Goal: Task Accomplishment & Management: Manage account settings

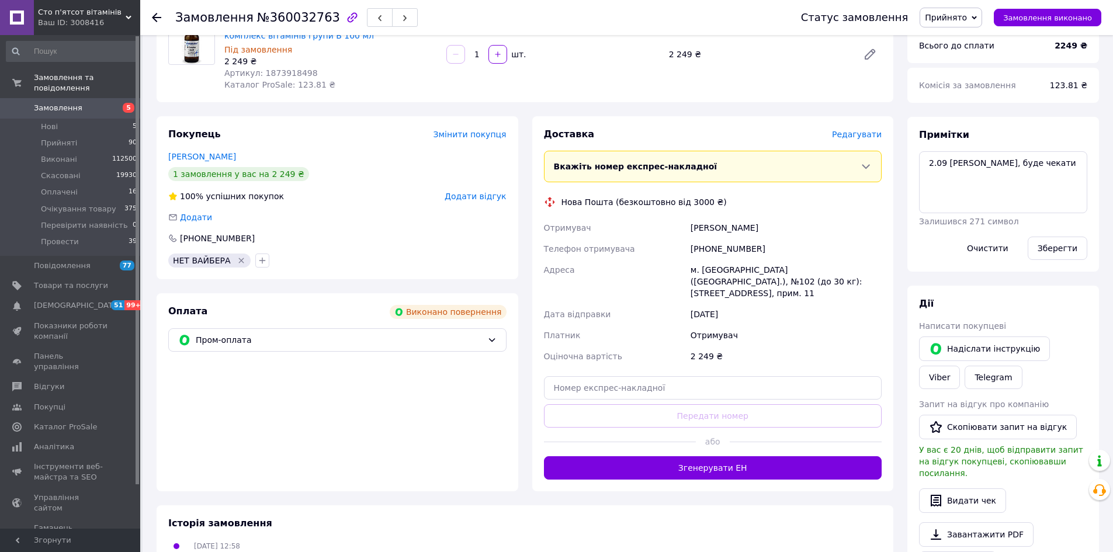
scroll to position [234, 0]
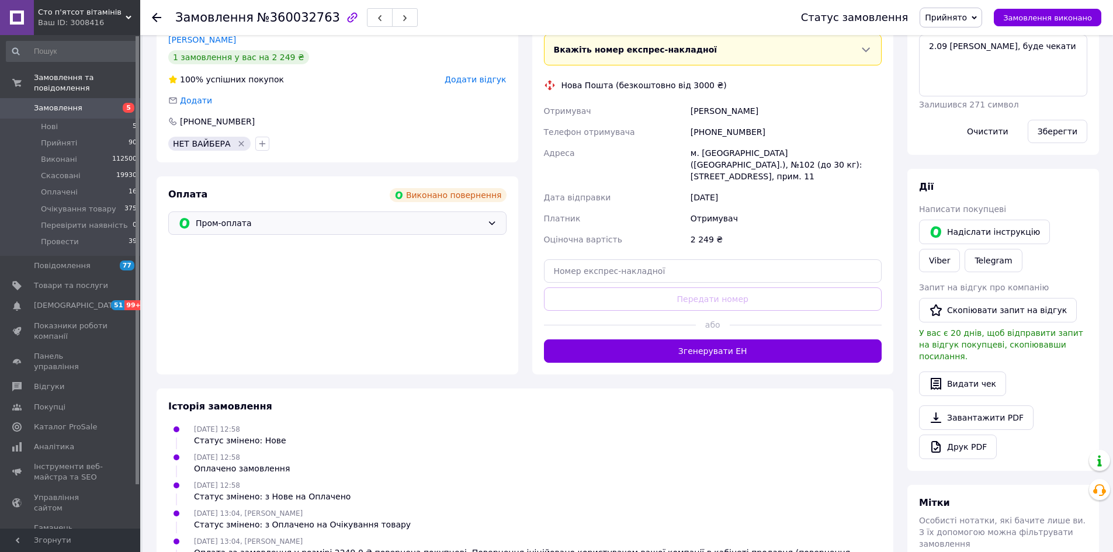
click at [444, 226] on span "Пром-оплата" at bounding box center [339, 223] width 287 height 13
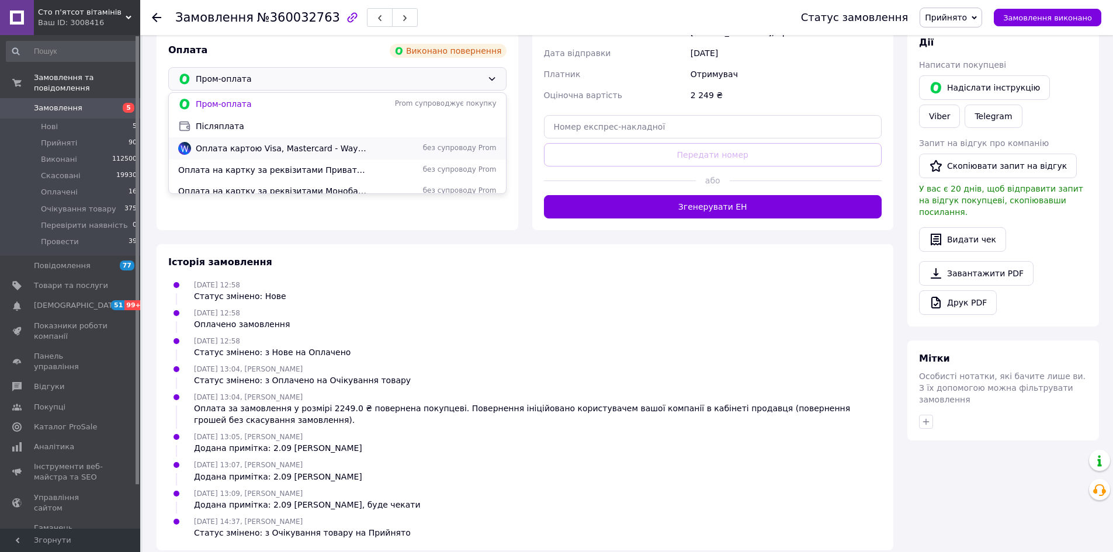
scroll to position [8, 0]
click at [394, 244] on div "Історія замовлення 02.09.2025 12:58 Статус змінено: Нове 02.09.2025 12:58 Оплач…" at bounding box center [525, 397] width 737 height 306
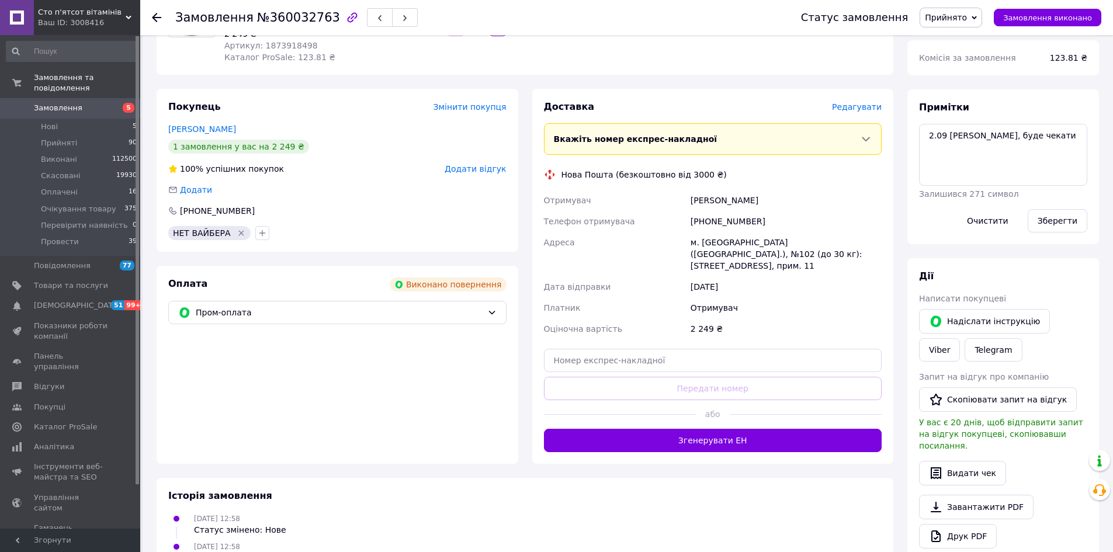
scroll to position [0, 0]
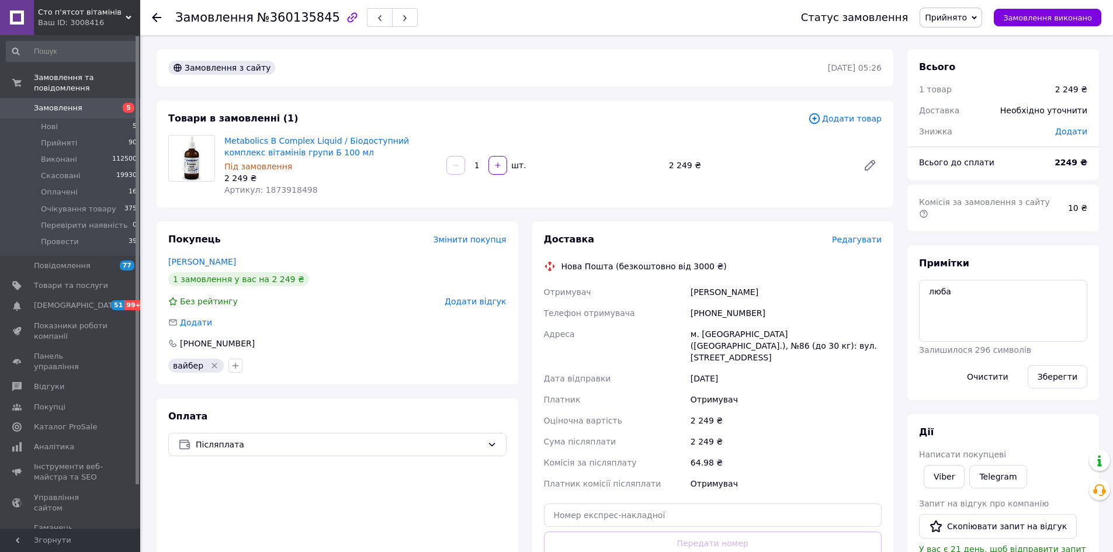
click at [711, 310] on div "[PHONE_NUMBER]" at bounding box center [787, 313] width 196 height 21
copy div "380965621998"
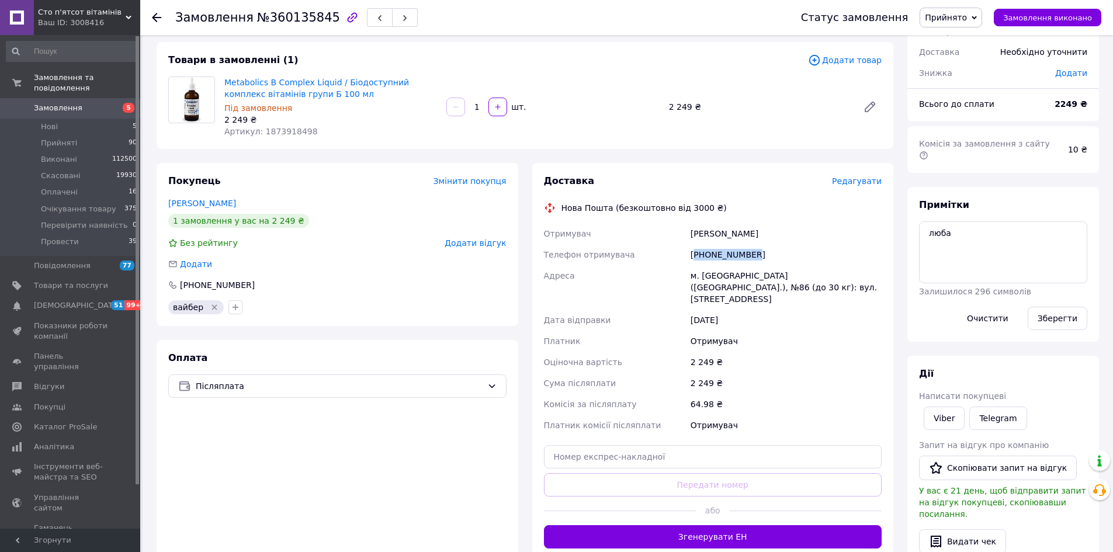
scroll to position [234, 0]
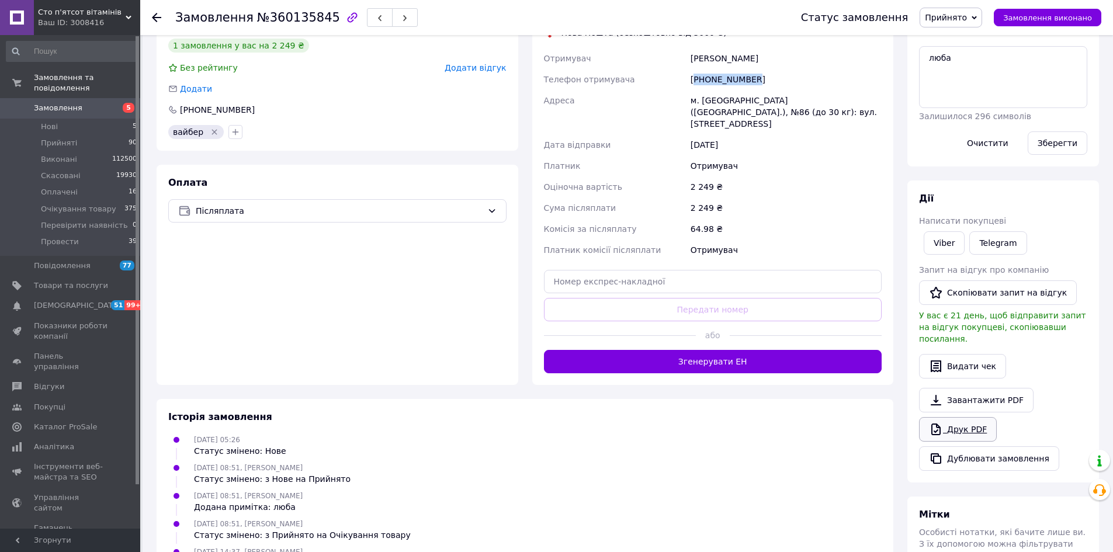
click at [948, 417] on link "Друк PDF" at bounding box center [958, 429] width 78 height 25
click at [975, 49] on textarea "люба" at bounding box center [1003, 77] width 168 height 62
type textarea "люба 12.09 юля"
click at [1057, 132] on button "Зберегти" at bounding box center [1058, 143] width 60 height 23
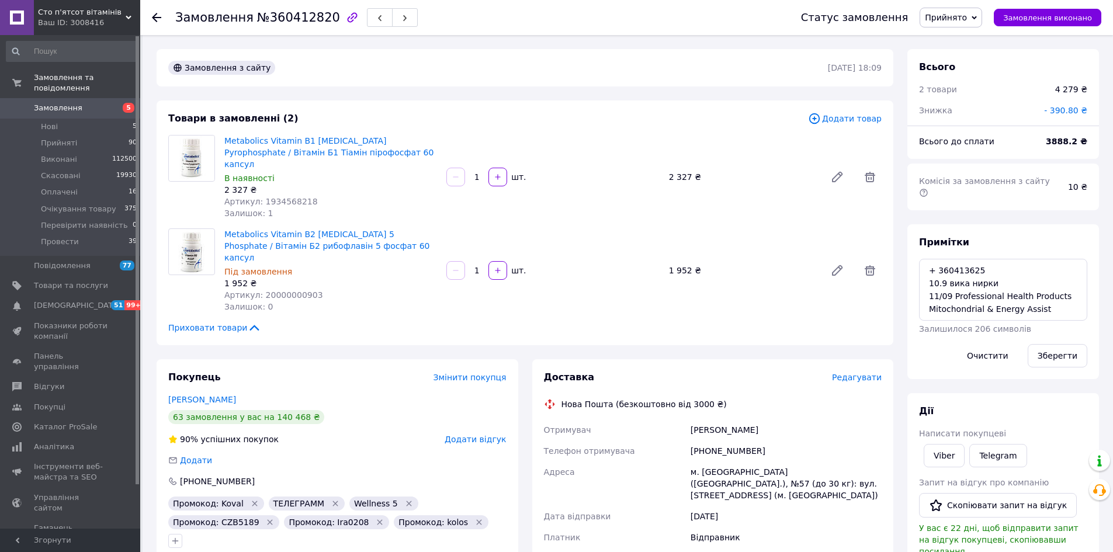
scroll to position [13, 0]
click at [287, 16] on span "№360412820" at bounding box center [298, 18] width 83 height 14
copy span "360412820"
click at [1072, 109] on span "- 390.80 ₴" at bounding box center [1065, 110] width 43 height 9
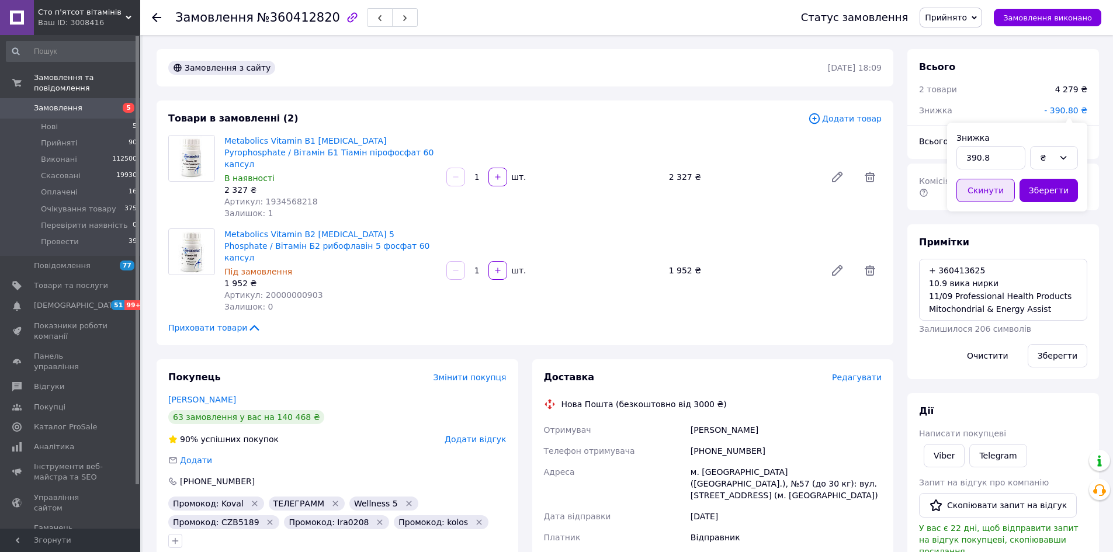
click at [986, 189] on button "Скинути" at bounding box center [986, 190] width 58 height 23
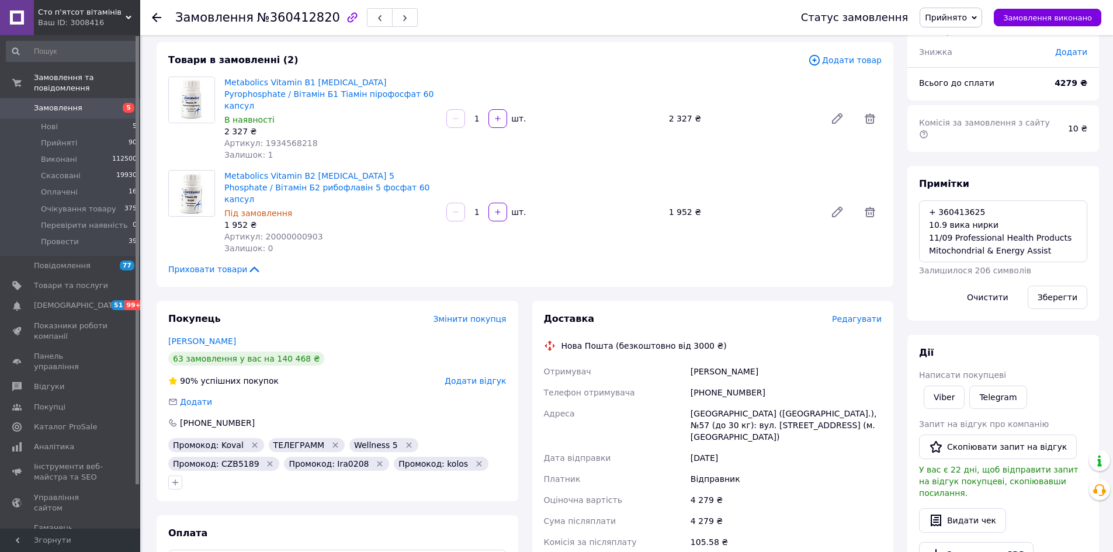
scroll to position [0, 0]
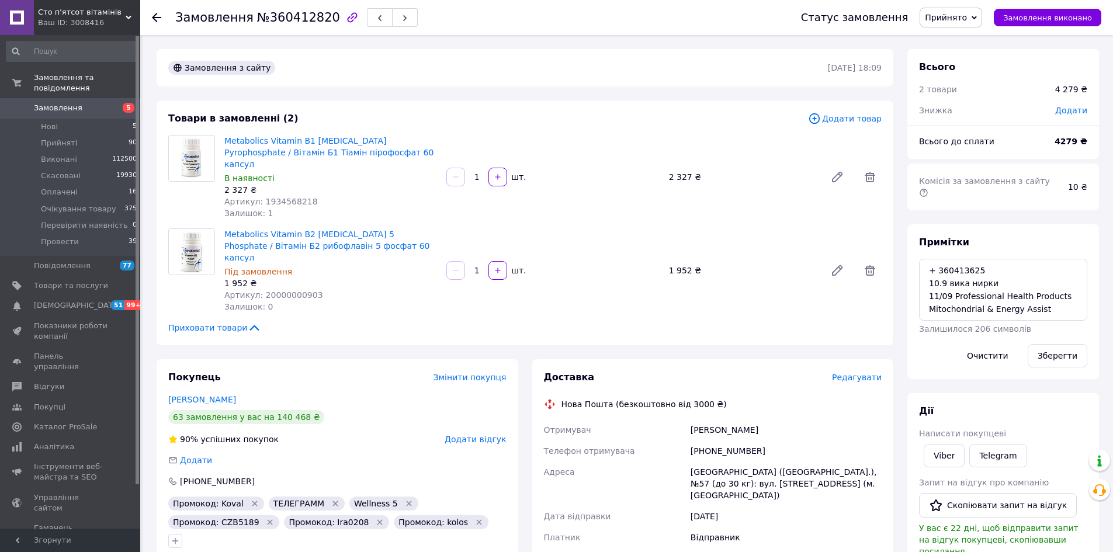
click at [1085, 108] on span "Додати" at bounding box center [1072, 110] width 32 height 9
click at [990, 160] on input "text" at bounding box center [991, 157] width 69 height 23
type input "5"
click at [1063, 161] on icon at bounding box center [1063, 157] width 9 height 9
click at [1065, 207] on li "%" at bounding box center [1054, 205] width 47 height 22
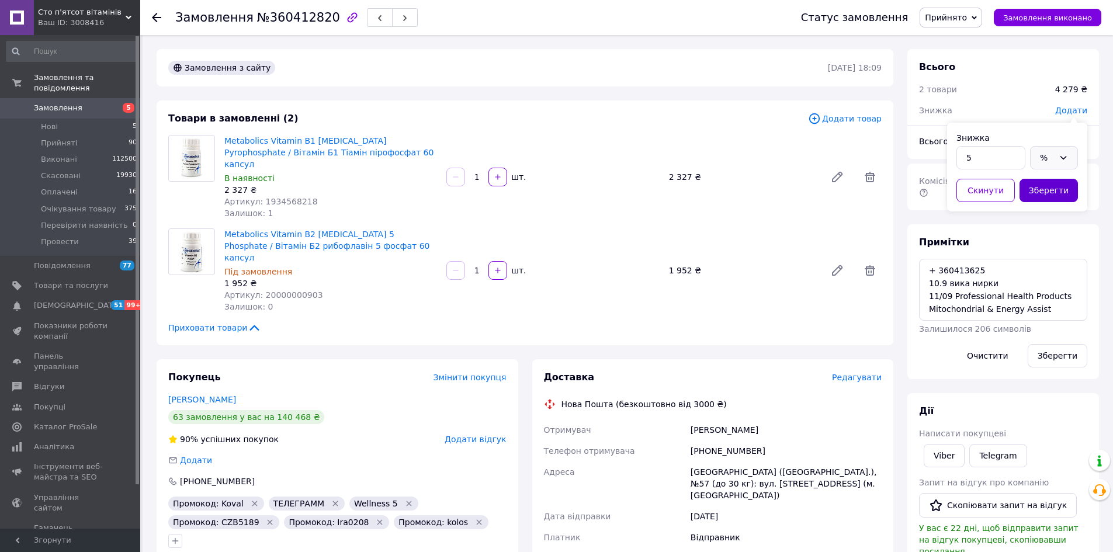
click at [1053, 193] on button "Зберегти" at bounding box center [1049, 190] width 58 height 23
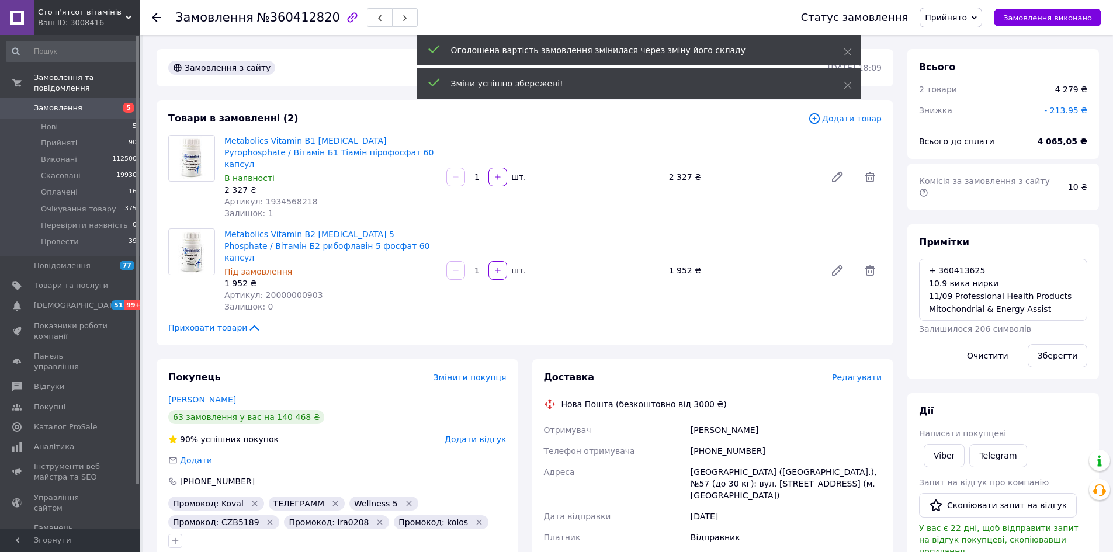
scroll to position [117, 0]
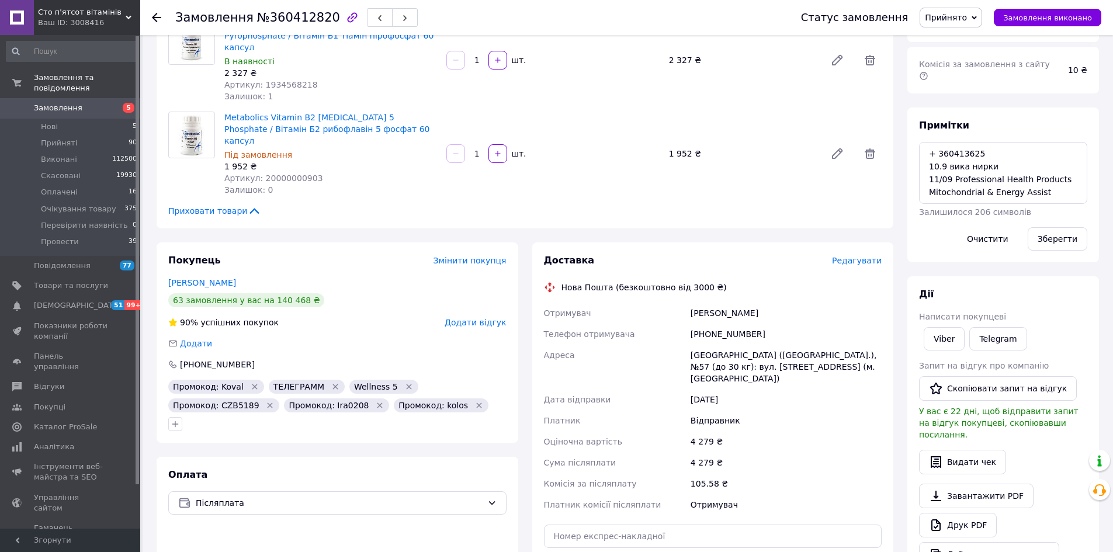
click at [703, 324] on div "+380503357732" at bounding box center [787, 334] width 196 height 21
copy div "380503357732"
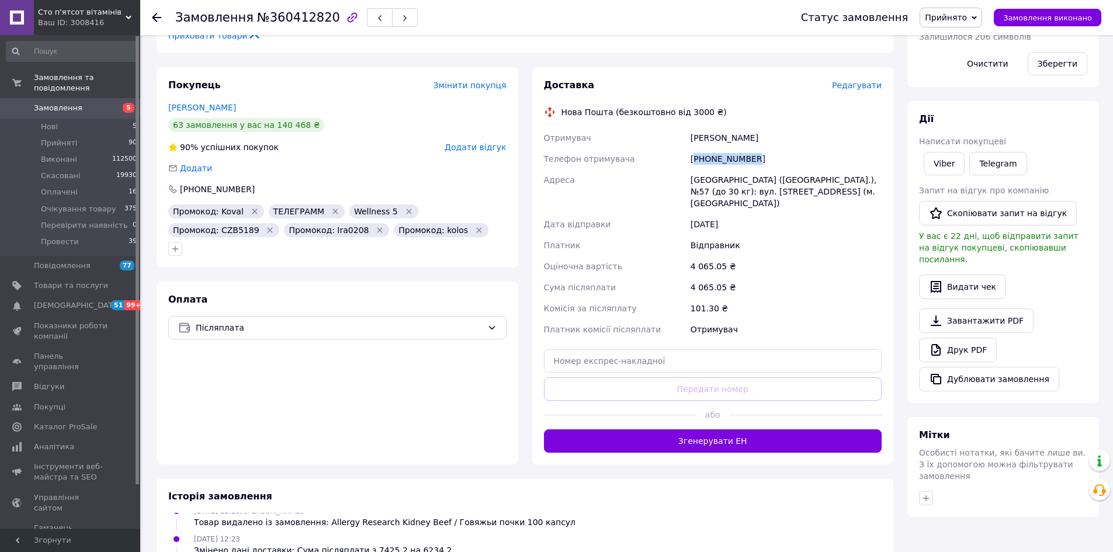
scroll to position [351, 0]
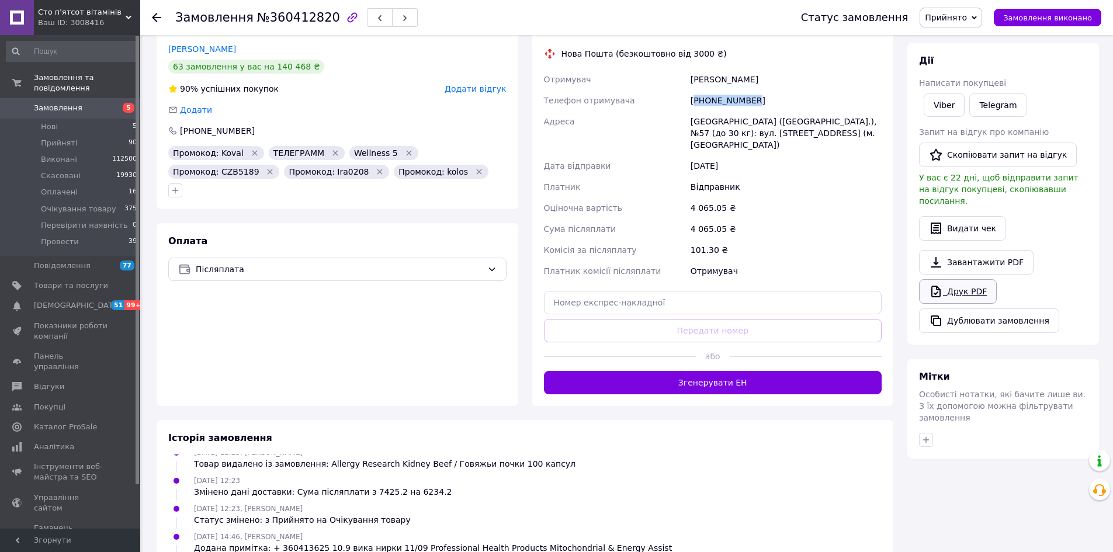
click at [961, 279] on link "Друк PDF" at bounding box center [958, 291] width 78 height 25
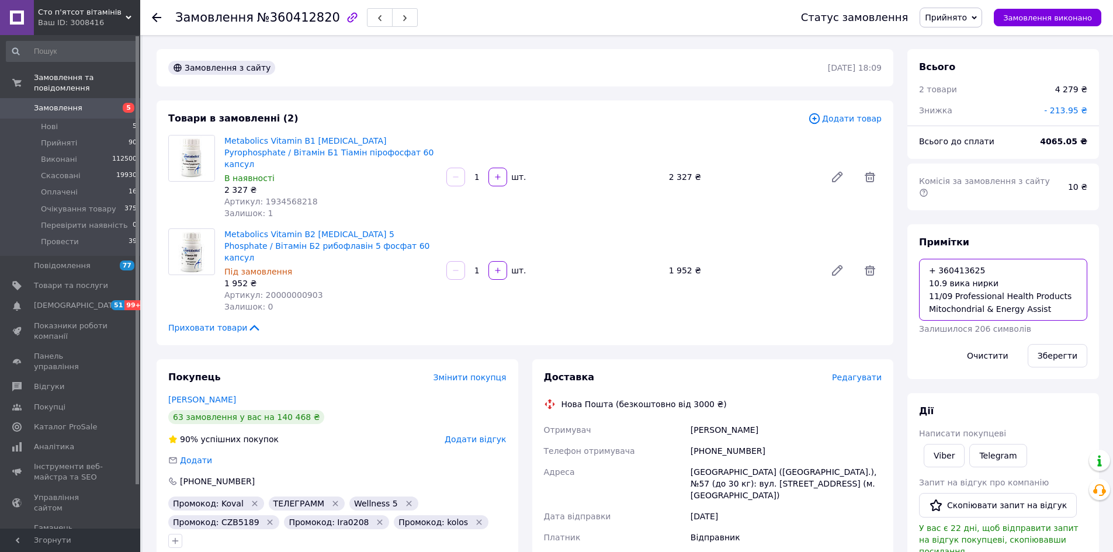
scroll to position [0, 0]
drag, startPoint x: 1044, startPoint y: 288, endPoint x: 903, endPoint y: 237, distance: 150.1
type textarea "12.09 [PERSON_NAME]"
click at [1059, 345] on button "Зберегти" at bounding box center [1058, 355] width 60 height 23
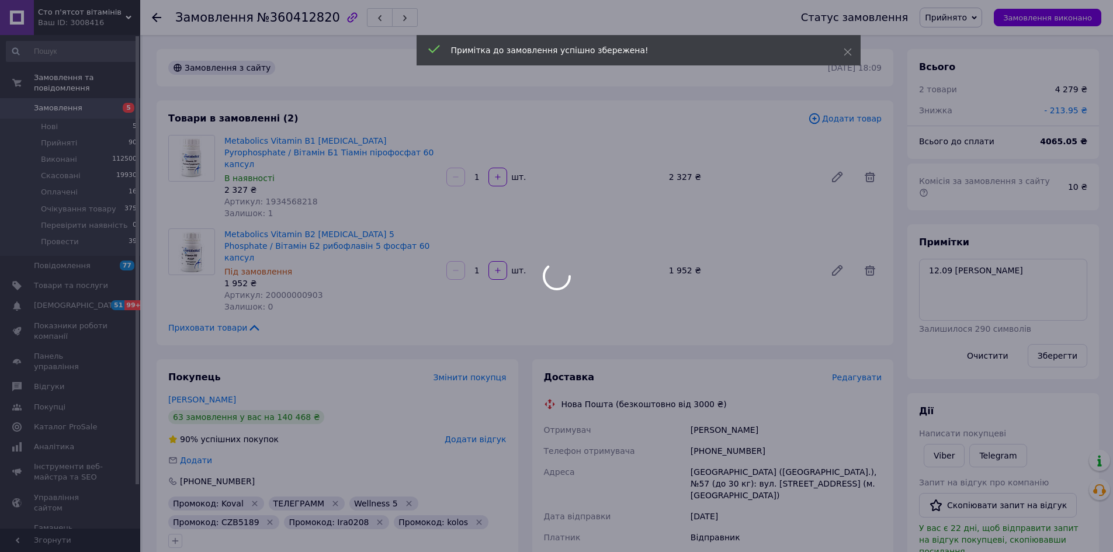
scroll to position [486, 0]
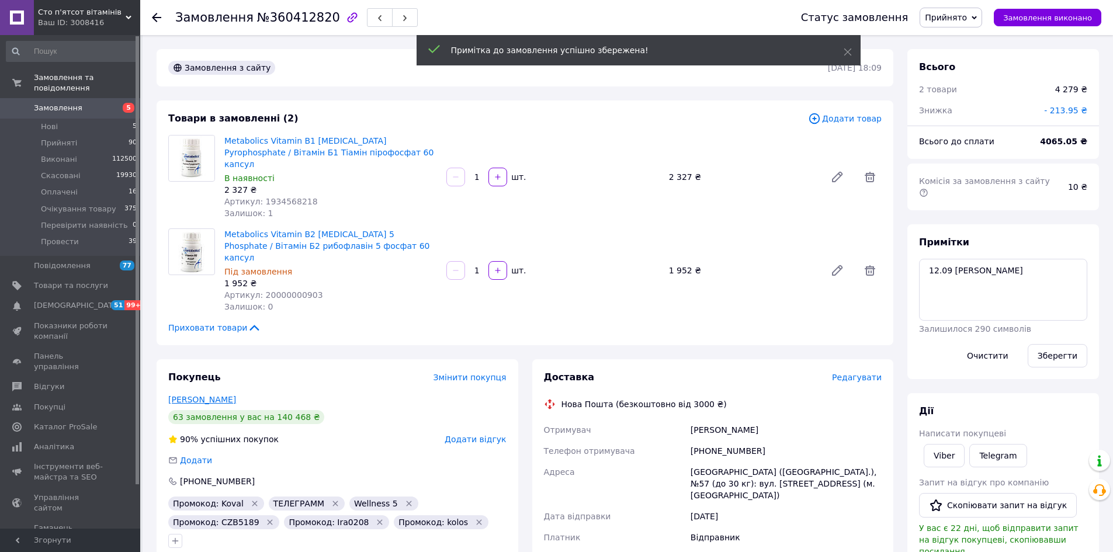
click at [219, 395] on link "Гаевая Светлана" at bounding box center [202, 399] width 68 height 9
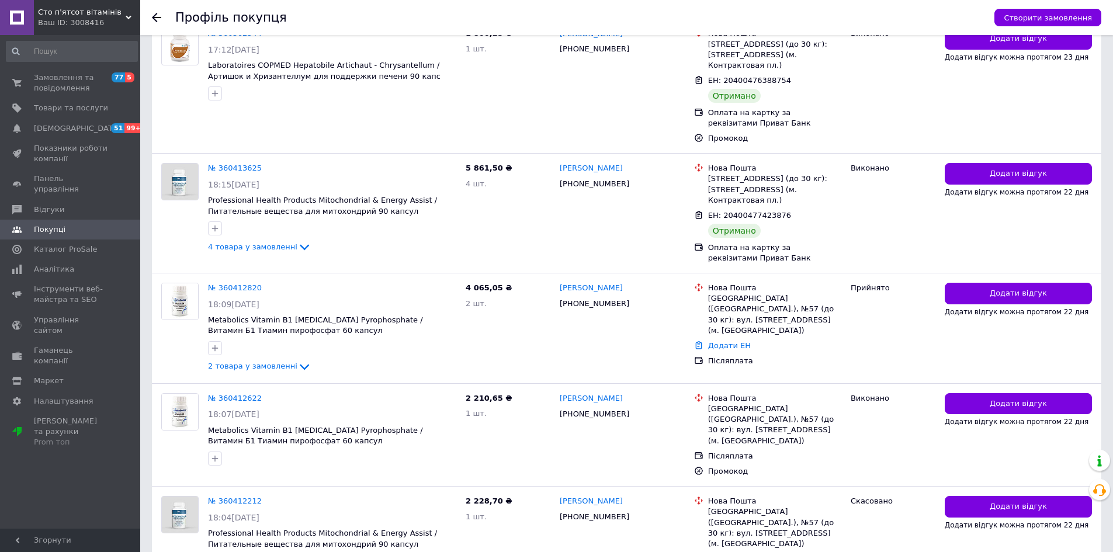
scroll to position [760, 0]
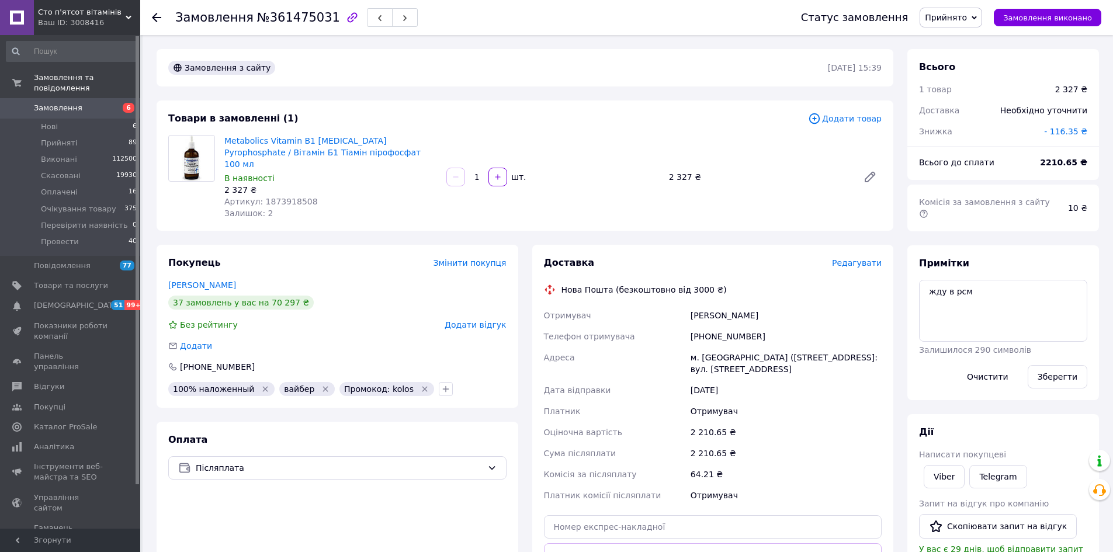
click at [724, 326] on div "+380969755932" at bounding box center [787, 336] width 196 height 21
copy div "380969755932"
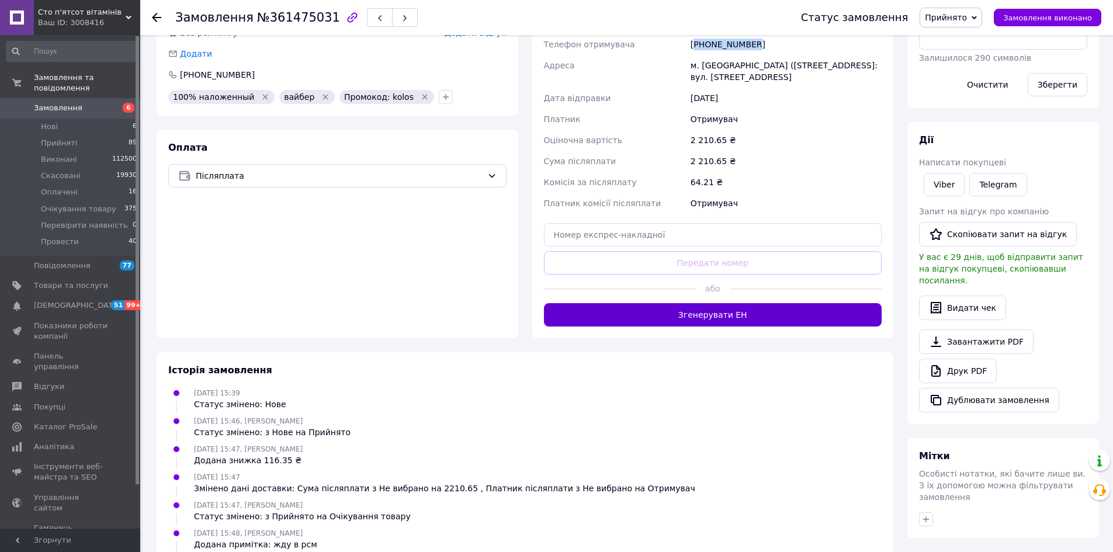
scroll to position [333, 0]
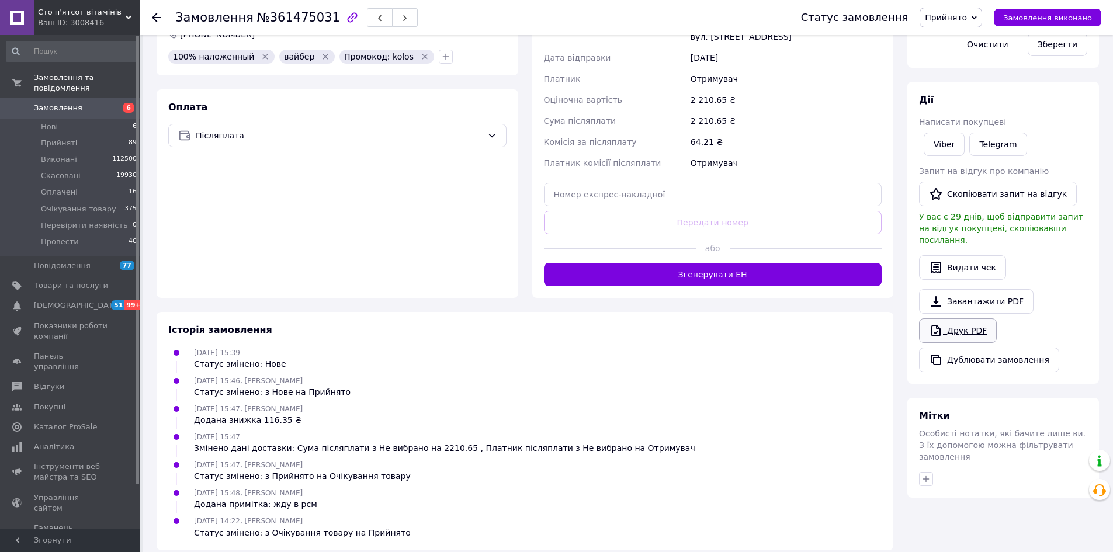
click at [944, 319] on link "Друк PDF" at bounding box center [958, 331] width 78 height 25
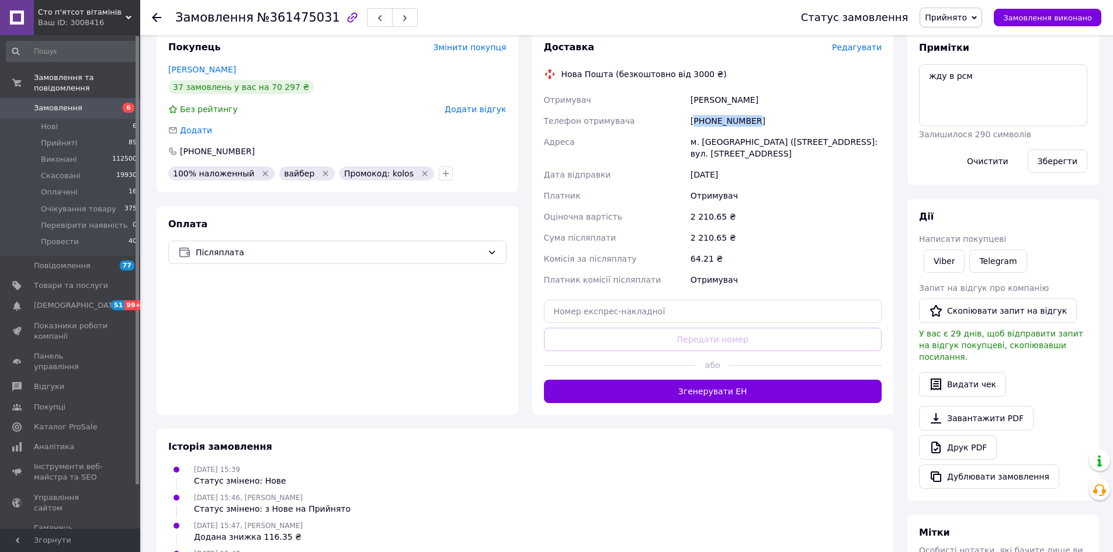
scroll to position [0, 0]
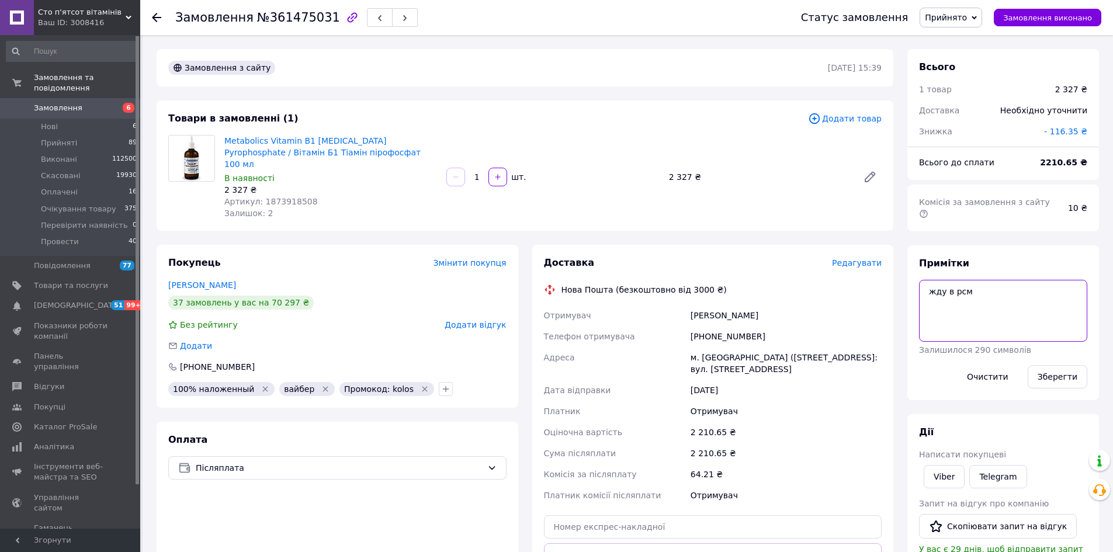
drag, startPoint x: 974, startPoint y: 282, endPoint x: 927, endPoint y: 282, distance: 47.3
click at [927, 282] on textarea "жду в рсм" at bounding box center [1003, 311] width 168 height 62
type textarea "12.9 юля"
click at [1055, 365] on button "Зберегти" at bounding box center [1058, 376] width 60 height 23
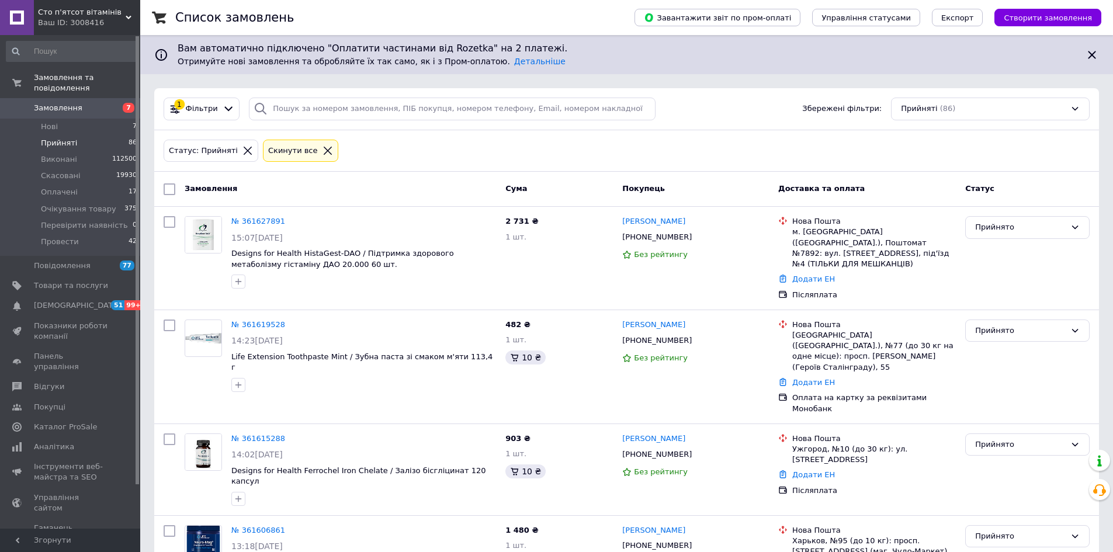
click at [57, 103] on span "Замовлення" at bounding box center [58, 108] width 49 height 11
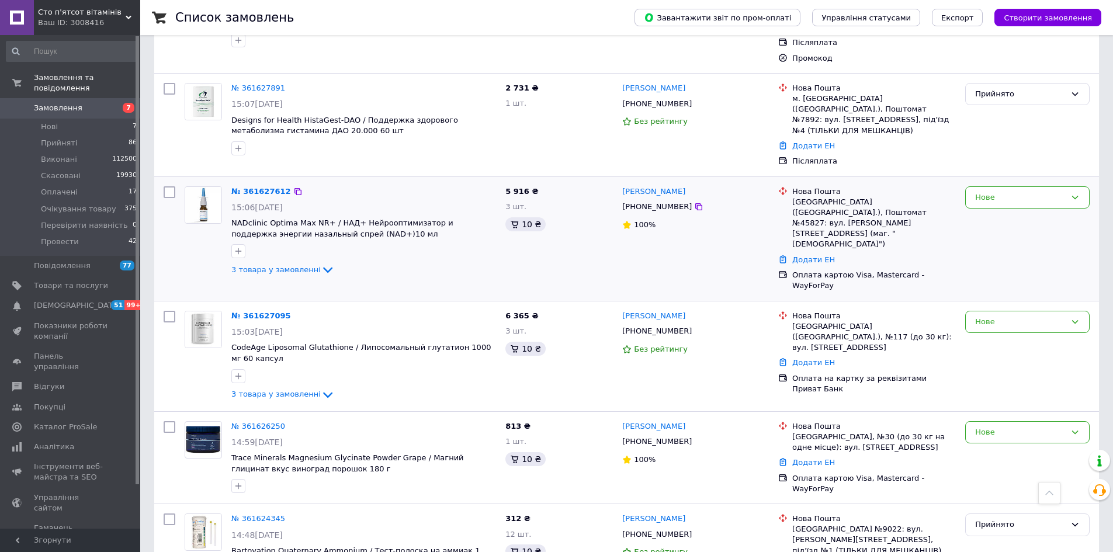
scroll to position [468, 0]
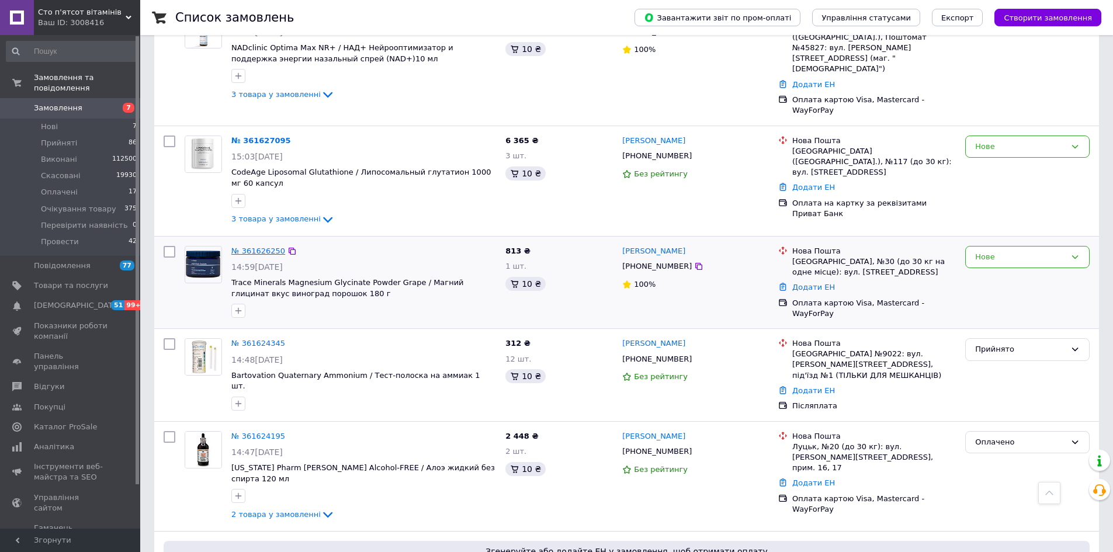
click at [248, 247] on link "№ 361626250" at bounding box center [258, 251] width 54 height 9
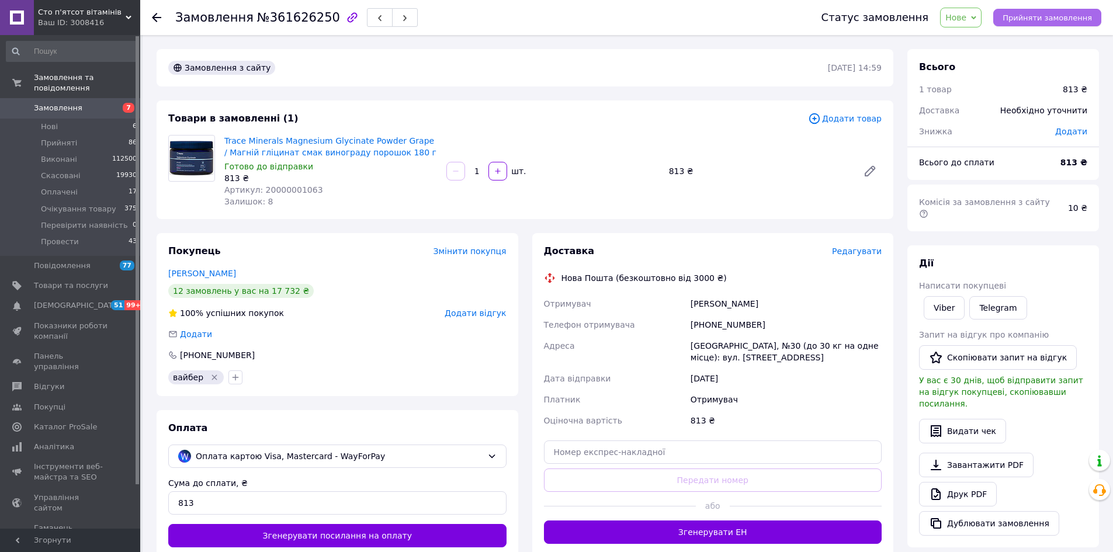
click at [1046, 15] on span "Прийняти замовлення" at bounding box center [1047, 17] width 89 height 9
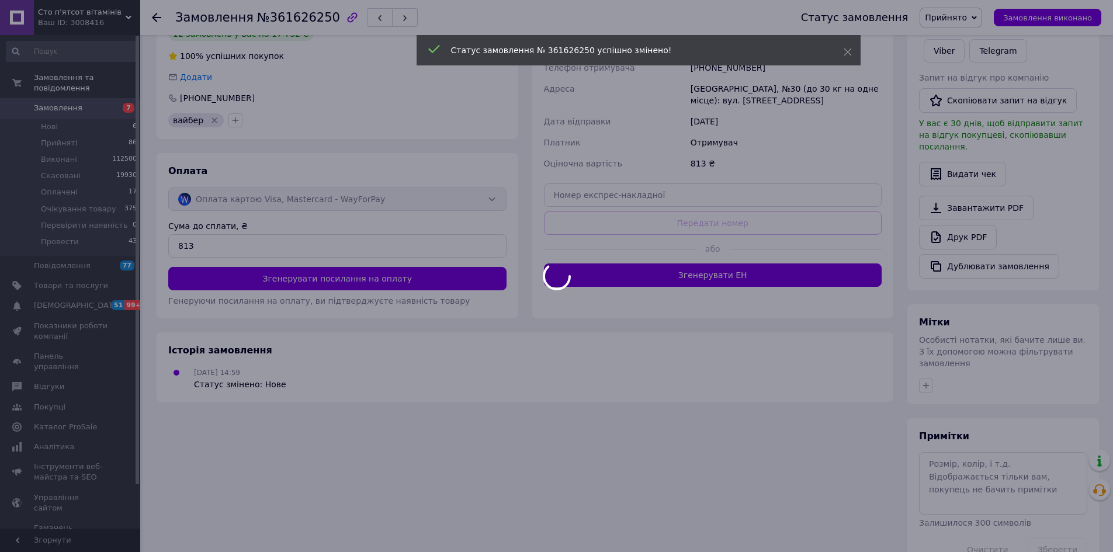
scroll to position [236, 0]
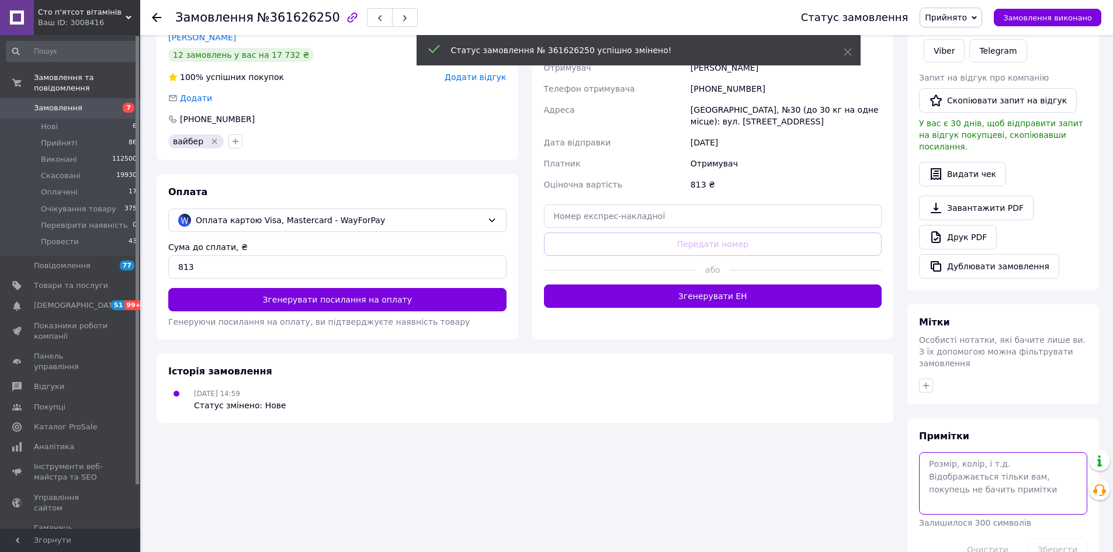
click at [967, 452] on textarea at bounding box center [1003, 483] width 168 height 62
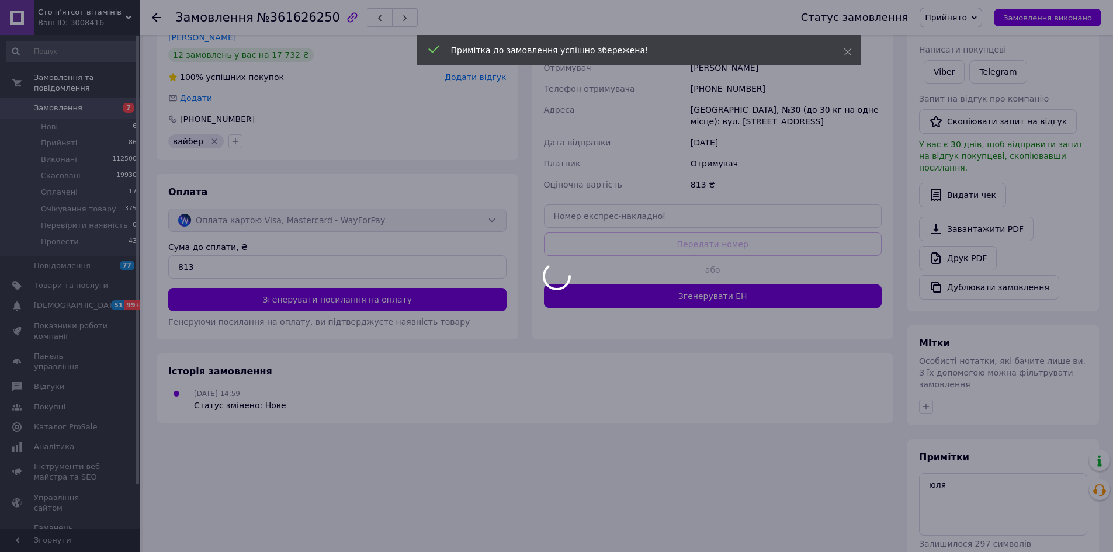
scroll to position [2, 0]
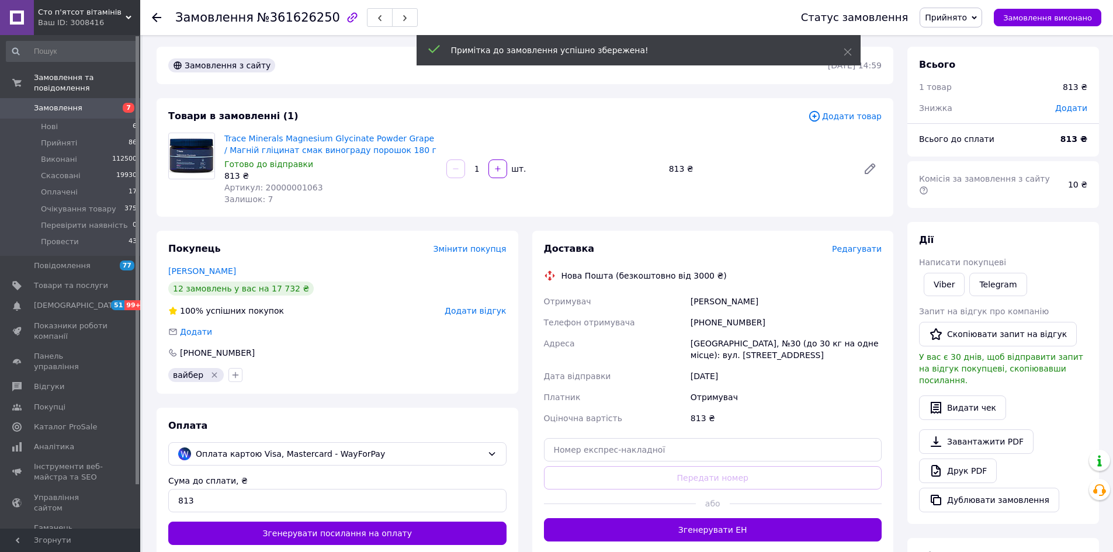
click at [281, 19] on span "№361626250" at bounding box center [298, 18] width 83 height 14
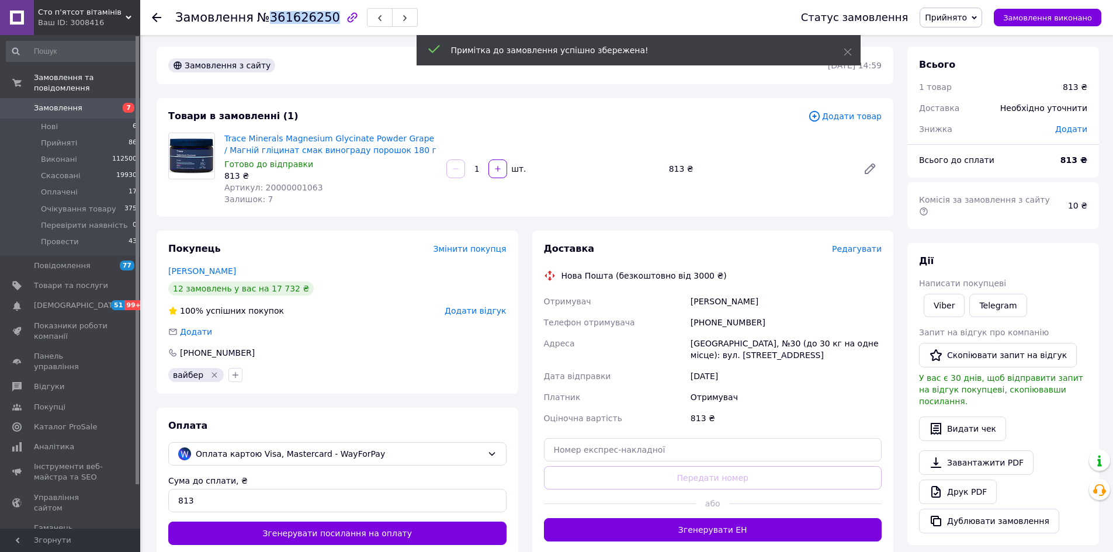
copy span "361626250"
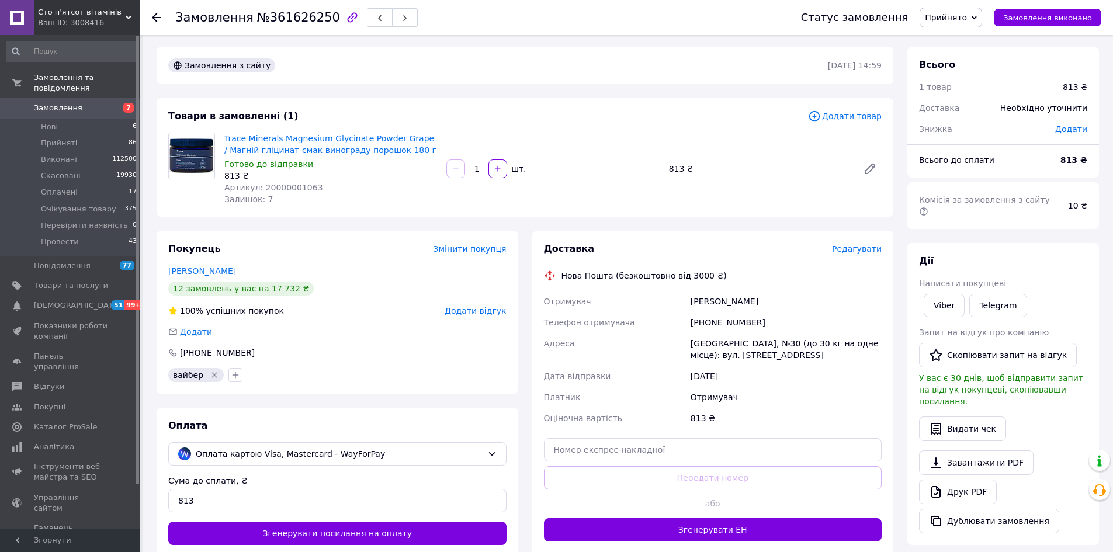
click at [721, 324] on div "+380679211387" at bounding box center [787, 322] width 196 height 21
copy div "380679211387"
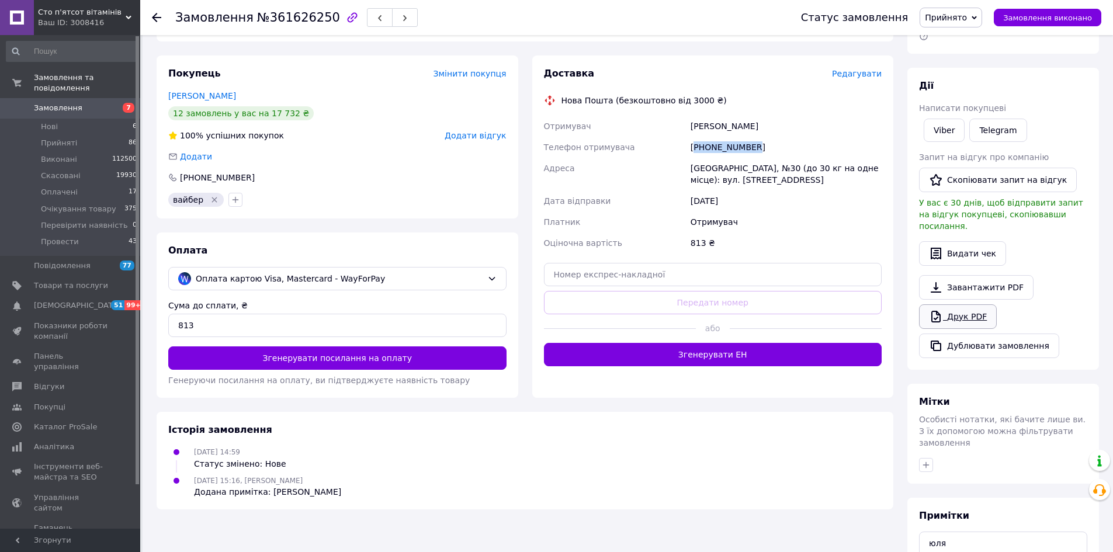
click at [946, 305] on link "Друк PDF" at bounding box center [958, 317] width 78 height 25
click at [998, 532] on textarea "юля" at bounding box center [1003, 563] width 168 height 62
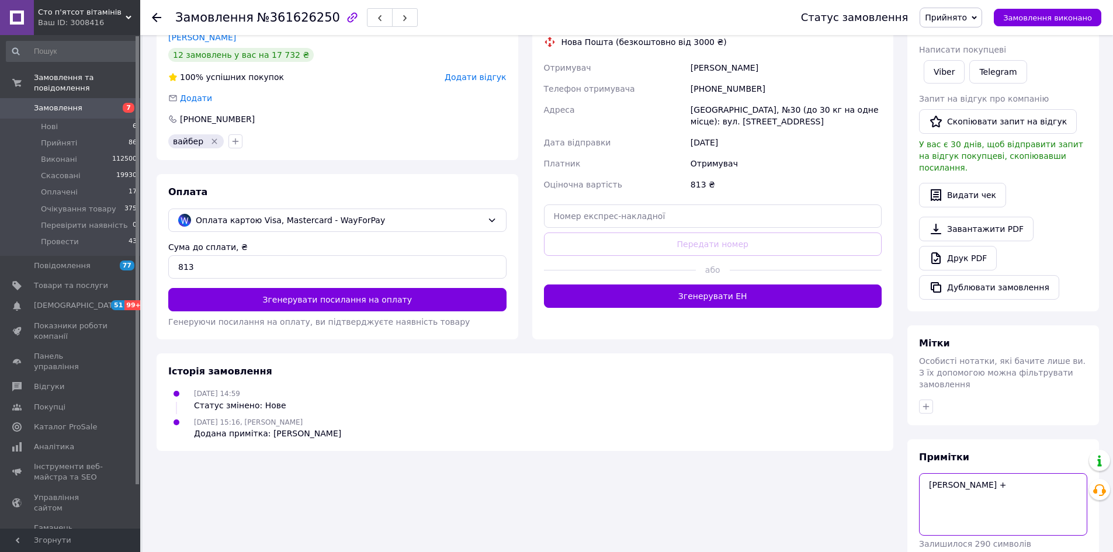
scroll to position [257, 0]
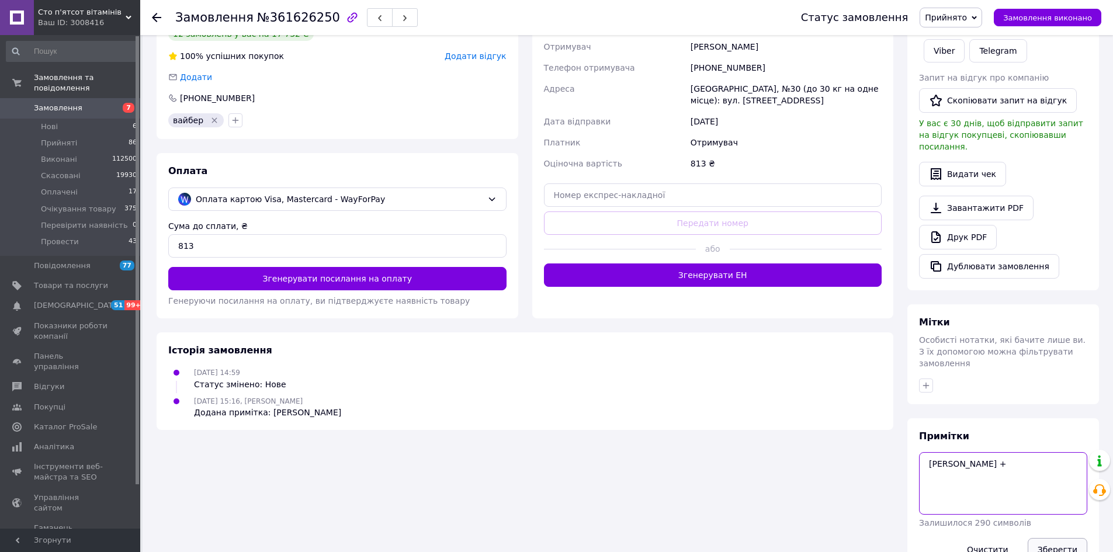
type textarea "юля холд +"
click at [1062, 538] on button "Зберегти" at bounding box center [1058, 549] width 60 height 23
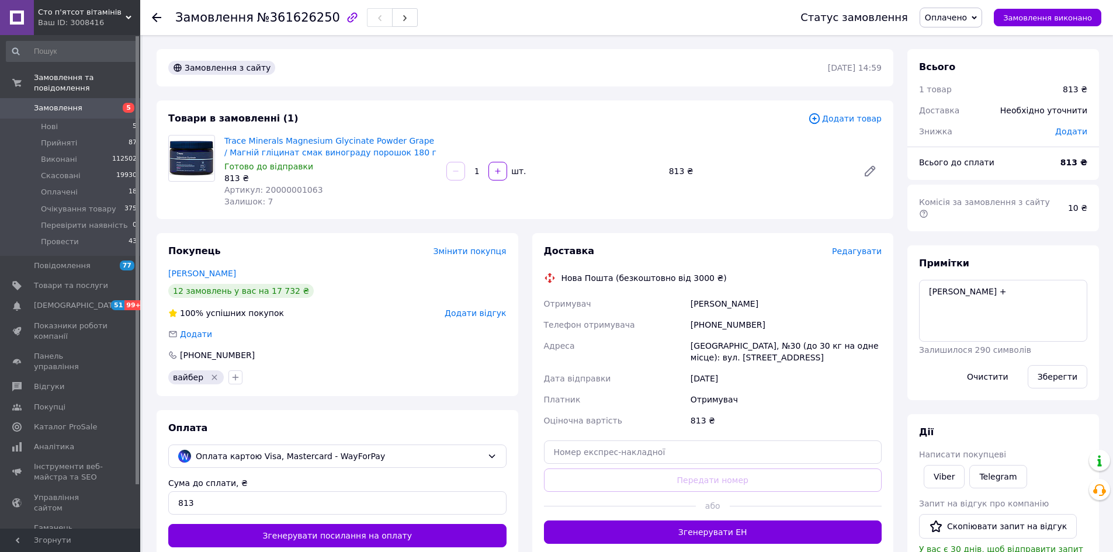
click at [961, 15] on span "Оплачено" at bounding box center [946, 17] width 42 height 9
click at [955, 128] on li "Провести" at bounding box center [970, 129] width 99 height 18
click at [46, 187] on span "Оплачені" at bounding box center [59, 192] width 37 height 11
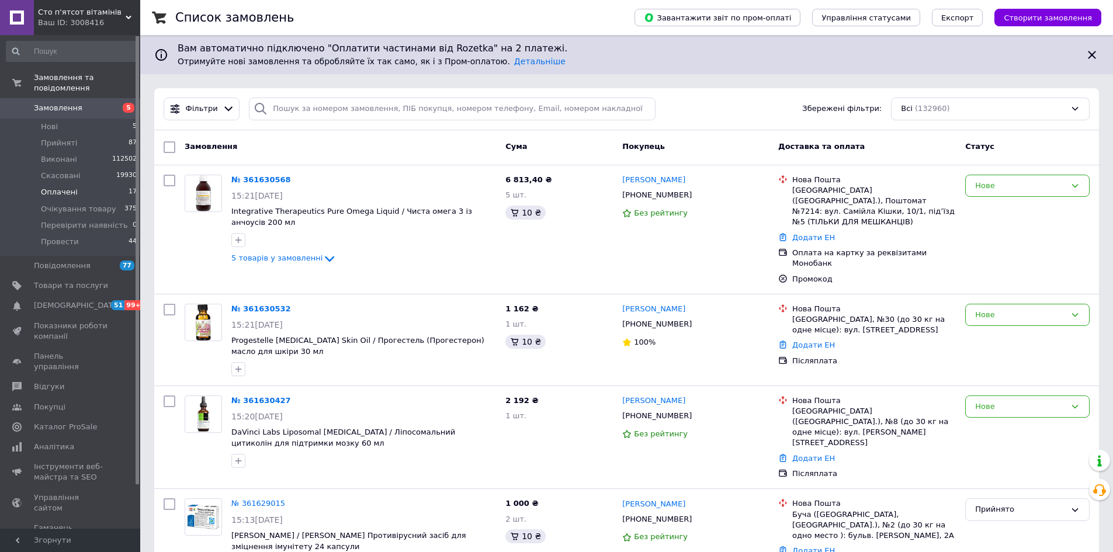
click at [46, 187] on span "Оплачені" at bounding box center [59, 192] width 37 height 11
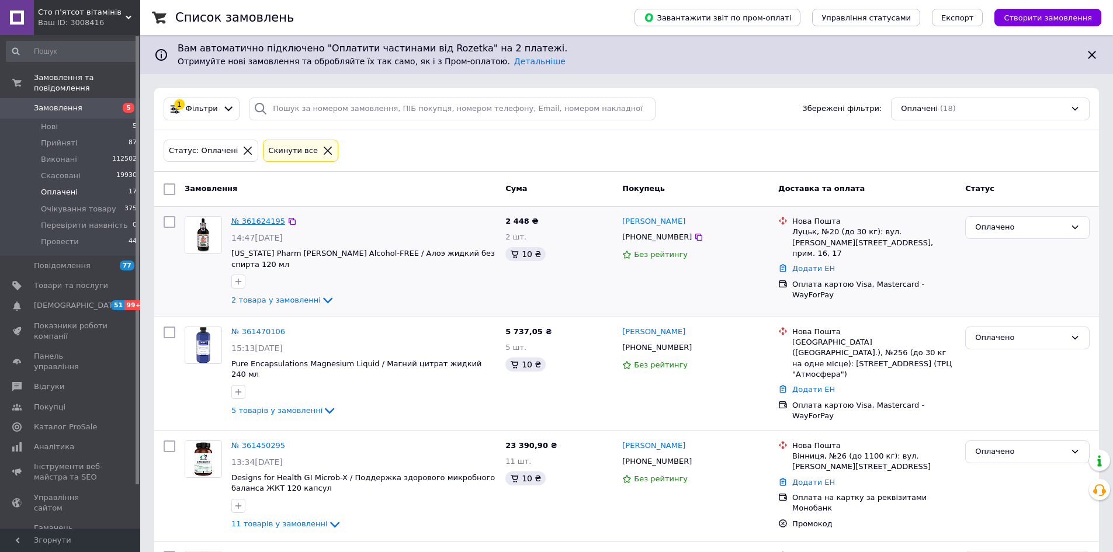
click at [250, 223] on link "№ 361624195" at bounding box center [258, 221] width 54 height 9
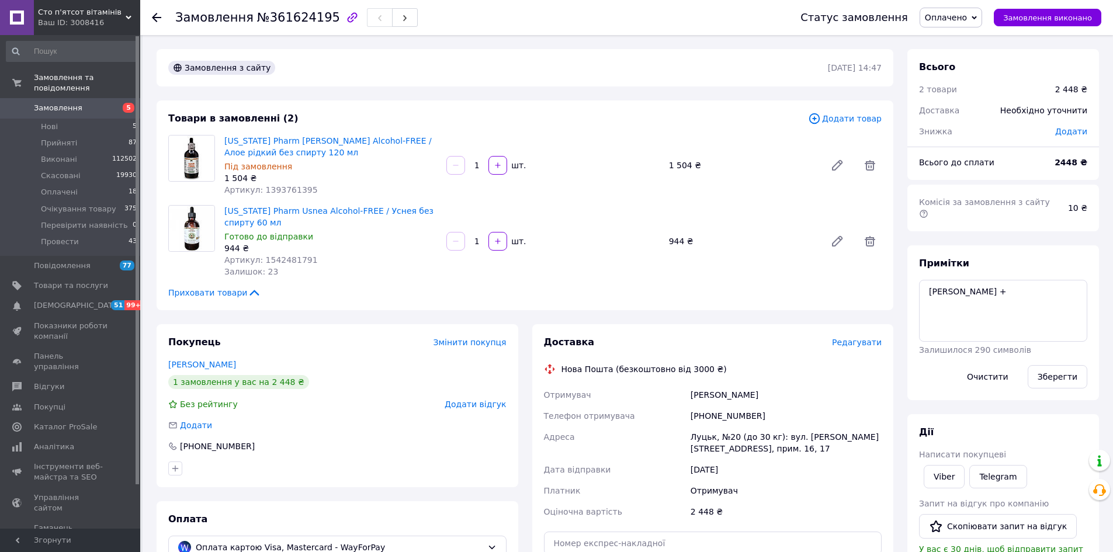
click at [964, 6] on div "Статус замовлення Оплачено Прийнято Виконано Скасовано Очікування товару Переві…" at bounding box center [939, 17] width 324 height 35
click at [959, 19] on span "Оплачено" at bounding box center [946, 17] width 42 height 9
click at [959, 132] on li "Провести" at bounding box center [970, 129] width 99 height 18
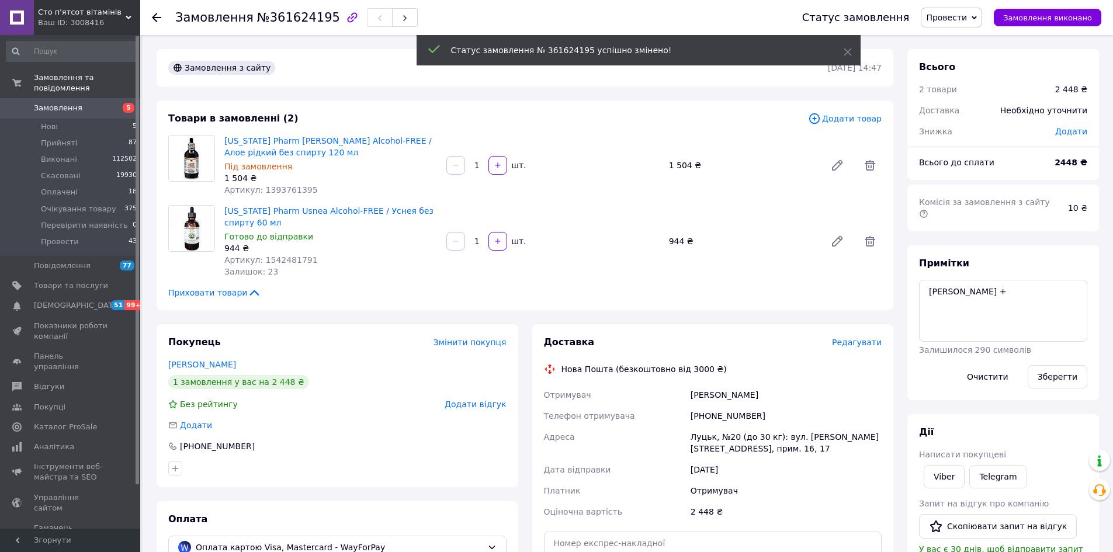
click at [65, 98] on link "Замовлення 5" at bounding box center [72, 108] width 144 height 20
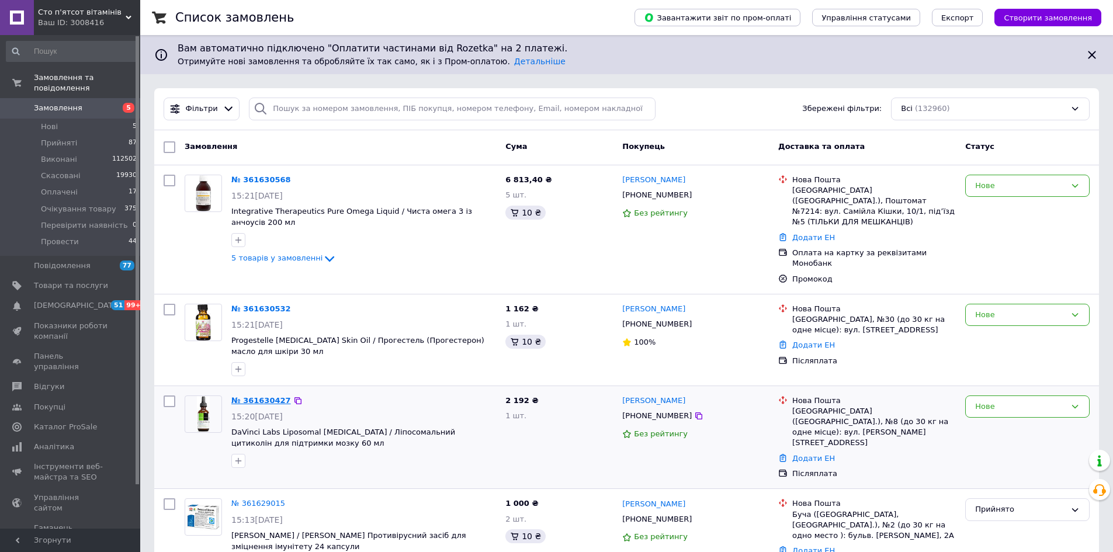
click at [254, 396] on link "№ 361630427" at bounding box center [261, 400] width 60 height 9
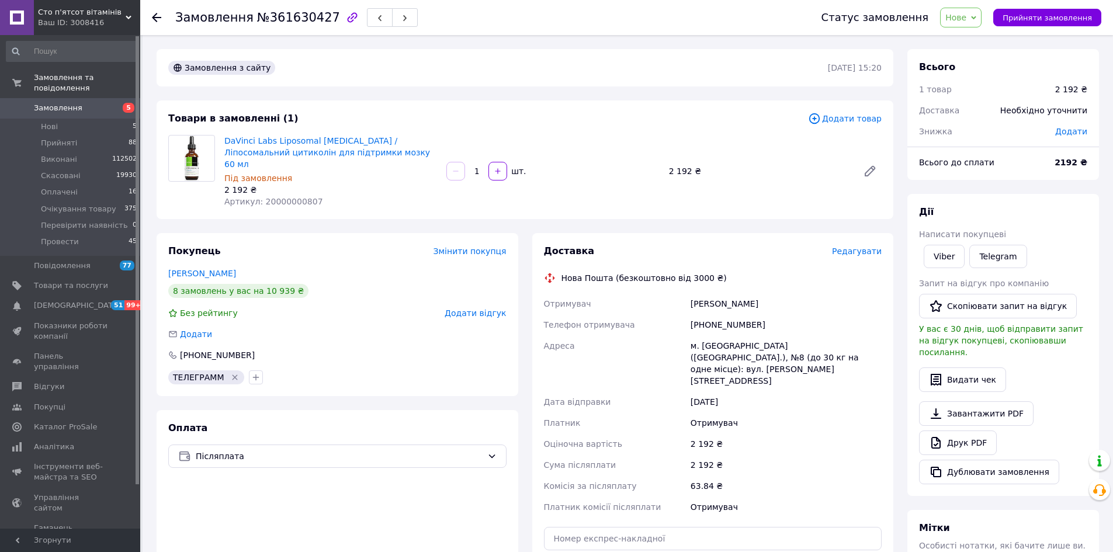
click at [967, 13] on span "Нове" at bounding box center [956, 17] width 21 height 9
click at [986, 73] on li "Скасовано" at bounding box center [990, 76] width 99 height 18
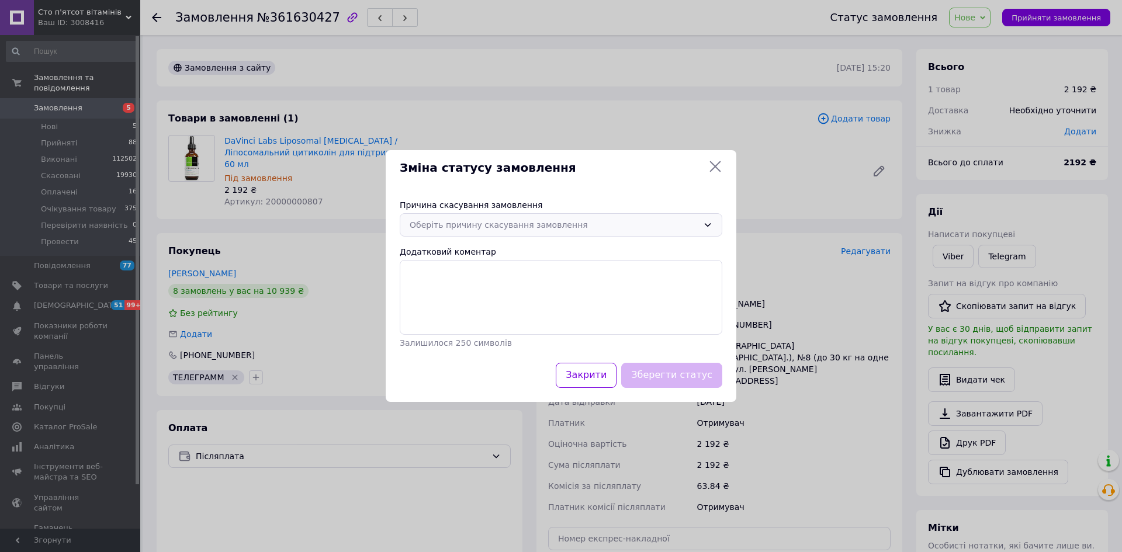
click at [510, 225] on div "Оберіть причину скасування замовлення" at bounding box center [554, 225] width 289 height 13
click at [473, 333] on li "Замовлення-дублікат" at bounding box center [560, 339] width 321 height 22
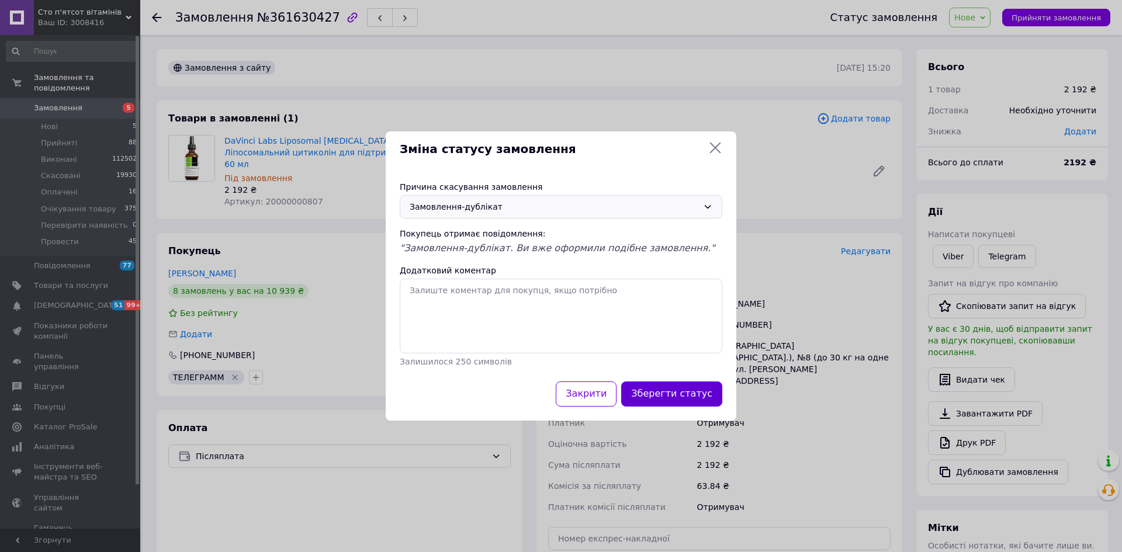
click at [667, 392] on button "Зберегти статус" at bounding box center [671, 394] width 101 height 25
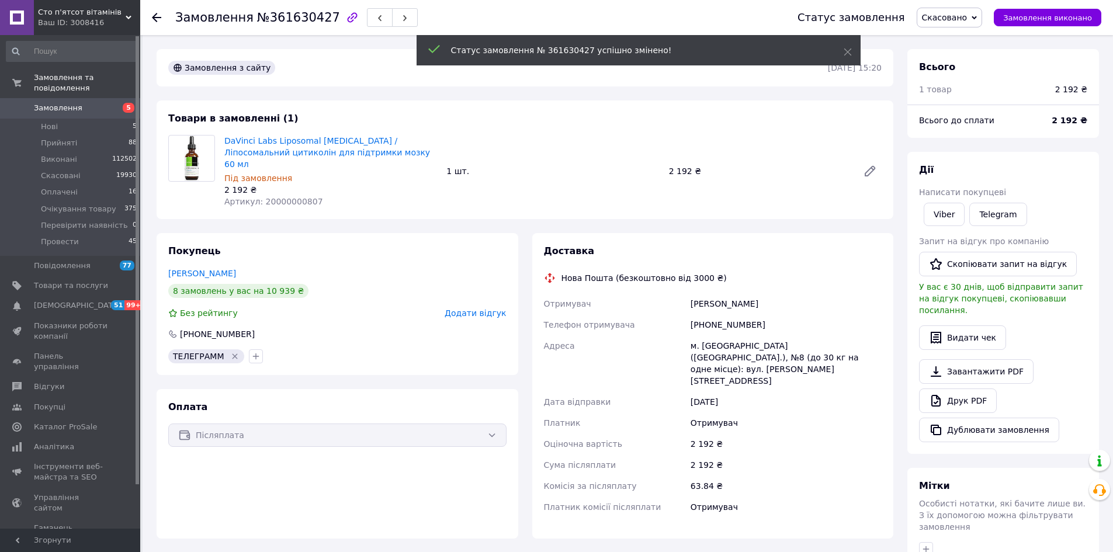
click at [716, 314] on div "[PHONE_NUMBER]" at bounding box center [787, 324] width 196 height 21
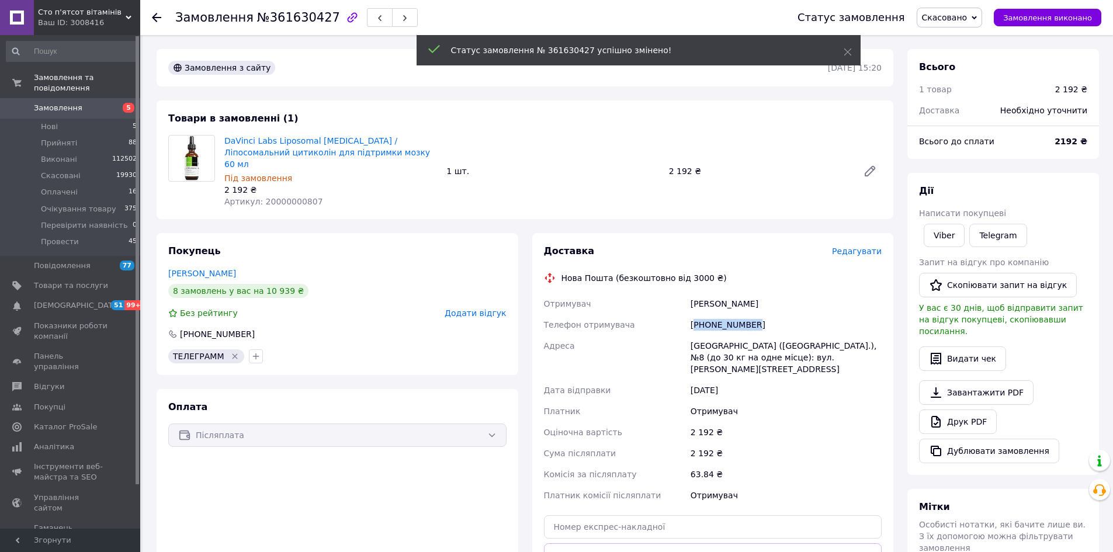
copy div "380976927548"
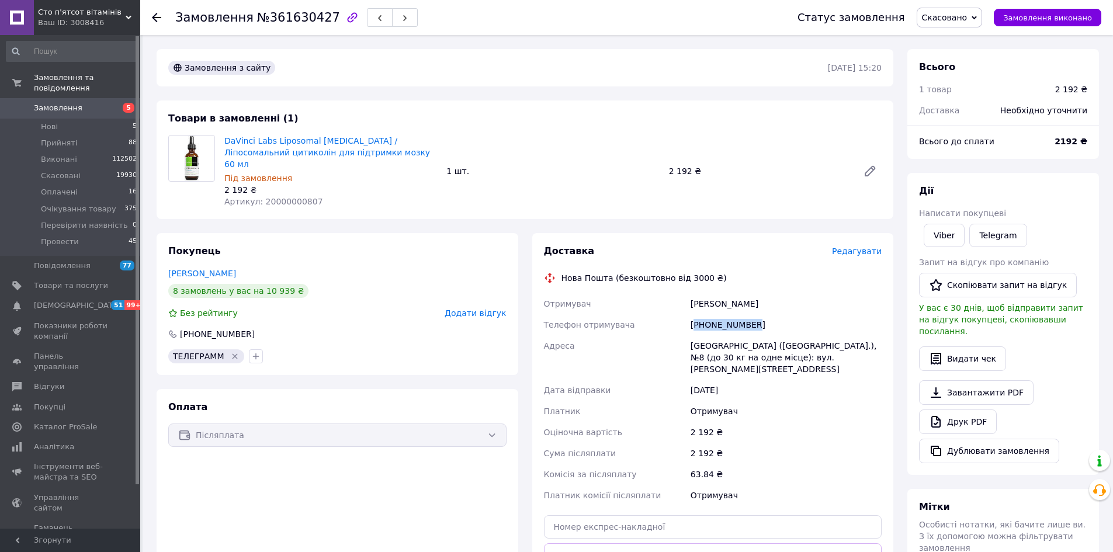
scroll to position [196, 0]
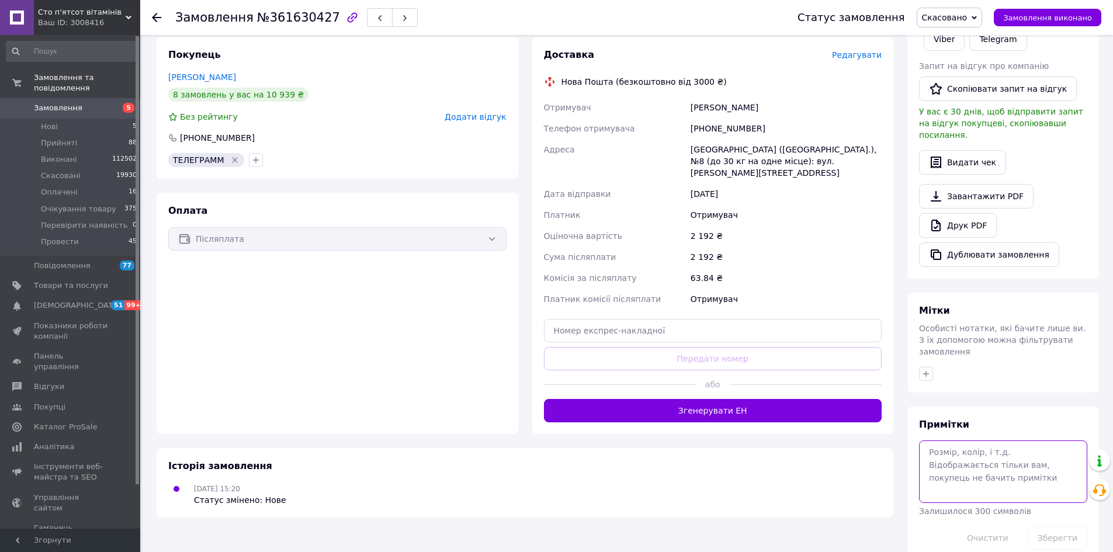
click at [987, 447] on textarea at bounding box center [1003, 472] width 168 height 62
type textarea "дубль"
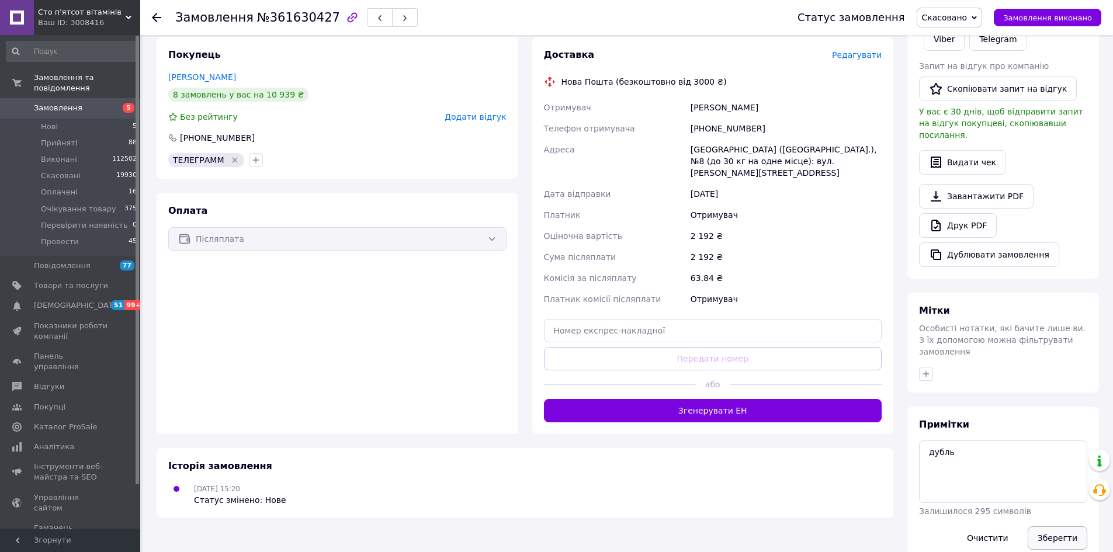
click at [1063, 527] on button "Зберегти" at bounding box center [1058, 538] width 60 height 23
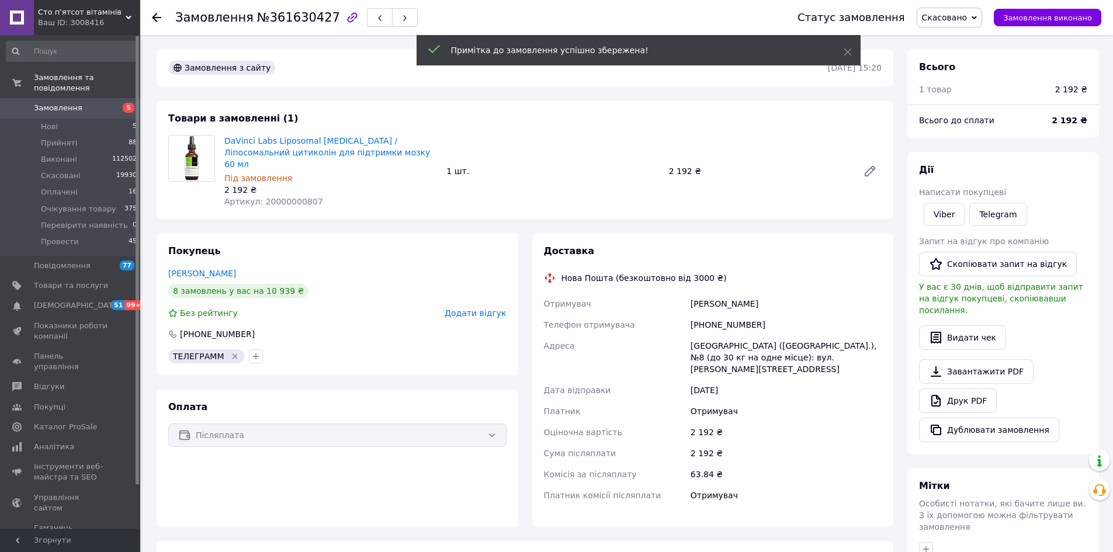
click at [70, 98] on link "Замовлення 5" at bounding box center [72, 108] width 144 height 20
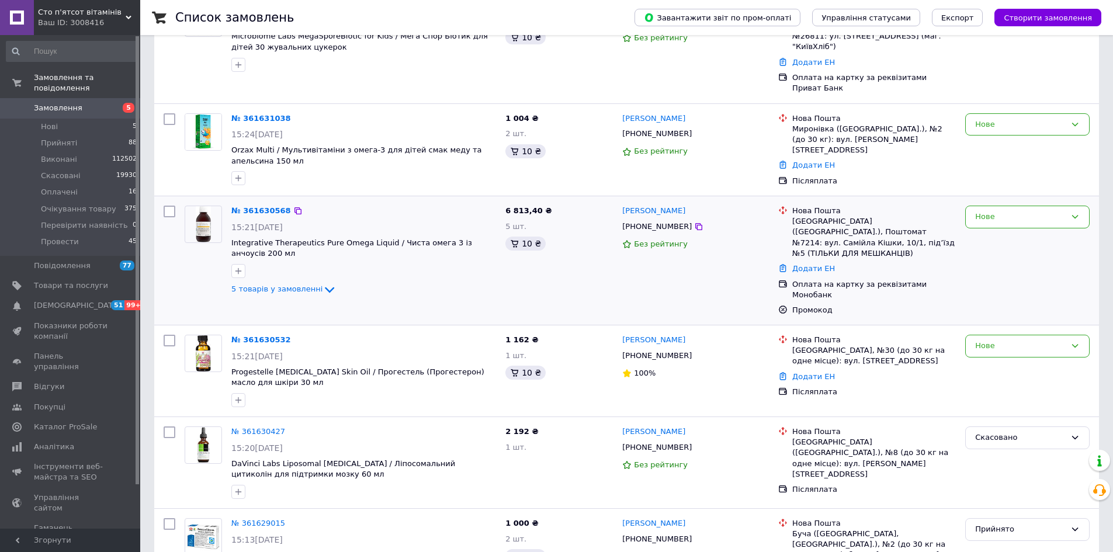
scroll to position [234, 0]
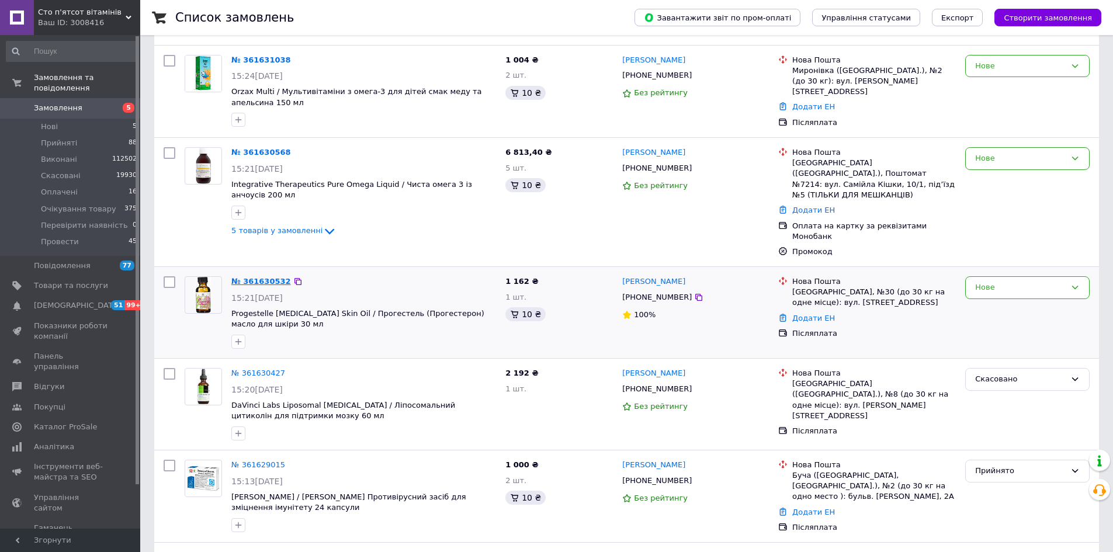
click at [250, 277] on link "№ 361630532" at bounding box center [261, 281] width 60 height 9
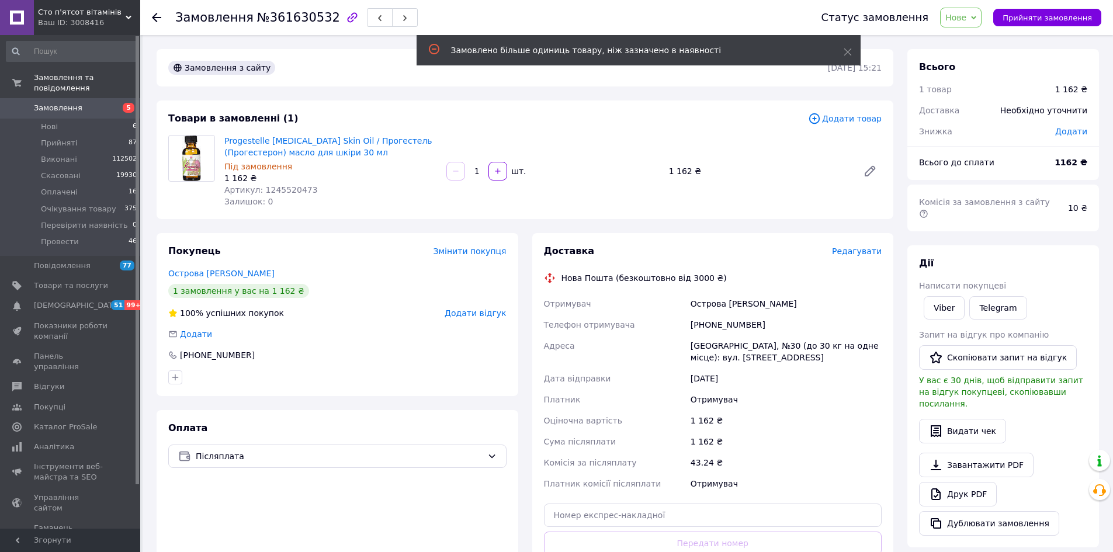
click at [967, 19] on span "Нове" at bounding box center [956, 17] width 21 height 9
click at [975, 108] on li "Очікування товару" at bounding box center [990, 111] width 99 height 18
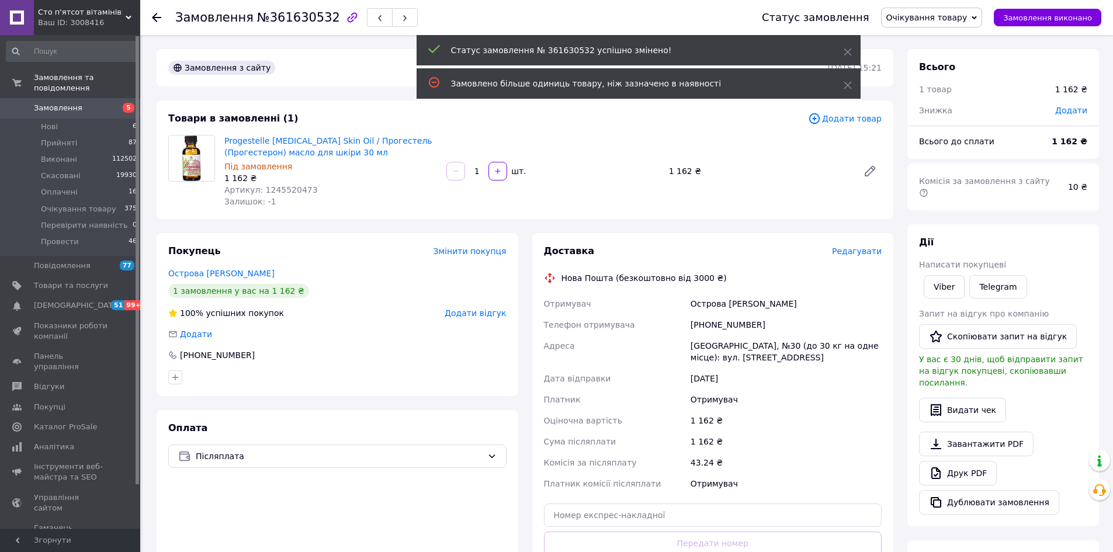
click at [274, 13] on span "№361630532" at bounding box center [298, 18] width 83 height 14
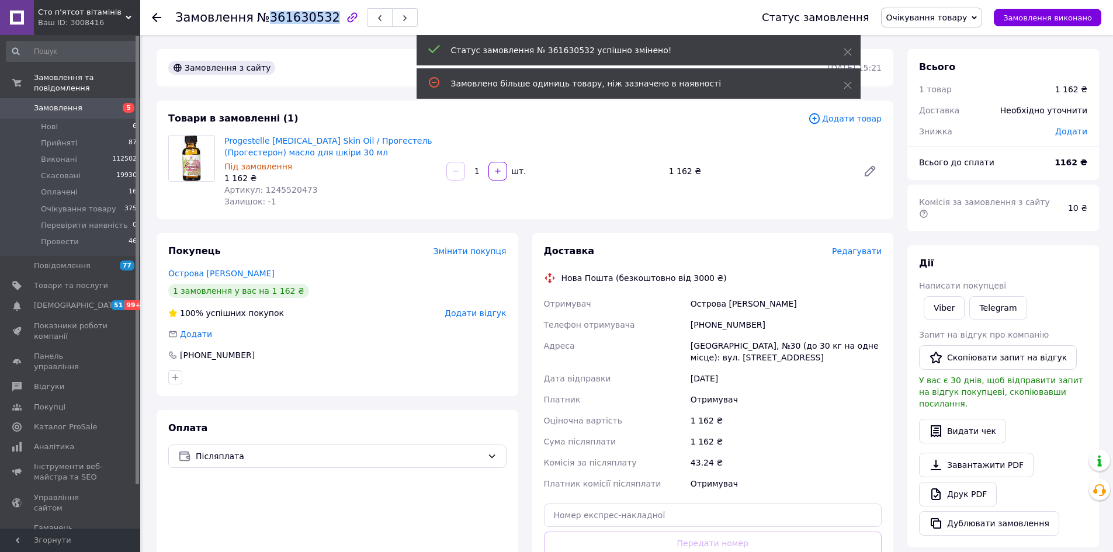
click at [274, 13] on span "№361630532" at bounding box center [298, 18] width 83 height 14
copy span "361630532"
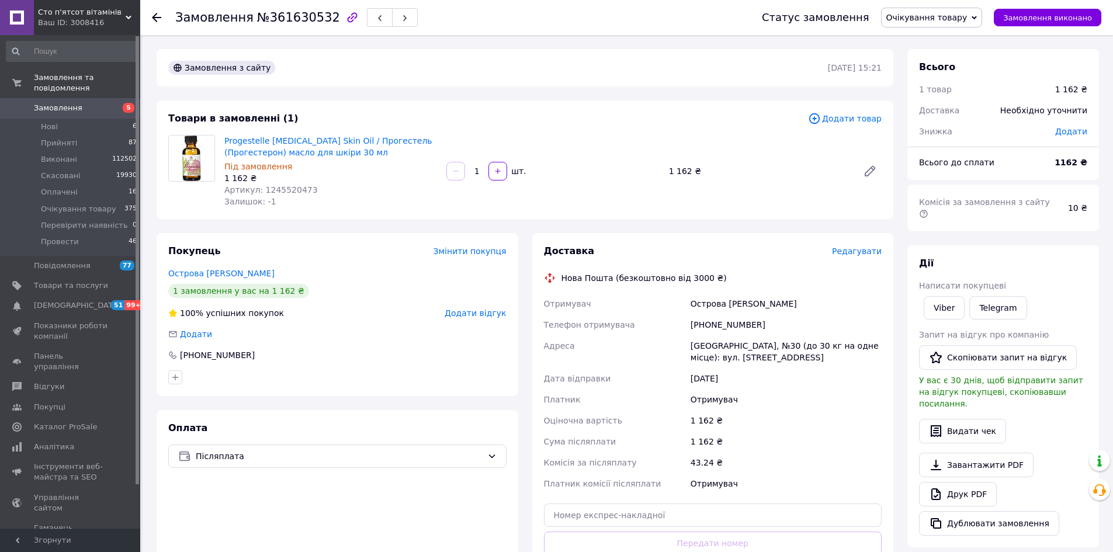
click at [714, 321] on div "[PHONE_NUMBER]" at bounding box center [787, 324] width 196 height 21
copy div "380631122220"
click at [716, 327] on div "[PHONE_NUMBER]" at bounding box center [787, 324] width 196 height 21
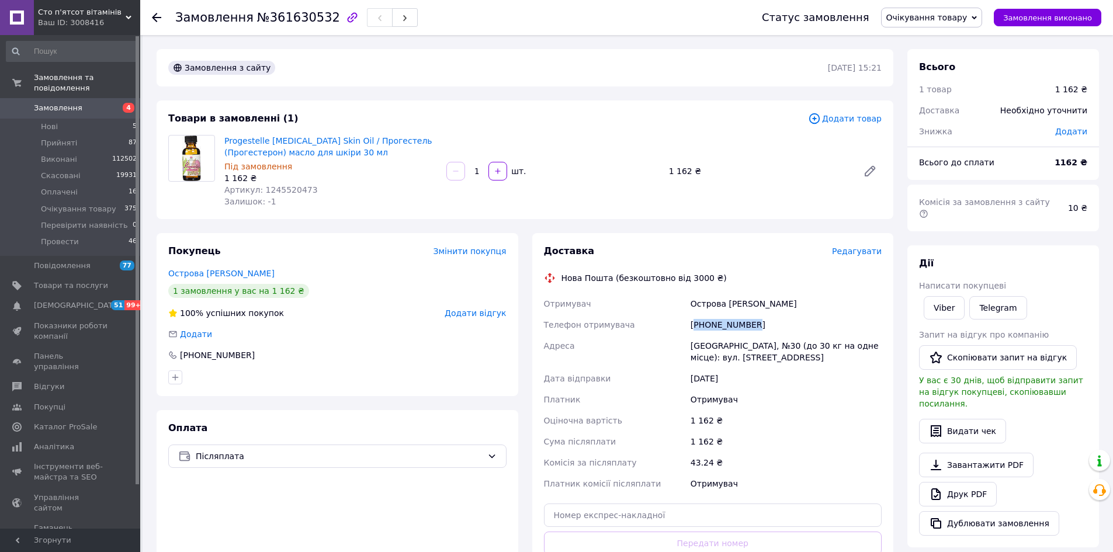
copy div "380631122220"
click at [945, 482] on link "Друк PDF" at bounding box center [958, 494] width 78 height 25
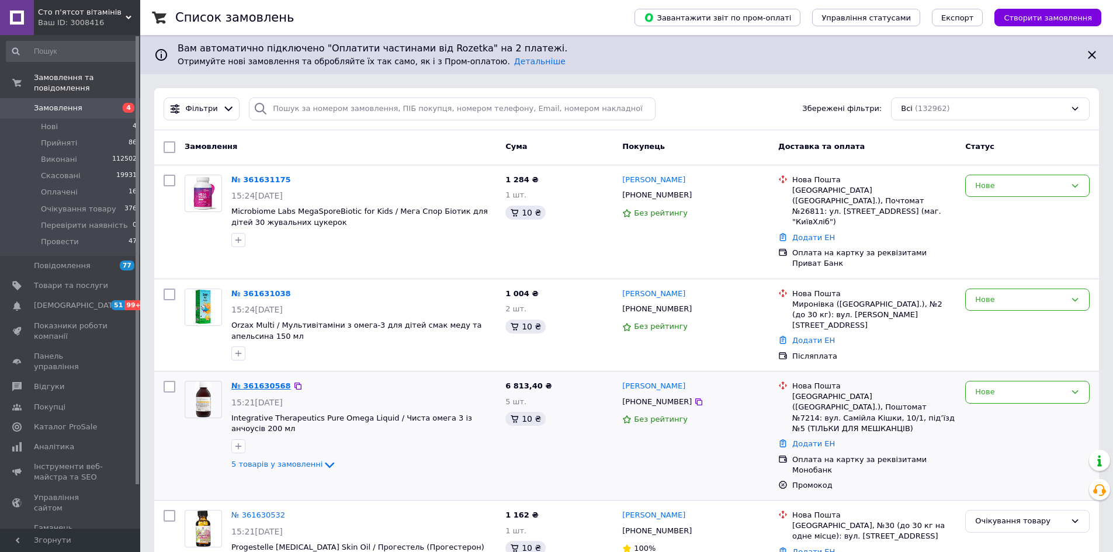
click at [248, 382] on link "№ 361630568" at bounding box center [261, 386] width 60 height 9
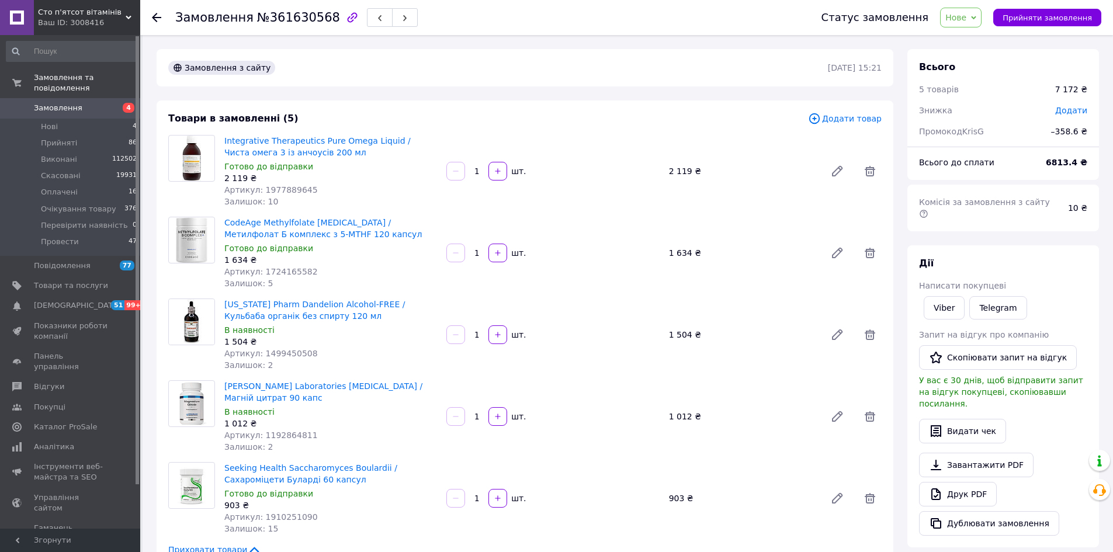
scroll to position [117, 0]
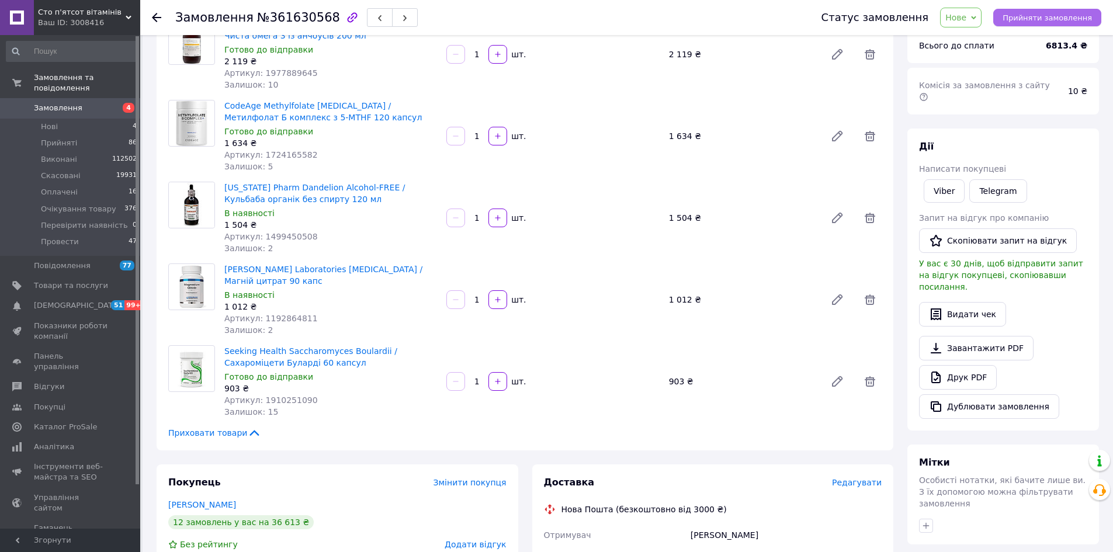
click at [1064, 13] on span "Прийняти замовлення" at bounding box center [1047, 17] width 89 height 9
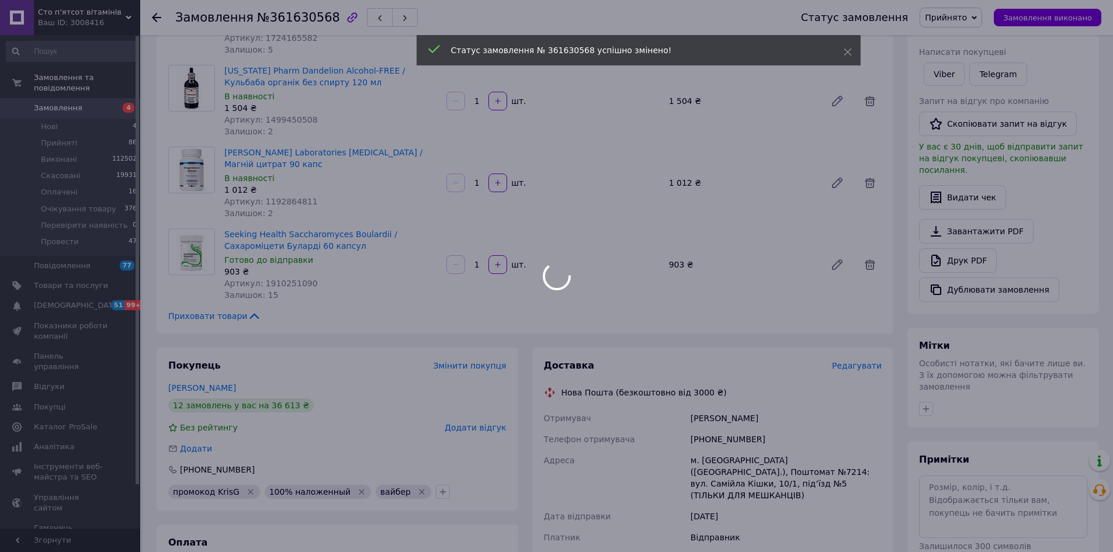
scroll to position [409, 0]
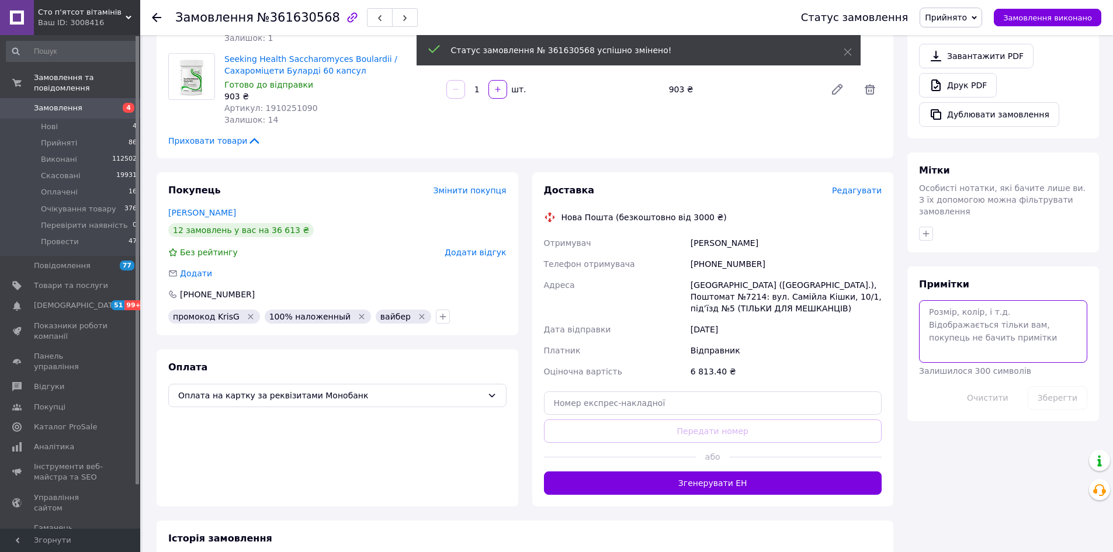
click at [1005, 300] on textarea at bounding box center [1003, 331] width 168 height 62
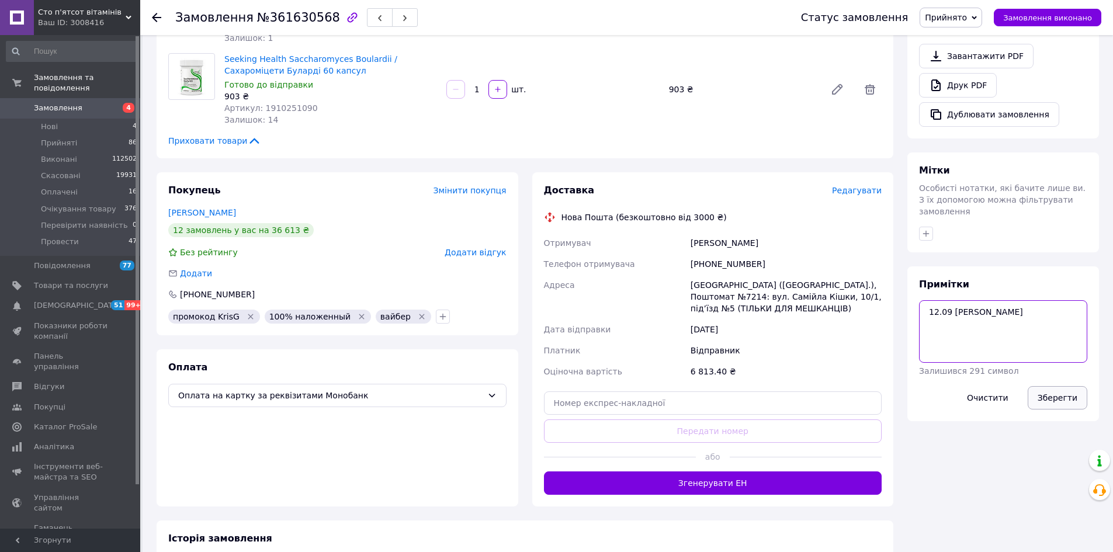
type textarea "12.09 [PERSON_NAME]"
click at [1067, 386] on button "Зберегти" at bounding box center [1058, 397] width 60 height 23
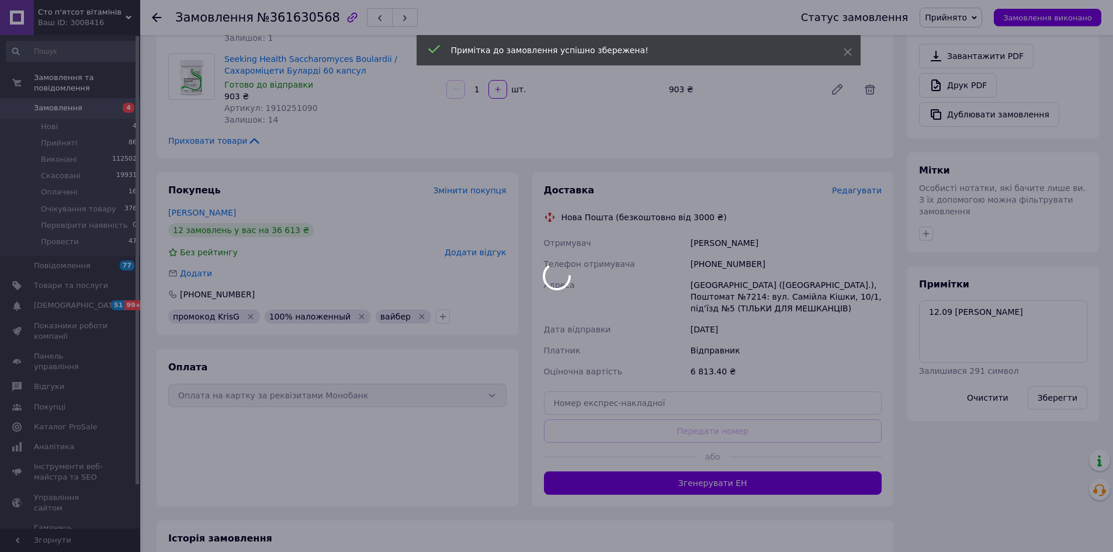
scroll to position [234, 0]
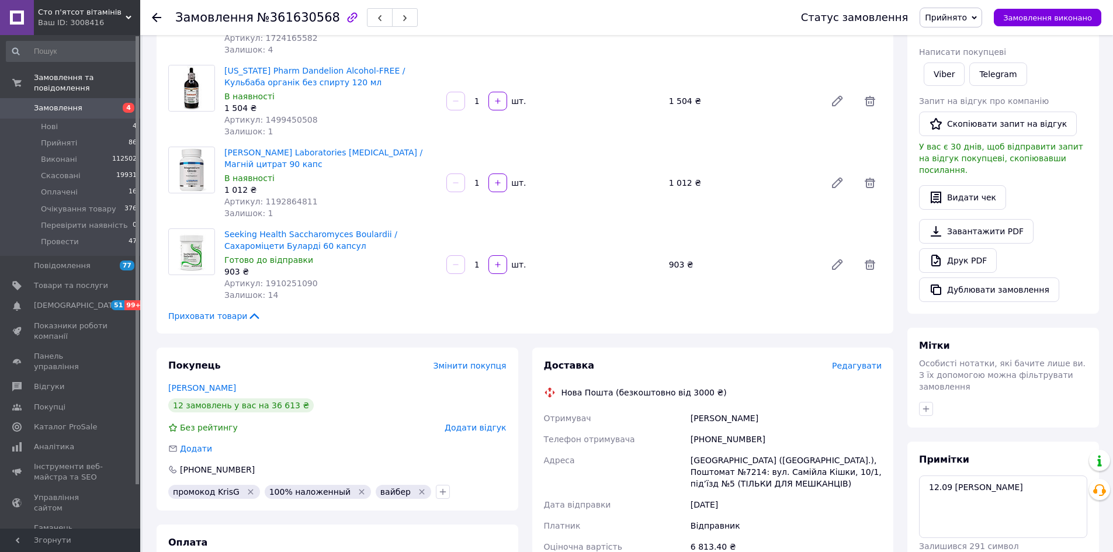
click at [715, 435] on div "[PHONE_NUMBER]" at bounding box center [787, 439] width 196 height 21
copy div "380980174099"
click at [949, 248] on link "Друк PDF" at bounding box center [958, 260] width 78 height 25
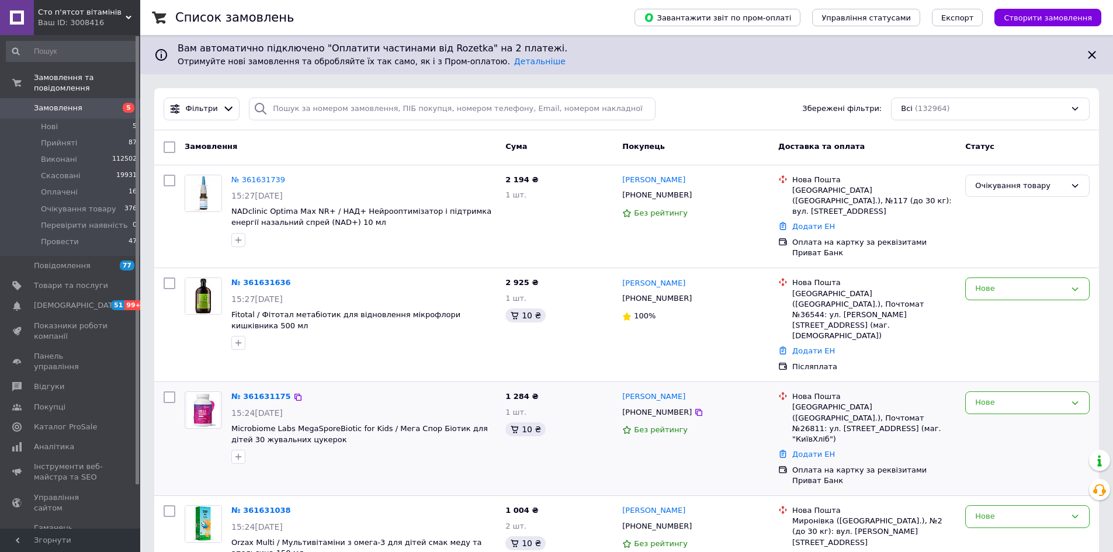
scroll to position [117, 0]
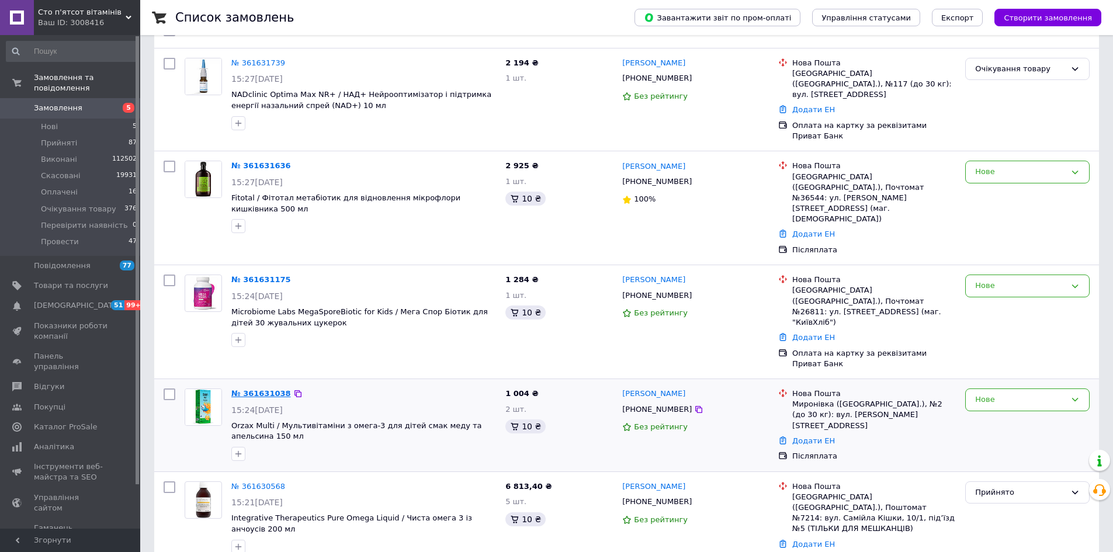
click at [267, 389] on link "№ 361631038" at bounding box center [261, 393] width 60 height 9
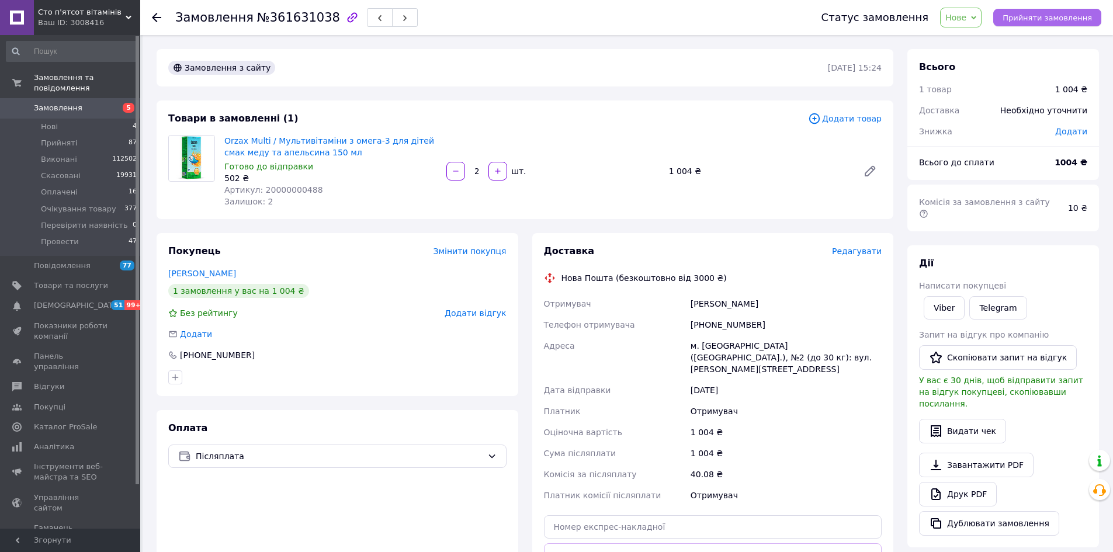
click at [1041, 14] on span "Прийняти замовлення" at bounding box center [1047, 17] width 89 height 9
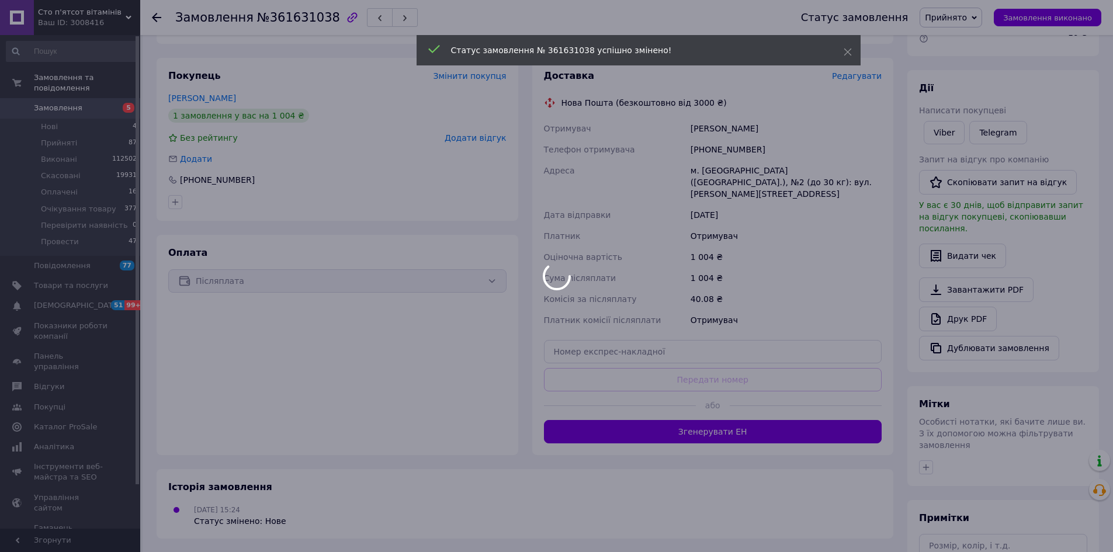
scroll to position [234, 0]
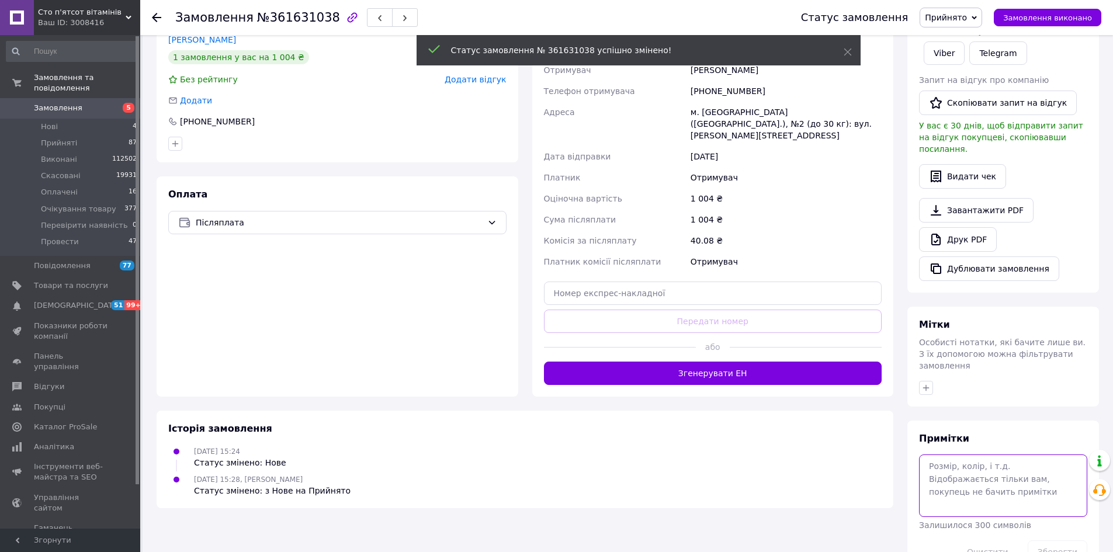
click at [992, 464] on textarea at bounding box center [1003, 486] width 168 height 62
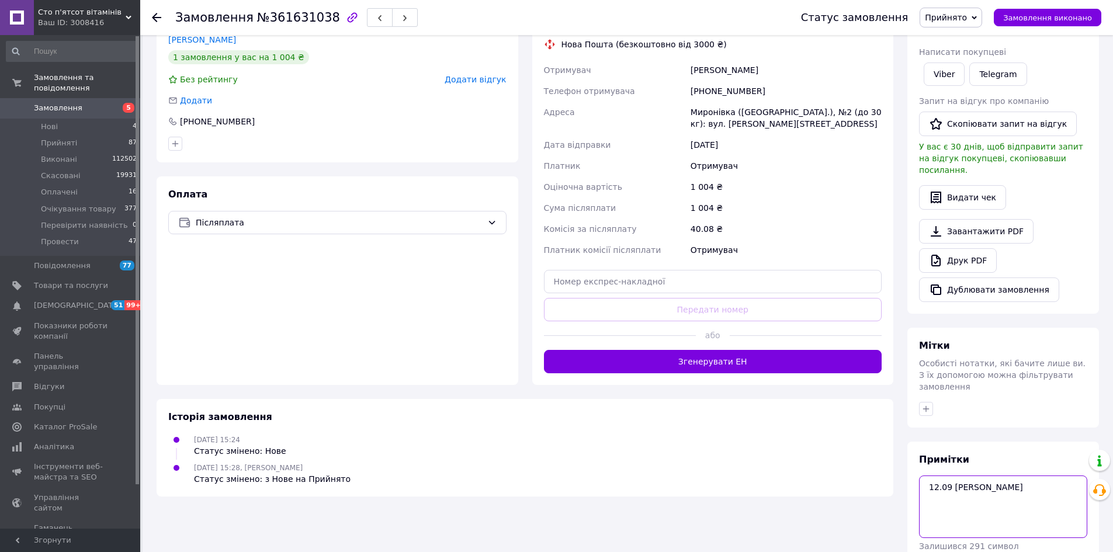
type textarea "12.09 [PERSON_NAME]"
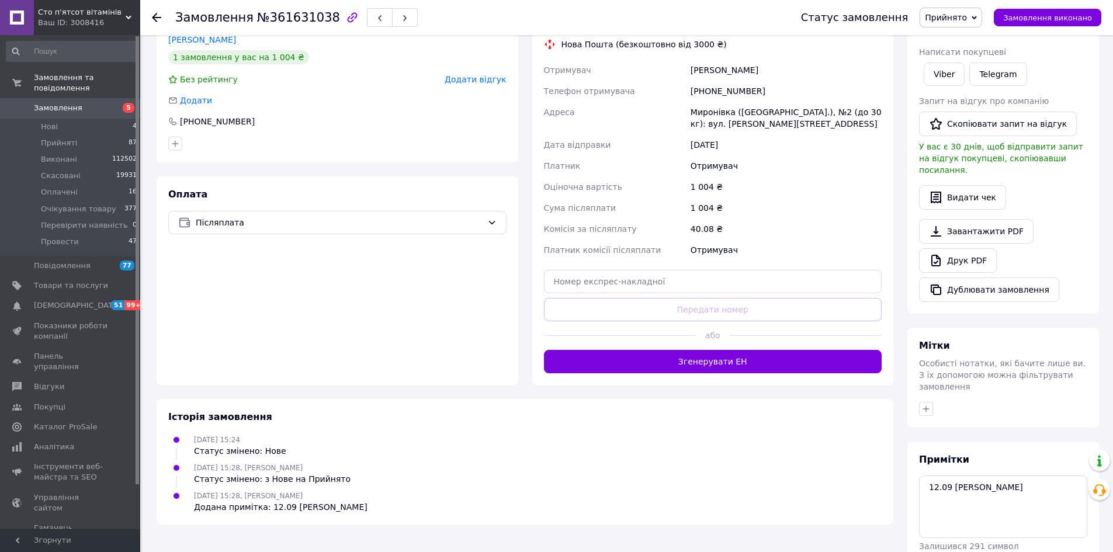
scroll to position [0, 0]
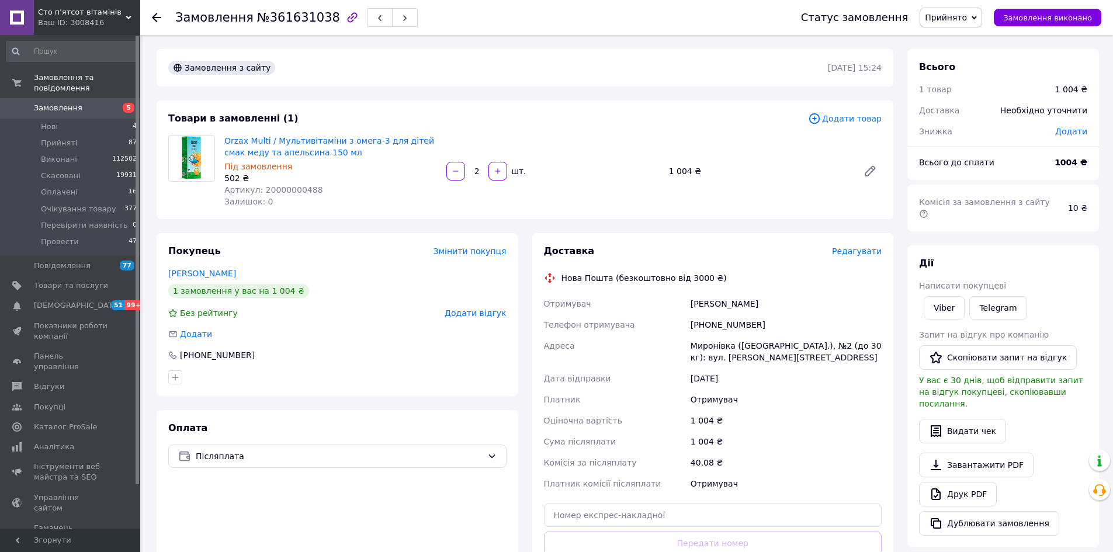
click at [725, 332] on div "[PHONE_NUMBER]" at bounding box center [787, 324] width 196 height 21
copy div "380731007795"
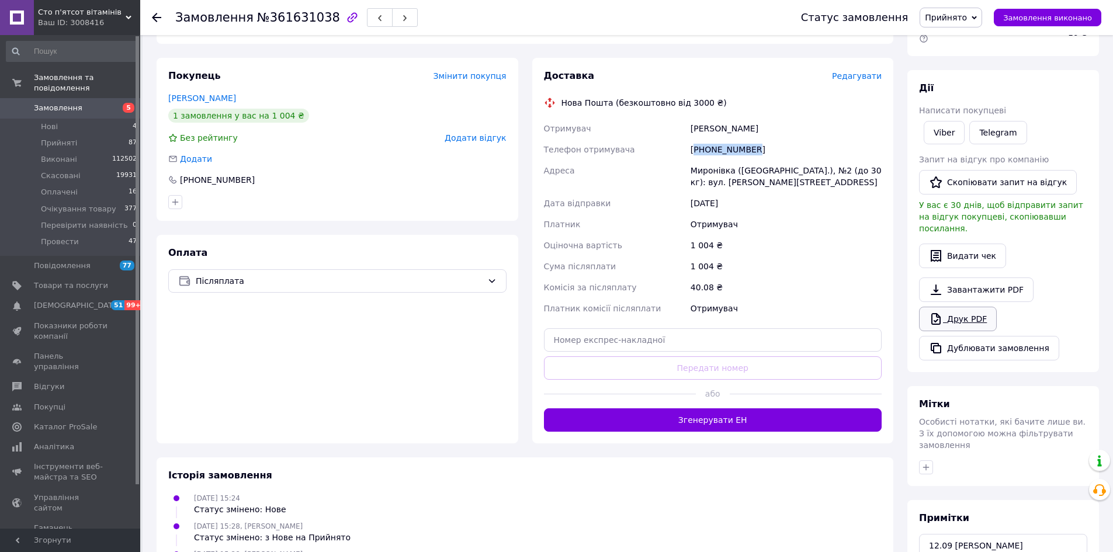
click at [953, 307] on link "Друк PDF" at bounding box center [958, 319] width 78 height 25
click at [179, 203] on icon "button" at bounding box center [175, 202] width 9 height 9
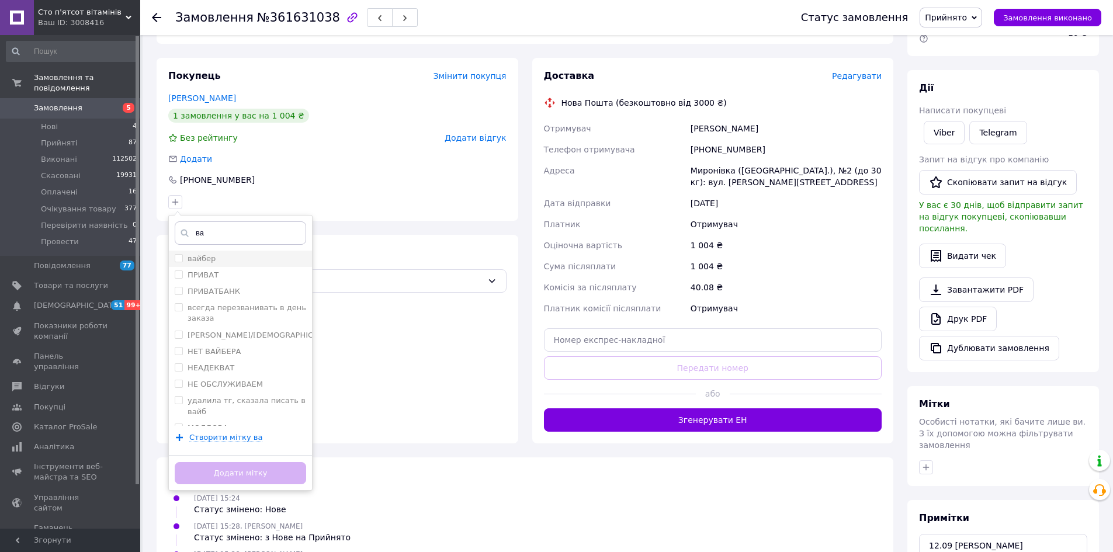
type input "ва"
click at [212, 254] on label "вайбер" at bounding box center [202, 258] width 28 height 9
checkbox input "true"
click at [271, 472] on button "Додати мітку" at bounding box center [241, 473] width 132 height 23
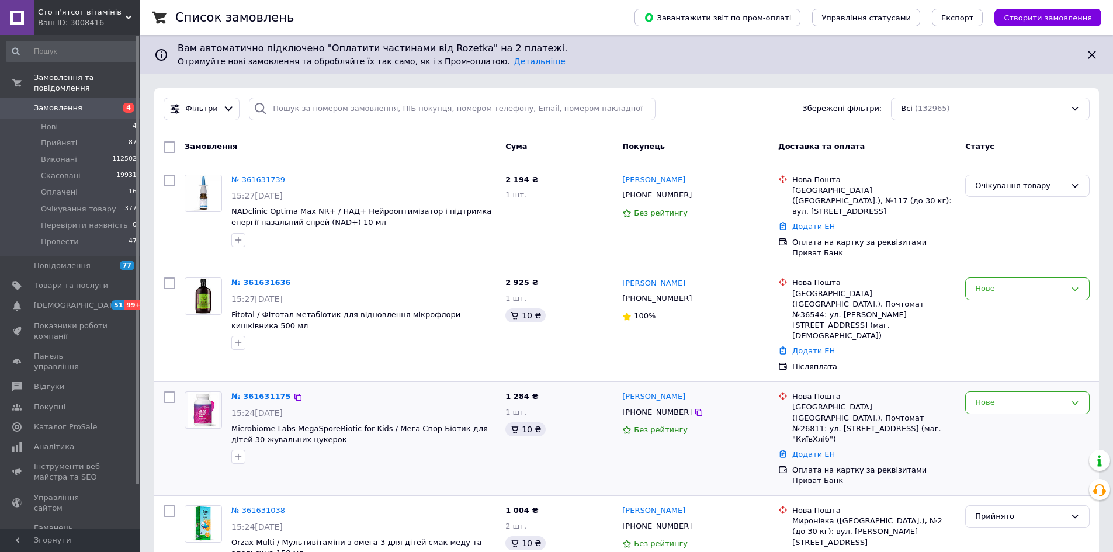
click at [258, 392] on link "№ 361631175" at bounding box center [261, 396] width 60 height 9
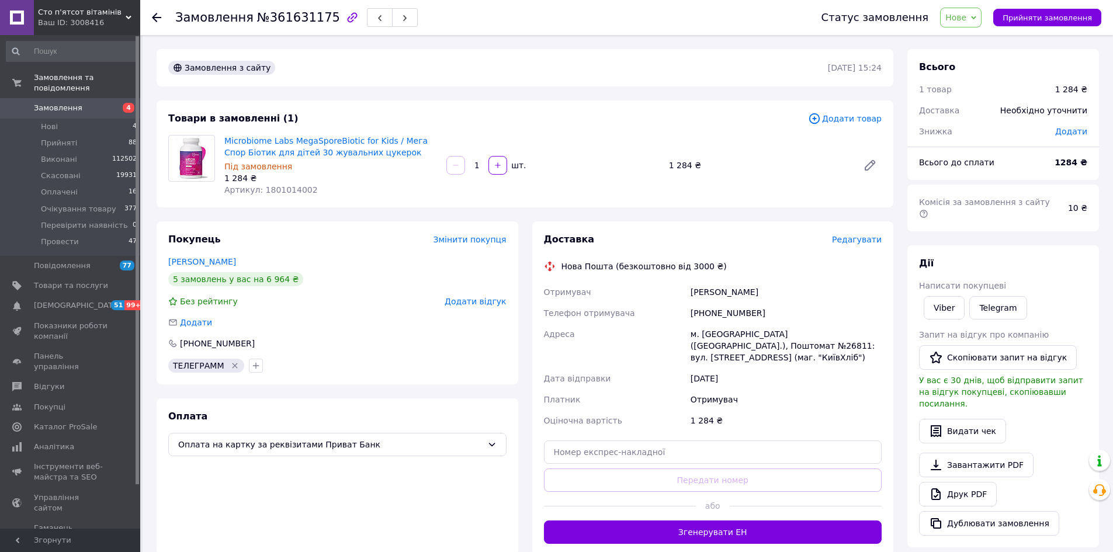
click at [288, 15] on span "№361631175" at bounding box center [298, 18] width 83 height 14
copy span "361631175"
click at [288, 189] on span "Артикул: 1801014002" at bounding box center [271, 189] width 94 height 9
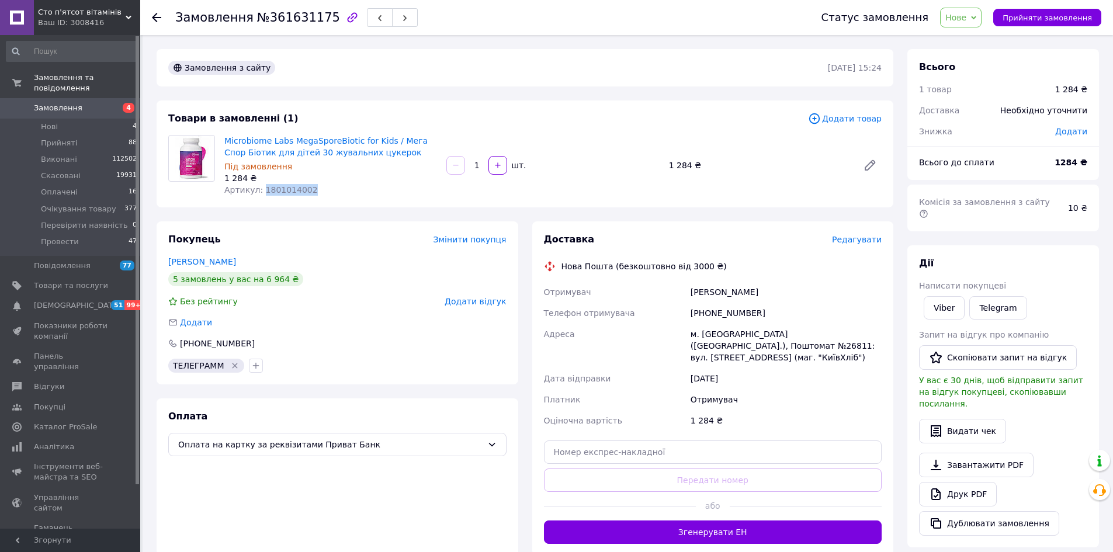
copy span "1801014002"
click at [977, 19] on icon at bounding box center [973, 17] width 5 height 5
click at [987, 112] on li "Очікування товару" at bounding box center [990, 111] width 99 height 18
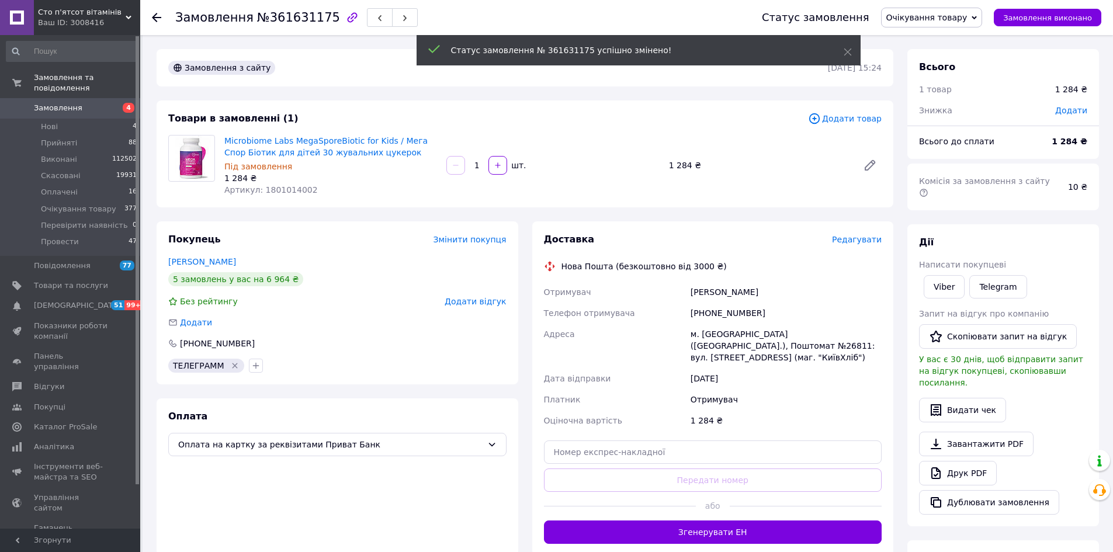
click at [719, 312] on div "[PHONE_NUMBER]" at bounding box center [787, 313] width 196 height 21
click at [718, 312] on div "[PHONE_NUMBER]" at bounding box center [787, 313] width 196 height 21
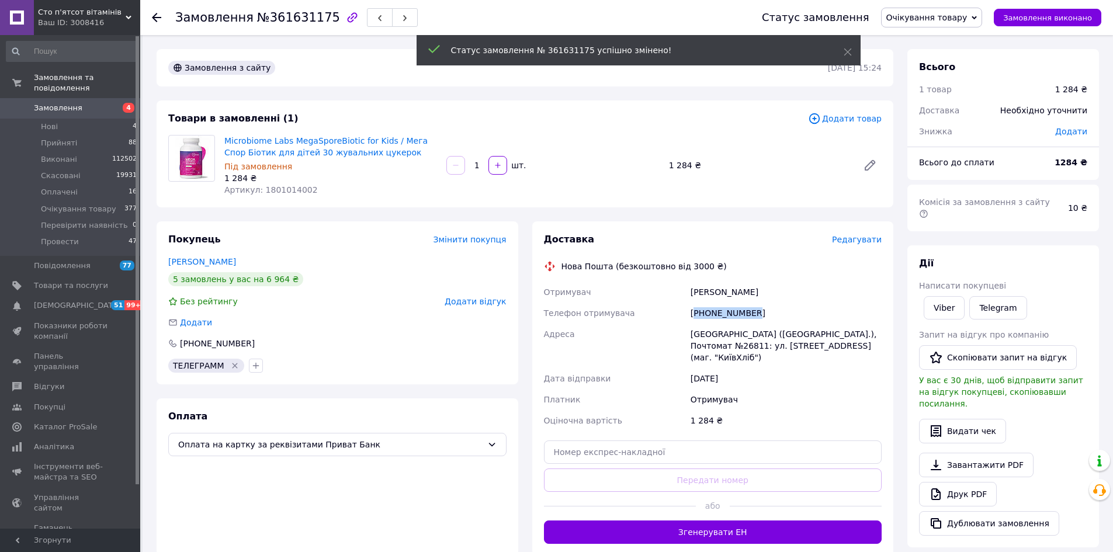
copy div "380673400224"
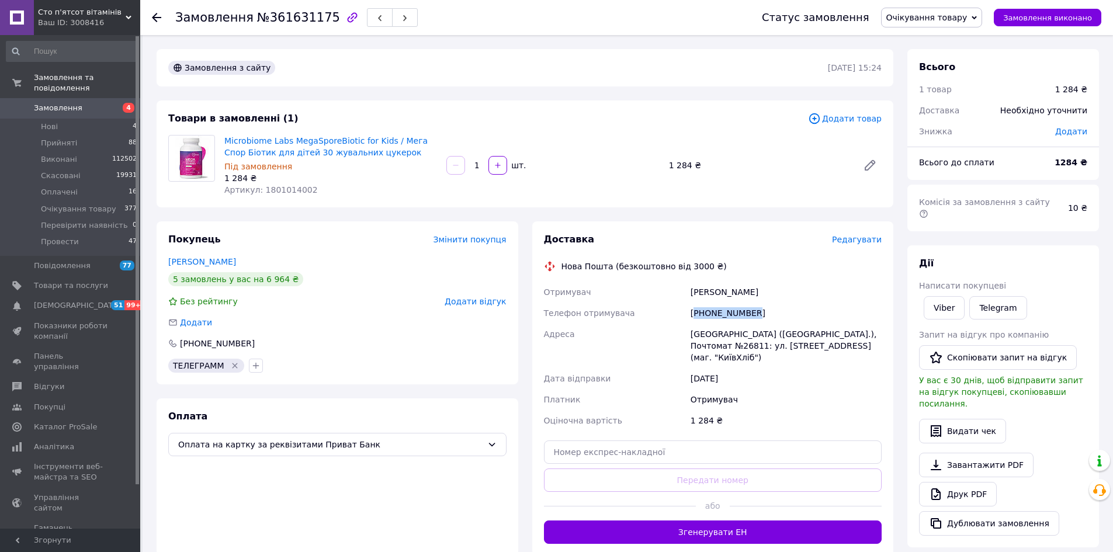
scroll to position [117, 0]
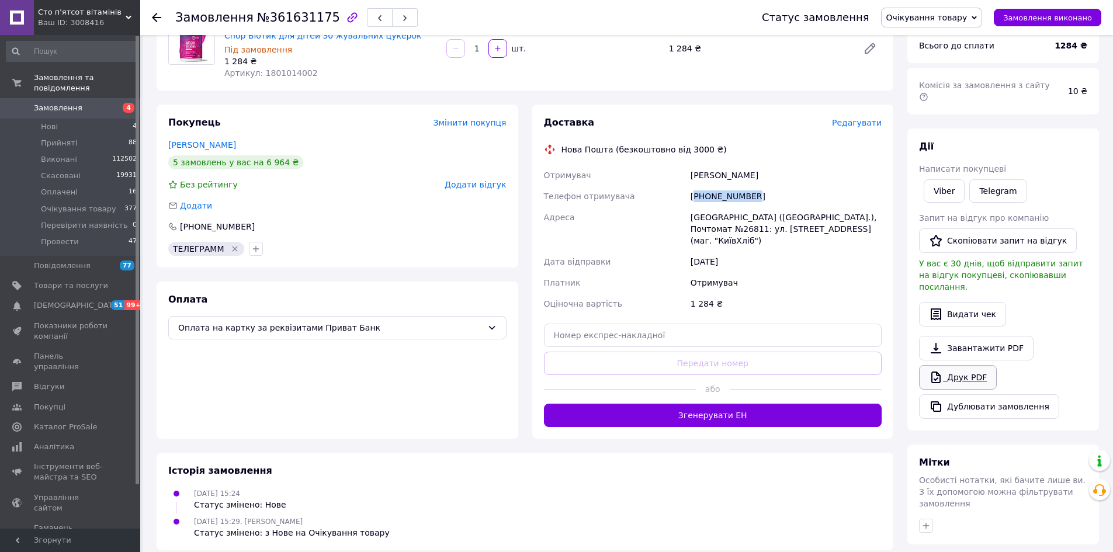
click at [952, 365] on link "Друк PDF" at bounding box center [958, 377] width 78 height 25
click at [62, 103] on span "Замовлення" at bounding box center [58, 108] width 49 height 11
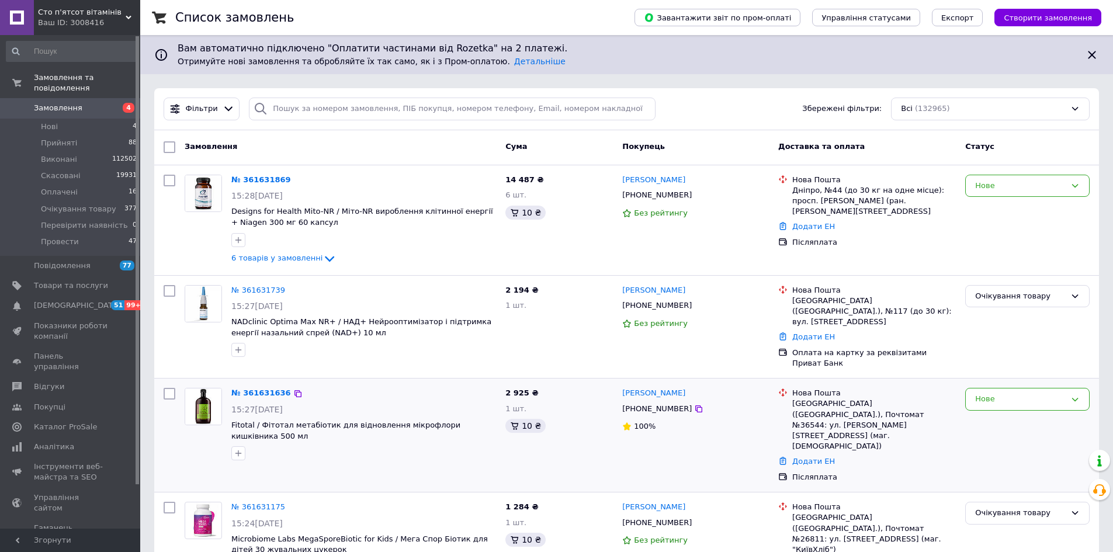
scroll to position [58, 0]
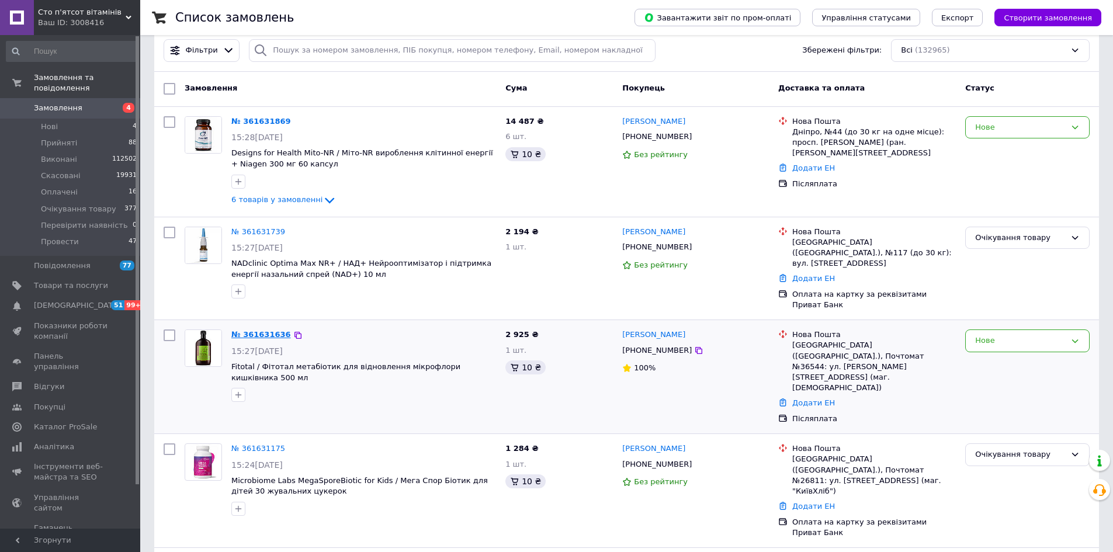
click at [260, 330] on link "№ 361631636" at bounding box center [261, 334] width 60 height 9
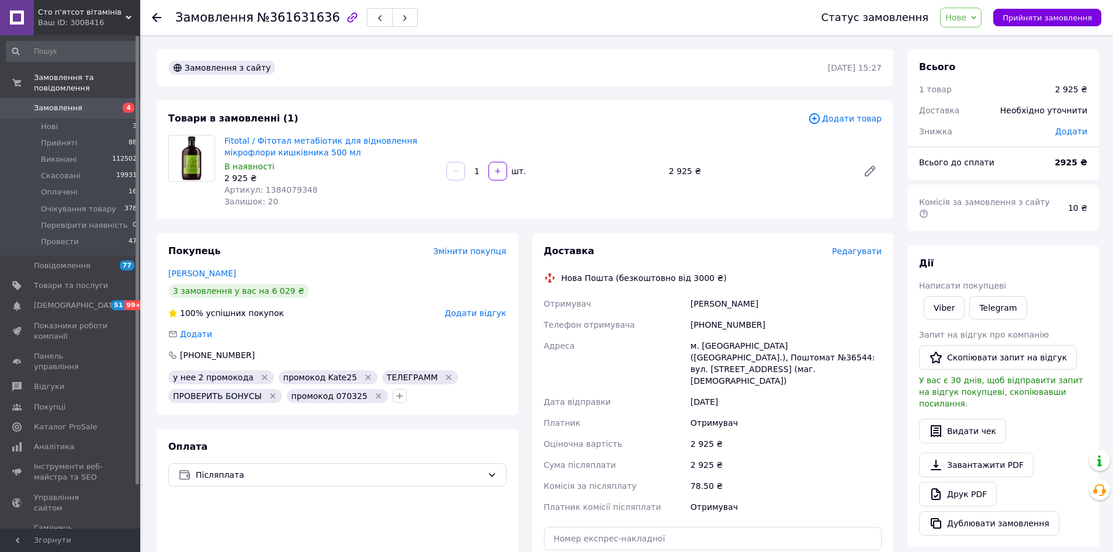
click at [60, 98] on link "Замовлення 4" at bounding box center [72, 108] width 144 height 20
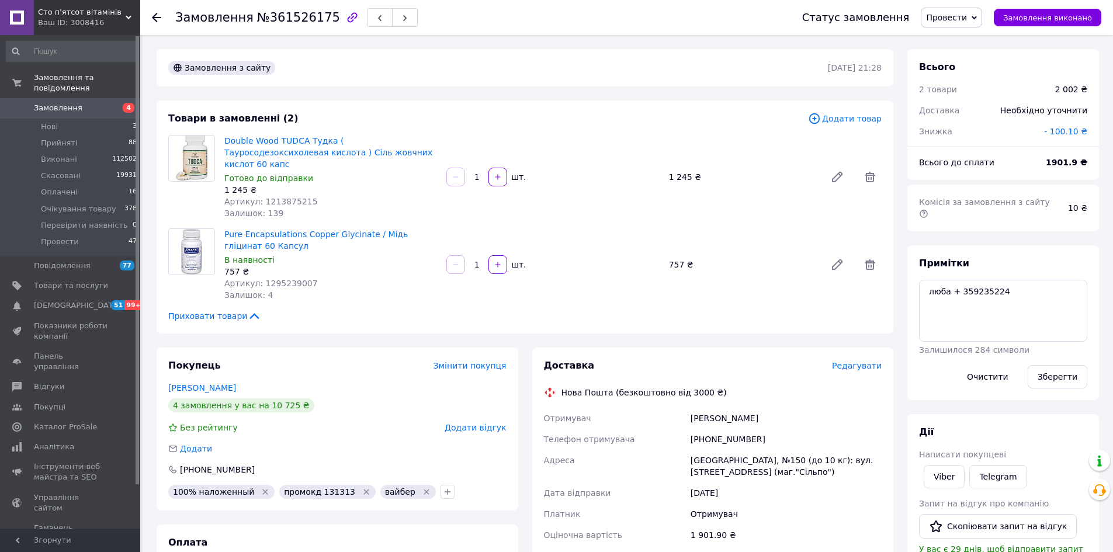
scroll to position [9, 0]
click at [281, 23] on span "№361526175" at bounding box center [298, 18] width 83 height 14
copy span "361526175"
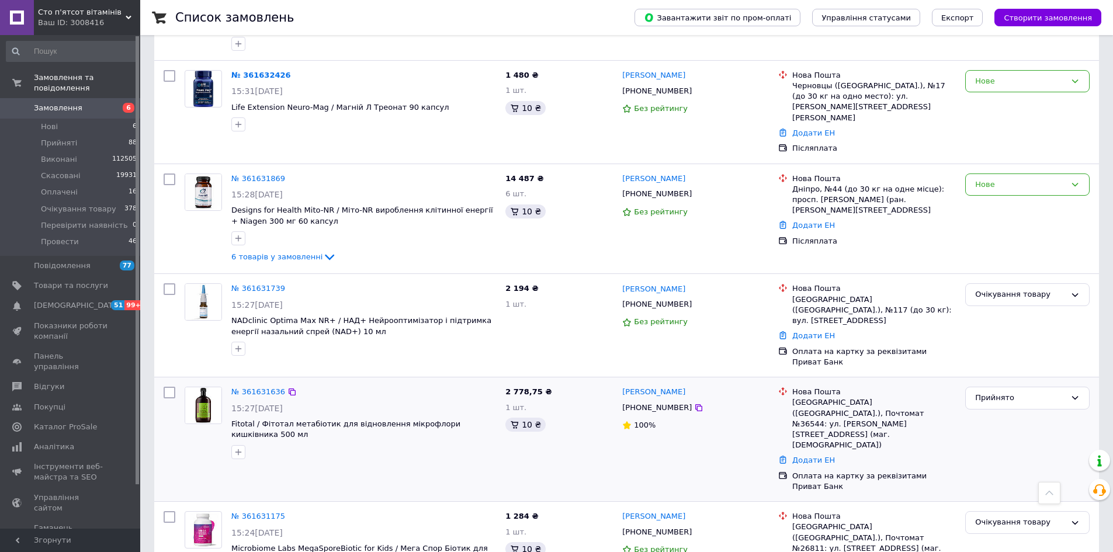
scroll to position [468, 0]
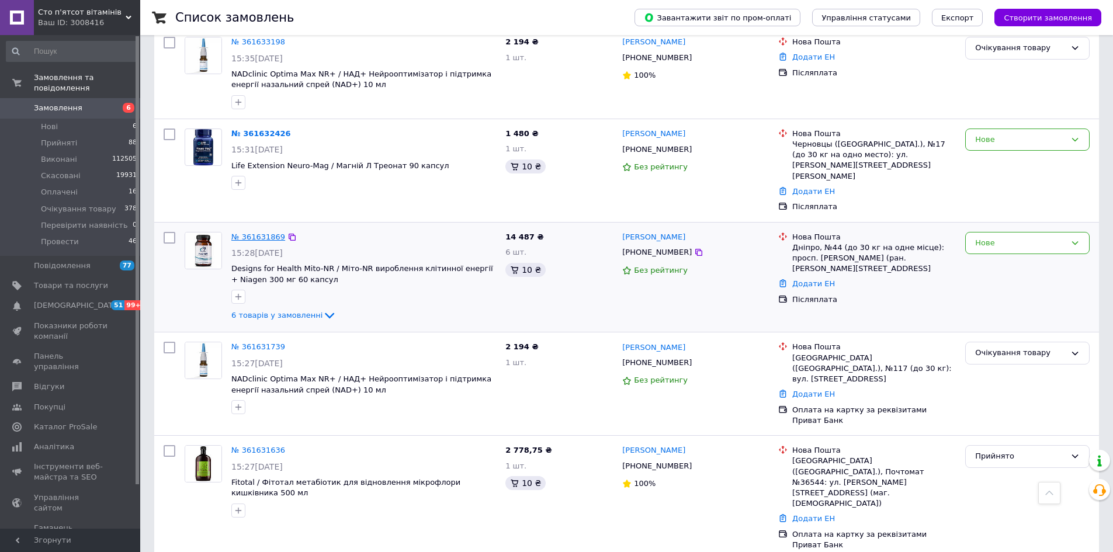
click at [248, 233] on link "№ 361631869" at bounding box center [258, 237] width 54 height 9
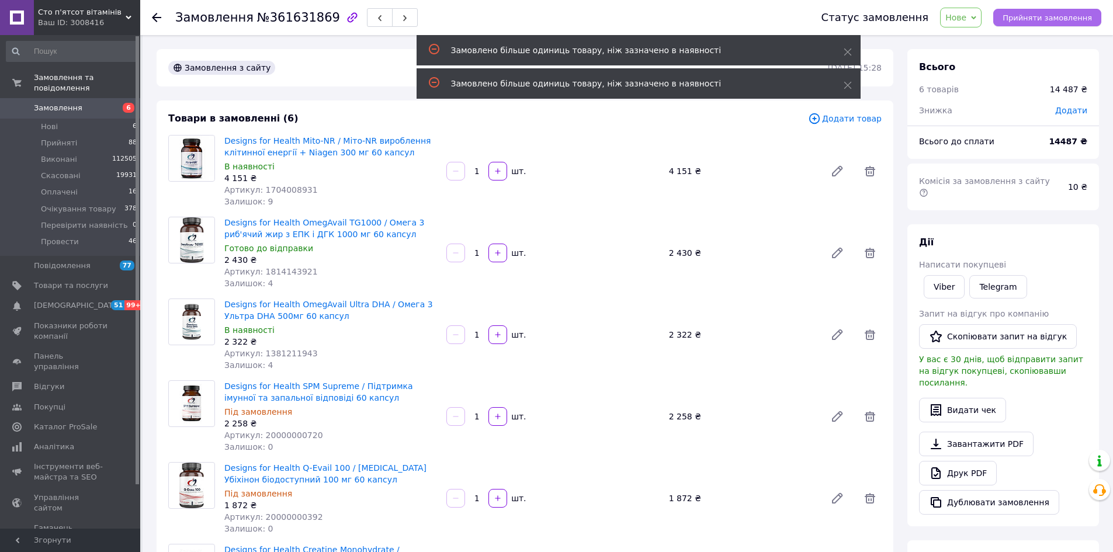
click at [1018, 15] on span "Прийняти замовлення" at bounding box center [1047, 17] width 89 height 9
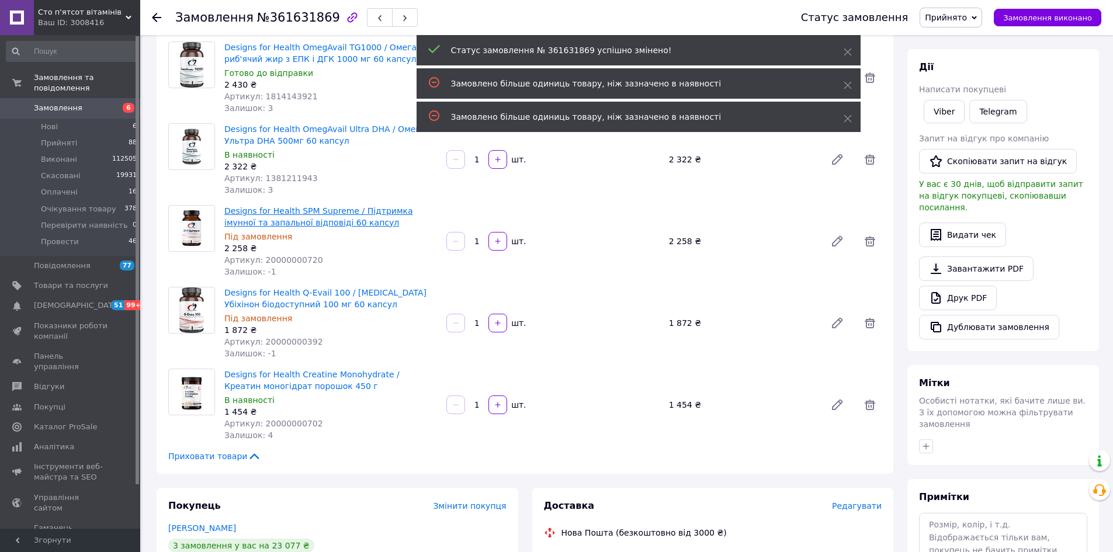
scroll to position [292, 0]
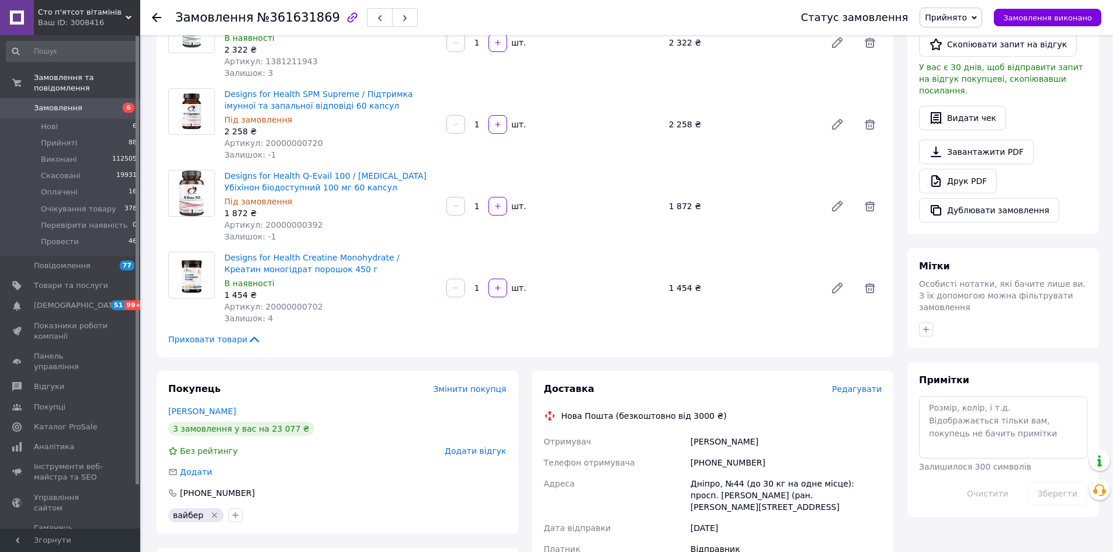
click at [305, 18] on span "№361631869" at bounding box center [298, 18] width 83 height 14
copy span "361631869"
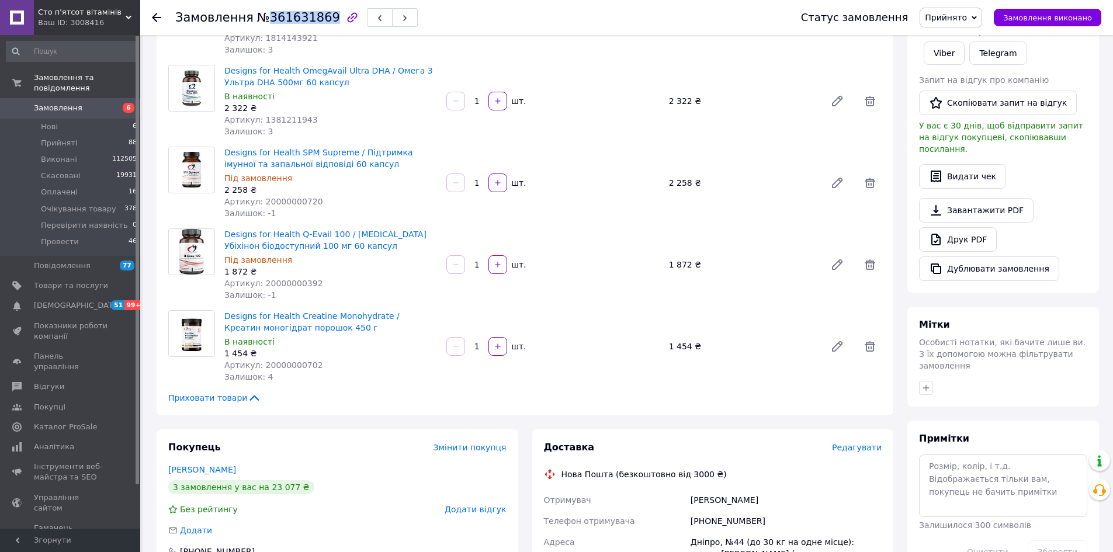
scroll to position [409, 0]
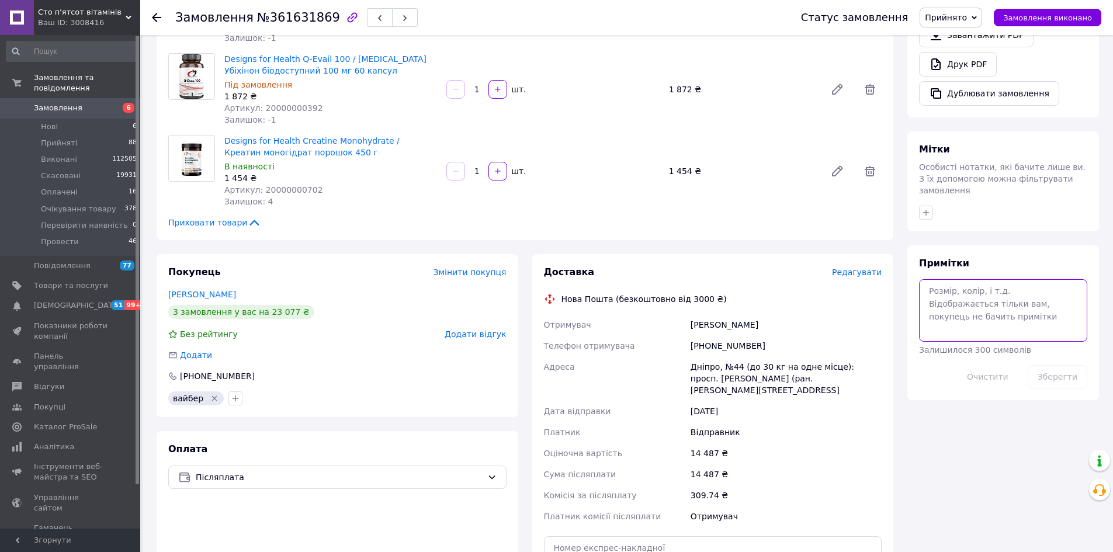
click at [978, 279] on textarea at bounding box center [1003, 310] width 168 height 62
type textarea "12.09 [PERSON_NAME]"
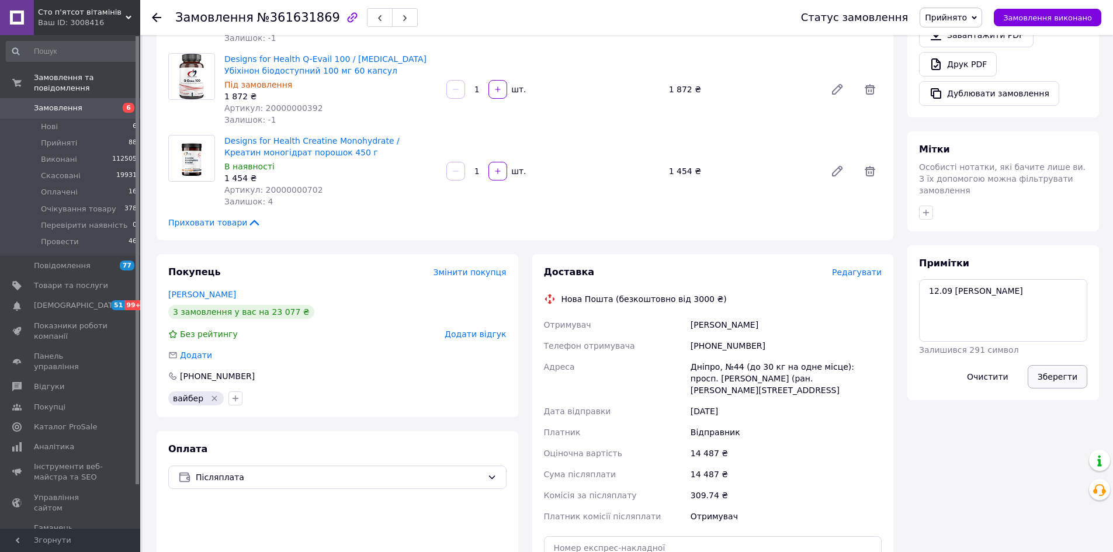
click at [1055, 365] on button "Зберегти" at bounding box center [1058, 376] width 60 height 23
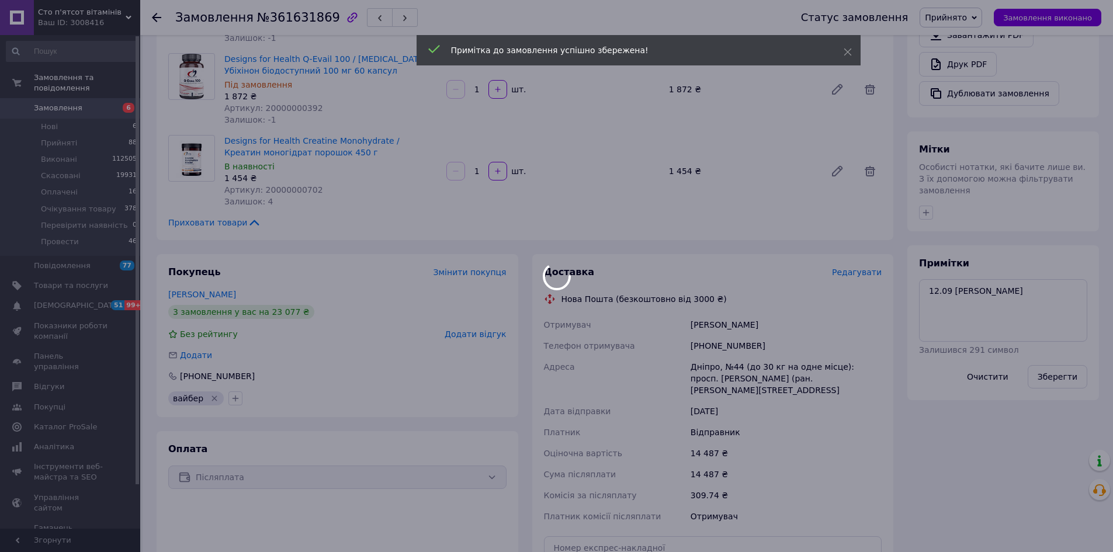
click at [710, 342] on div at bounding box center [556, 276] width 1113 height 552
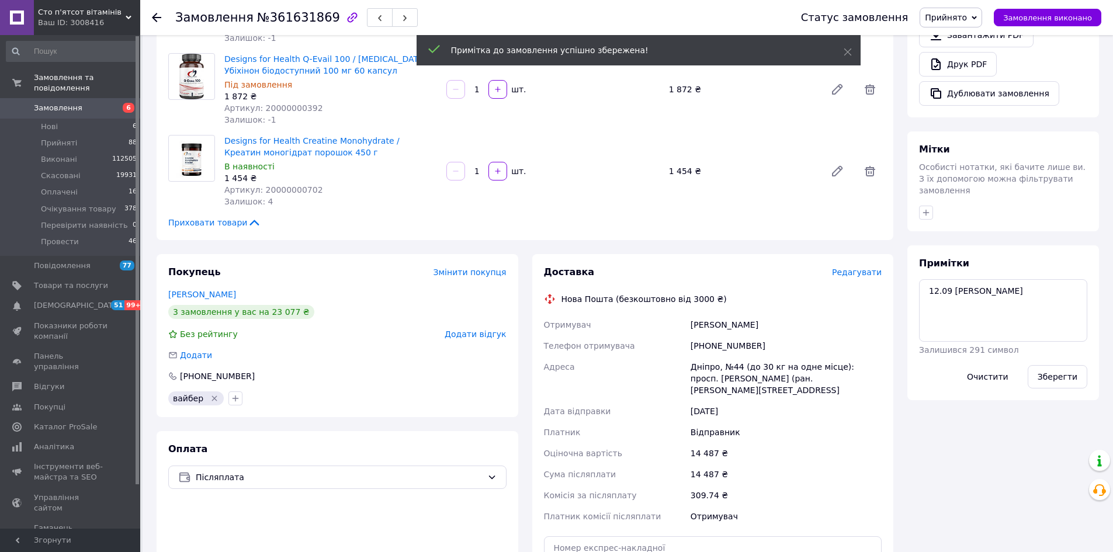
click at [710, 342] on body "Cто п'ятсот вітамінів Ваш ID: 3008416 Сайт Cто п'ятсот вітамінів Кабінет покупц…" at bounding box center [556, 198] width 1113 height 1215
click at [710, 342] on div "[PHONE_NUMBER]" at bounding box center [787, 345] width 196 height 21
click at [732, 348] on div "[PHONE_NUMBER]" at bounding box center [787, 345] width 196 height 21
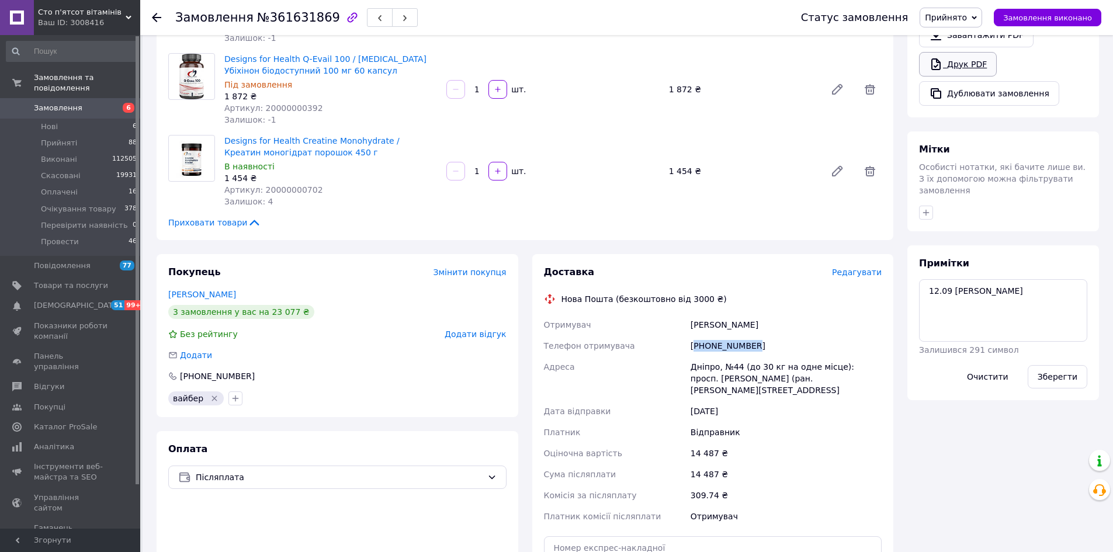
click at [945, 52] on link "Друк PDF" at bounding box center [958, 64] width 78 height 25
drag, startPoint x: 223, startPoint y: 57, endPoint x: 350, endPoint y: 70, distance: 126.9
click at [350, 70] on div "Designs for Health Q-Evail 100 / CoQ10 Убіхінон біодоступний 100 мг 60 капсул П…" at bounding box center [331, 89] width 222 height 77
copy link "Designs for Health Q-Evail 100 / CoQ10 Убіхінон біодоступний 100 мг 60 капсул"
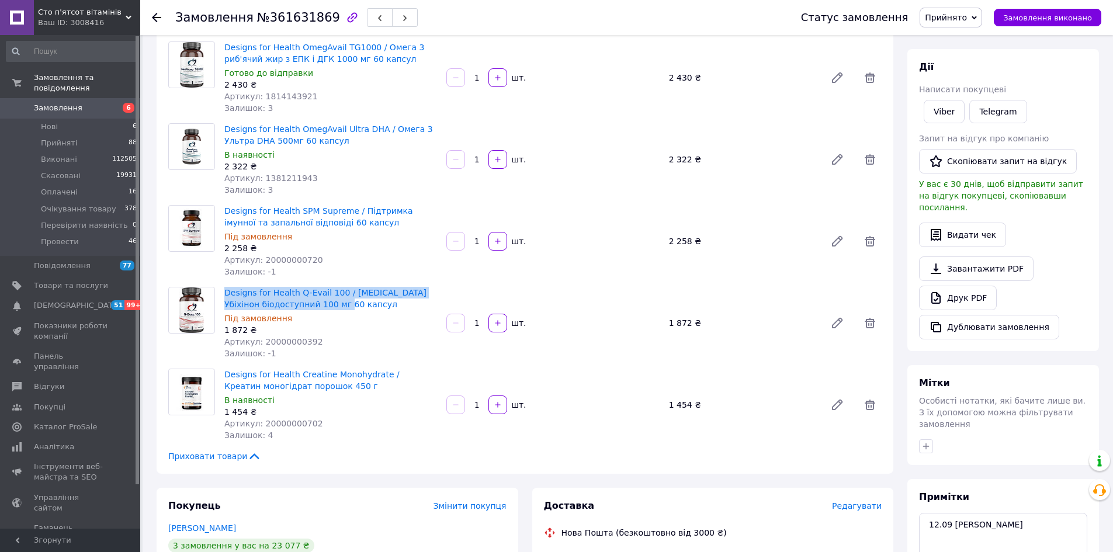
scroll to position [58, 0]
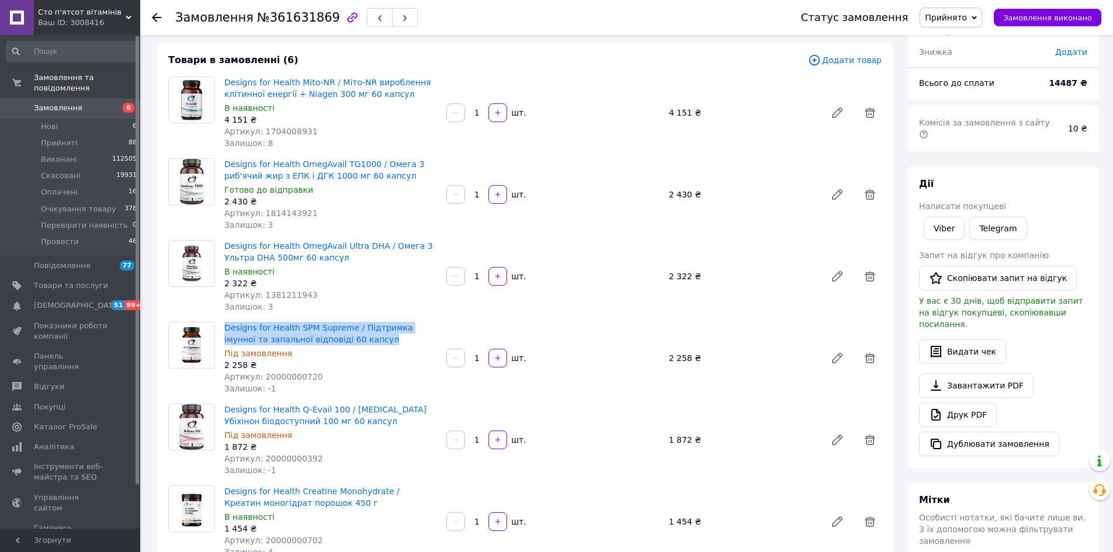
drag, startPoint x: 223, startPoint y: 324, endPoint x: 336, endPoint y: 338, distance: 114.3
click at [336, 338] on div "Designs for Health SPM Supreme / Підтримка імунної та запальної відповіді 60 ка…" at bounding box center [331, 358] width 222 height 77
copy link "Designs for Health SPM Supreme / Підтримка імунної та запальної відповіді 60 ка…"
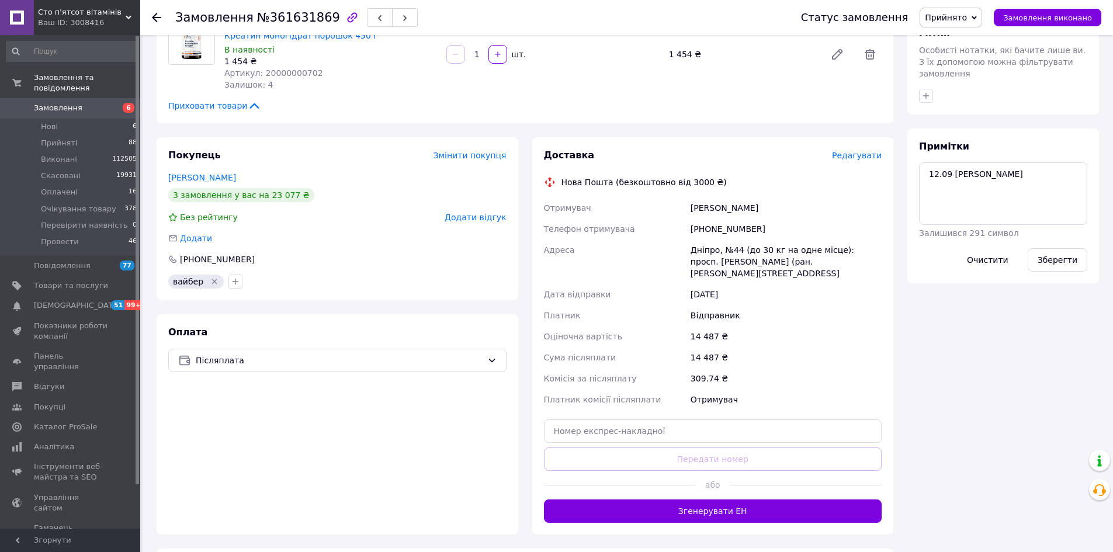
scroll to position [351, 0]
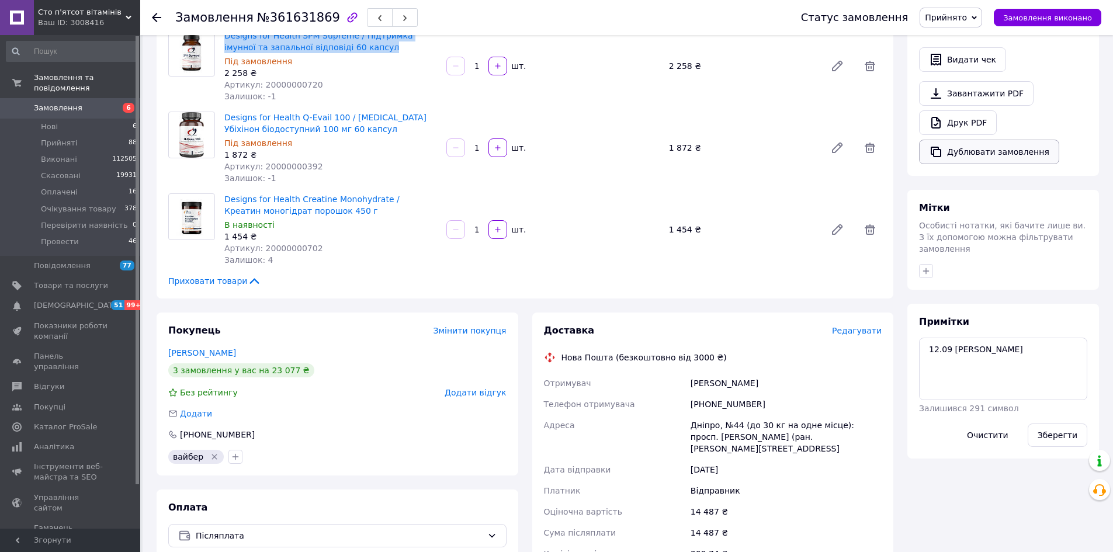
click at [959, 140] on button "Дублювати замовлення" at bounding box center [989, 152] width 140 height 25
click at [868, 144] on icon at bounding box center [870, 148] width 11 height 11
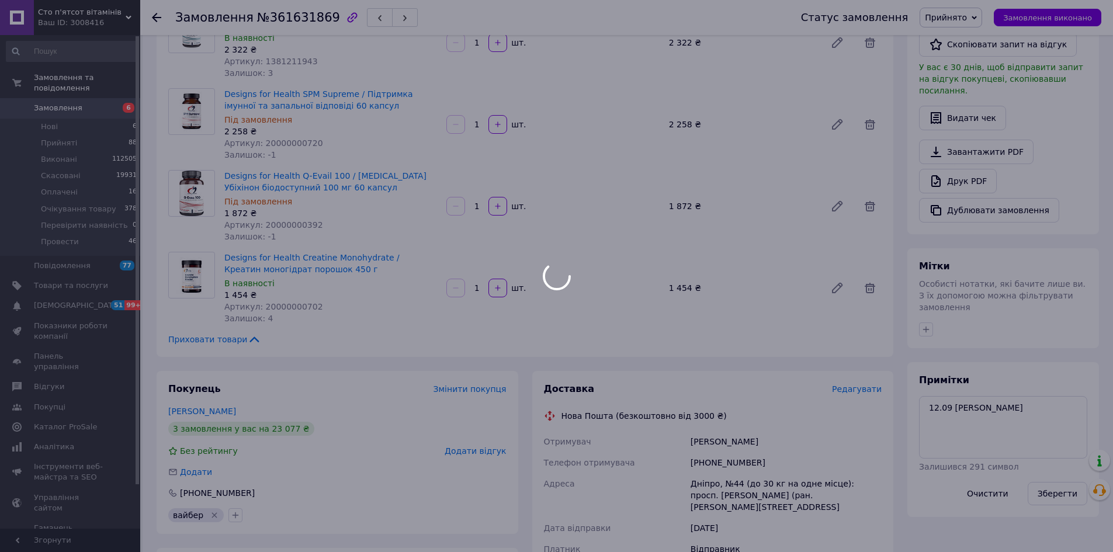
scroll to position [175, 0]
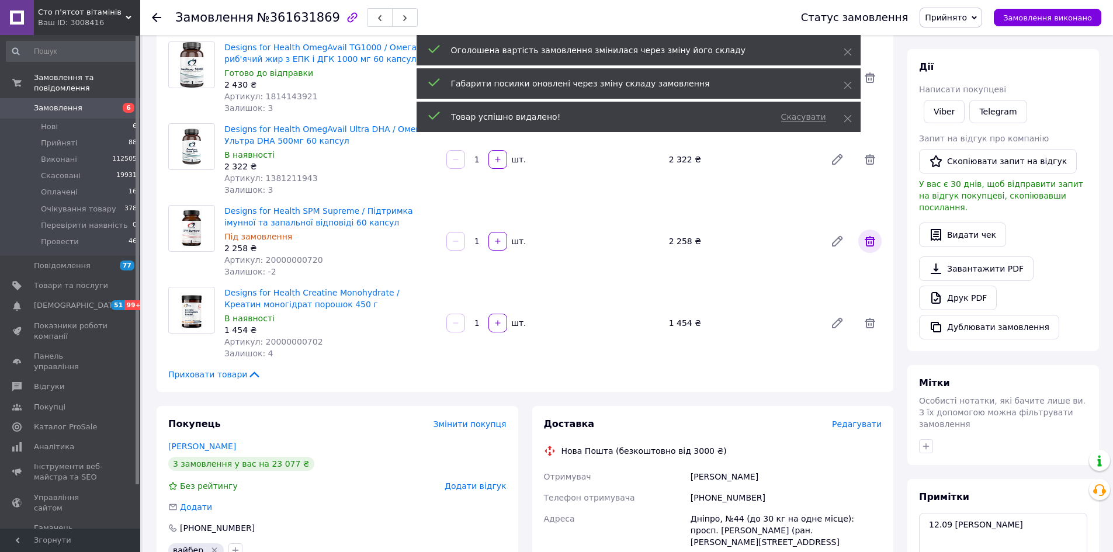
click at [877, 238] on icon at bounding box center [870, 241] width 14 height 14
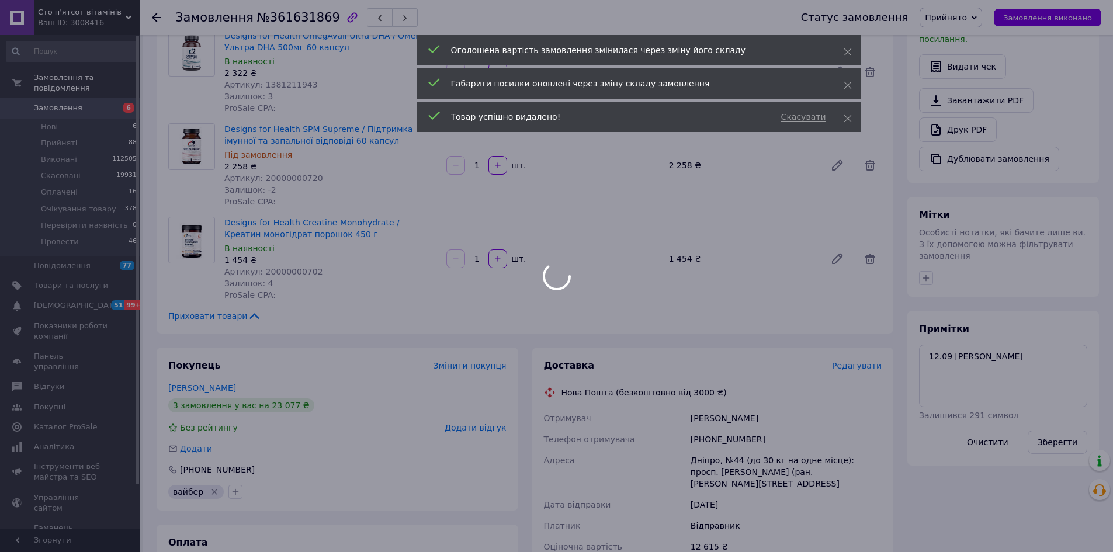
scroll to position [327, 0]
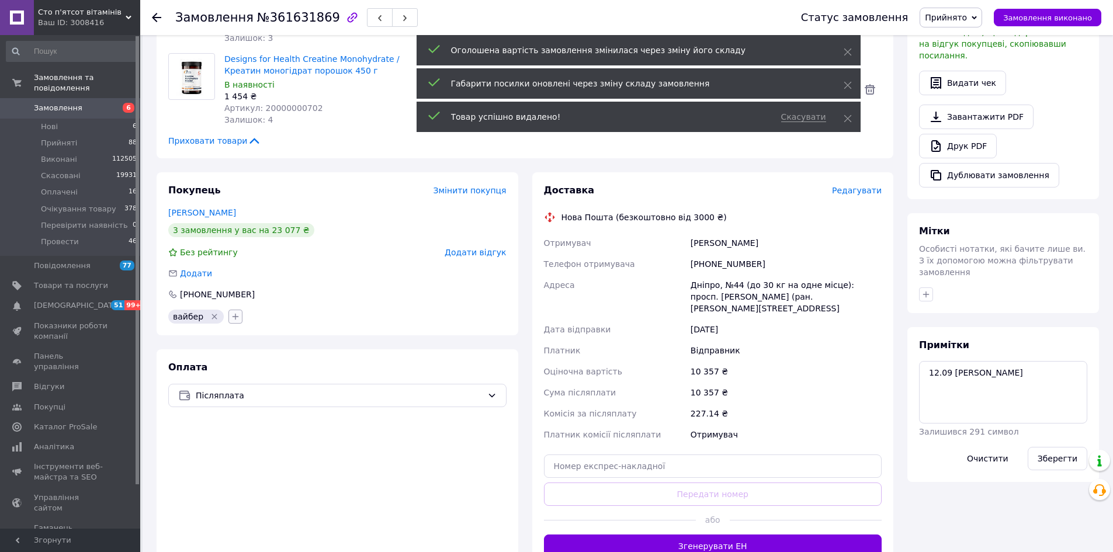
click at [235, 316] on icon "button" at bounding box center [235, 316] width 9 height 9
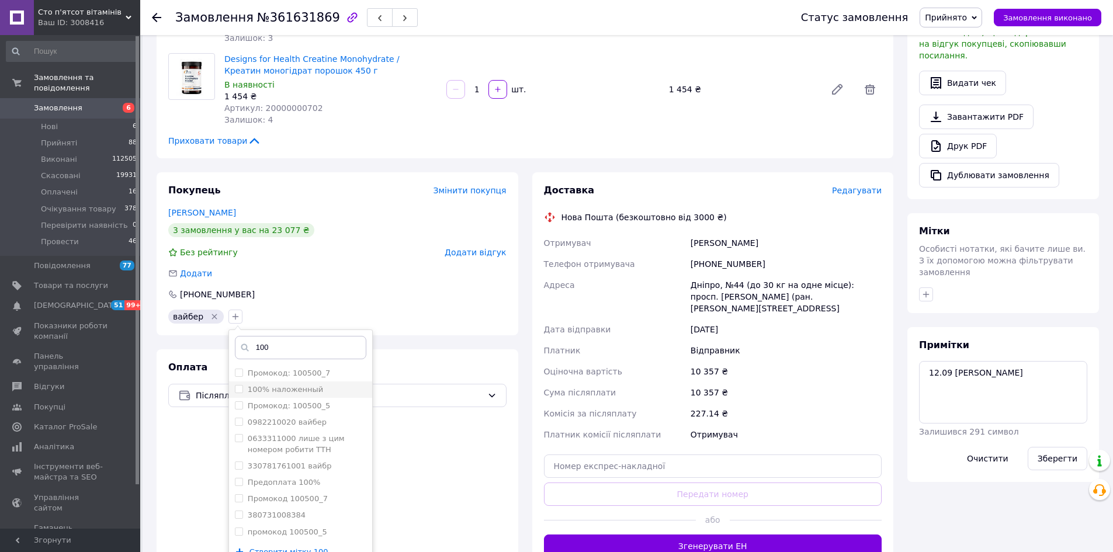
type input "100"
click at [268, 389] on label "100% наложенный" at bounding box center [285, 389] width 75 height 9
checkbox input "true"
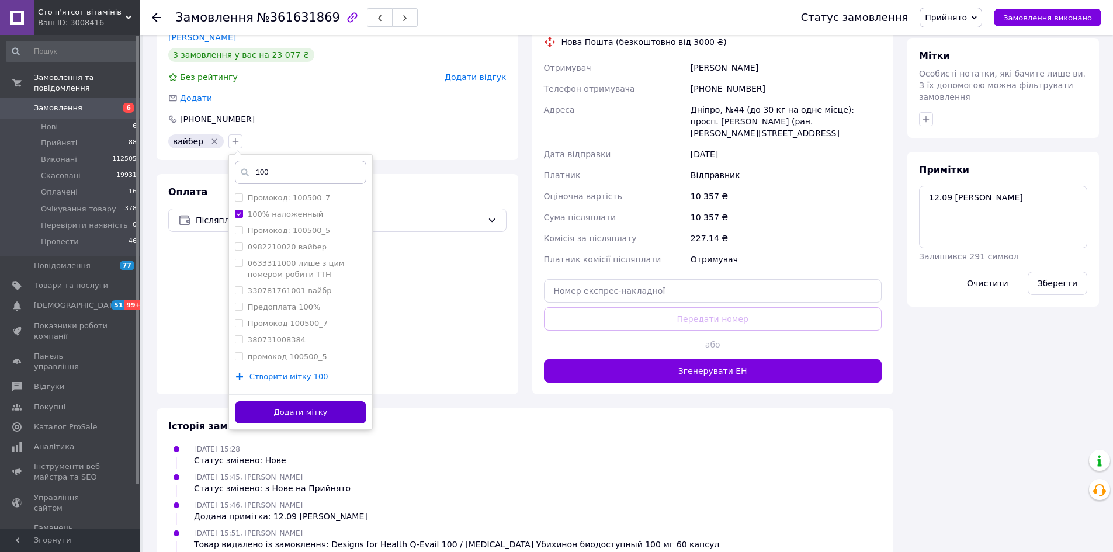
click at [319, 404] on button "Додати мітку" at bounding box center [301, 413] width 132 height 23
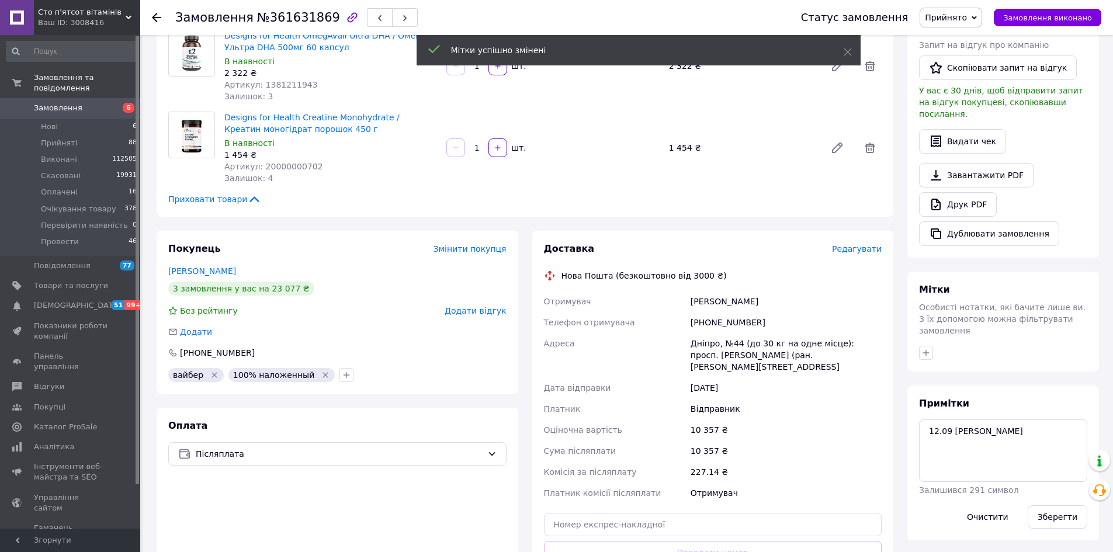
scroll to position [94, 0]
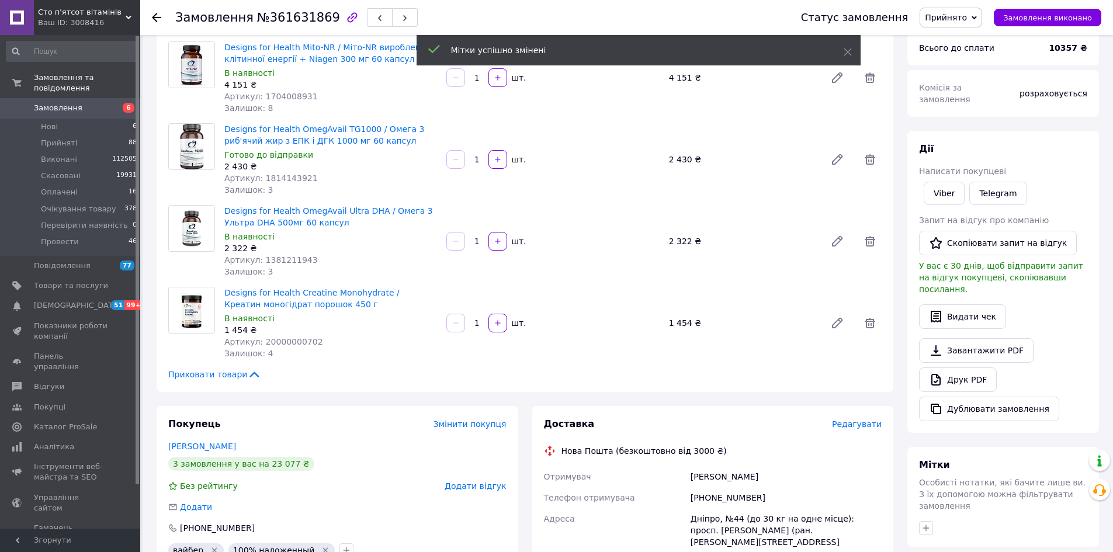
click at [967, 13] on span "Прийнято" at bounding box center [946, 17] width 42 height 9
click at [961, 74] on li "Оплачено" at bounding box center [970, 76] width 99 height 18
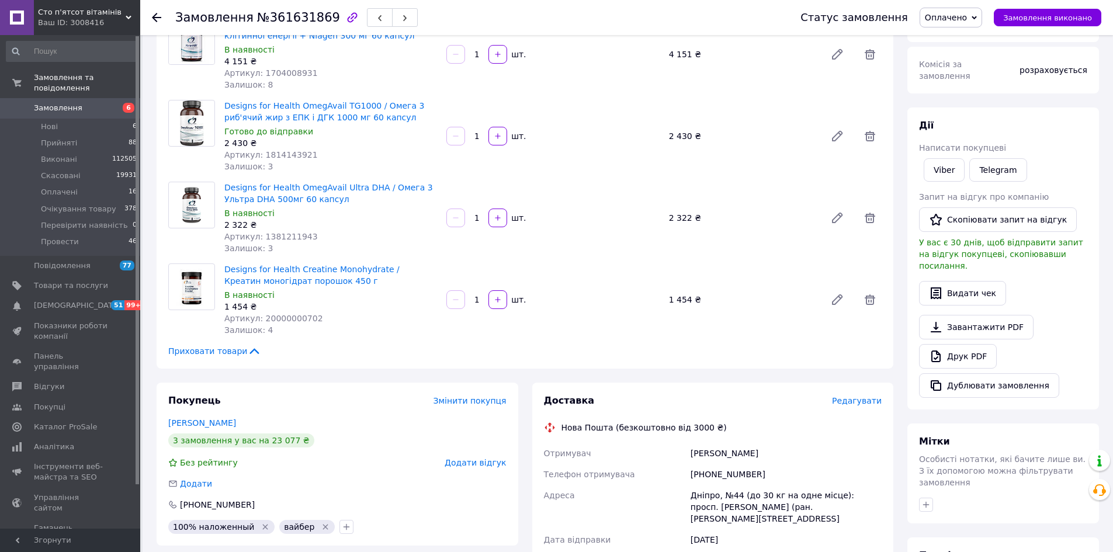
scroll to position [175, 0]
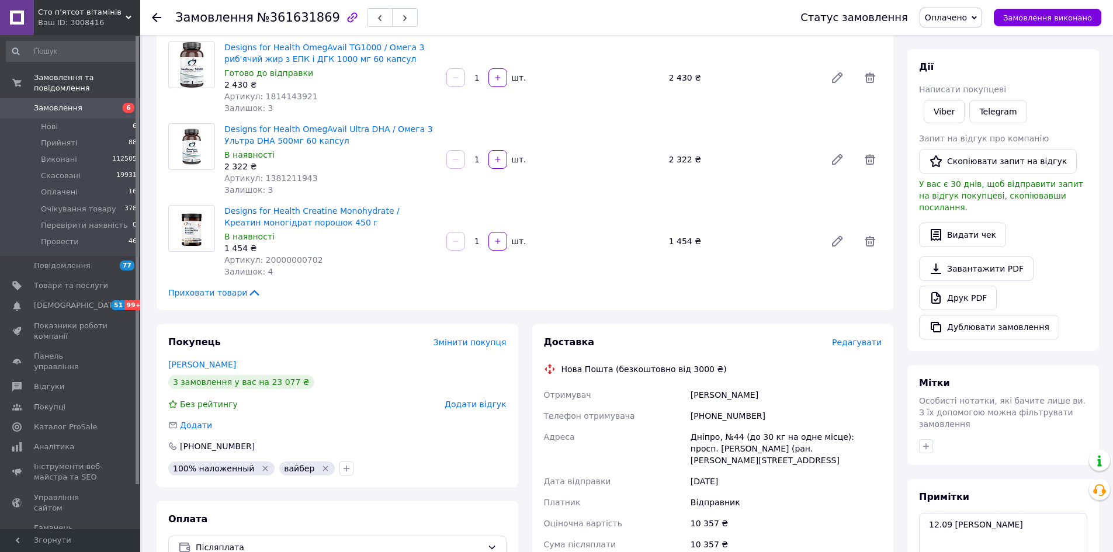
click at [269, 18] on span "№361631869" at bounding box center [298, 18] width 83 height 14
copy span "361631869"
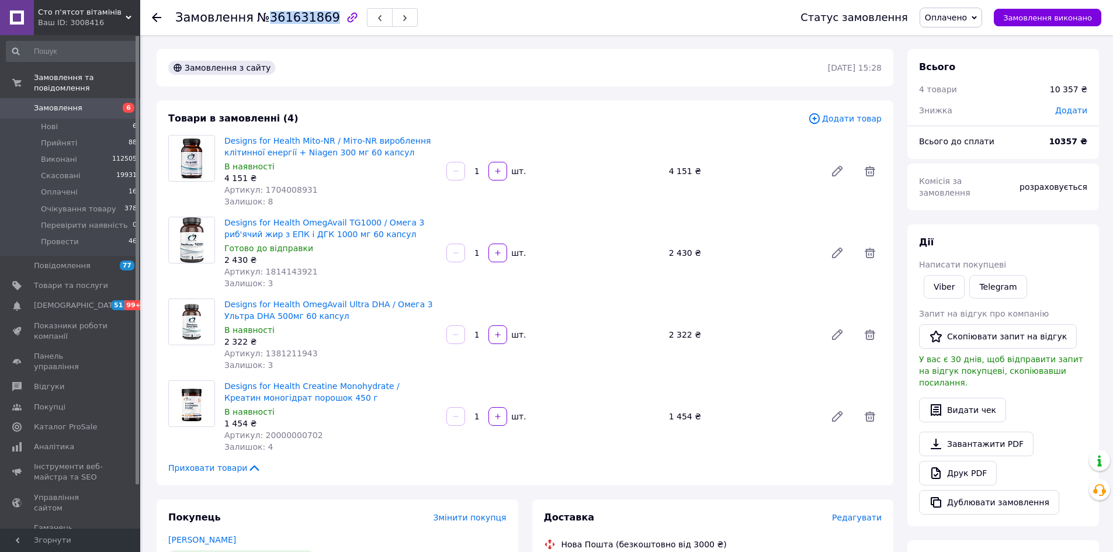
scroll to position [292, 0]
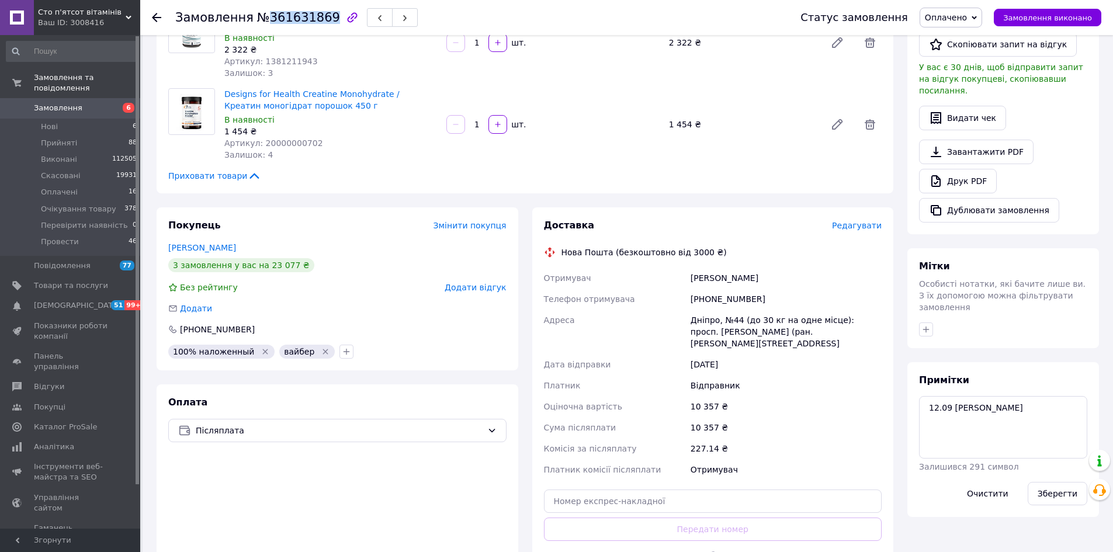
click at [960, 13] on span "Оплачено" at bounding box center [946, 17] width 42 height 9
click at [963, 123] on li "Провести" at bounding box center [970, 129] width 99 height 18
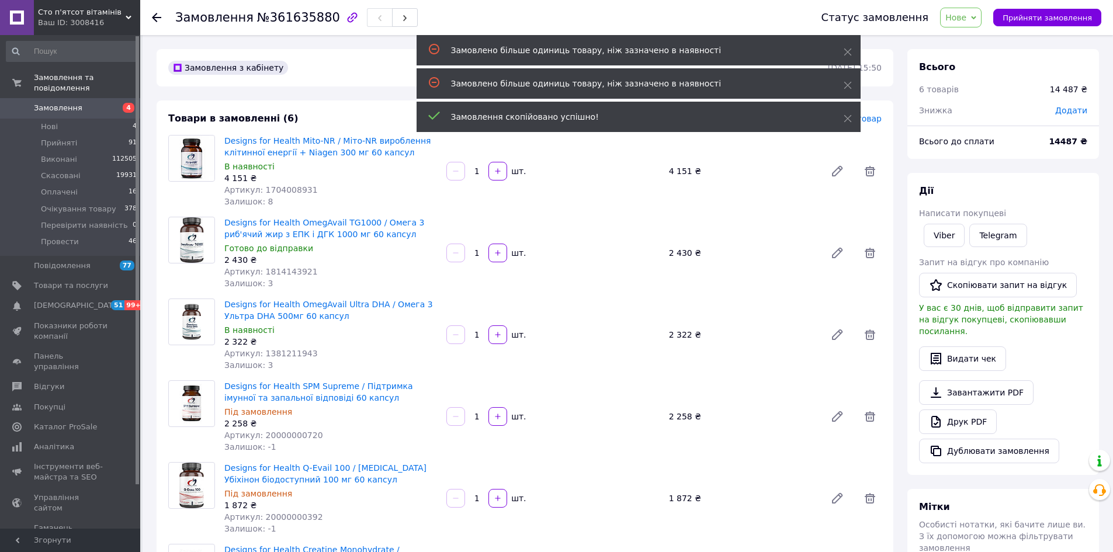
click at [967, 19] on span "Нове" at bounding box center [956, 17] width 21 height 9
click at [992, 106] on li "Очікування товару" at bounding box center [990, 111] width 99 height 18
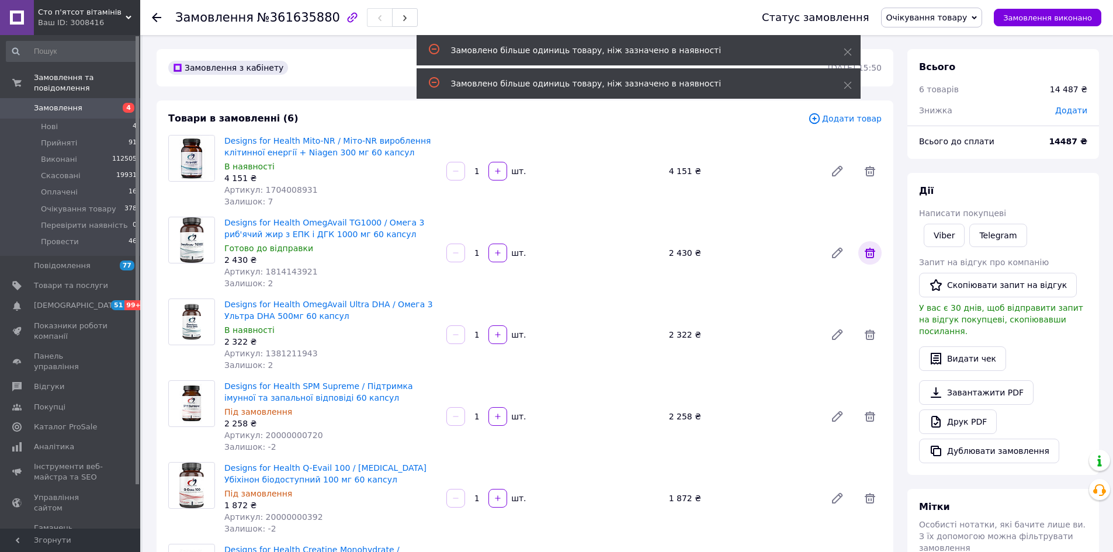
click at [871, 252] on icon at bounding box center [870, 253] width 14 height 14
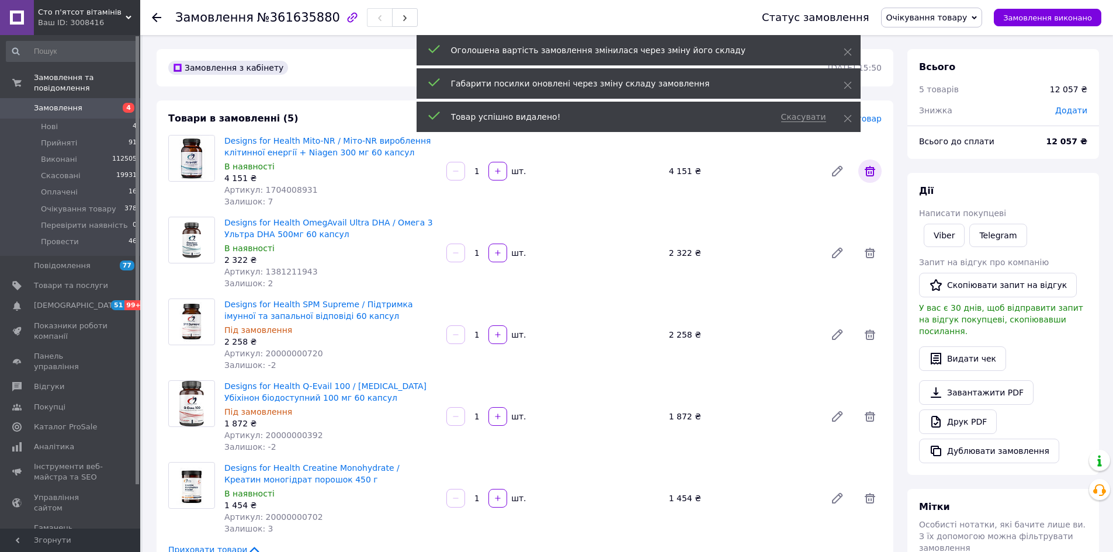
click at [868, 167] on icon at bounding box center [870, 171] width 14 height 14
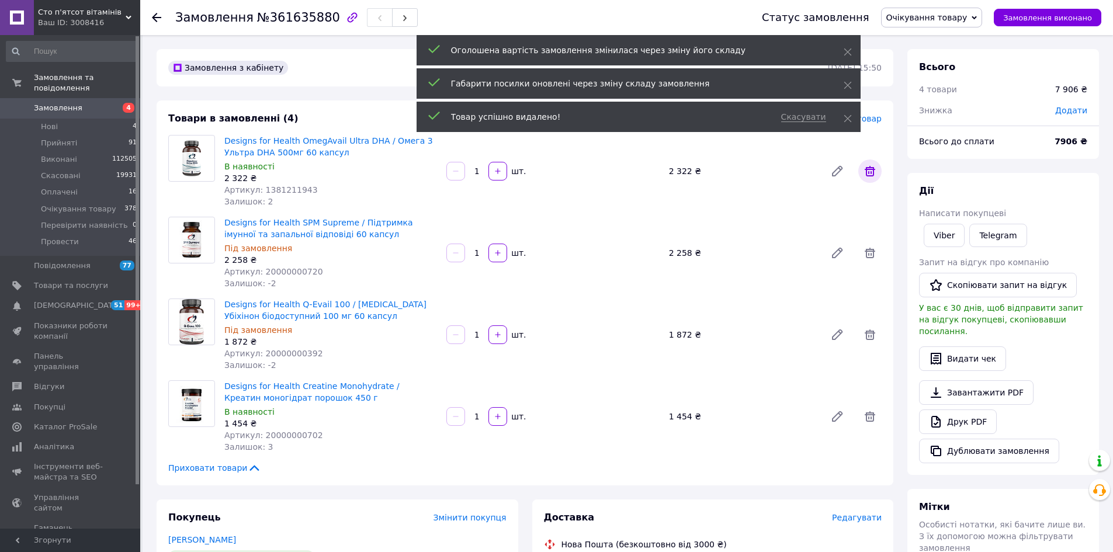
click at [868, 167] on icon at bounding box center [870, 171] width 14 height 14
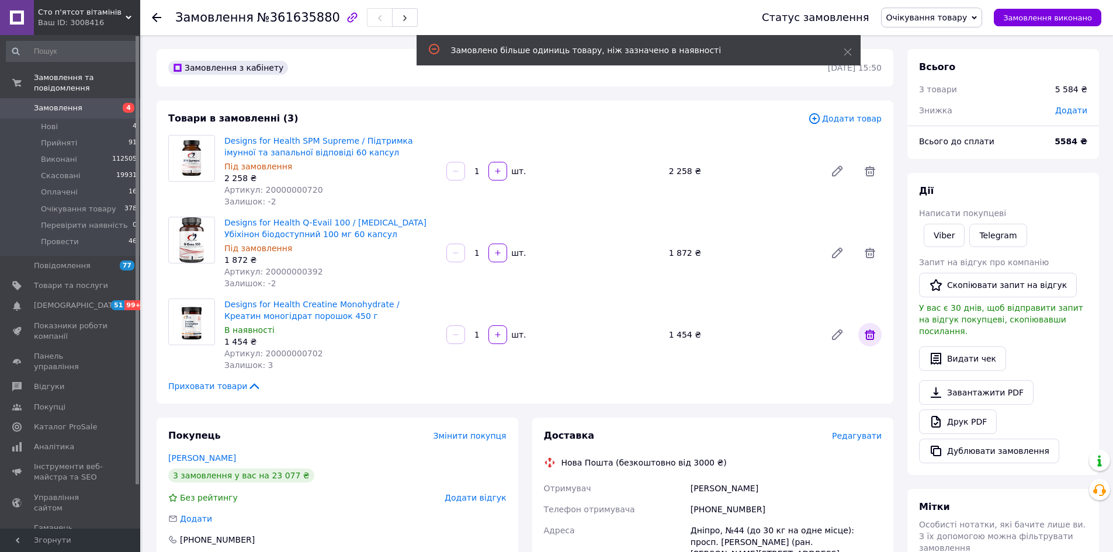
click at [869, 337] on icon at bounding box center [870, 335] width 11 height 11
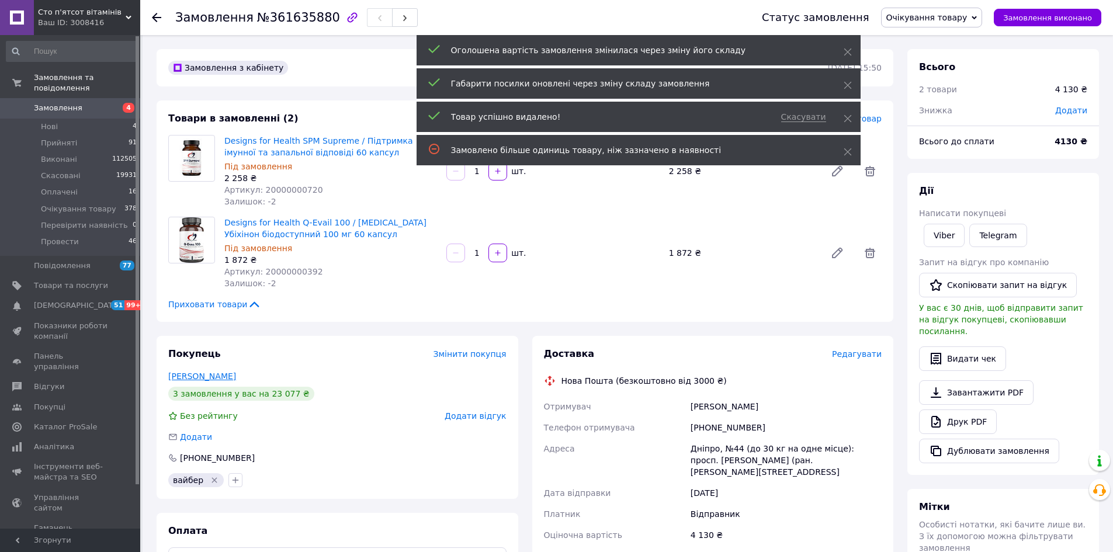
click at [220, 379] on link "Чабанець Валерія" at bounding box center [202, 376] width 68 height 9
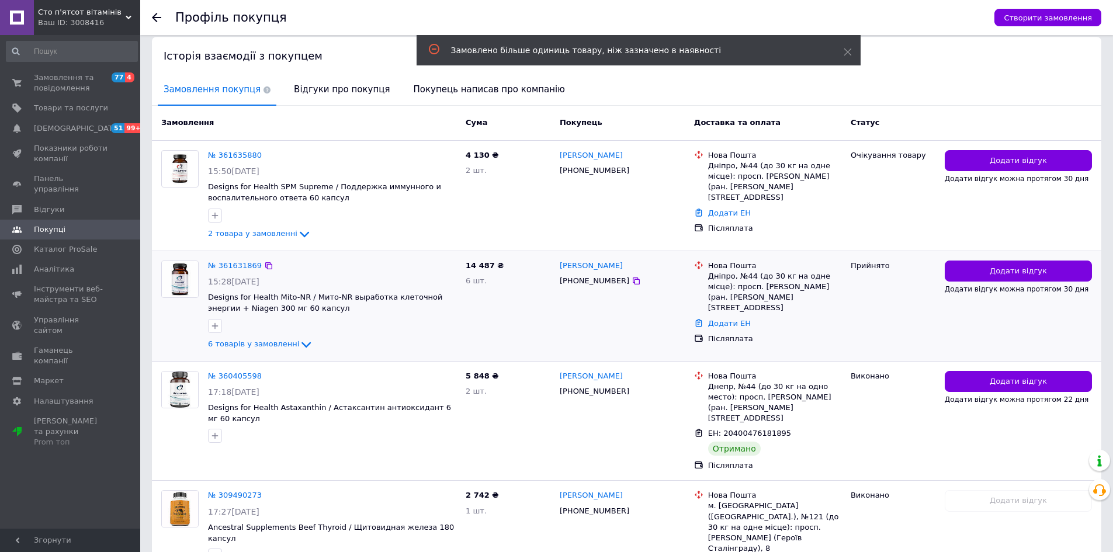
scroll to position [307, 0]
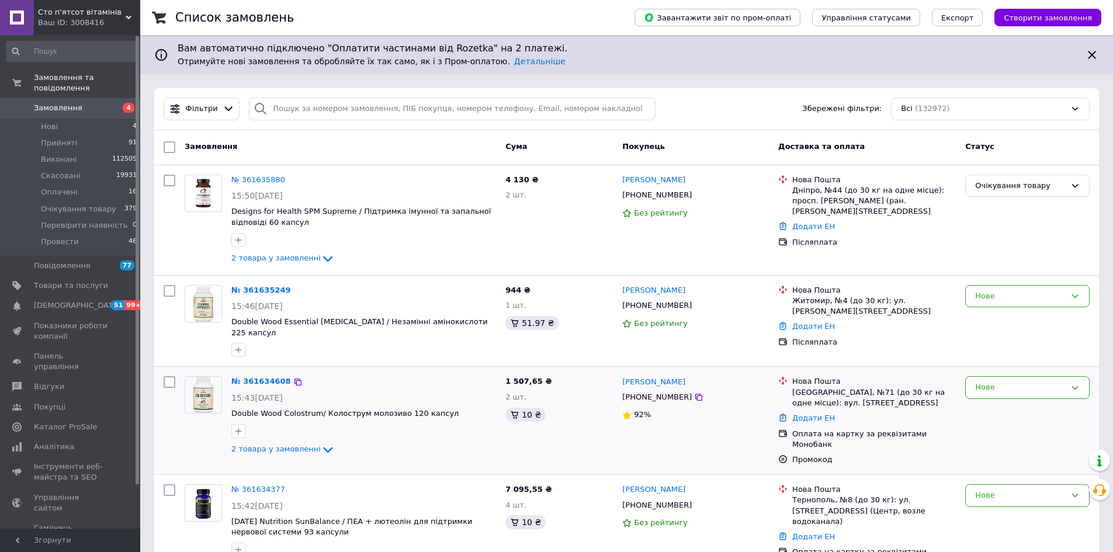
scroll to position [175, 0]
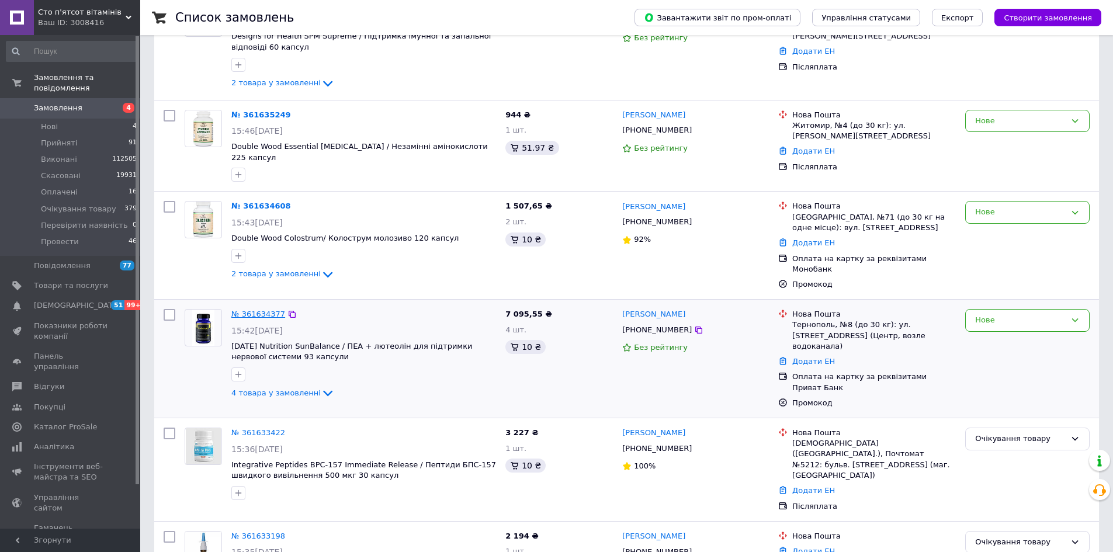
click at [257, 310] on link "№ 361634377" at bounding box center [258, 314] width 54 height 9
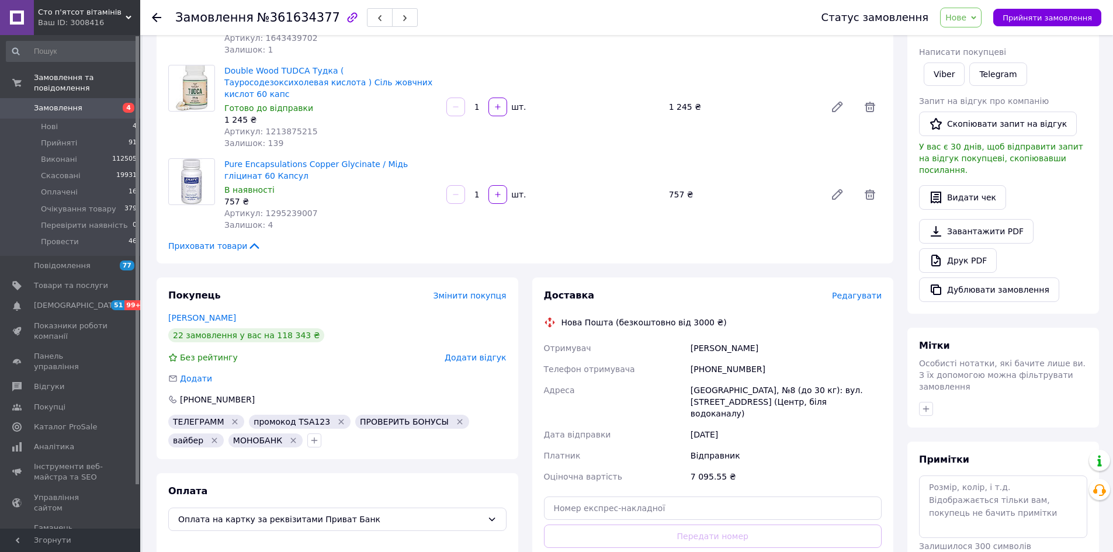
scroll to position [58, 0]
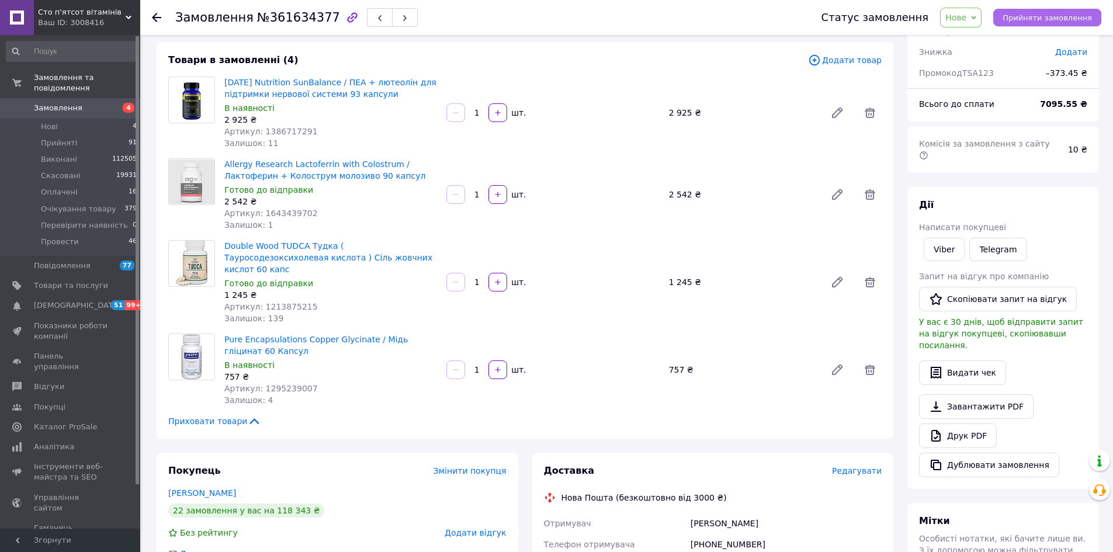
click at [1049, 16] on span "Прийняти замовлення" at bounding box center [1047, 17] width 89 height 9
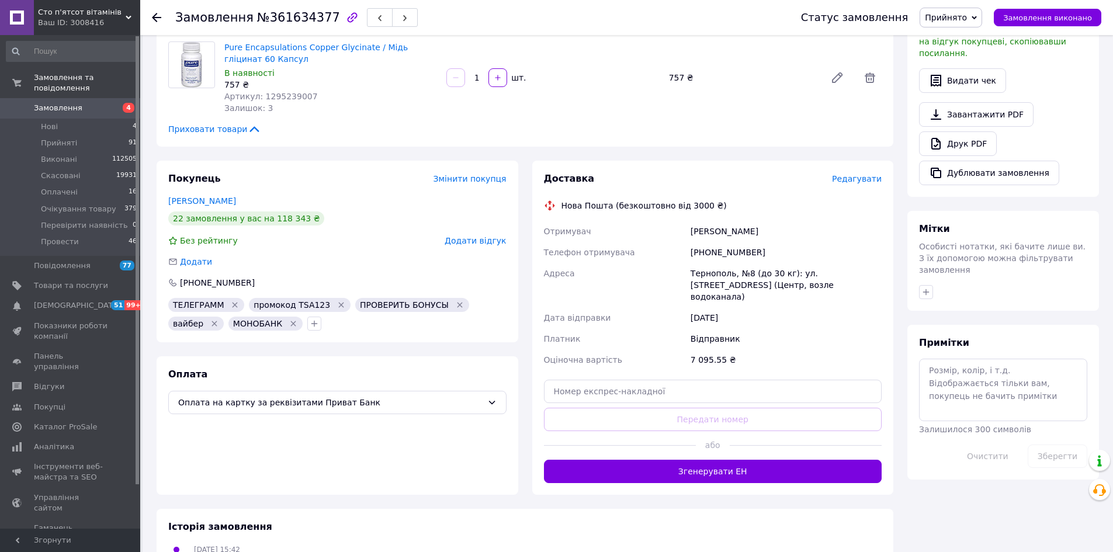
scroll to position [368, 0]
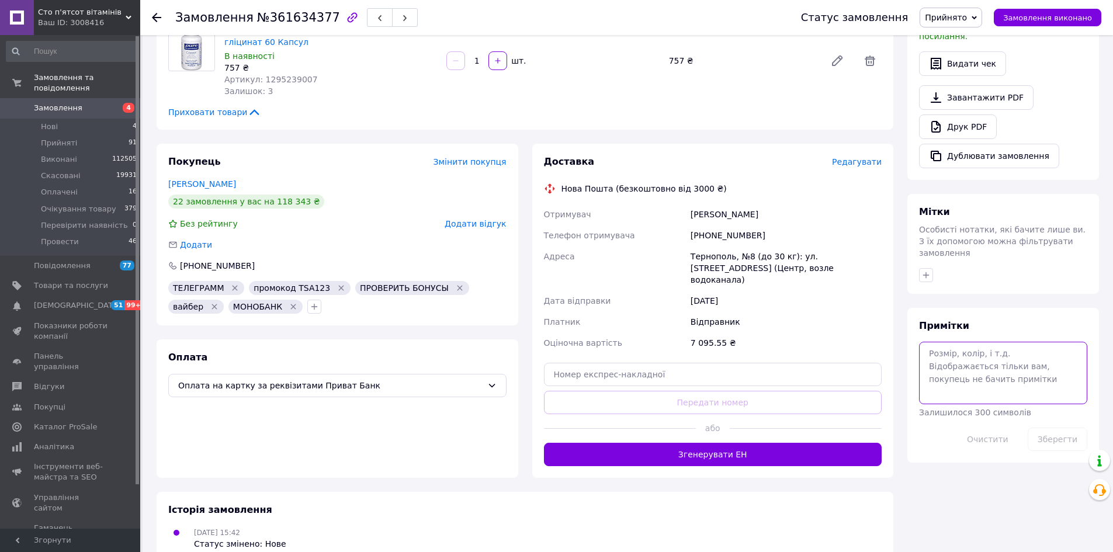
click at [995, 343] on textarea at bounding box center [1003, 373] width 168 height 62
type textarea "12.09 юля"
click at [1057, 428] on button "Зберегти" at bounding box center [1058, 439] width 60 height 23
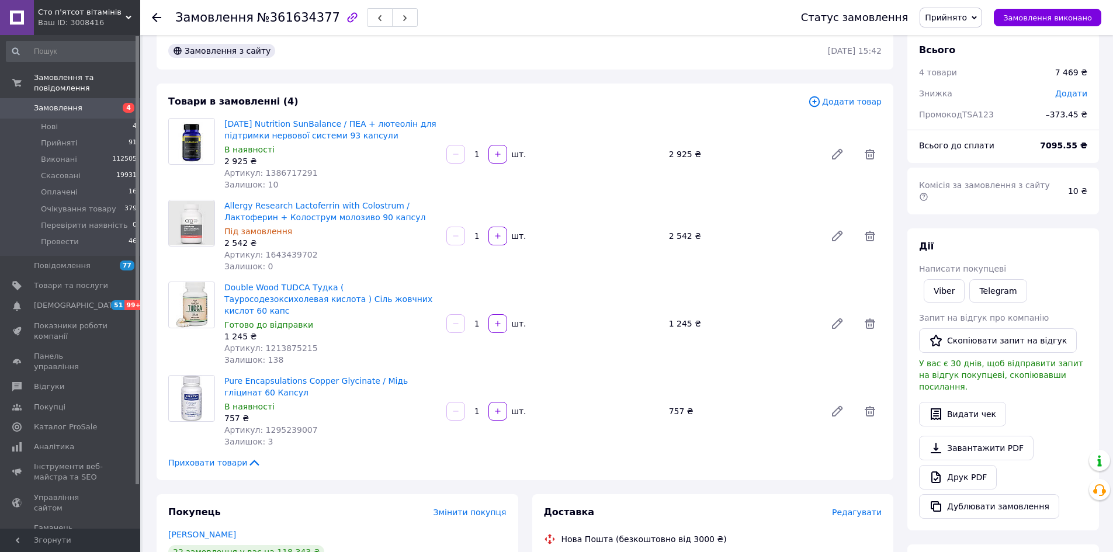
scroll to position [0, 0]
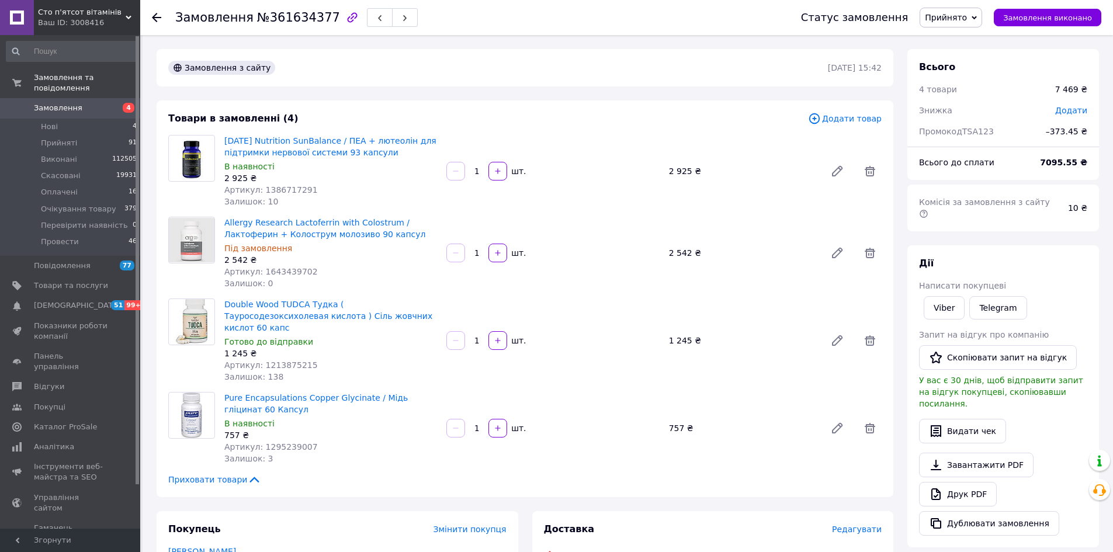
click at [846, 115] on span "Додати товар" at bounding box center [845, 118] width 74 height 13
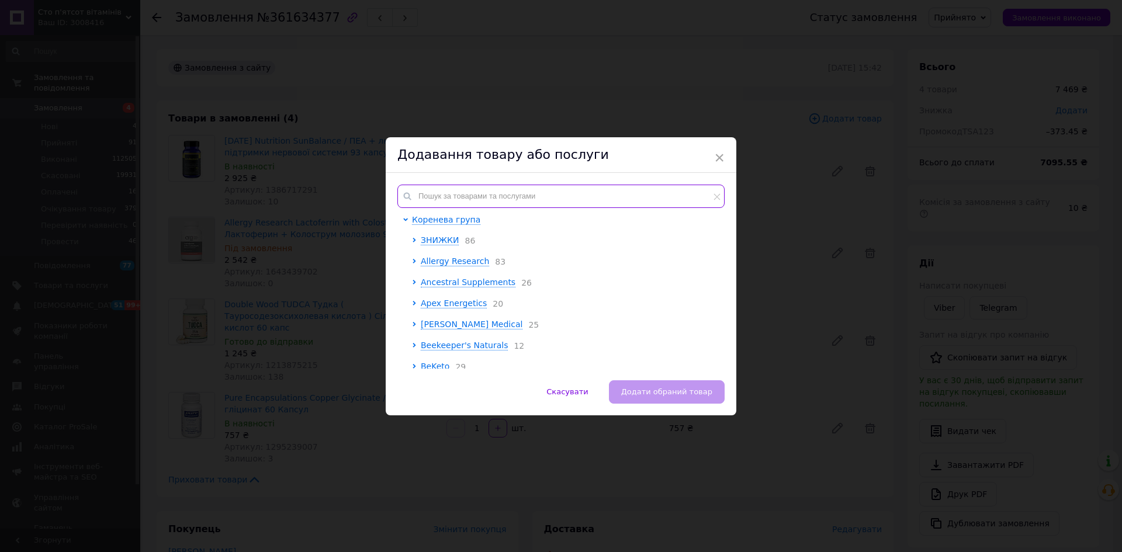
click at [456, 201] on input "text" at bounding box center [560, 196] width 327 height 23
paste input "1467555431"
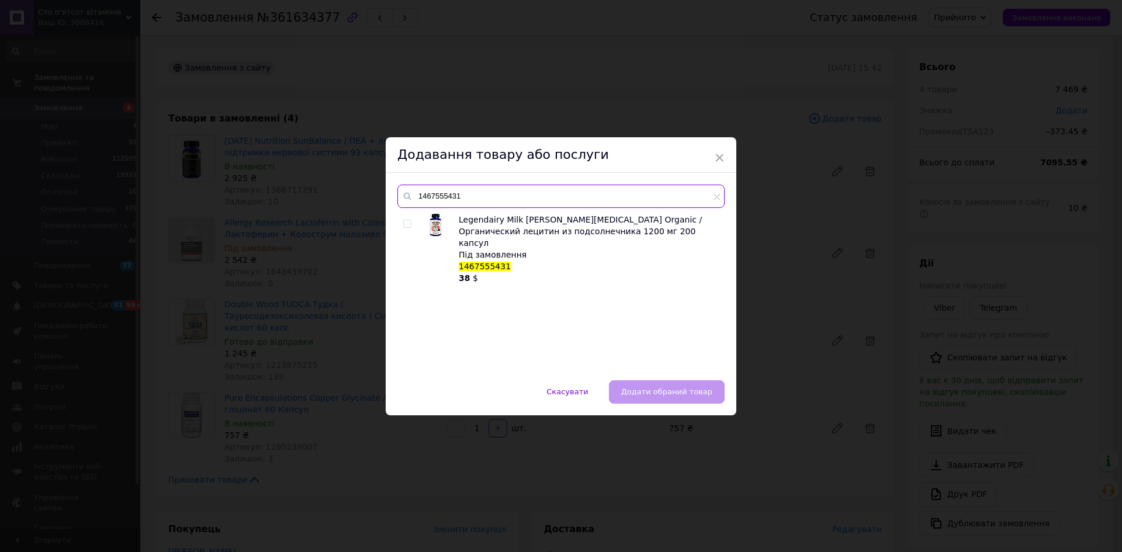
type input "1467555431"
click at [404, 220] on input "checkbox" at bounding box center [407, 224] width 8 height 8
checkbox input "true"
click at [674, 393] on span "Додати обраний товар" at bounding box center [666, 392] width 91 height 9
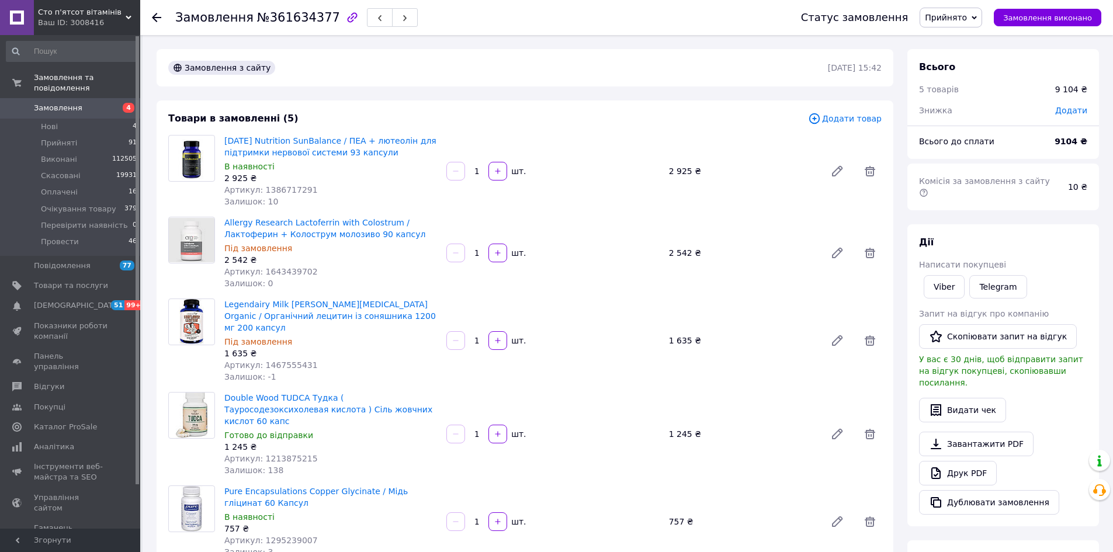
click at [301, 16] on span "№361634377" at bounding box center [298, 18] width 83 height 14
copy span "361634377"
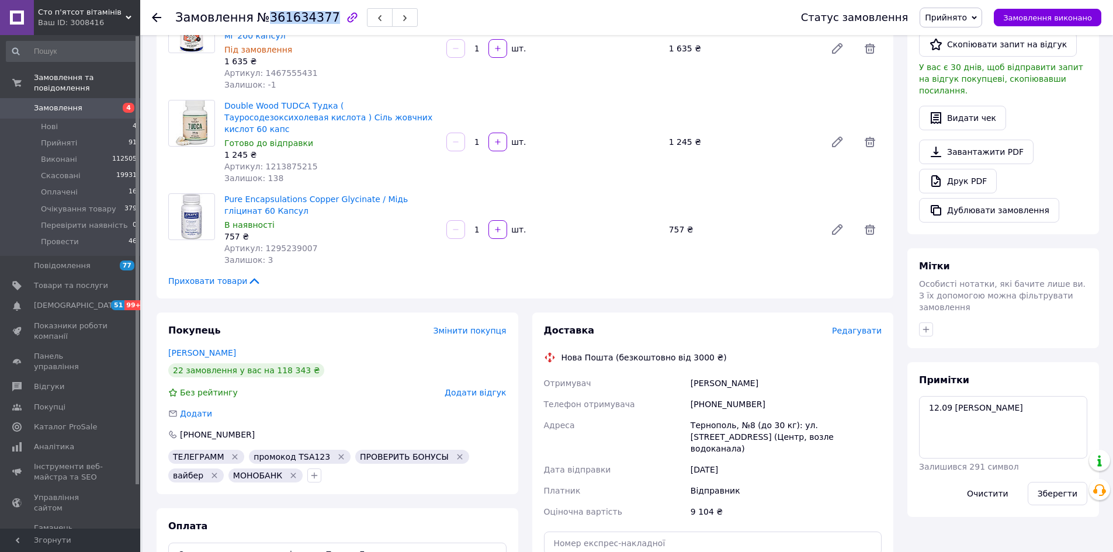
scroll to position [351, 0]
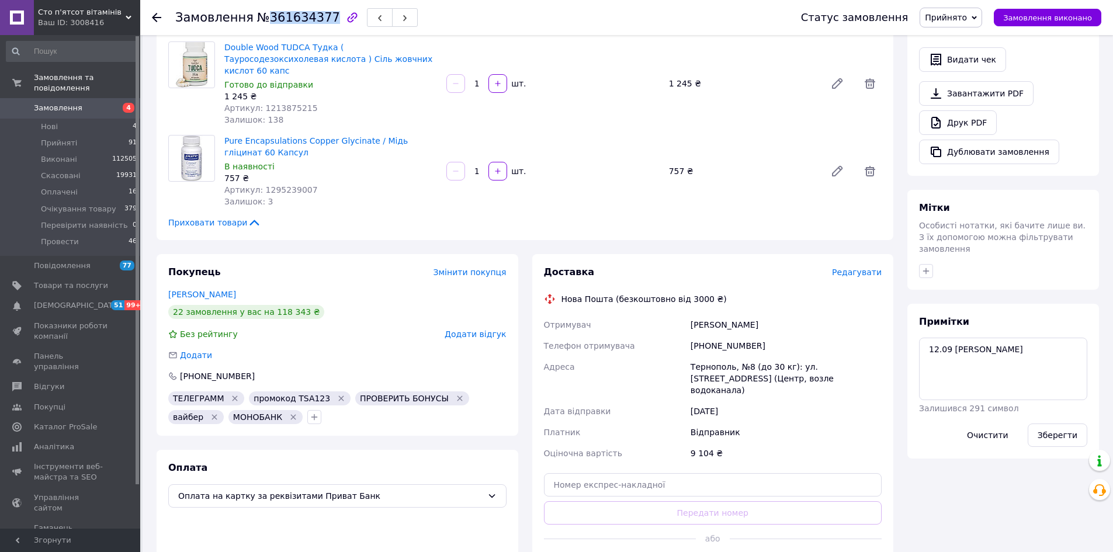
copy span "361634377"
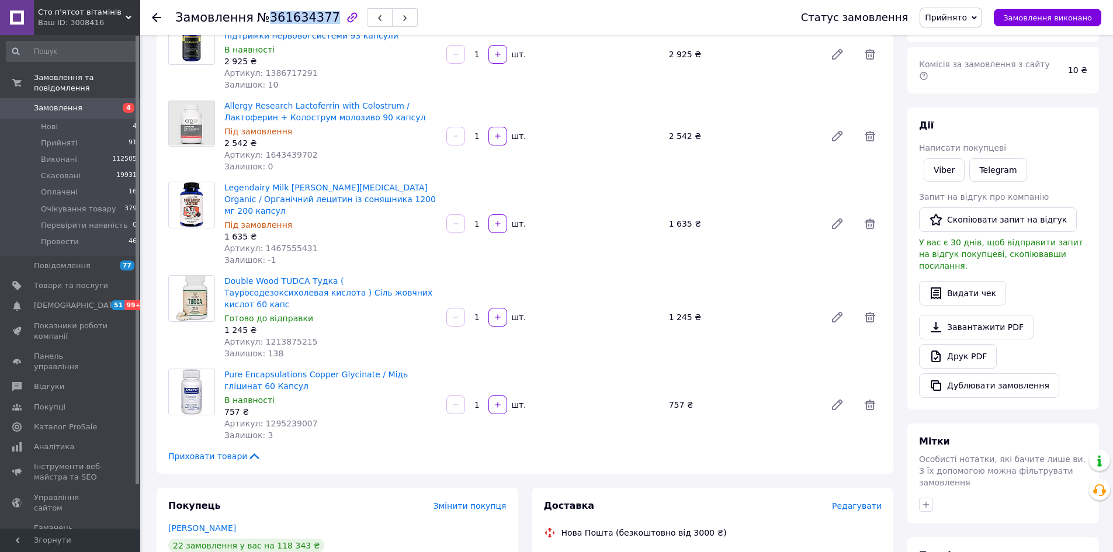
scroll to position [0, 0]
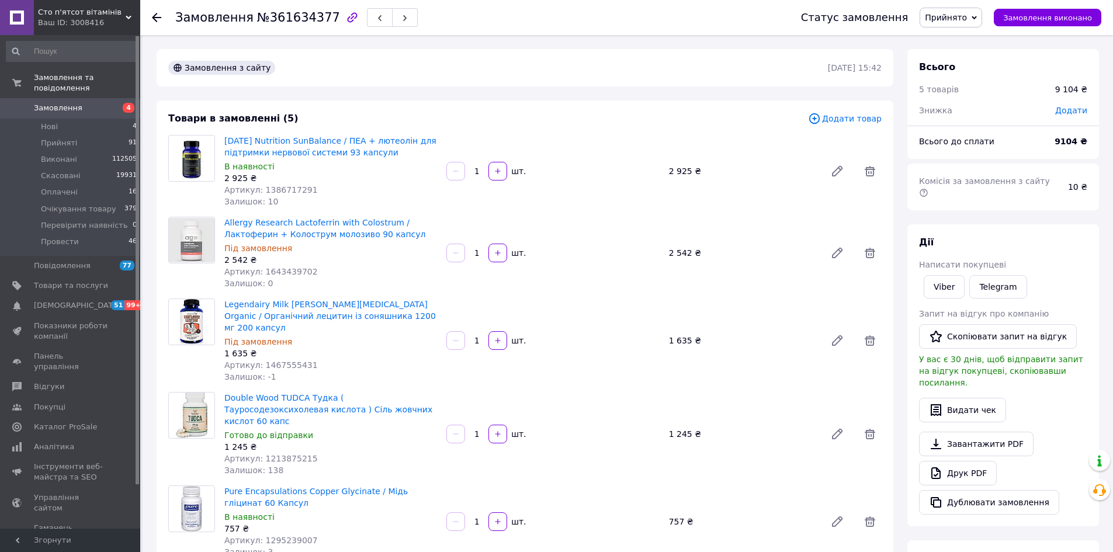
click at [1076, 119] on div "Додати" at bounding box center [1072, 111] width 46 height 26
click at [1073, 114] on span "Додати" at bounding box center [1072, 110] width 32 height 9
click at [995, 160] on input "text" at bounding box center [991, 157] width 69 height 23
type input "5"
click at [1058, 160] on div "₴" at bounding box center [1054, 157] width 48 height 23
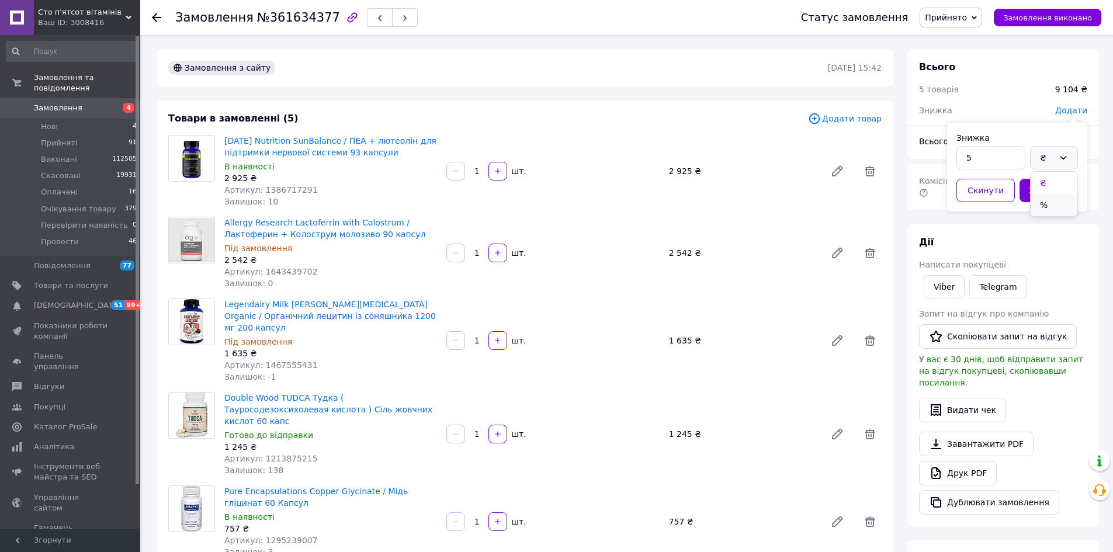
click at [1053, 200] on li "%" at bounding box center [1054, 205] width 47 height 22
click at [1049, 186] on button "Зберегти" at bounding box center [1049, 190] width 58 height 23
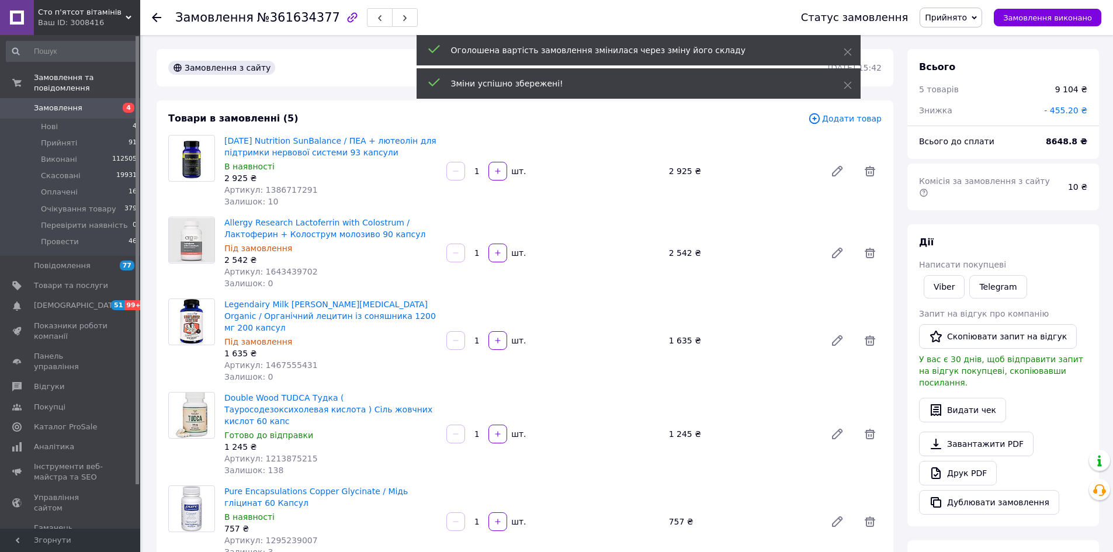
scroll to position [234, 0]
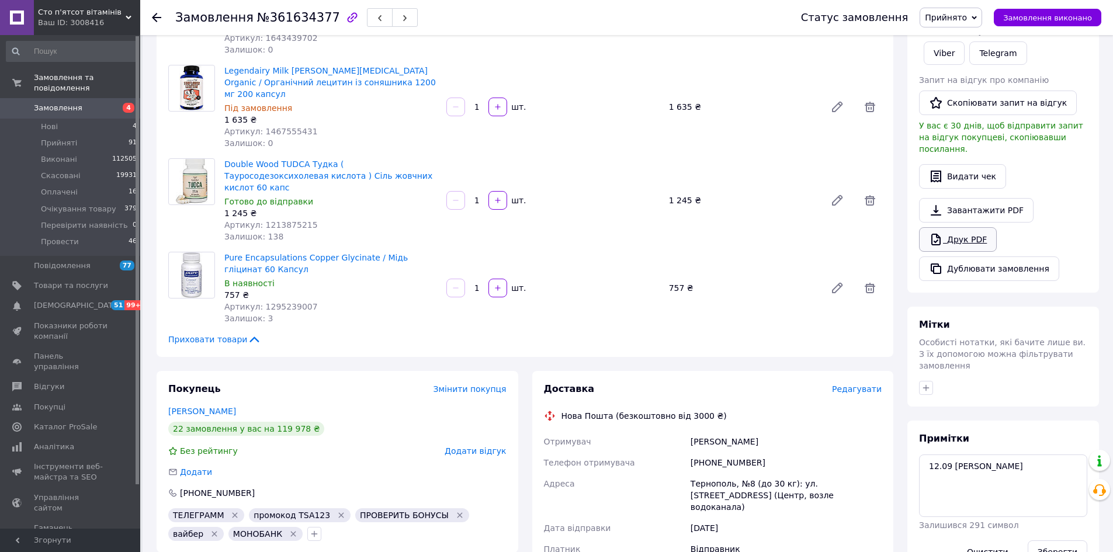
click at [967, 227] on link "Друк PDF" at bounding box center [958, 239] width 78 height 25
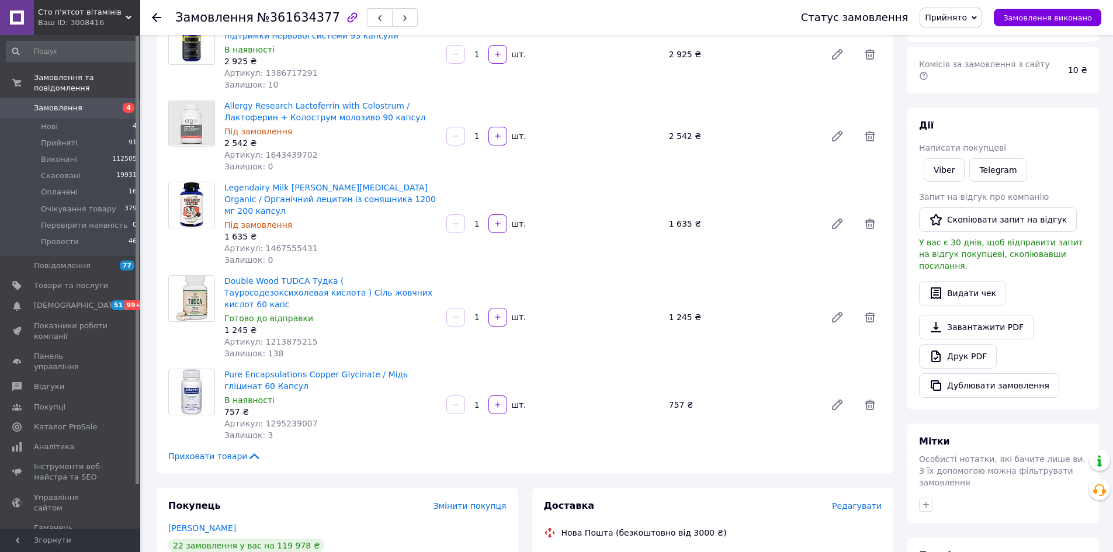
scroll to position [0, 0]
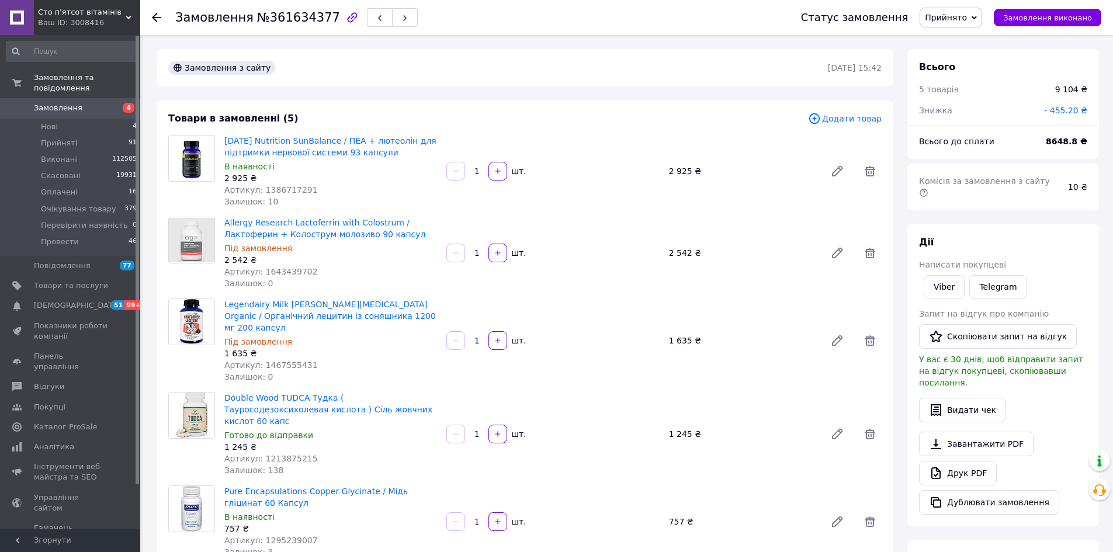
click at [65, 103] on span "Замовлення" at bounding box center [58, 108] width 49 height 11
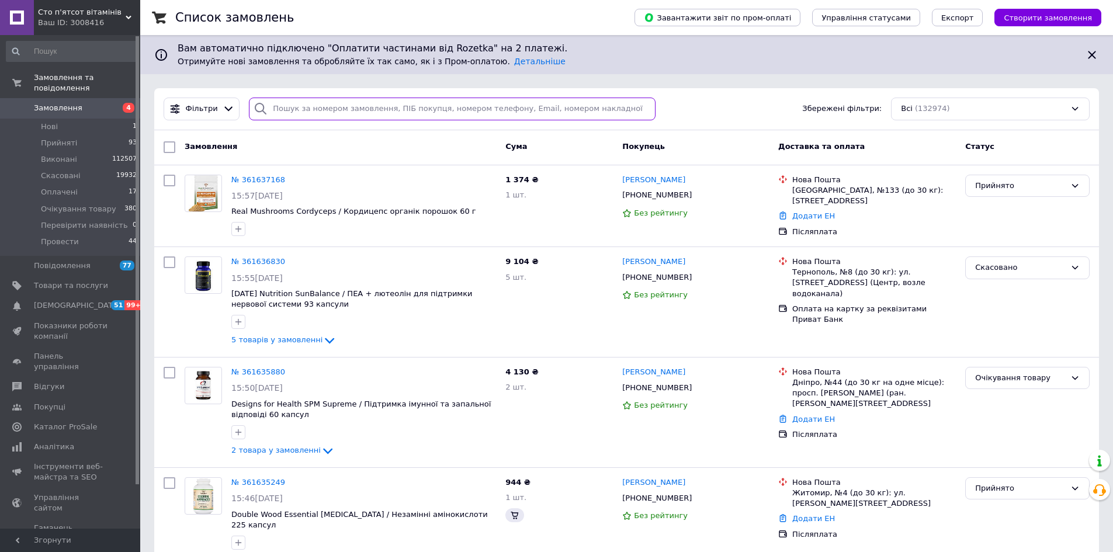
click at [403, 115] on input "search" at bounding box center [452, 109] width 407 height 23
paste input "380669280102"
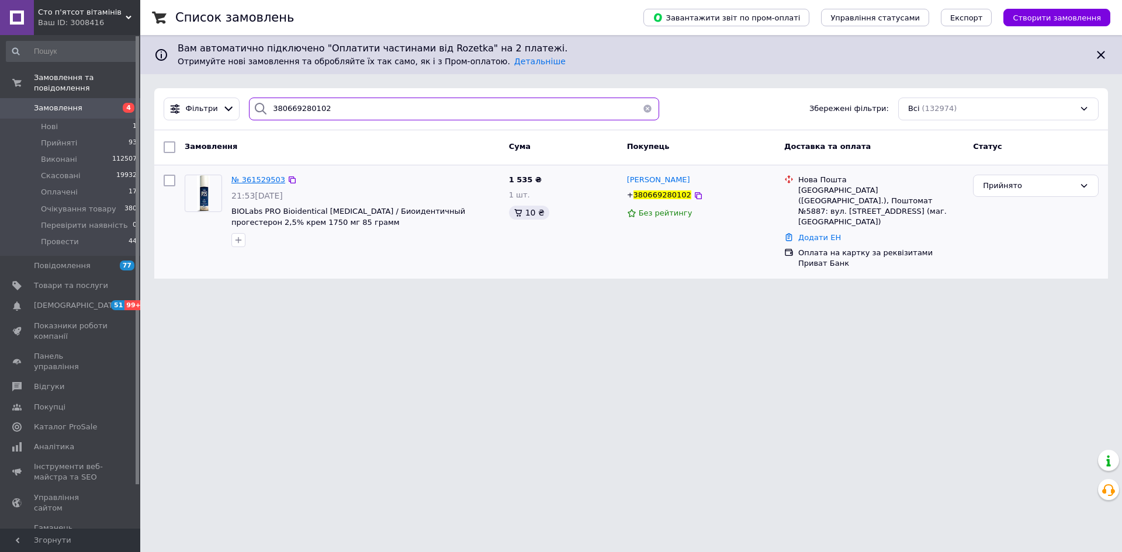
type input "380669280102"
click at [262, 179] on span "№ 361529503" at bounding box center [258, 179] width 54 height 9
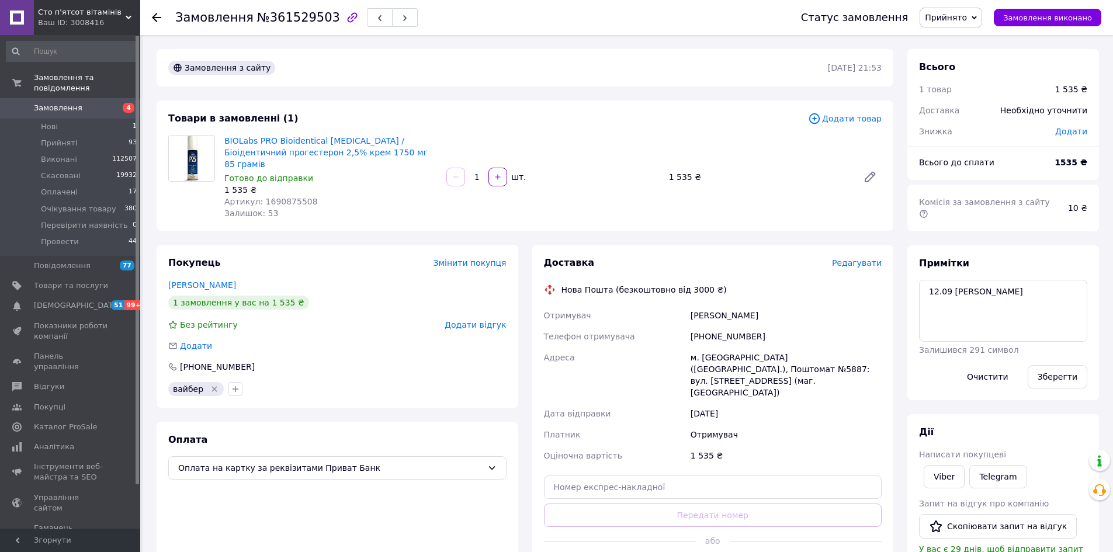
click at [301, 13] on span "№361529503" at bounding box center [298, 18] width 83 height 14
copy span "361529503"
click at [954, 22] on span "Прийнято" at bounding box center [946, 17] width 42 height 9
click at [964, 128] on li "Провести" at bounding box center [970, 129] width 99 height 18
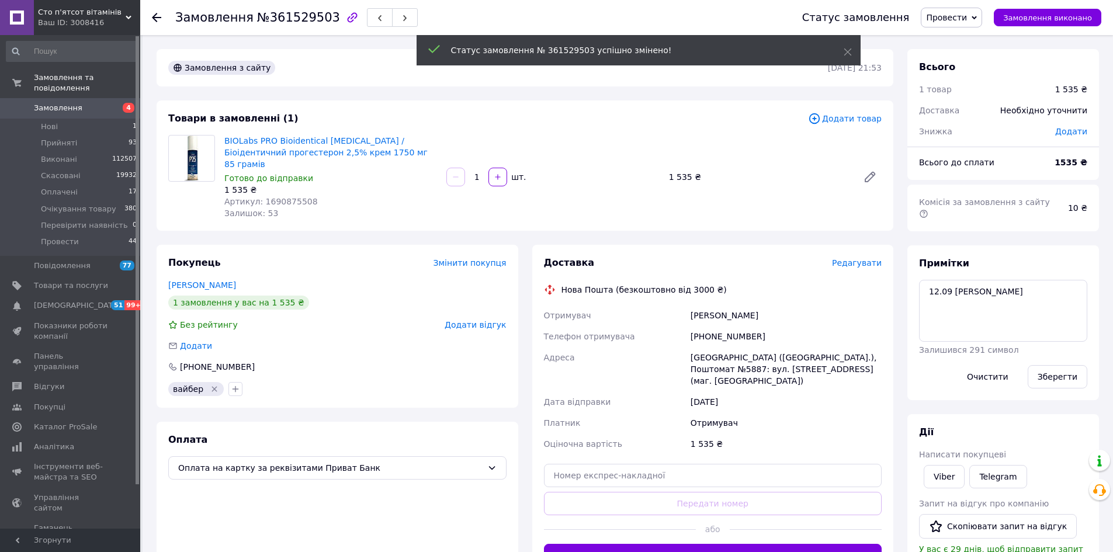
click at [64, 103] on span "Замовлення" at bounding box center [58, 108] width 49 height 11
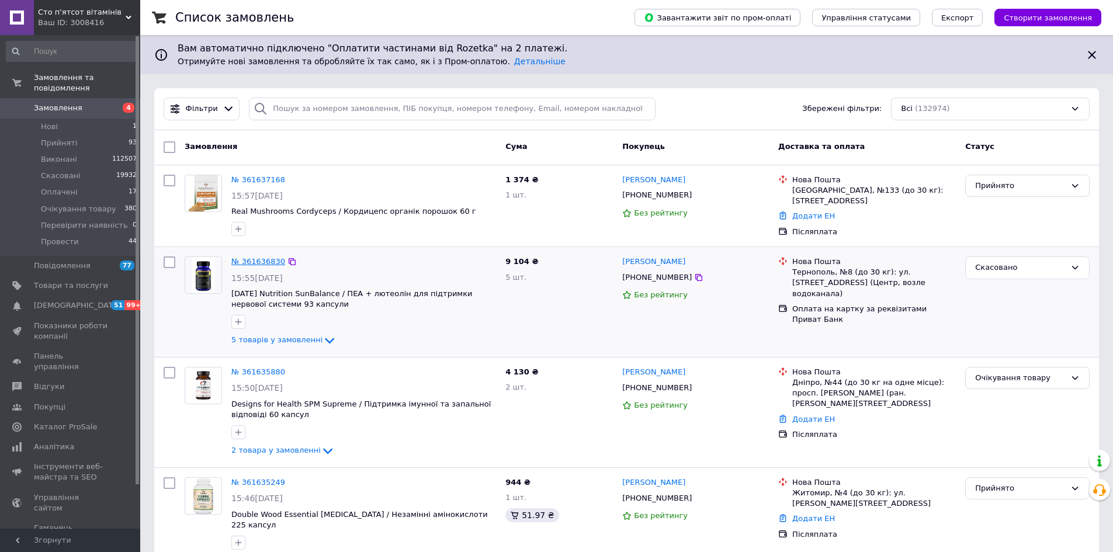
click at [263, 264] on link "№ 361636830" at bounding box center [258, 261] width 54 height 9
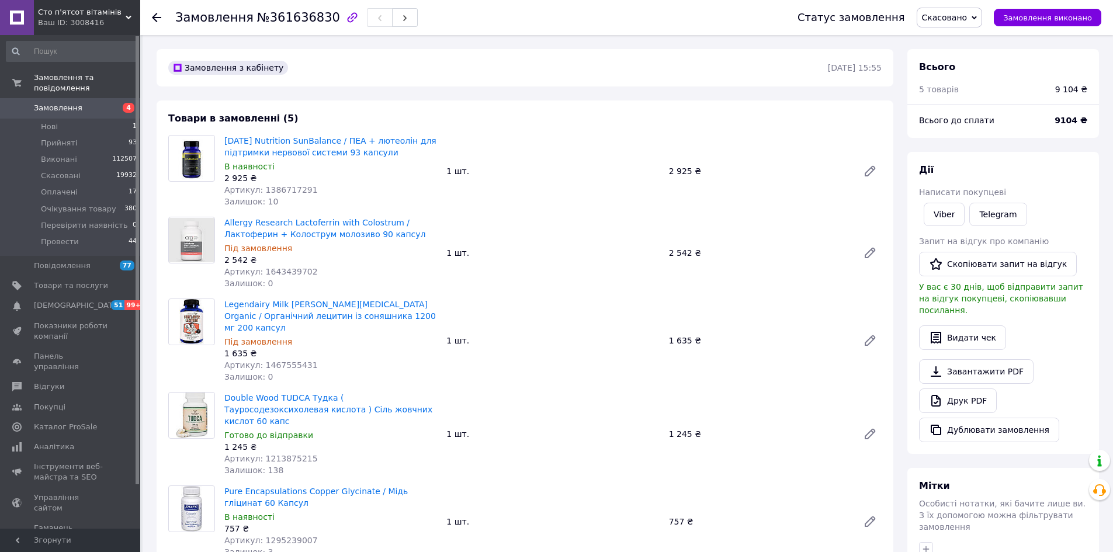
click at [62, 103] on span "Замовлення" at bounding box center [58, 108] width 49 height 11
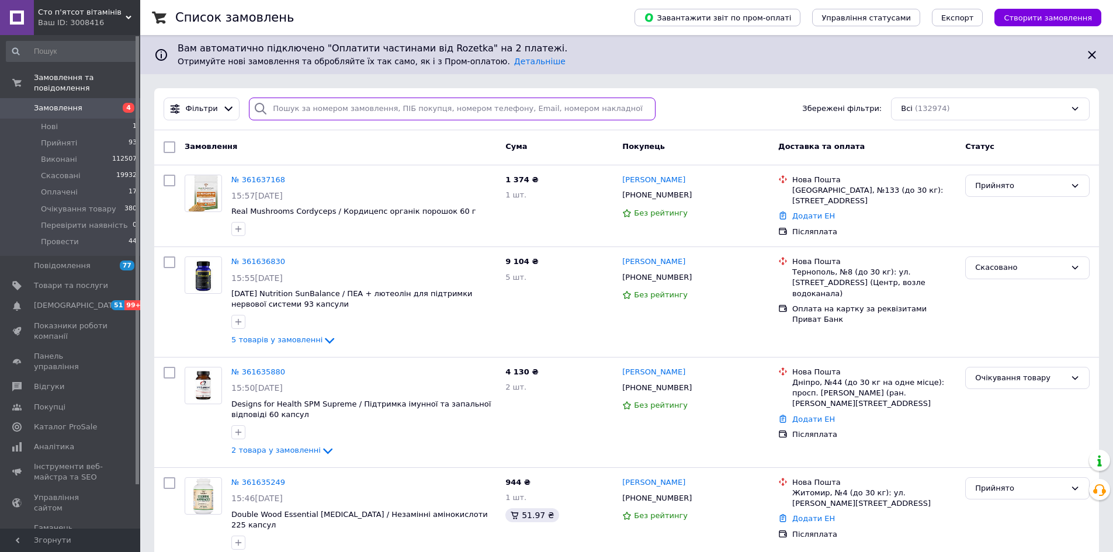
click at [436, 114] on input "search" at bounding box center [452, 109] width 407 height 23
paste input "380665380774"
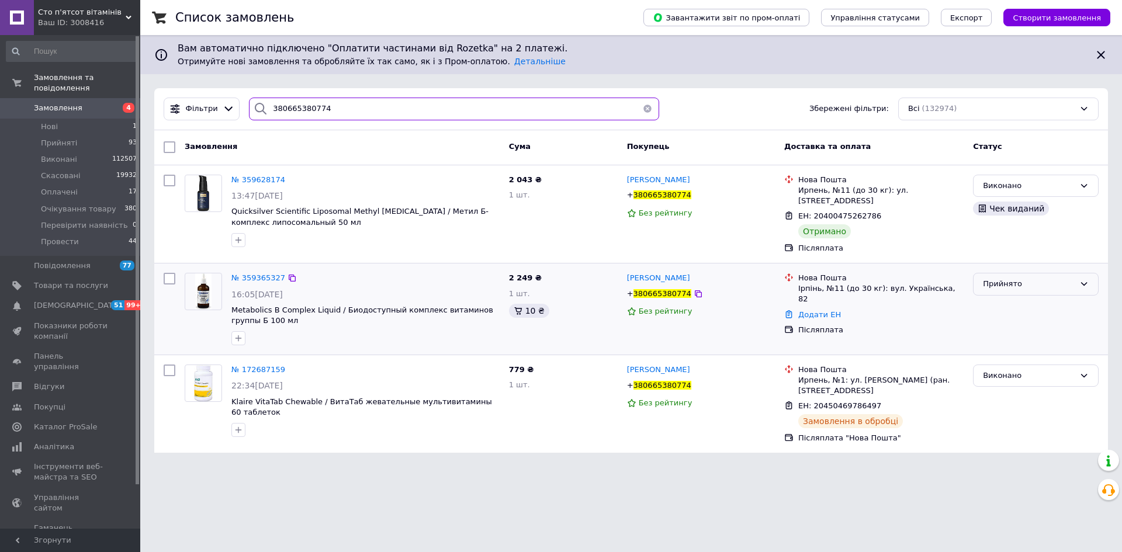
type input "380665380774"
click at [992, 278] on div "Прийнято" at bounding box center [1029, 284] width 92 height 12
click at [1001, 324] on li "Скасовано" at bounding box center [1036, 330] width 124 height 22
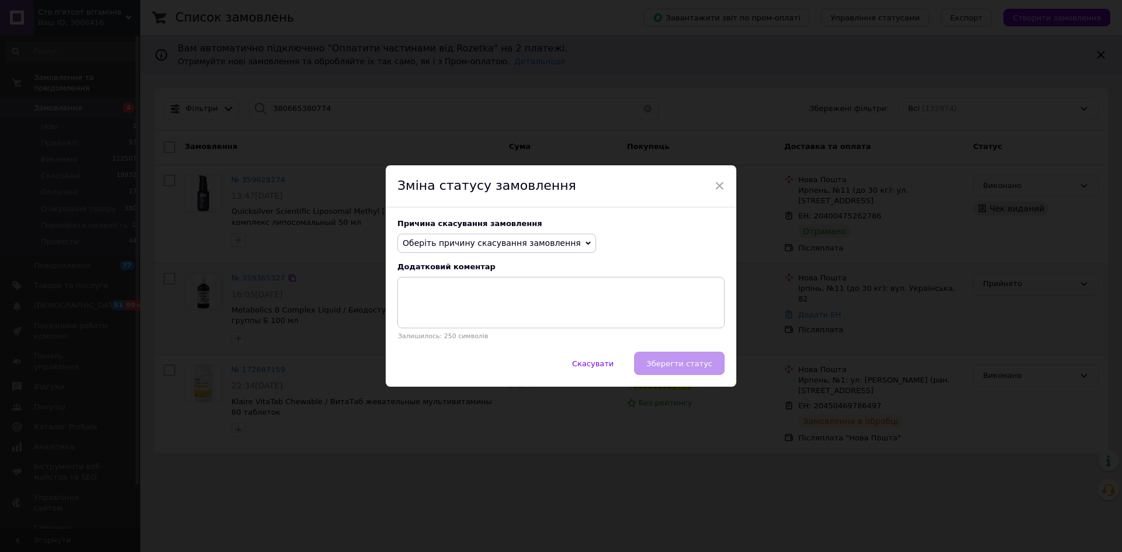
click at [520, 239] on span "Оберіть причину скасування замовлення" at bounding box center [492, 242] width 178 height 9
click at [451, 314] on li "На прохання покупця" at bounding box center [497, 315] width 198 height 16
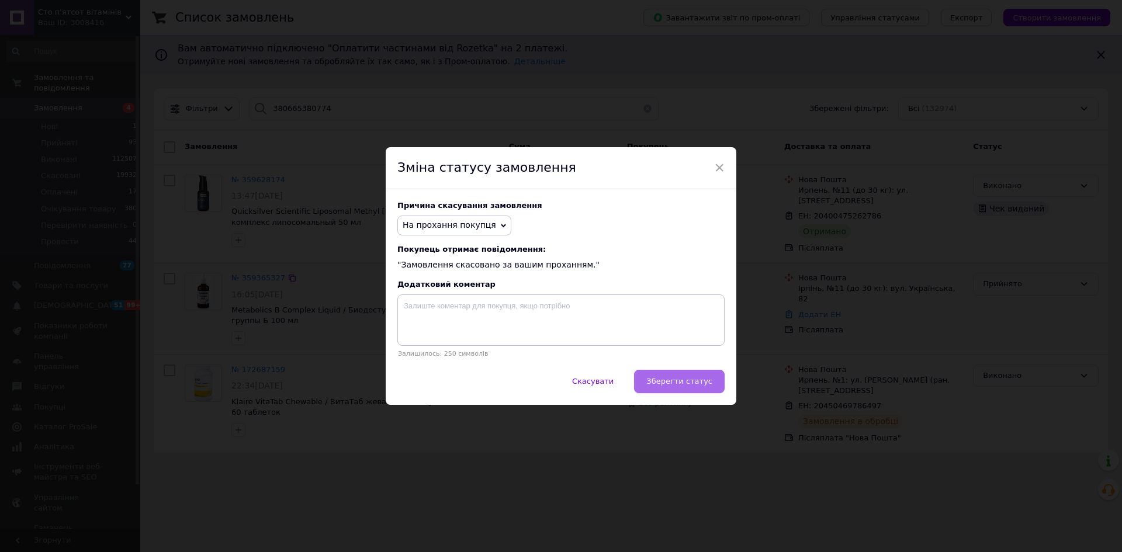
click at [674, 381] on span "Зберегти статус" at bounding box center [679, 381] width 66 height 9
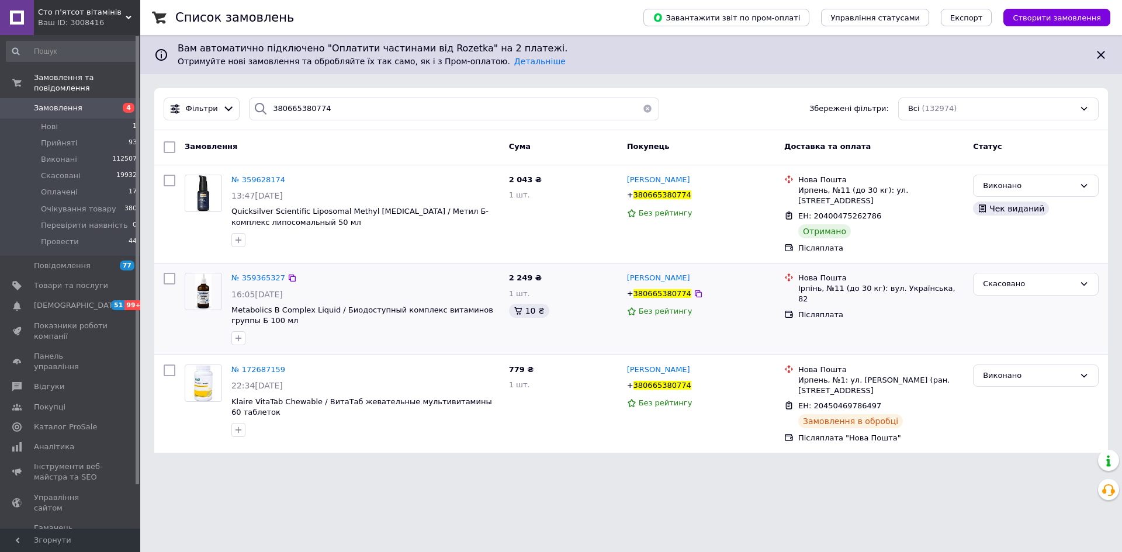
click at [77, 103] on span "Замовлення" at bounding box center [71, 108] width 74 height 11
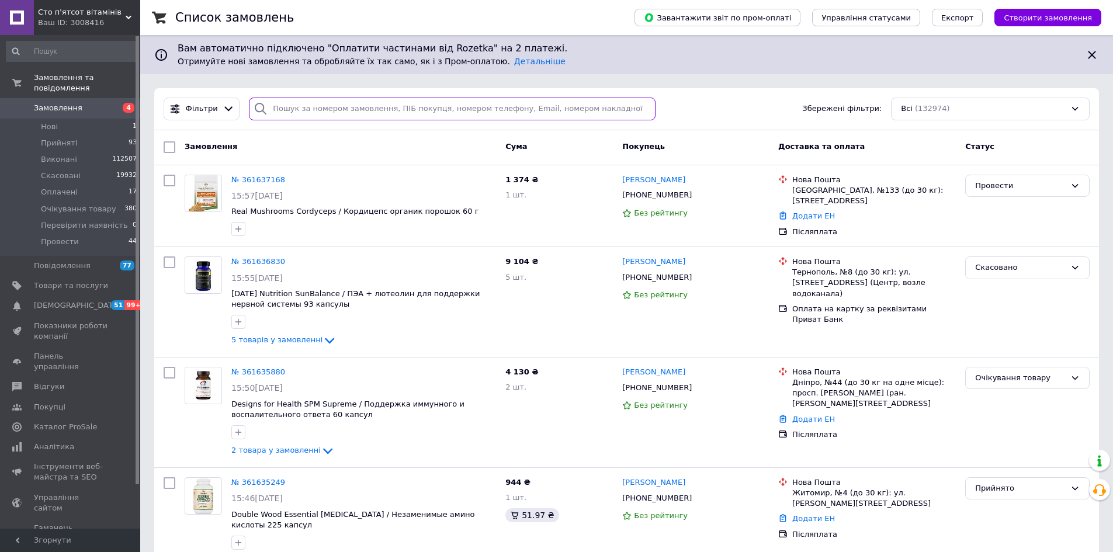
click at [449, 106] on input "search" at bounding box center [452, 109] width 407 height 23
paste input "380980174099"
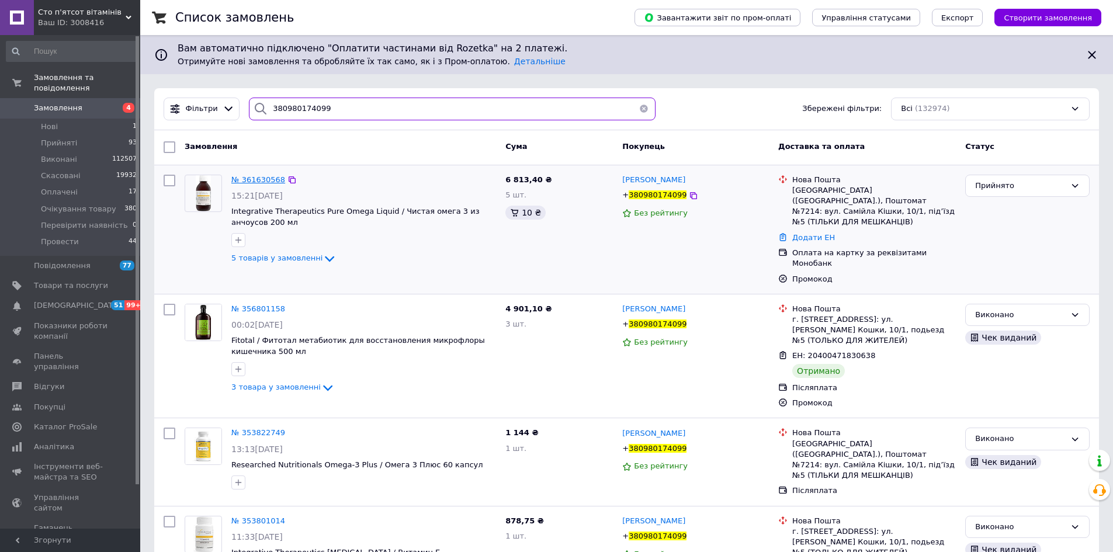
type input "380980174099"
click at [247, 176] on span "№ 361630568" at bounding box center [258, 179] width 54 height 9
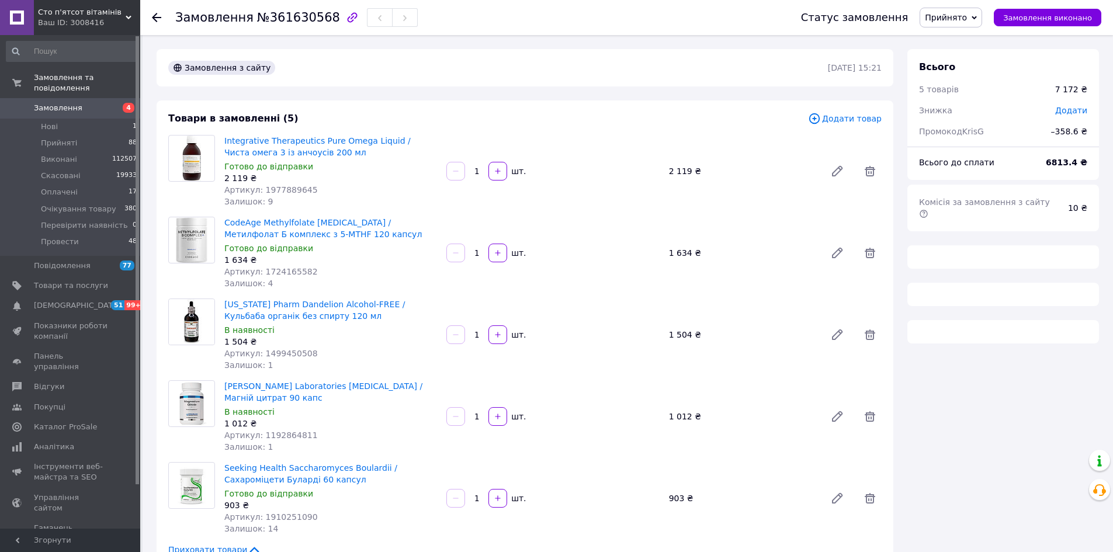
click at [290, 17] on span "№361630568" at bounding box center [298, 18] width 83 height 14
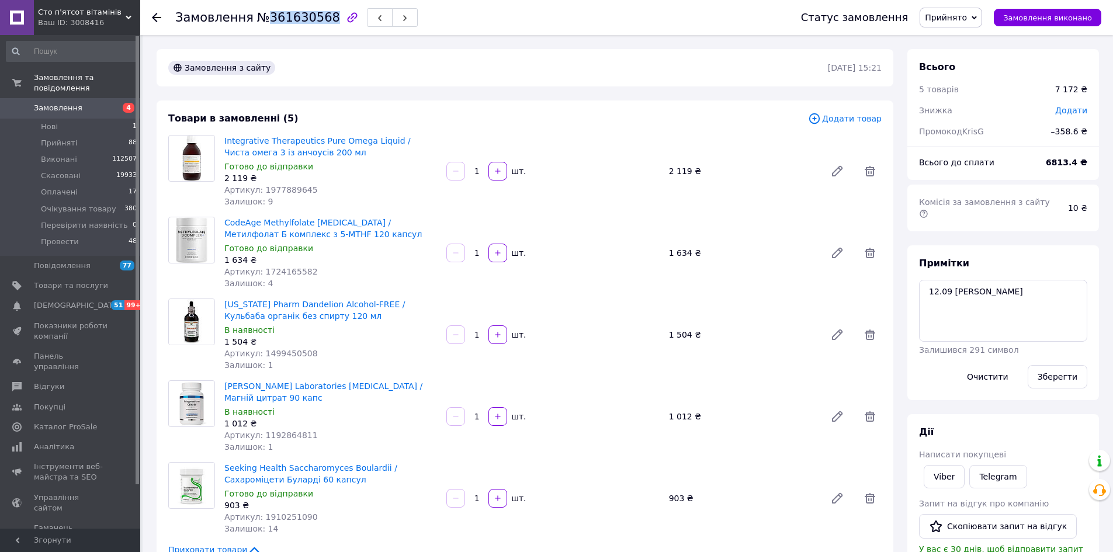
copy span "361630568"
click at [961, 13] on span "Прийнято" at bounding box center [946, 17] width 42 height 9
click at [973, 127] on li "Провести" at bounding box center [970, 129] width 99 height 18
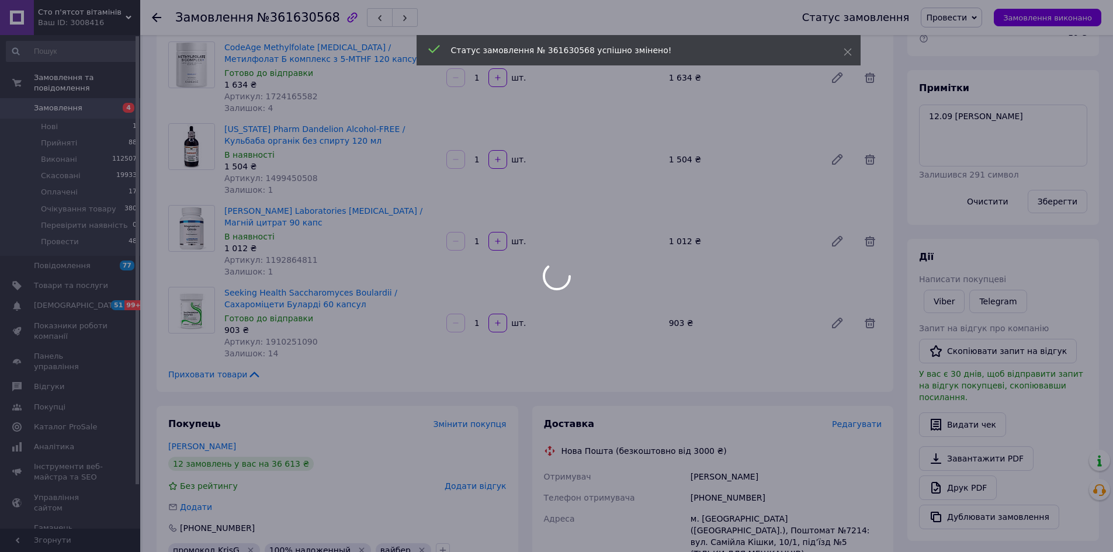
scroll to position [292, 0]
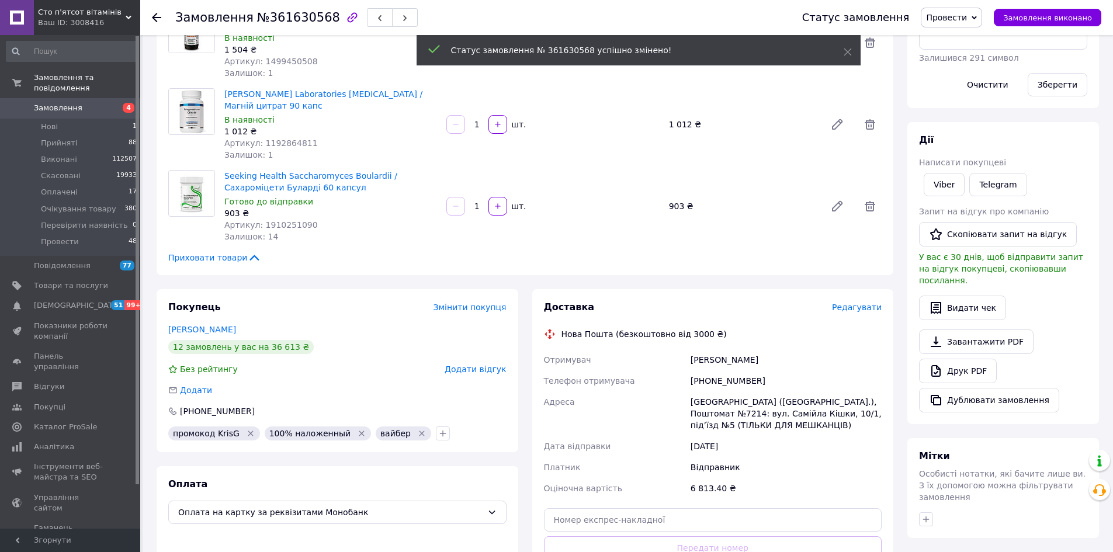
click at [51, 103] on span "Замовлення" at bounding box center [58, 108] width 49 height 11
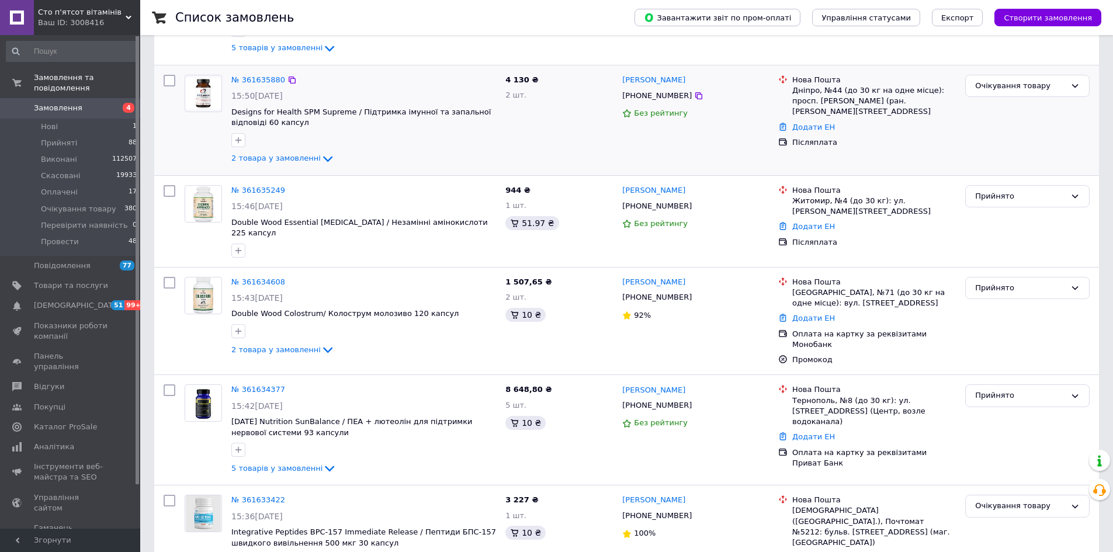
scroll to position [409, 0]
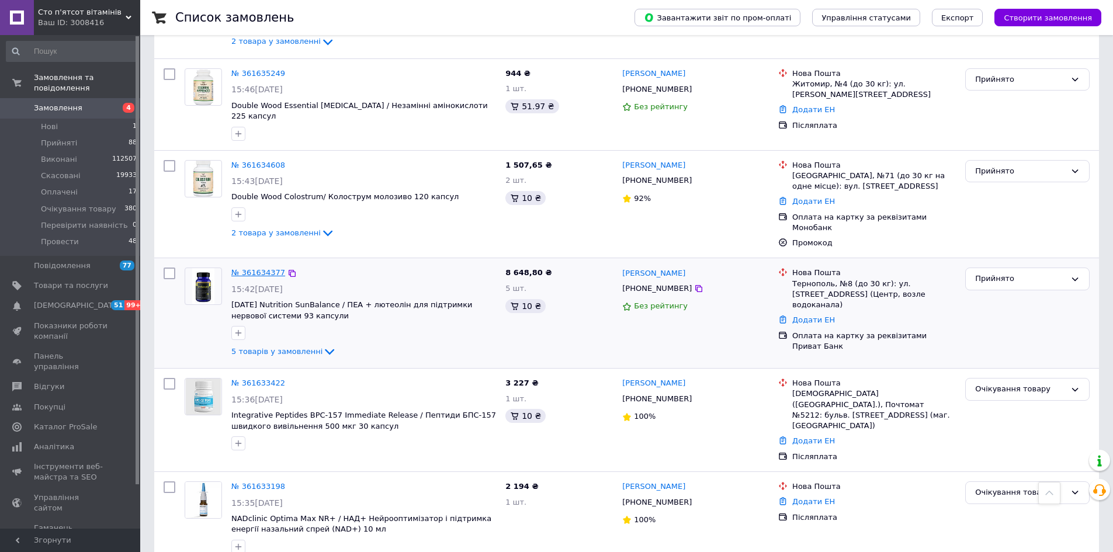
drag, startPoint x: 252, startPoint y: 251, endPoint x: 246, endPoint y: 254, distance: 7.1
click at [246, 268] on link "№ 361634377" at bounding box center [258, 272] width 54 height 9
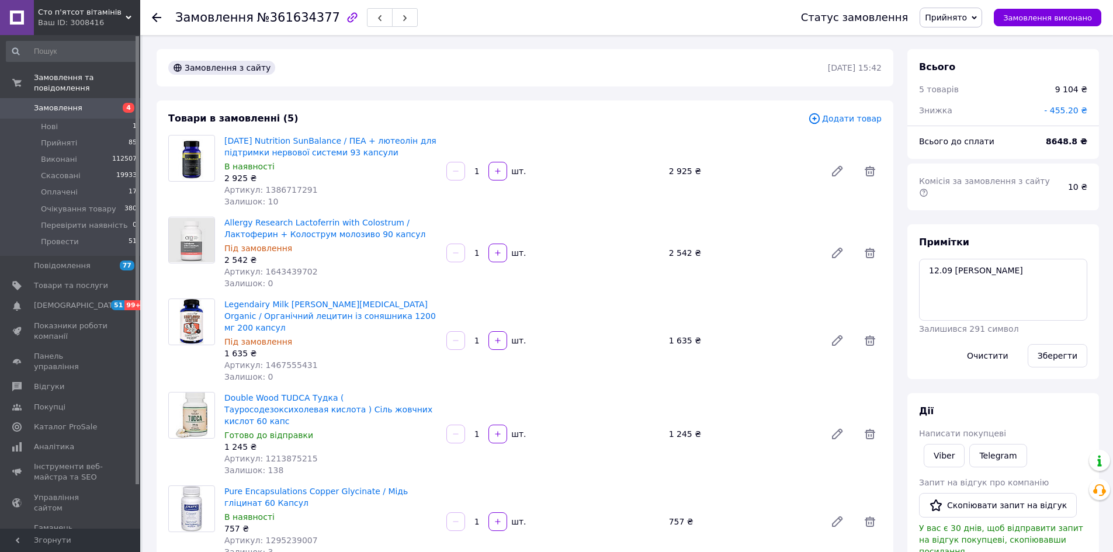
click at [85, 103] on span "Замовлення" at bounding box center [71, 108] width 74 height 11
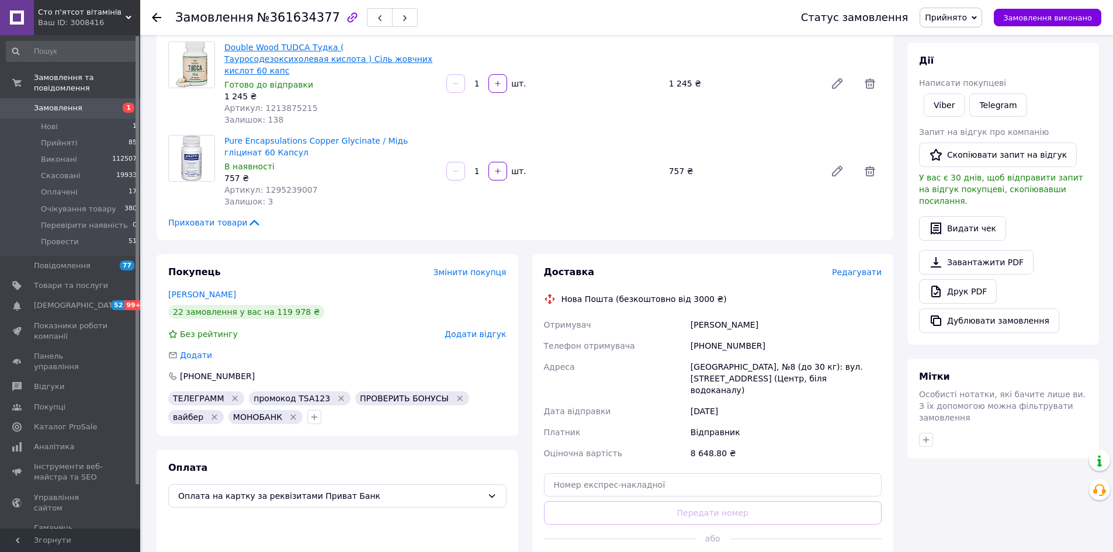
scroll to position [175, 0]
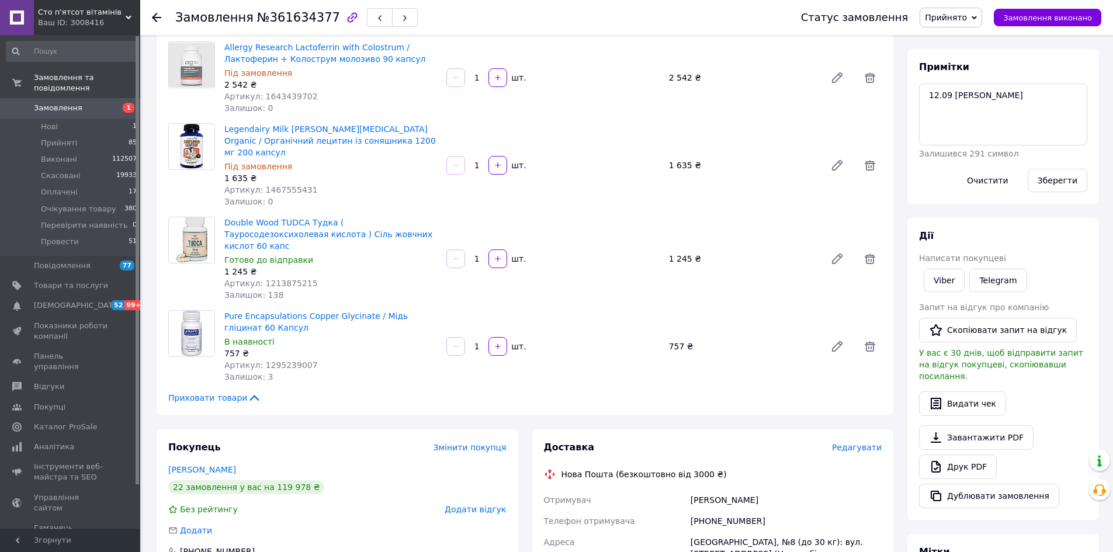
click at [285, 185] on span "Артикул: 1467555431" at bounding box center [271, 189] width 94 height 9
copy span "1467555431"
click at [870, 158] on icon at bounding box center [870, 165] width 14 height 14
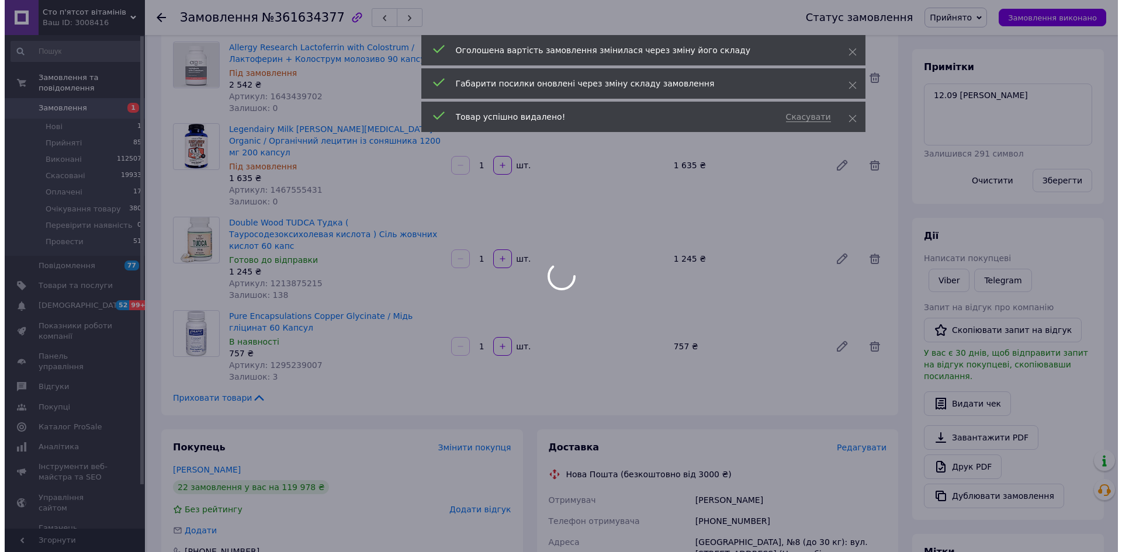
scroll to position [0, 0]
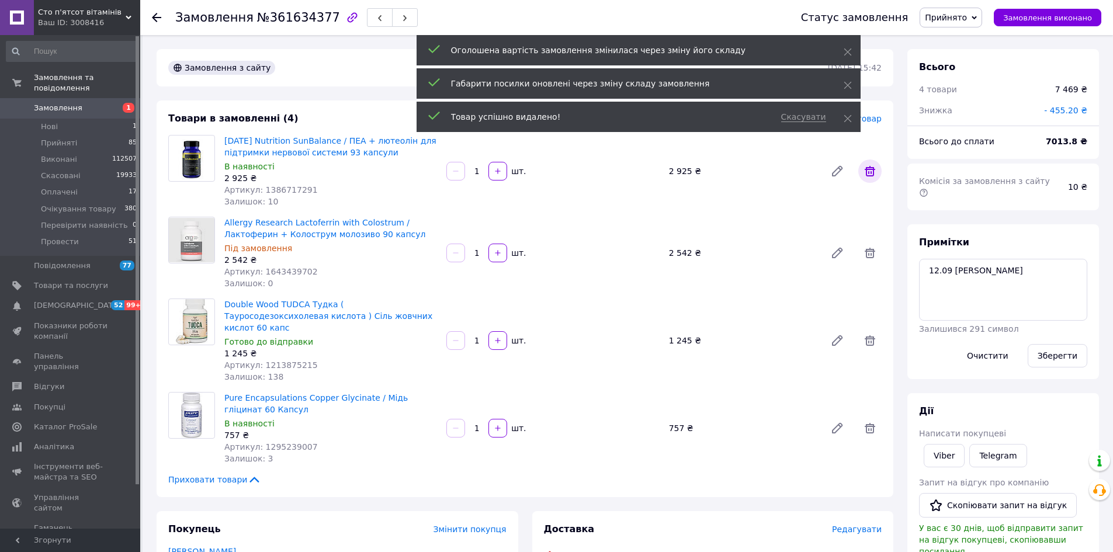
click at [872, 173] on icon at bounding box center [870, 171] width 11 height 11
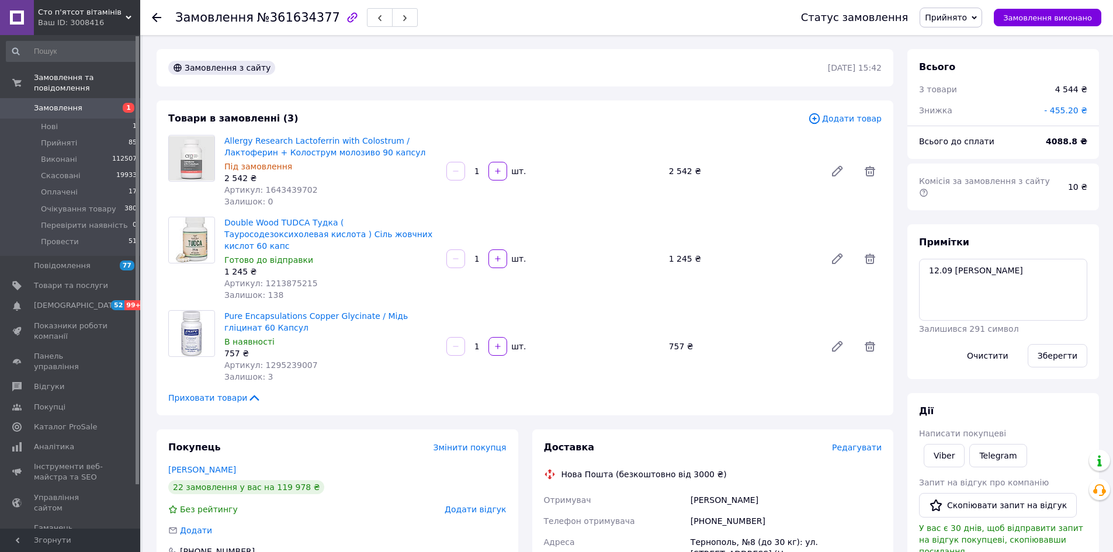
click at [871, 121] on span "Додати товар" at bounding box center [845, 118] width 74 height 13
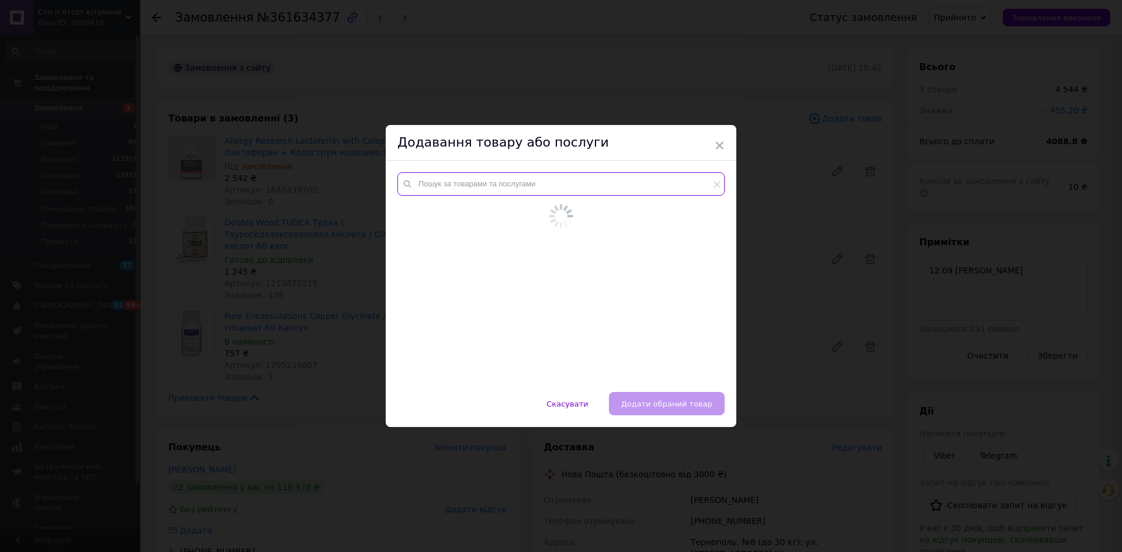
click at [604, 185] on input "text" at bounding box center [560, 183] width 327 height 23
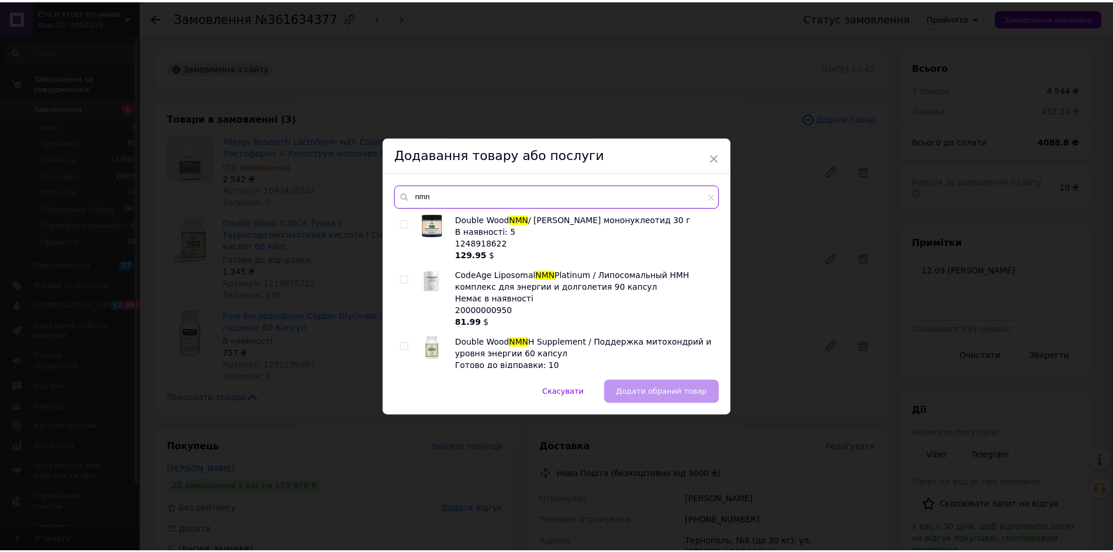
scroll to position [26, 0]
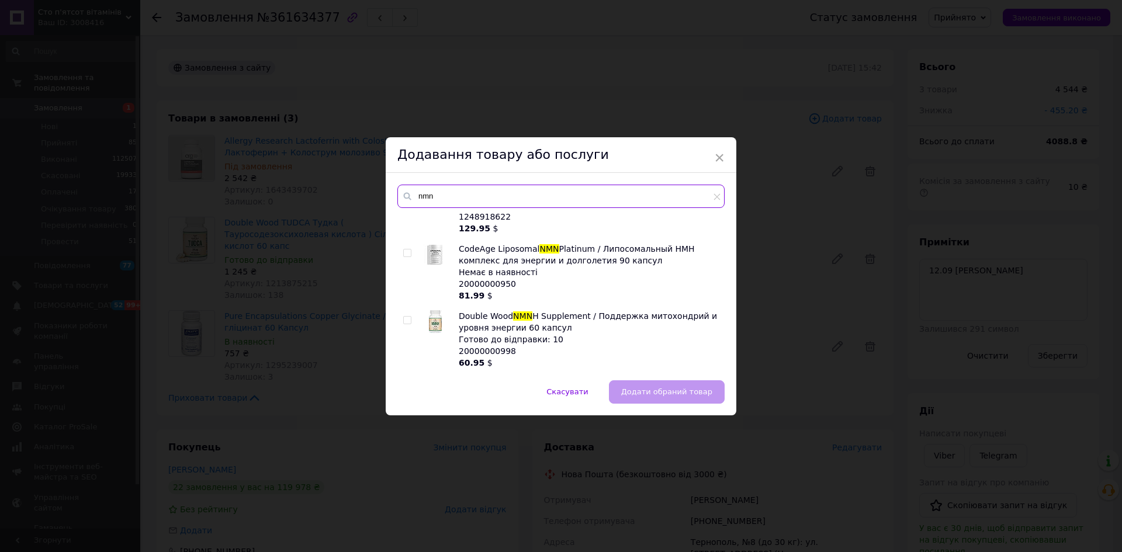
type input "nmn"
click at [404, 318] on input "checkbox" at bounding box center [407, 321] width 8 height 8
checkbox input "true"
click at [641, 390] on span "Додати обраний товар" at bounding box center [666, 392] width 91 height 9
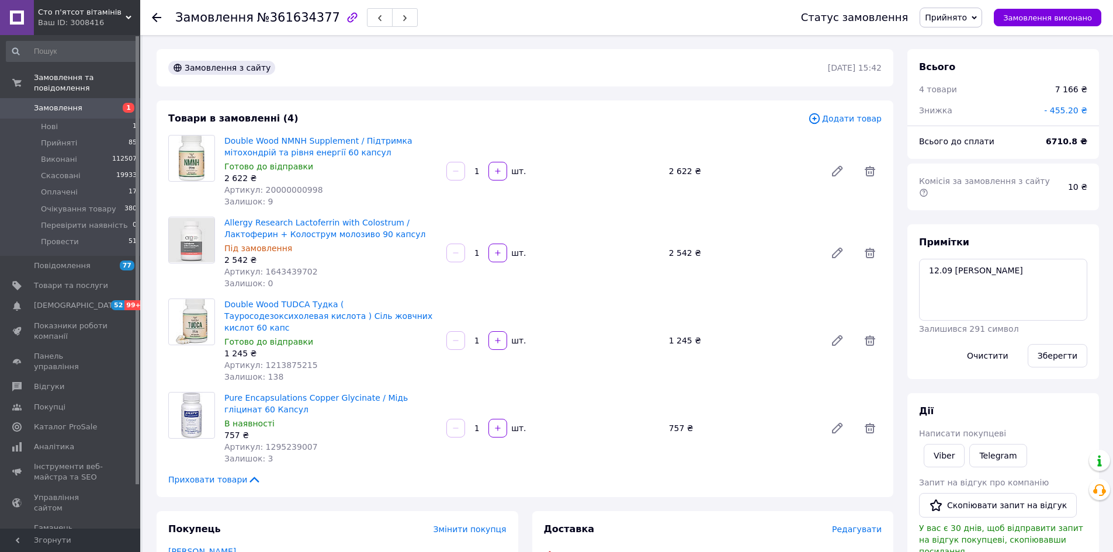
click at [1056, 106] on span "- 455.20 ₴" at bounding box center [1065, 110] width 43 height 9
click at [991, 185] on button "Скинути" at bounding box center [986, 190] width 58 height 23
click at [337, 143] on link "Double Wood NMNH Supplement / Підтримка мітохондрій та рівня енергії 60 капсул" at bounding box center [318, 146] width 188 height 21
click at [1071, 109] on span "Додати" at bounding box center [1072, 110] width 32 height 9
click at [988, 158] on input "text" at bounding box center [991, 157] width 69 height 23
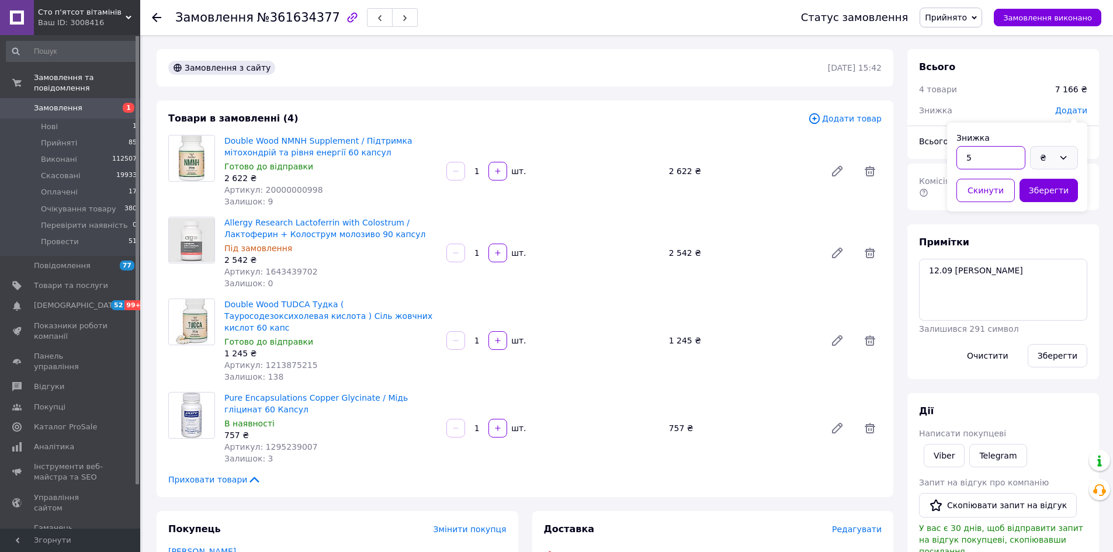
type input "5"
click at [1056, 168] on div "₴" at bounding box center [1054, 157] width 48 height 23
click at [1043, 205] on li "%" at bounding box center [1054, 205] width 47 height 22
click at [1046, 193] on button "Зберегти" at bounding box center [1049, 190] width 58 height 23
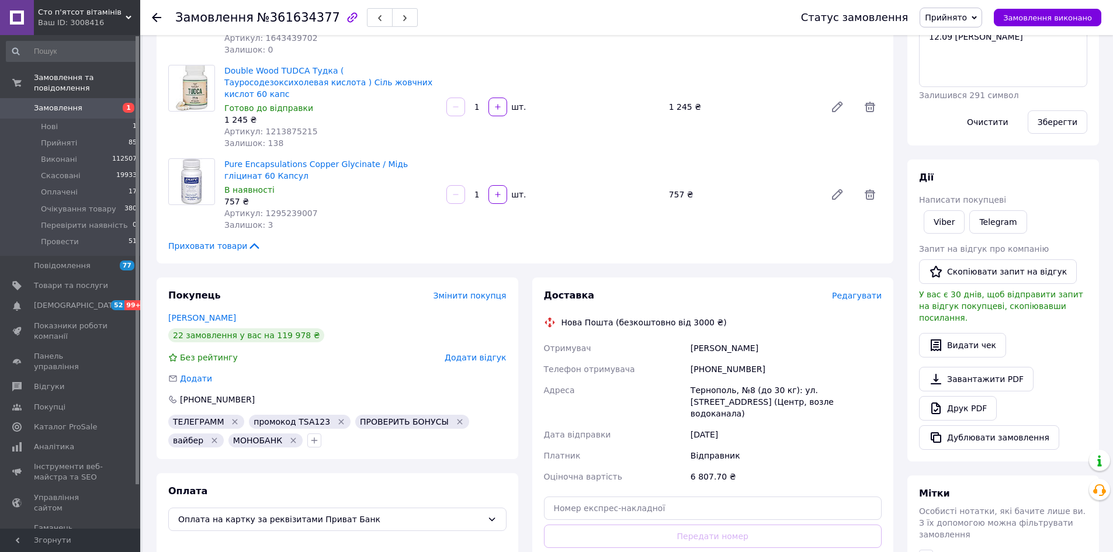
scroll to position [292, 0]
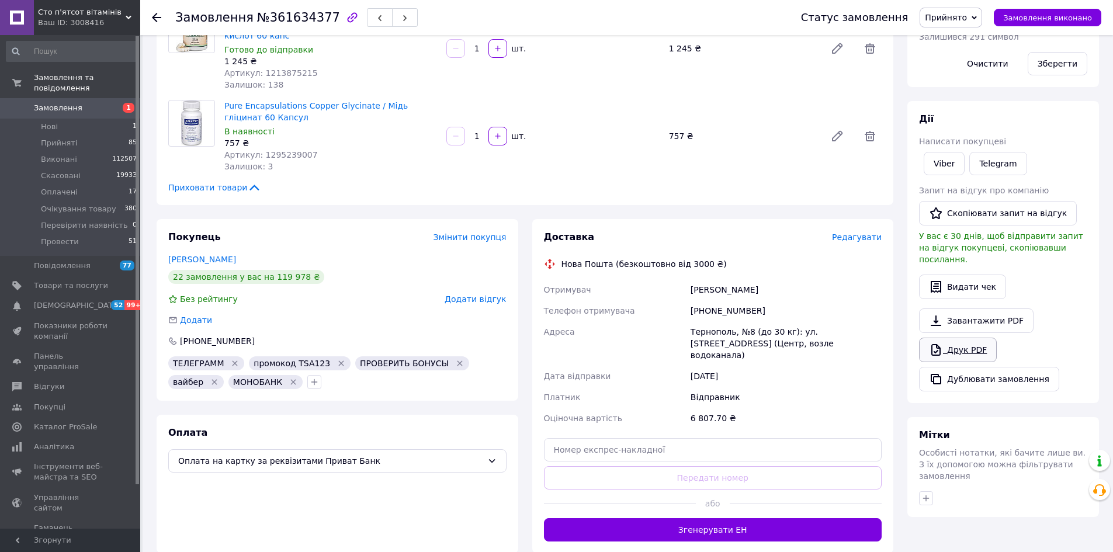
click at [956, 338] on link "Друк PDF" at bounding box center [958, 350] width 78 height 25
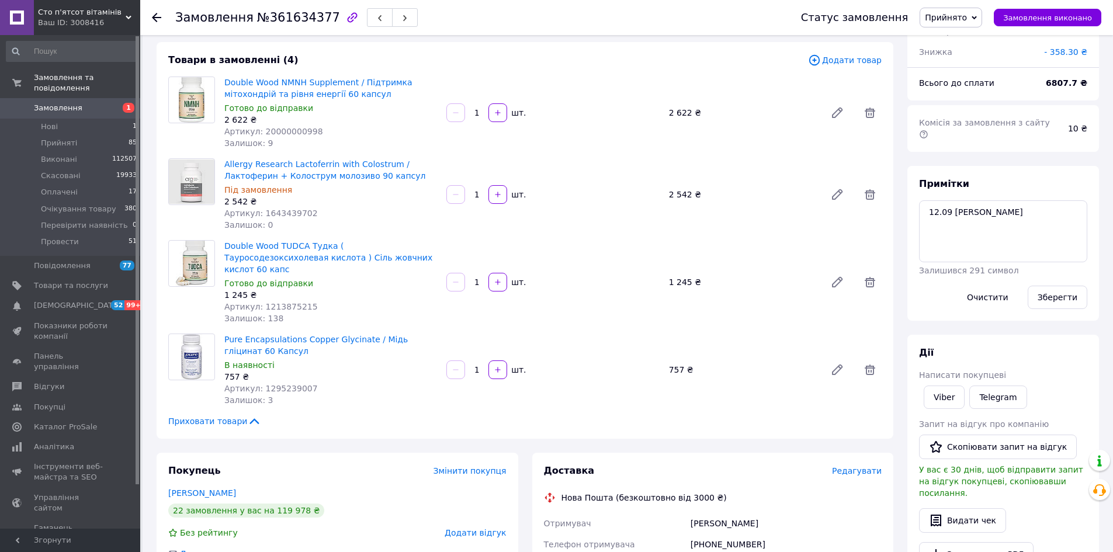
scroll to position [0, 0]
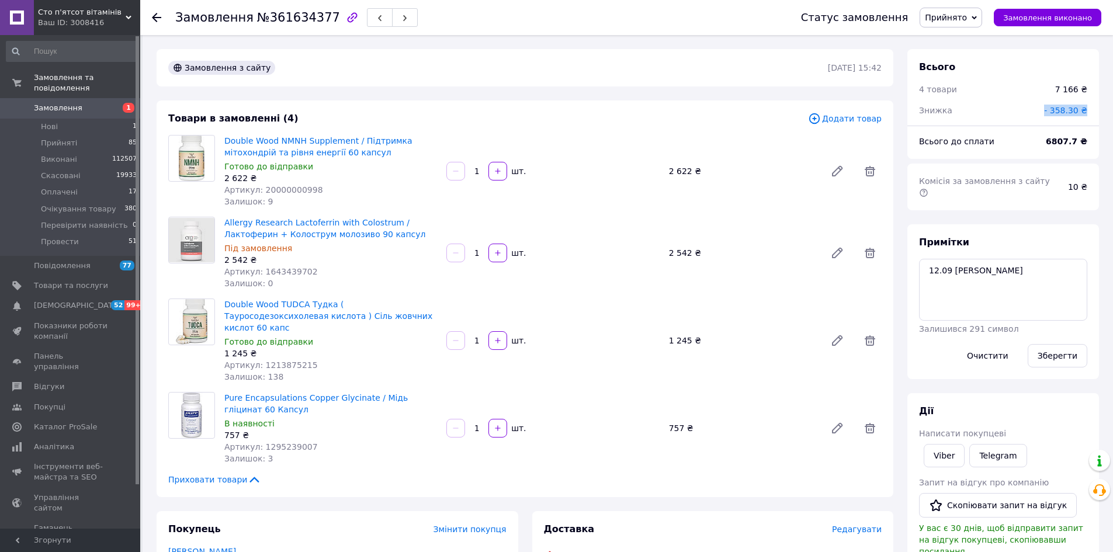
drag, startPoint x: 1049, startPoint y: 109, endPoint x: 1091, endPoint y: 109, distance: 42.1
click at [1091, 109] on div "- 358.30 ₴" at bounding box center [1065, 111] width 57 height 26
copy span "- 358.30 ₴"
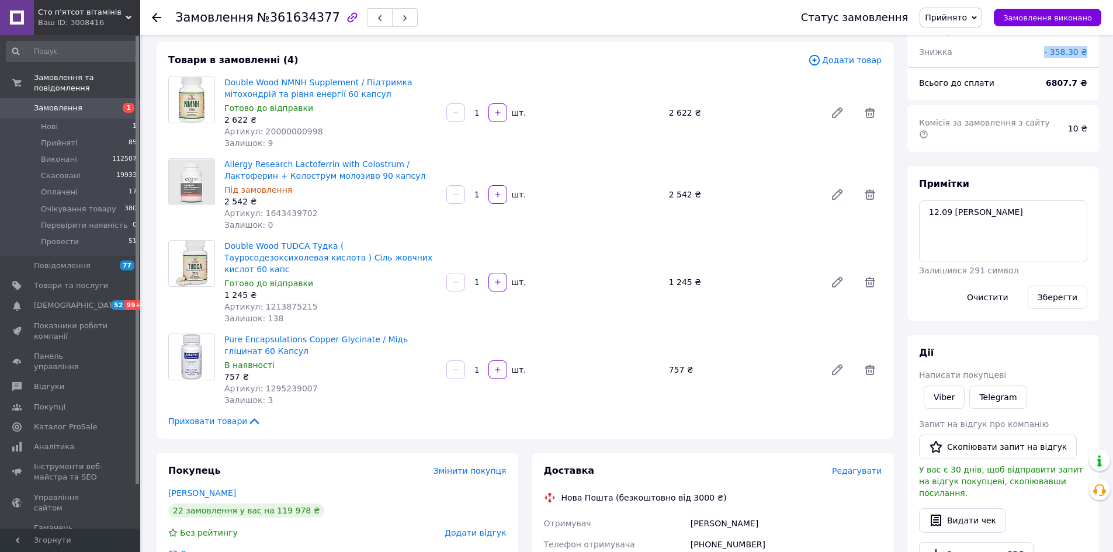
scroll to position [234, 0]
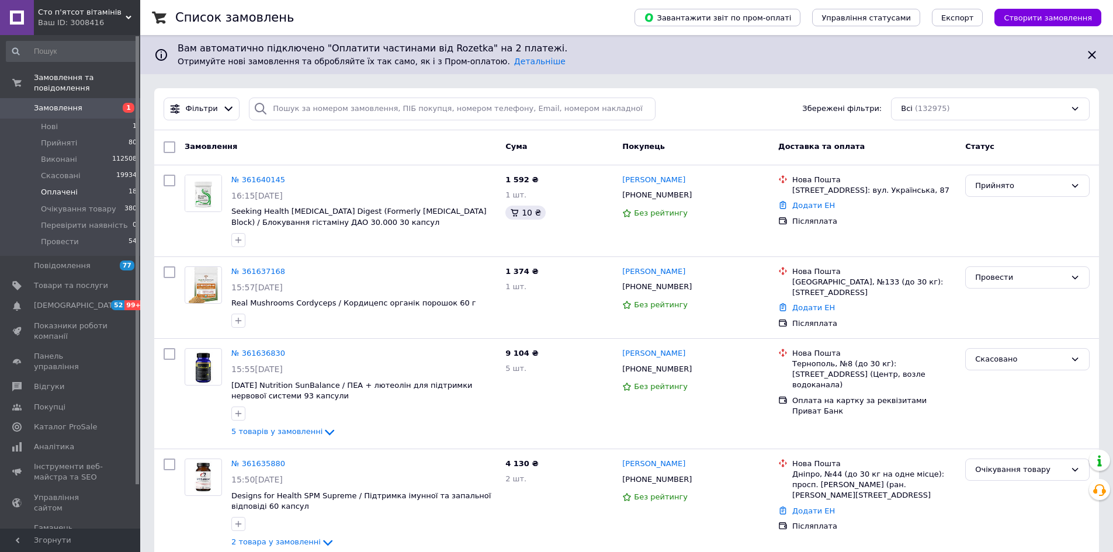
click at [71, 187] on span "Оплачені" at bounding box center [59, 192] width 37 height 11
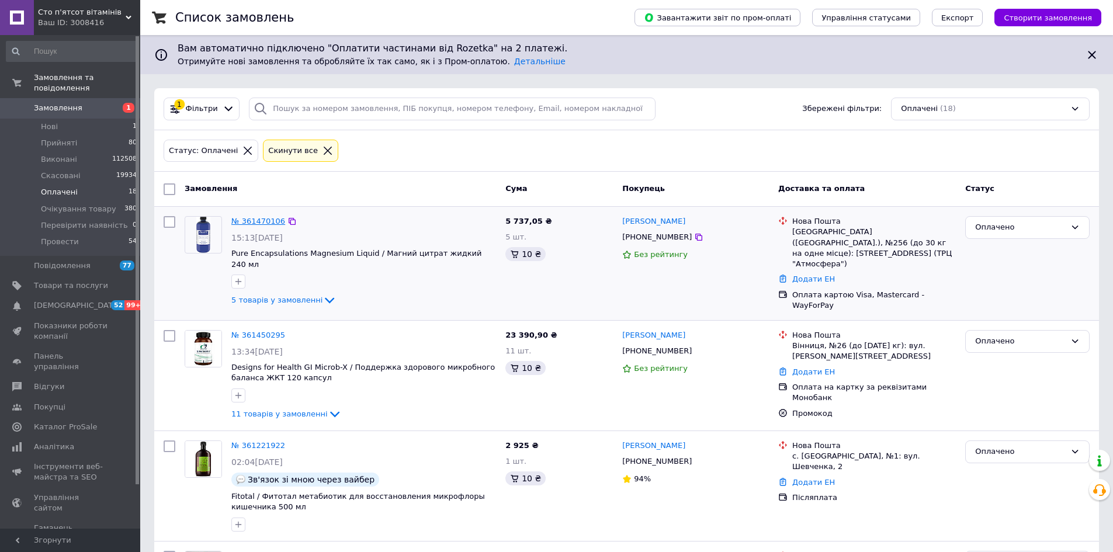
click at [246, 219] on link "№ 361470106" at bounding box center [258, 221] width 54 height 9
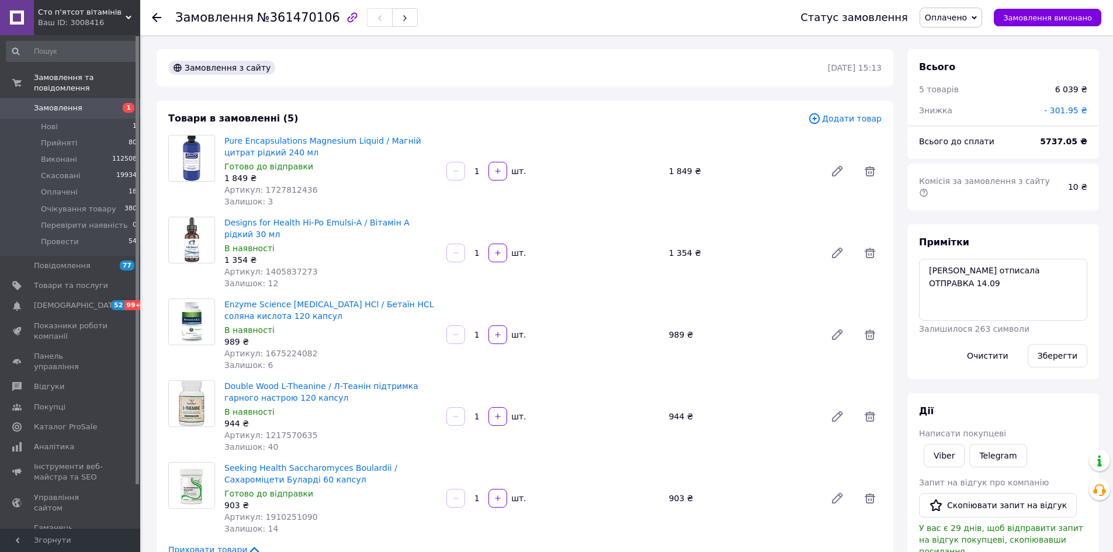
click at [52, 103] on span "Замовлення" at bounding box center [58, 108] width 49 height 11
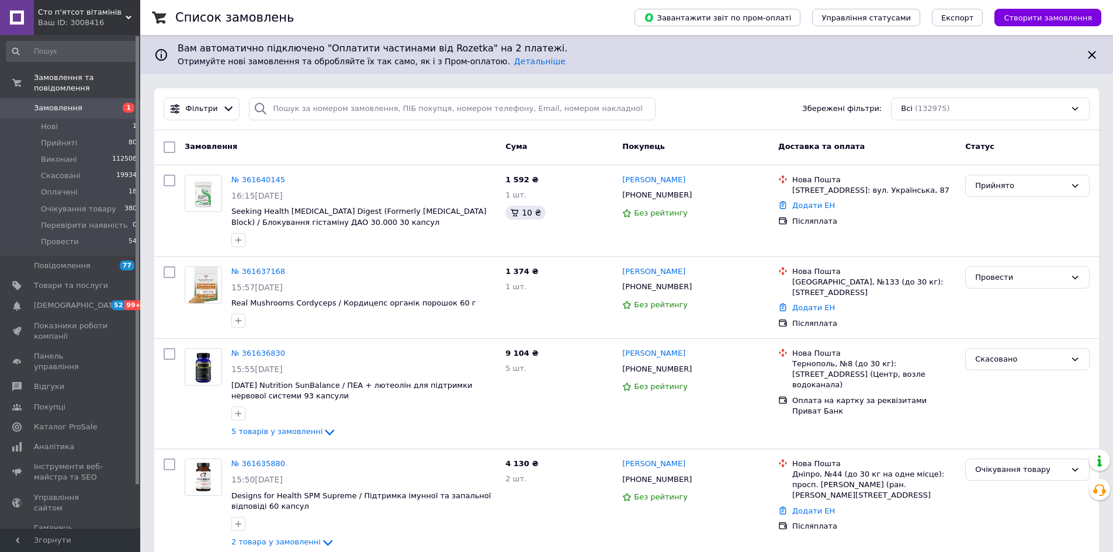
click at [375, 96] on div "Фільтри Збережені фільтри: Всі (132975)" at bounding box center [626, 109] width 945 height 42
click at [345, 110] on input "search" at bounding box center [452, 109] width 407 height 23
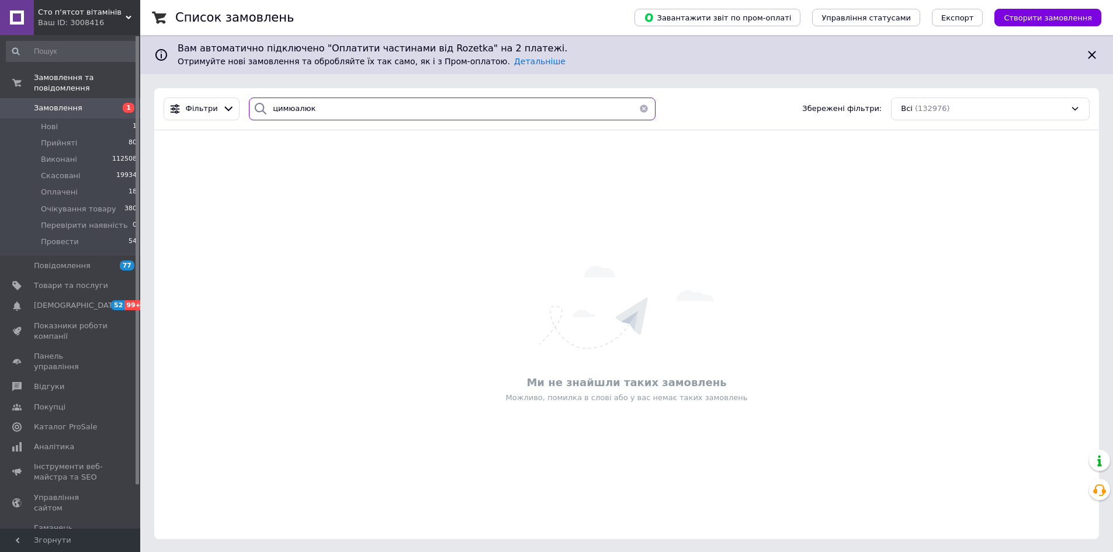
click at [288, 104] on input "цимюалюк" at bounding box center [452, 109] width 407 height 23
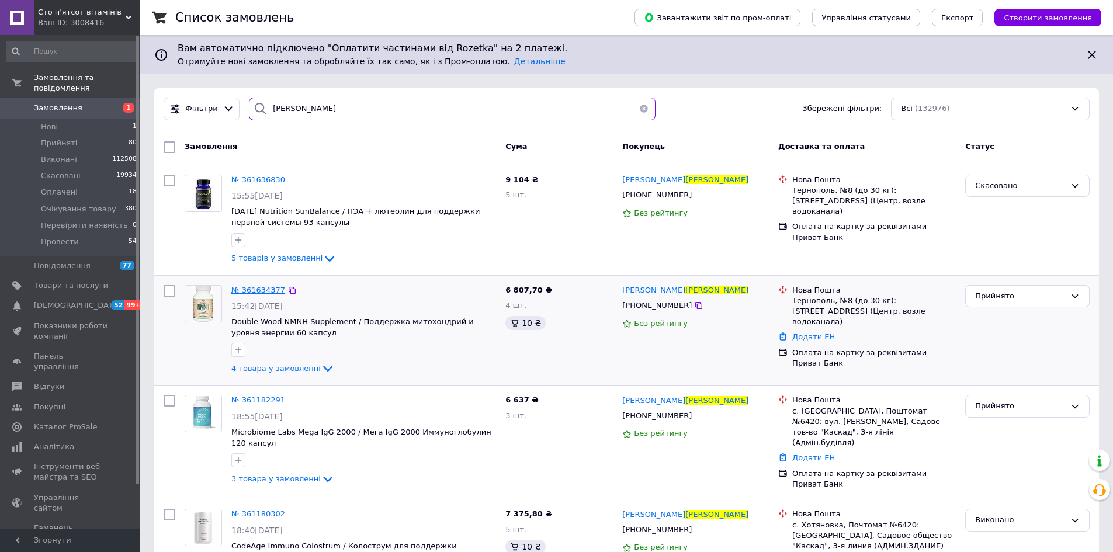
type input "[PERSON_NAME]"
click at [259, 290] on span "№ 361634377" at bounding box center [258, 290] width 54 height 9
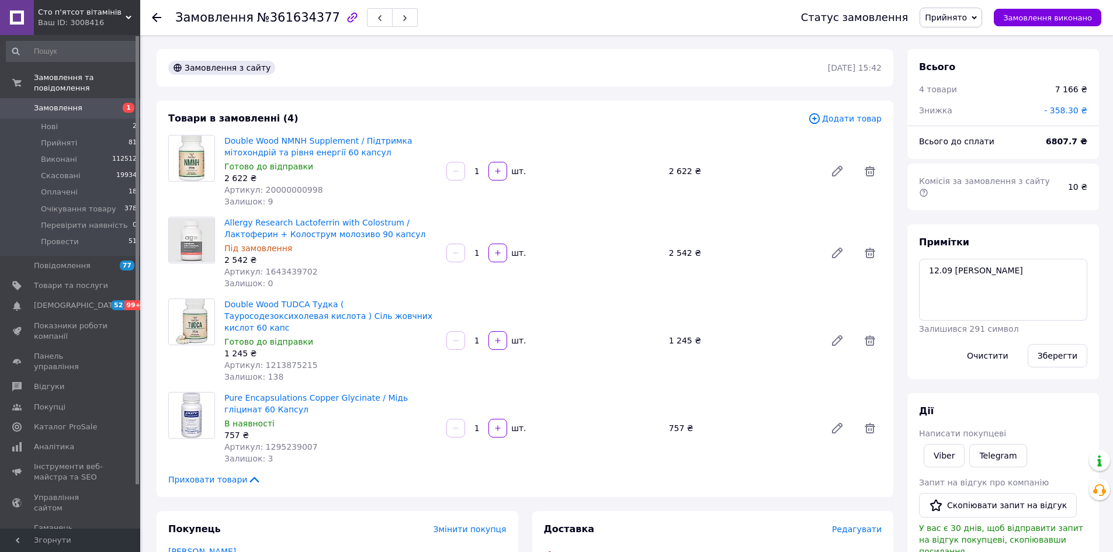
click at [84, 103] on span "Замовлення" at bounding box center [71, 108] width 74 height 11
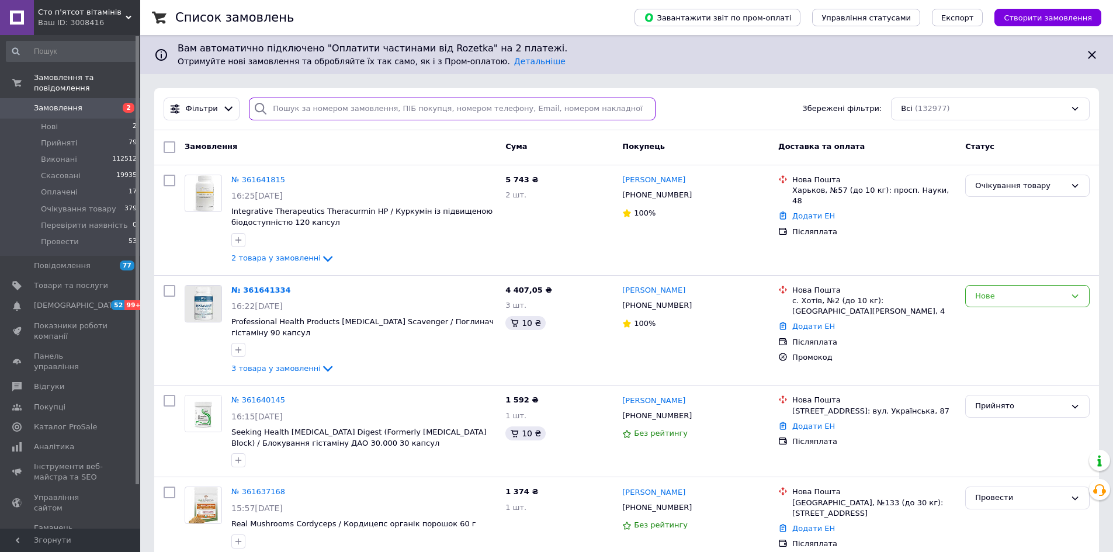
click at [367, 109] on input "search" at bounding box center [452, 109] width 407 height 23
paste input "380673502523"
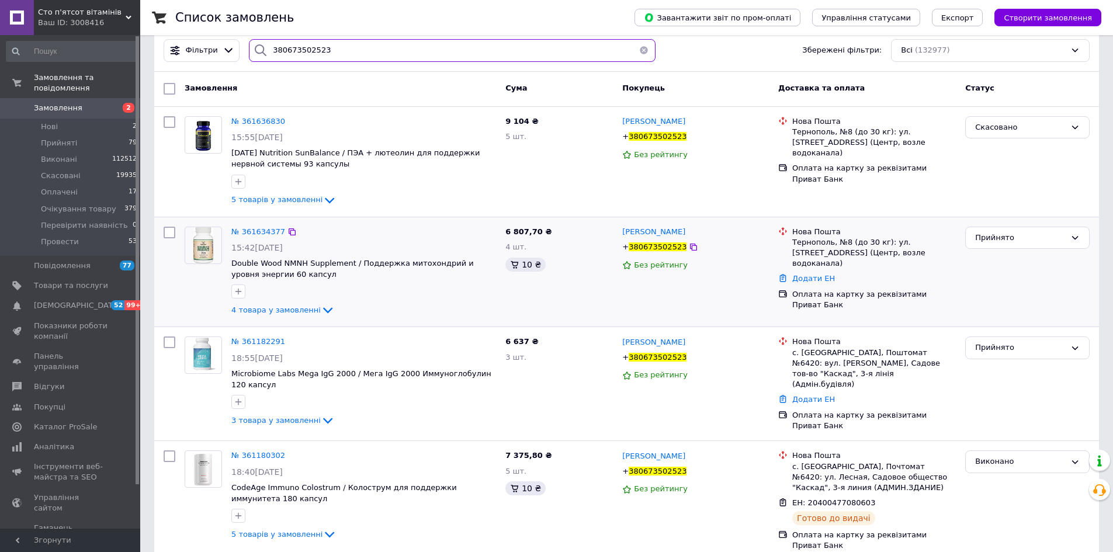
scroll to position [117, 0]
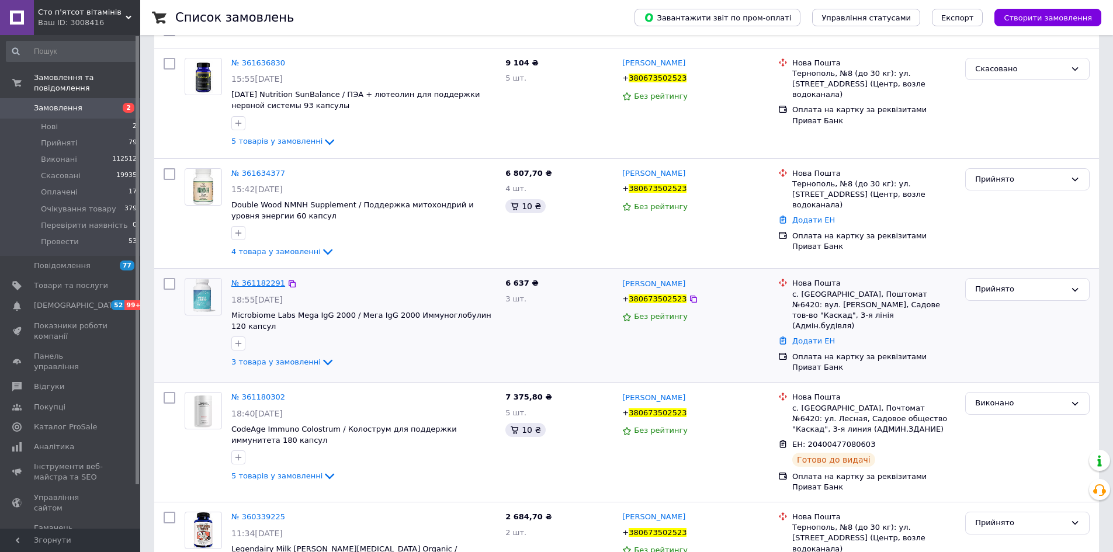
type input "380673502523"
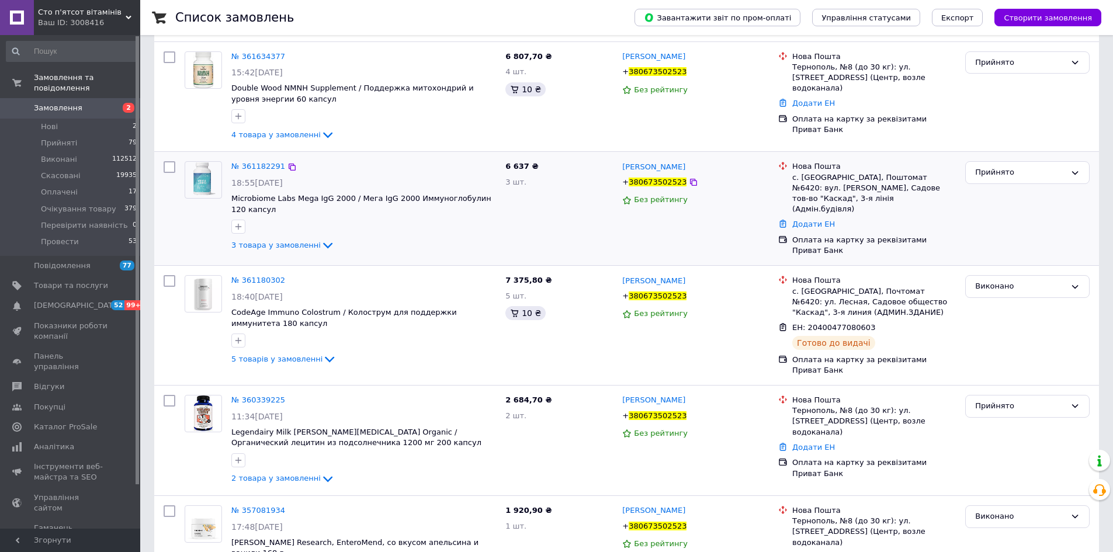
scroll to position [351, 0]
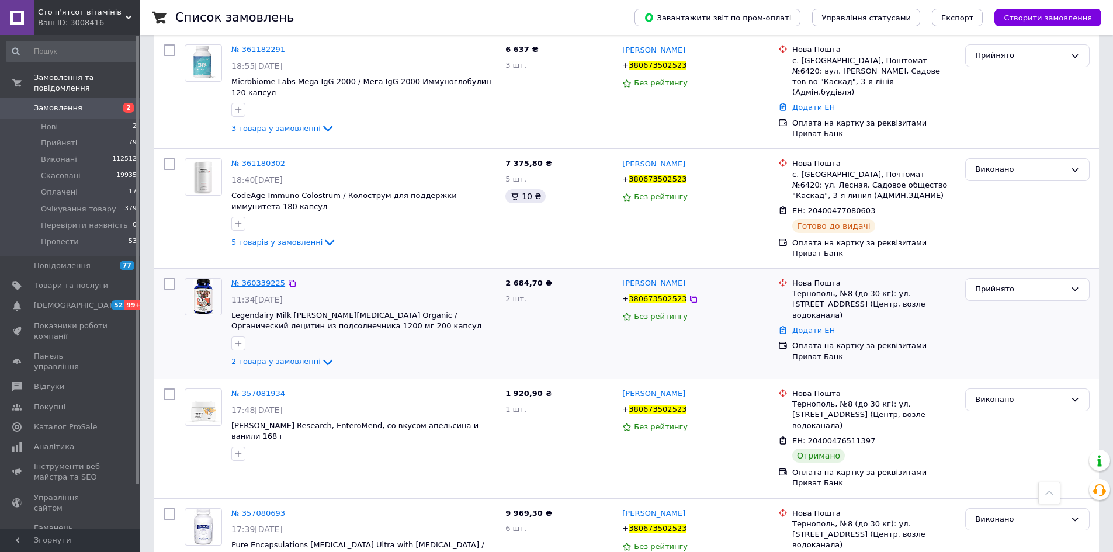
click at [264, 279] on span "№ 360339225" at bounding box center [258, 283] width 54 height 9
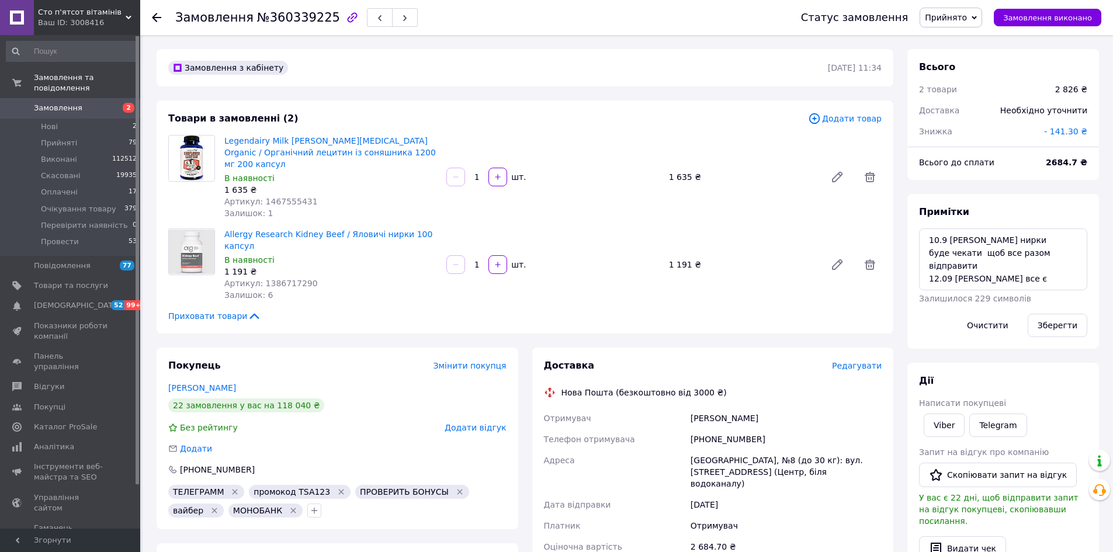
scroll to position [234, 0]
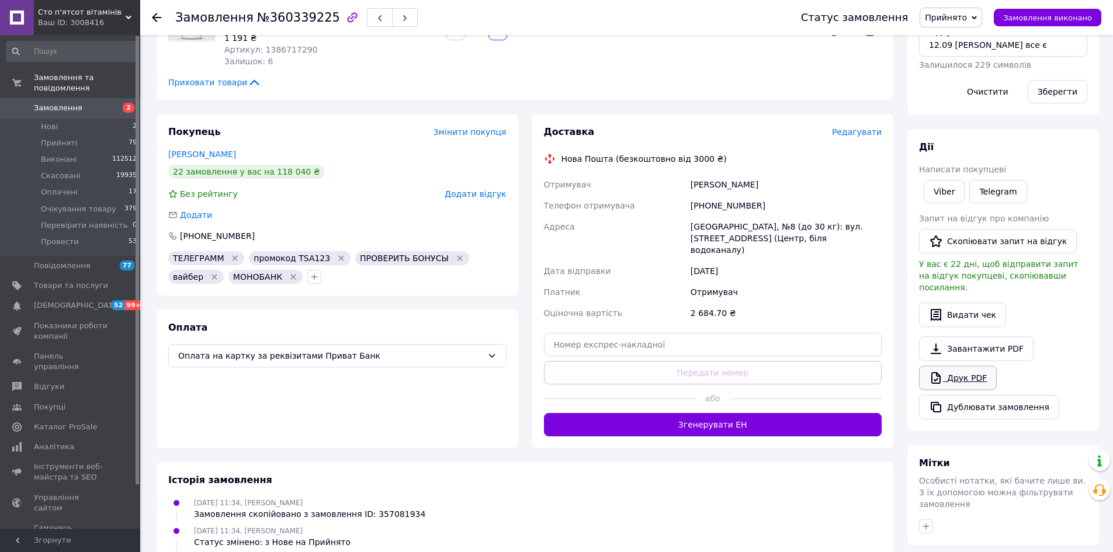
click at [943, 366] on link "Друк PDF" at bounding box center [958, 378] width 78 height 25
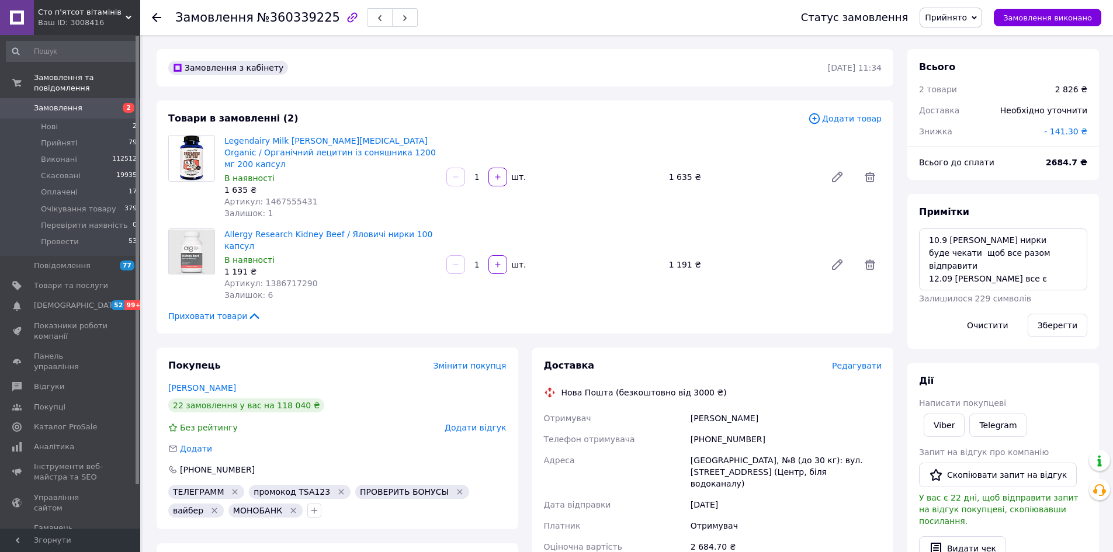
click at [287, 19] on span "№360339225" at bounding box center [298, 18] width 83 height 14
copy span "360339225"
click at [1020, 282] on textarea "10.9 вика нирки буде чекати щоб все разом відправити 12.09 юля все є" at bounding box center [1003, 260] width 168 height 62
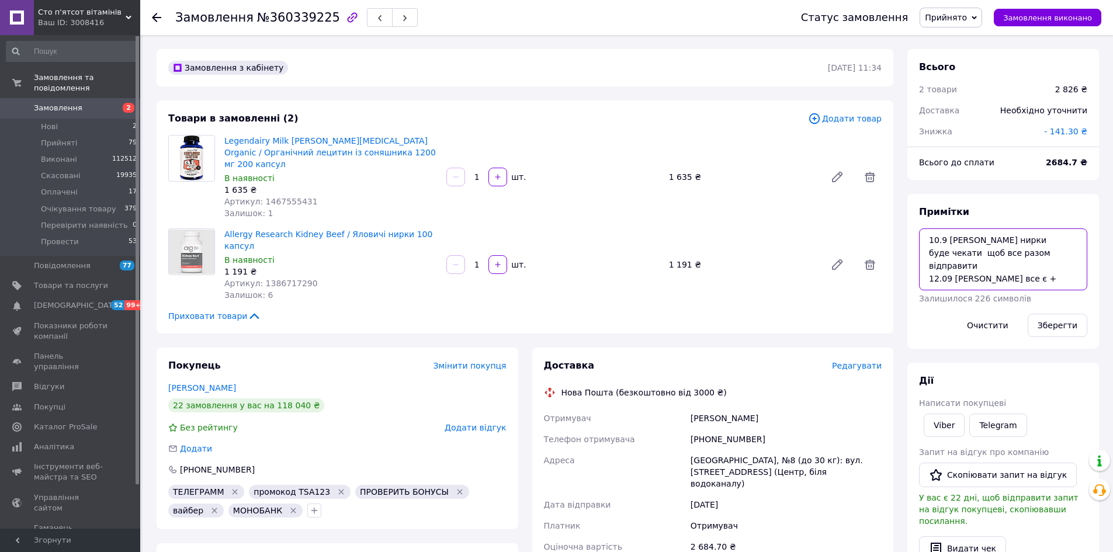
paste textarea "361634377"
type textarea "10.9 вика нирки буде чекати щоб все разом відправити 12.09 юля все є + 361634377"
click at [1047, 321] on button "Зберегти" at bounding box center [1058, 325] width 60 height 23
click at [283, 21] on span "№360339225" at bounding box center [298, 18] width 83 height 14
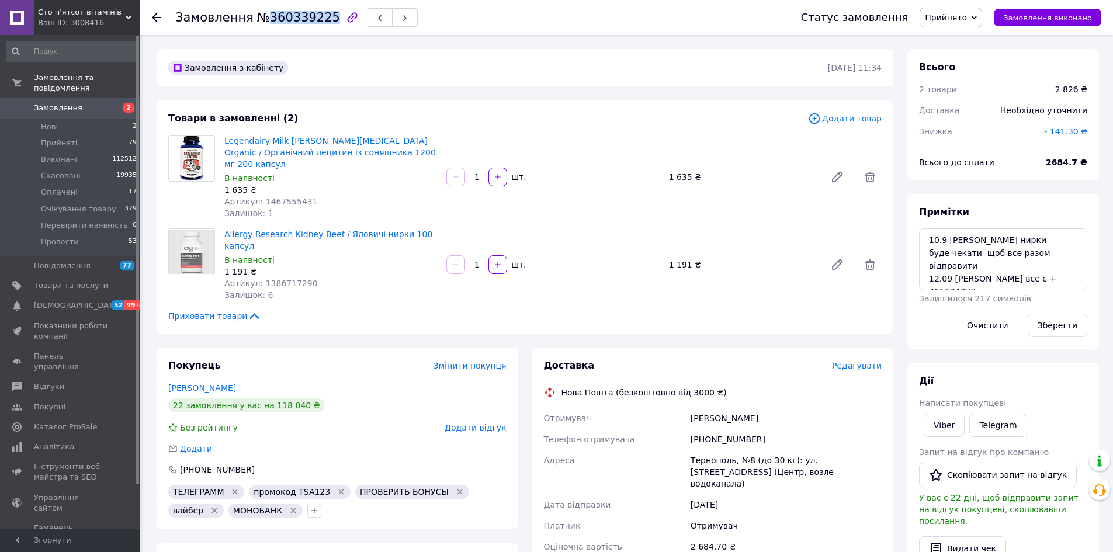
copy span "360339225"
click at [967, 15] on span "Прийнято" at bounding box center [946, 17] width 42 height 9
click at [975, 129] on li "Провести" at bounding box center [970, 129] width 99 height 18
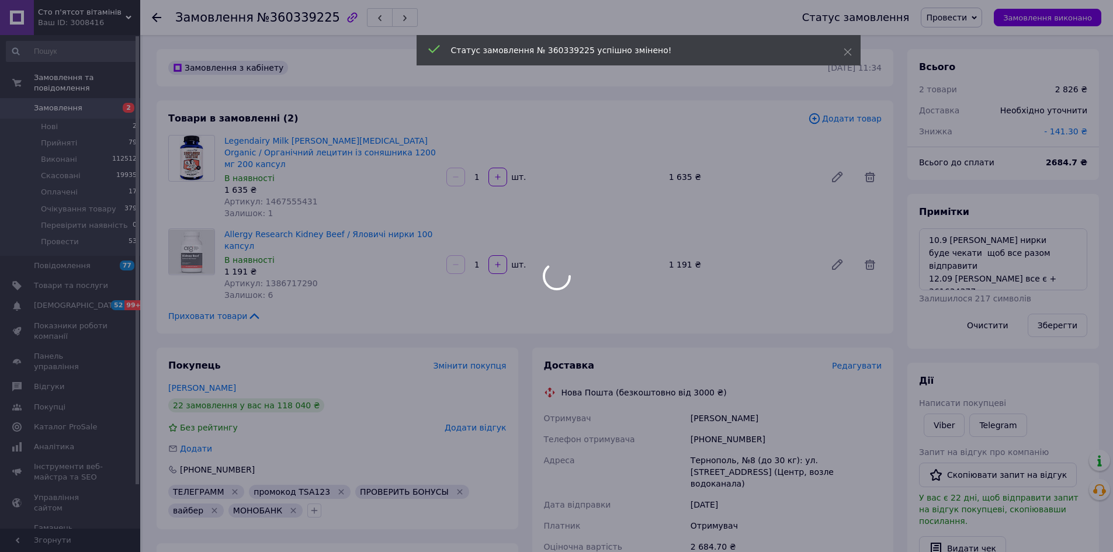
scroll to position [9, 0]
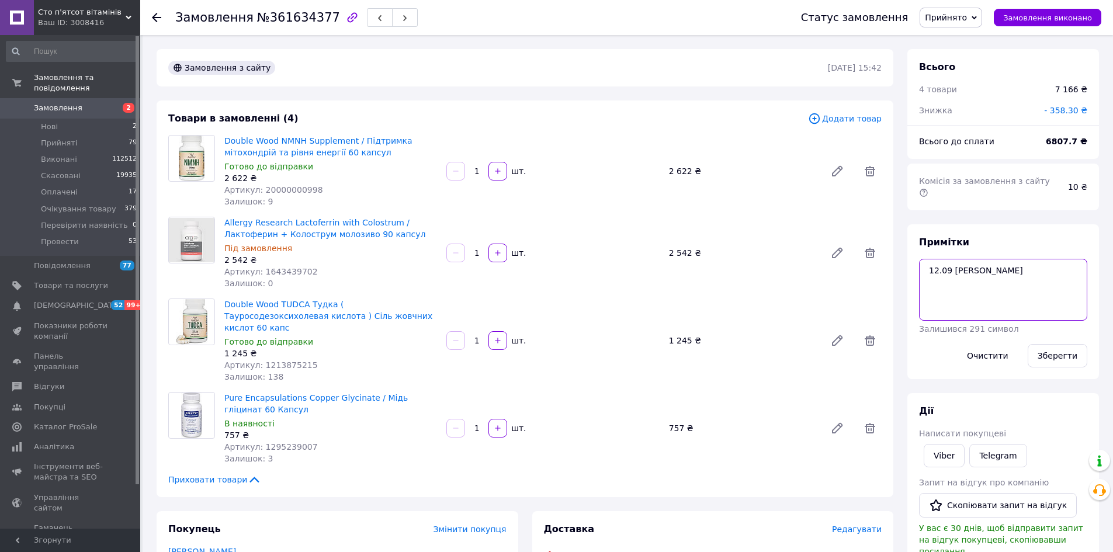
click at [1002, 279] on textarea "12.09 [PERSON_NAME]" at bounding box center [1003, 290] width 168 height 62
paste textarea "360339225"
type textarea "12.09 [PERSON_NAME] + 360339225"
click at [1044, 344] on button "Зберегти" at bounding box center [1058, 355] width 60 height 23
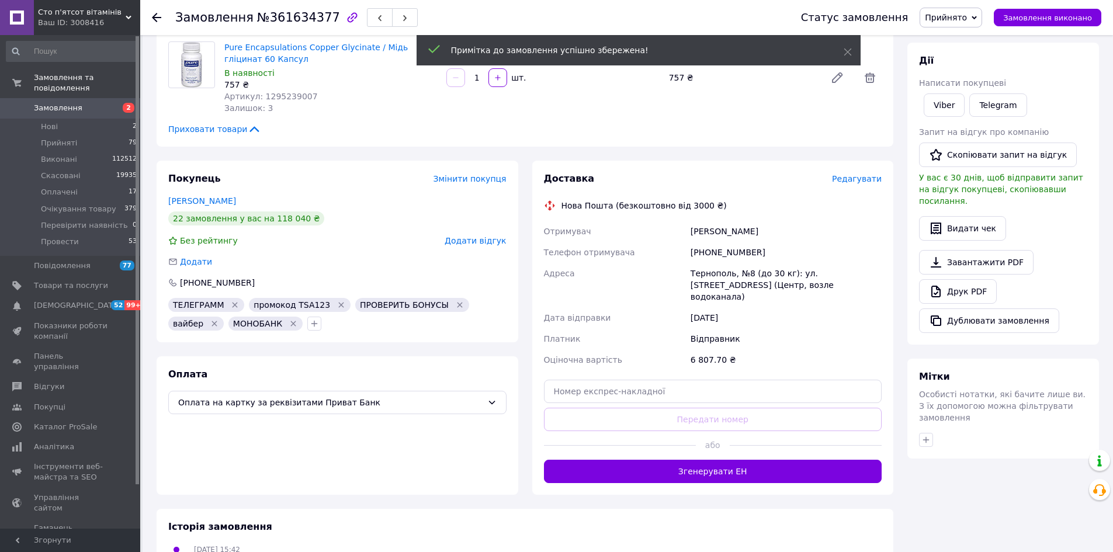
scroll to position [9, 0]
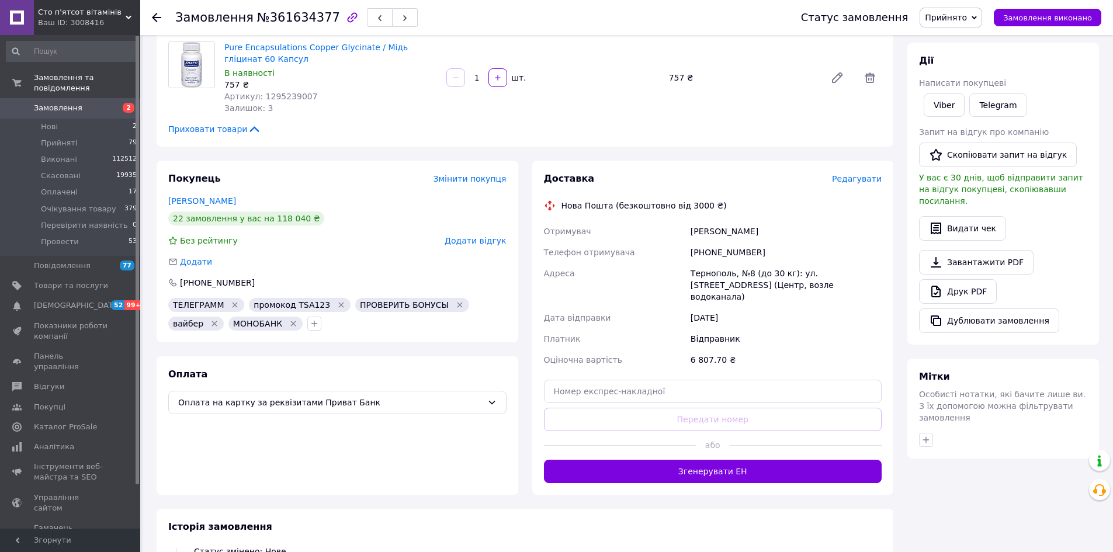
click at [291, 16] on span "№361634377" at bounding box center [298, 18] width 83 height 14
copy span "361634377"
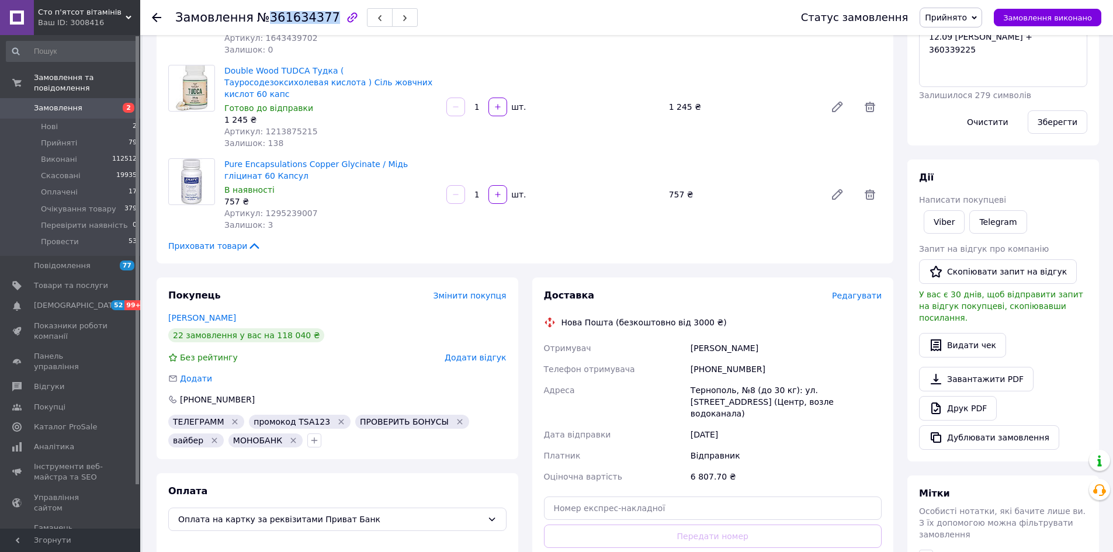
scroll to position [292, 0]
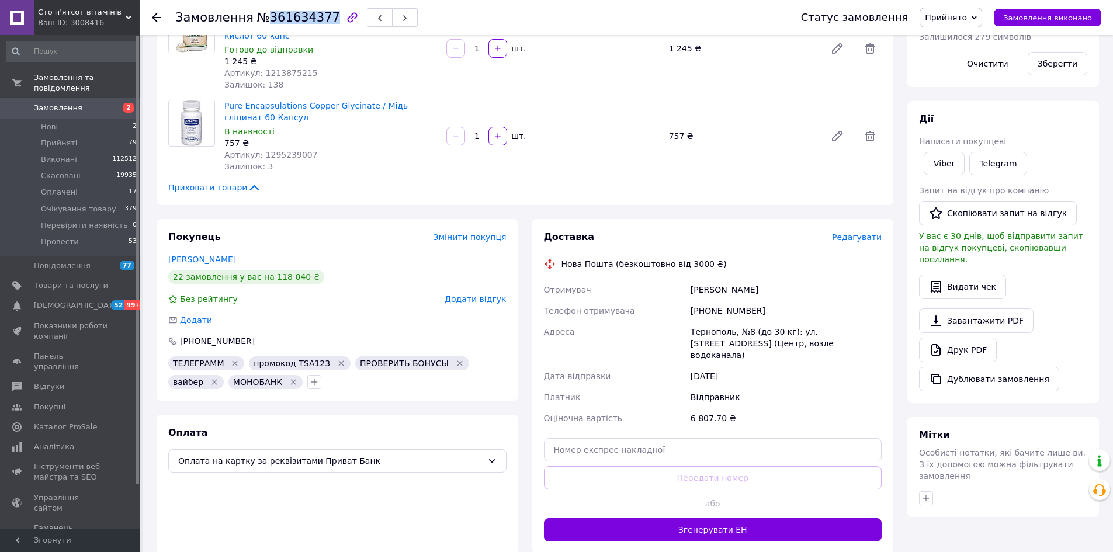
copy span "361634377"
click at [963, 13] on span "Прийнято" at bounding box center [946, 17] width 42 height 9
click at [970, 120] on li "Провести" at bounding box center [970, 129] width 99 height 18
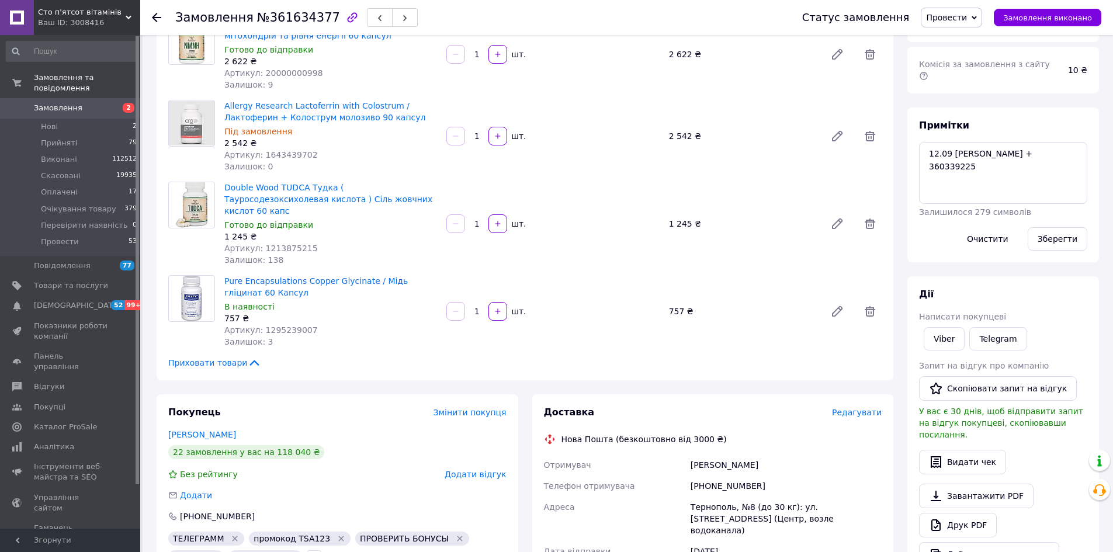
scroll to position [58, 0]
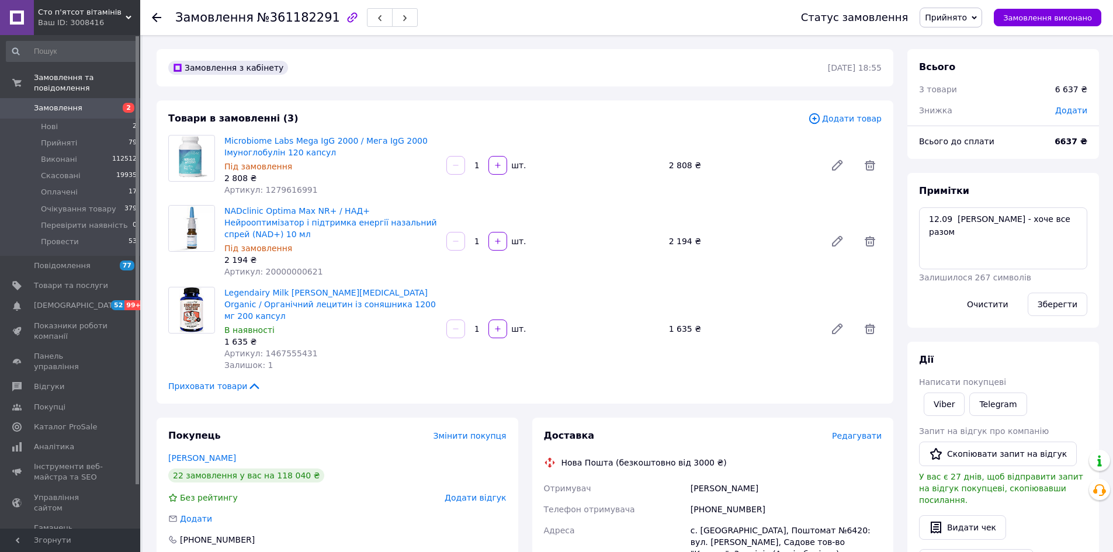
click at [967, 9] on span "Прийнято" at bounding box center [951, 18] width 63 height 20
click at [964, 91] on li "Очікування товару" at bounding box center [970, 94] width 99 height 18
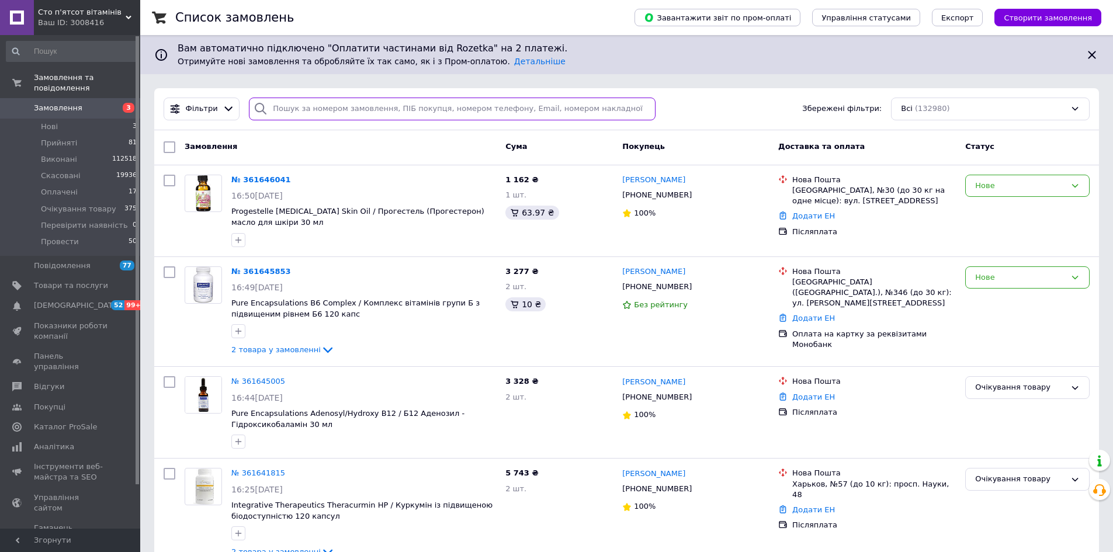
click at [439, 107] on input "search" at bounding box center [452, 109] width 407 height 23
paste input "380980986983"
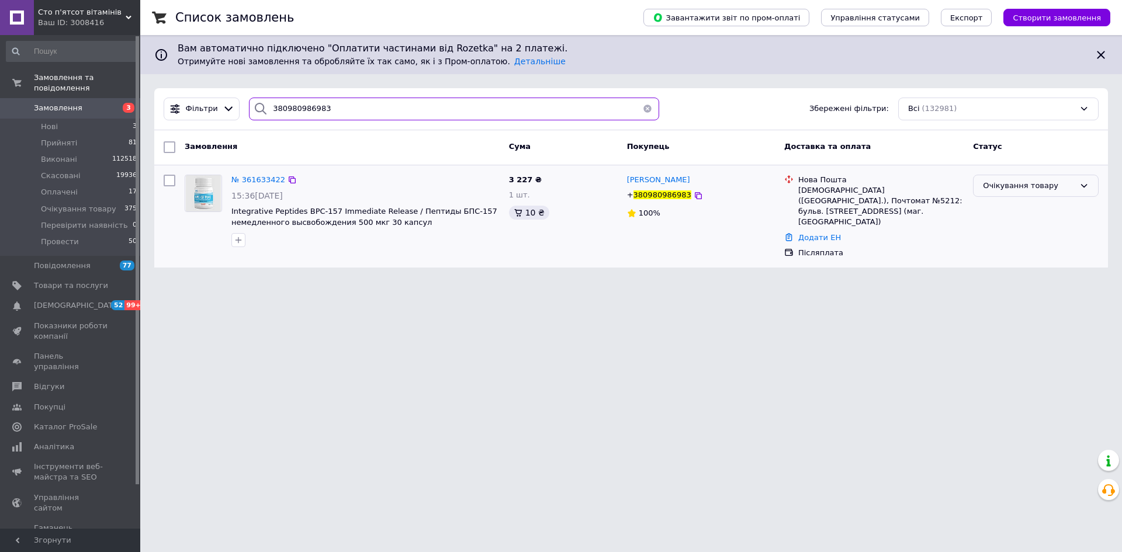
type input "380980986983"
click at [995, 187] on div "Очікування товару" at bounding box center [1029, 186] width 92 height 12
click at [995, 250] on li "Скасовано" at bounding box center [1036, 253] width 124 height 22
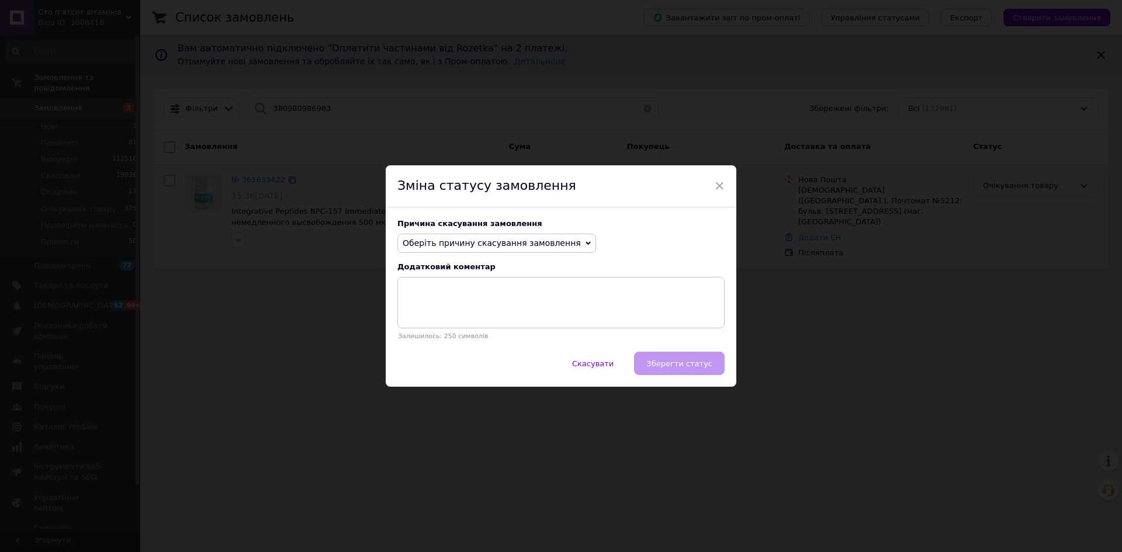
click at [458, 238] on span "Оберіть причину скасування замовлення" at bounding box center [492, 242] width 178 height 9
click at [455, 318] on li "На прохання покупця" at bounding box center [497, 315] width 198 height 16
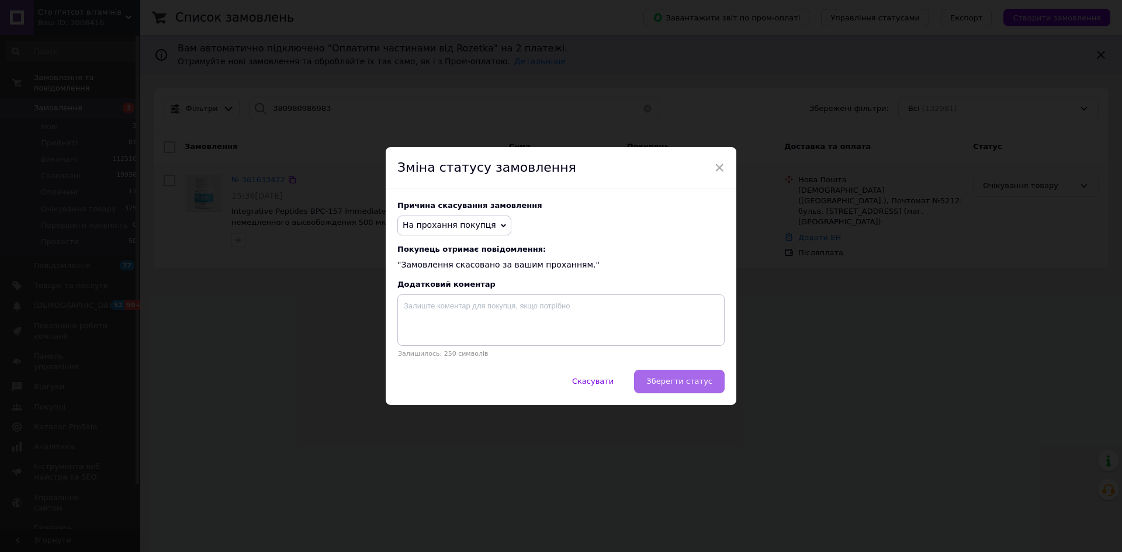
click at [674, 385] on span "Зберегти статус" at bounding box center [679, 381] width 66 height 9
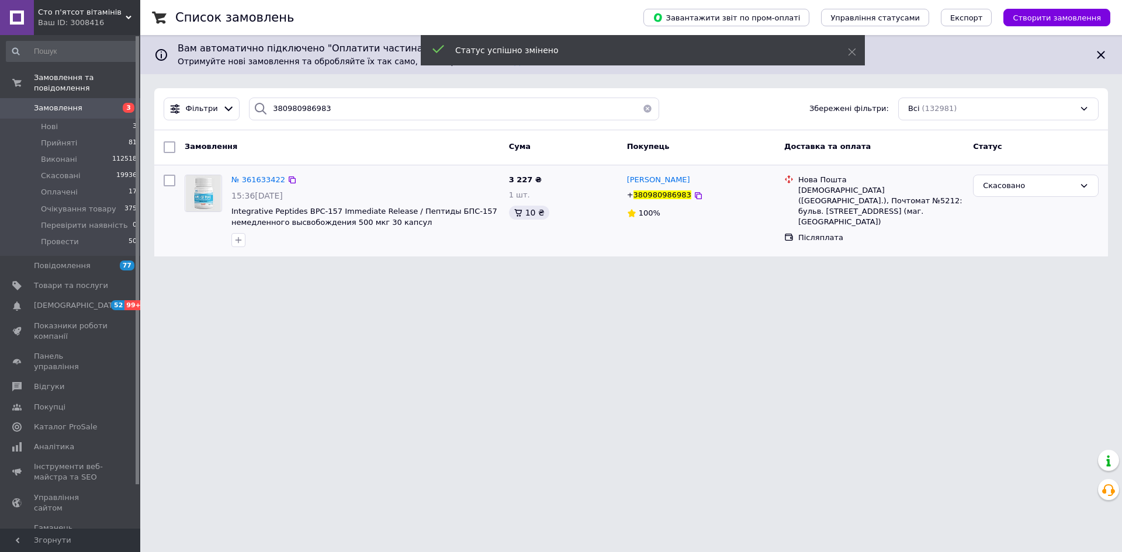
click at [60, 103] on span "Замовлення" at bounding box center [58, 108] width 49 height 11
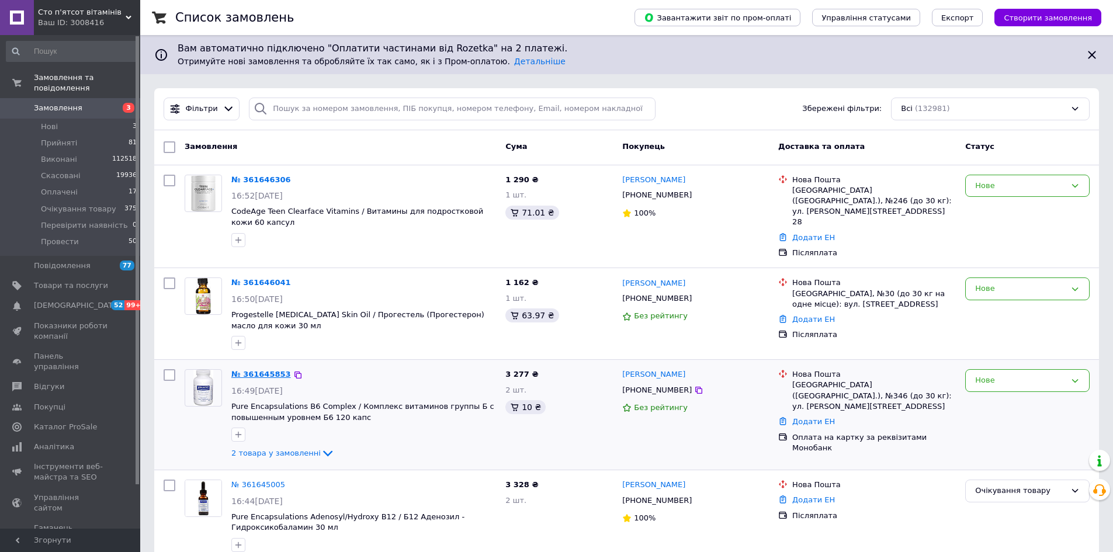
click at [251, 370] on link "№ 361645853" at bounding box center [261, 374] width 60 height 9
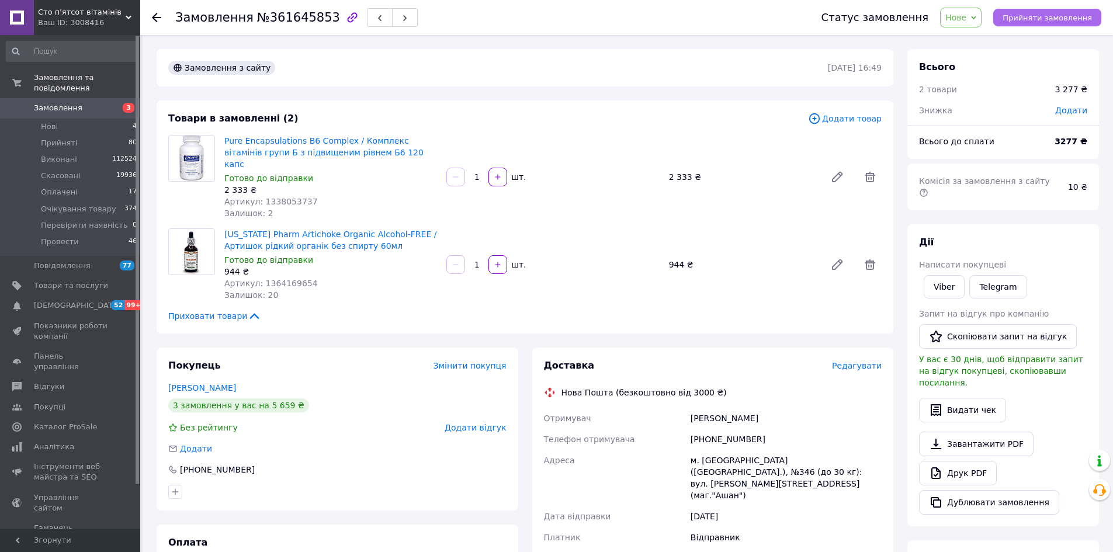
click at [1030, 15] on span "Прийняти замовлення" at bounding box center [1047, 17] width 89 height 9
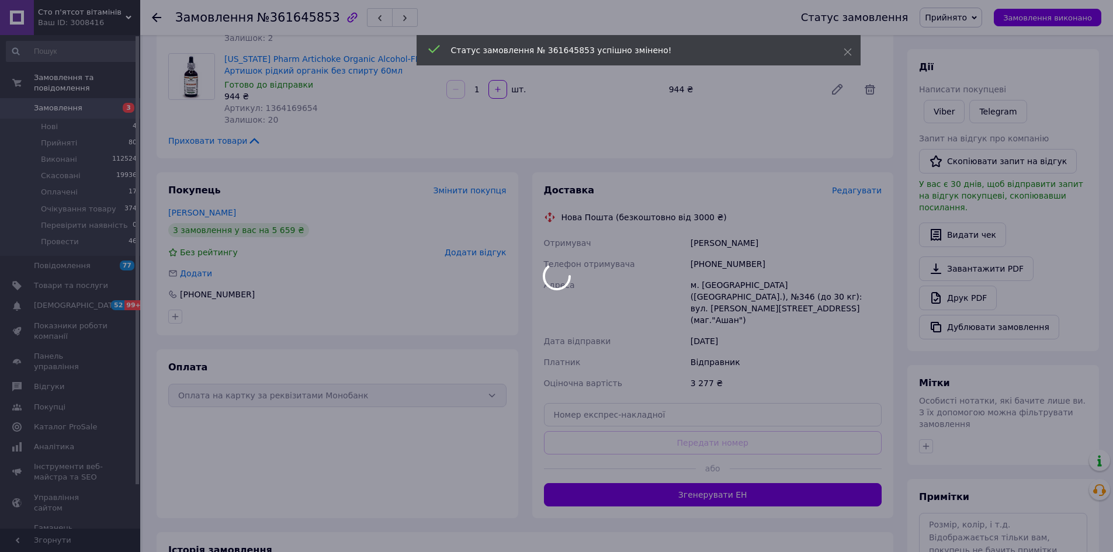
click at [946, 494] on div at bounding box center [556, 276] width 1113 height 552
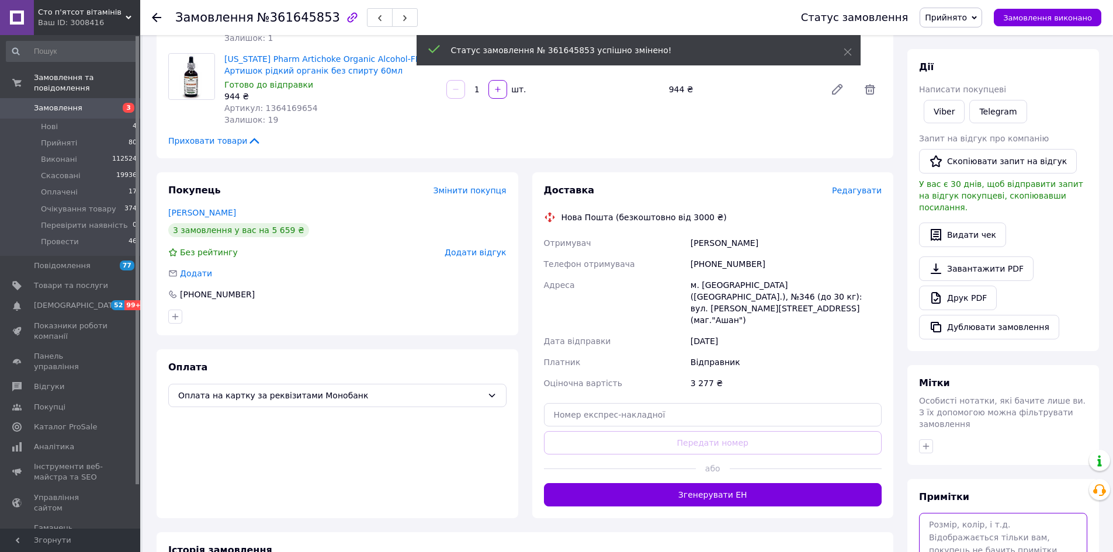
click at [946, 513] on textarea at bounding box center [1003, 544] width 168 height 62
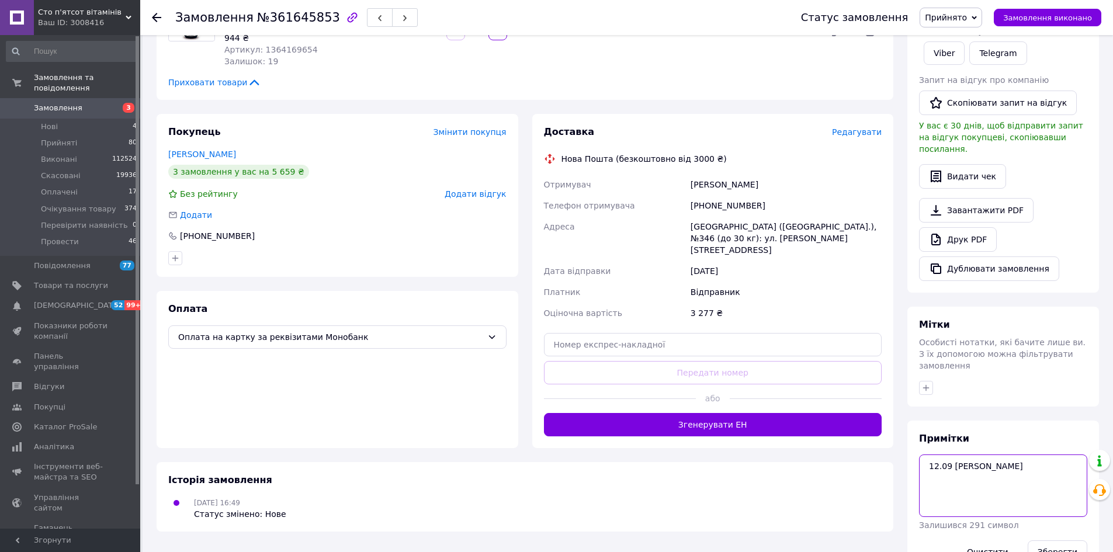
scroll to position [236, 0]
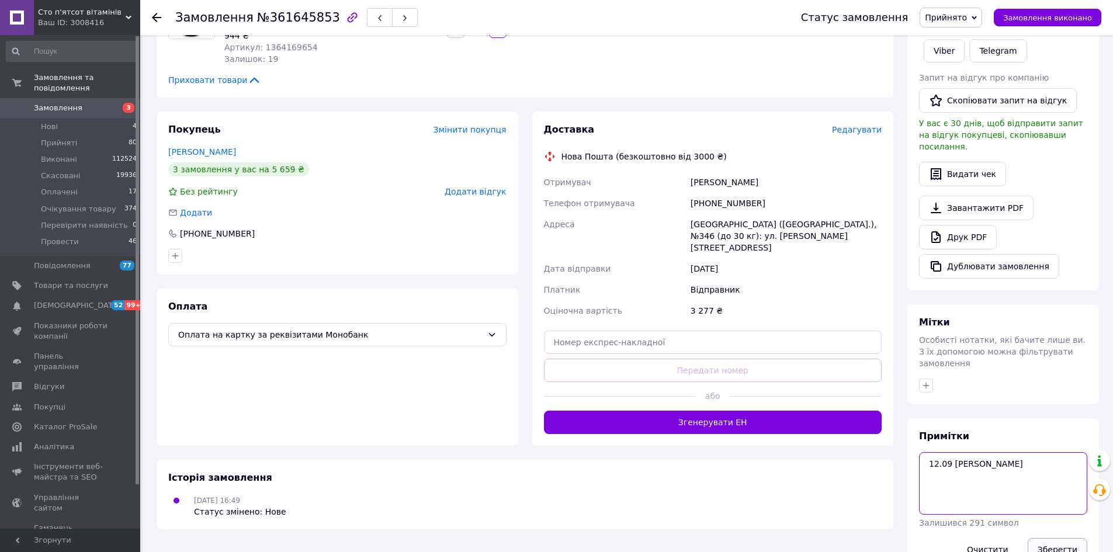
type textarea "12.09 юля"
click at [1049, 538] on button "Зберегти" at bounding box center [1058, 549] width 60 height 23
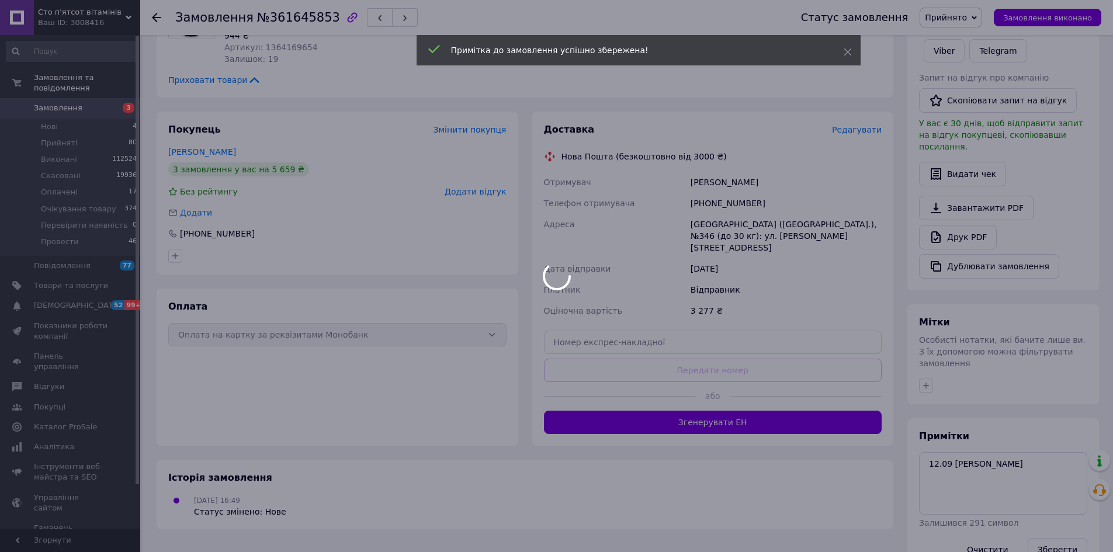
scroll to position [61, 0]
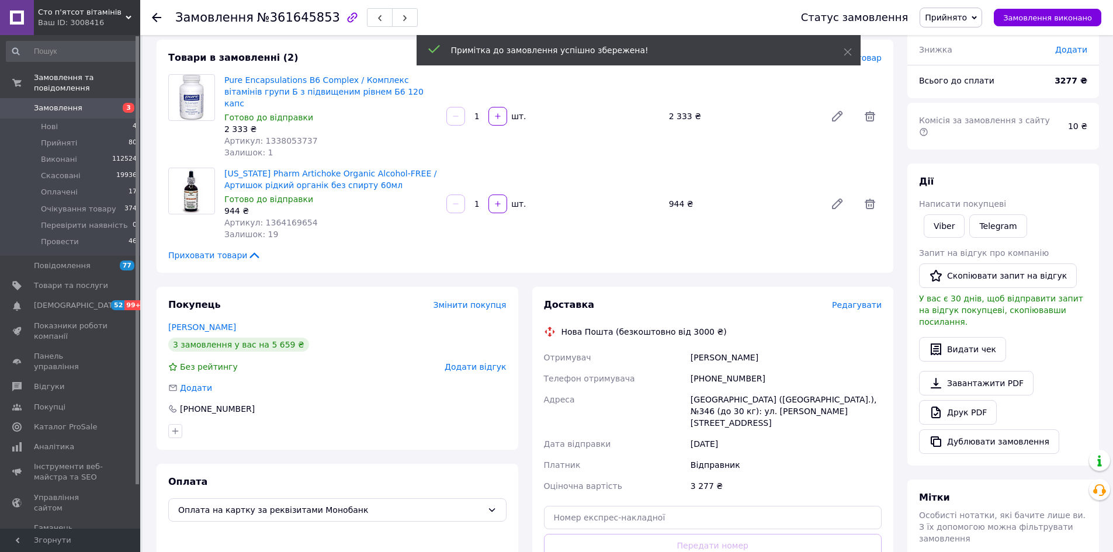
click at [710, 369] on div "+380633230867" at bounding box center [787, 378] width 196 height 21
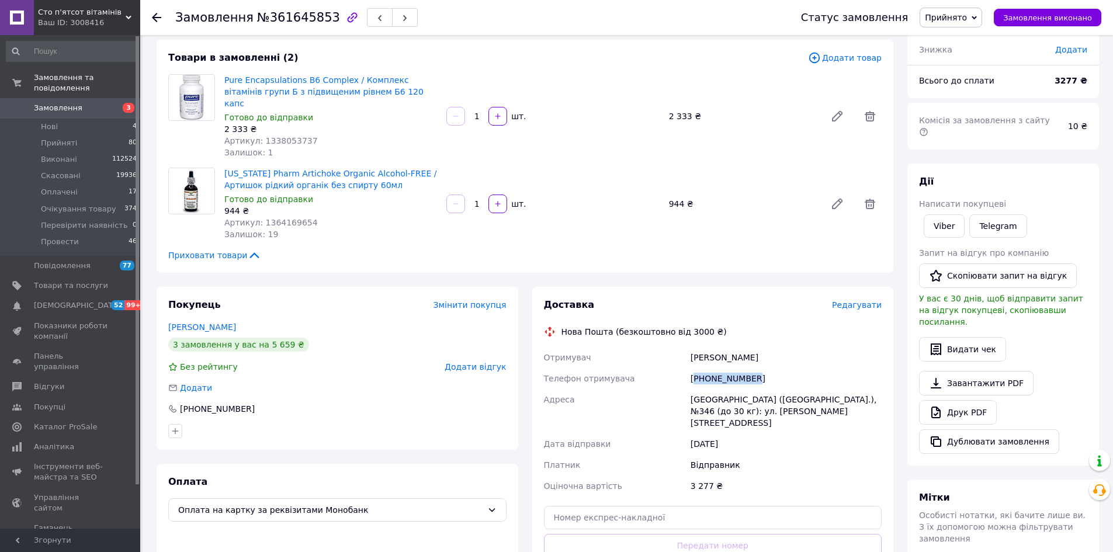
copy div "380633230867"
click at [941, 407] on icon at bounding box center [936, 413] width 9 height 12
drag, startPoint x: 1056, startPoint y: 79, endPoint x: 1081, endPoint y: 80, distance: 25.1
click at [1094, 78] on div "Всього до сплати 3277 ₴" at bounding box center [1003, 81] width 182 height 26
copy div "Всього до сплати 3277 ₴"
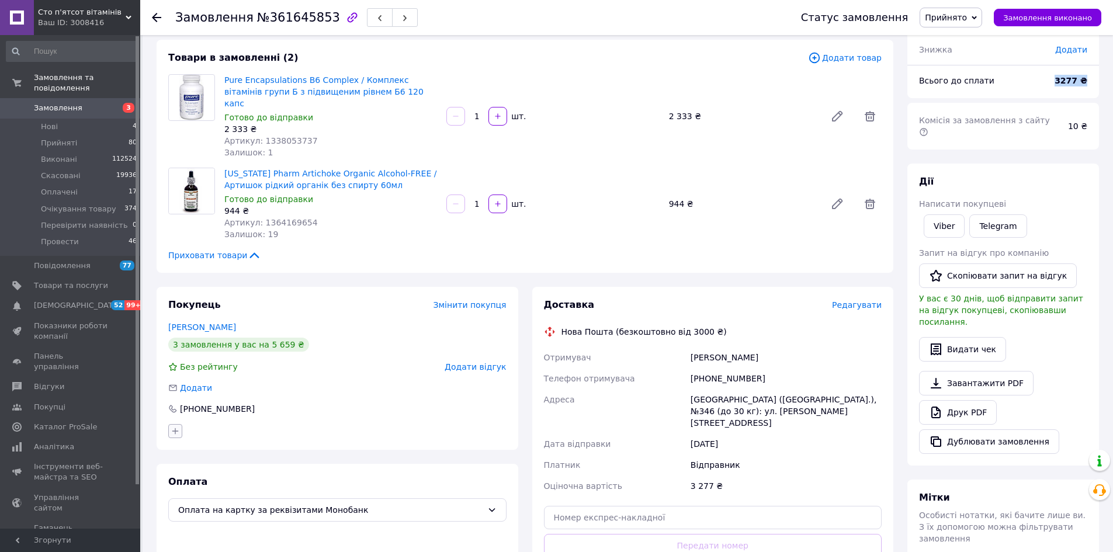
click at [174, 427] on icon "button" at bounding box center [175, 431] width 9 height 9
type input "ва"
drag, startPoint x: 213, startPoint y: 475, endPoint x: 245, endPoint y: 436, distance: 51.0
click at [213, 483] on label "вайбер" at bounding box center [202, 487] width 28 height 9
checkbox input "true"
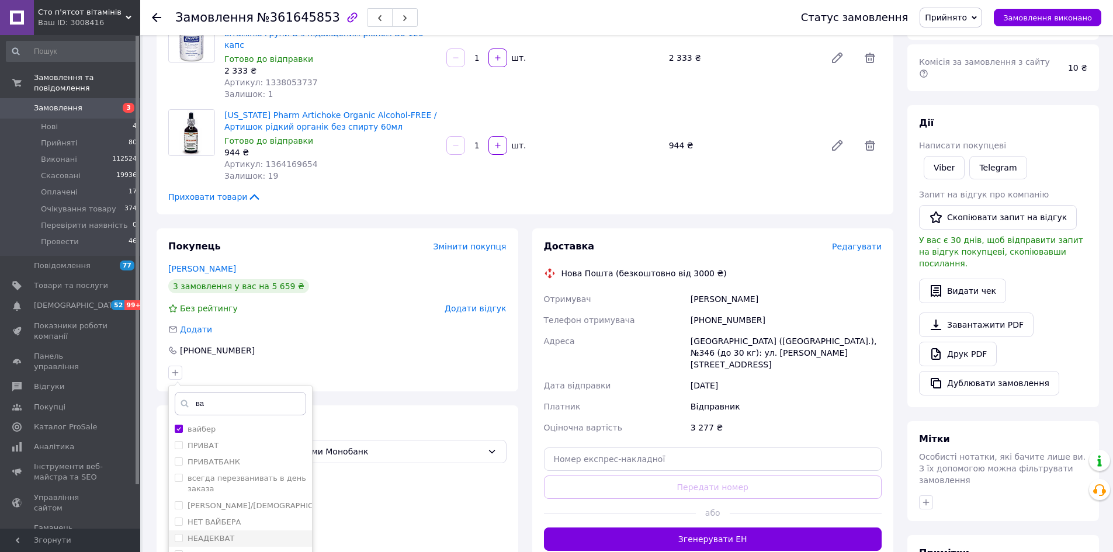
scroll to position [236, 0]
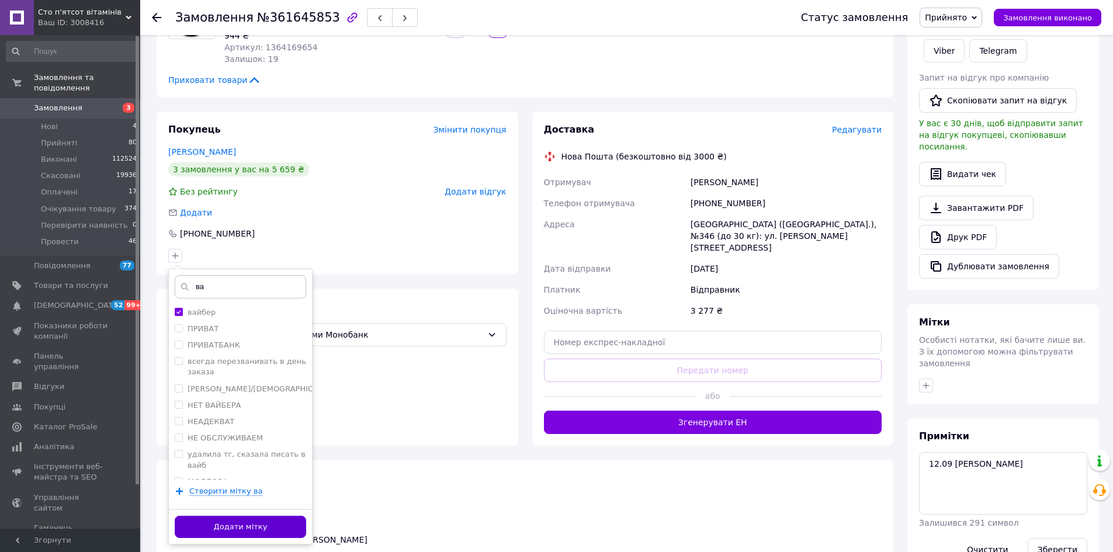
click at [255, 516] on button "Додати мітку" at bounding box center [241, 527] width 132 height 23
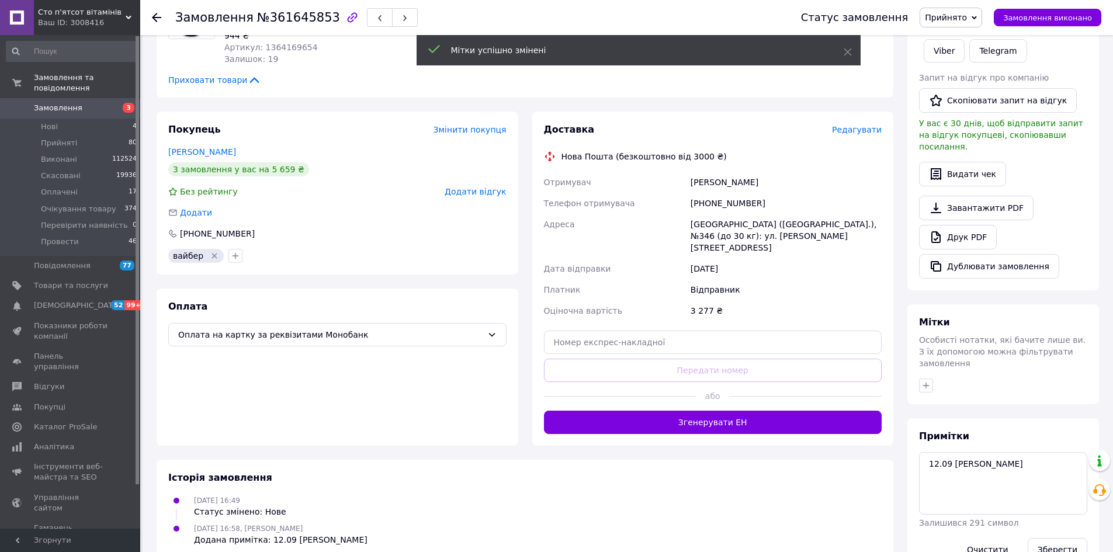
scroll to position [0, 0]
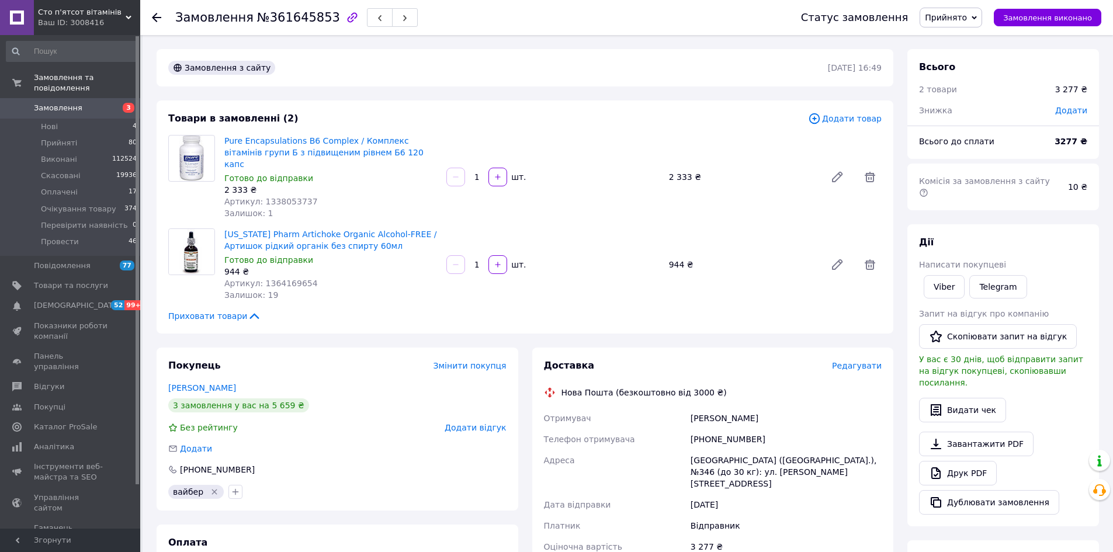
click at [77, 103] on span "Замовлення" at bounding box center [71, 108] width 74 height 11
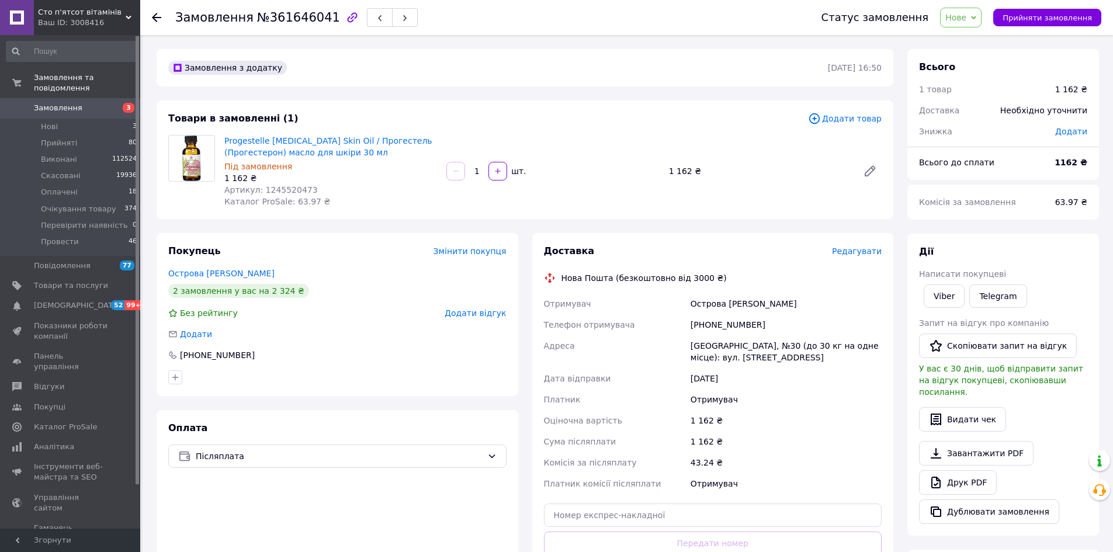
click at [967, 19] on span "Нове" at bounding box center [956, 17] width 21 height 9
click at [975, 109] on li "Очікування товару" at bounding box center [990, 111] width 99 height 18
click at [719, 325] on div "[PHONE_NUMBER]" at bounding box center [787, 324] width 196 height 21
copy div "380631122220"
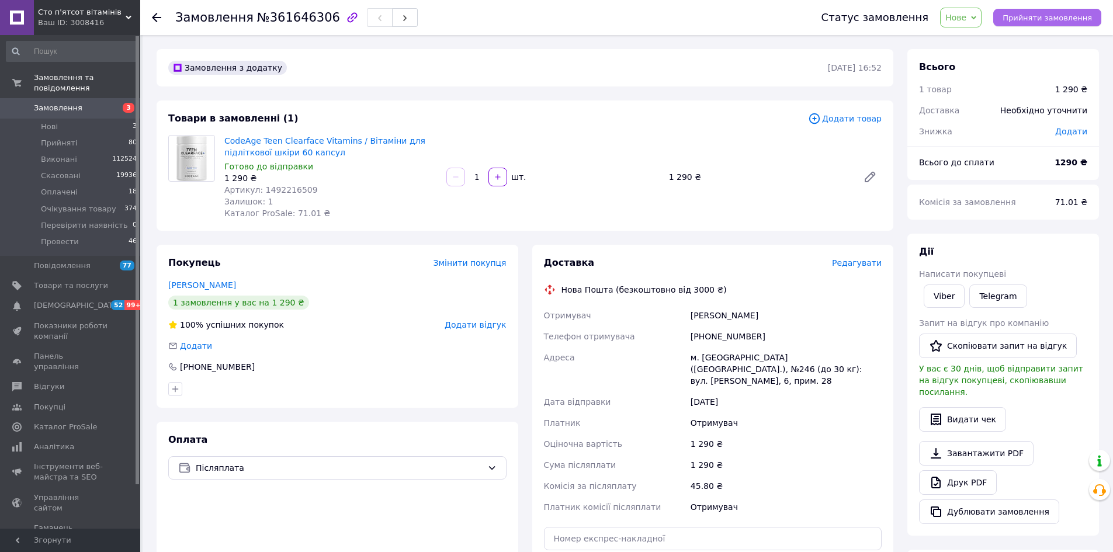
click at [1057, 15] on span "Прийняти замовлення" at bounding box center [1047, 17] width 89 height 9
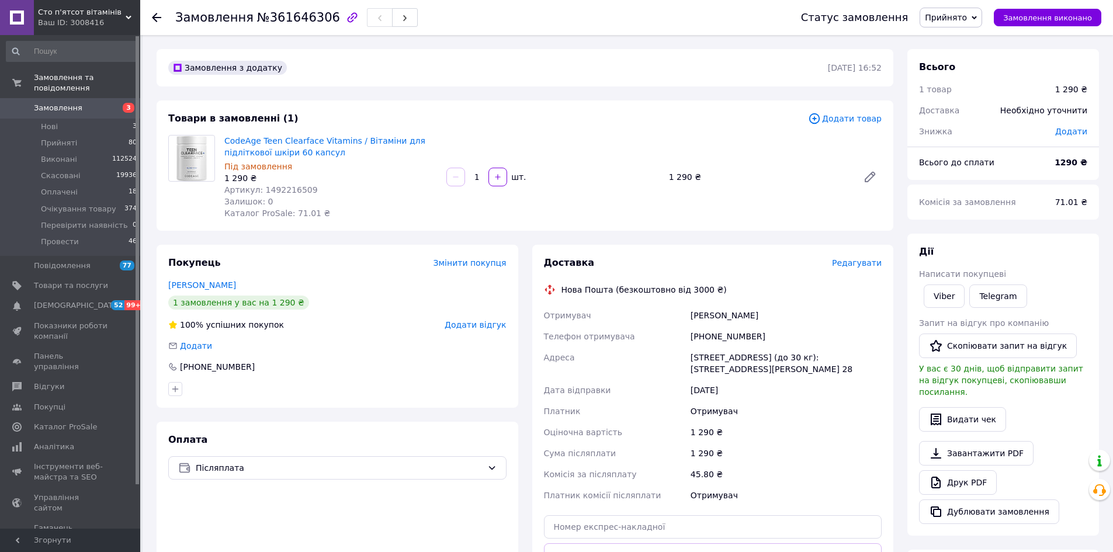
click at [726, 338] on div "[PHONE_NUMBER]" at bounding box center [787, 336] width 196 height 21
copy div "380971403987"
click at [302, 11] on span "№361646306" at bounding box center [298, 18] width 83 height 14
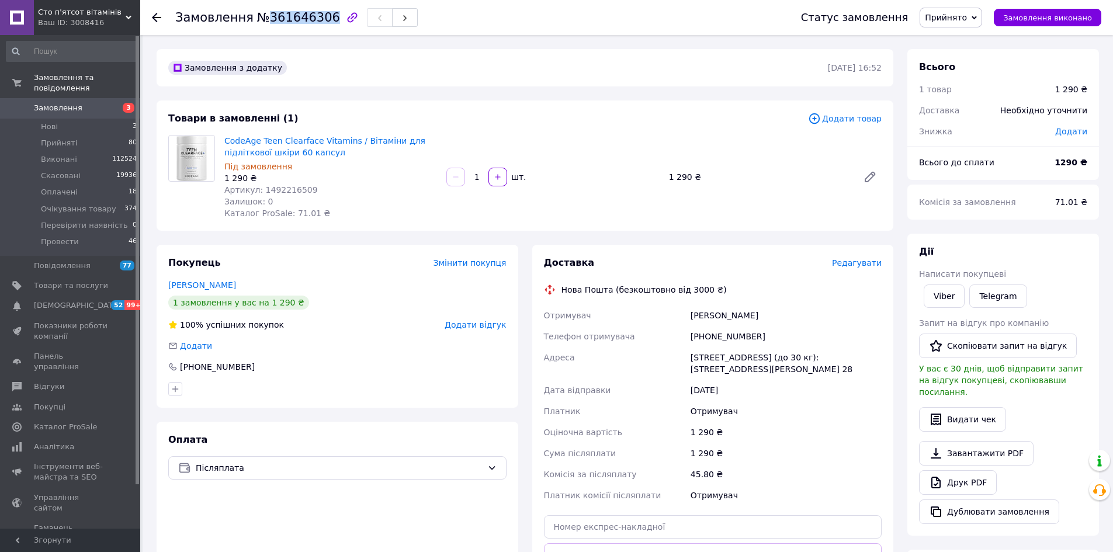
copy span "361646306"
click at [934, 477] on icon at bounding box center [936, 483] width 9 height 12
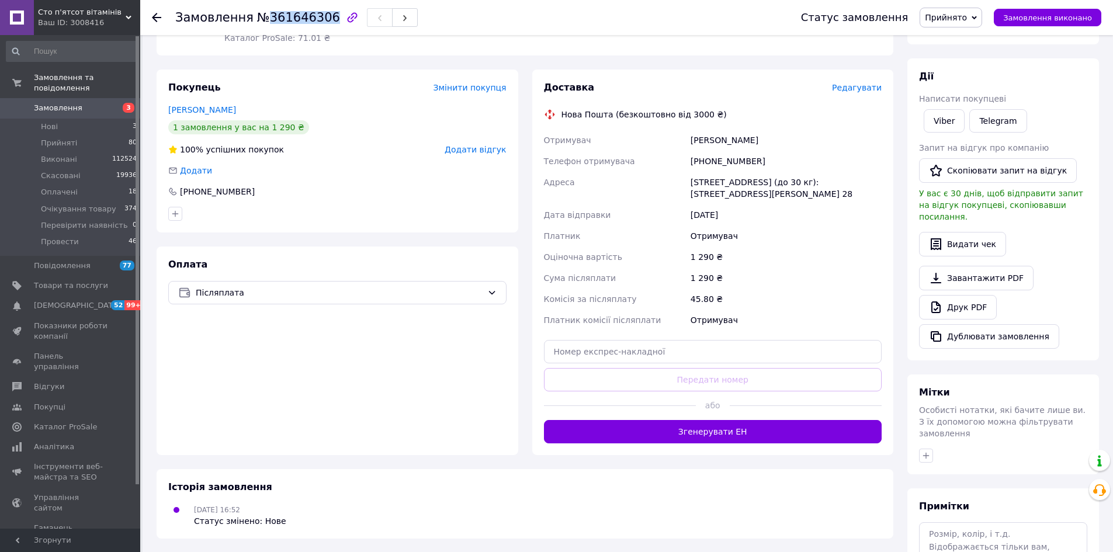
scroll to position [257, 0]
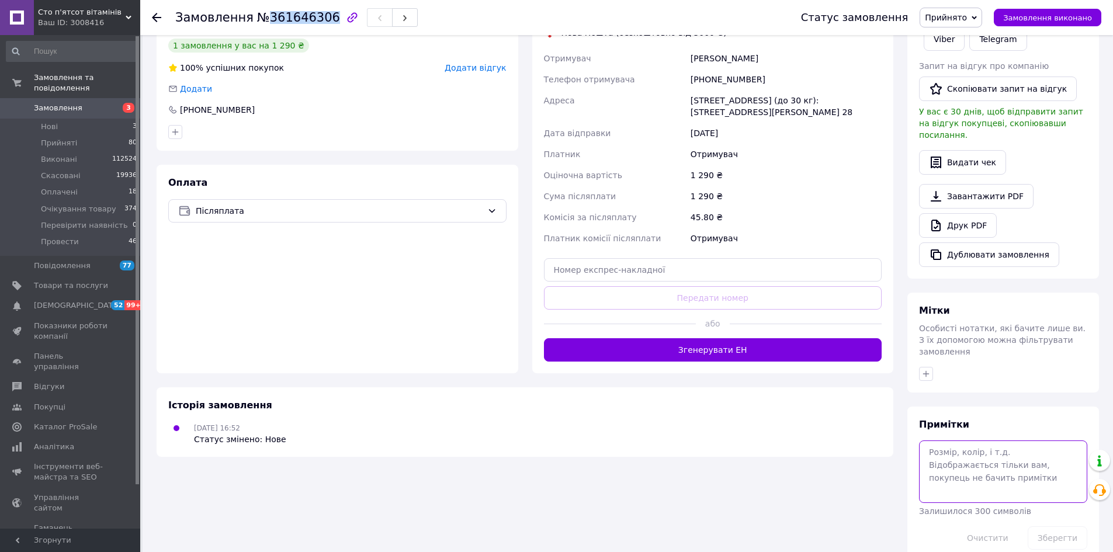
click at [951, 441] on textarea at bounding box center [1003, 472] width 168 height 62
type textarea "юля"
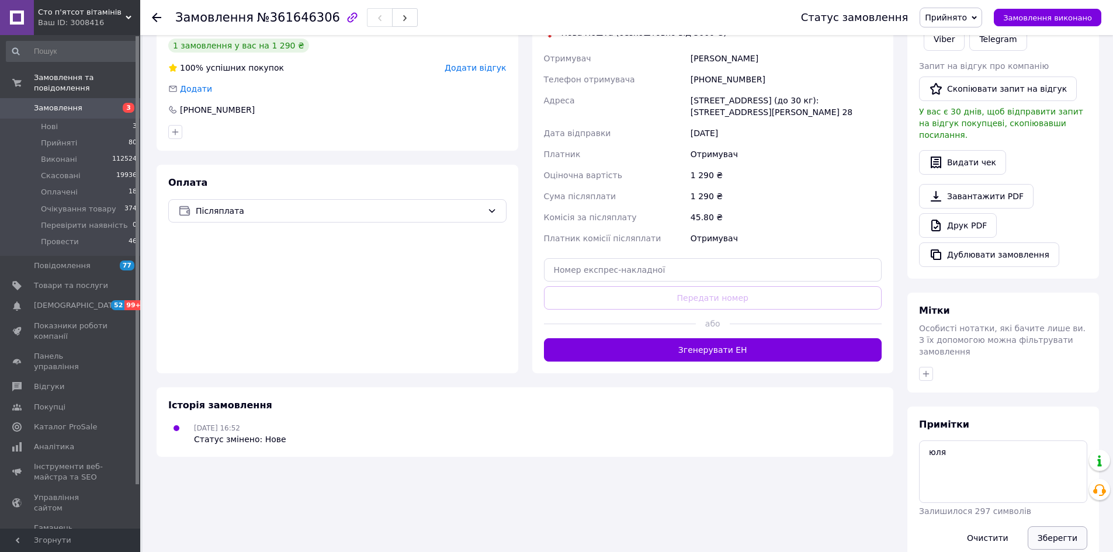
click at [1048, 527] on button "Зберегти" at bounding box center [1058, 538] width 60 height 23
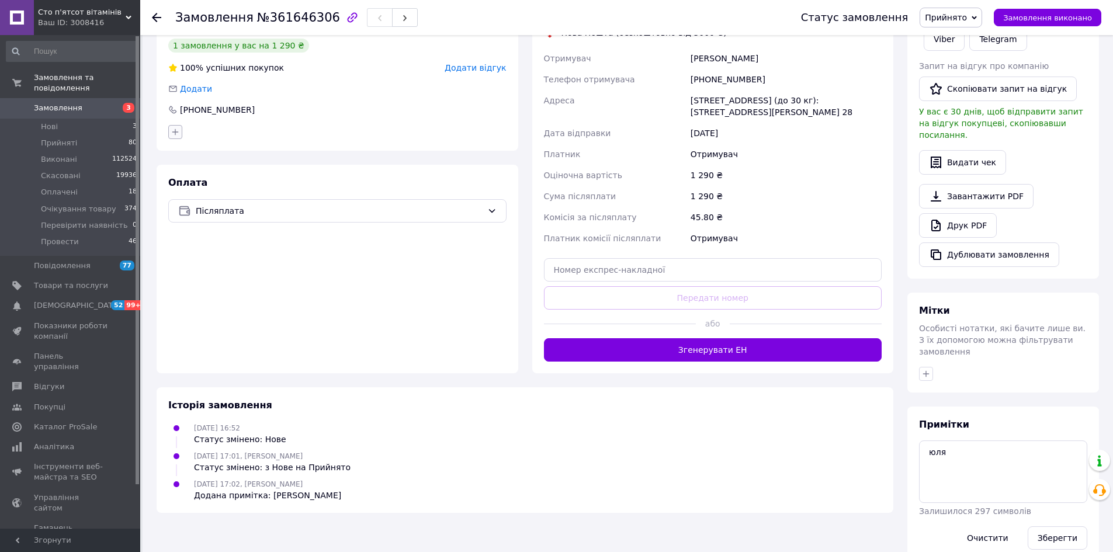
click at [175, 133] on icon "button" at bounding box center [175, 132] width 6 height 6
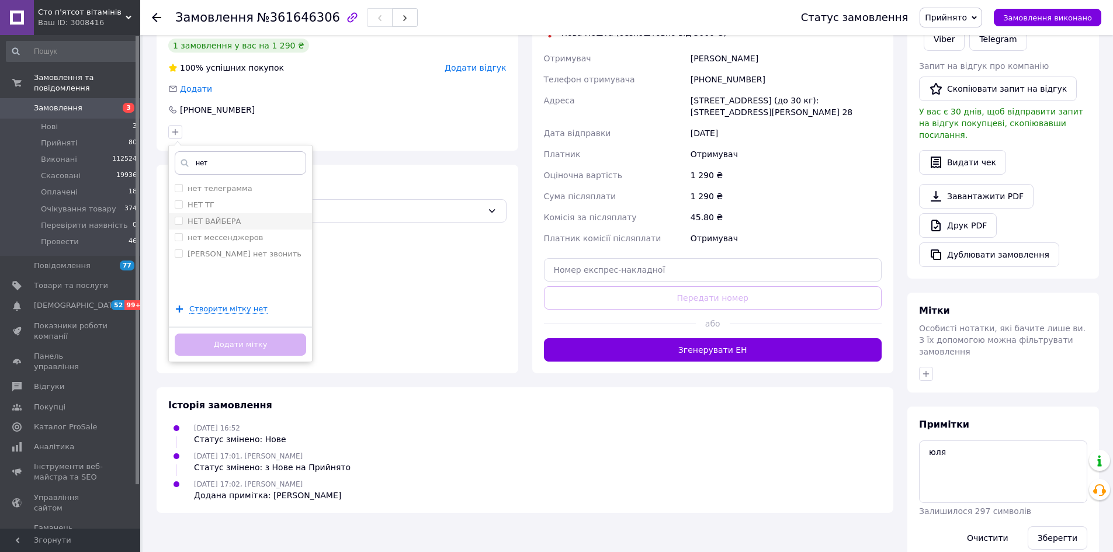
type input "нет"
click at [210, 224] on label "НЕТ ВАЙБЕРА" at bounding box center [214, 221] width 53 height 9
checkbox input "true"
click at [238, 345] on button "Додати мітку" at bounding box center [241, 345] width 132 height 23
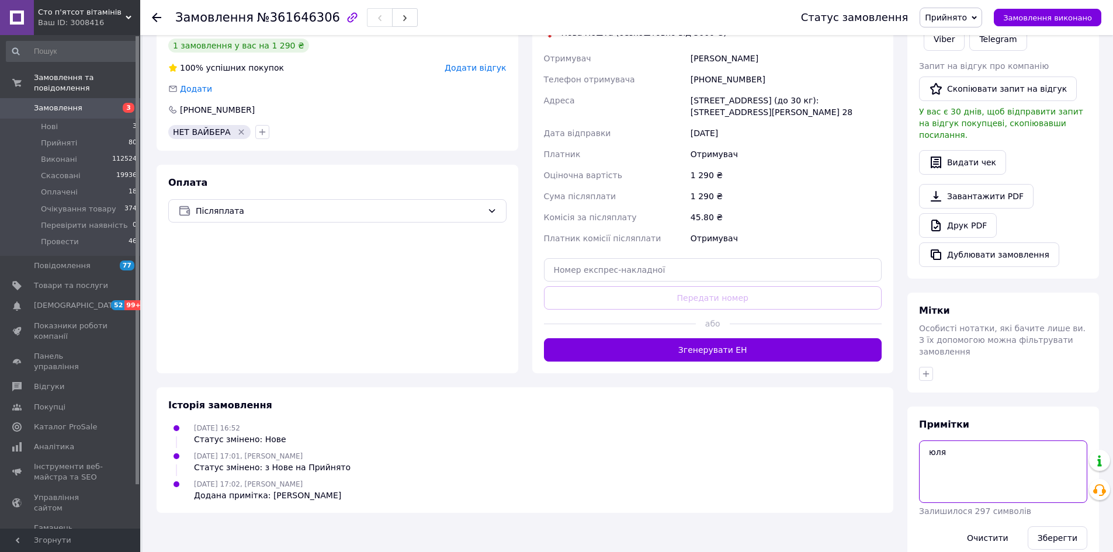
click at [966, 441] on textarea "юля" at bounding box center [1003, 472] width 168 height 62
type textarea "[PERSON_NAME] наложка"
click at [1064, 527] on button "Зберегти" at bounding box center [1058, 538] width 60 height 23
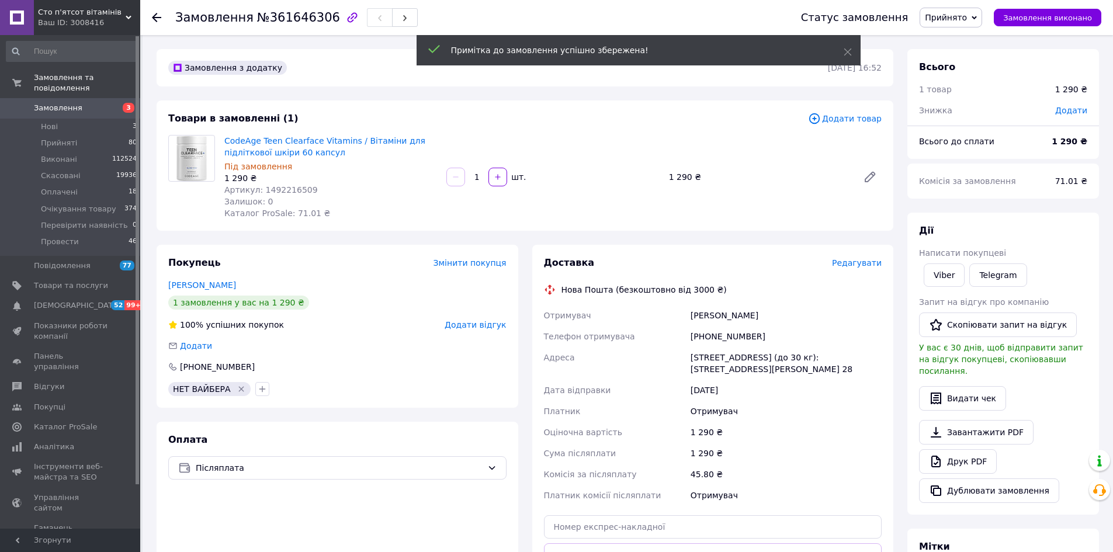
click at [275, 15] on span "№361646306" at bounding box center [298, 18] width 83 height 14
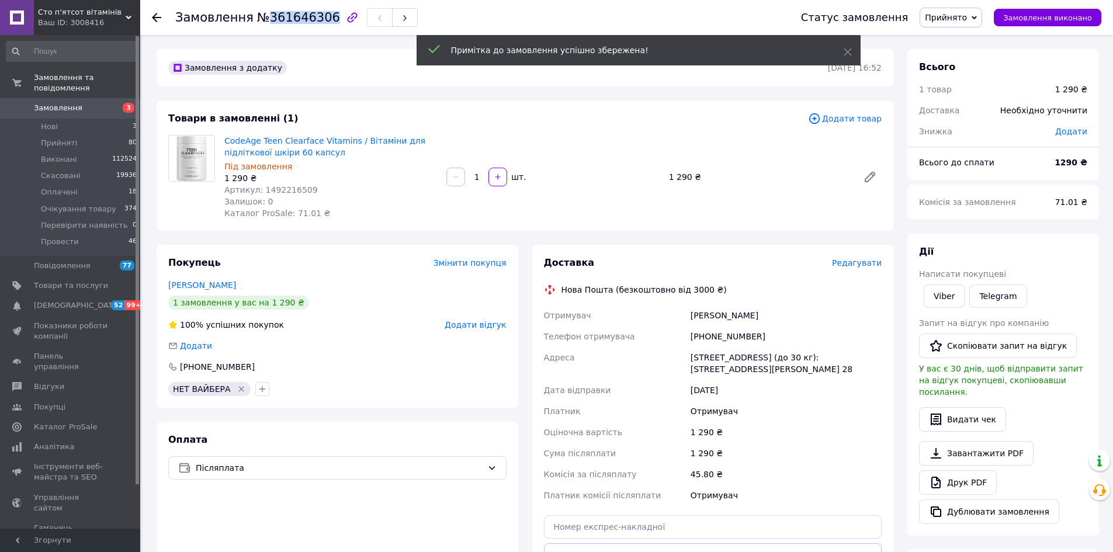
copy span "361646306"
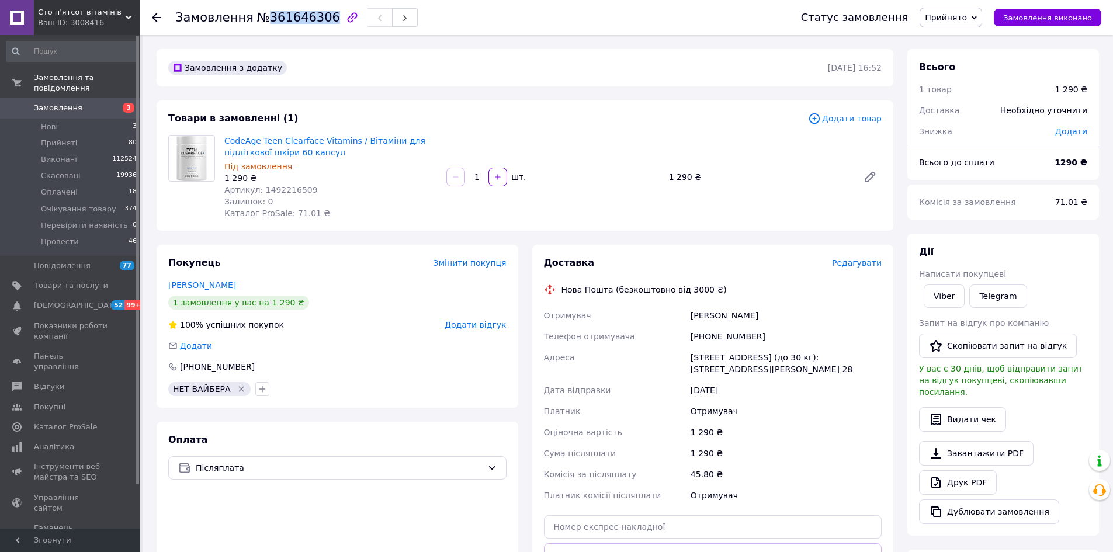
click at [964, 19] on span "Прийнято" at bounding box center [946, 17] width 42 height 9
click at [977, 126] on li "Провести" at bounding box center [970, 129] width 99 height 18
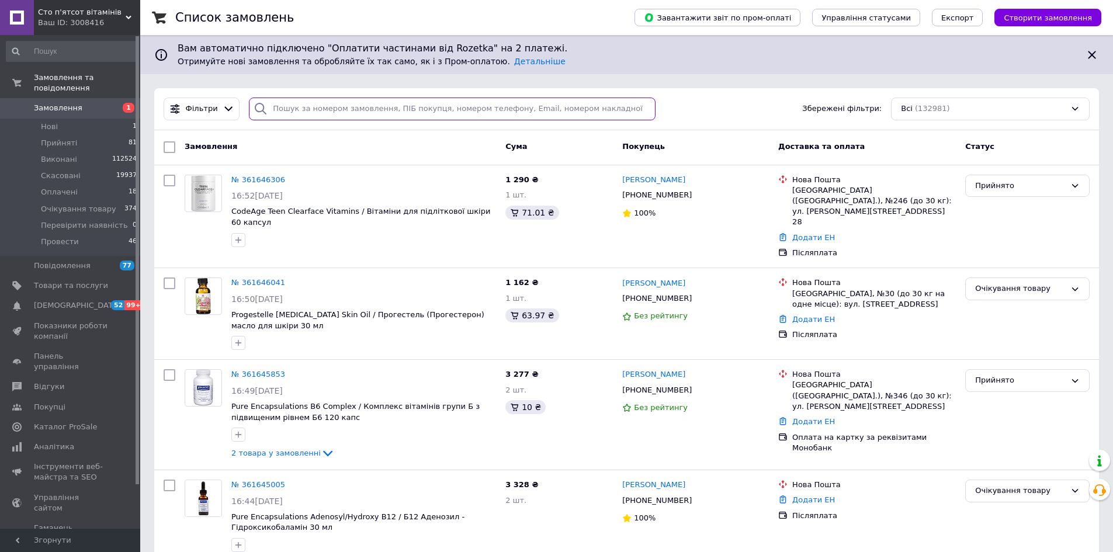
click at [346, 118] on input "search" at bounding box center [452, 109] width 407 height 23
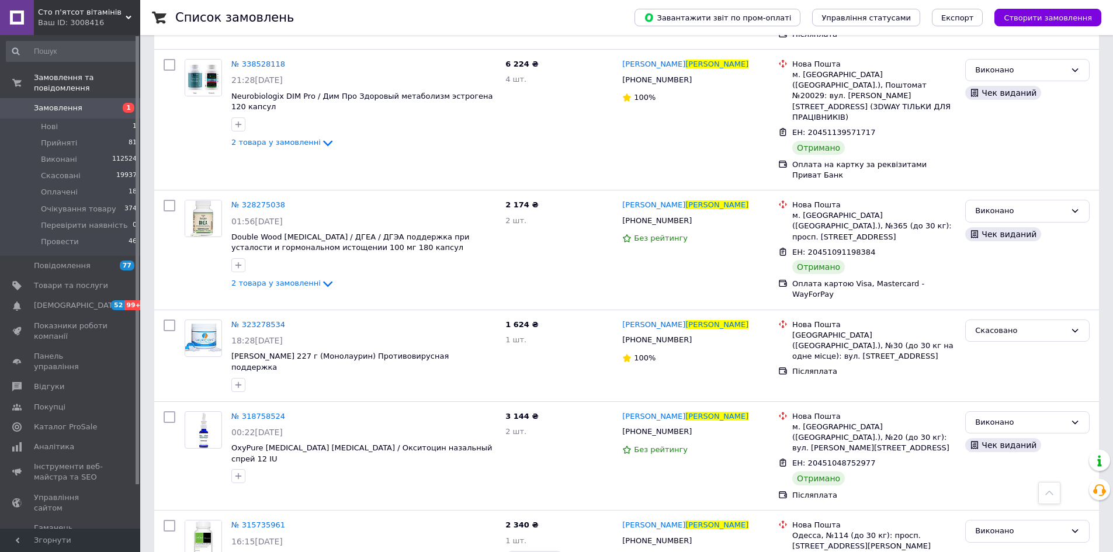
scroll to position [2396, 0]
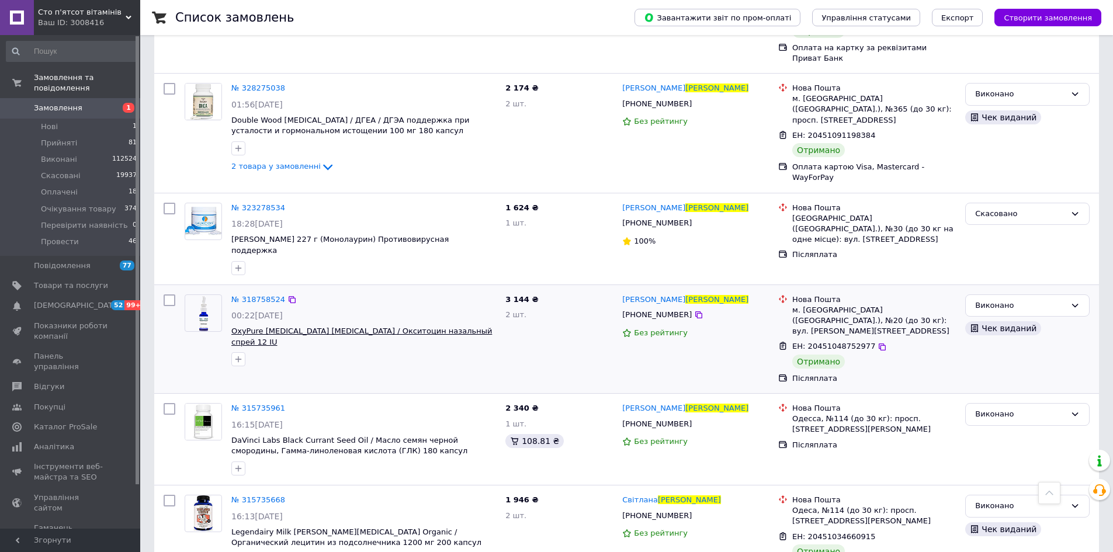
type input "семенова"
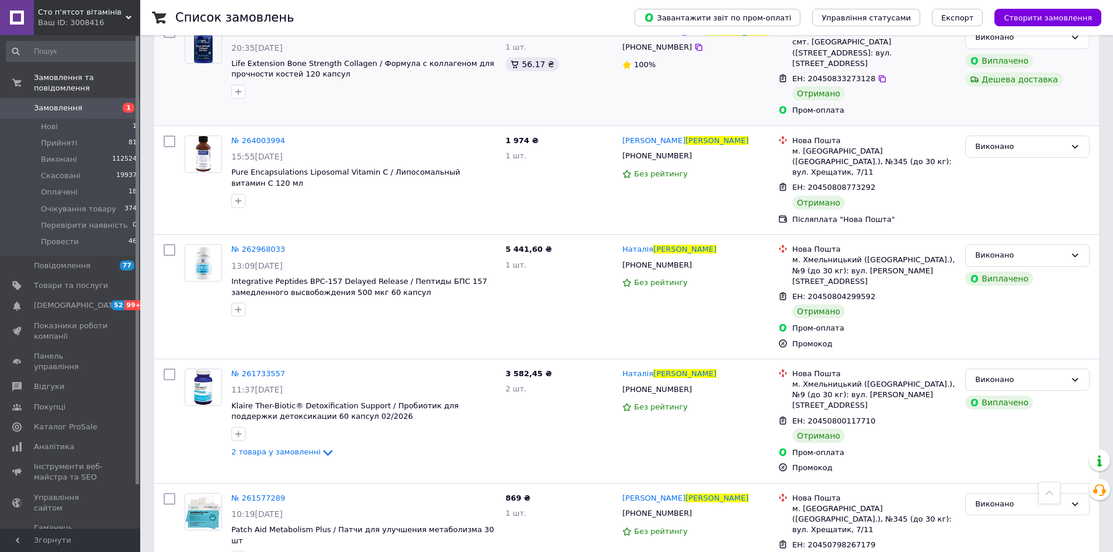
scroll to position [4150, 0]
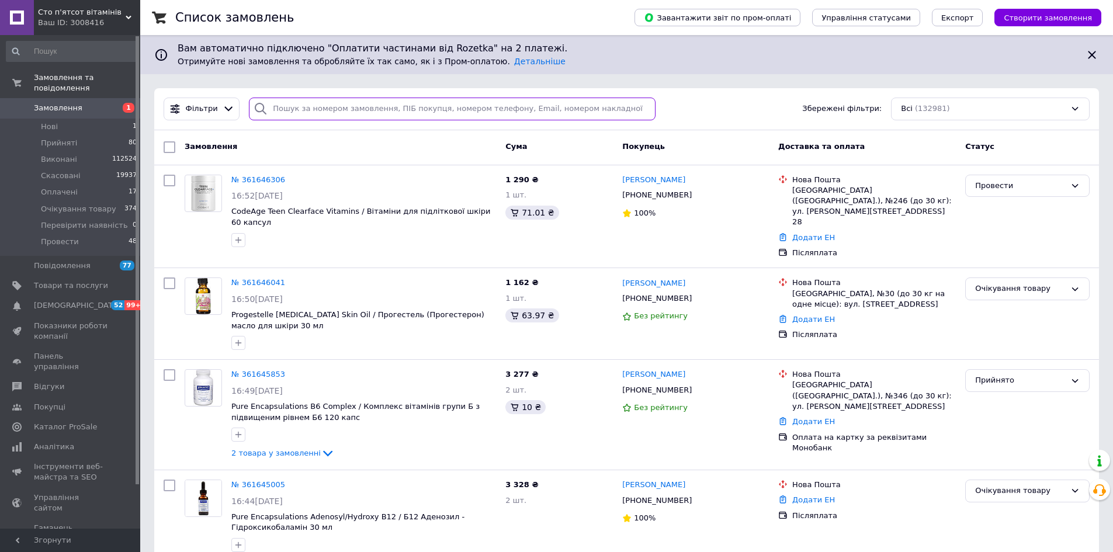
click at [408, 101] on input "search" at bounding box center [452, 109] width 407 height 23
paste input "380631122220"
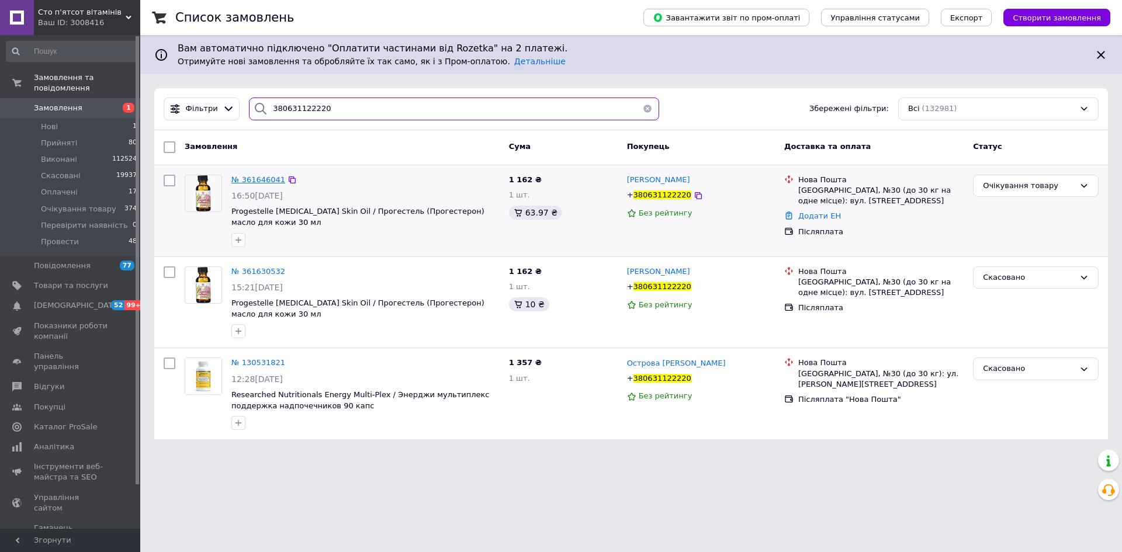
type input "380631122220"
click at [239, 177] on span "№ 361646041" at bounding box center [258, 179] width 54 height 9
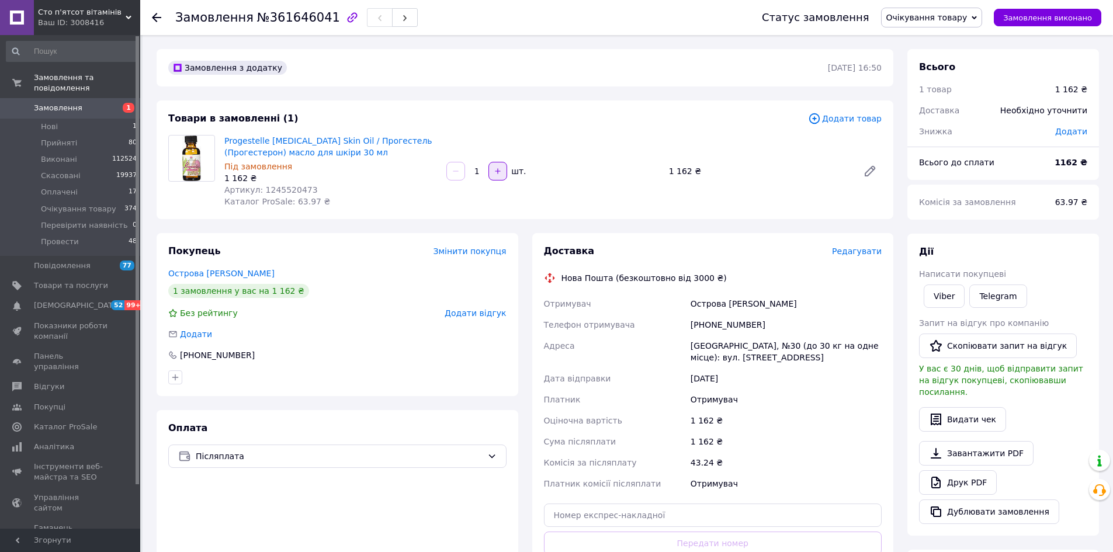
click at [494, 175] on button "button" at bounding box center [498, 171] width 19 height 19
type input "2"
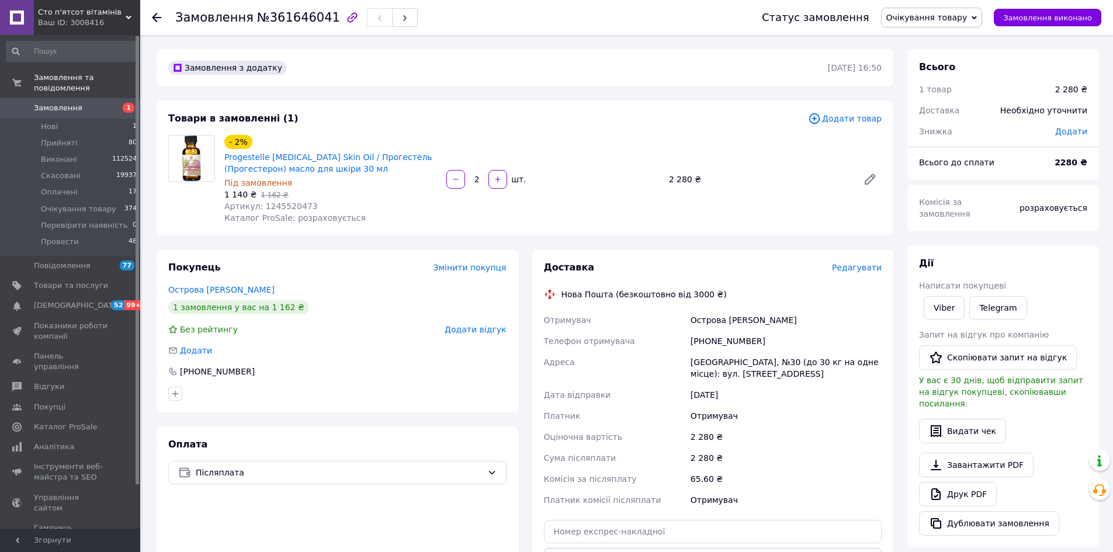
click at [66, 103] on span "Замовлення" at bounding box center [58, 108] width 49 height 11
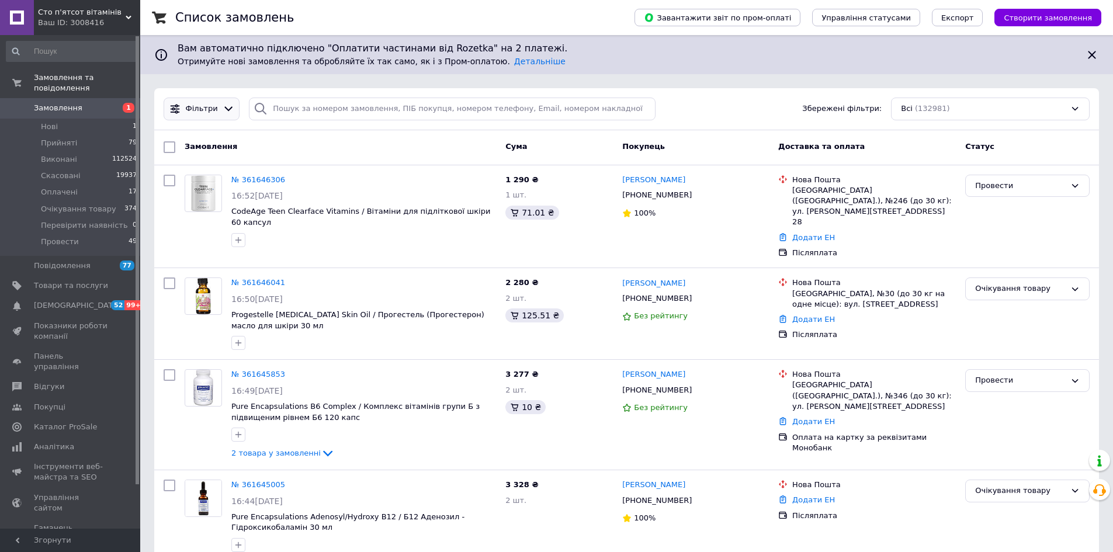
click at [210, 108] on span "Фільтри" at bounding box center [202, 108] width 32 height 11
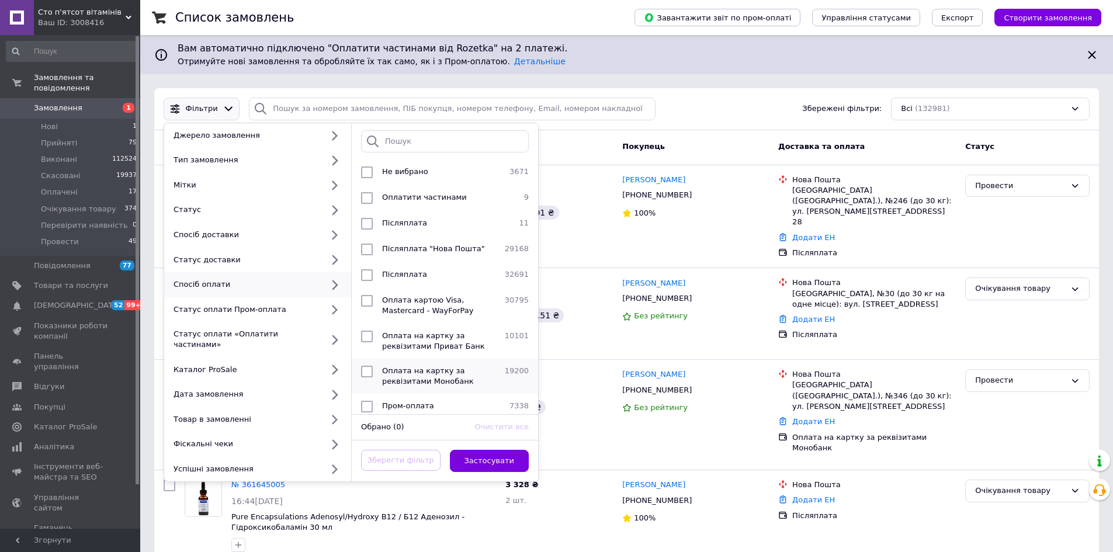
click at [446, 372] on span "Оплата на картку за реквізитами Монобанк" at bounding box center [428, 375] width 92 height 19
checkbox input "true"
click at [492, 450] on button "Застосувати" at bounding box center [489, 461] width 79 height 23
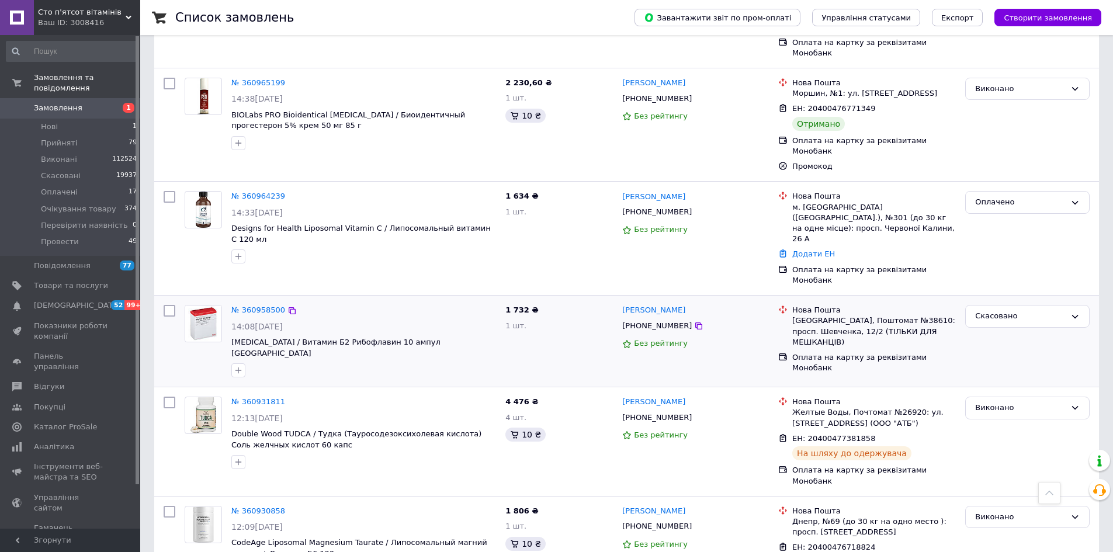
scroll to position [10054, 0]
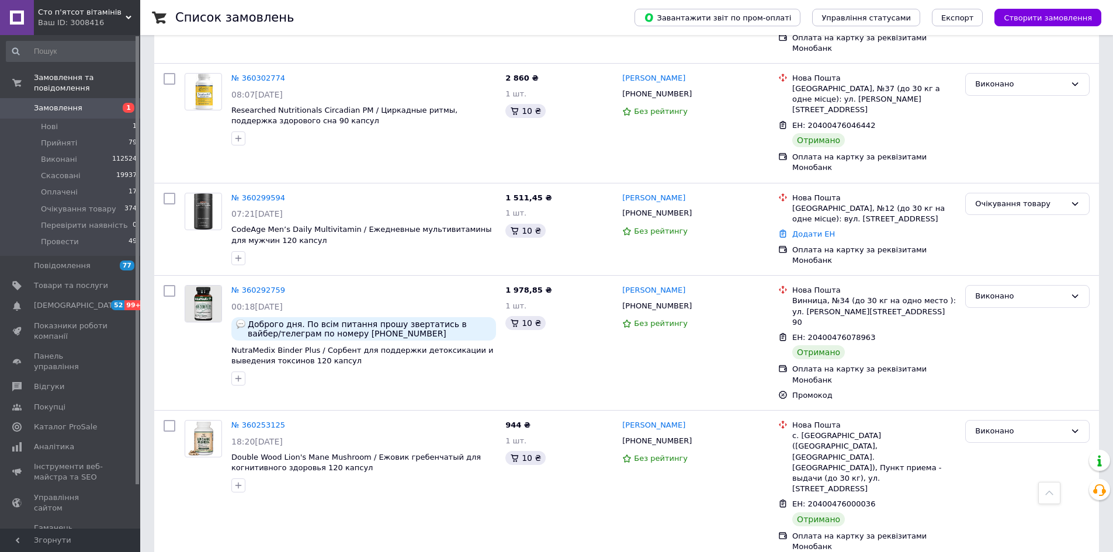
scroll to position [8942, 0]
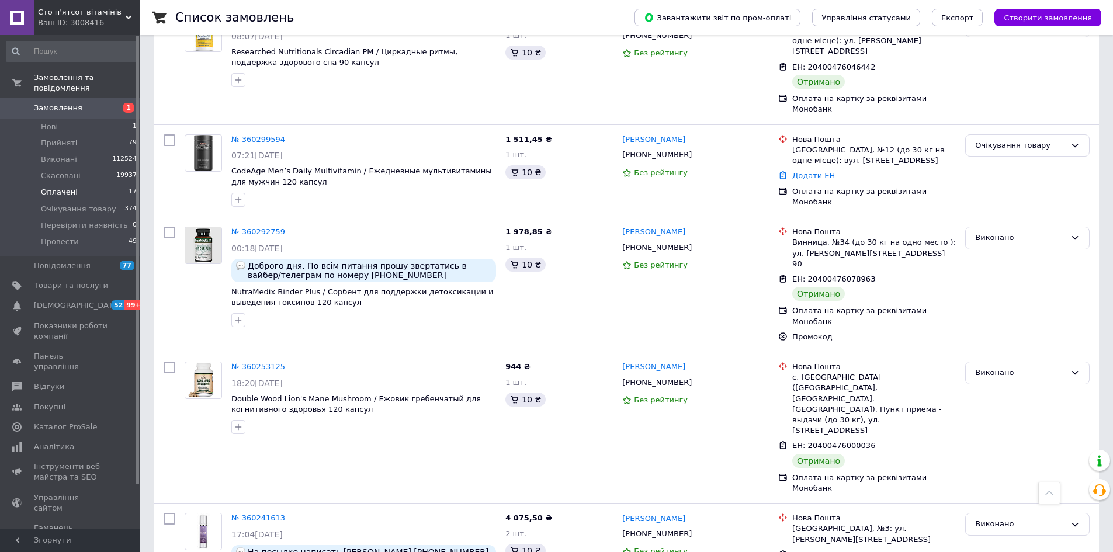
click at [64, 187] on span "Оплачені" at bounding box center [59, 192] width 37 height 11
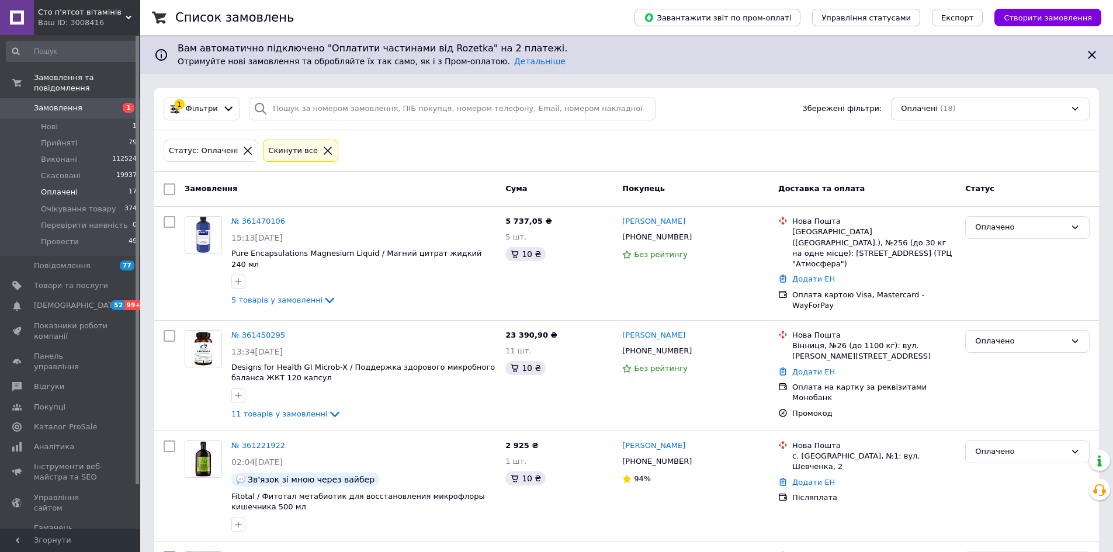
click at [73, 103] on span "Замовлення" at bounding box center [58, 108] width 49 height 11
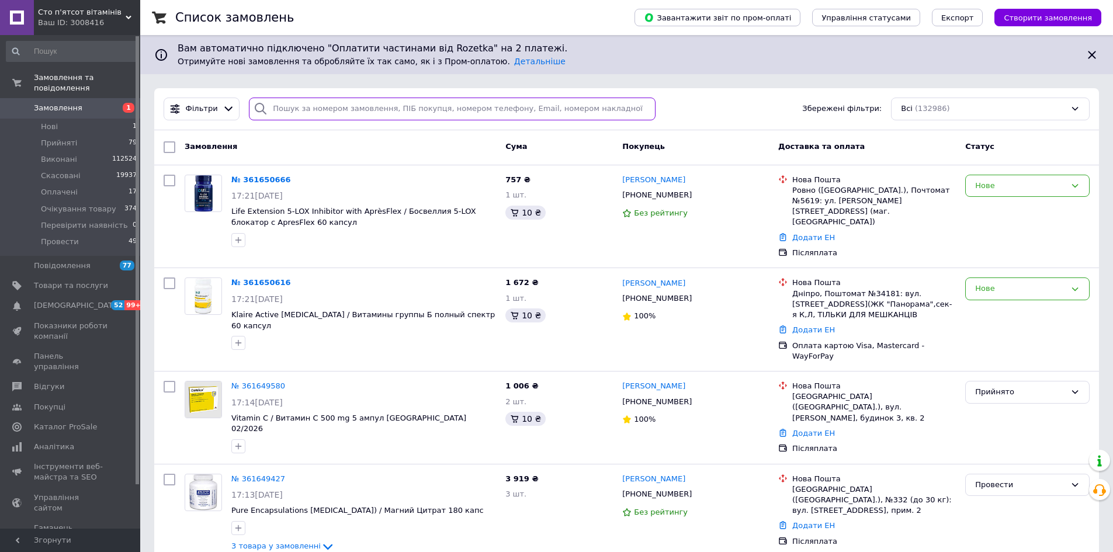
click at [395, 109] on input "search" at bounding box center [452, 109] width 407 height 23
paste input "380501410678"
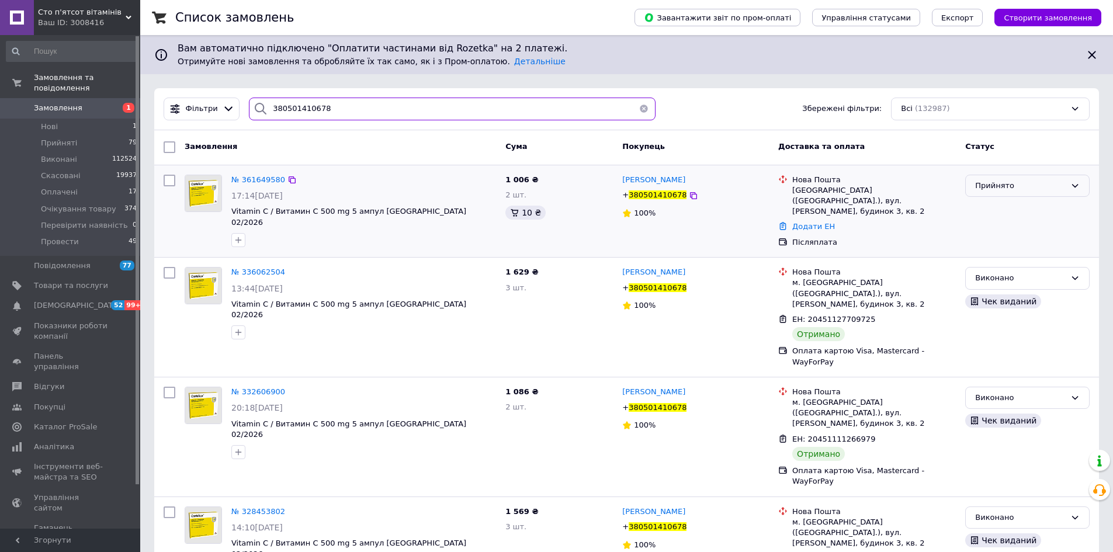
type input "380501410678"
click at [992, 185] on div "Прийнято" at bounding box center [1020, 186] width 91 height 12
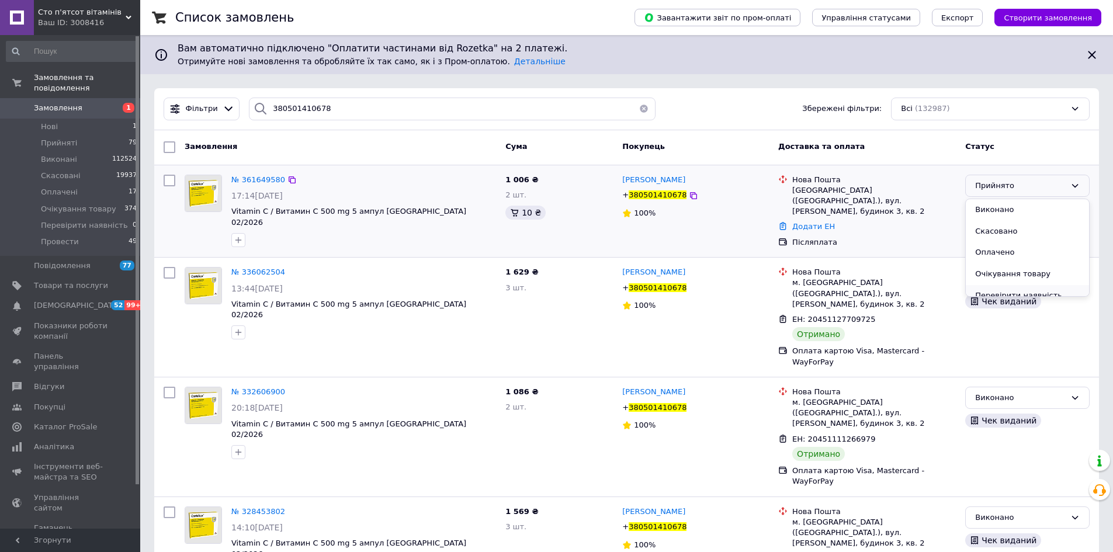
scroll to position [31, 0]
click at [995, 286] on li "Провести" at bounding box center [1027, 286] width 123 height 22
click at [79, 103] on span "Замовлення" at bounding box center [71, 108] width 74 height 11
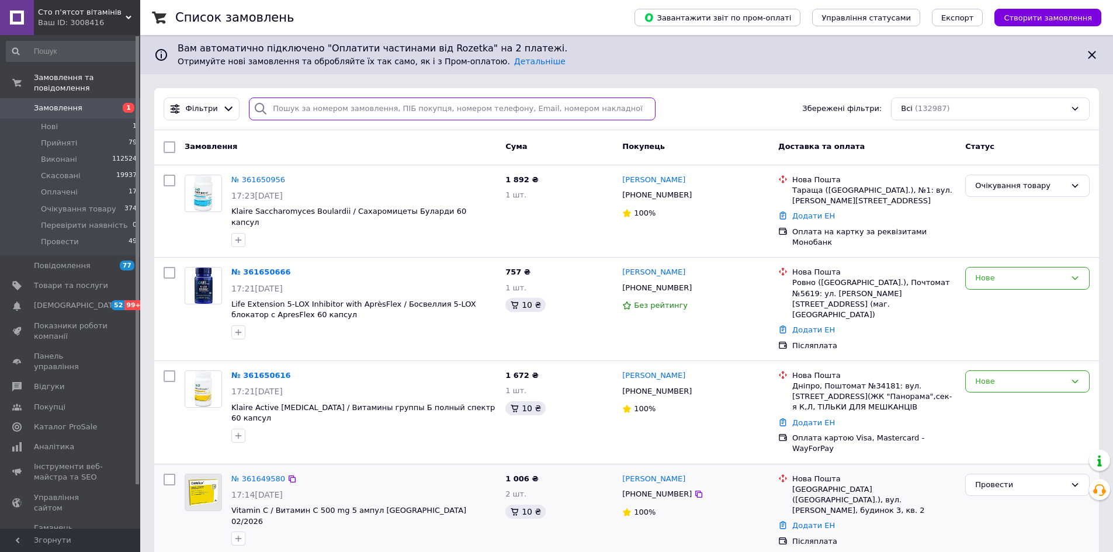
click at [373, 112] on input "search" at bounding box center [452, 109] width 407 height 23
paste input "380677731086"
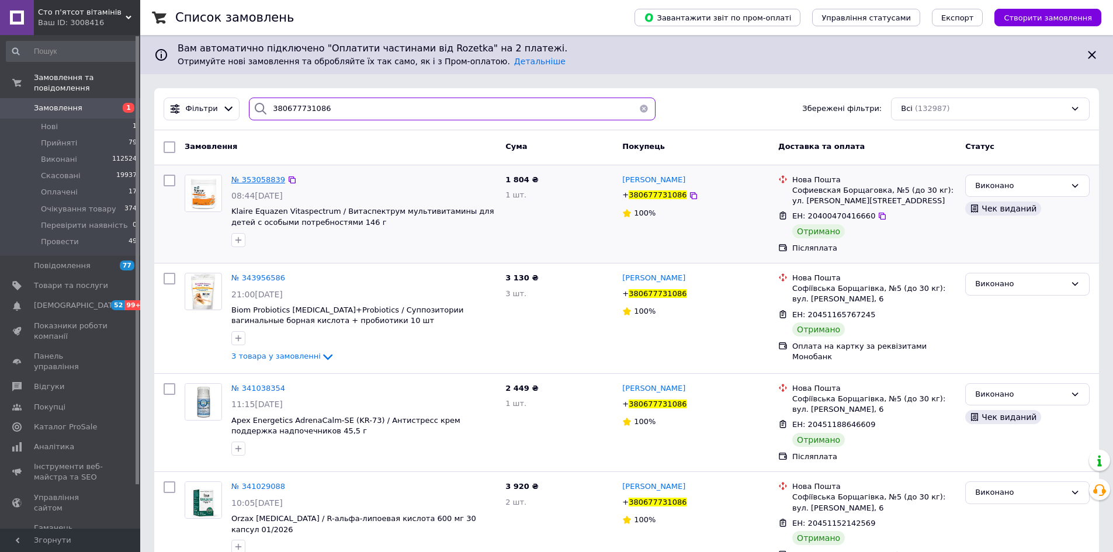
type input "380677731086"
click at [264, 181] on span "№ 353058839" at bounding box center [258, 179] width 54 height 9
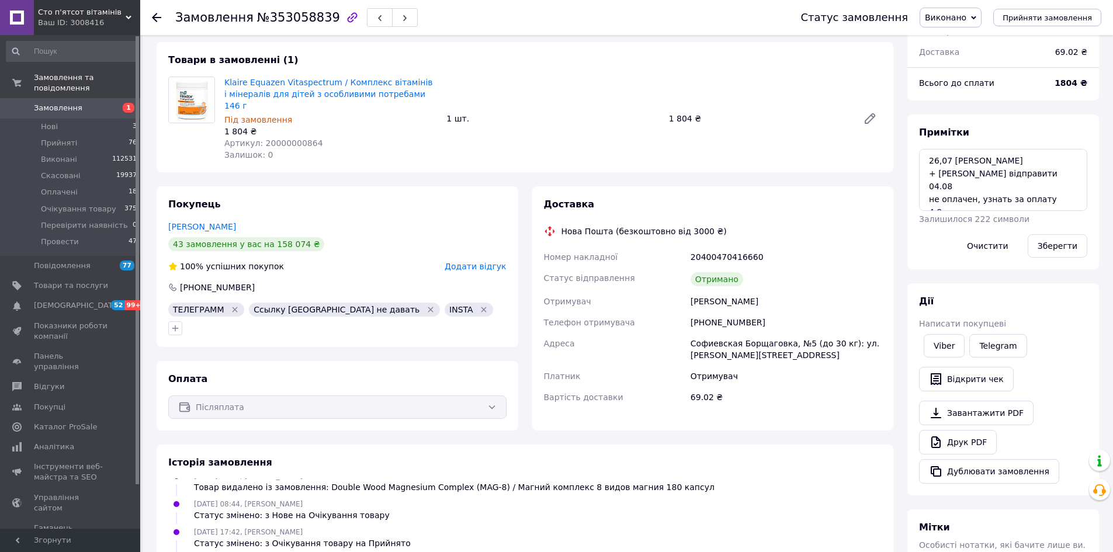
scroll to position [117, 0]
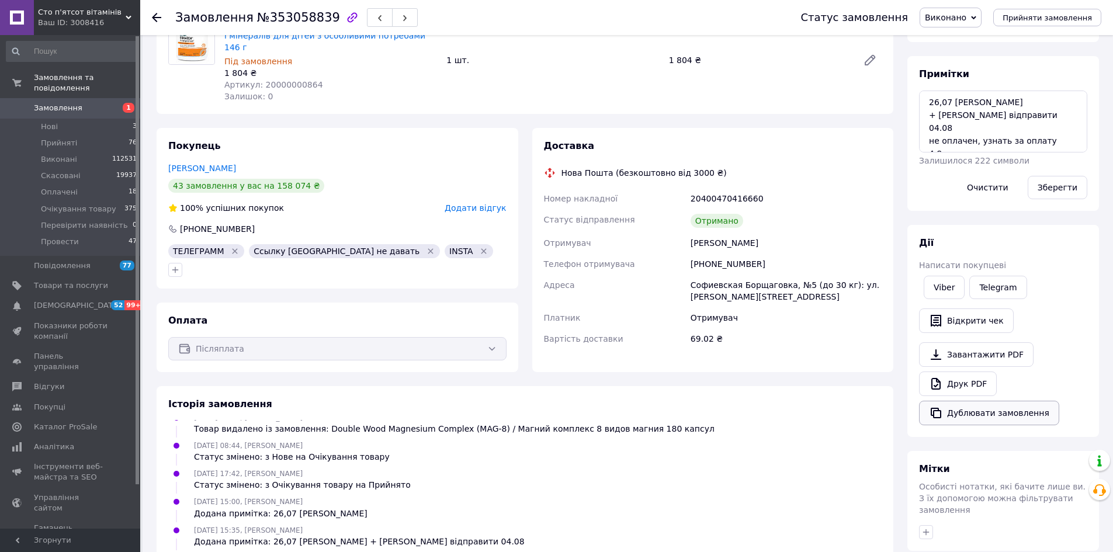
click at [967, 411] on button "Дублювати замовлення" at bounding box center [989, 413] width 140 height 25
click at [919, 401] on button "Дублювати замовлення" at bounding box center [989, 413] width 140 height 25
click at [74, 103] on span "Замовлення" at bounding box center [58, 108] width 49 height 11
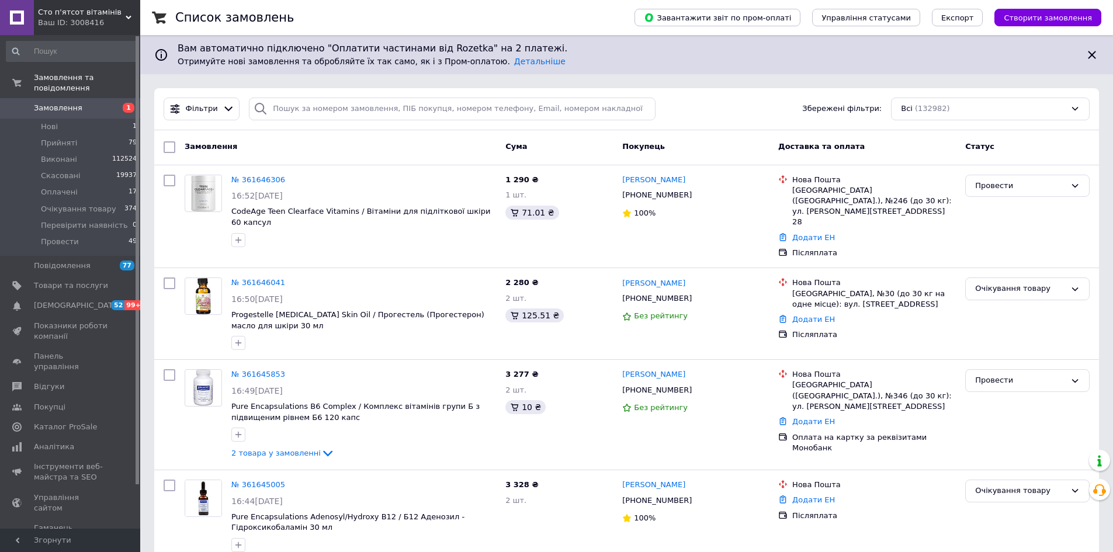
click at [423, 88] on div "Фільтри Збережені фільтри: Всі (132982)" at bounding box center [626, 109] width 945 height 42
click at [419, 105] on input "search" at bounding box center [452, 109] width 407 height 23
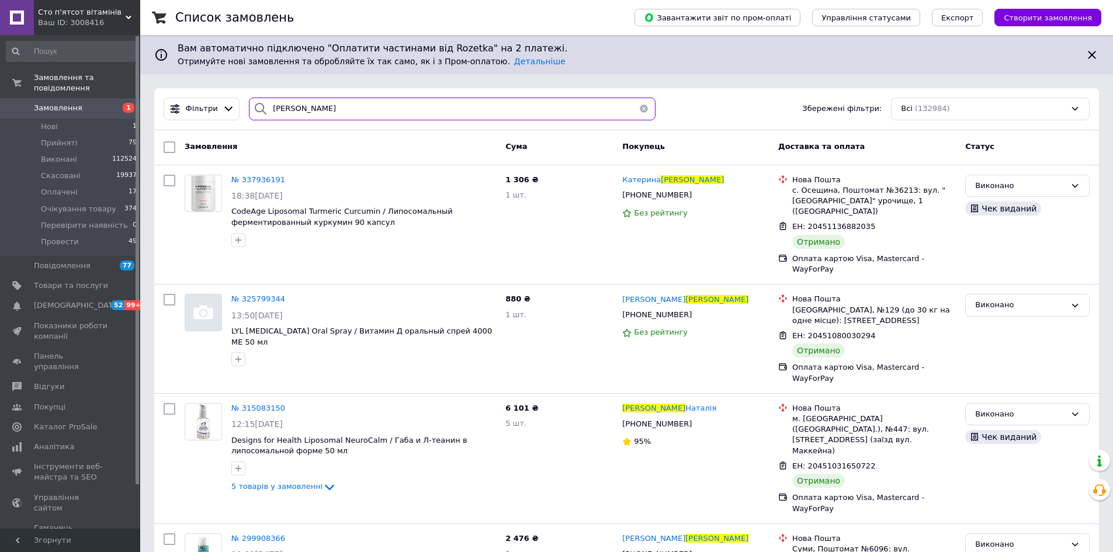
drag, startPoint x: 281, startPoint y: 109, endPoint x: 288, endPoint y: 110, distance: 7.1
click at [288, 110] on input "[PERSON_NAME]" at bounding box center [452, 109] width 407 height 23
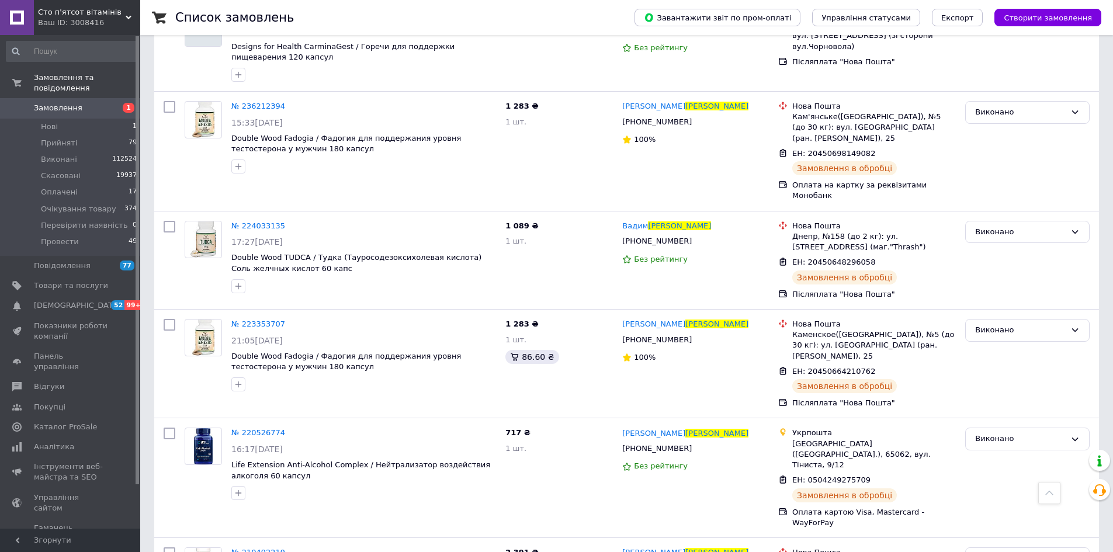
scroll to position [1637, 0]
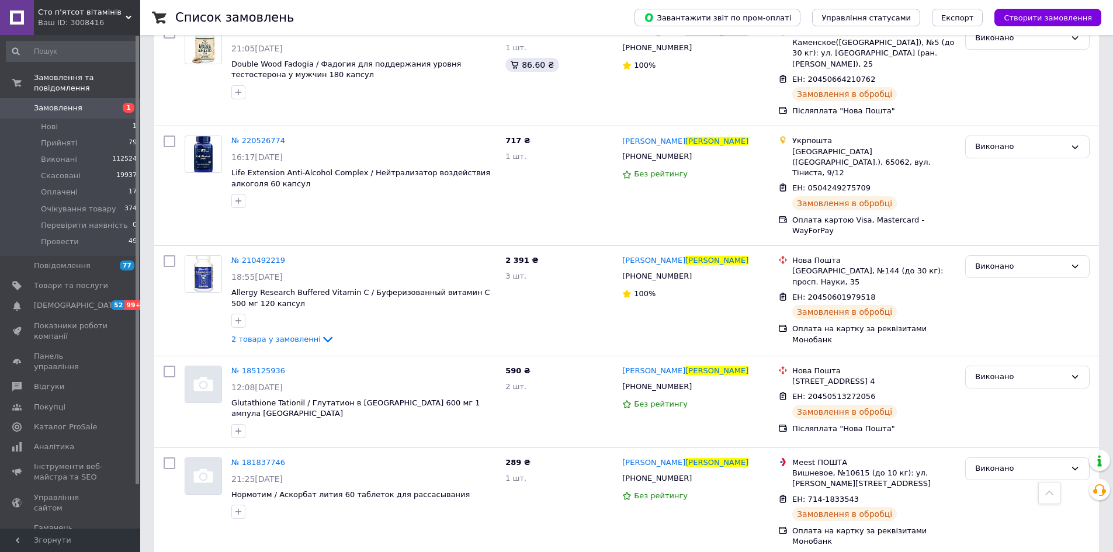
type input "[PERSON_NAME]"
click at [81, 98] on link "Замовлення 1" at bounding box center [72, 108] width 144 height 20
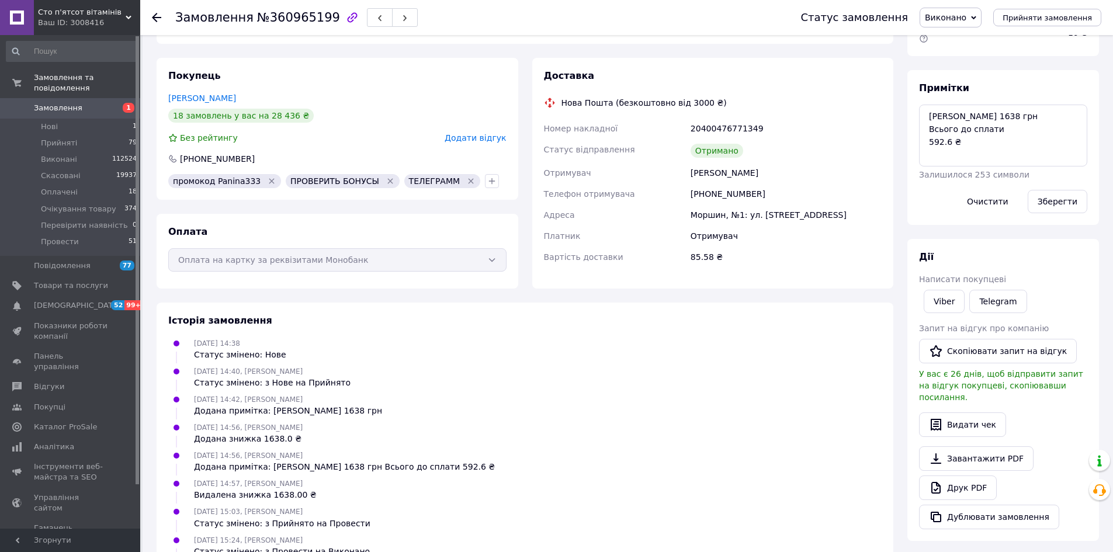
scroll to position [262, 0]
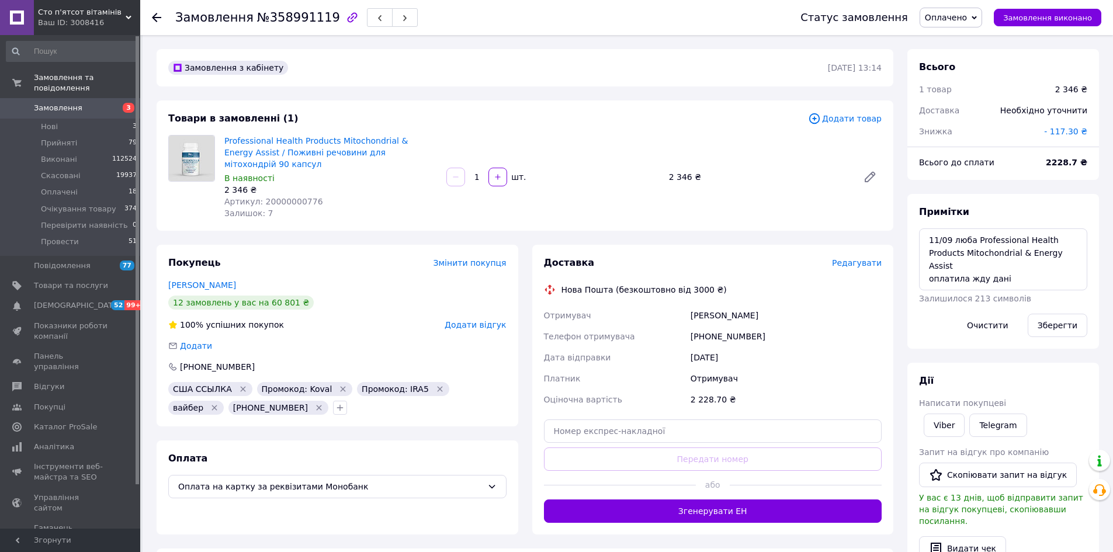
scroll to position [178, 0]
click at [717, 326] on div "[PHONE_NUMBER]" at bounding box center [787, 336] width 196 height 21
copy div "380633139009"
click at [282, 15] on span "№358991119" at bounding box center [298, 18] width 83 height 14
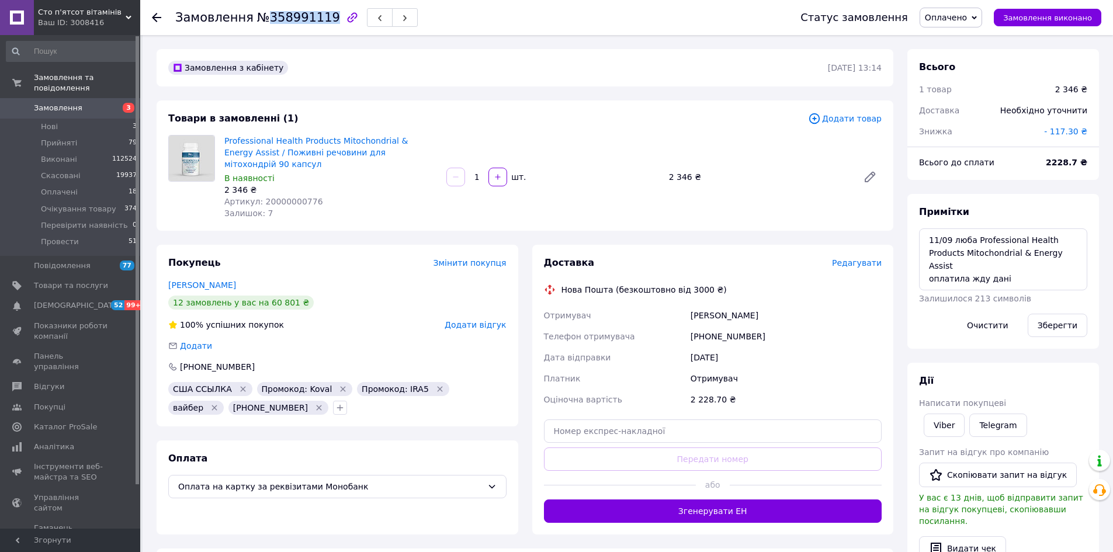
click at [282, 15] on span "№358991119" at bounding box center [298, 18] width 83 height 14
copy span "358991119"
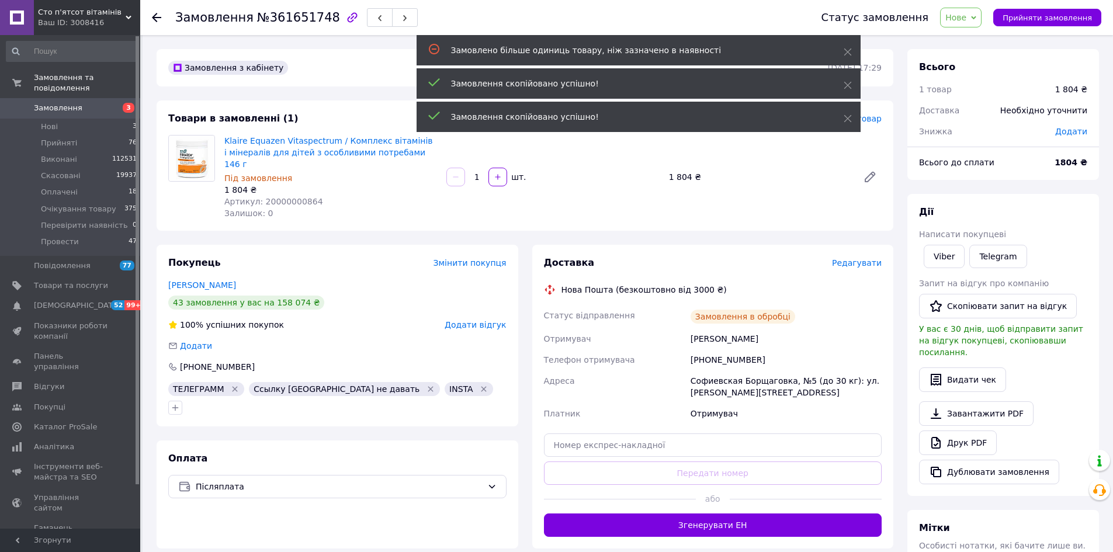
click at [869, 122] on span "Додати товар" at bounding box center [845, 118] width 74 height 13
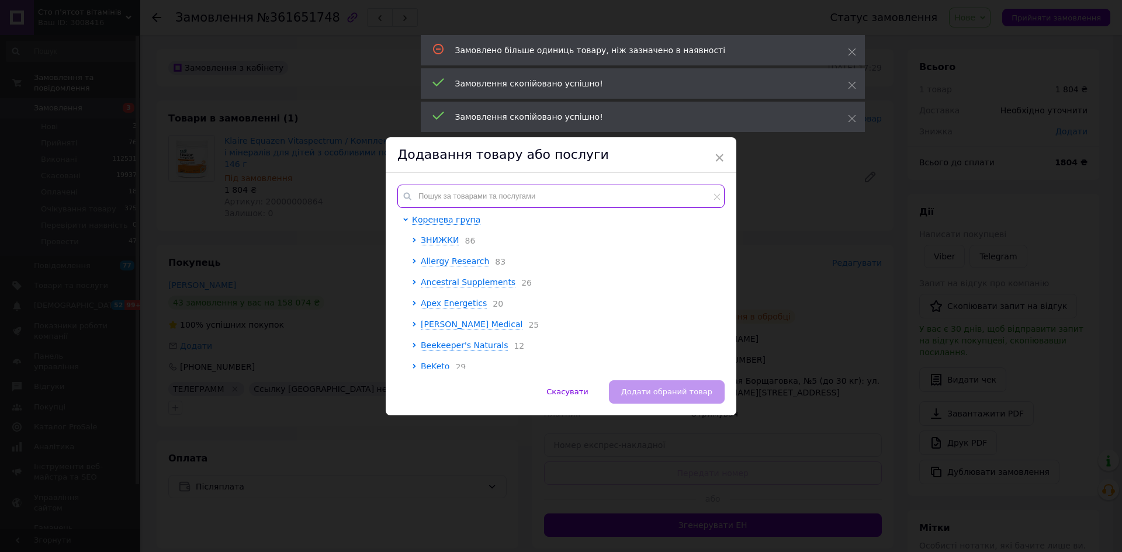
click at [581, 190] on input "text" at bounding box center [560, 196] width 327 height 23
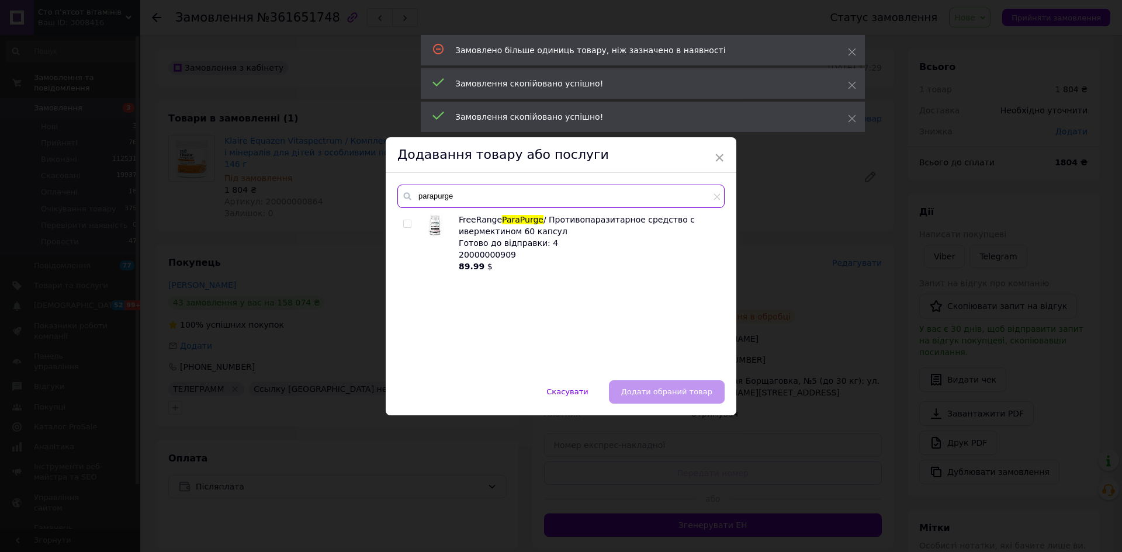
type input "parapurge"
click at [405, 224] on input "checkbox" at bounding box center [407, 224] width 8 height 8
checkbox input "true"
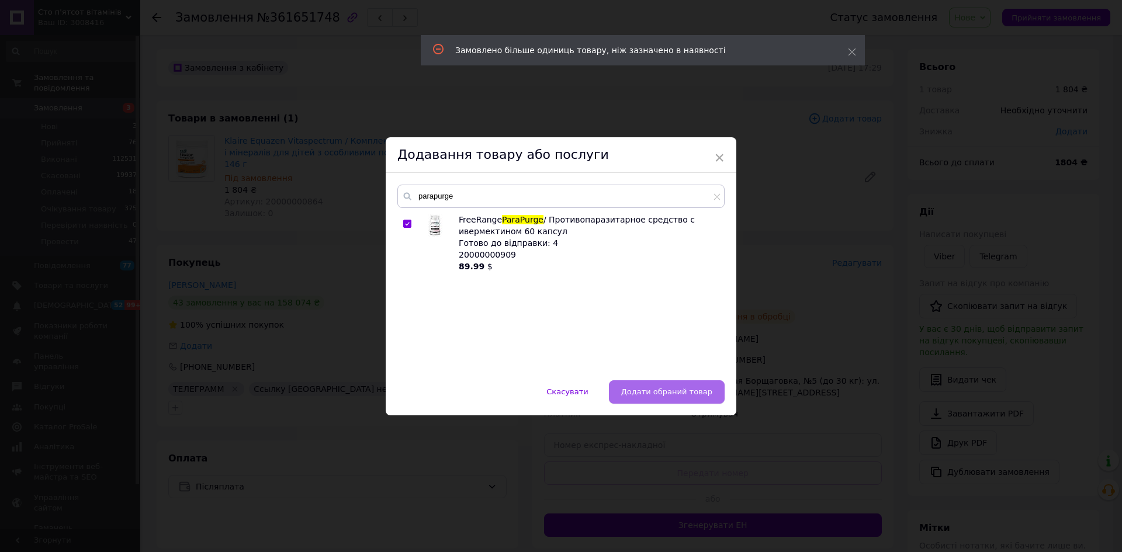
click at [669, 385] on button "Додати обраний товар" at bounding box center [667, 391] width 116 height 23
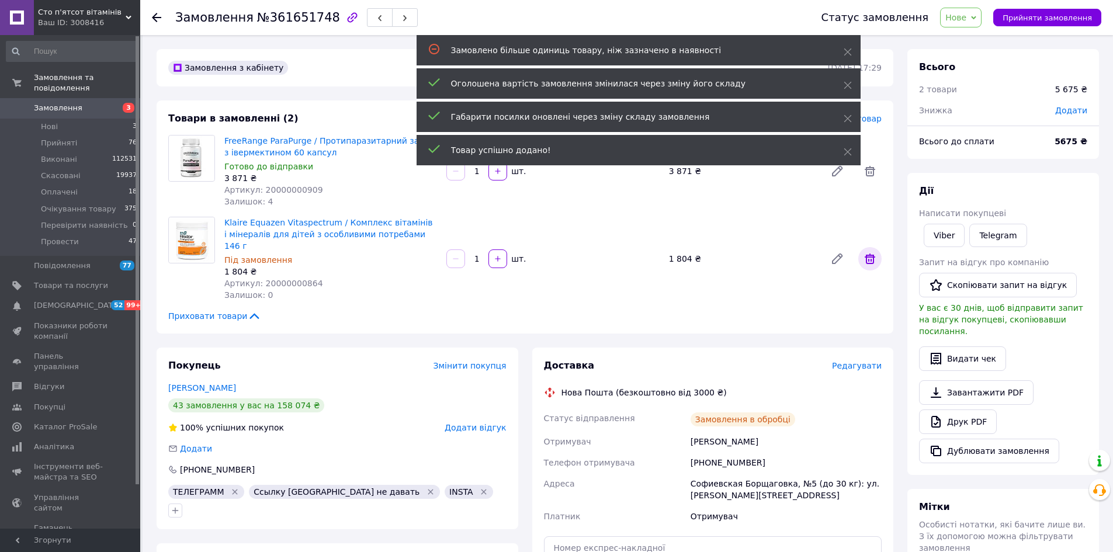
click at [866, 252] on icon at bounding box center [870, 259] width 14 height 14
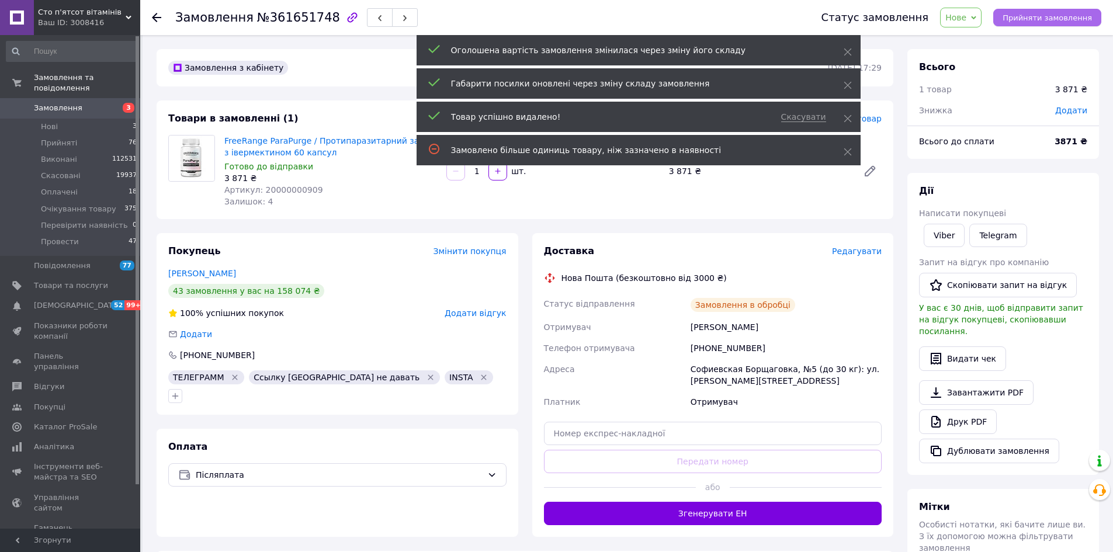
click at [1054, 11] on button "Прийняти замовлення" at bounding box center [1048, 18] width 108 height 18
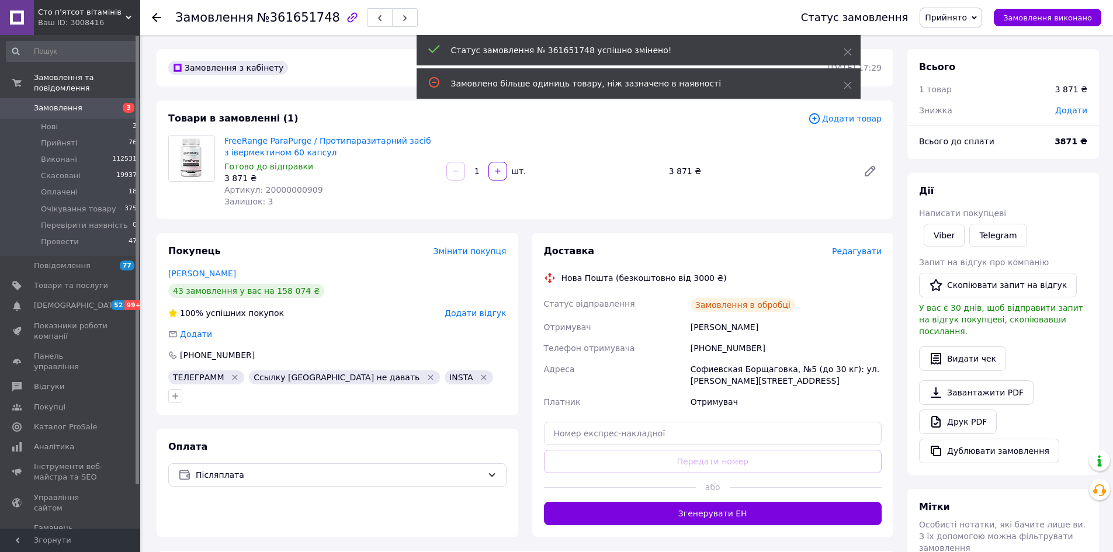
scroll to position [196, 0]
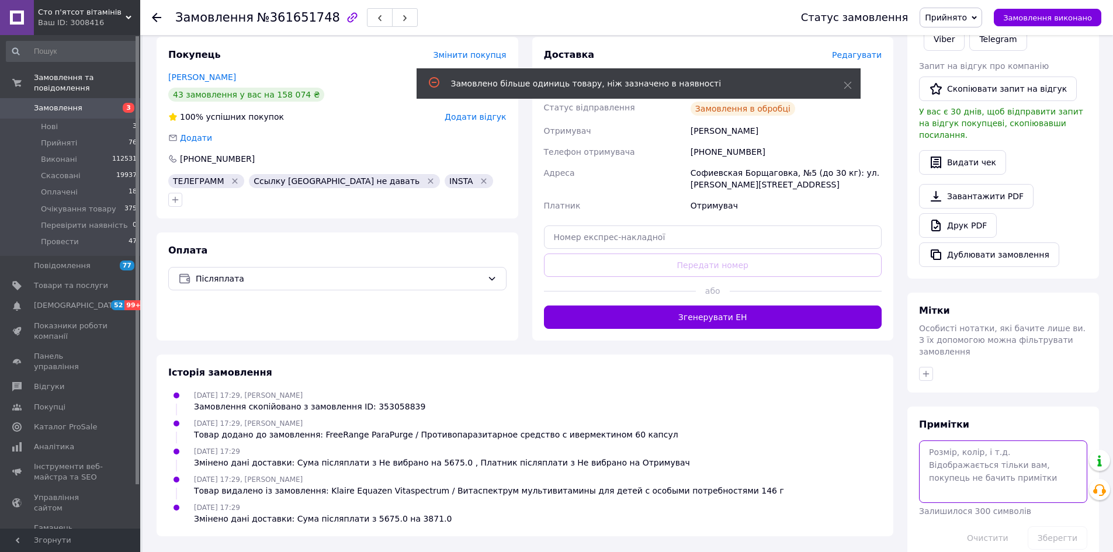
click at [999, 466] on textarea at bounding box center [1003, 472] width 168 height 62
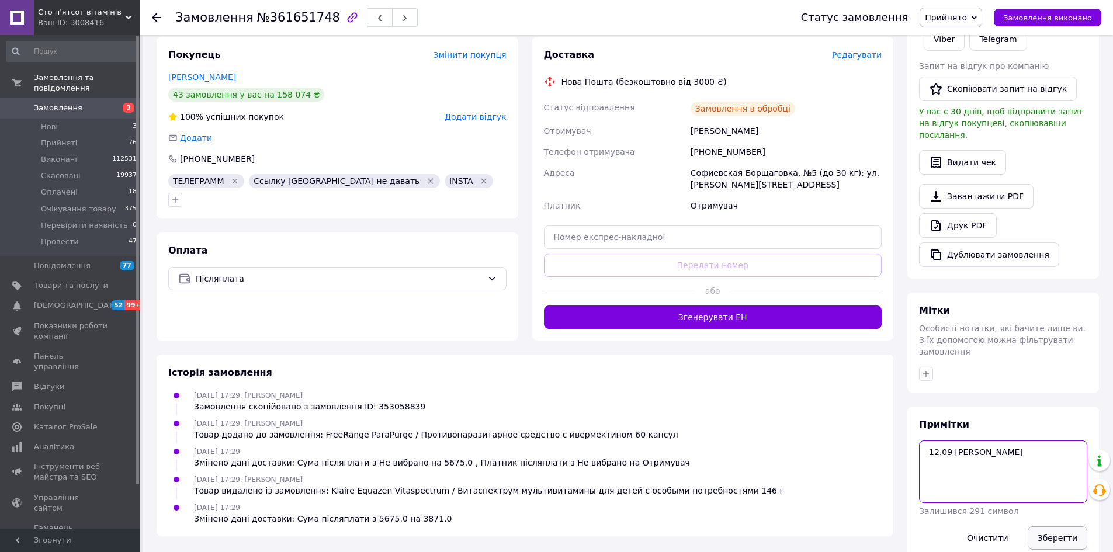
type textarea "12.09 [PERSON_NAME]"
click at [1050, 527] on button "Зберегти" at bounding box center [1058, 538] width 60 height 23
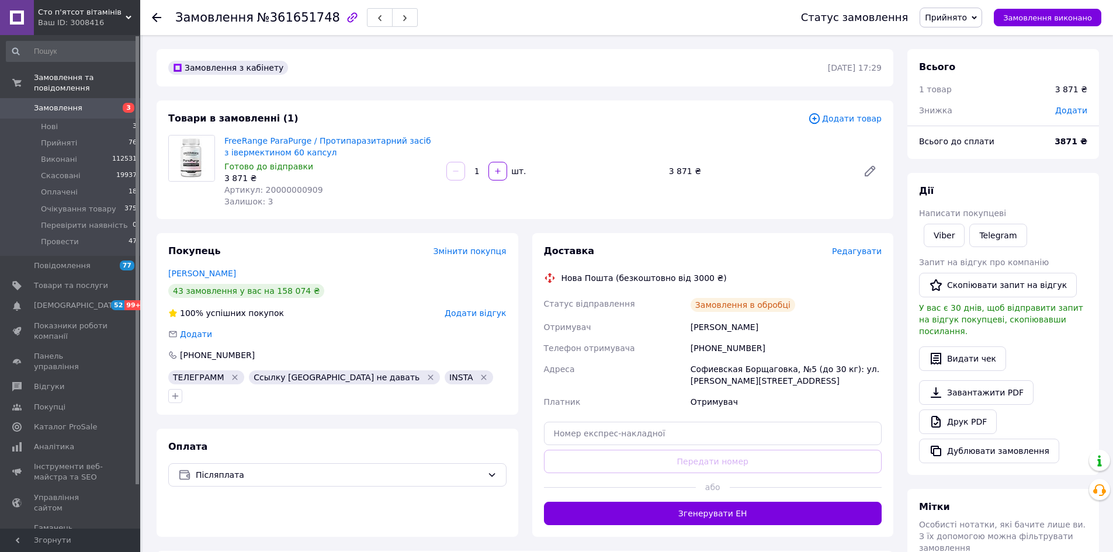
scroll to position [223, 0]
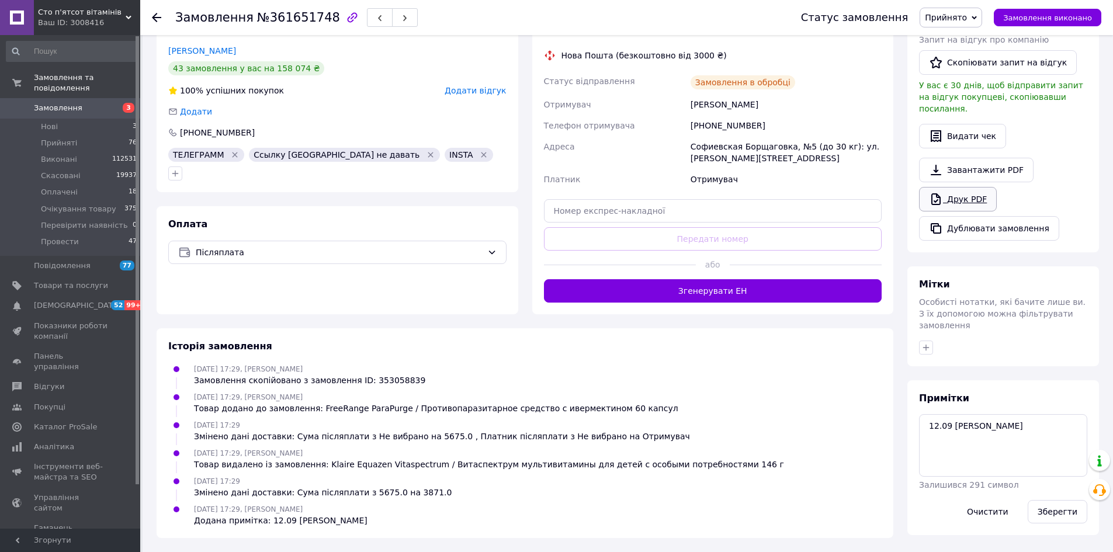
click at [954, 187] on link "Друк PDF" at bounding box center [958, 199] width 78 height 25
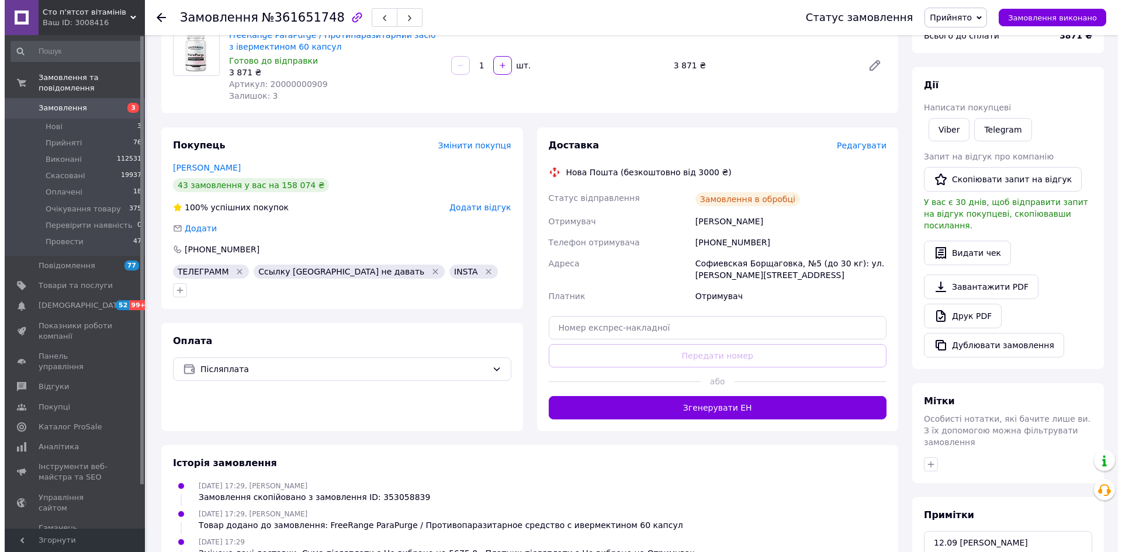
scroll to position [0, 0]
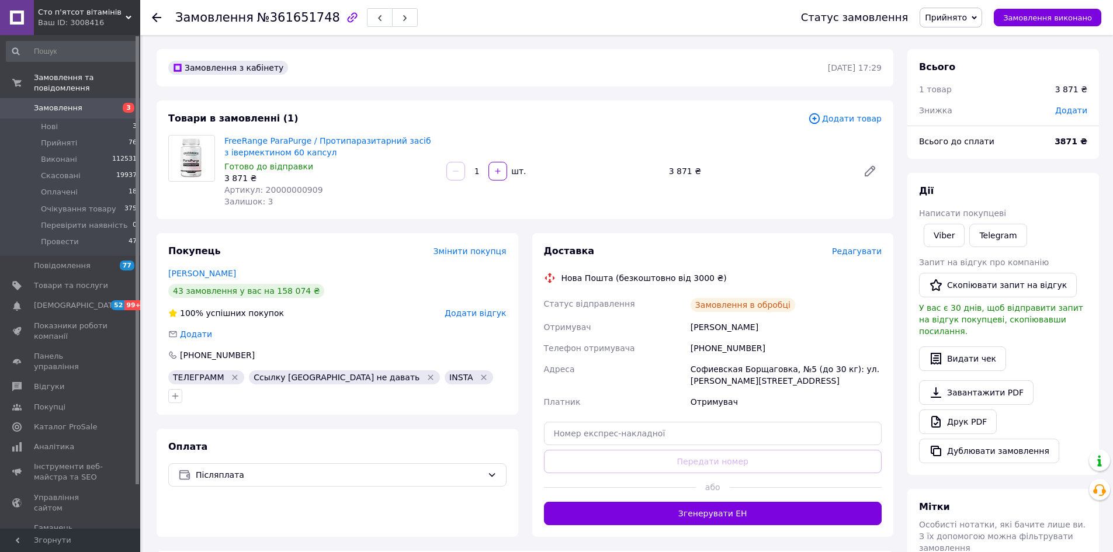
click at [856, 255] on span "Редагувати" at bounding box center [857, 251] width 50 height 9
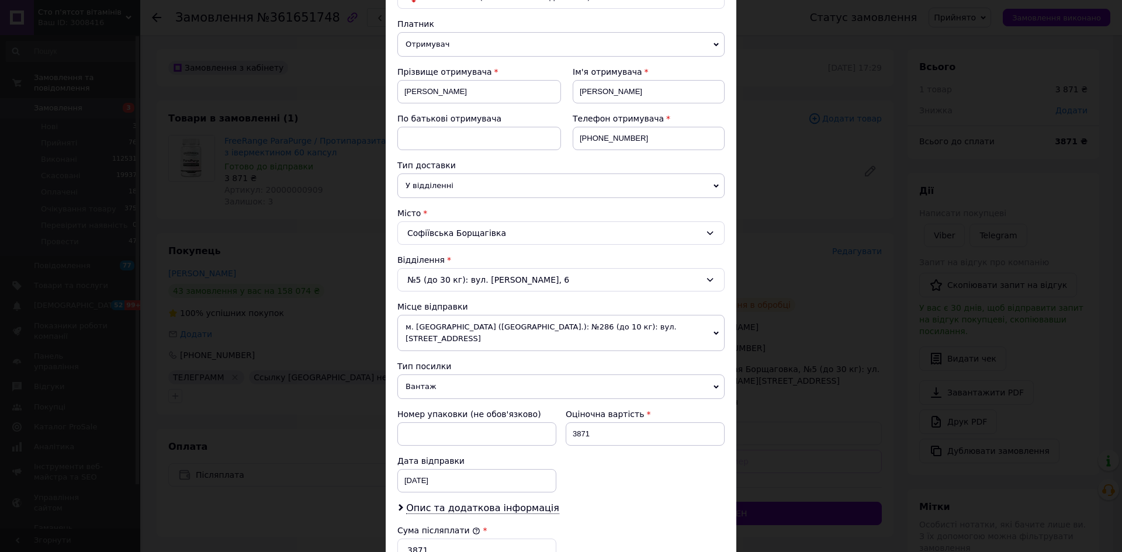
scroll to position [175, 0]
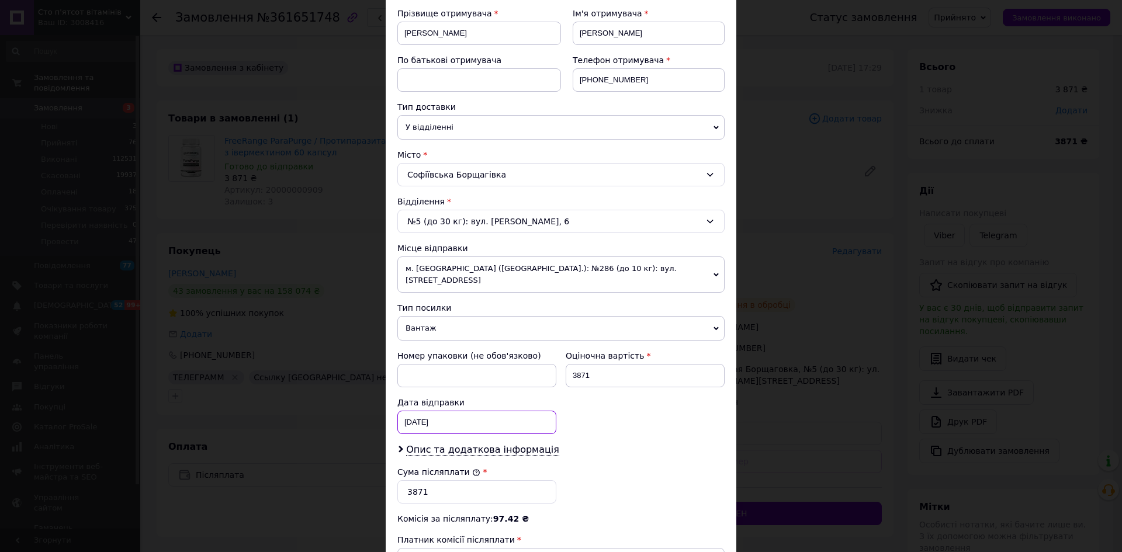
click at [447, 413] on div "[DATE] < 2025 > < Май > Пн Вт Ср Чт Пт Сб Вс 28 29 30 1 2 3 4 5 6 7 8 9 10 11 1…" at bounding box center [476, 422] width 159 height 23
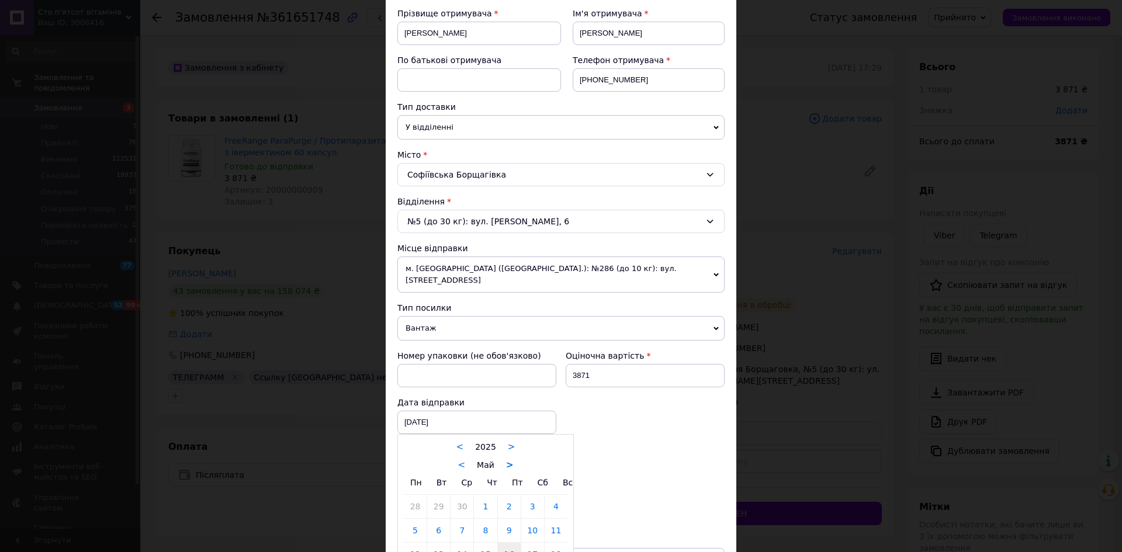
click at [506, 460] on link ">" at bounding box center [510, 465] width 8 height 11
click at [509, 460] on link ">" at bounding box center [513, 465] width 8 height 11
click at [512, 460] on link ">" at bounding box center [516, 465] width 8 height 11
click at [514, 519] on link "12" at bounding box center [509, 530] width 23 height 23
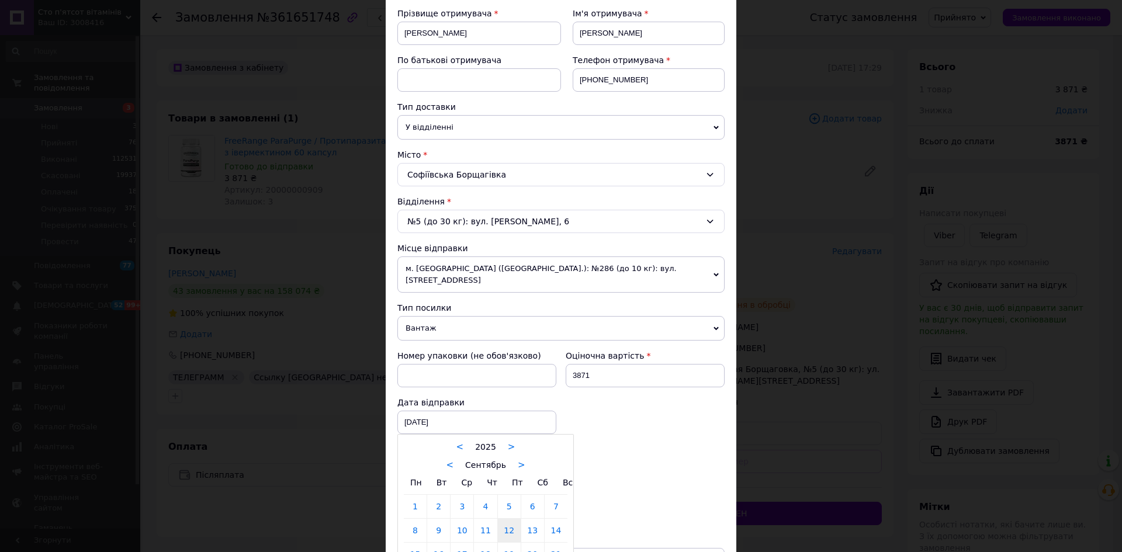
type input "[DATE]"
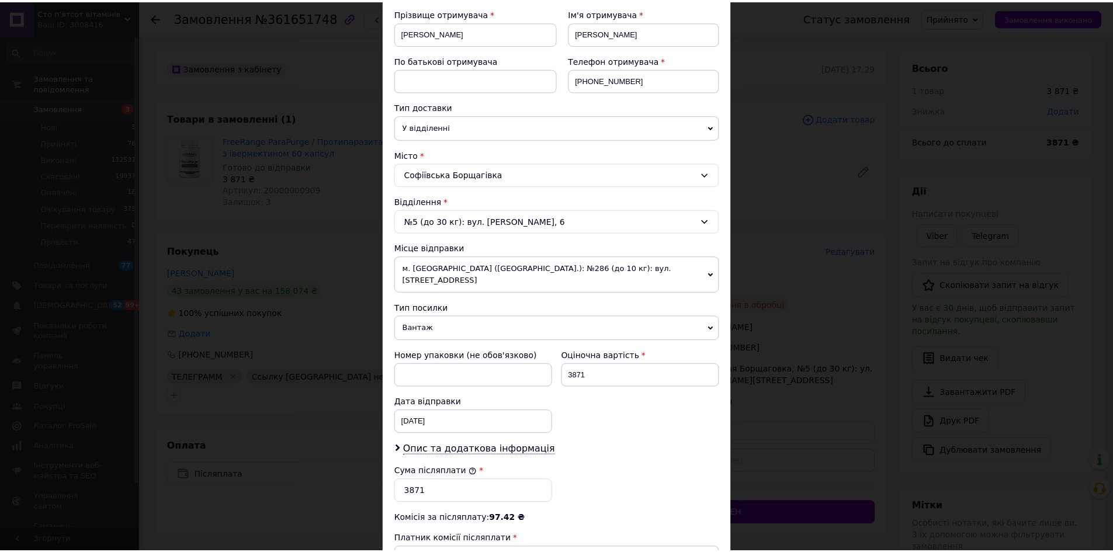
scroll to position [340, 0]
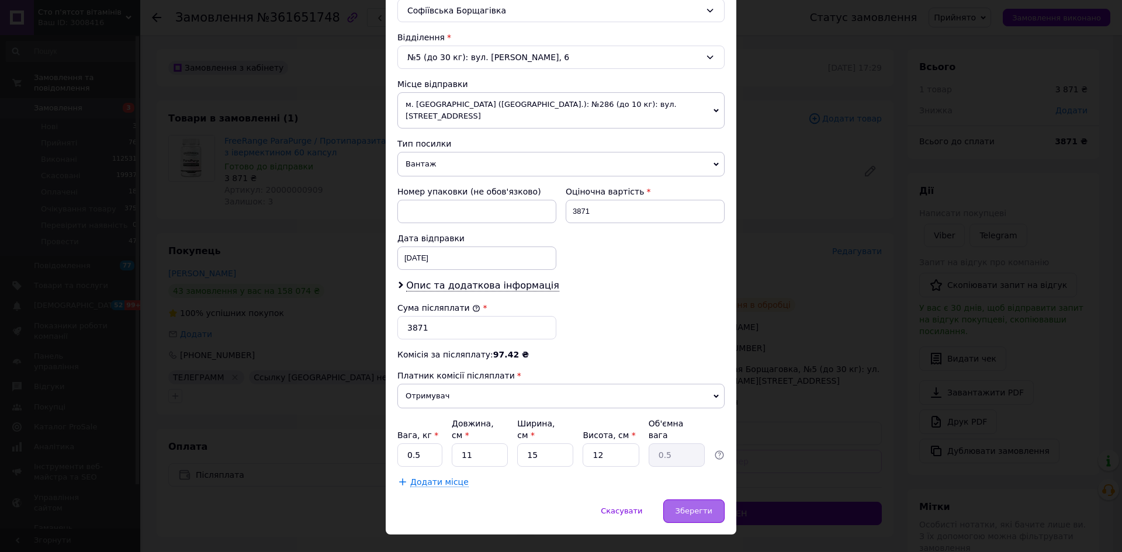
click at [701, 507] on span "Зберегти" at bounding box center [694, 511] width 37 height 9
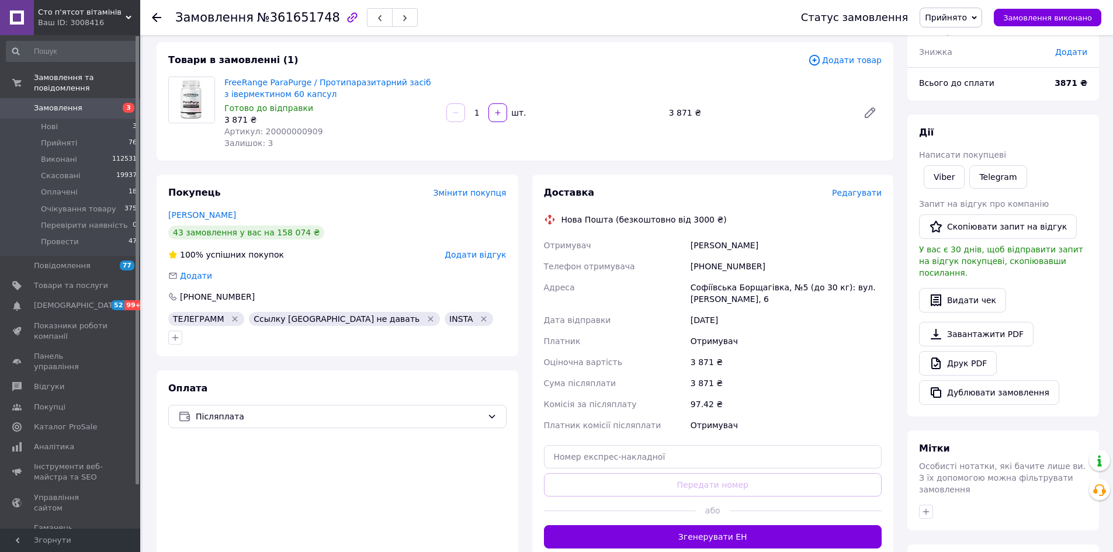
scroll to position [234, 0]
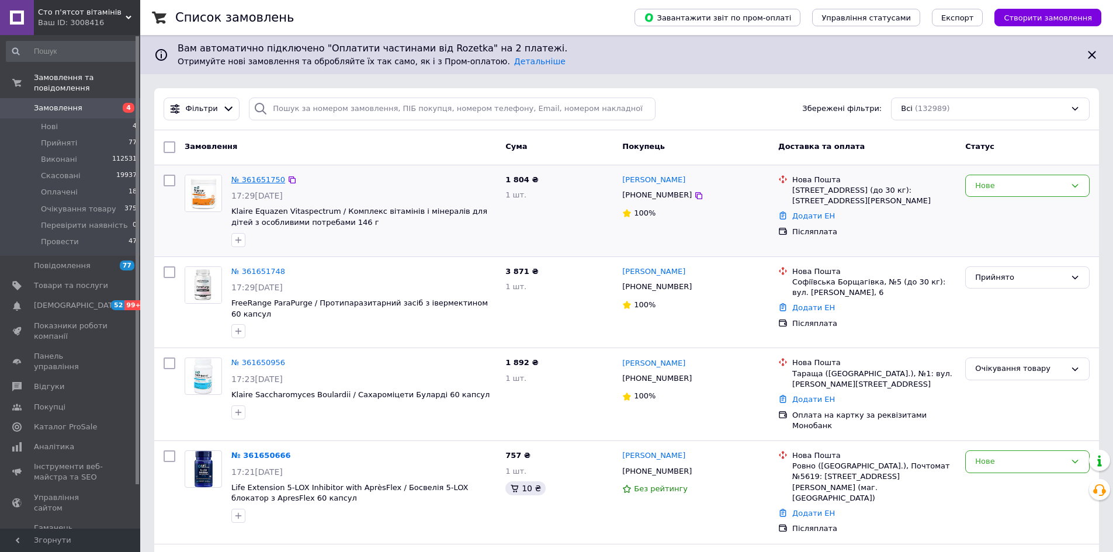
click at [255, 176] on link "№ 361651750" at bounding box center [258, 179] width 54 height 9
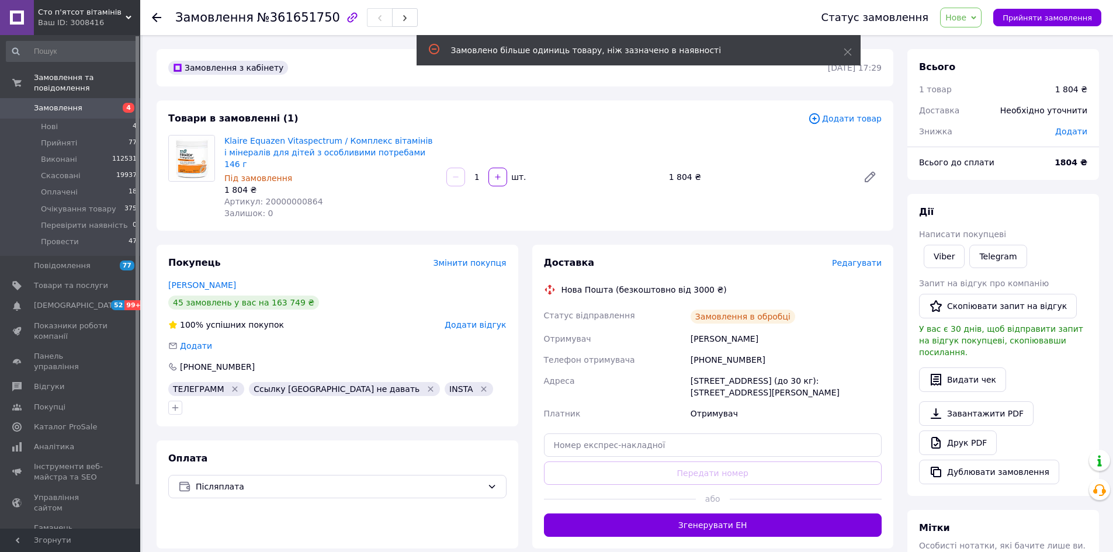
click at [963, 20] on span "Нове" at bounding box center [956, 17] width 21 height 9
click at [973, 74] on li "Скасовано" at bounding box center [990, 76] width 99 height 18
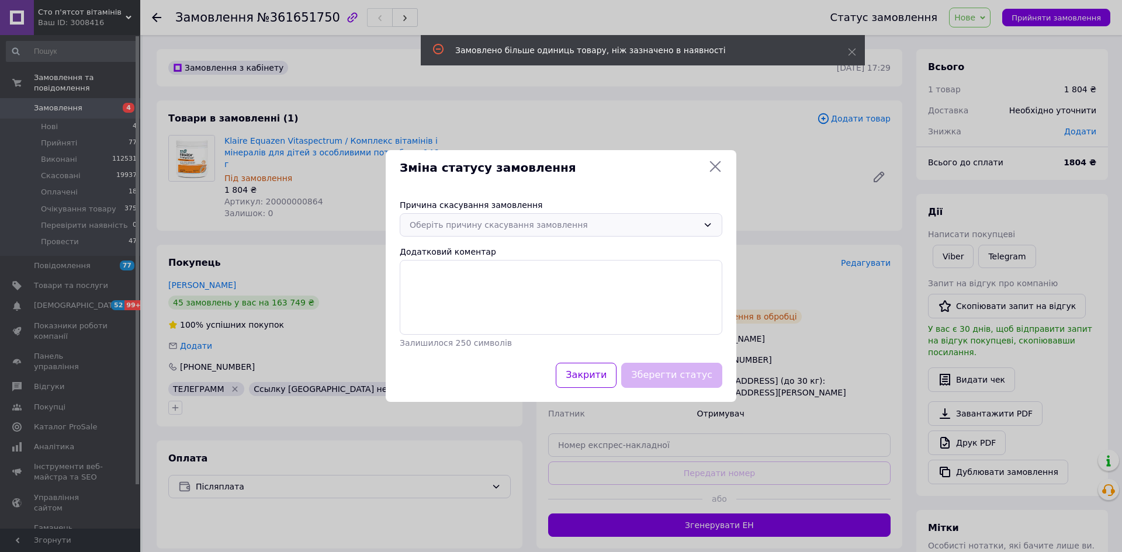
click at [625, 228] on div "Оберіть причину скасування замовлення" at bounding box center [554, 225] width 289 height 13
click at [501, 331] on li "Замовлення-дублікат" at bounding box center [560, 339] width 321 height 22
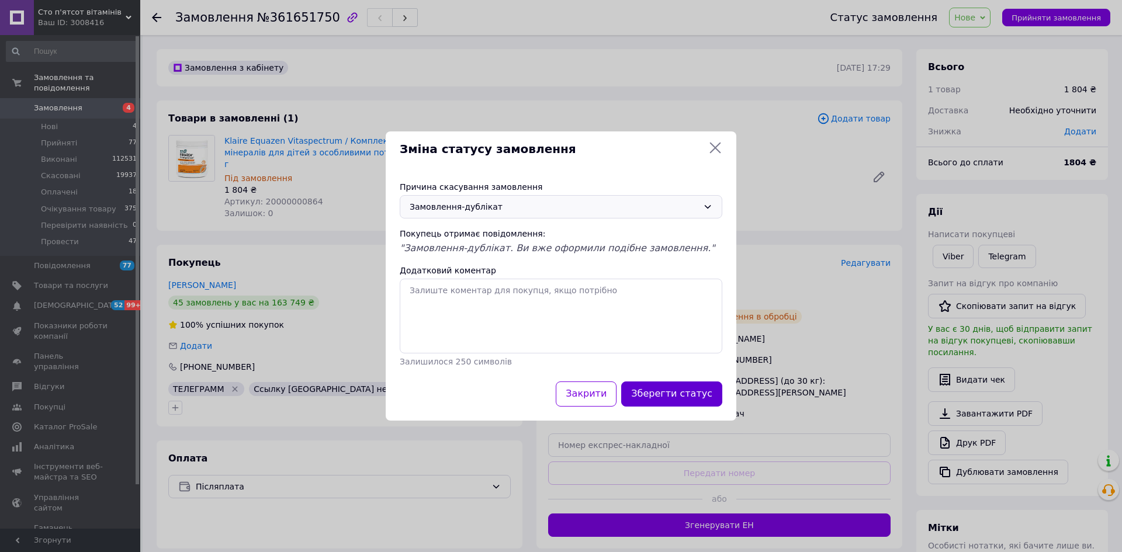
click at [680, 400] on button "Зберегти статус" at bounding box center [671, 394] width 101 height 25
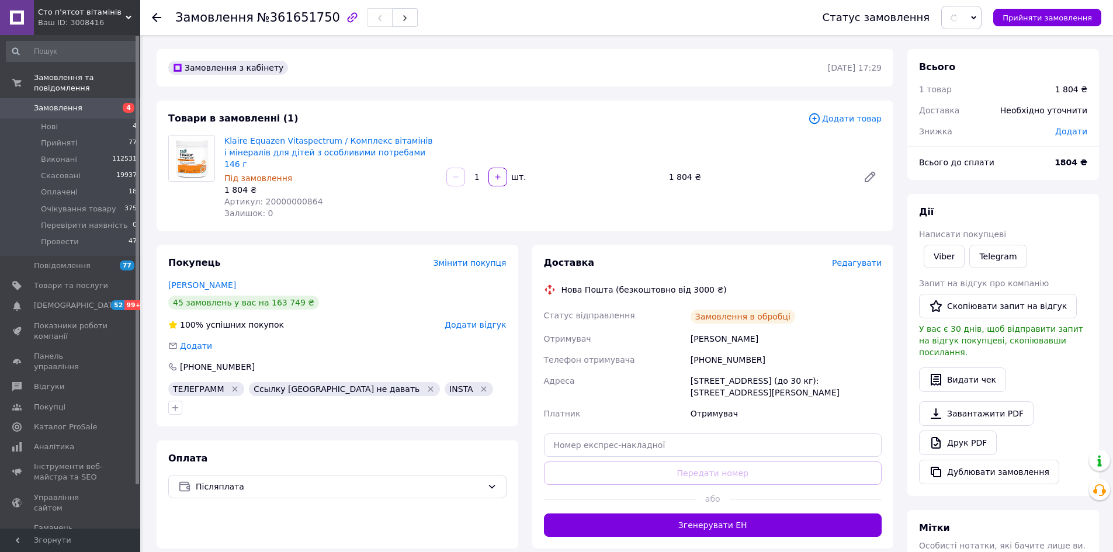
scroll to position [175, 0]
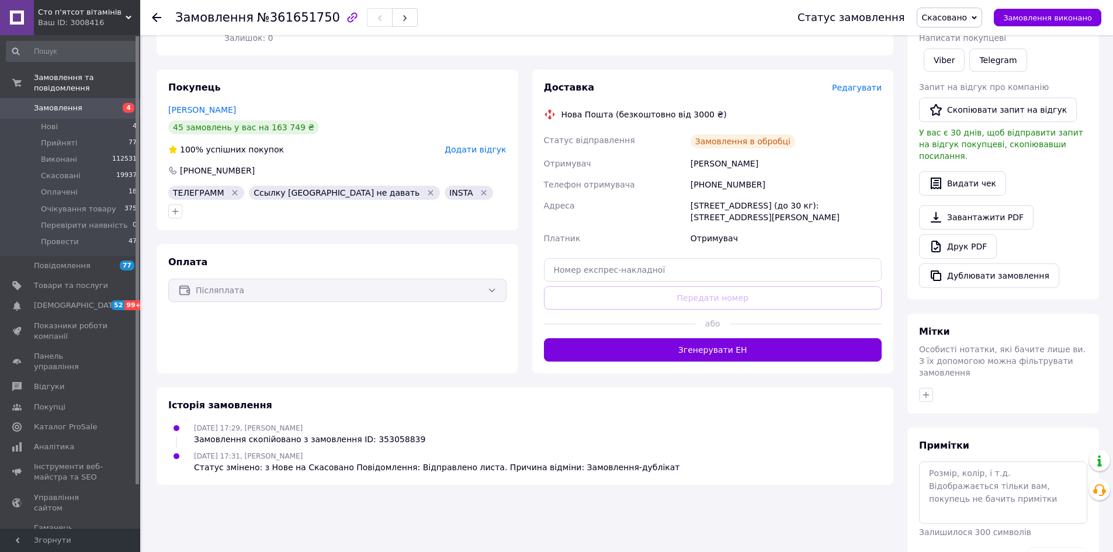
click at [54, 103] on span "Замовлення" at bounding box center [58, 108] width 49 height 11
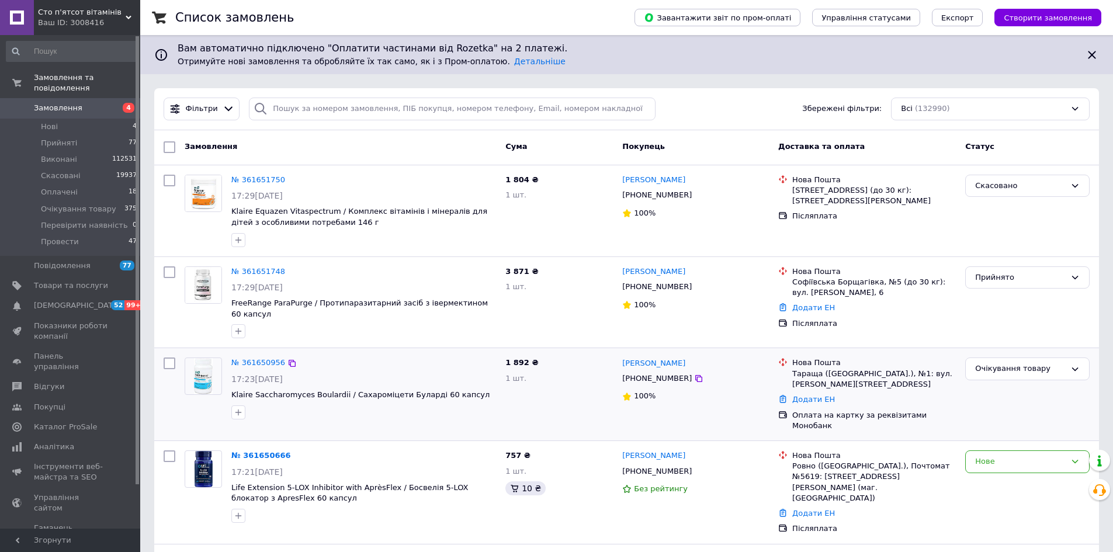
scroll to position [175, 0]
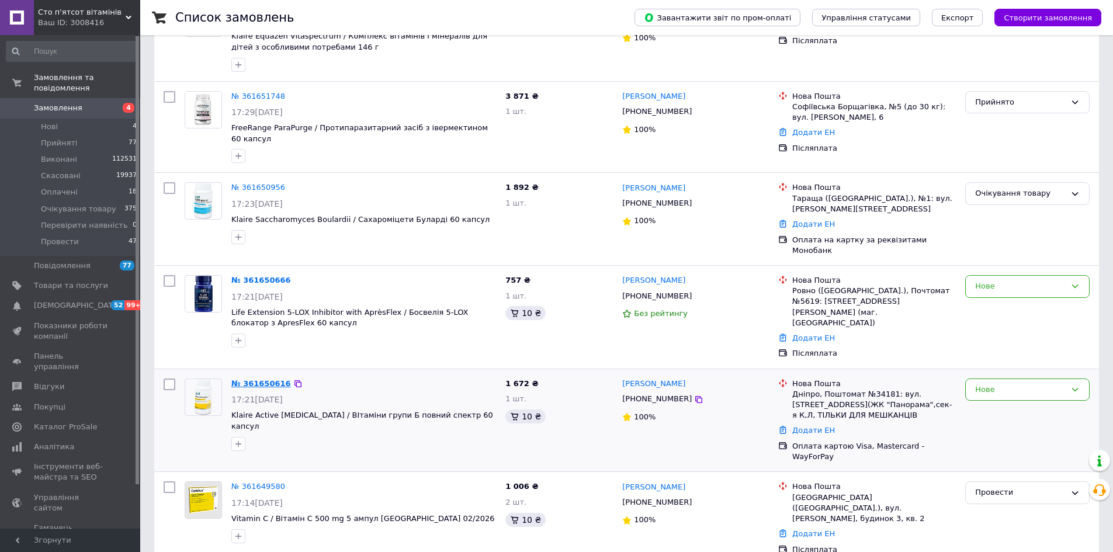
click at [269, 379] on link "№ 361650616" at bounding box center [261, 383] width 60 height 9
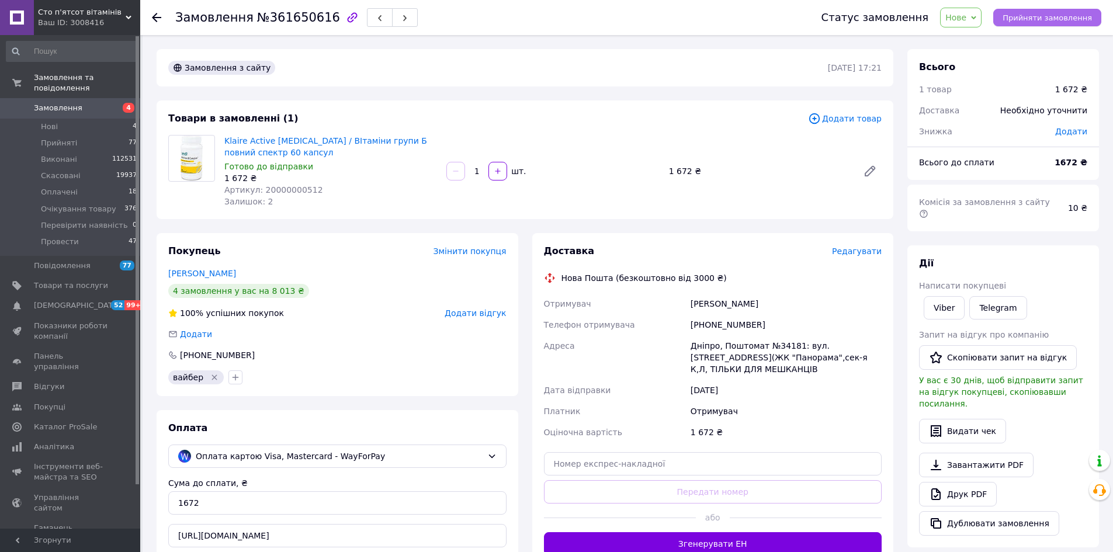
click at [1029, 18] on span "Прийняти замовлення" at bounding box center [1047, 17] width 89 height 9
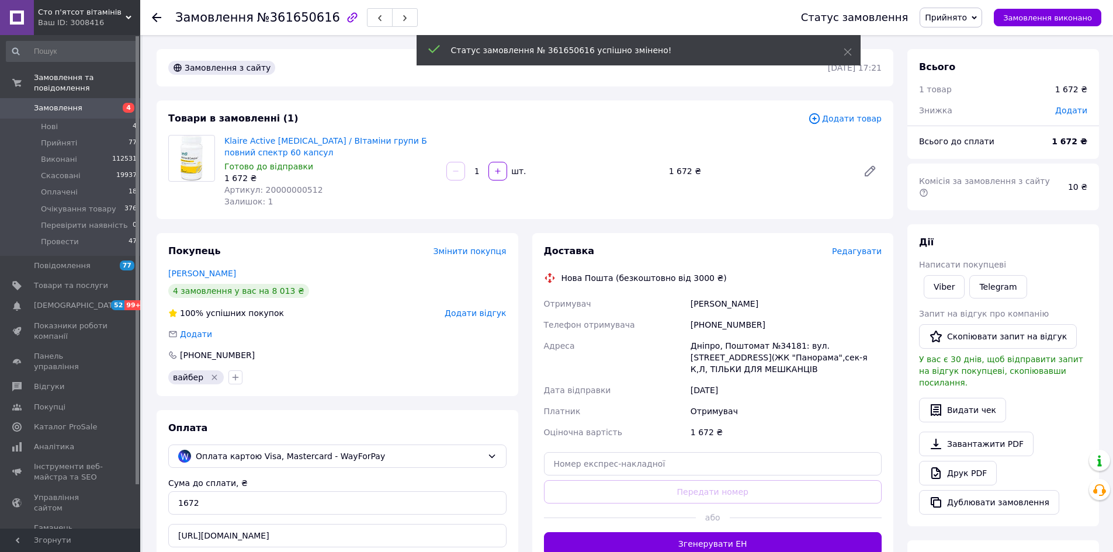
click at [288, 15] on span "№361650616" at bounding box center [298, 18] width 83 height 14
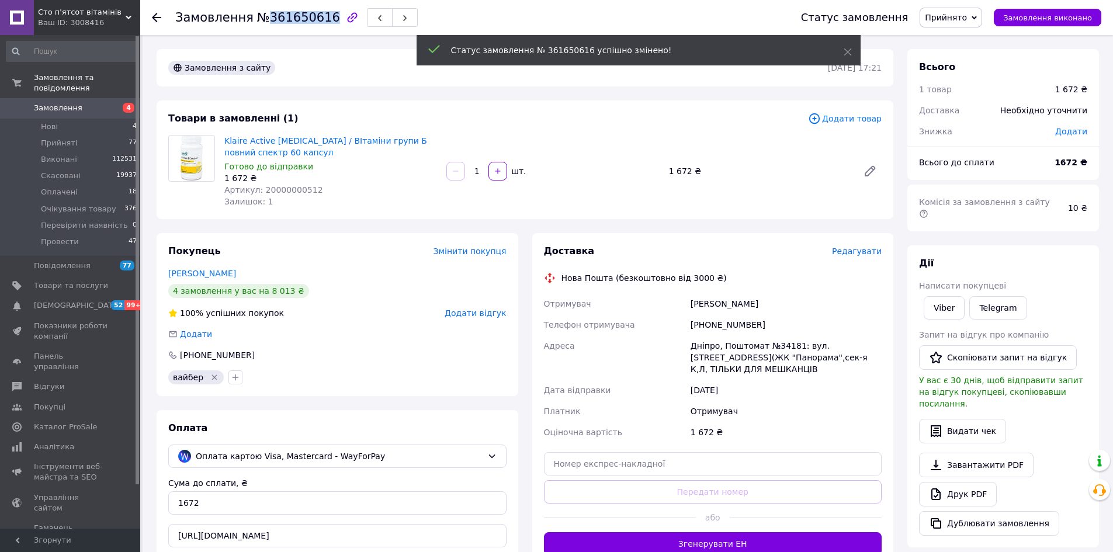
copy span "361650616"
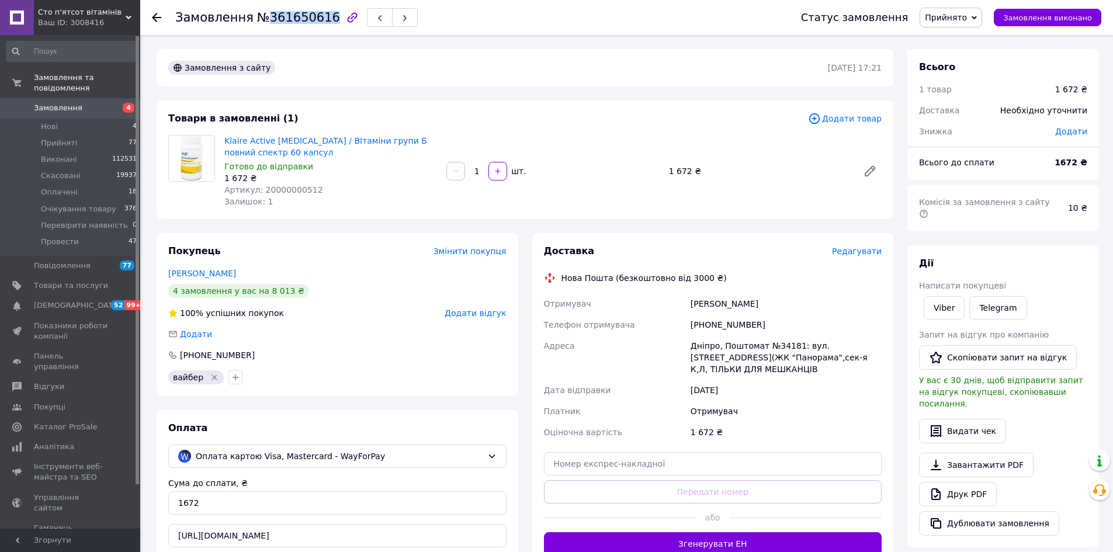
scroll to position [234, 0]
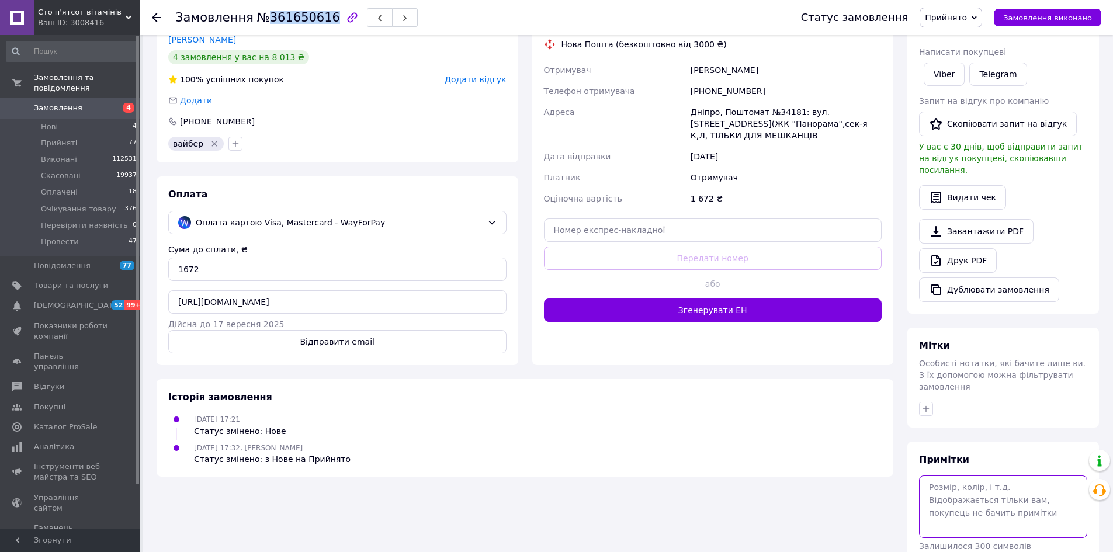
click at [977, 485] on textarea at bounding box center [1003, 507] width 168 height 62
type textarea "[PERSON_NAME] +"
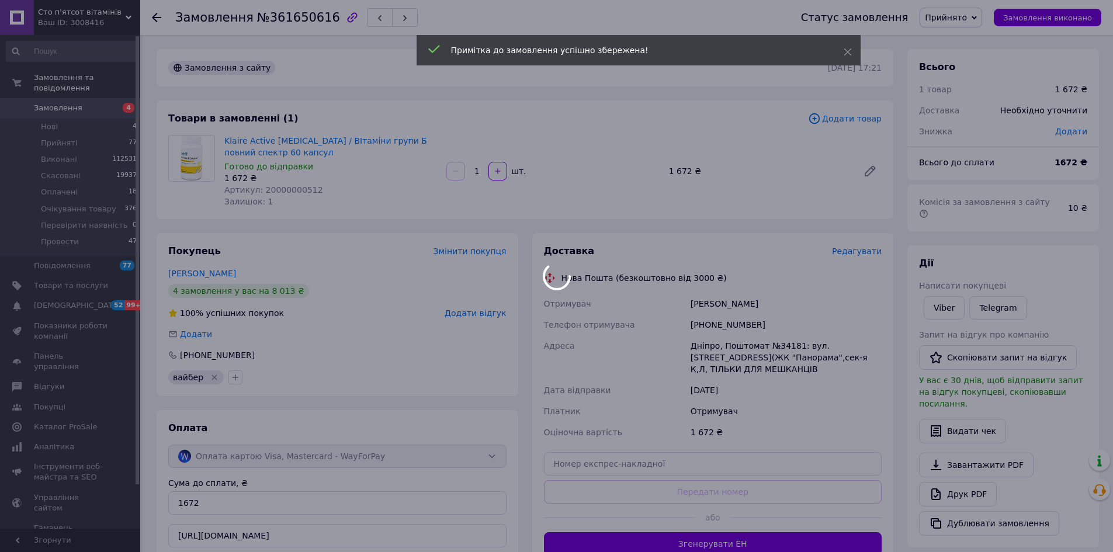
click at [721, 323] on body "Cто п'ятсот вітамінів Ваш ID: 3008416 Сайт Cто п'ятсот вітамінів Кабінет покупц…" at bounding box center [556, 422] width 1113 height 845
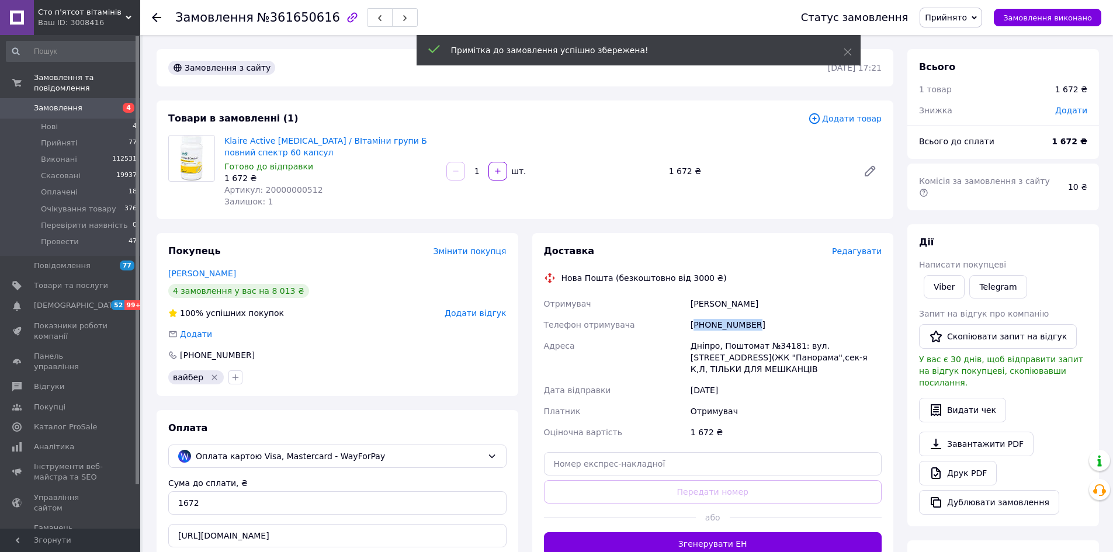
click at [721, 323] on div "[PHONE_NUMBER]" at bounding box center [787, 324] width 196 height 21
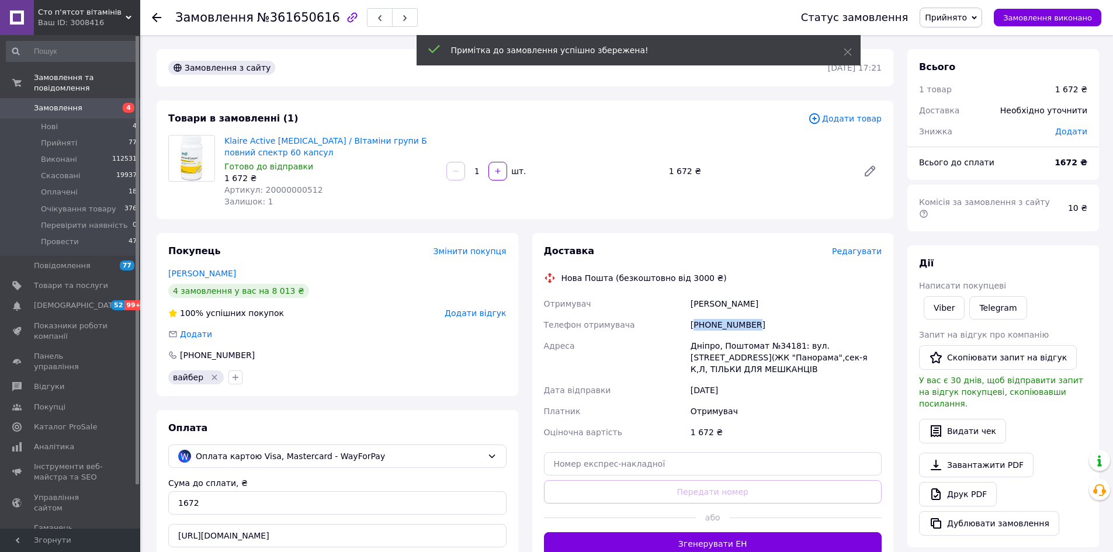
copy div "380663816244"
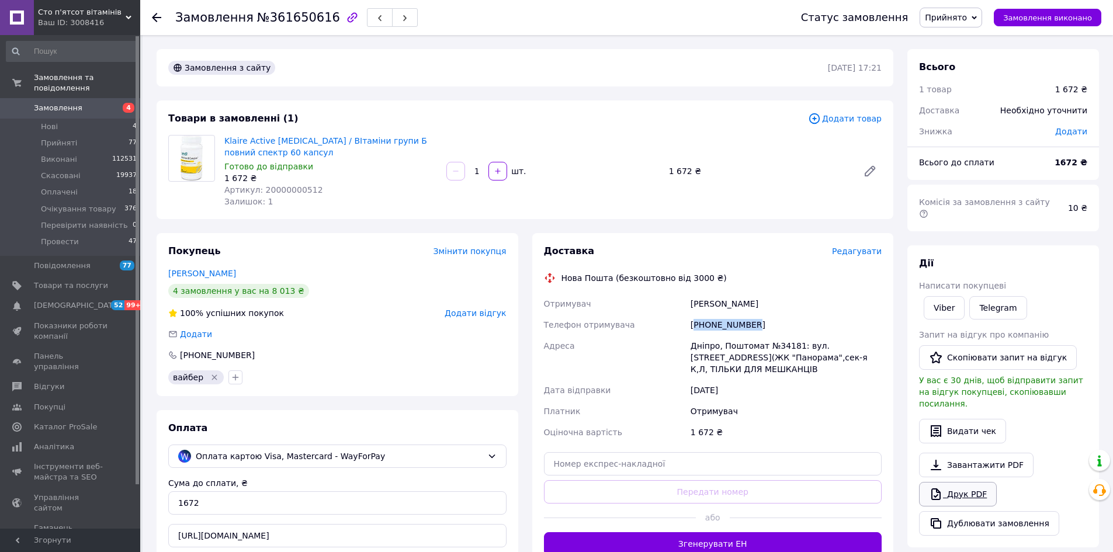
click at [943, 482] on link "Друк PDF" at bounding box center [958, 494] width 78 height 25
click at [58, 103] on span "Замовлення" at bounding box center [58, 108] width 49 height 11
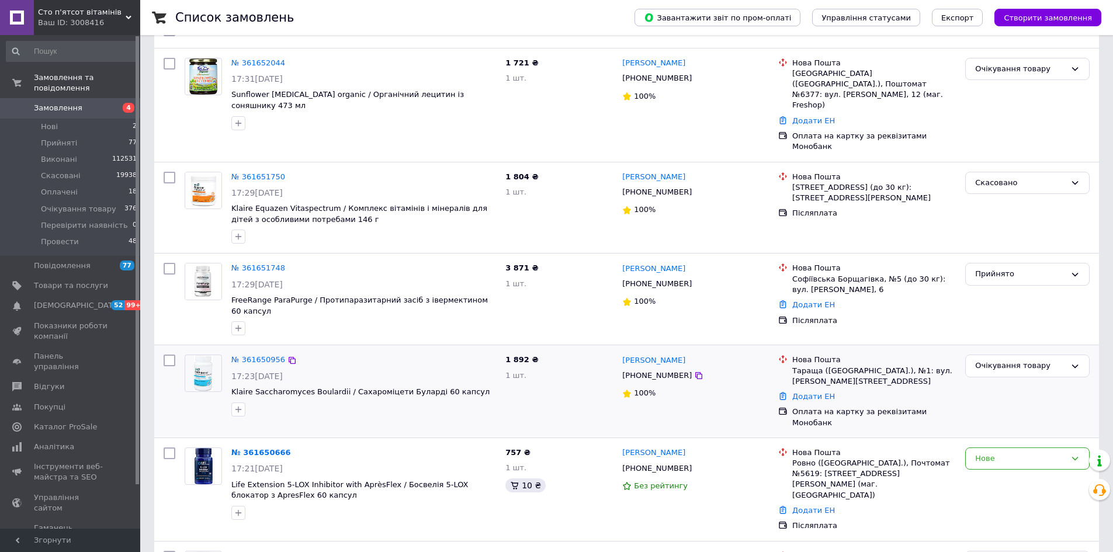
scroll to position [175, 0]
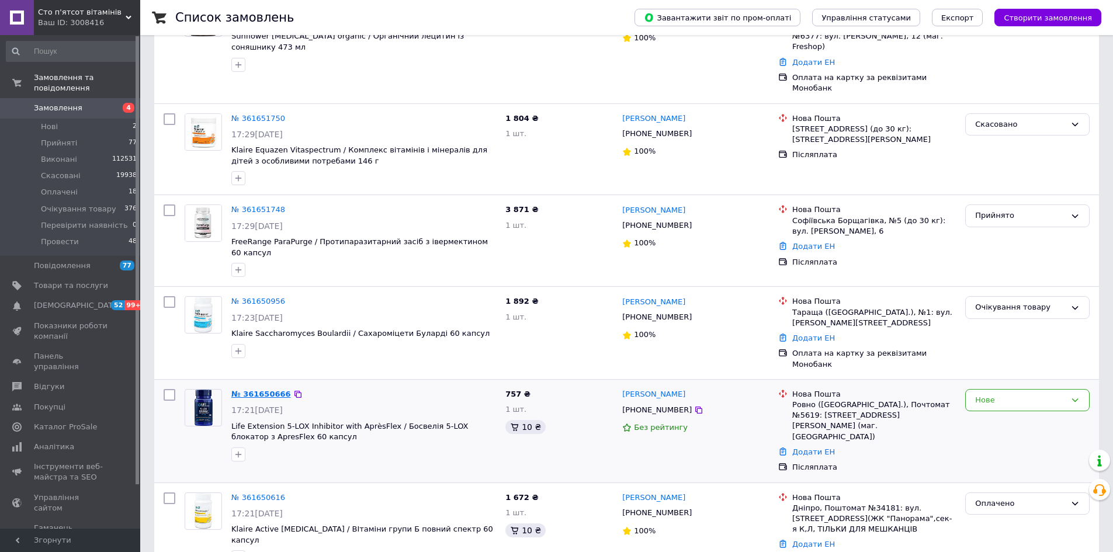
click at [243, 390] on link "№ 361650666" at bounding box center [261, 394] width 60 height 9
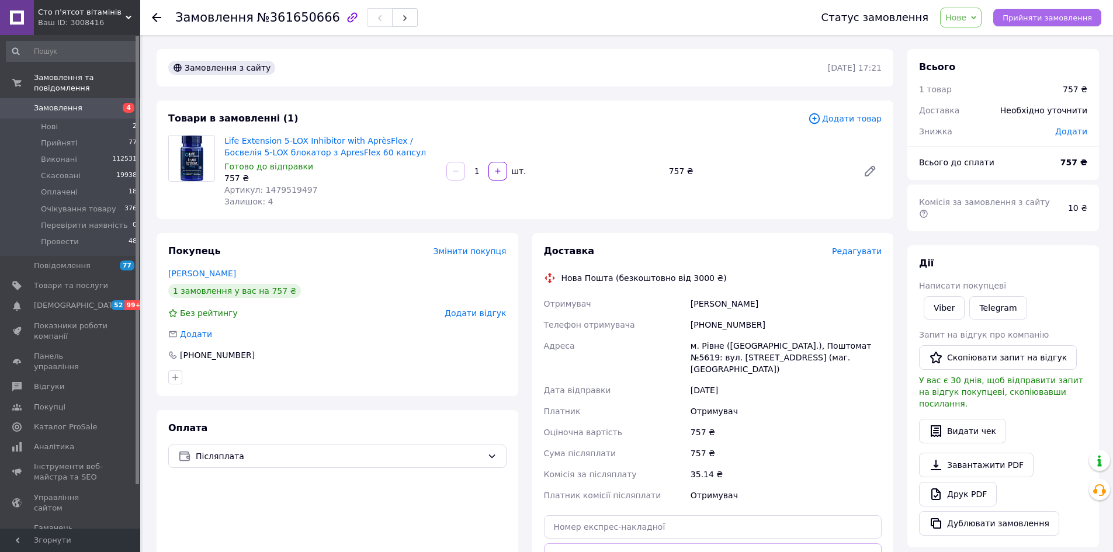
click at [1039, 21] on span "Прийняти замовлення" at bounding box center [1047, 17] width 89 height 9
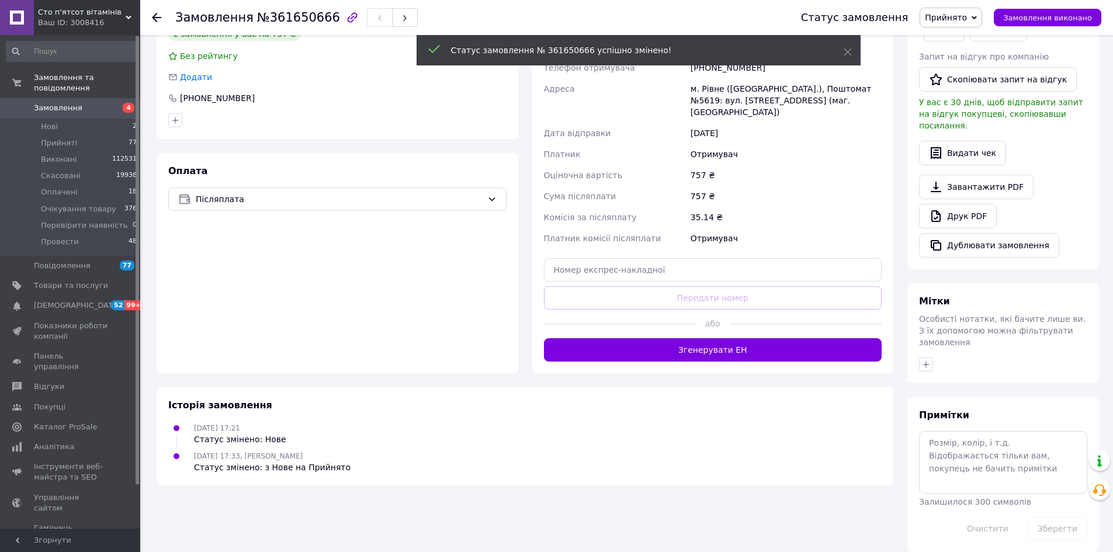
scroll to position [236, 0]
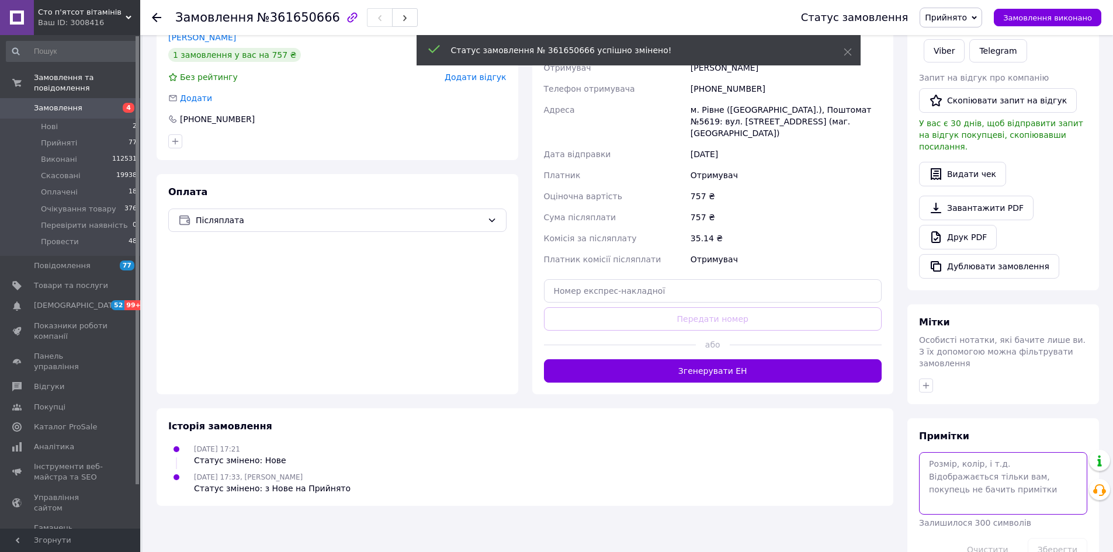
click at [955, 452] on textarea at bounding box center [1003, 483] width 168 height 62
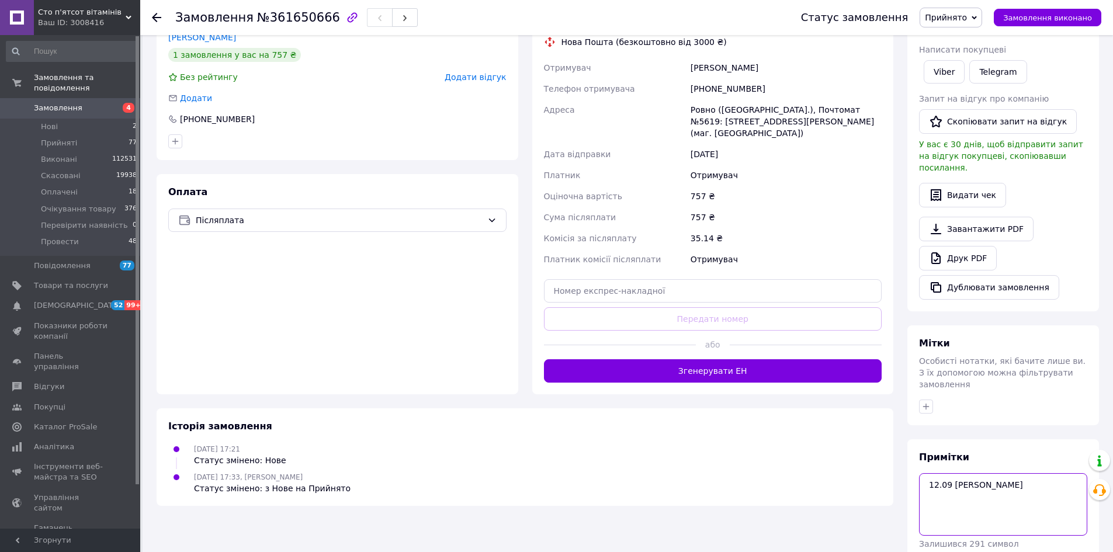
type textarea "12.09 [PERSON_NAME]"
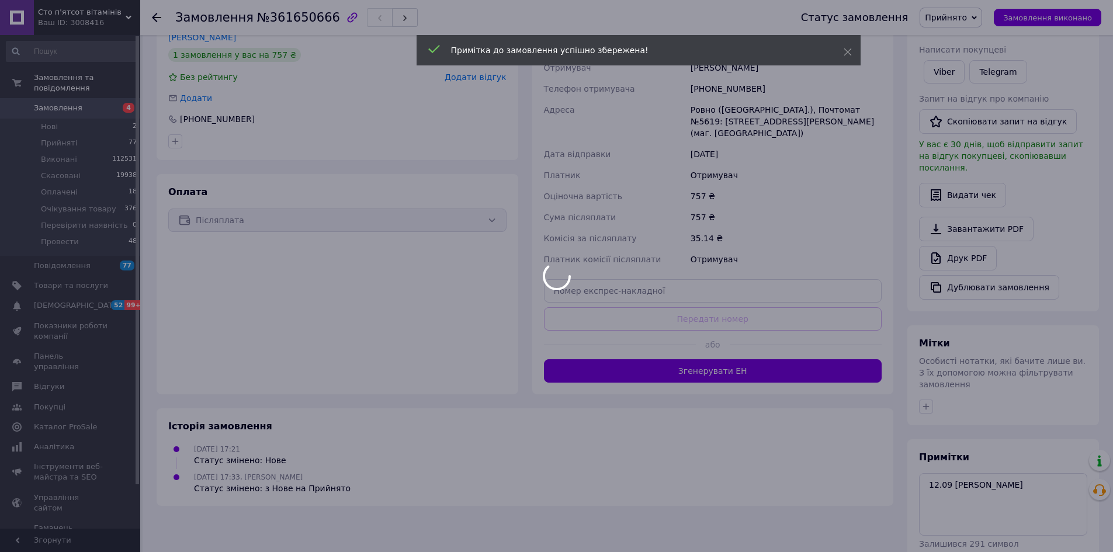
scroll to position [2, 0]
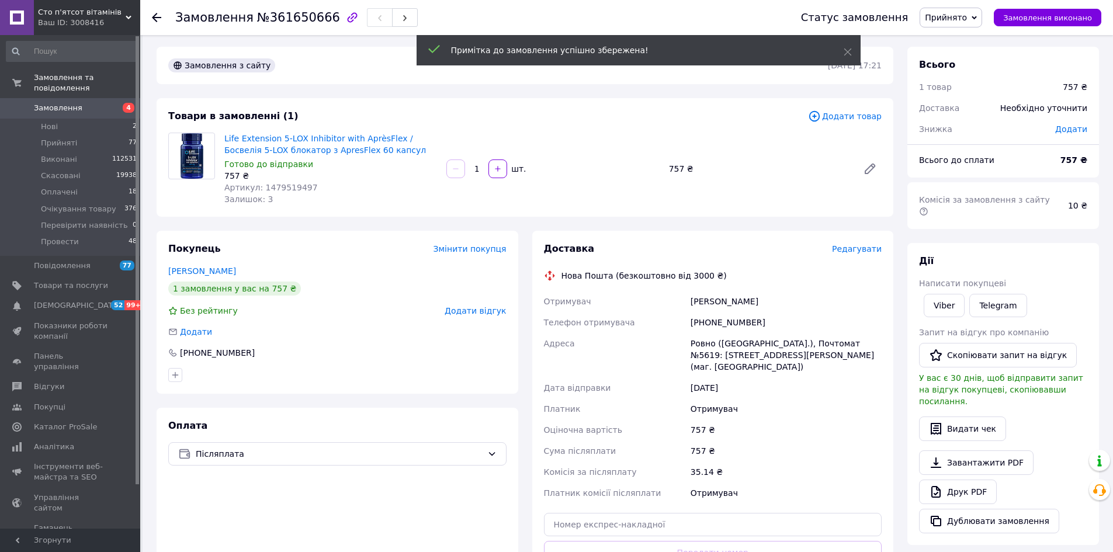
click at [714, 319] on div "[PHONE_NUMBER]" at bounding box center [787, 322] width 196 height 21
copy div "380509311196"
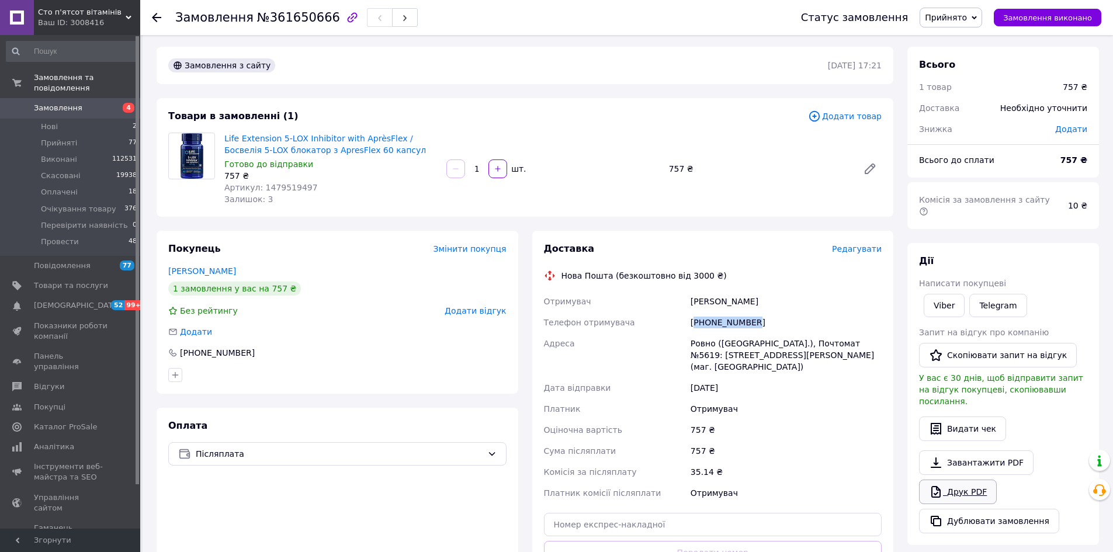
click at [935, 485] on icon at bounding box center [936, 492] width 14 height 14
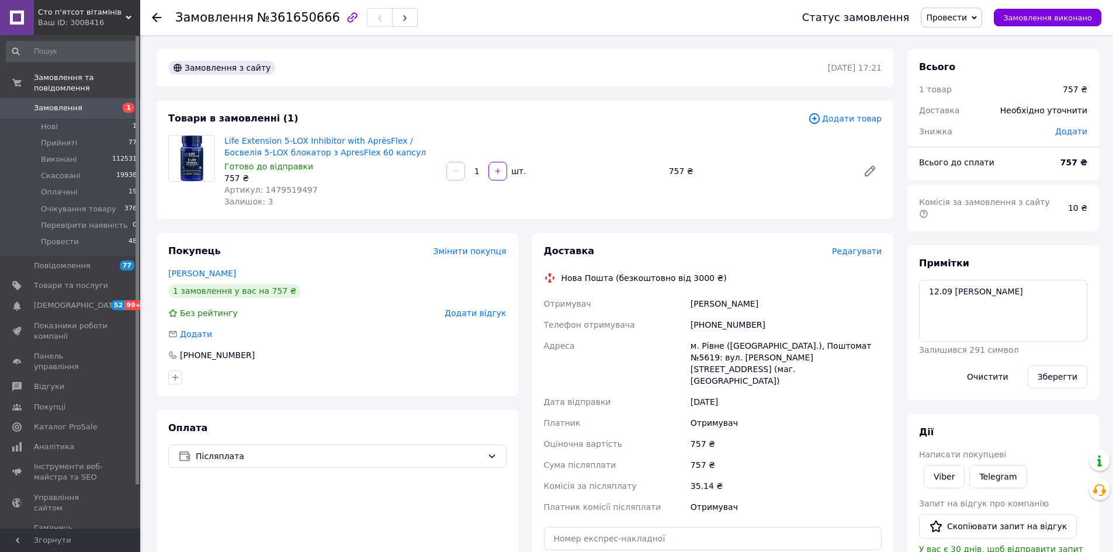
click at [57, 103] on span "Замовлення" at bounding box center [58, 108] width 49 height 11
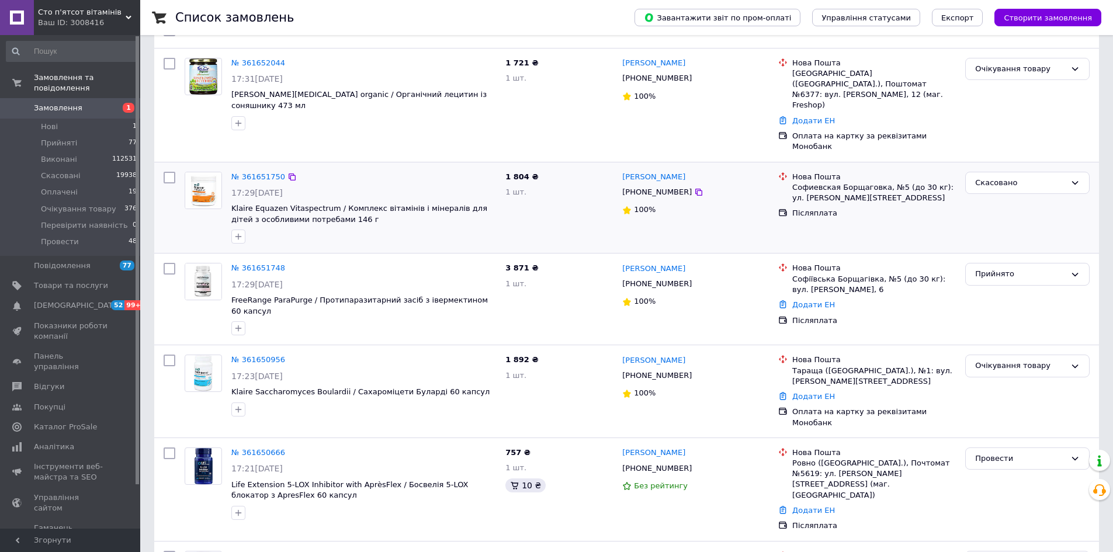
scroll to position [234, 0]
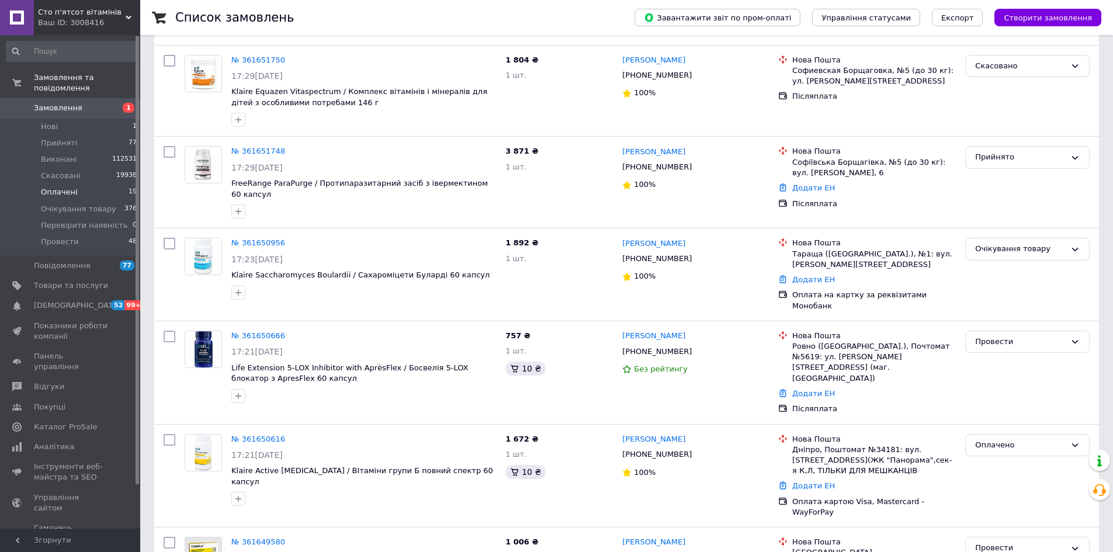
click at [77, 184] on li "Оплачені 19" at bounding box center [72, 192] width 144 height 16
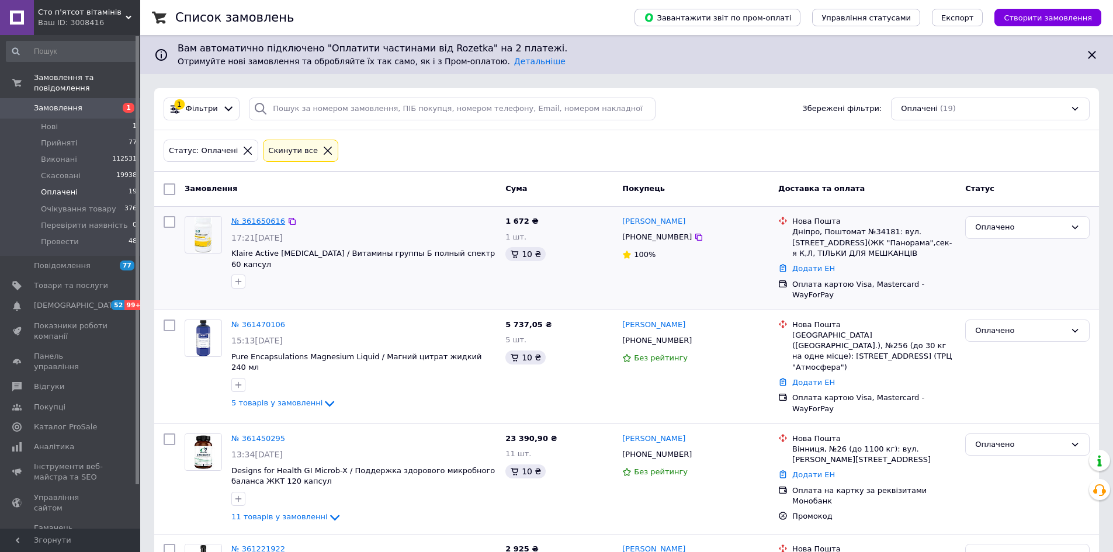
click at [266, 223] on link "№ 361650616" at bounding box center [258, 221] width 54 height 9
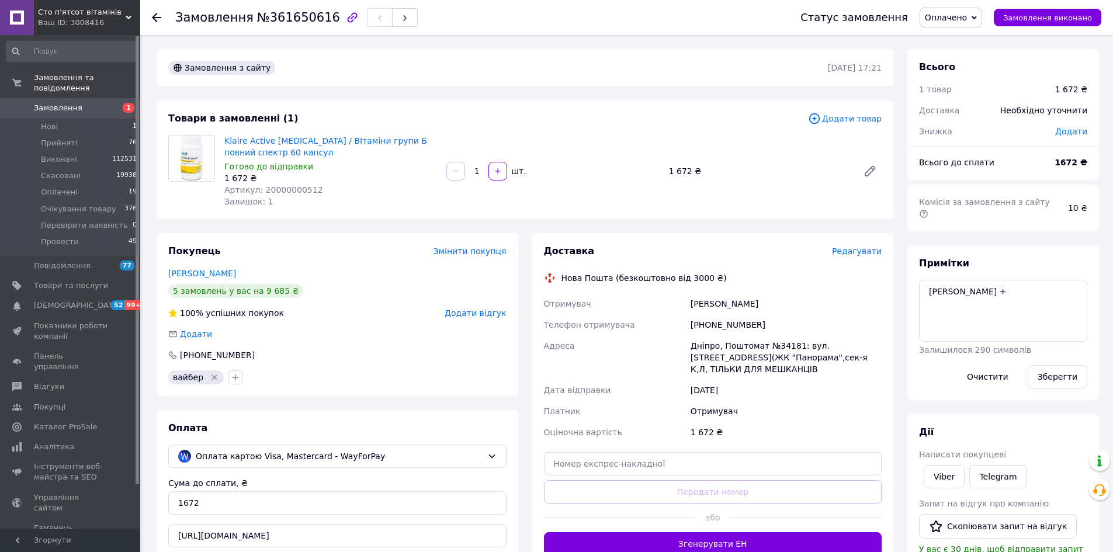
click at [956, 18] on span "Оплачено" at bounding box center [946, 17] width 42 height 9
click at [959, 132] on li "Провести" at bounding box center [970, 129] width 99 height 18
click at [61, 103] on span "Замовлення" at bounding box center [58, 108] width 49 height 11
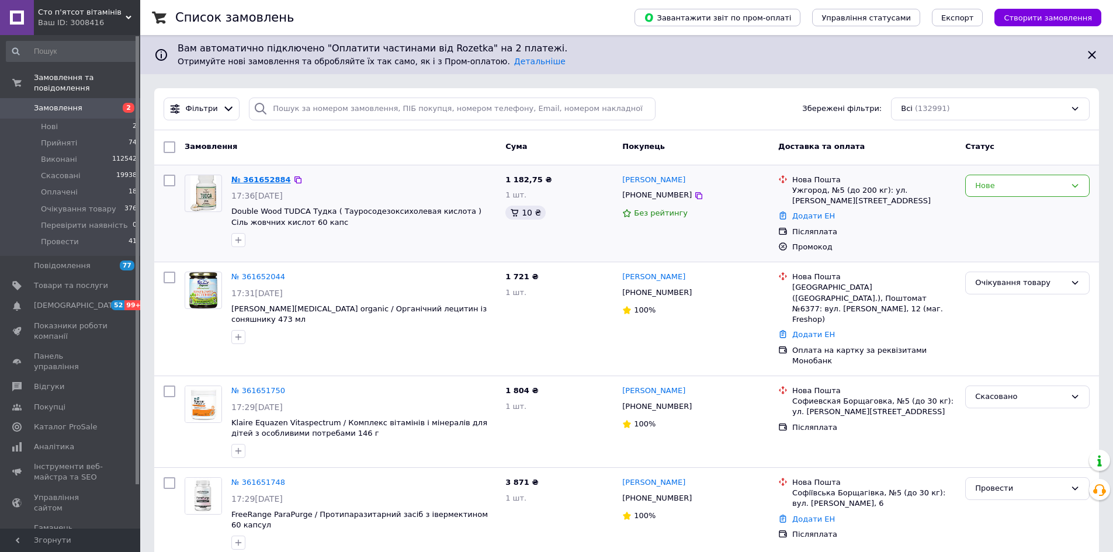
click at [257, 178] on link "№ 361652884" at bounding box center [261, 179] width 60 height 9
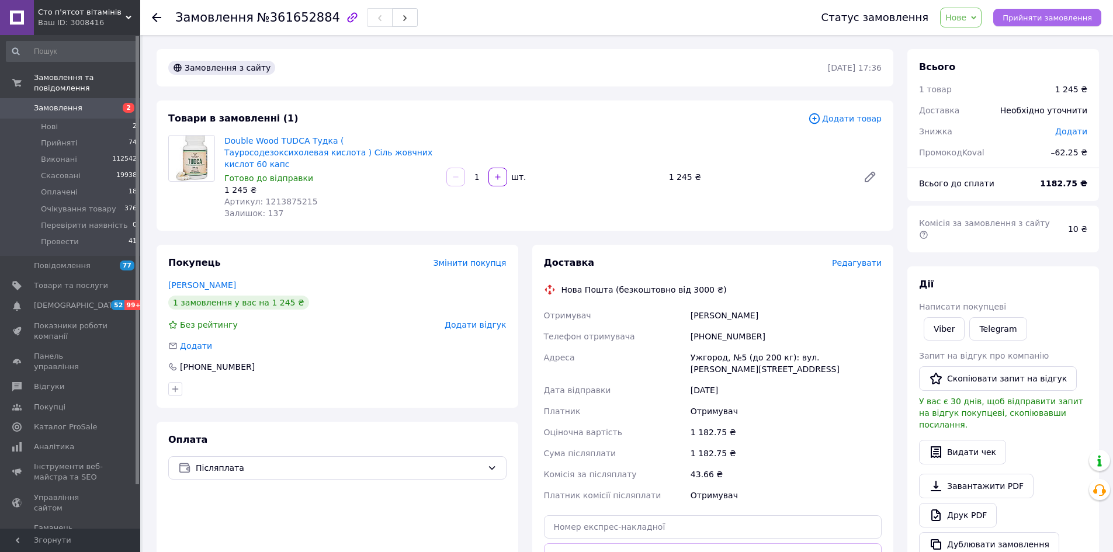
click at [1057, 16] on span "Прийняти замовлення" at bounding box center [1047, 17] width 89 height 9
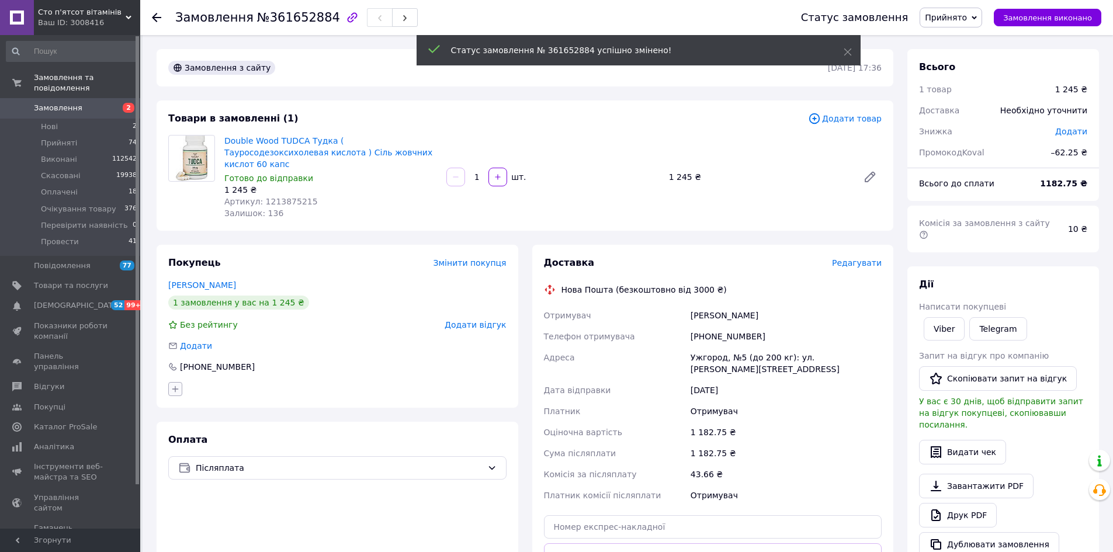
click at [173, 385] on icon "button" at bounding box center [175, 389] width 9 height 9
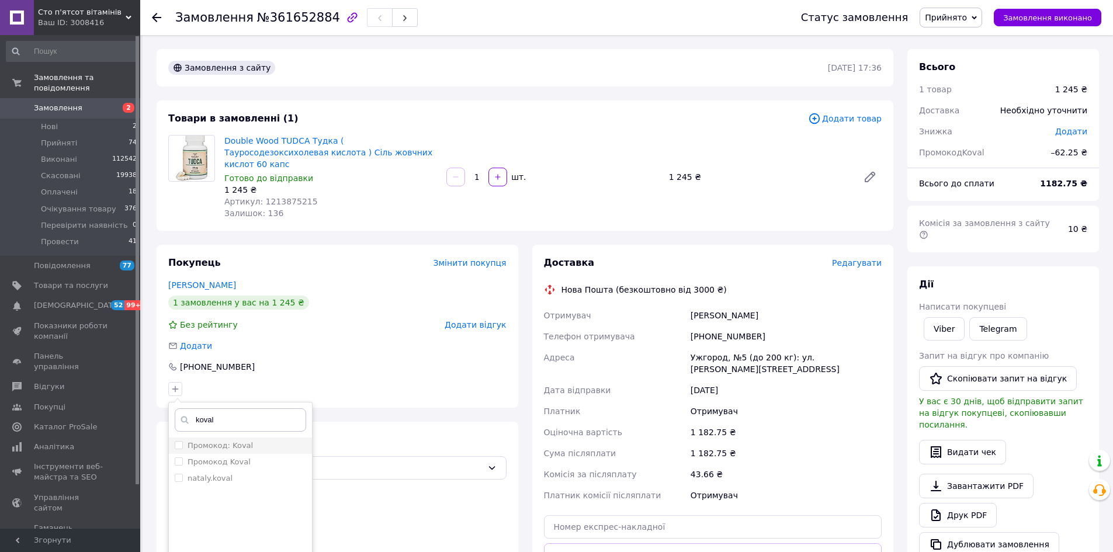
type input "koval"
click at [228, 441] on label "Промокод: Koval" at bounding box center [220, 445] width 65 height 9
checkbox input "true"
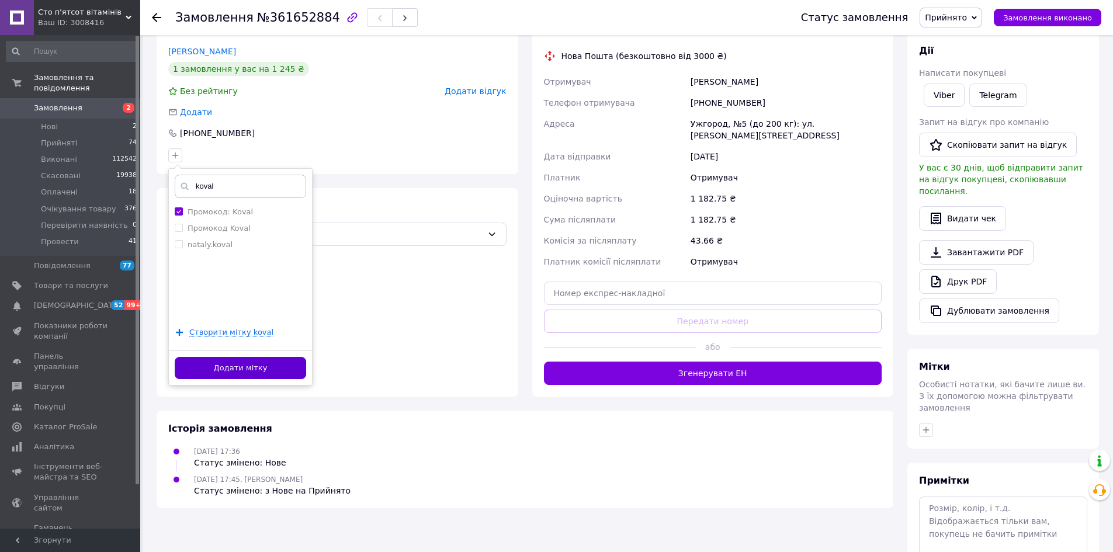
click at [274, 357] on button "Додати мітку" at bounding box center [241, 368] width 132 height 23
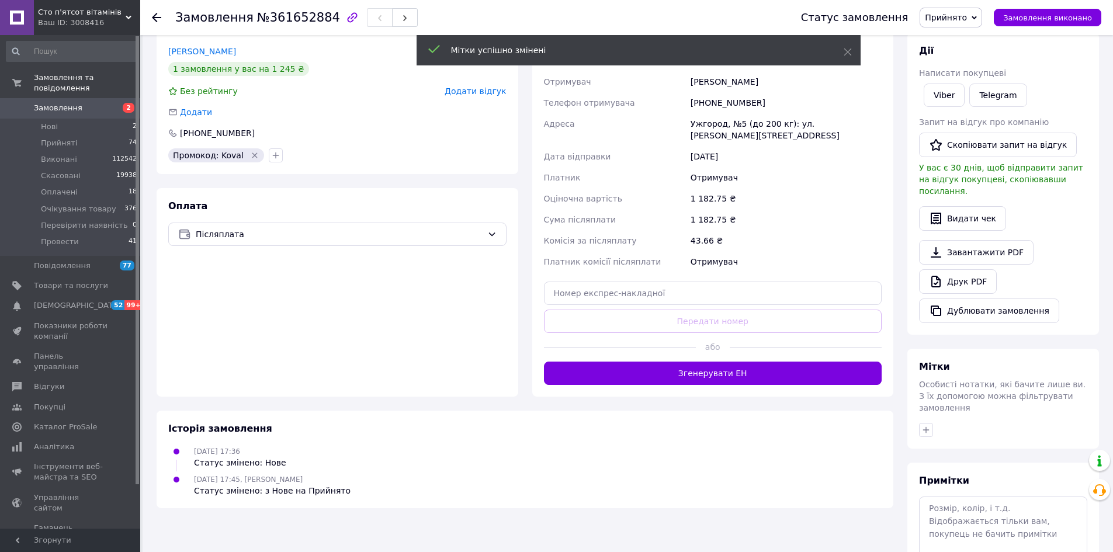
scroll to position [278, 0]
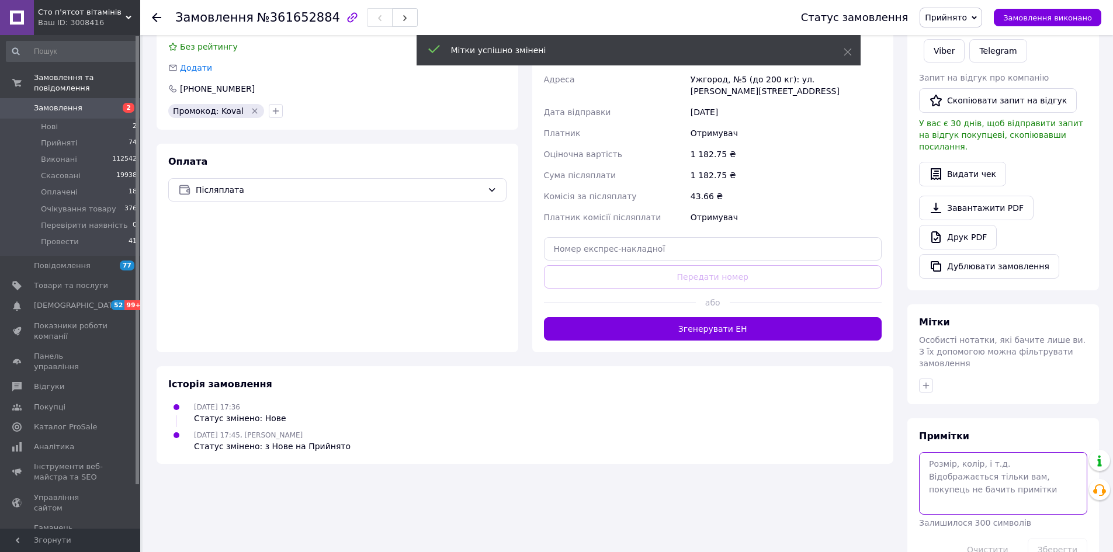
click at [994, 452] on textarea at bounding box center [1003, 483] width 168 height 62
type textarea "12.09 [PERSON_NAME]"
click at [1068, 538] on button "Зберегти" at bounding box center [1058, 549] width 60 height 23
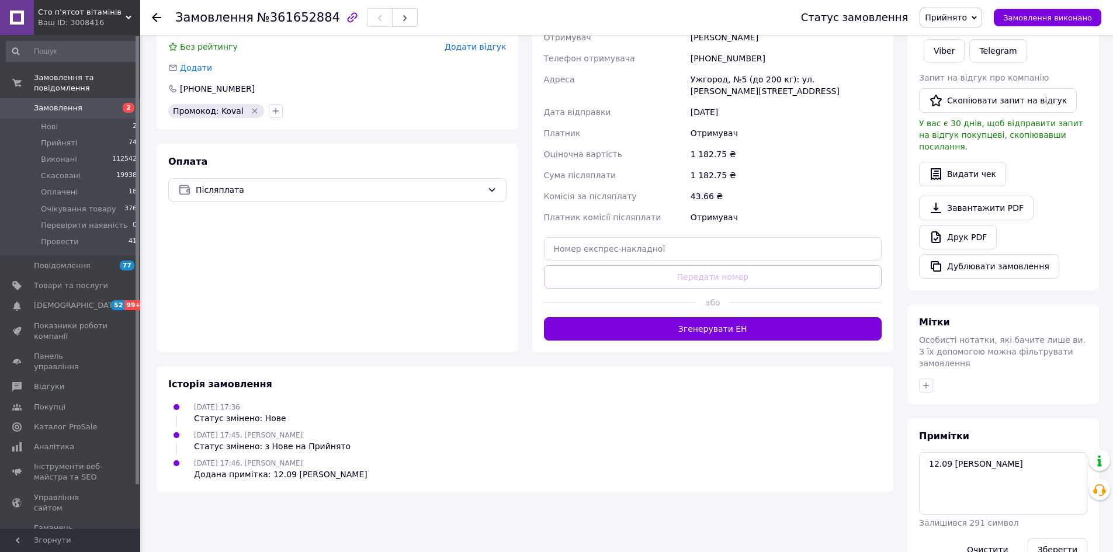
scroll to position [44, 0]
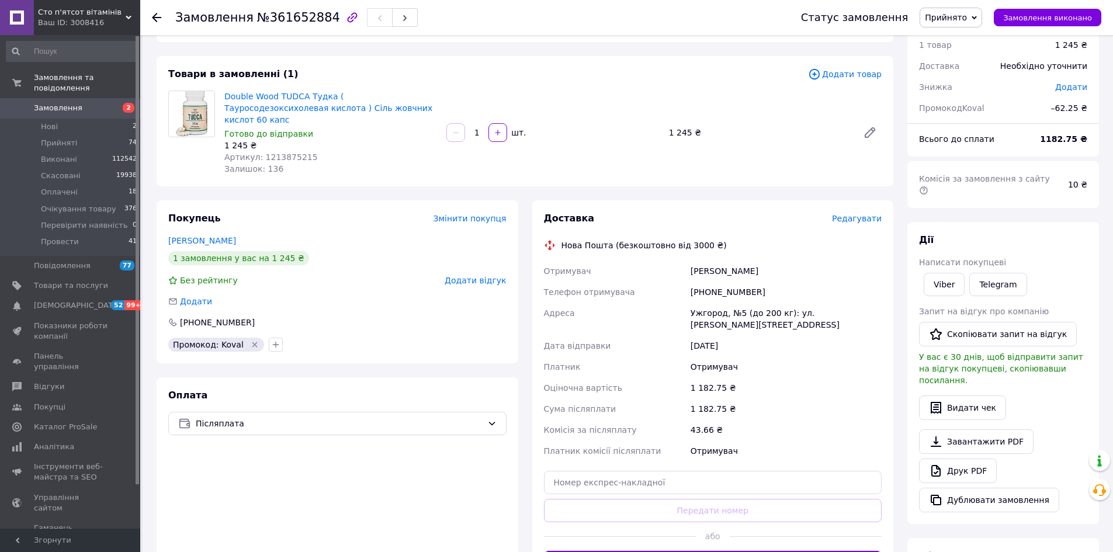
click at [726, 282] on div "[PHONE_NUMBER]" at bounding box center [787, 292] width 196 height 21
copy div "380958415658"
click at [956, 459] on link "Друк PDF" at bounding box center [958, 471] width 78 height 25
click at [271, 340] on icon "button" at bounding box center [275, 344] width 9 height 9
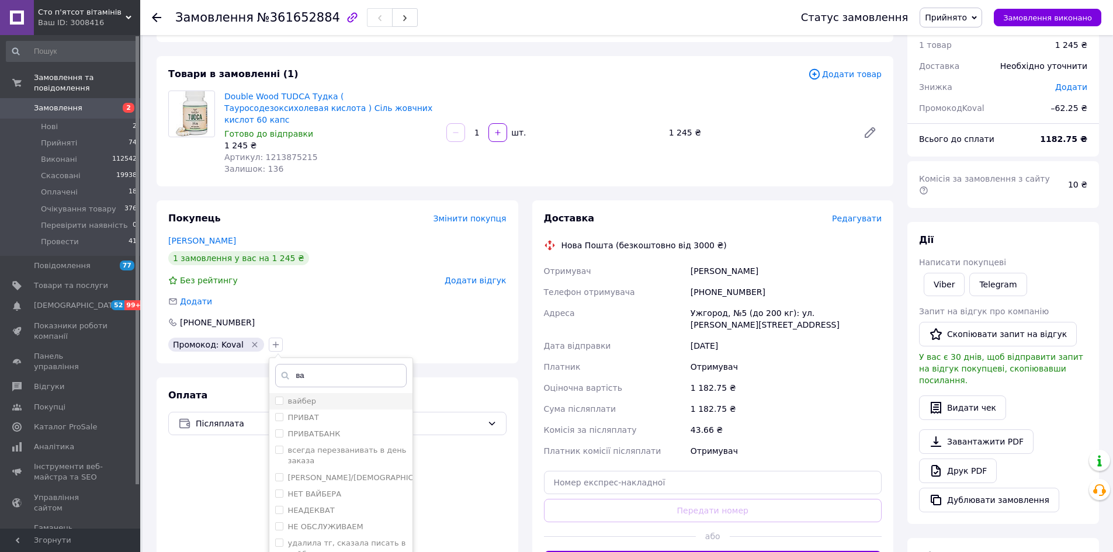
type input "ва"
click at [335, 396] on div "вайбер" at bounding box center [341, 401] width 132 height 11
checkbox input "true"
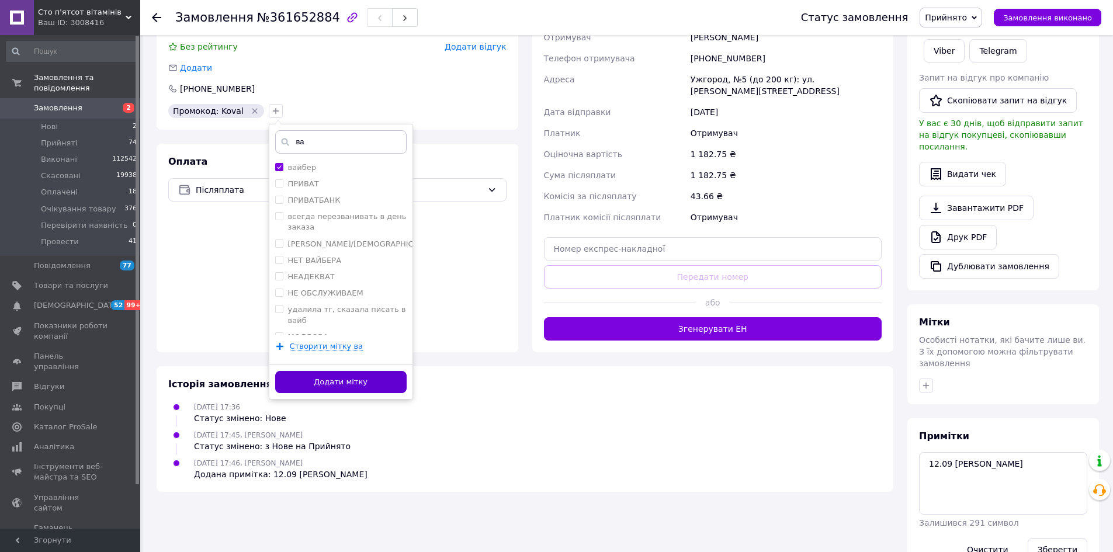
click at [371, 371] on button "Додати мітку" at bounding box center [341, 382] width 132 height 23
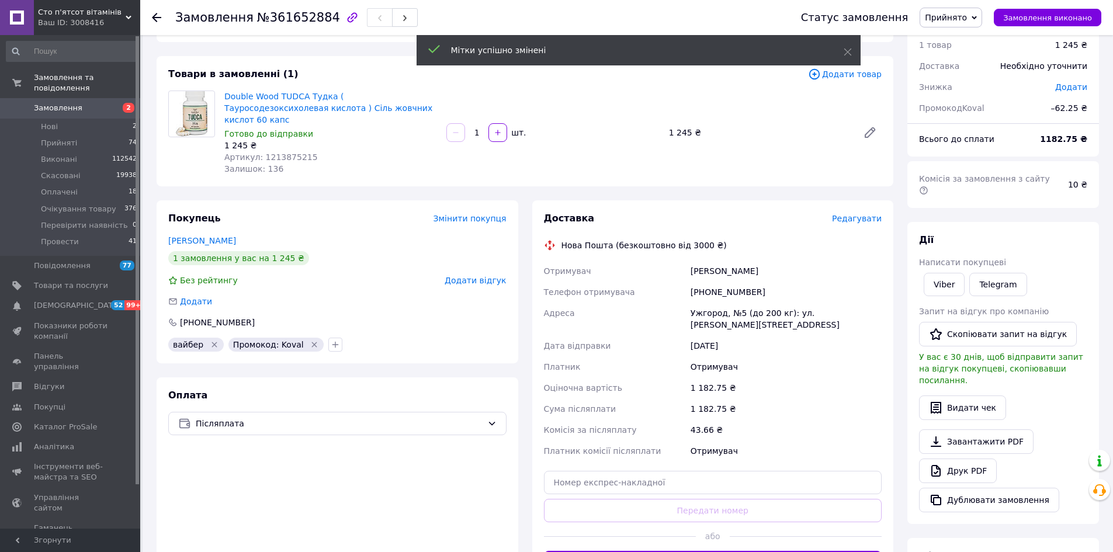
scroll to position [0, 0]
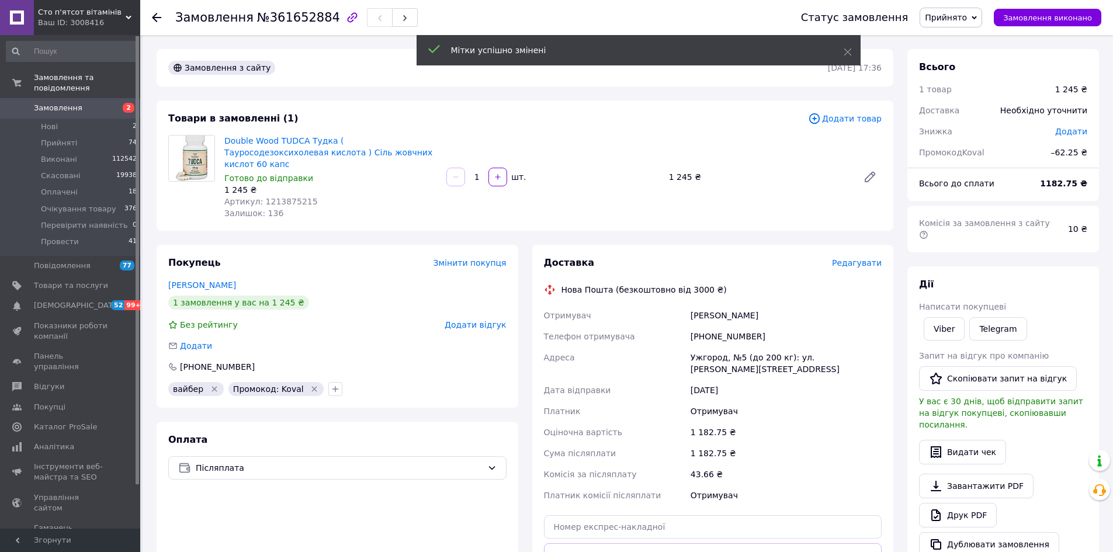
click at [70, 103] on span "Замовлення" at bounding box center [58, 108] width 49 height 11
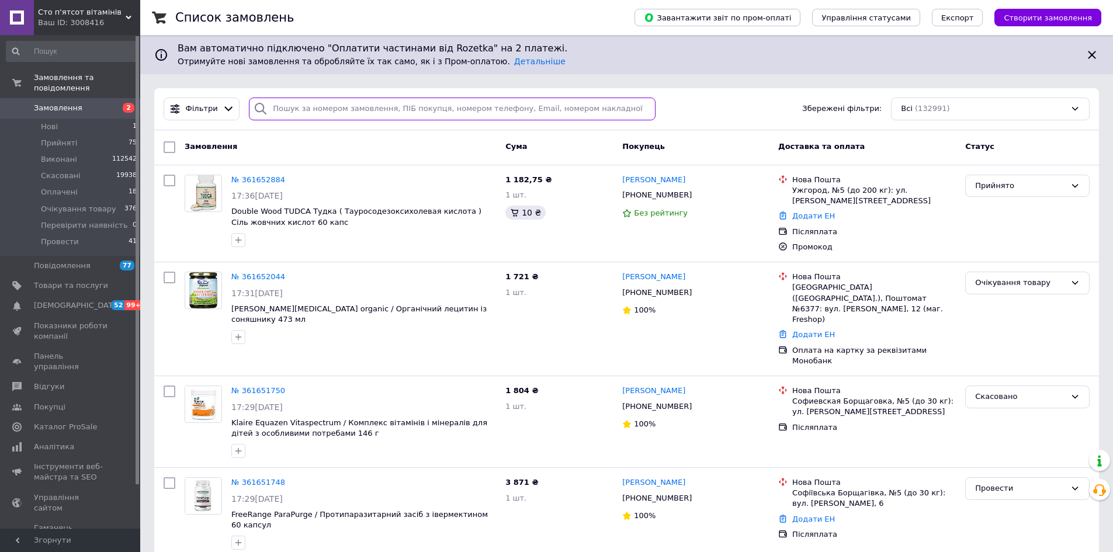
click at [348, 109] on input "search" at bounding box center [452, 109] width 407 height 23
paste input "0634259235"
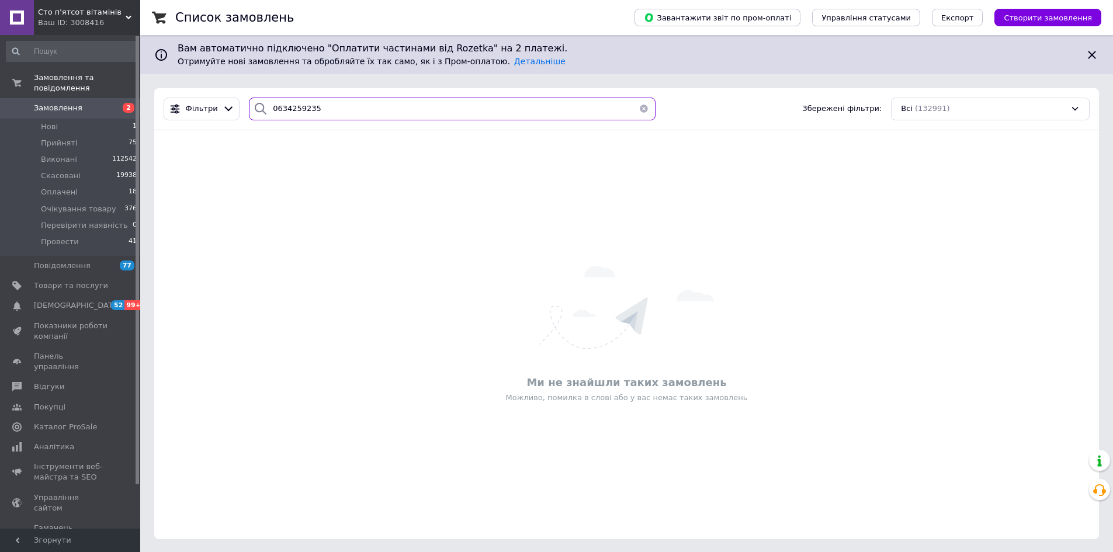
click at [379, 116] on input "0634259235" at bounding box center [452, 109] width 407 height 23
paste input "380688850553"
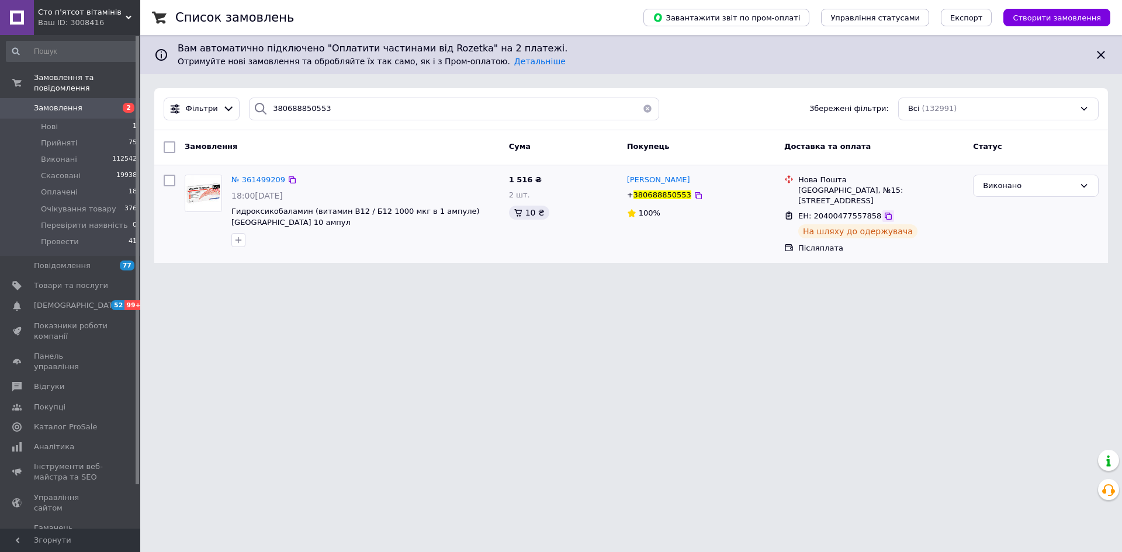
click at [884, 212] on icon at bounding box center [888, 216] width 9 height 9
click at [317, 111] on input "380688850553" at bounding box center [454, 109] width 410 height 23
paste input "502738707"
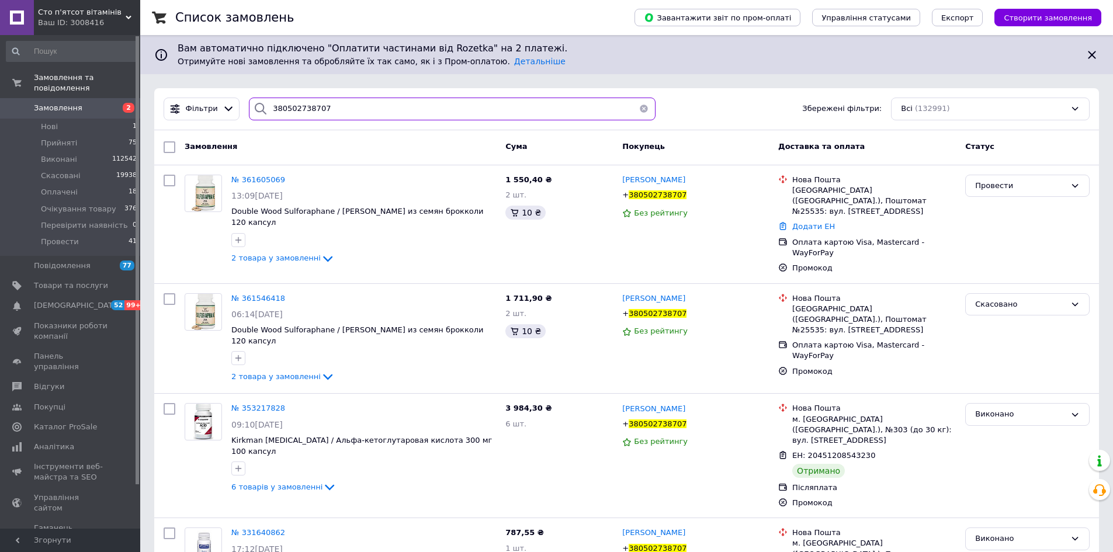
type input "380502738707"
click at [64, 103] on span "Замовлення" at bounding box center [58, 108] width 49 height 11
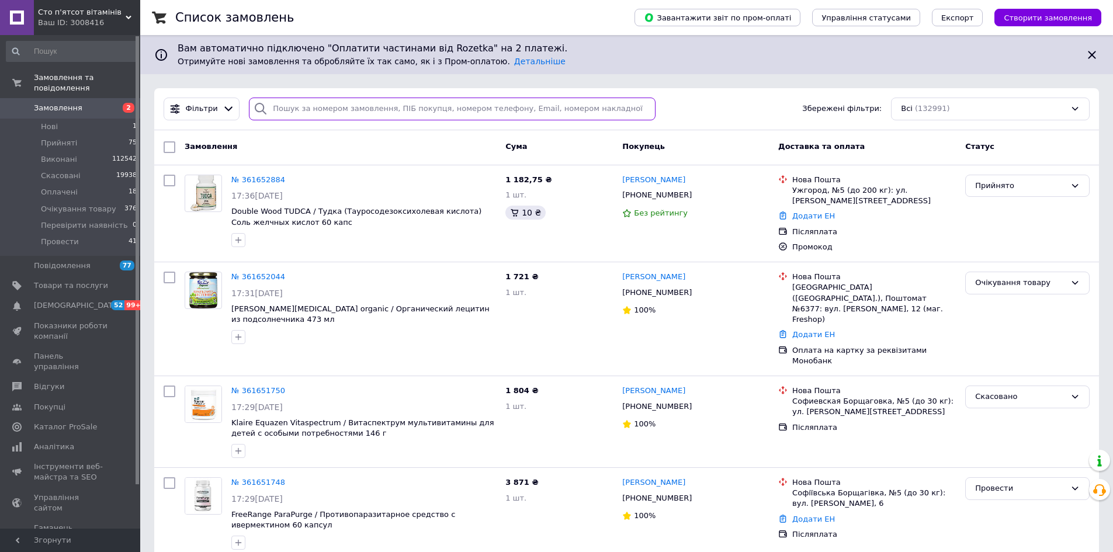
click at [407, 108] on input "search" at bounding box center [452, 109] width 407 height 23
paste input "380675717119"
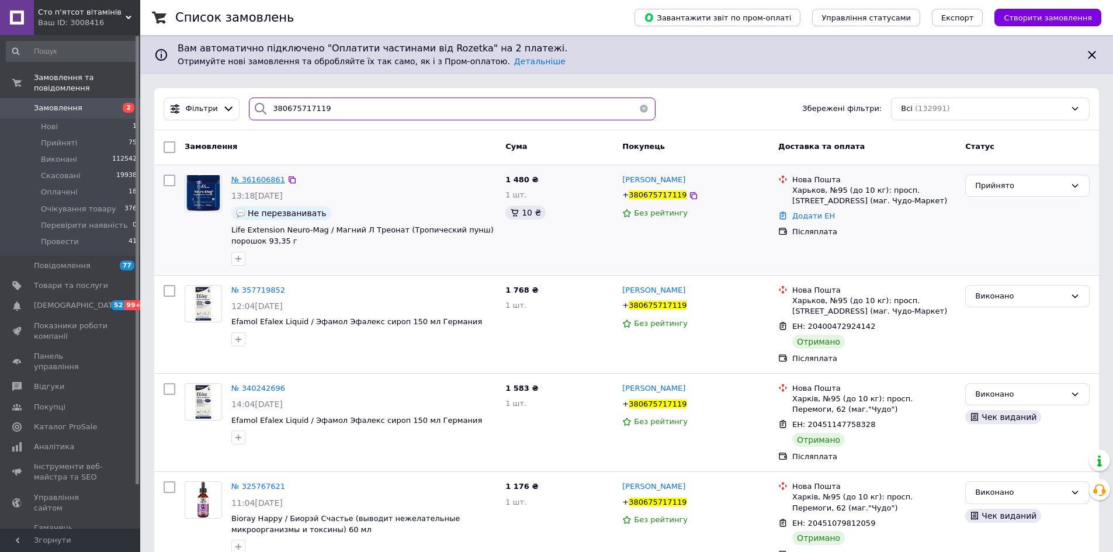
type input "380675717119"
click at [257, 181] on span "№ 361606861" at bounding box center [258, 179] width 54 height 9
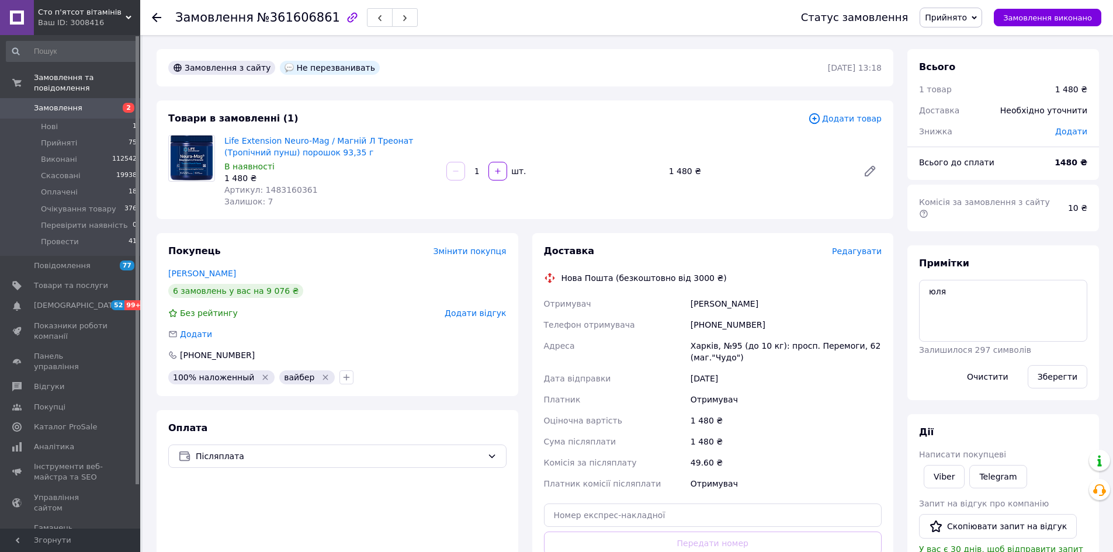
click at [965, 18] on span "Прийнято" at bounding box center [946, 17] width 42 height 9
click at [975, 131] on li "Провести" at bounding box center [970, 129] width 99 height 18
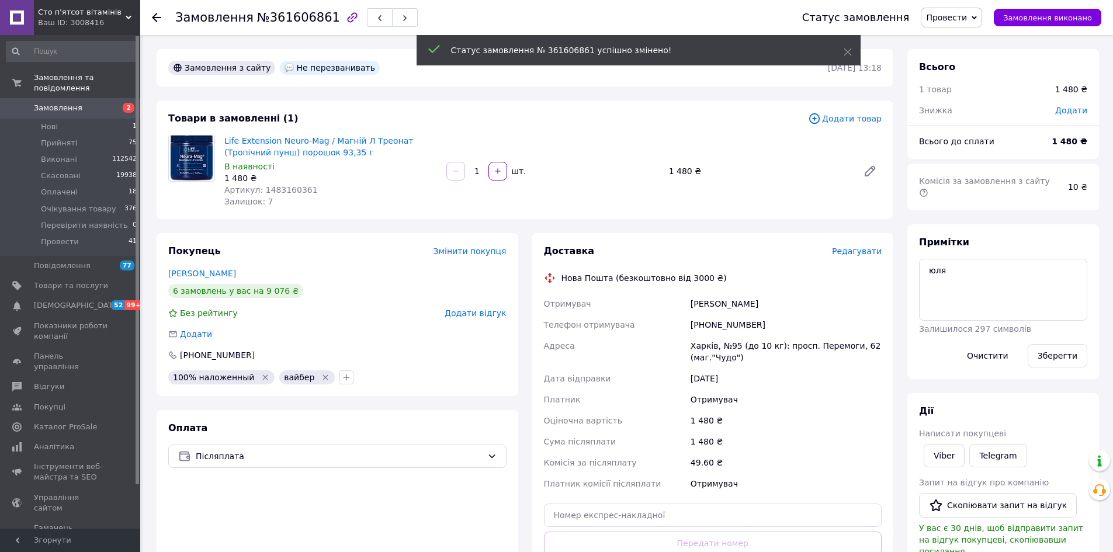
click at [70, 103] on span "Замовлення" at bounding box center [58, 108] width 49 height 11
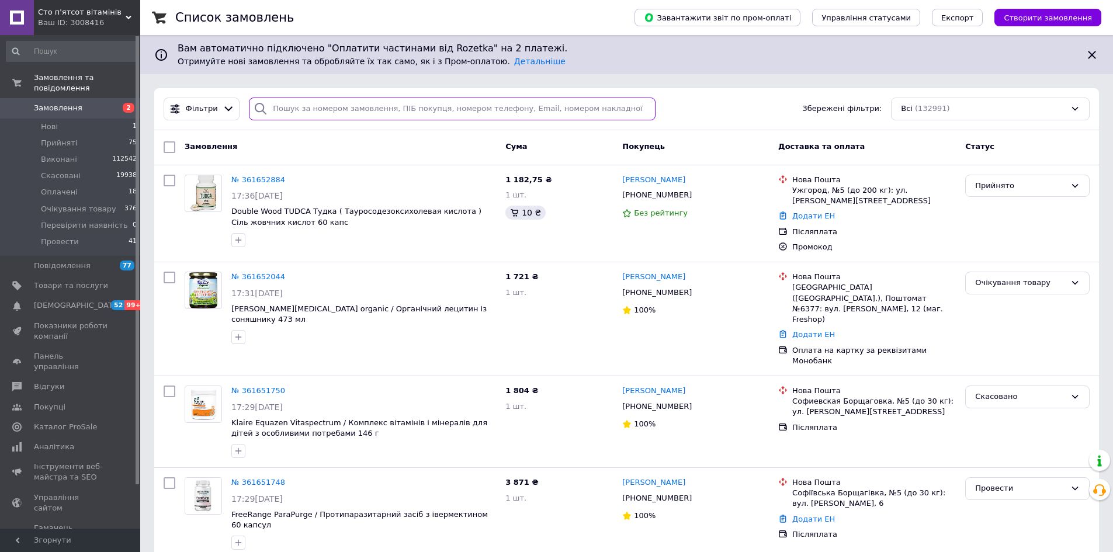
click at [374, 103] on input "search" at bounding box center [452, 109] width 407 height 23
paste input "380674855547"
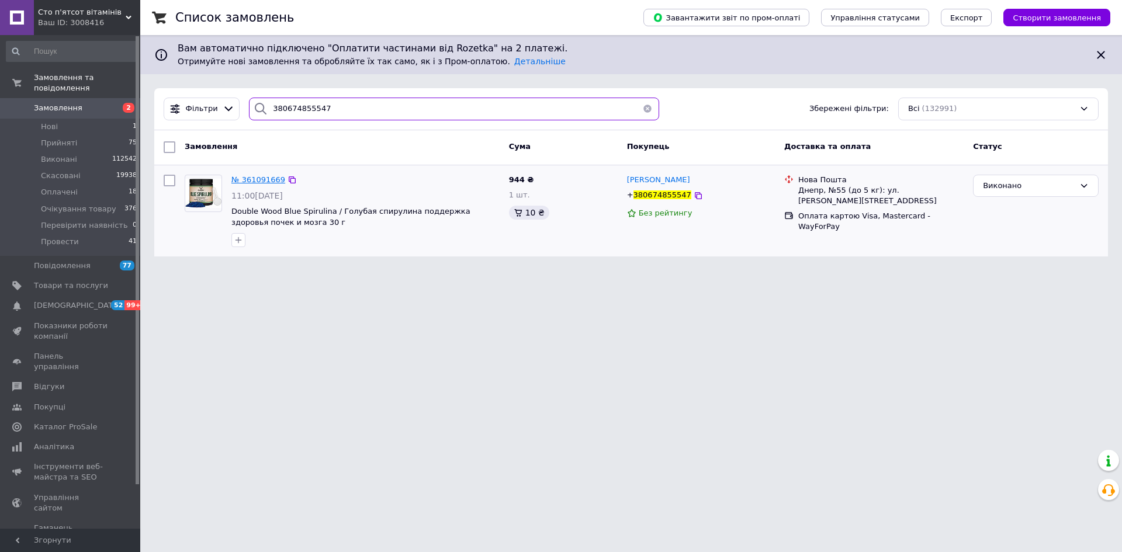
type input "380674855547"
click at [250, 177] on span "№ 361091669" at bounding box center [258, 179] width 54 height 9
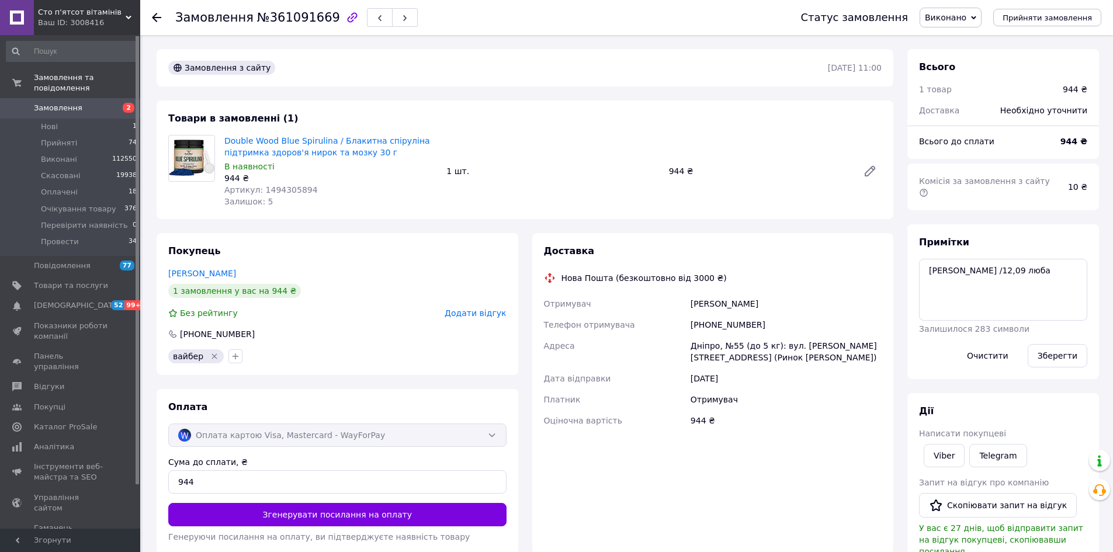
click at [292, 22] on span "№361091669" at bounding box center [298, 18] width 83 height 14
copy span "361091669"
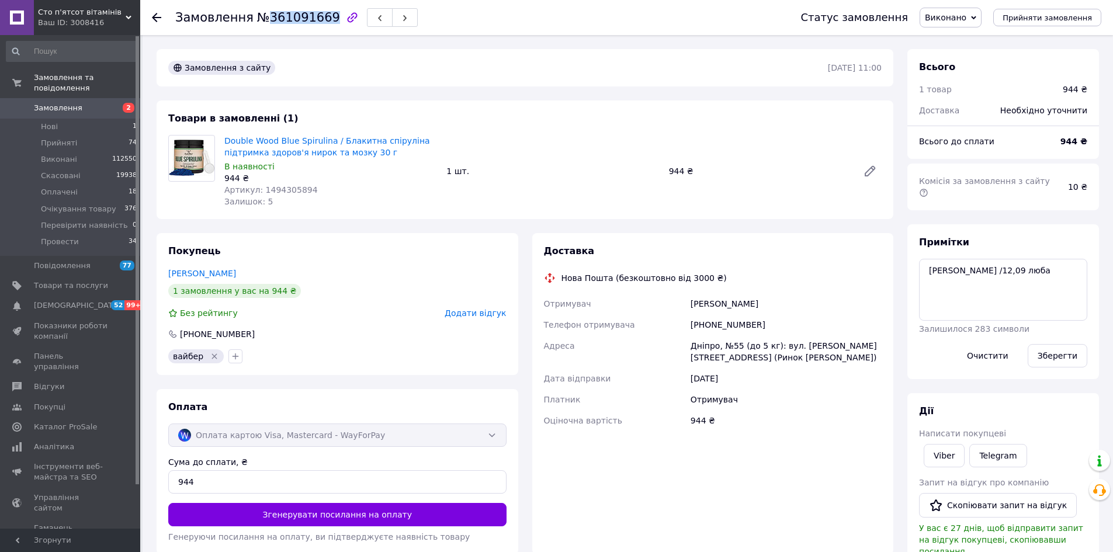
click at [78, 103] on span "Замовлення" at bounding box center [71, 108] width 74 height 11
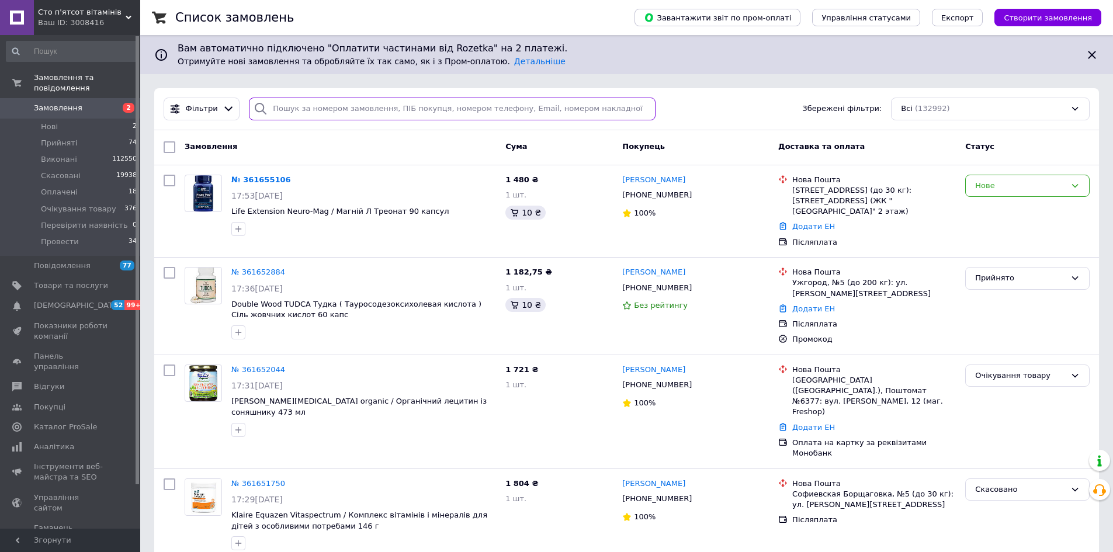
click at [361, 106] on input "search" at bounding box center [452, 109] width 407 height 23
paste input "380975599549"
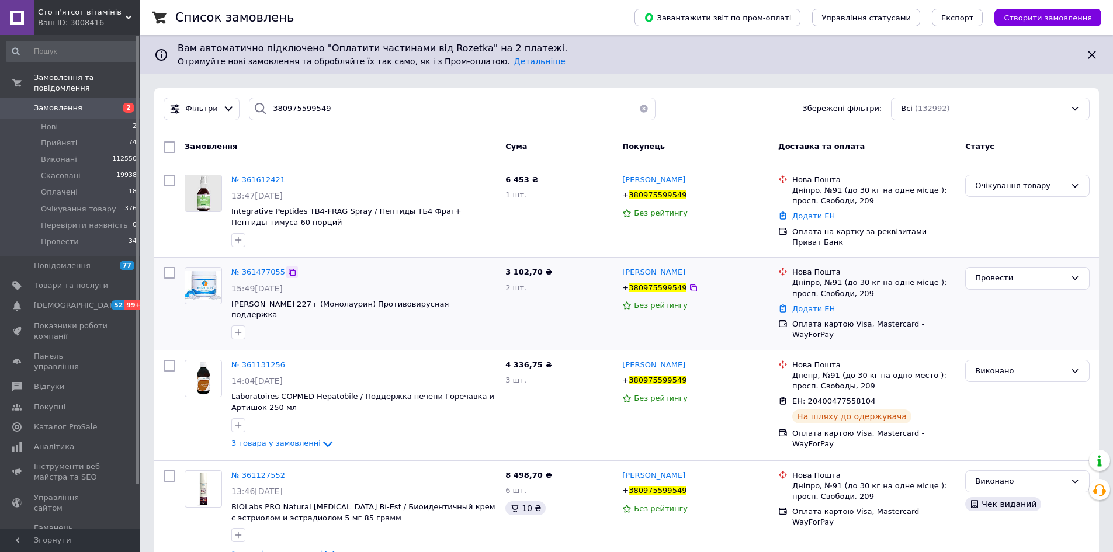
click at [288, 269] on icon at bounding box center [292, 272] width 9 height 9
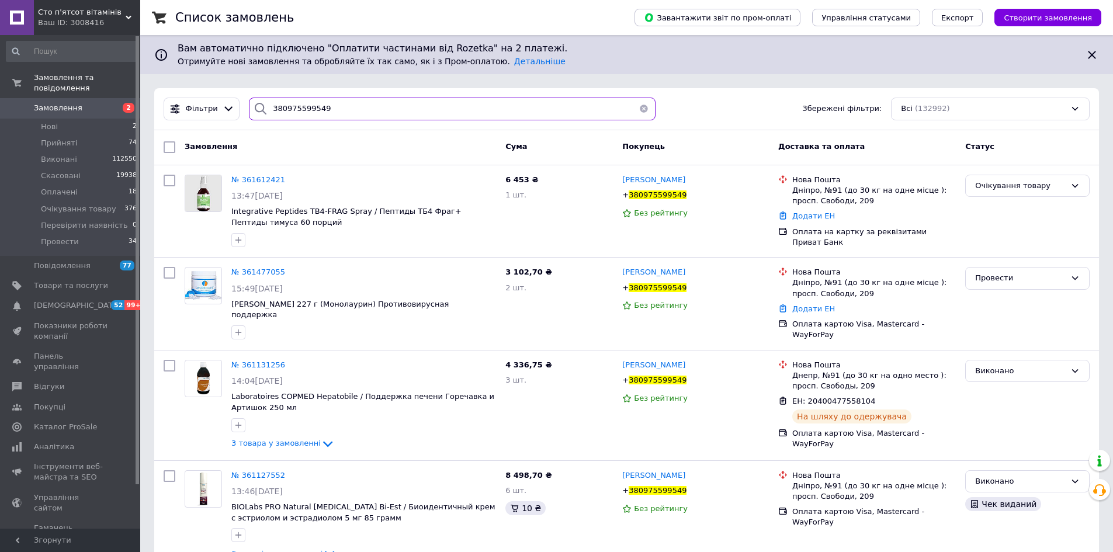
click at [350, 108] on input "380975599549" at bounding box center [452, 109] width 407 height 23
click at [349, 108] on input "380975599549" at bounding box center [452, 109] width 407 height 23
paste input "61091669"
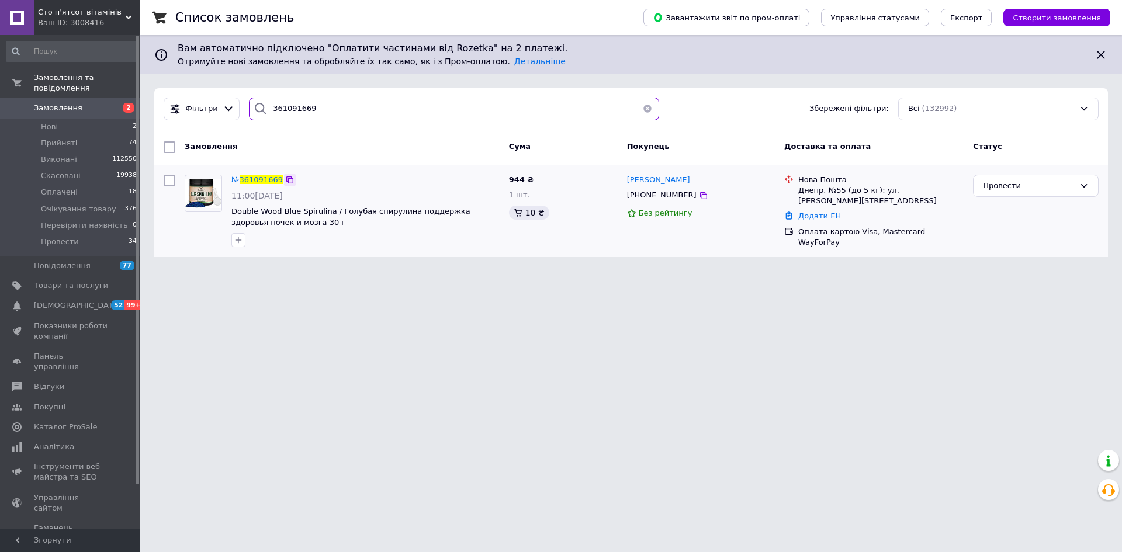
type input "361091669"
click at [285, 178] on icon at bounding box center [289, 179] width 9 height 9
click at [58, 103] on span "Замовлення" at bounding box center [58, 108] width 49 height 11
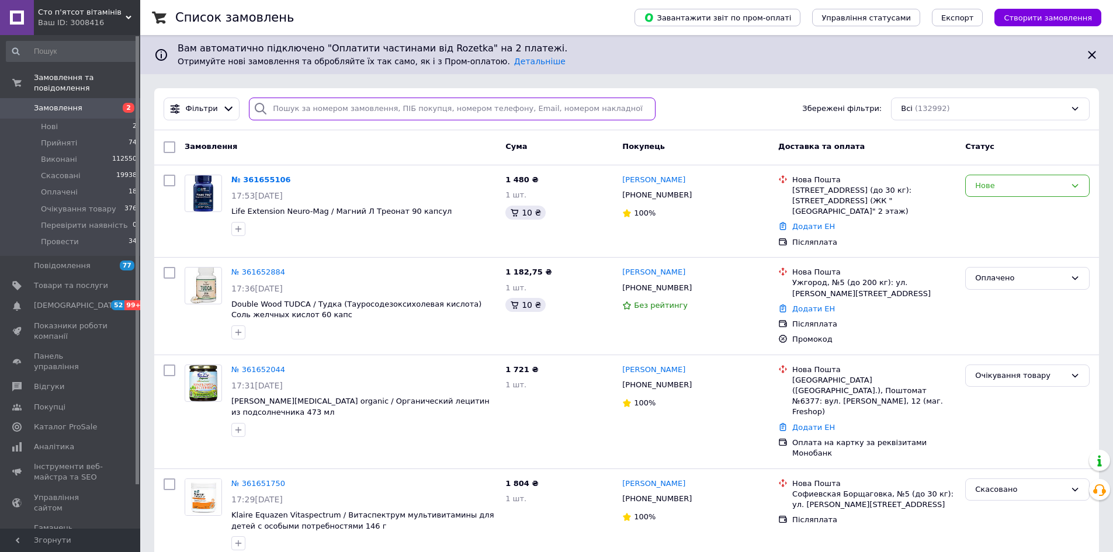
click at [399, 101] on input "search" at bounding box center [452, 109] width 407 height 23
paste input "380674898105"
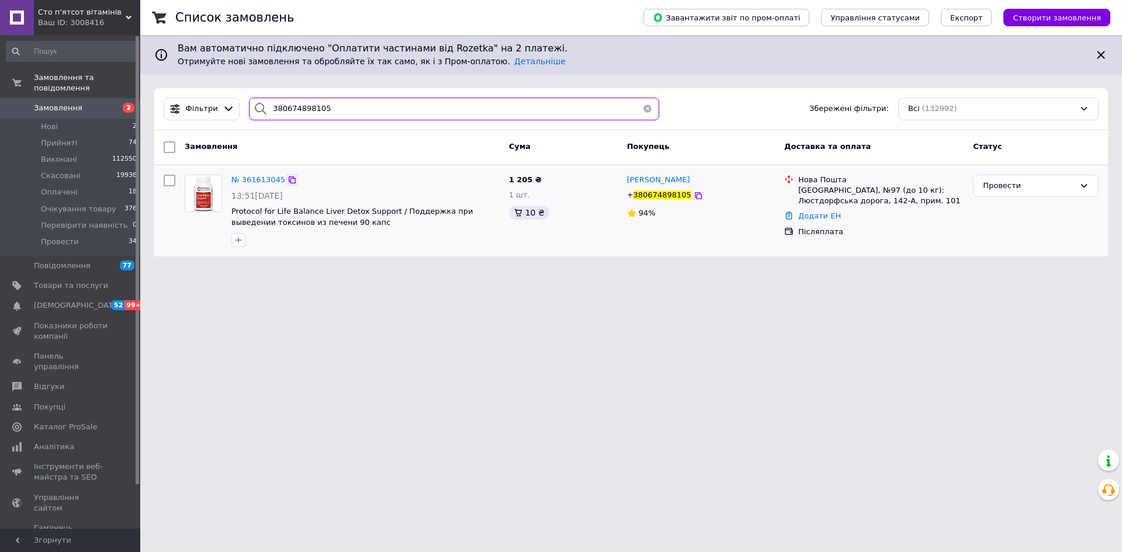
type input "380674898105"
click at [286, 174] on div at bounding box center [292, 180] width 12 height 12
click at [289, 178] on icon at bounding box center [292, 180] width 7 height 7
click at [75, 103] on span "Замовлення" at bounding box center [58, 108] width 49 height 11
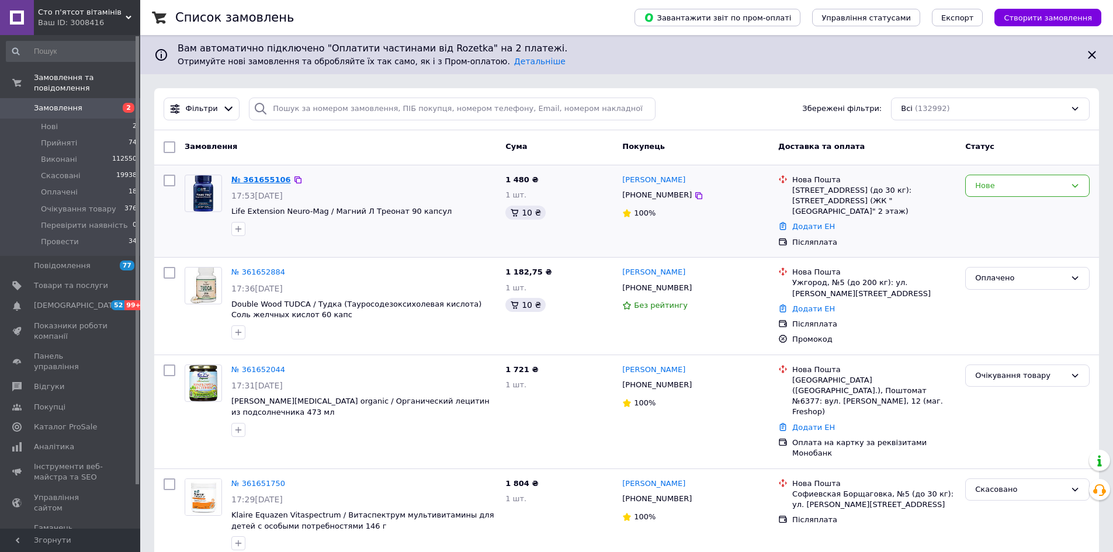
click at [251, 177] on link "№ 361655106" at bounding box center [261, 179] width 60 height 9
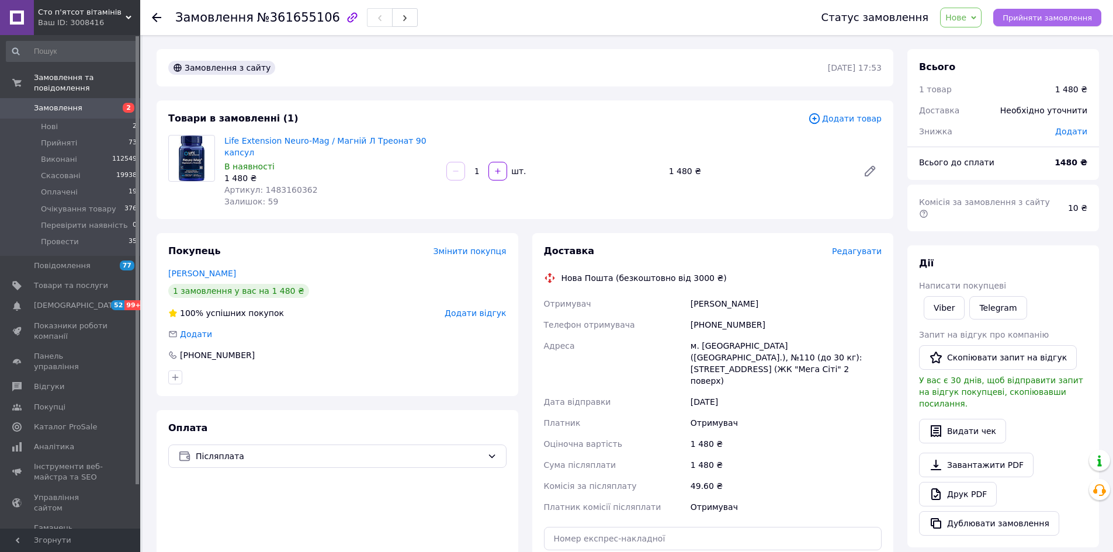
click at [1046, 19] on span "Прийняти замовлення" at bounding box center [1047, 17] width 89 height 9
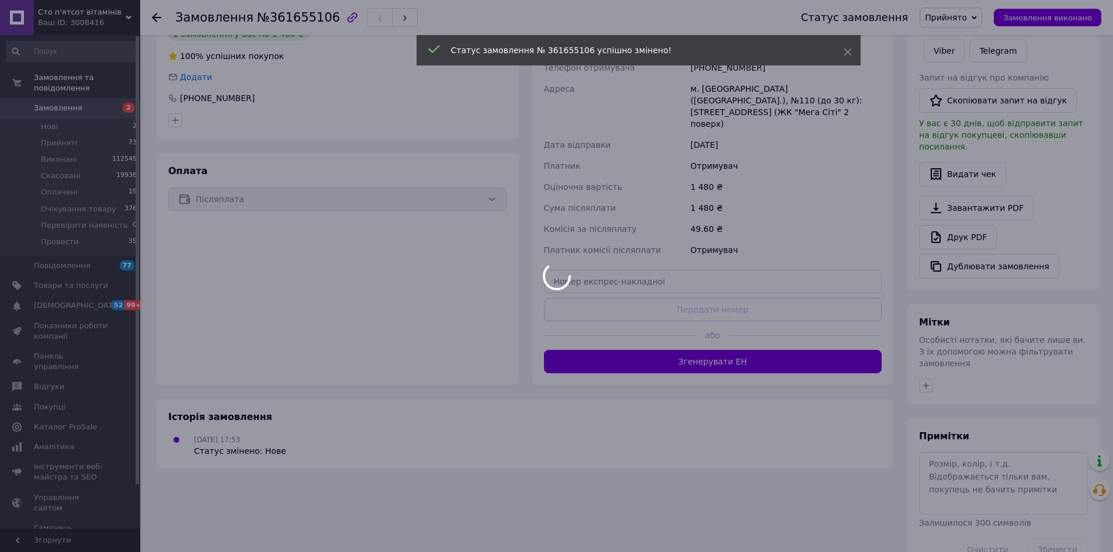
scroll to position [236, 0]
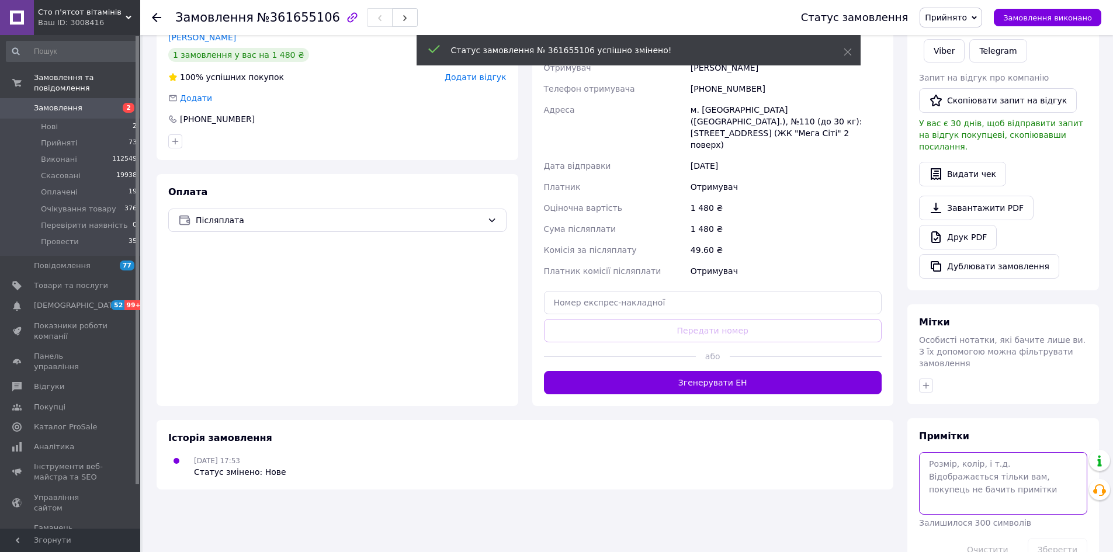
click at [956, 452] on textarea at bounding box center [1003, 483] width 168 height 62
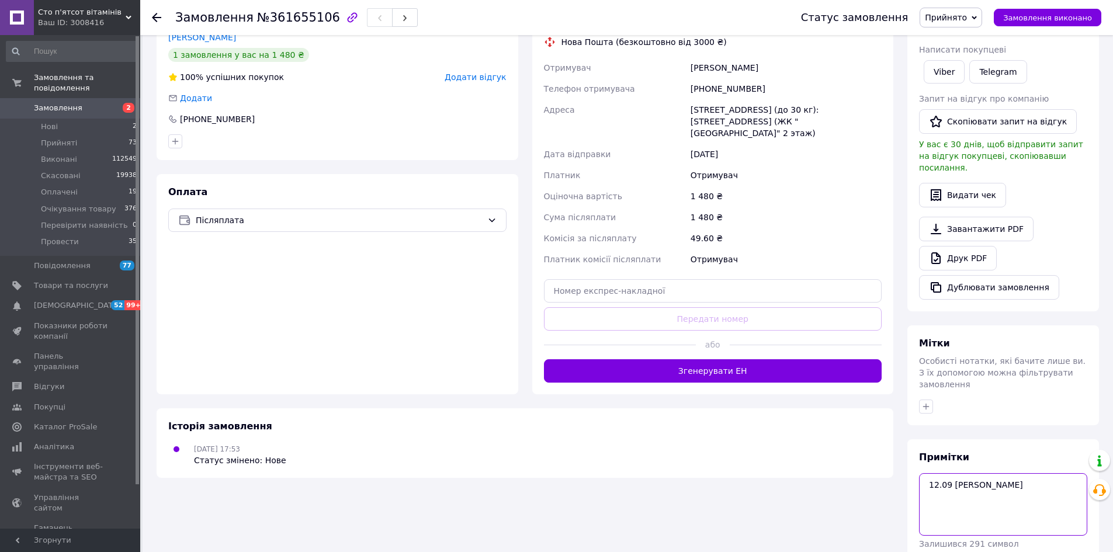
type textarea "12.09 [PERSON_NAME]"
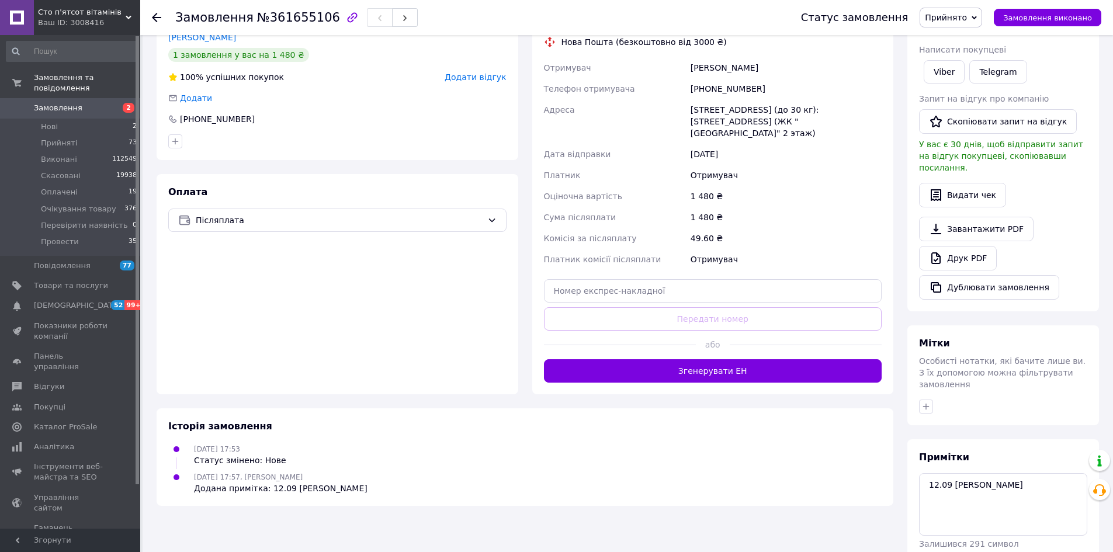
scroll to position [2, 0]
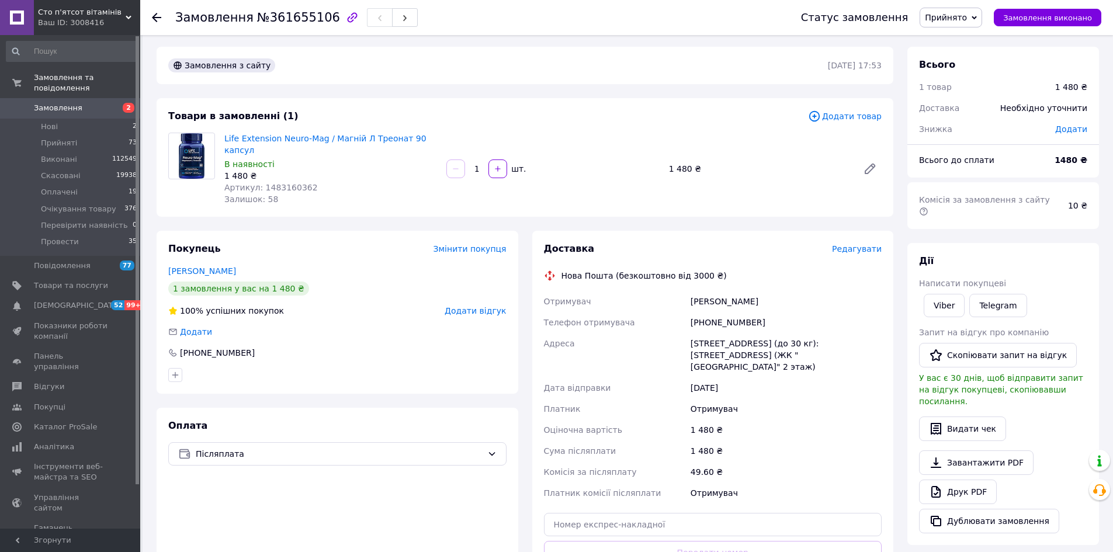
click at [724, 317] on div "+380687596128" at bounding box center [787, 322] width 196 height 21
copy div "380687596128"
drag, startPoint x: 74, startPoint y: 102, endPoint x: 98, endPoint y: 107, distance: 24.0
click at [98, 107] on link "Замовлення 2" at bounding box center [72, 108] width 144 height 20
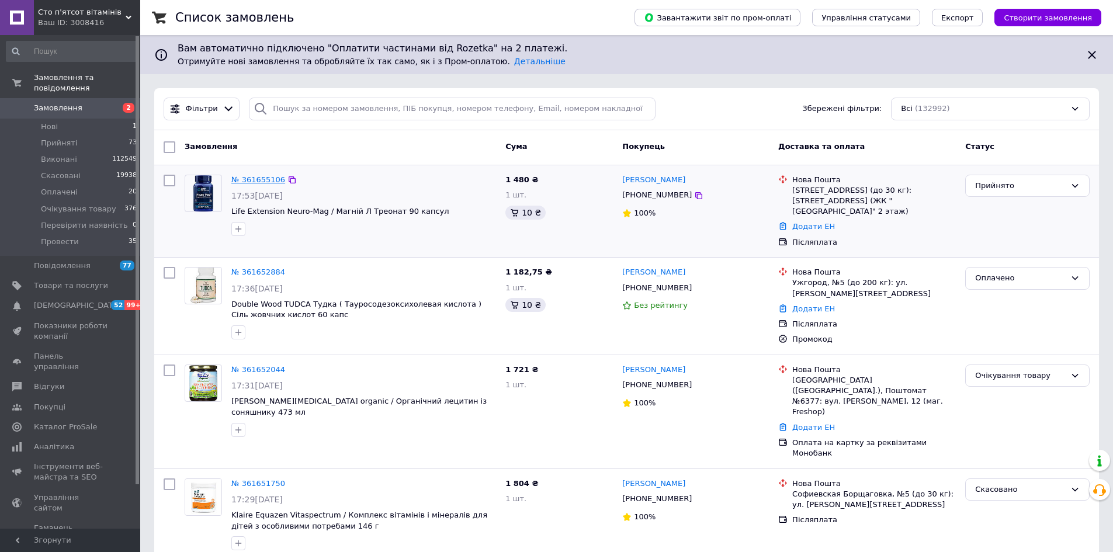
click at [248, 178] on link "№ 361655106" at bounding box center [258, 179] width 54 height 9
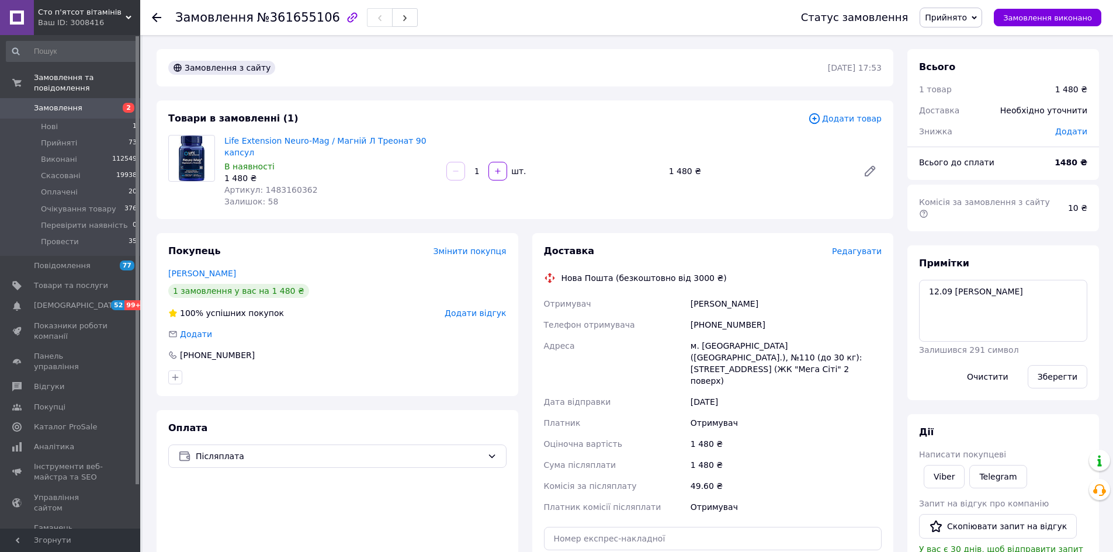
scroll to position [234, 0]
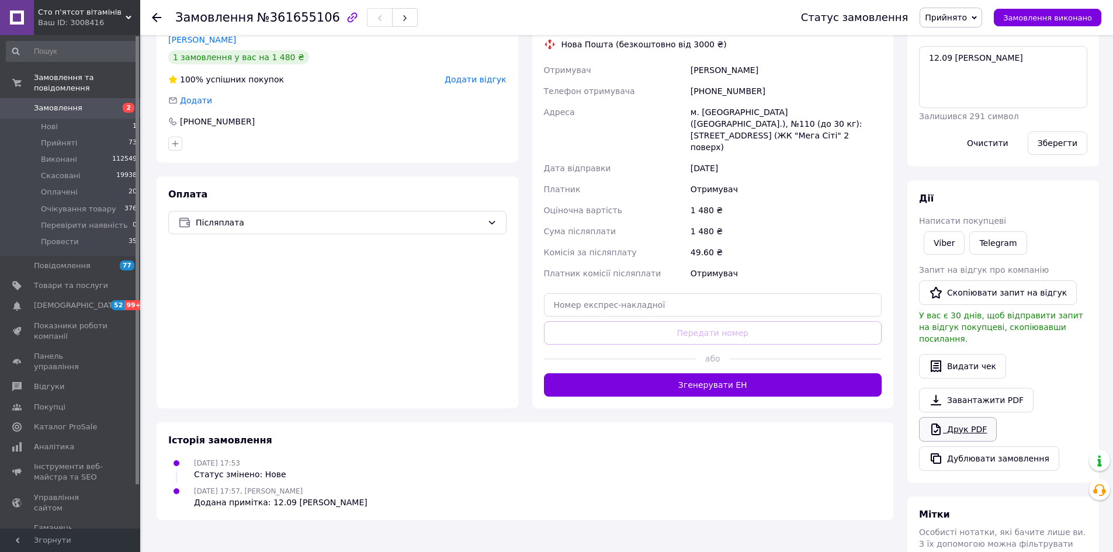
click at [949, 417] on link "Друк PDF" at bounding box center [958, 429] width 78 height 25
click at [174, 139] on icon "button" at bounding box center [175, 143] width 9 height 9
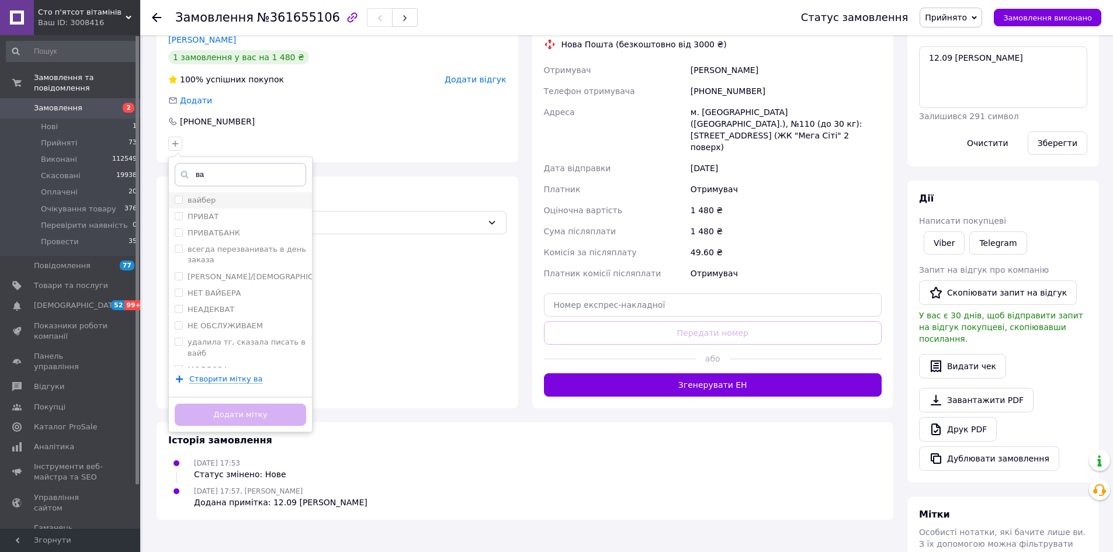
type input "ва"
drag, startPoint x: 212, startPoint y: 192, endPoint x: 216, endPoint y: 203, distance: 11.6
click at [213, 196] on label "вайбер" at bounding box center [202, 200] width 28 height 9
checkbox input "true"
click at [234, 404] on button "Додати мітку" at bounding box center [241, 415] width 132 height 23
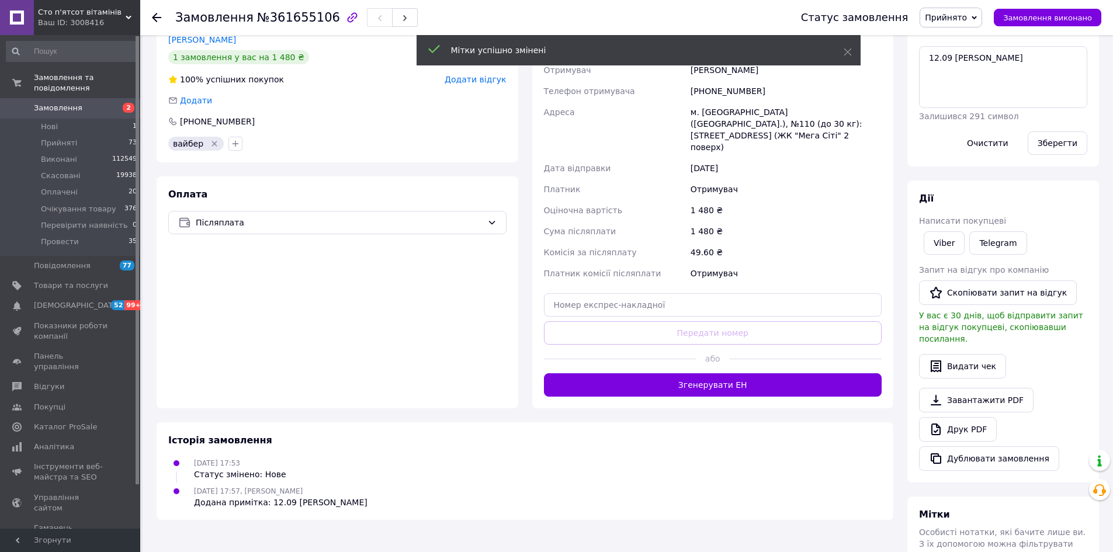
scroll to position [0, 0]
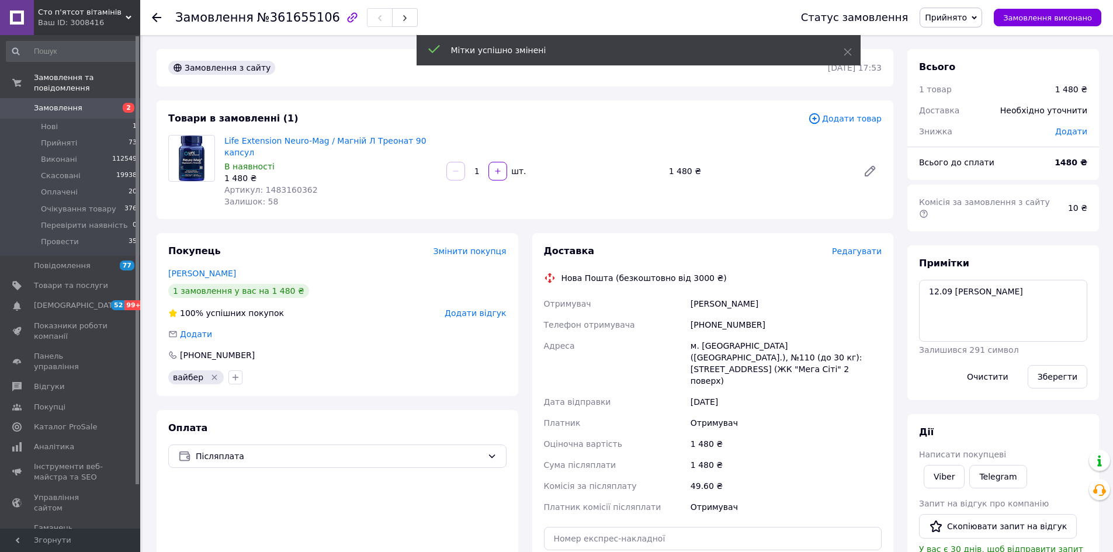
click at [50, 103] on span "Замовлення" at bounding box center [58, 108] width 49 height 11
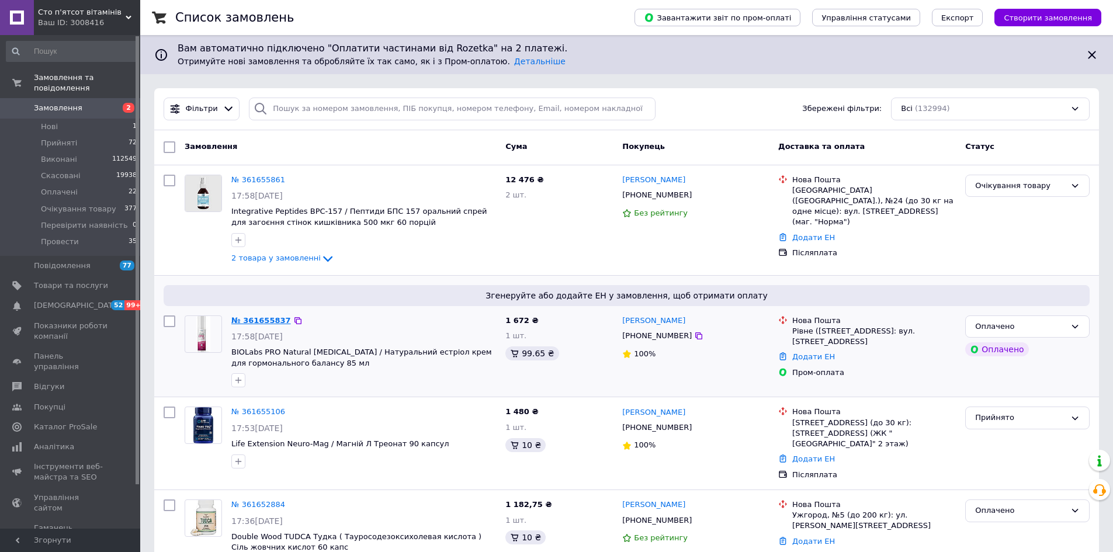
click at [251, 318] on link "№ 361655837" at bounding box center [261, 320] width 60 height 9
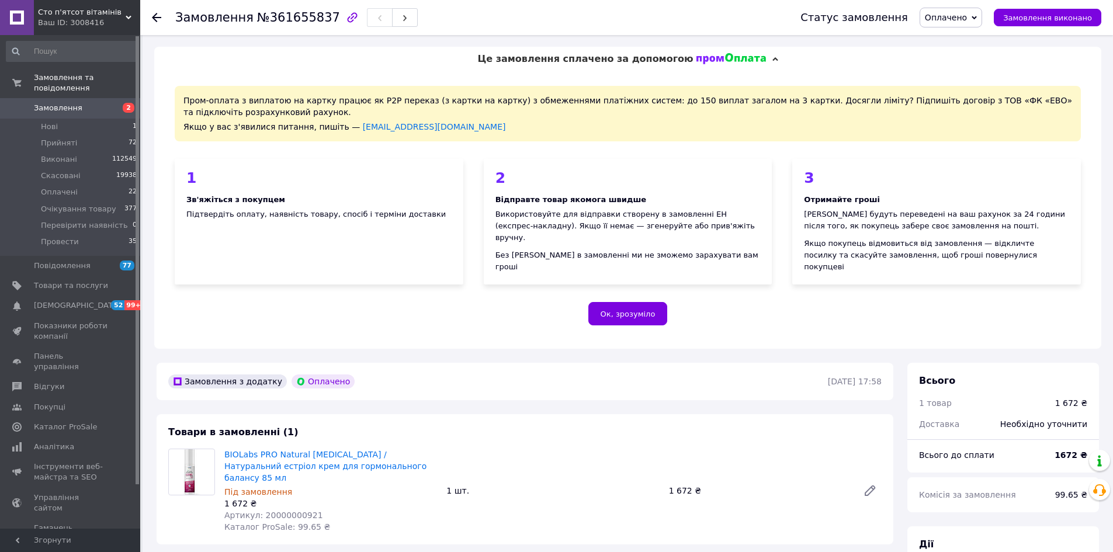
scroll to position [234, 0]
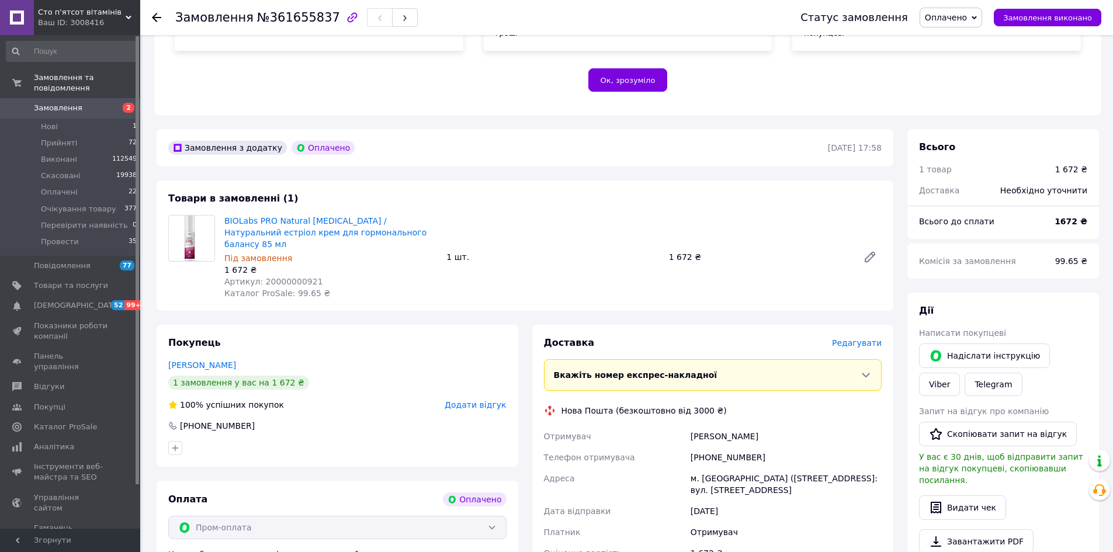
click at [292, 18] on span "№361655837" at bounding box center [298, 18] width 83 height 14
copy span "361655837"
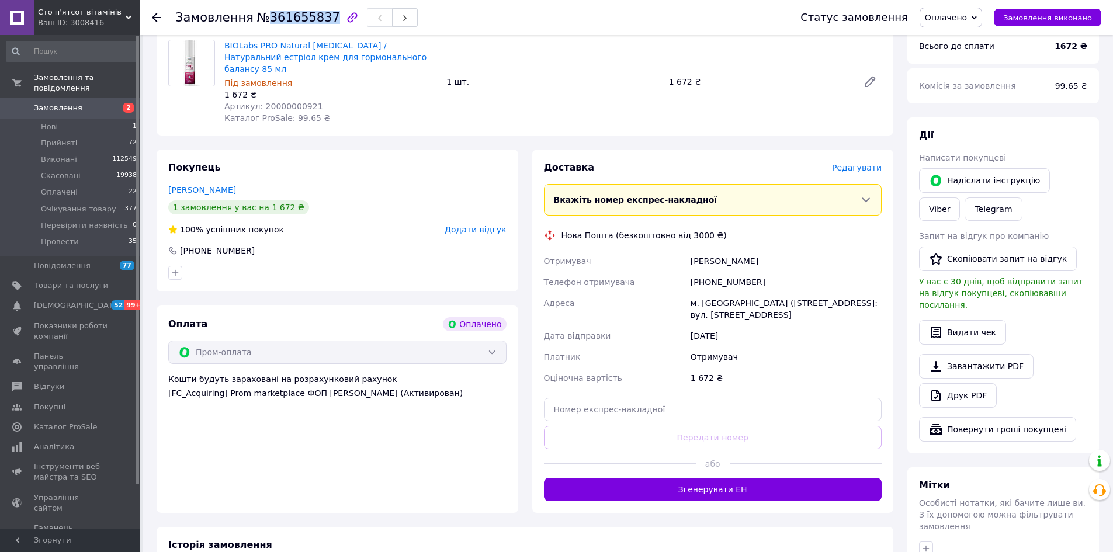
scroll to position [468, 0]
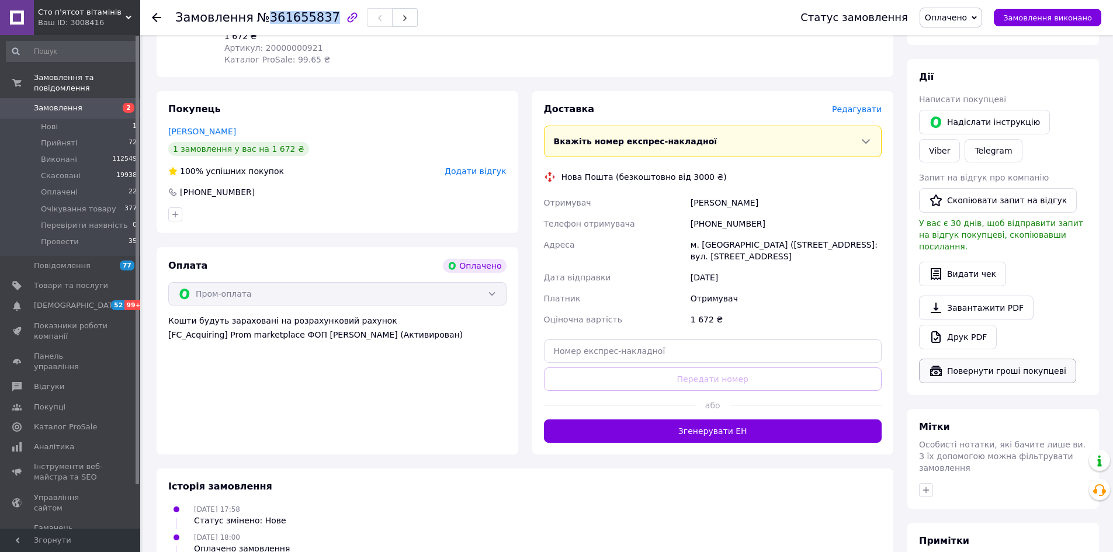
click at [1011, 359] on button "Повернути гроші покупцеві" at bounding box center [997, 371] width 157 height 25
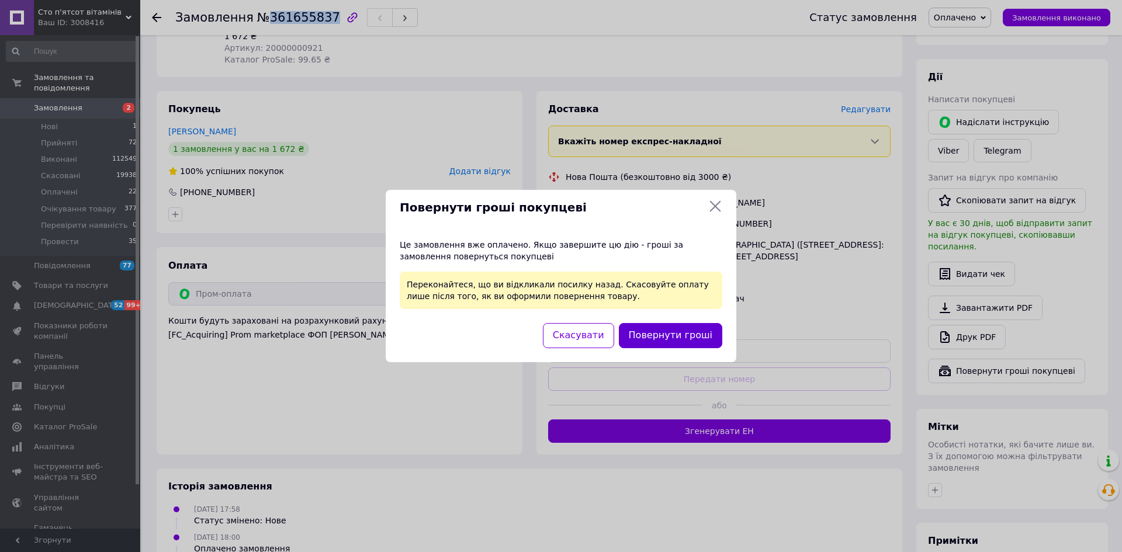
click at [676, 336] on button "Повернути гроші" at bounding box center [670, 335] width 103 height 25
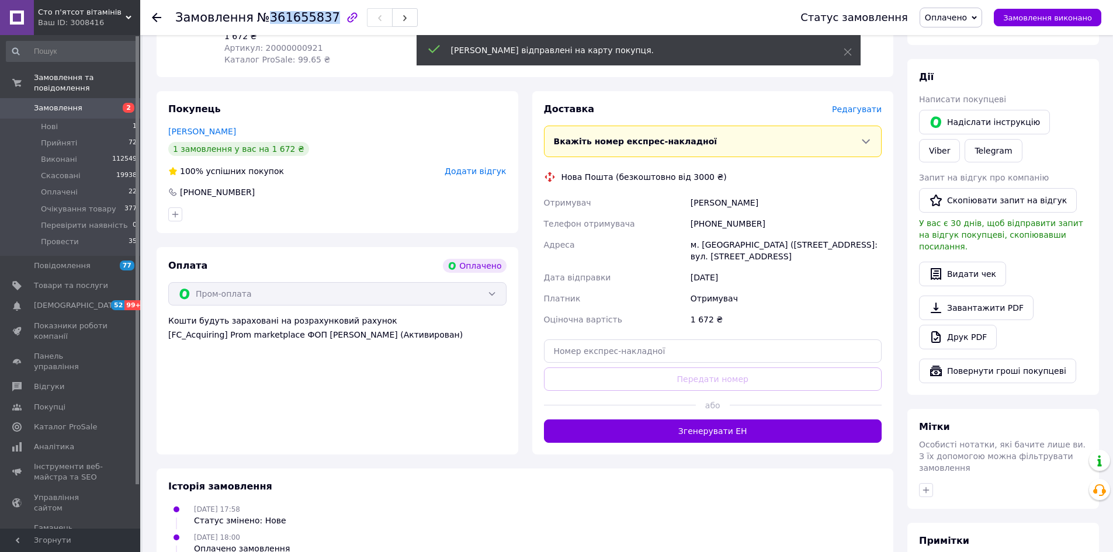
click at [967, 19] on span "Оплачено" at bounding box center [946, 17] width 42 height 9
click at [958, 85] on li "Очікування товару" at bounding box center [970, 94] width 99 height 18
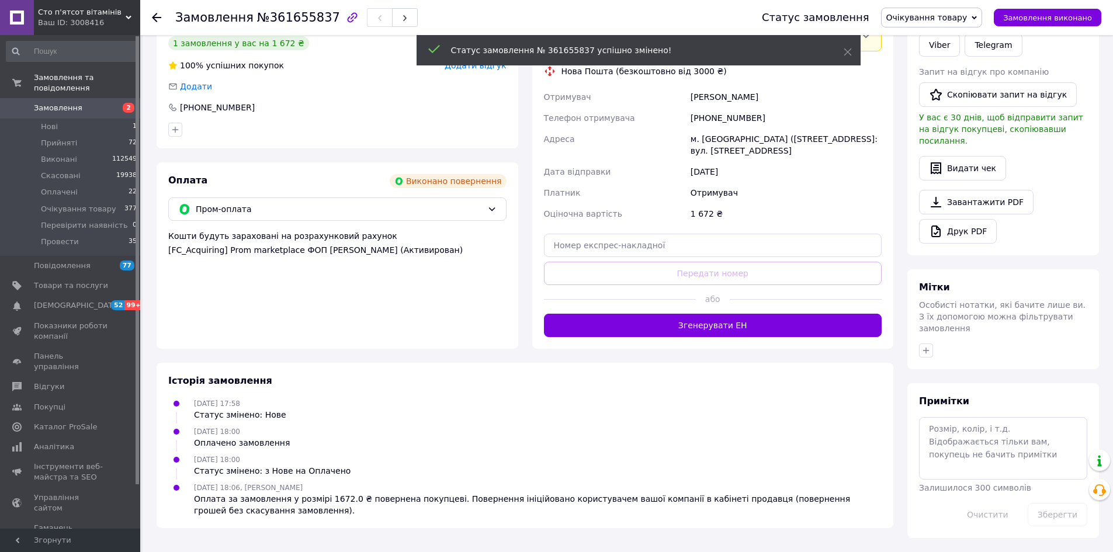
scroll to position [165, 0]
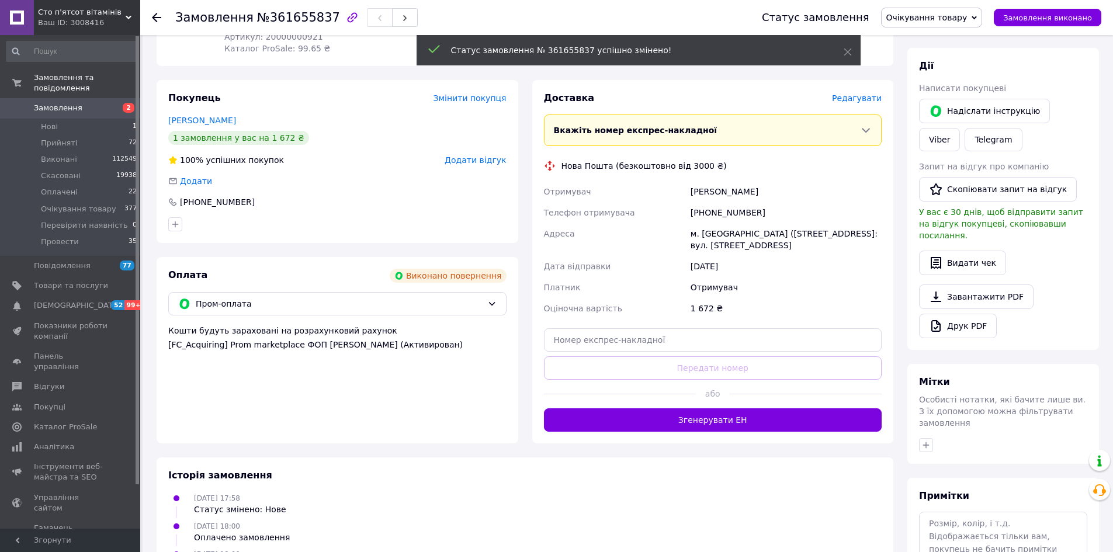
click at [715, 202] on div "[PHONE_NUMBER]" at bounding box center [787, 212] width 196 height 21
copy div "380979041522"
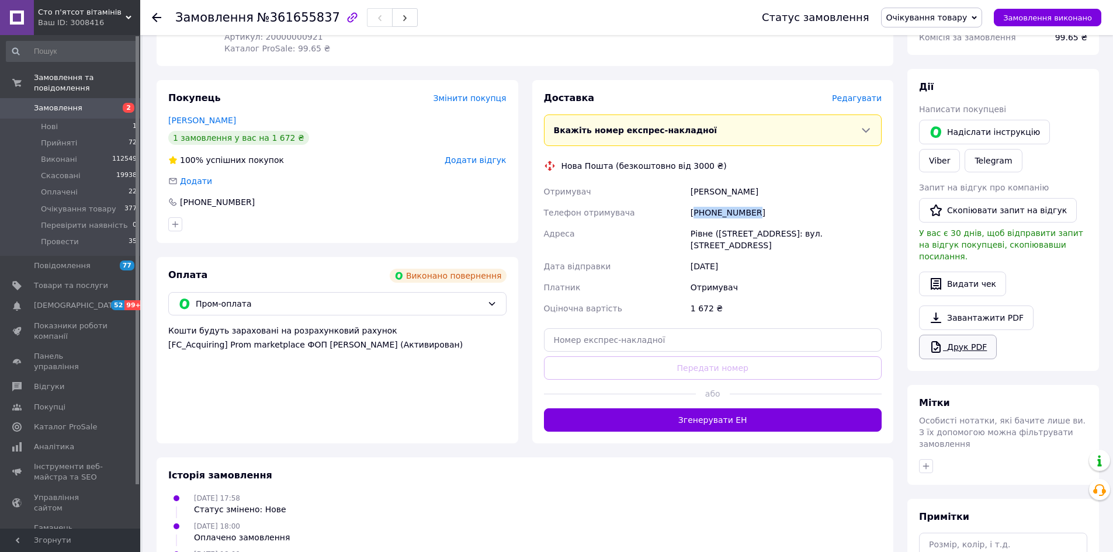
click at [952, 335] on link "Друк PDF" at bounding box center [958, 347] width 78 height 25
click at [176, 220] on icon "button" at bounding box center [175, 224] width 9 height 9
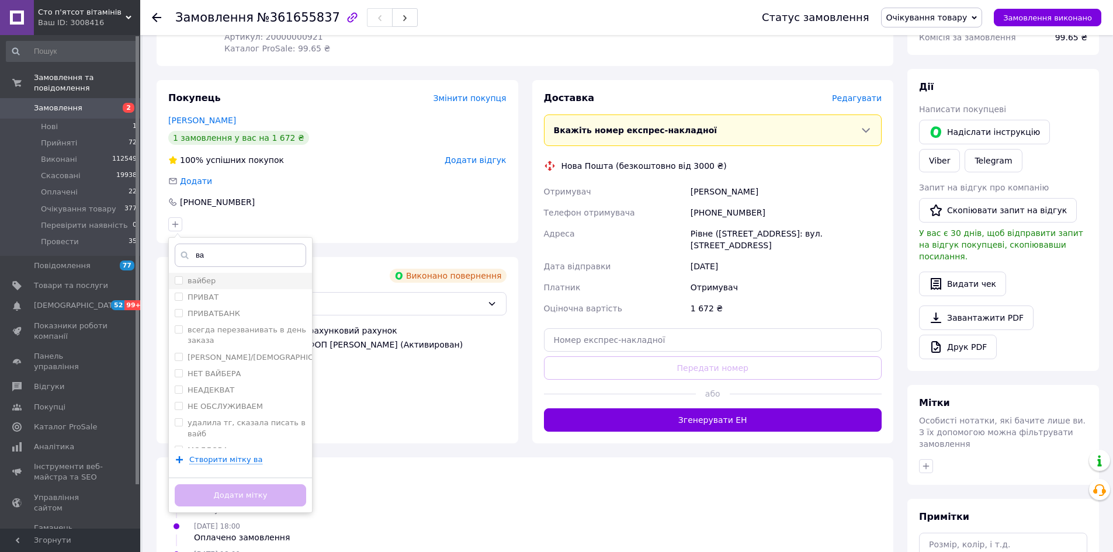
type input "ва"
click at [219, 276] on div "вайбер" at bounding box center [241, 281] width 132 height 11
checkbox input "true"
click at [247, 478] on div "Додати мітку" at bounding box center [240, 496] width 143 height 36
click at [253, 488] on button "Додати мітку" at bounding box center [241, 496] width 132 height 23
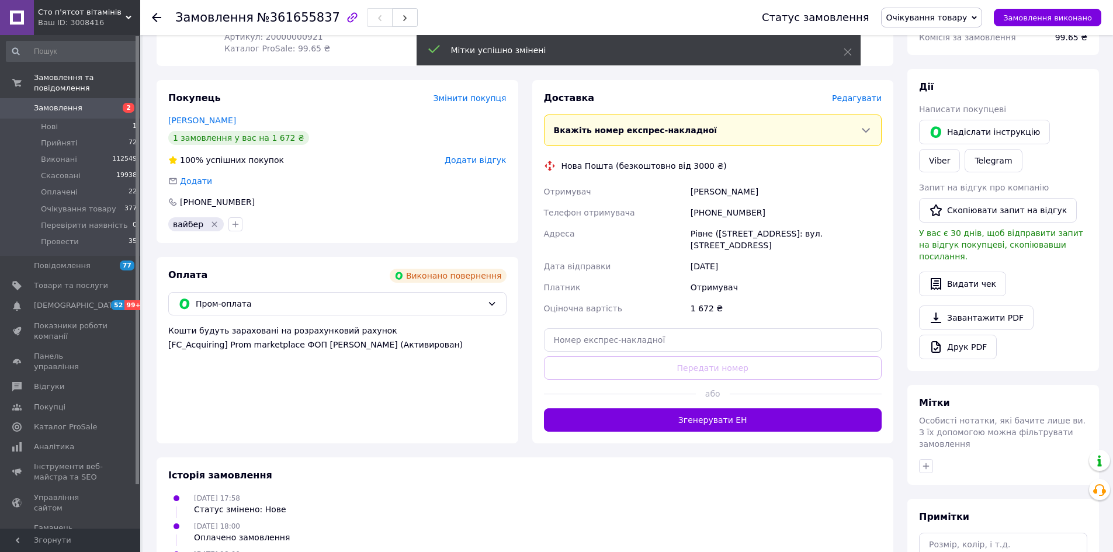
scroll to position [257, 0]
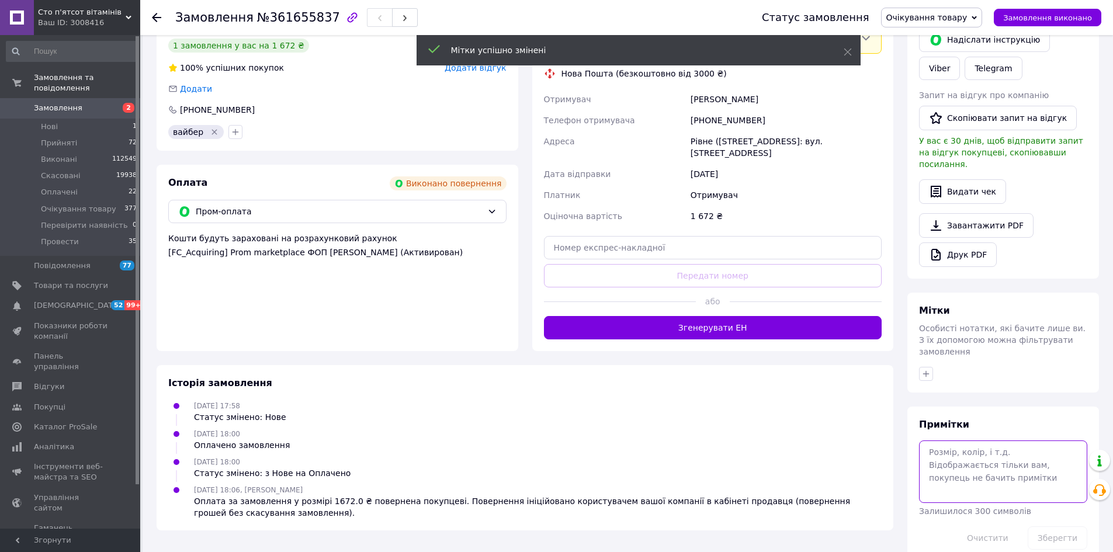
click at [959, 445] on textarea at bounding box center [1003, 472] width 168 height 62
type textarea "12.09 юля оплату повернула"
click at [1067, 527] on button "Зберегти" at bounding box center [1058, 538] width 60 height 23
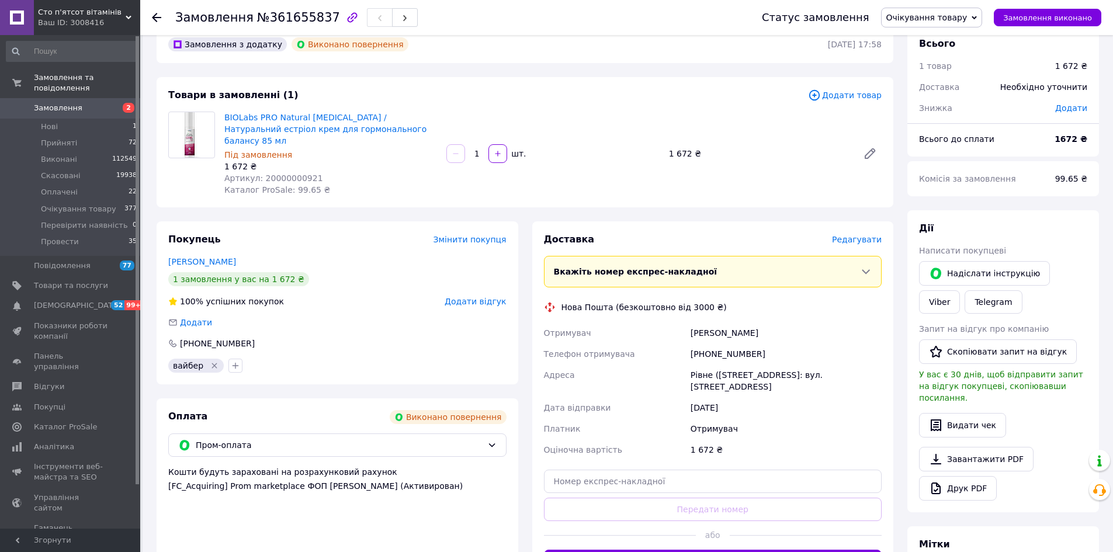
scroll to position [0, 0]
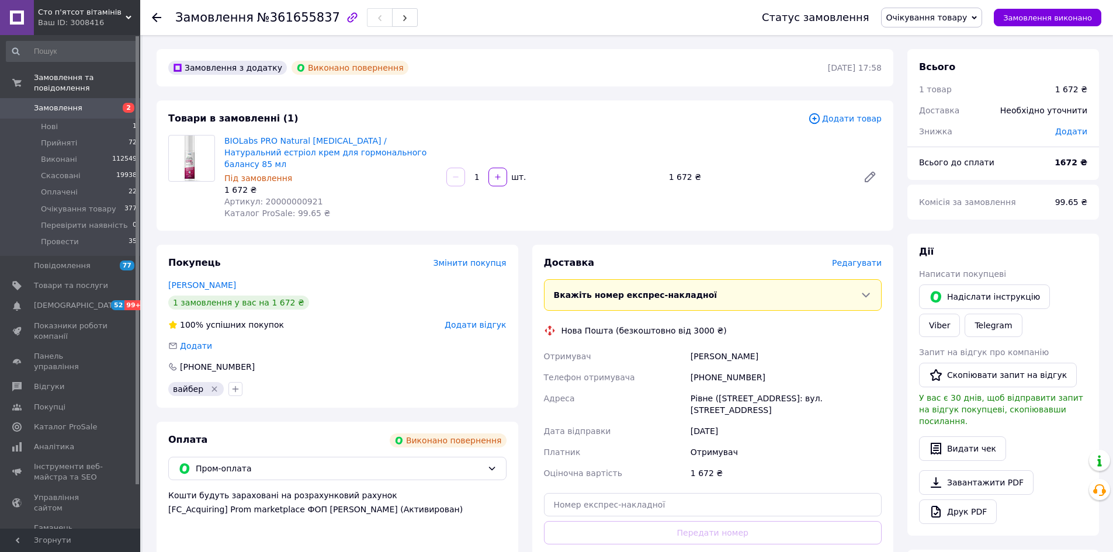
click at [68, 103] on span "Замовлення" at bounding box center [58, 108] width 49 height 11
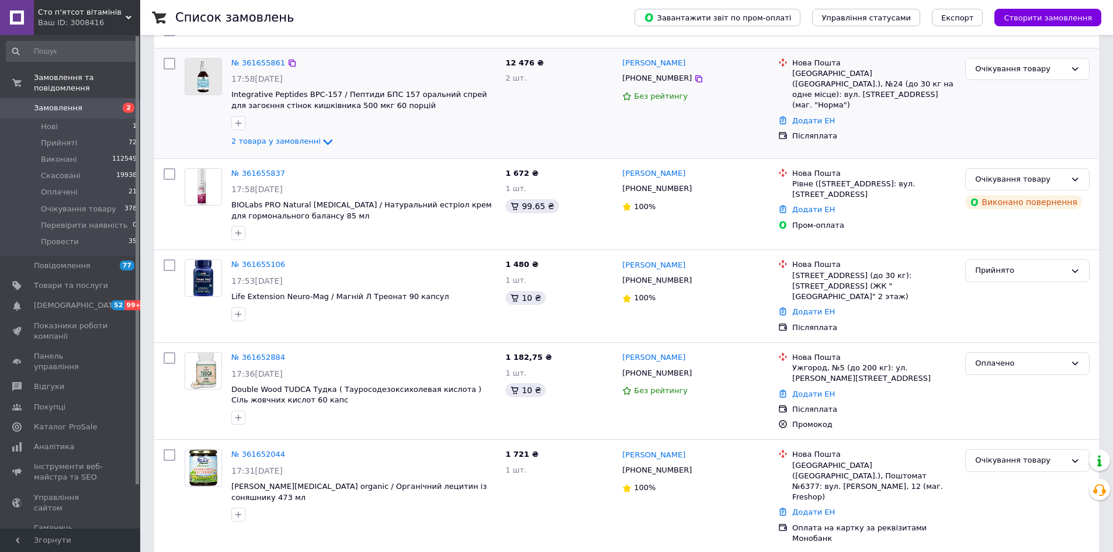
scroll to position [175, 0]
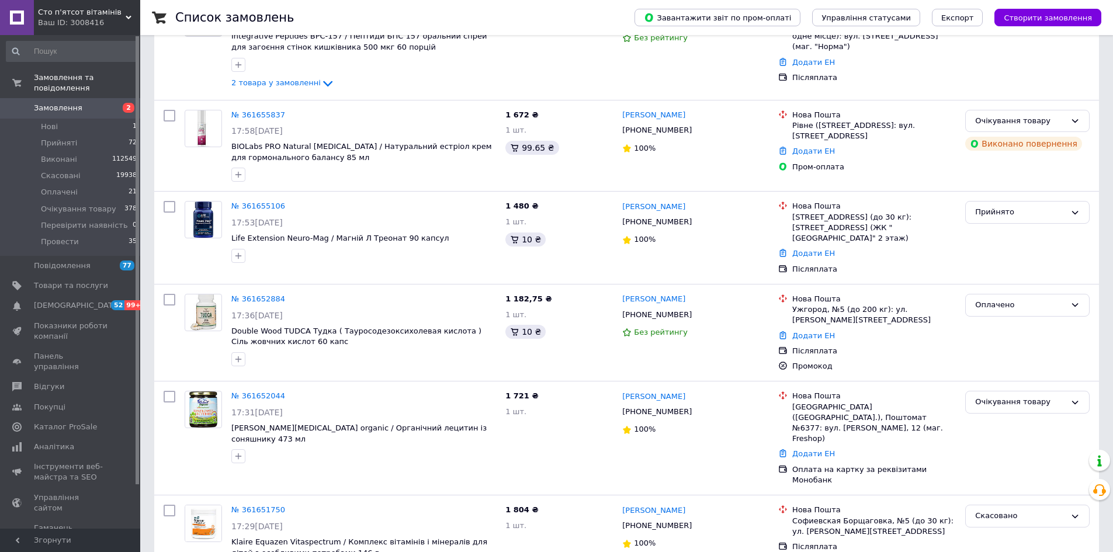
click at [75, 103] on span "Замовлення" at bounding box center [58, 108] width 49 height 11
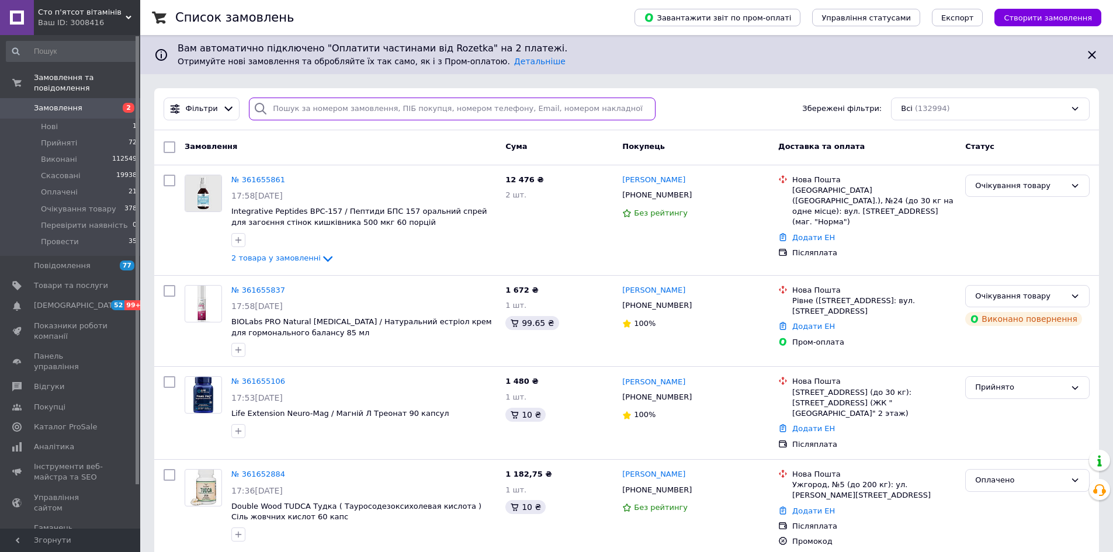
click at [438, 112] on input "search" at bounding box center [452, 109] width 407 height 23
paste input "380502646321"
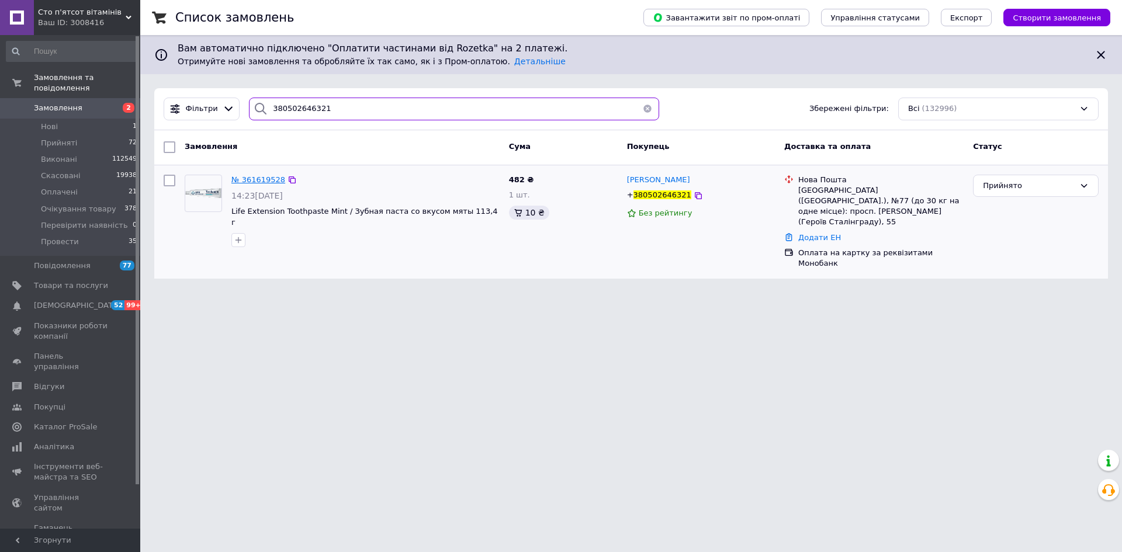
type input "380502646321"
click at [268, 178] on span "№ 361619528" at bounding box center [258, 179] width 54 height 9
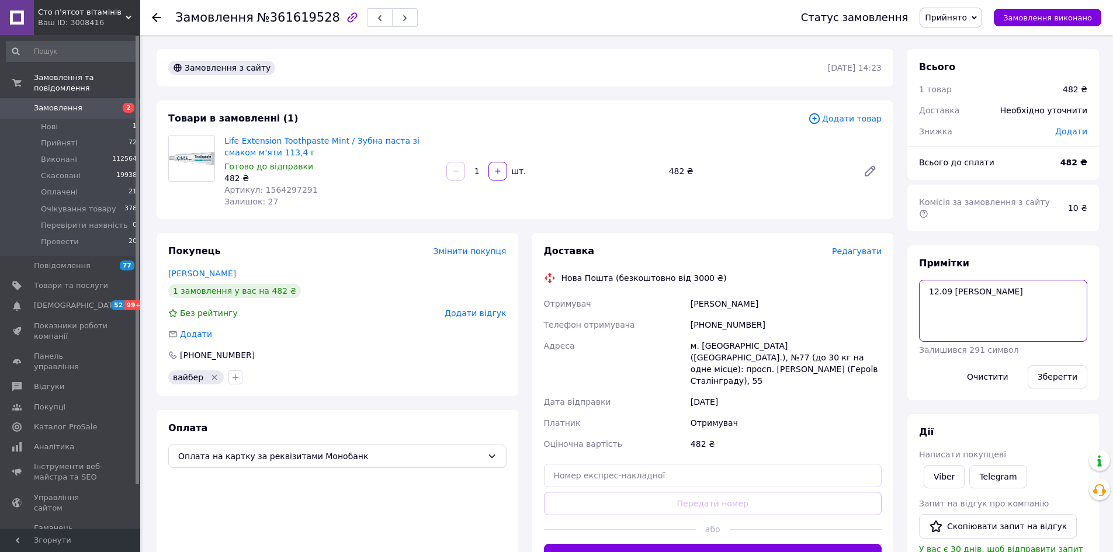
click at [1032, 315] on textarea "12.09 [PERSON_NAME]" at bounding box center [1003, 311] width 168 height 62
type textarea "12.09 юля оплачен, відправка 13.09"
click at [1062, 365] on button "Зберегти" at bounding box center [1058, 376] width 60 height 23
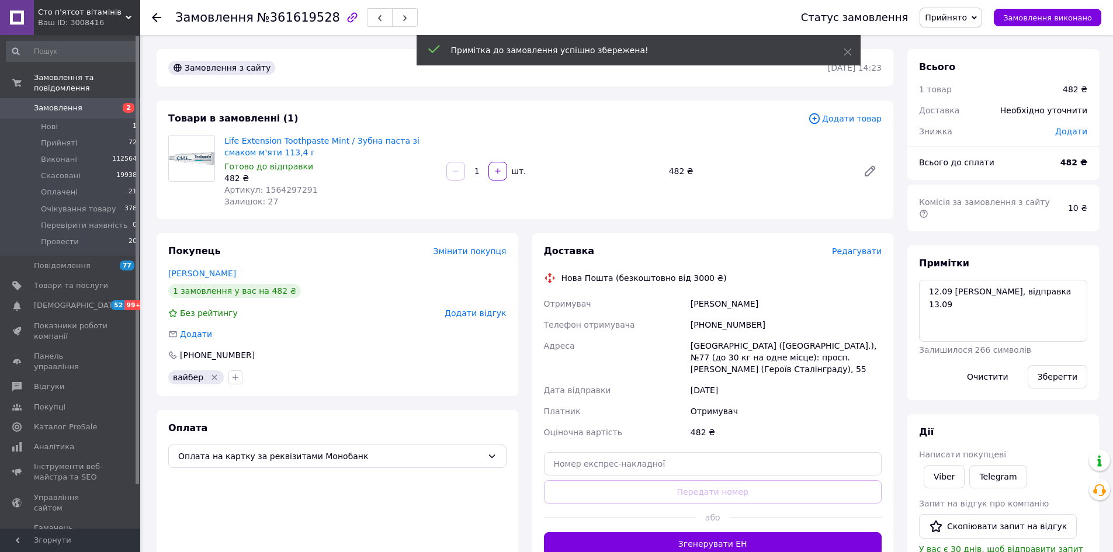
click at [281, 16] on span "№361619528" at bounding box center [298, 18] width 83 height 14
copy span "361619528"
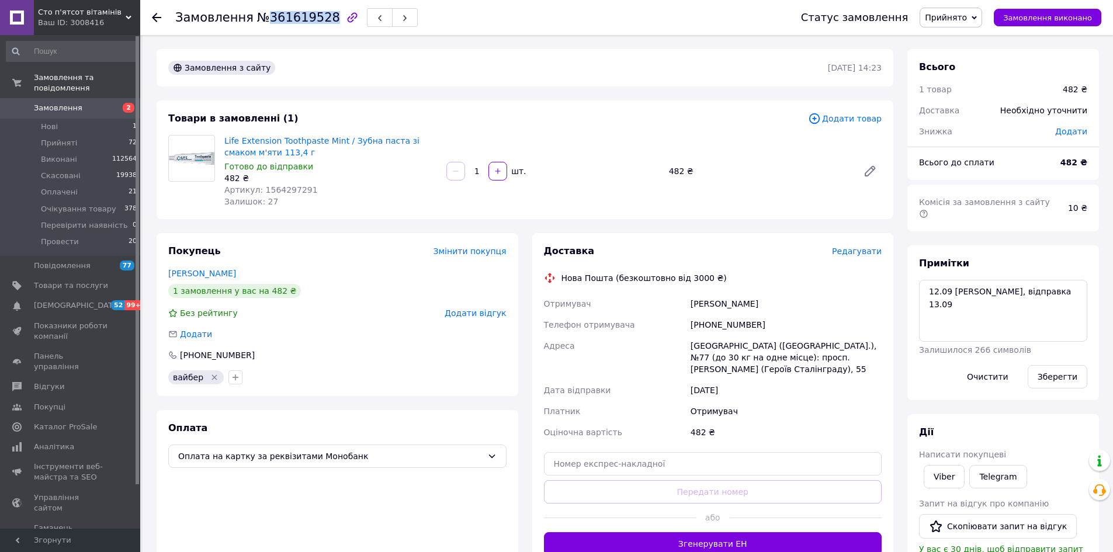
click at [967, 23] on span "Прийнято" at bounding box center [951, 18] width 63 height 20
click at [974, 77] on li "Оплачено" at bounding box center [970, 76] width 99 height 18
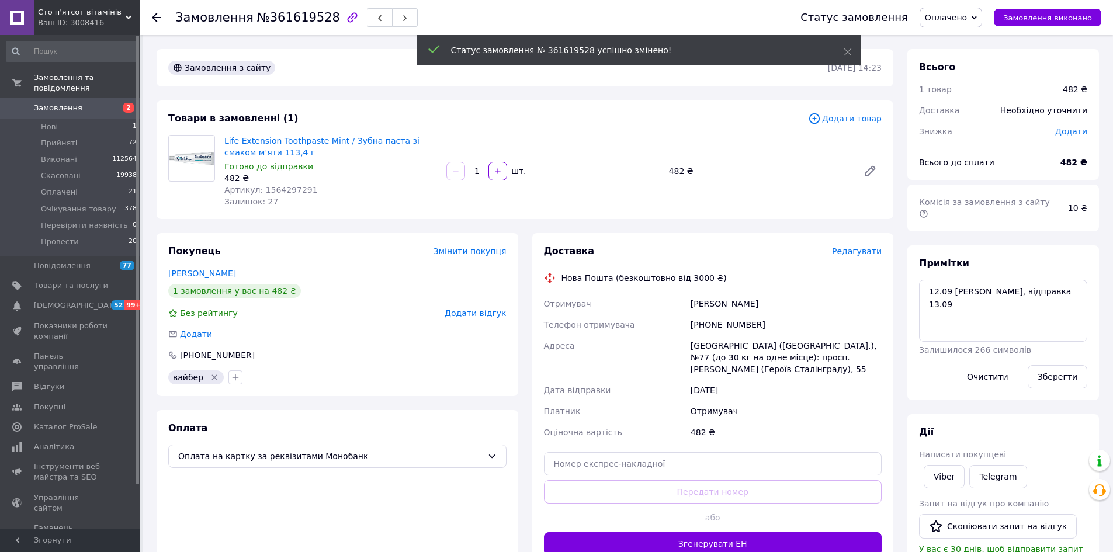
click at [54, 103] on span "Замовлення" at bounding box center [58, 108] width 49 height 11
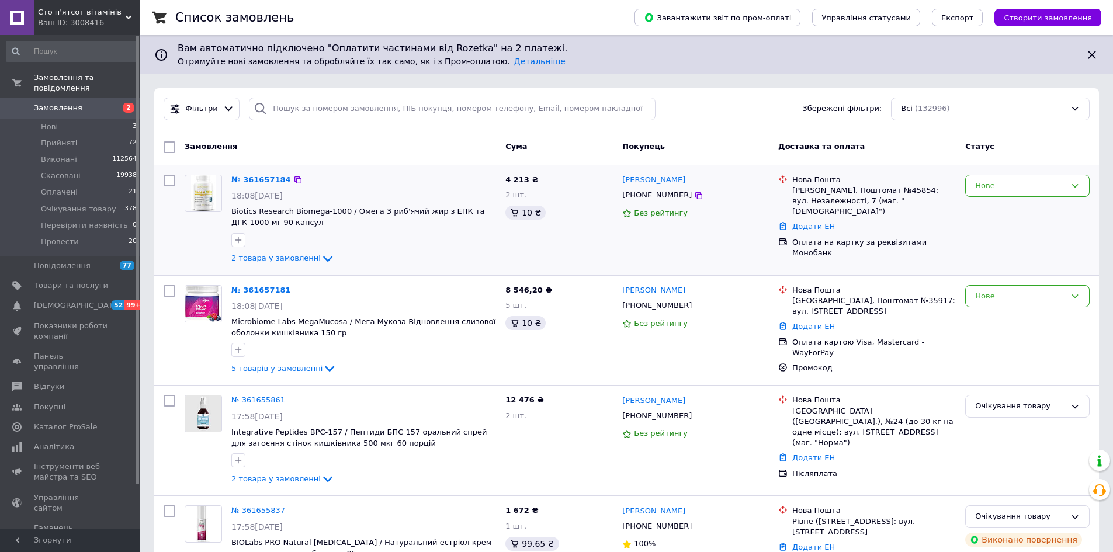
click at [266, 178] on link "№ 361657184" at bounding box center [261, 179] width 60 height 9
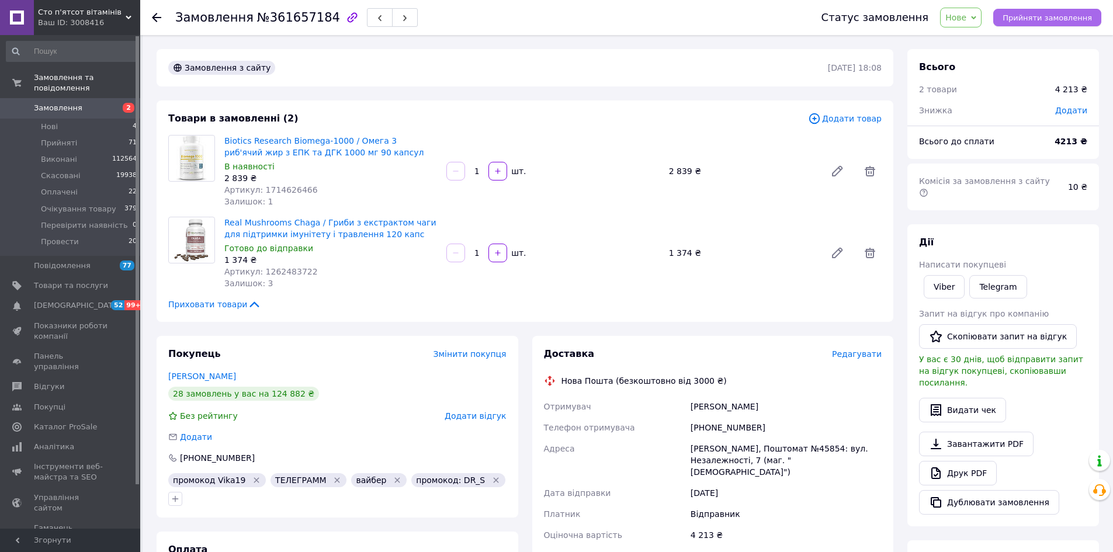
click at [1026, 15] on span "Прийняти замовлення" at bounding box center [1047, 17] width 89 height 9
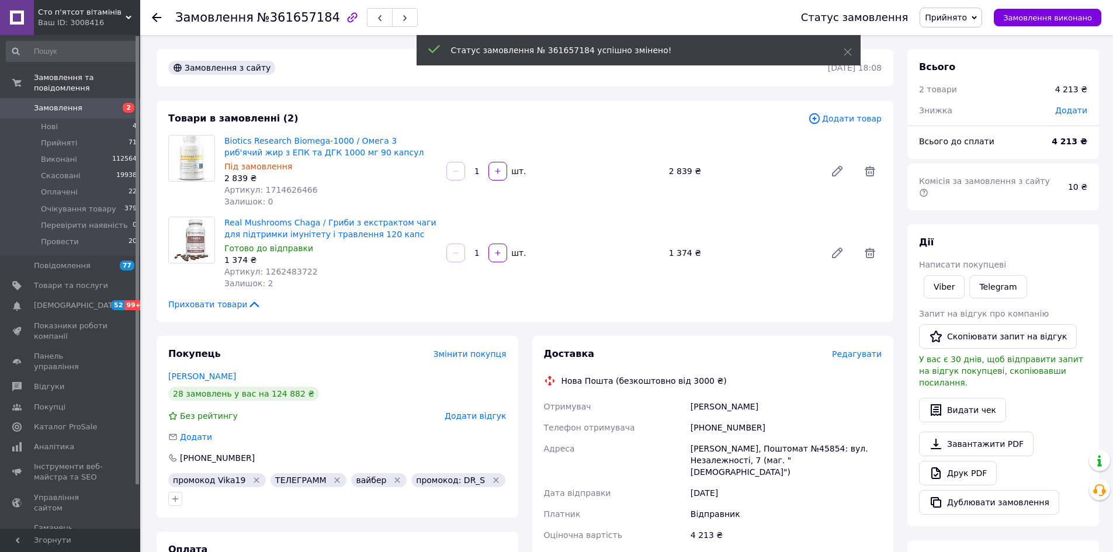
click at [1079, 108] on span "Додати" at bounding box center [1072, 110] width 32 height 9
click at [990, 154] on input "text" at bounding box center [991, 157] width 69 height 23
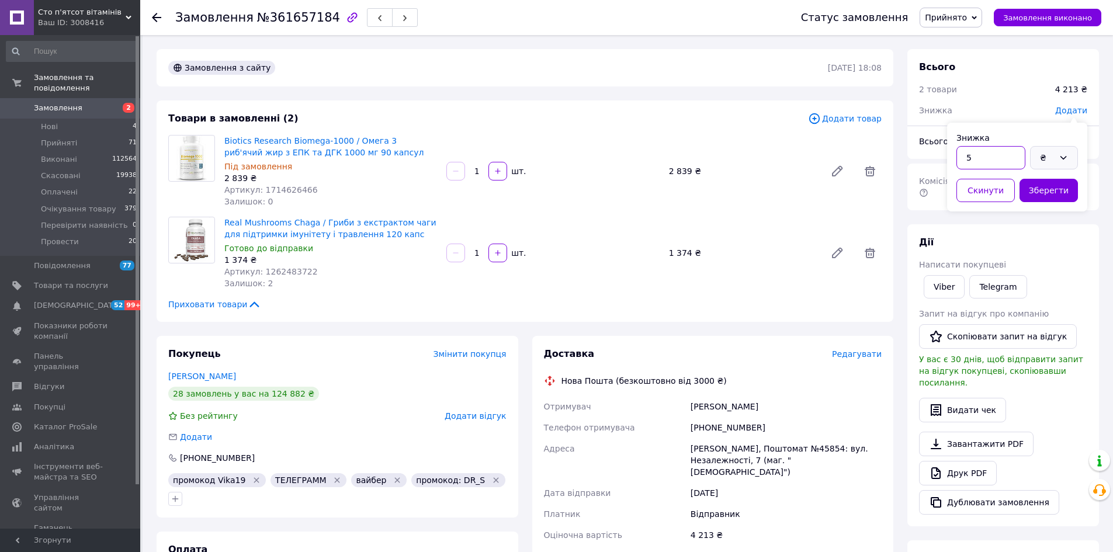
type input "5"
click at [1060, 158] on icon at bounding box center [1063, 157] width 9 height 9
click at [1048, 206] on li "%" at bounding box center [1054, 205] width 47 height 22
click at [1045, 184] on button "Зберегти" at bounding box center [1049, 190] width 58 height 23
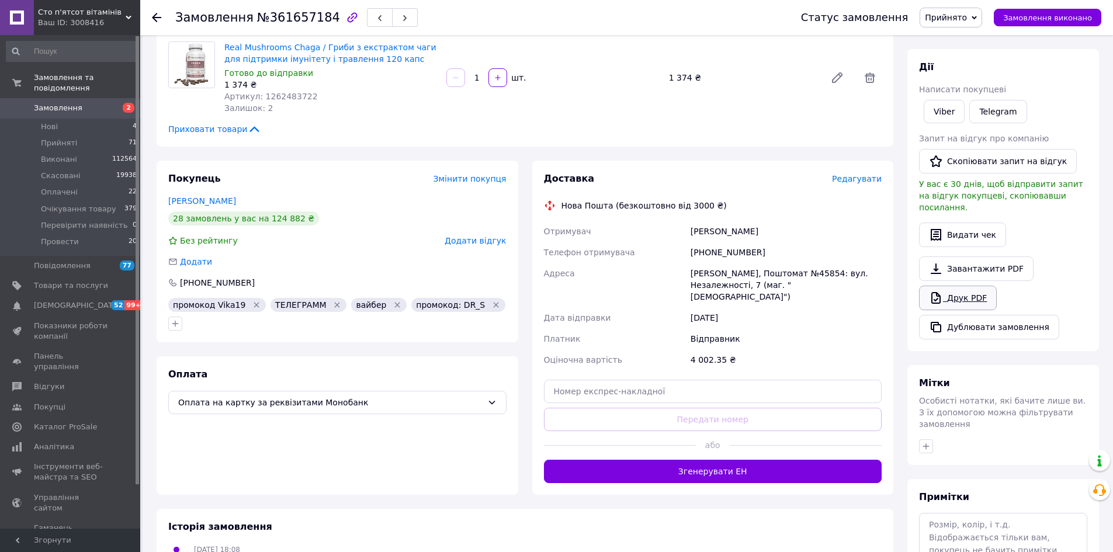
click at [935, 291] on icon at bounding box center [936, 298] width 14 height 14
click at [301, 17] on span "№361657184" at bounding box center [298, 18] width 83 height 14
copy span "361657184"
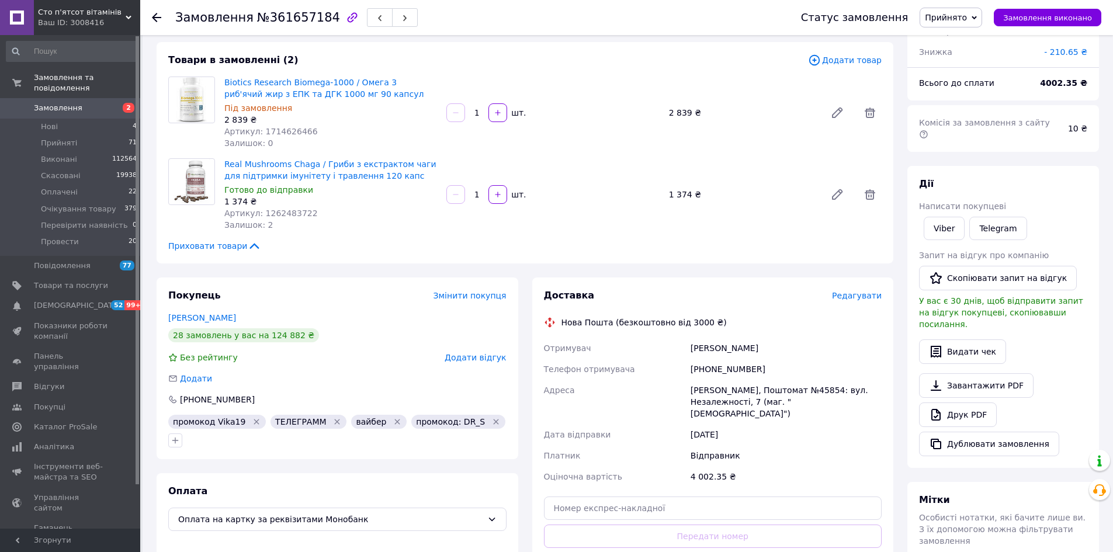
click at [281, 132] on span "Артикул: 1714626466" at bounding box center [271, 131] width 94 height 9
copy span "1714626466"
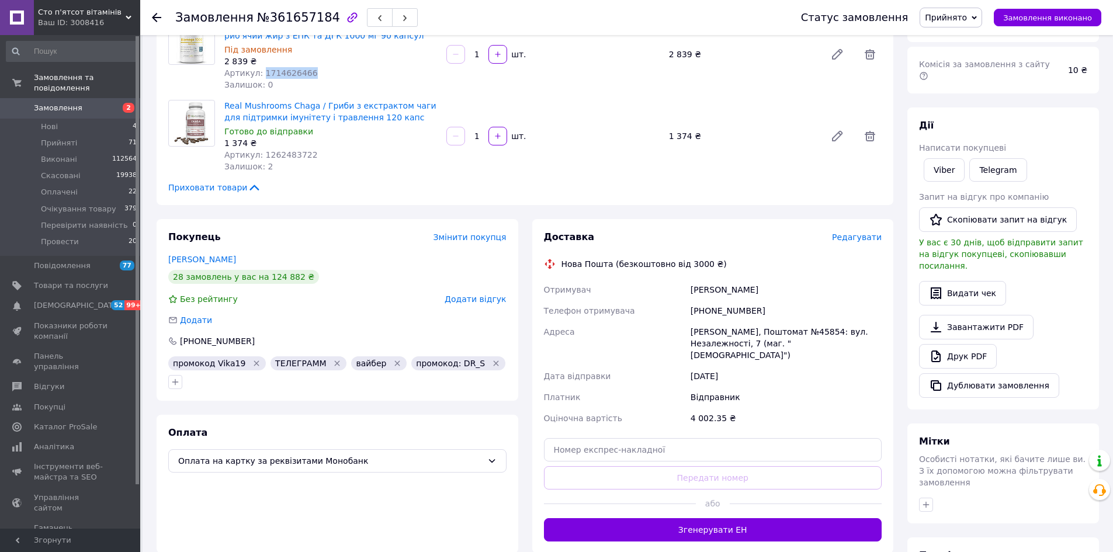
scroll to position [234, 0]
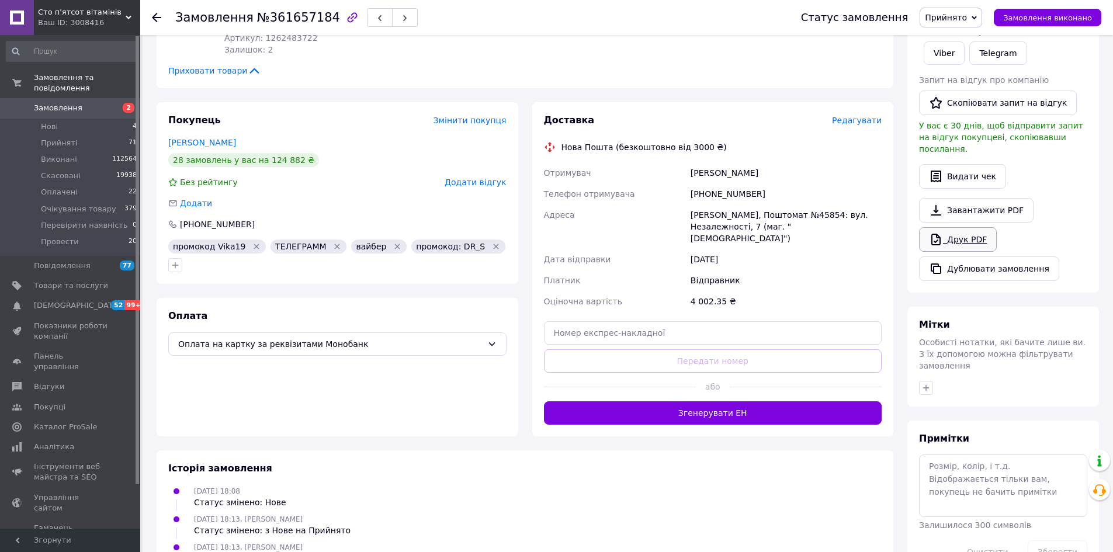
click at [941, 234] on icon at bounding box center [936, 240] width 9 height 12
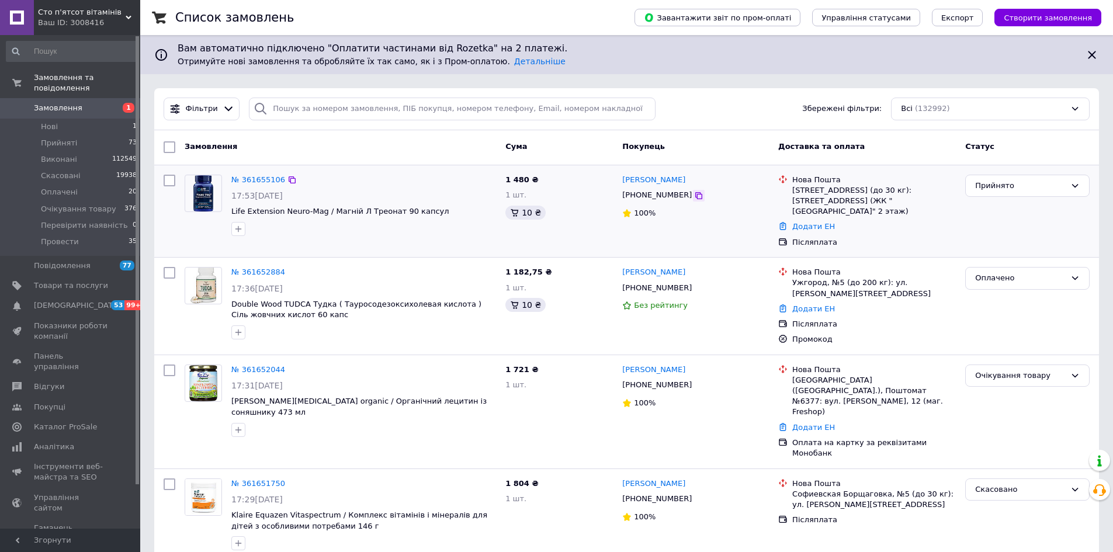
click at [694, 198] on icon at bounding box center [698, 195] width 9 height 9
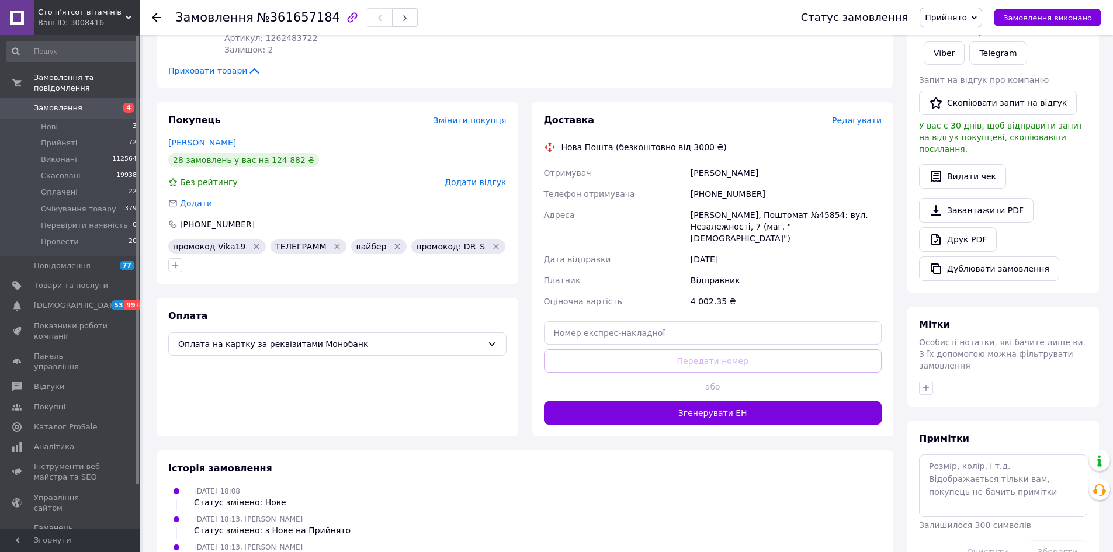
scroll to position [260, 0]
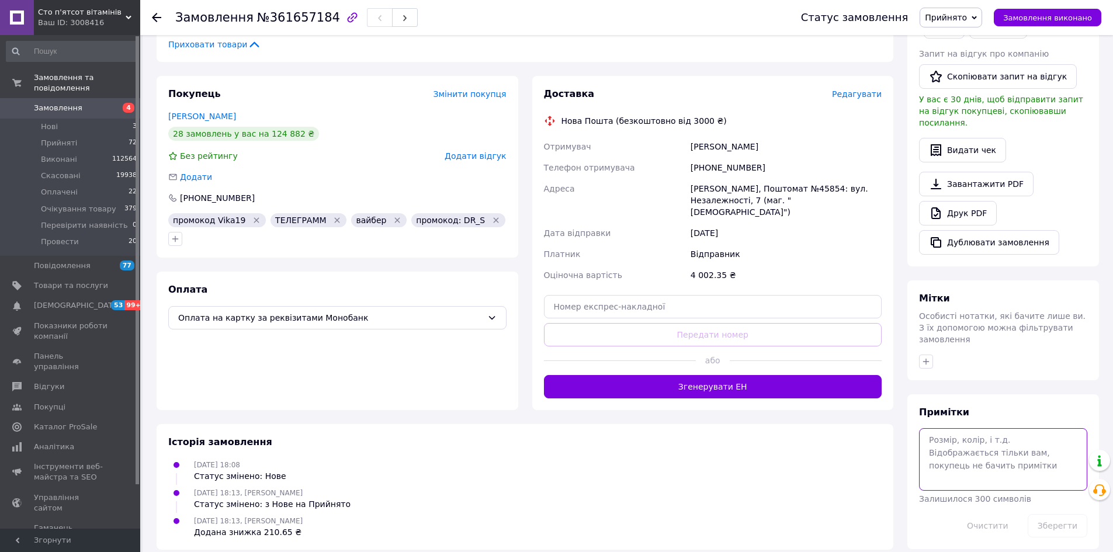
click at [963, 428] on textarea at bounding box center [1003, 459] width 168 height 62
type textarea "юля"
click at [1079, 514] on button "Зберегти" at bounding box center [1058, 525] width 60 height 23
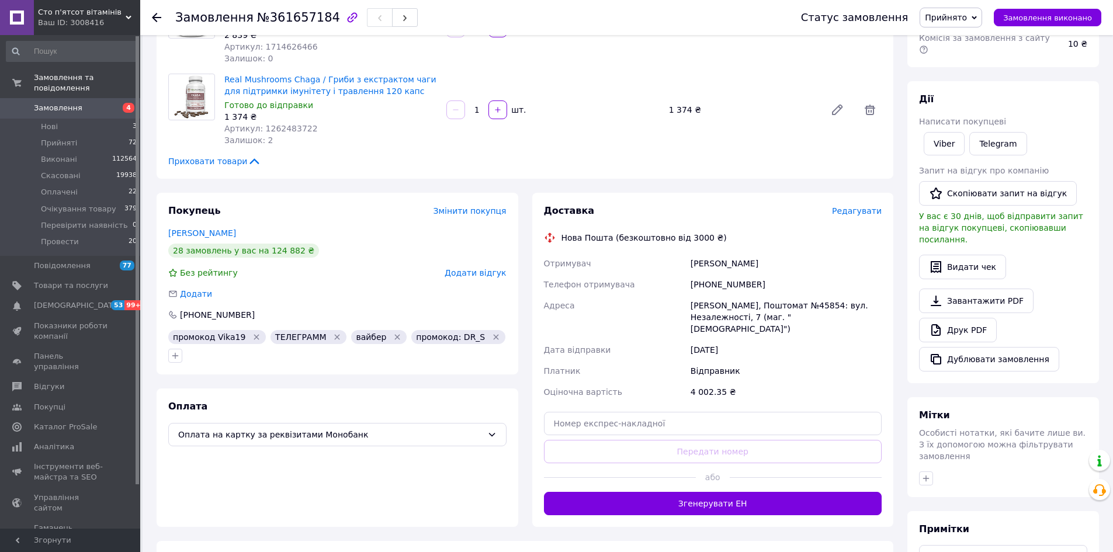
scroll to position [26, 0]
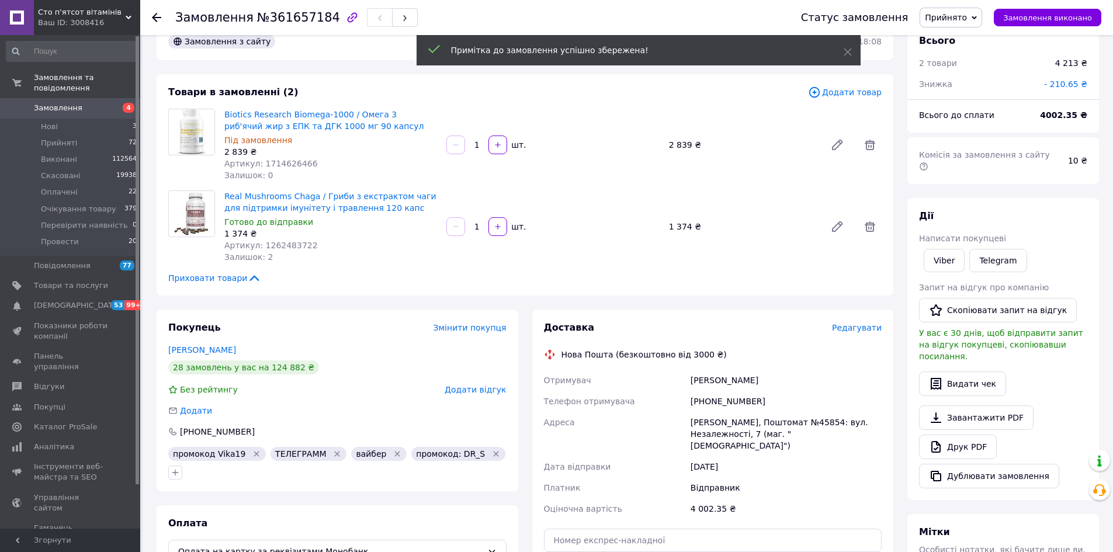
click at [69, 103] on span "Замовлення" at bounding box center [58, 108] width 49 height 11
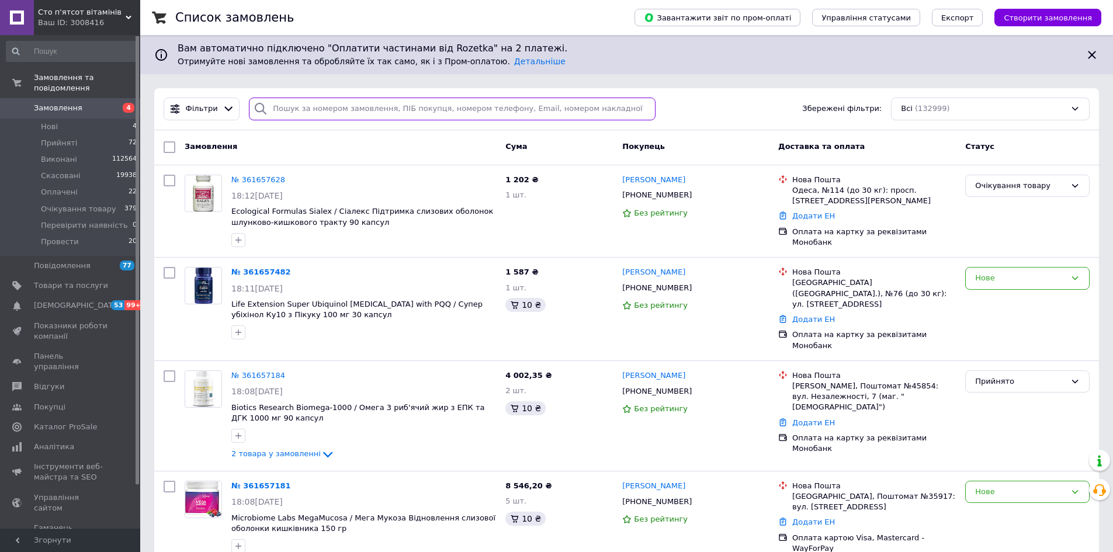
click at [423, 105] on input "search" at bounding box center [452, 109] width 407 height 23
paste input "380662220007"
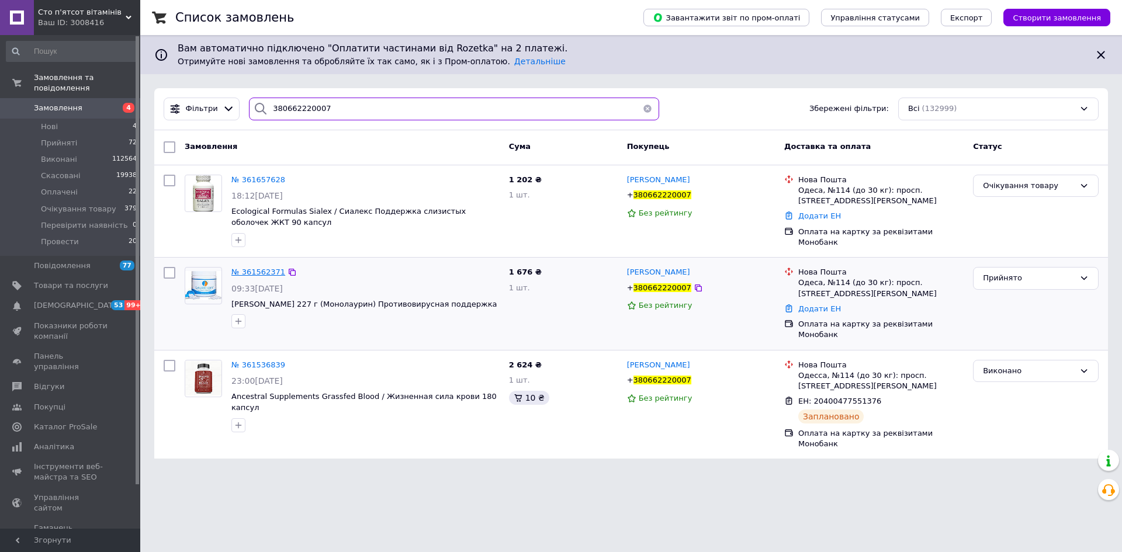
type input "380662220007"
click at [261, 268] on span "№ 361562371" at bounding box center [258, 272] width 54 height 9
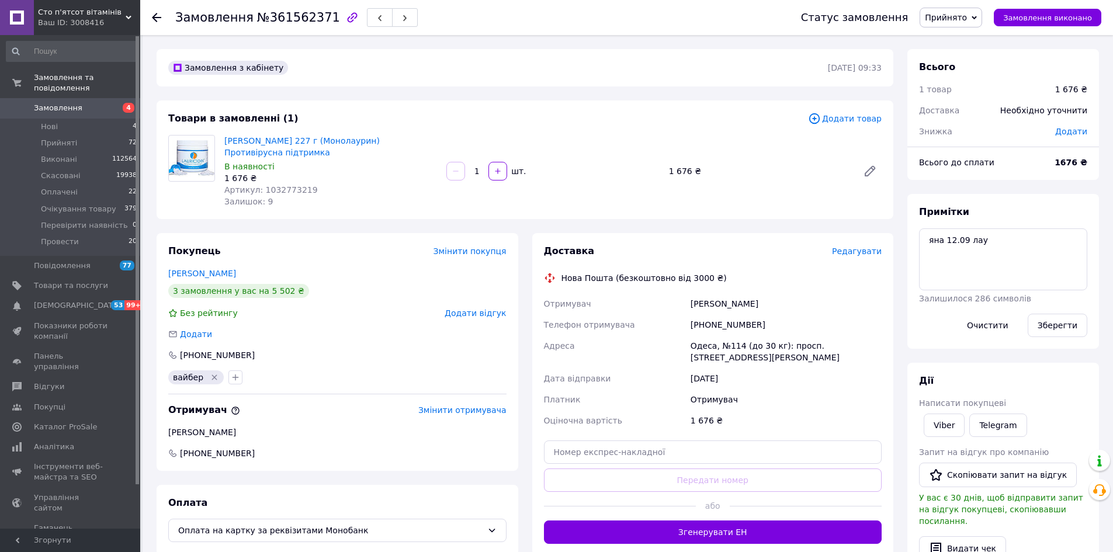
click at [962, 13] on span "Прийнято" at bounding box center [946, 17] width 42 height 9
click at [953, 75] on li "Оплачено" at bounding box center [970, 76] width 99 height 18
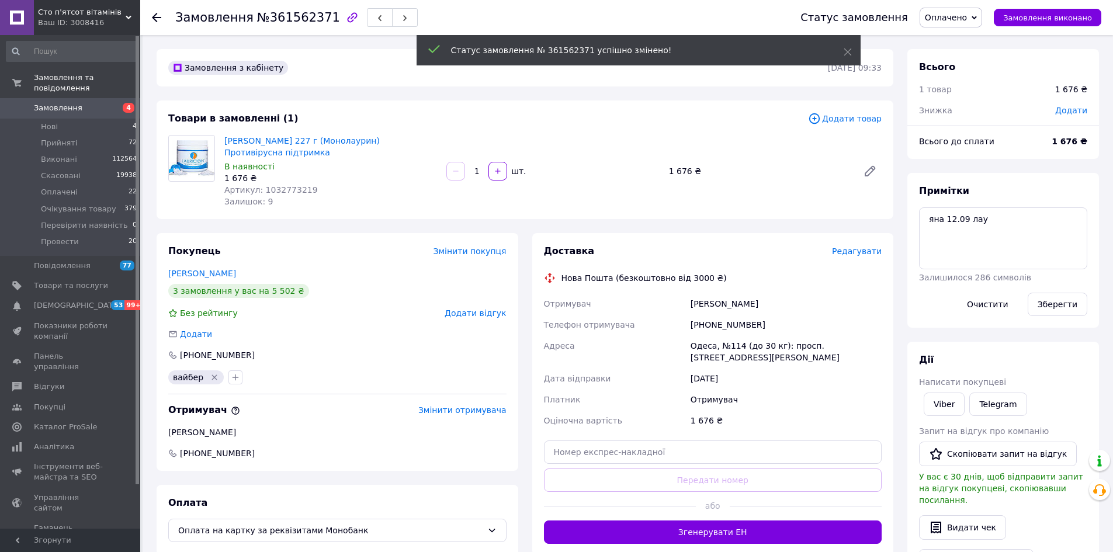
click at [291, 19] on span "№361562371" at bounding box center [298, 18] width 83 height 14
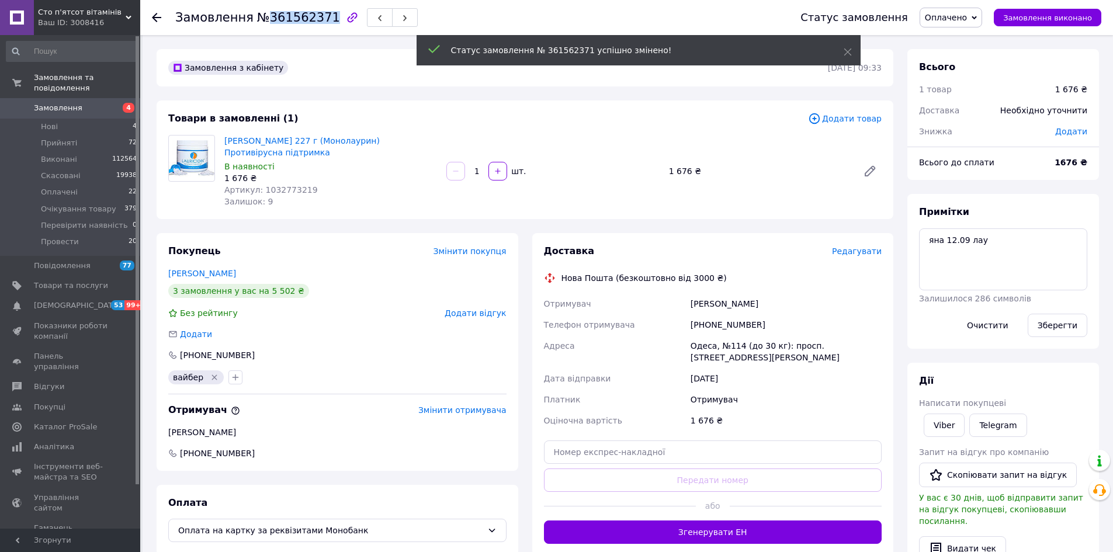
copy span "361562371"
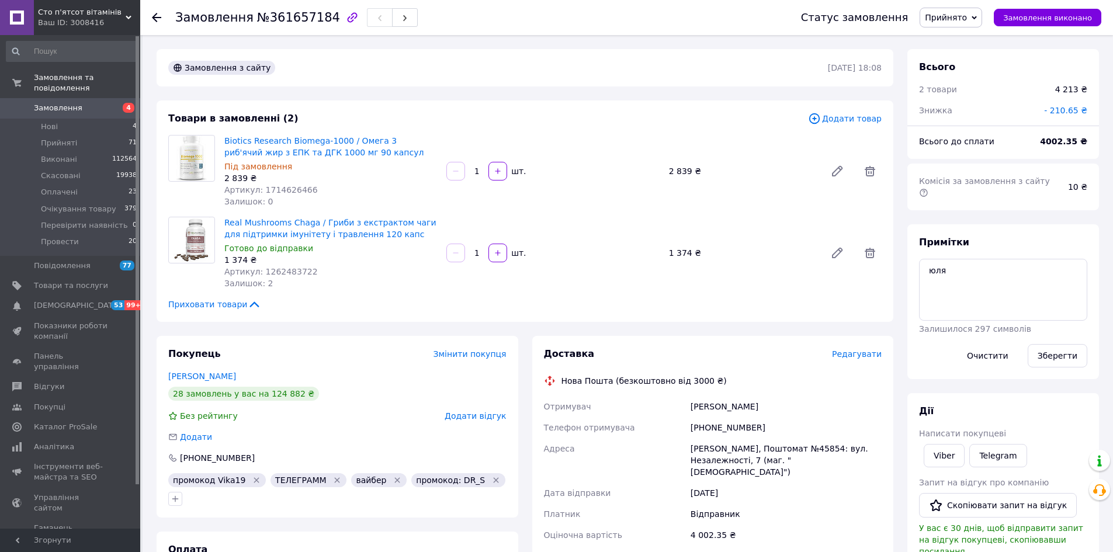
click at [96, 103] on span "Замовлення" at bounding box center [71, 108] width 74 height 11
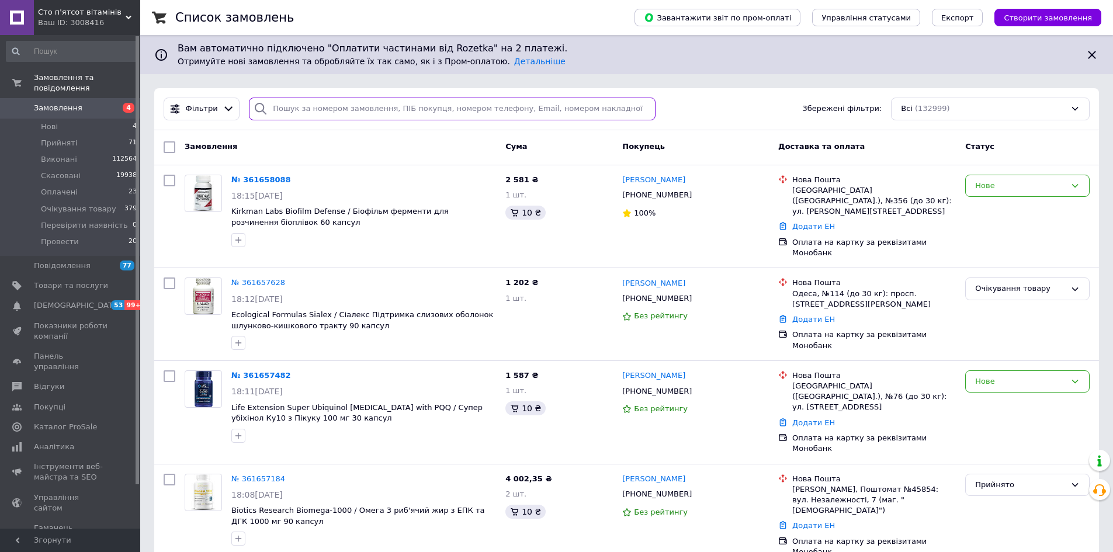
click at [413, 109] on input "search" at bounding box center [452, 109] width 407 height 23
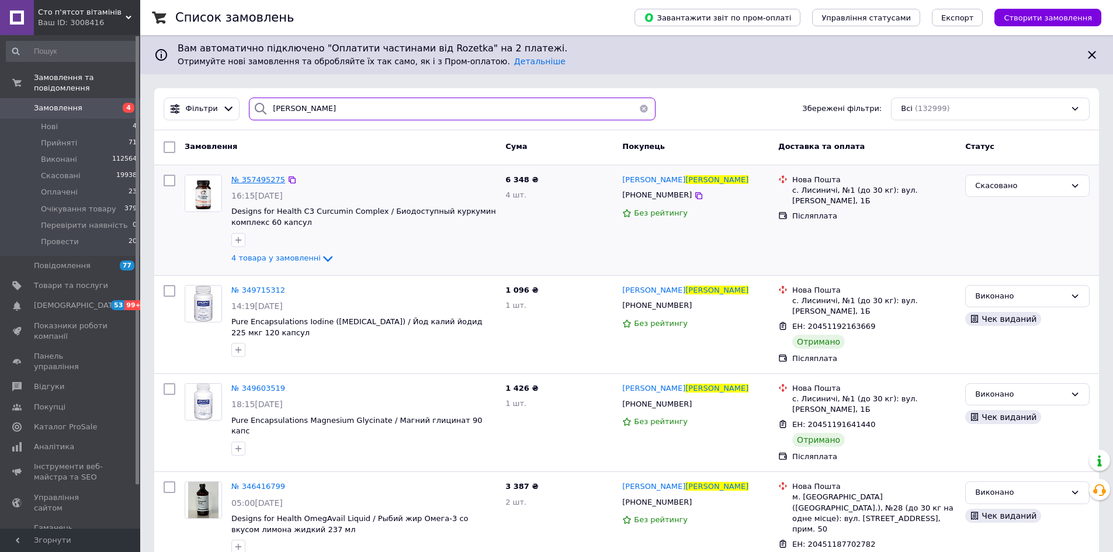
type input "кошолап"
click at [267, 178] on span "№ 357495275" at bounding box center [258, 179] width 54 height 9
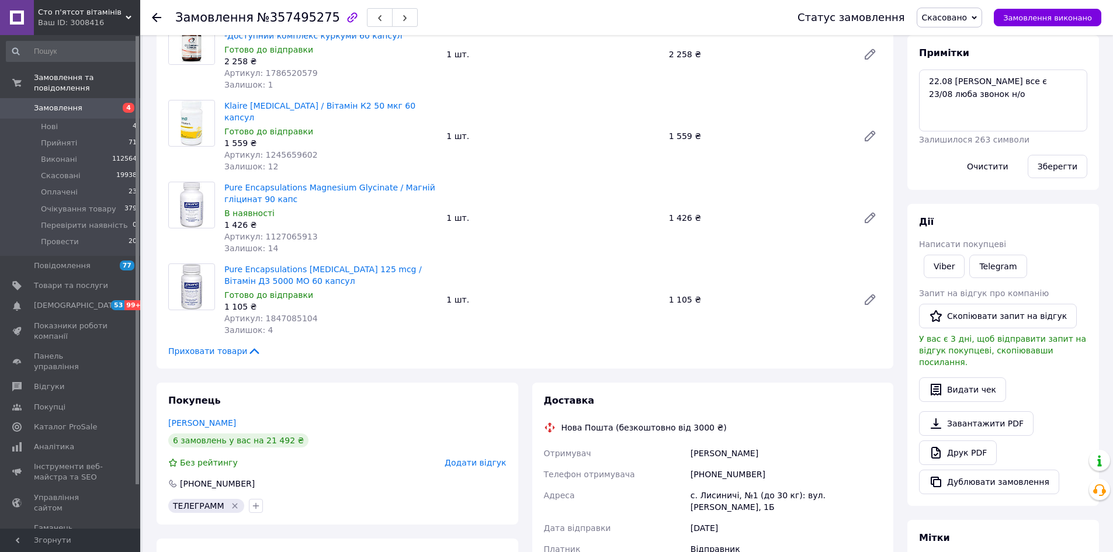
scroll to position [234, 0]
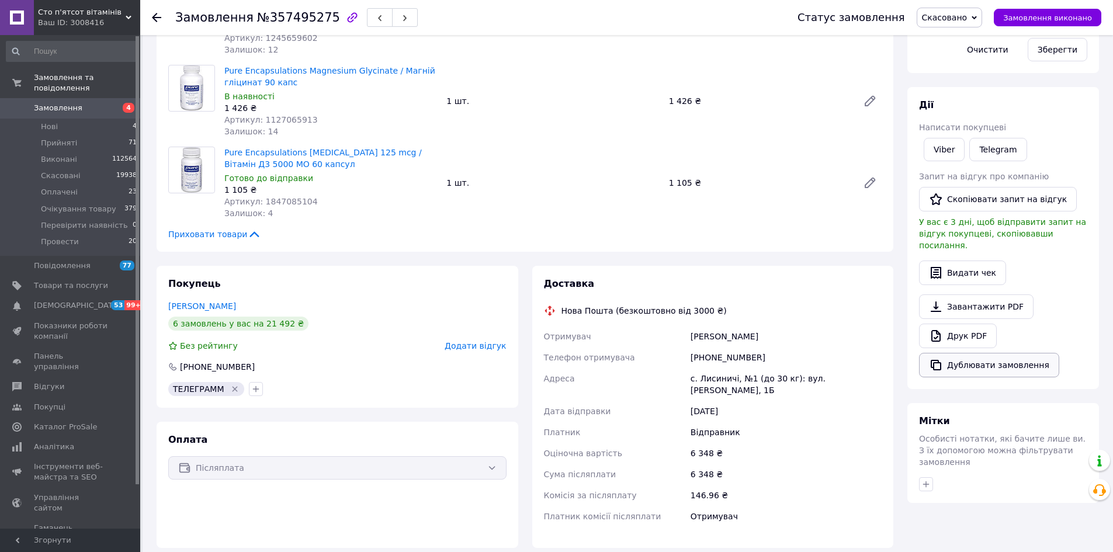
click at [970, 353] on button "Дублювати замовлення" at bounding box center [989, 365] width 140 height 25
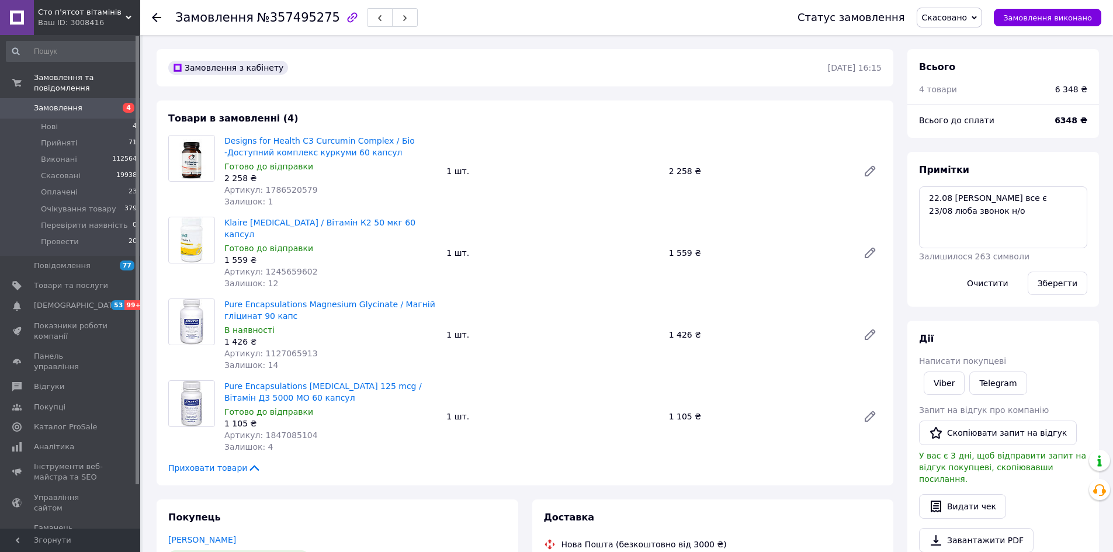
click at [93, 103] on span "Замовлення" at bounding box center [71, 108] width 74 height 11
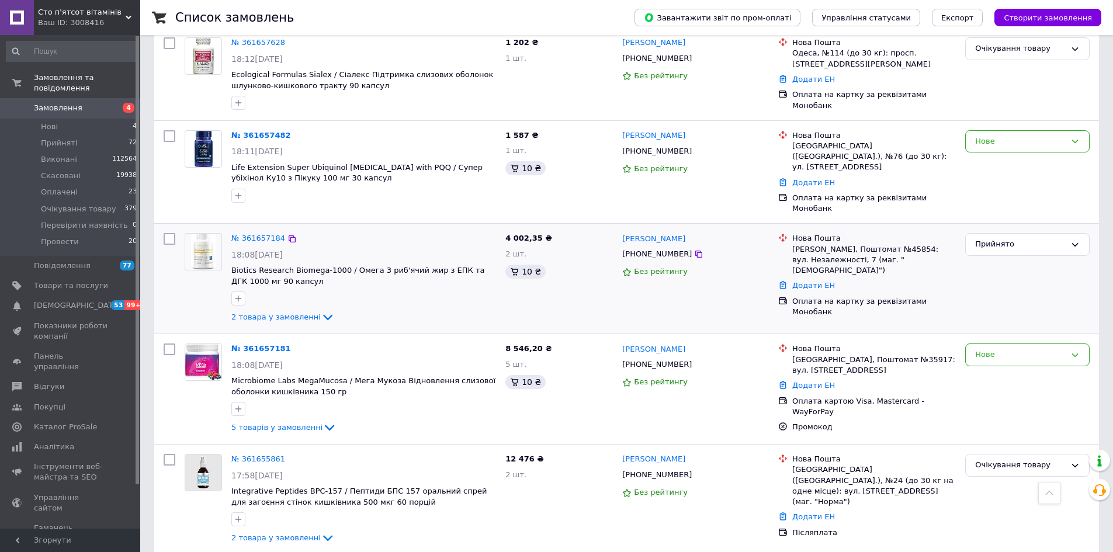
scroll to position [234, 0]
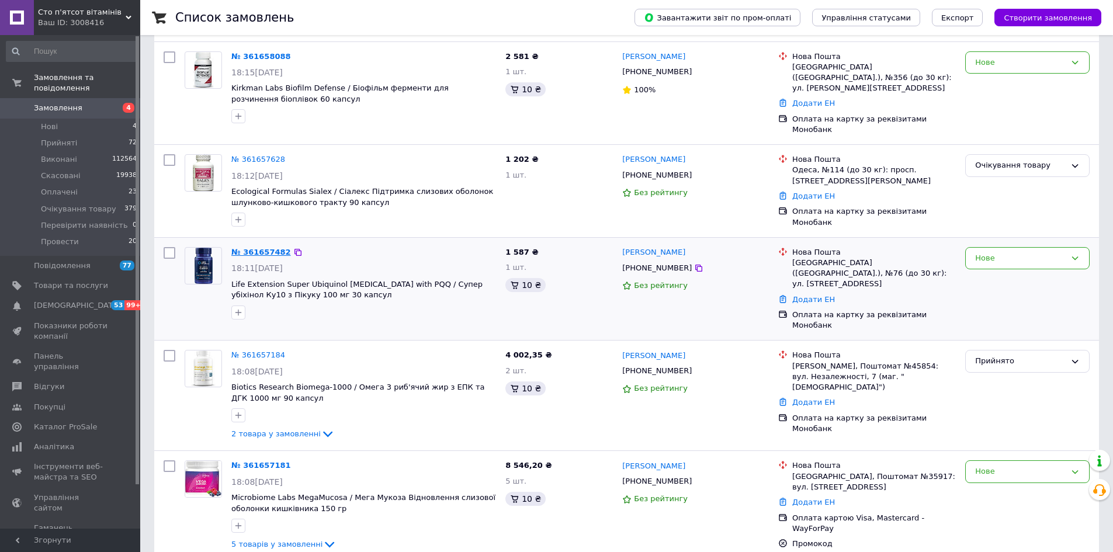
click at [262, 248] on link "№ 361657482" at bounding box center [261, 252] width 60 height 9
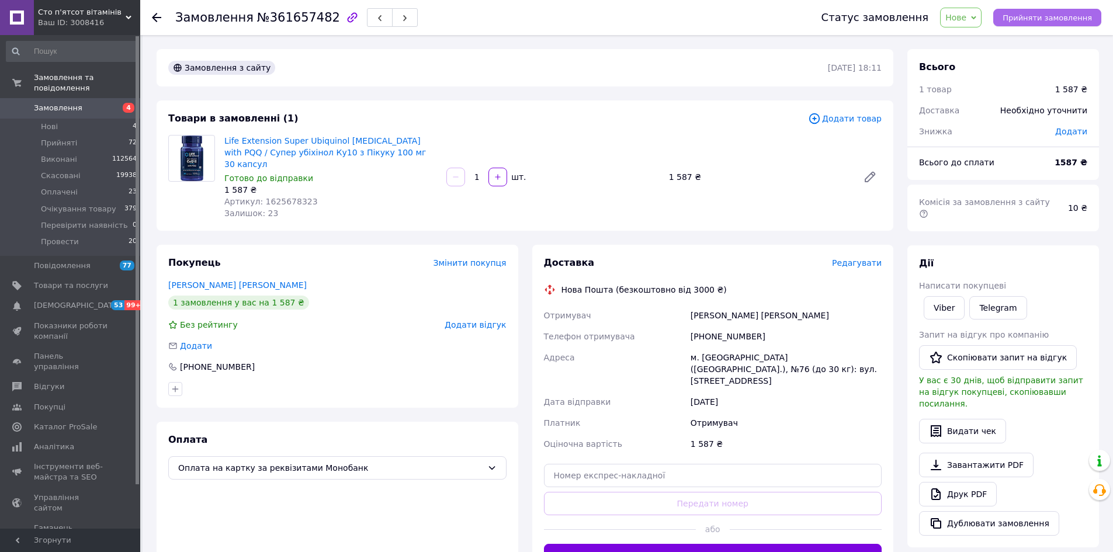
click at [1016, 19] on span "Прийняти замовлення" at bounding box center [1047, 17] width 89 height 9
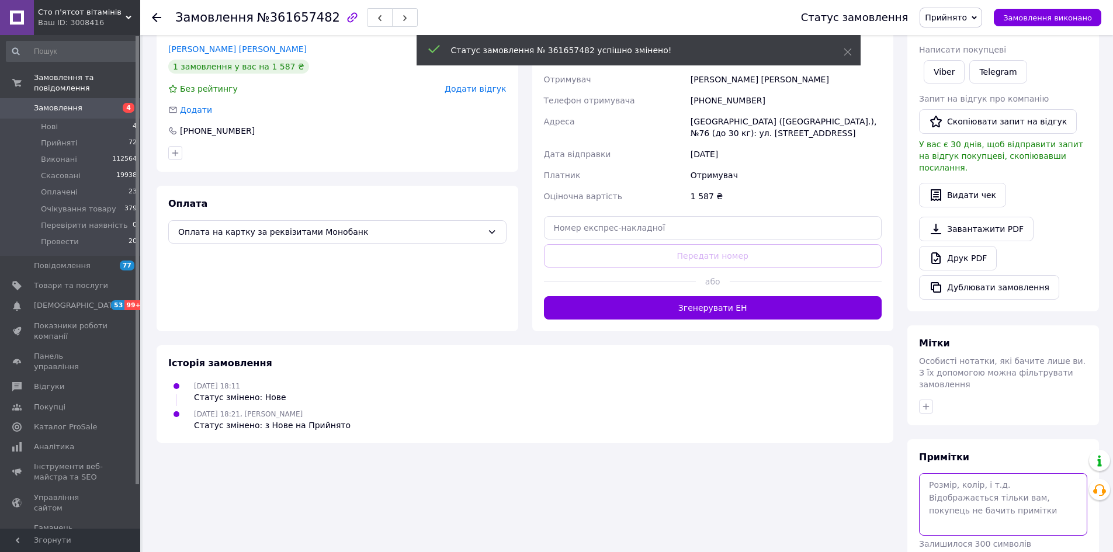
click at [973, 473] on textarea at bounding box center [1003, 504] width 168 height 62
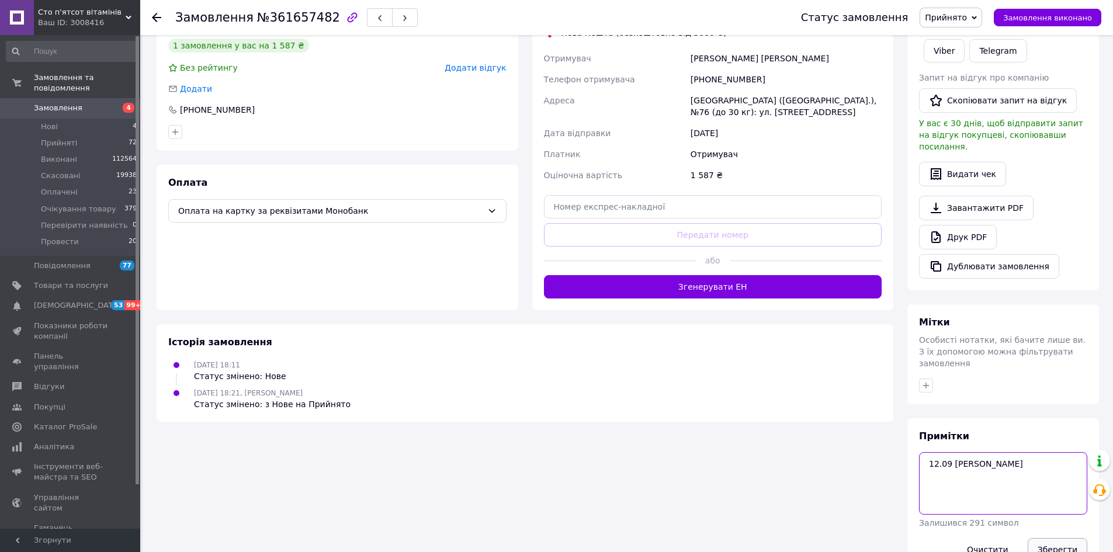
type textarea "12.09 [PERSON_NAME]"
click at [1061, 538] on button "Зберегти" at bounding box center [1058, 549] width 60 height 23
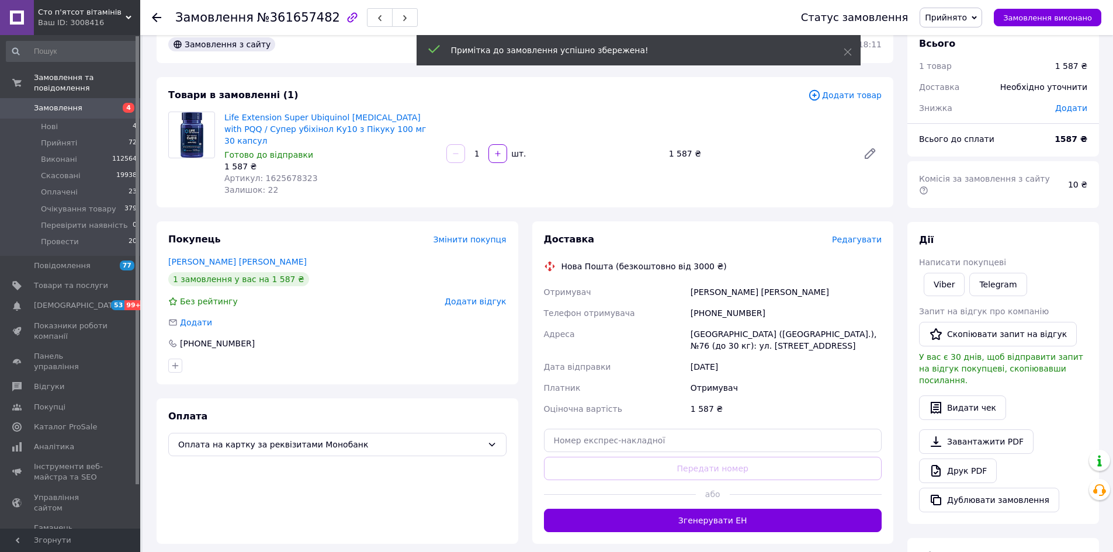
click at [725, 303] on div "+380960289685" at bounding box center [787, 313] width 196 height 21
copy div "380960289685"
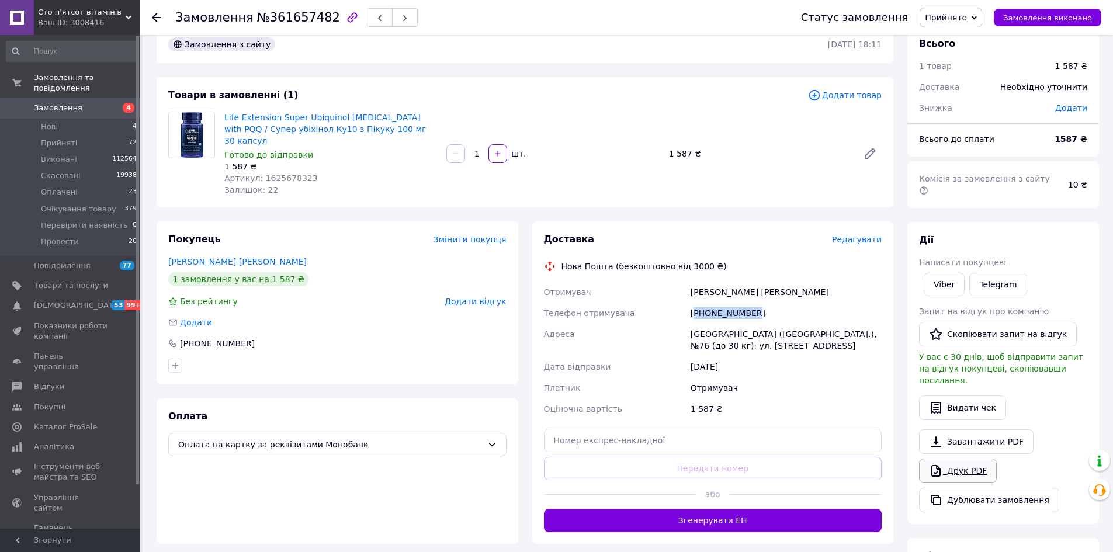
click at [977, 459] on link "Друк PDF" at bounding box center [958, 471] width 78 height 25
drag, startPoint x: 1058, startPoint y: 138, endPoint x: 1090, endPoint y: 140, distance: 31.6
click at [1090, 140] on div "1587 ₴" at bounding box center [1071, 139] width 47 height 26
copy b "1587 ₴"
click at [173, 361] on icon "button" at bounding box center [175, 365] width 9 height 9
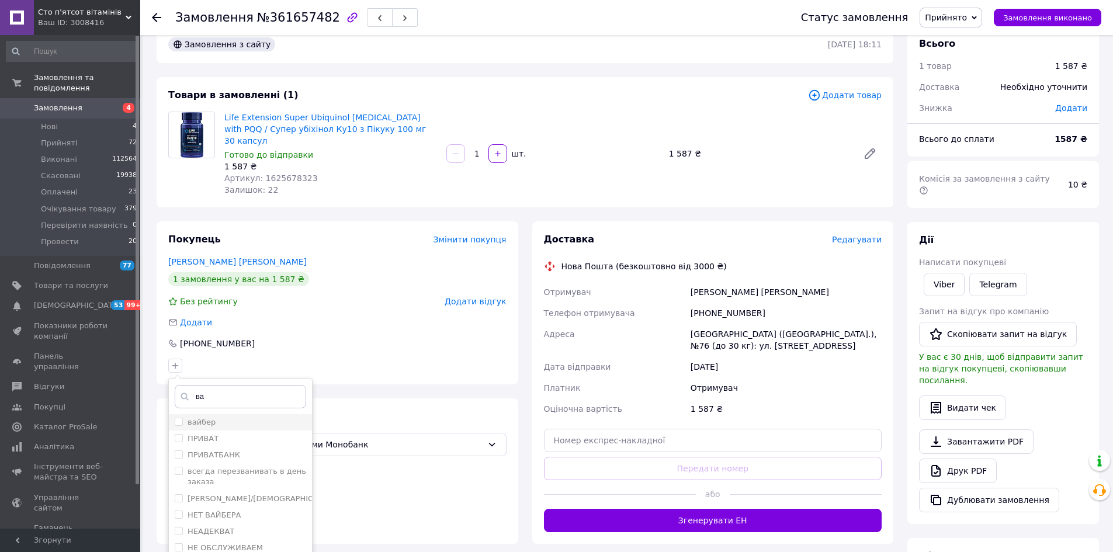
type input "ва"
click at [222, 417] on div "вайбер" at bounding box center [241, 422] width 132 height 11
checkbox input "true"
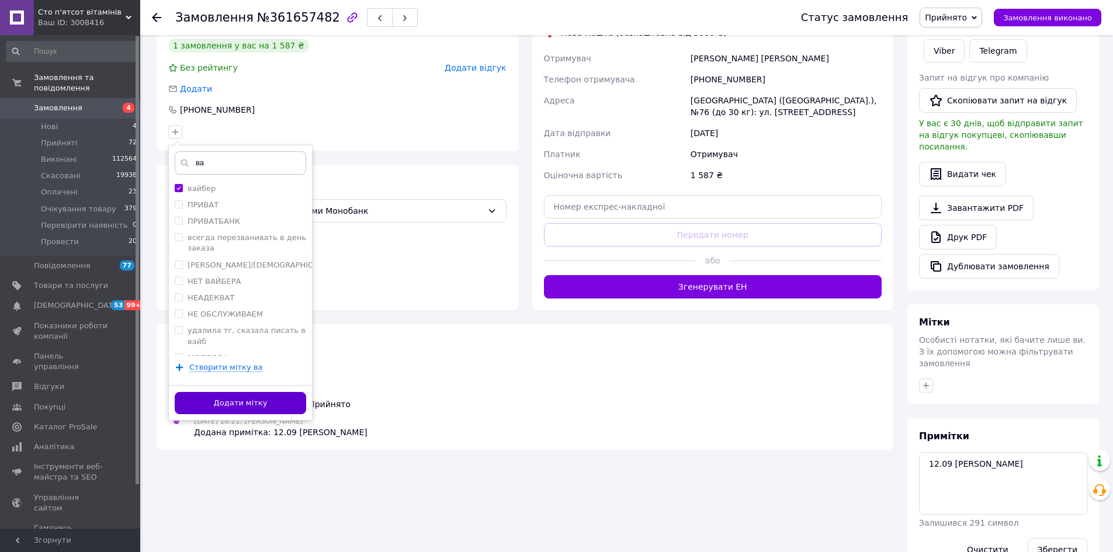
click at [276, 392] on button "Додати мітку" at bounding box center [241, 403] width 132 height 23
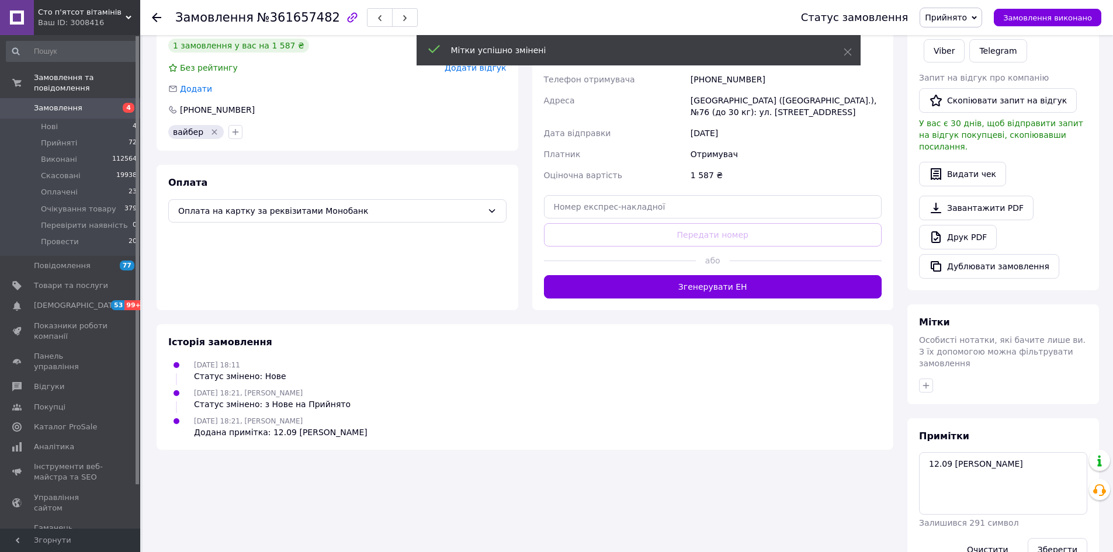
scroll to position [0, 0]
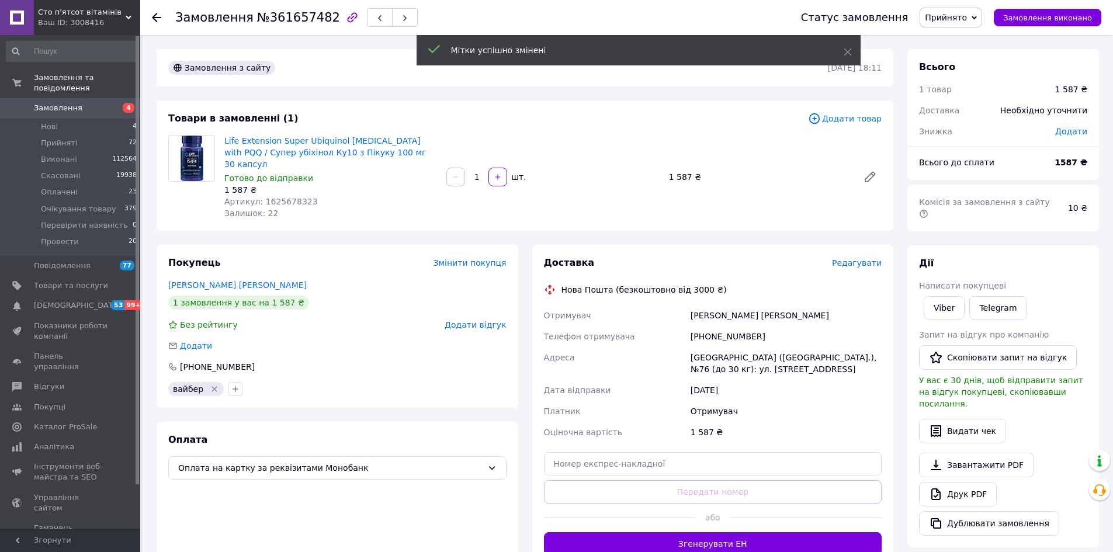
click at [43, 103] on span "Замовлення" at bounding box center [58, 108] width 49 height 11
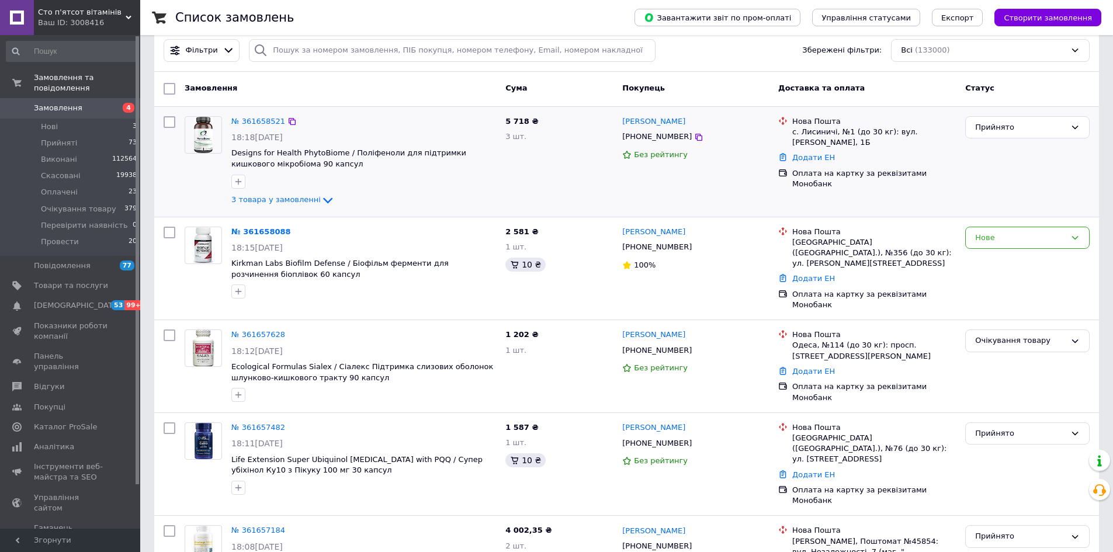
scroll to position [117, 0]
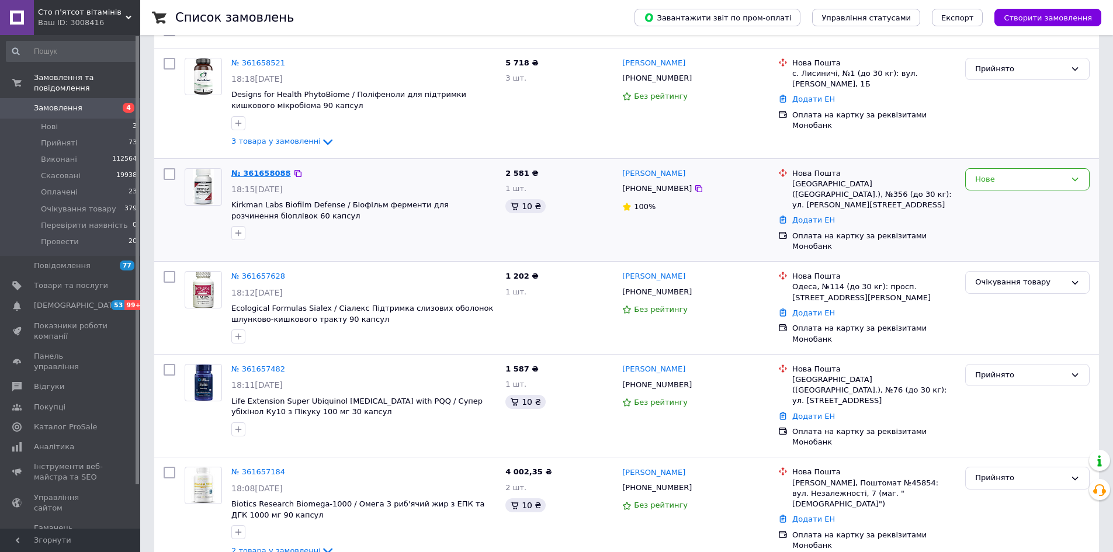
click at [243, 171] on link "№ 361658088" at bounding box center [261, 173] width 60 height 9
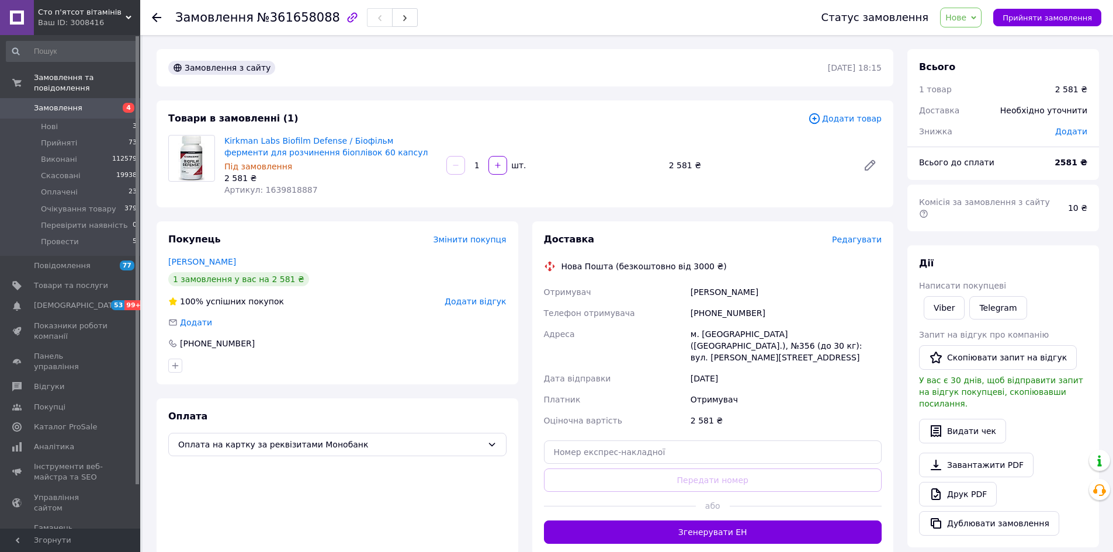
click at [303, 20] on span "№361658088" at bounding box center [298, 18] width 83 height 14
copy span "361658088"
click at [967, 16] on span "Нове" at bounding box center [956, 17] width 21 height 9
click at [982, 106] on li "Очікування товару" at bounding box center [990, 111] width 99 height 18
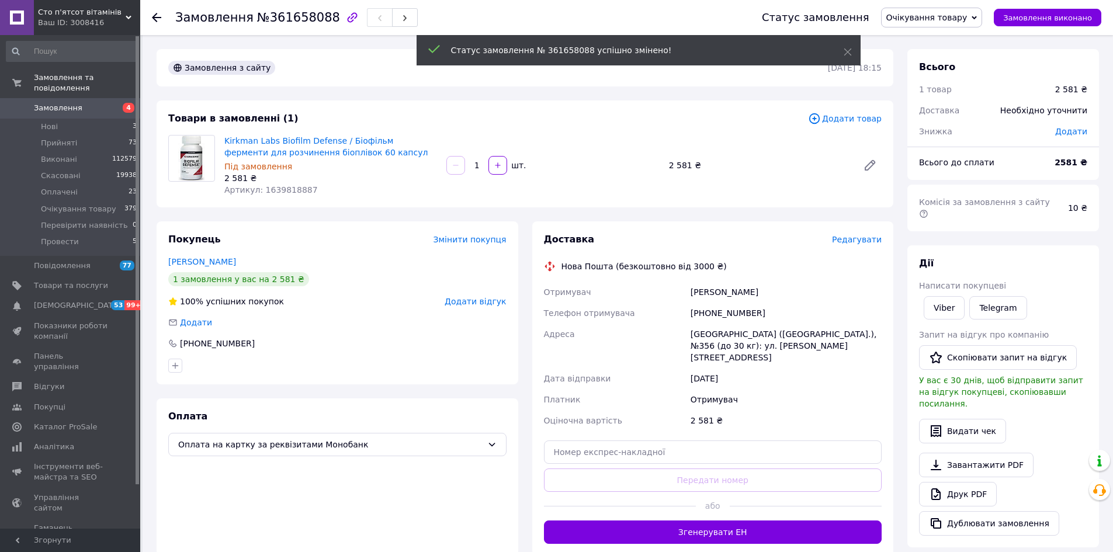
click at [716, 314] on div "+380982397733" at bounding box center [787, 313] width 196 height 21
copy div "380982397733"
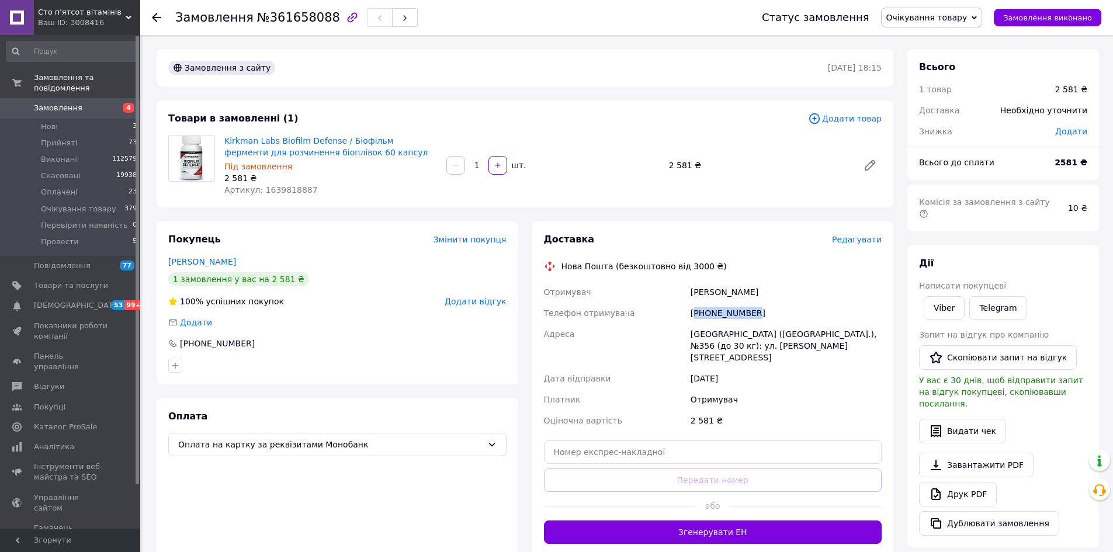
copy div "380982397733"
click at [944, 482] on link "Друк PDF" at bounding box center [958, 494] width 78 height 25
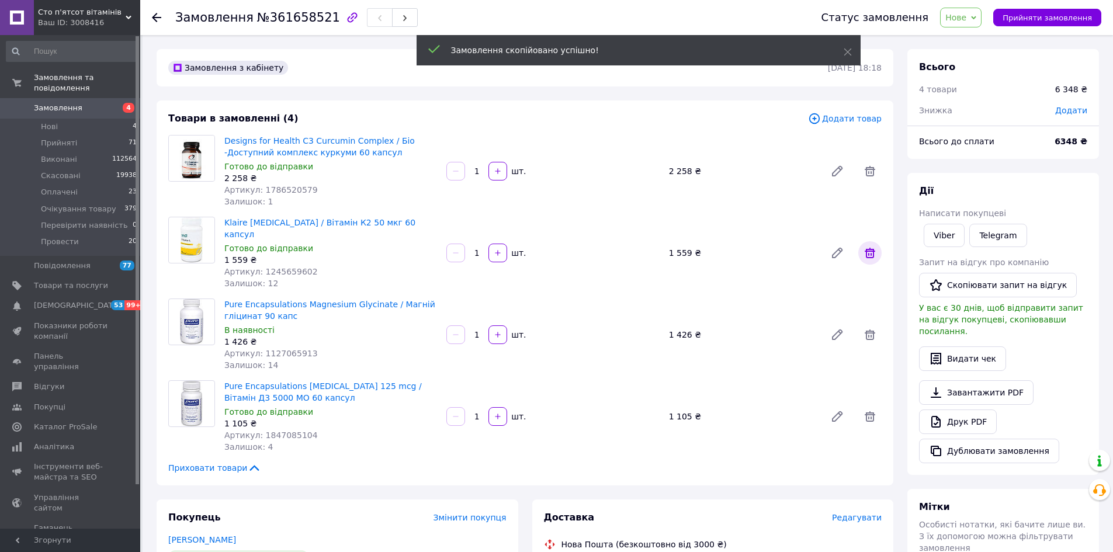
click at [867, 248] on icon at bounding box center [870, 253] width 11 height 11
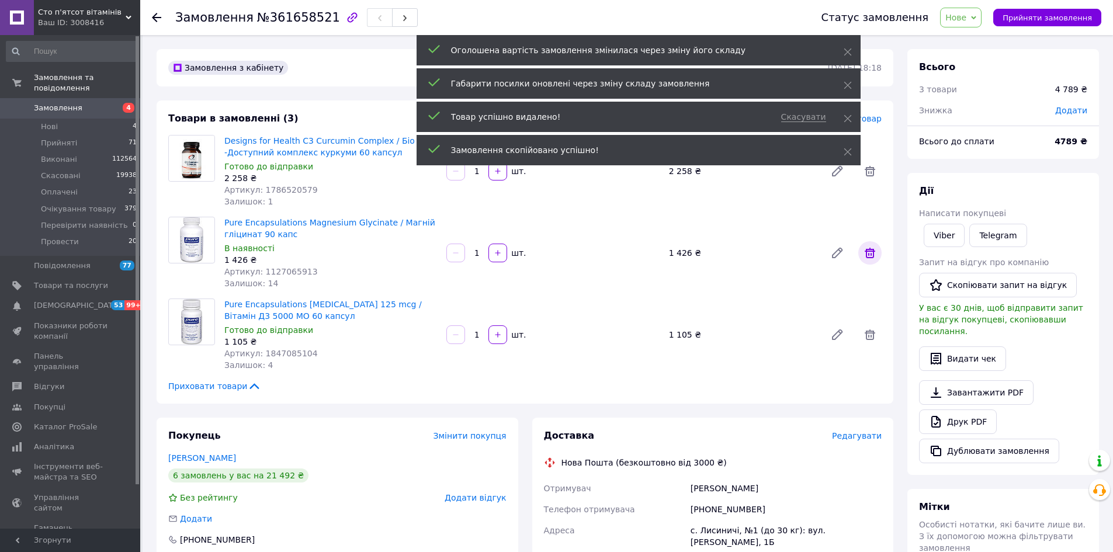
click at [867, 244] on span at bounding box center [870, 252] width 23 height 23
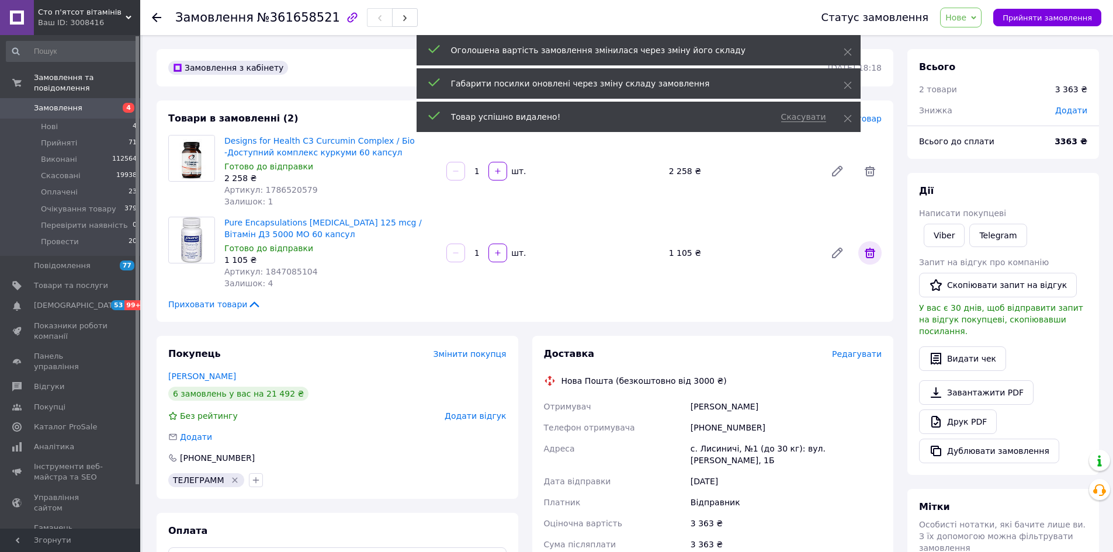
click at [867, 244] on span at bounding box center [870, 252] width 23 height 23
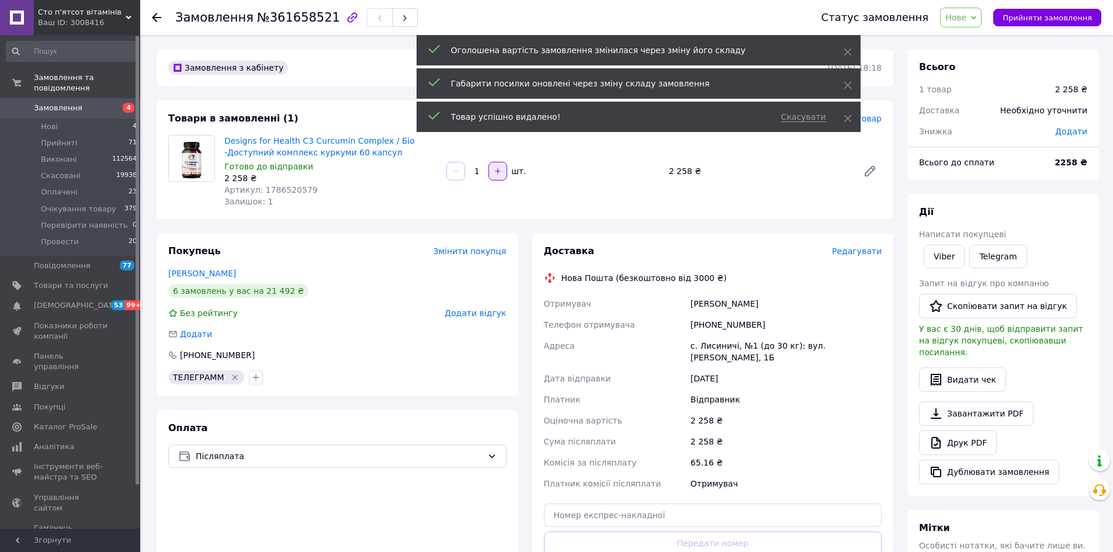
click at [502, 172] on icon "button" at bounding box center [498, 171] width 8 height 8
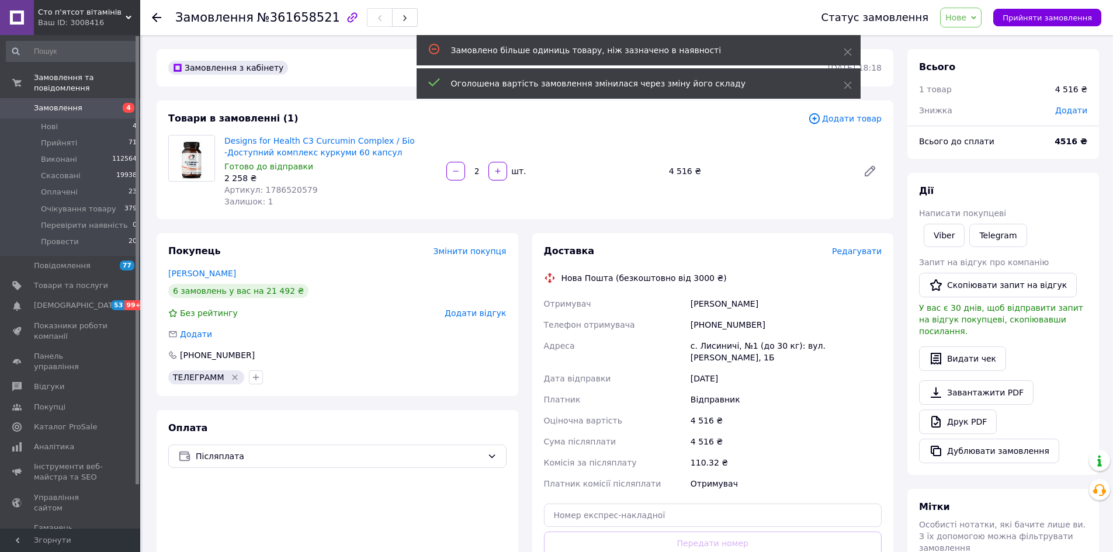
click at [459, 168] on icon "button" at bounding box center [456, 171] width 8 height 8
type input "1"
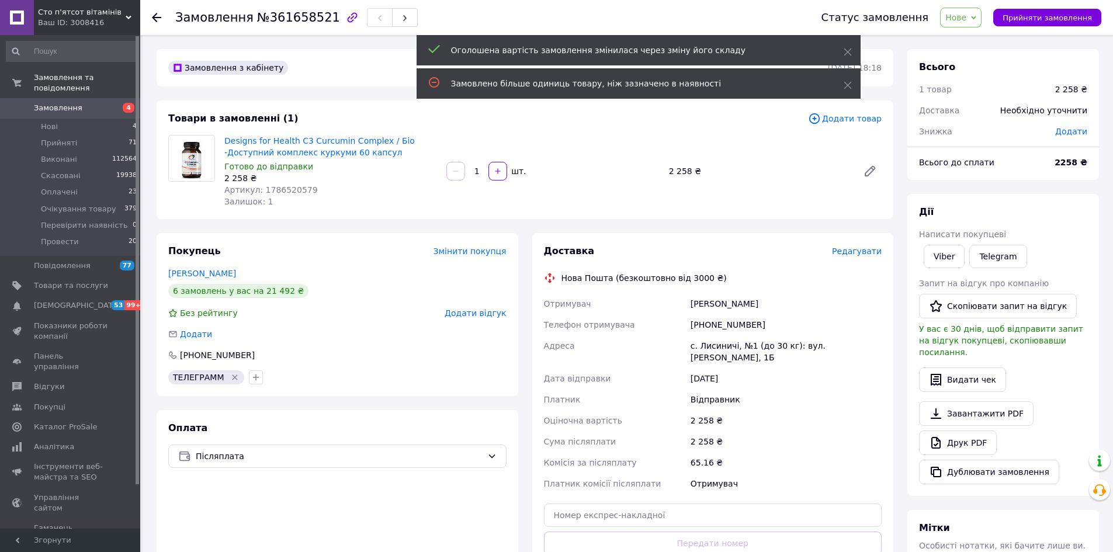
click at [856, 119] on span "Додати товар" at bounding box center [845, 118] width 74 height 13
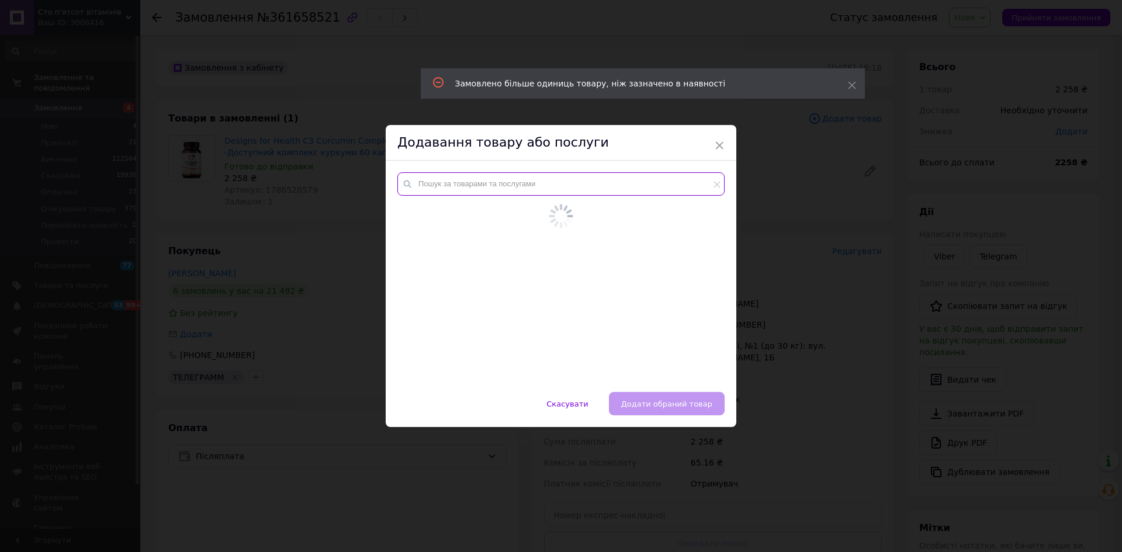
click at [479, 184] on input "text" at bounding box center [560, 183] width 327 height 23
paste input "2033736883"
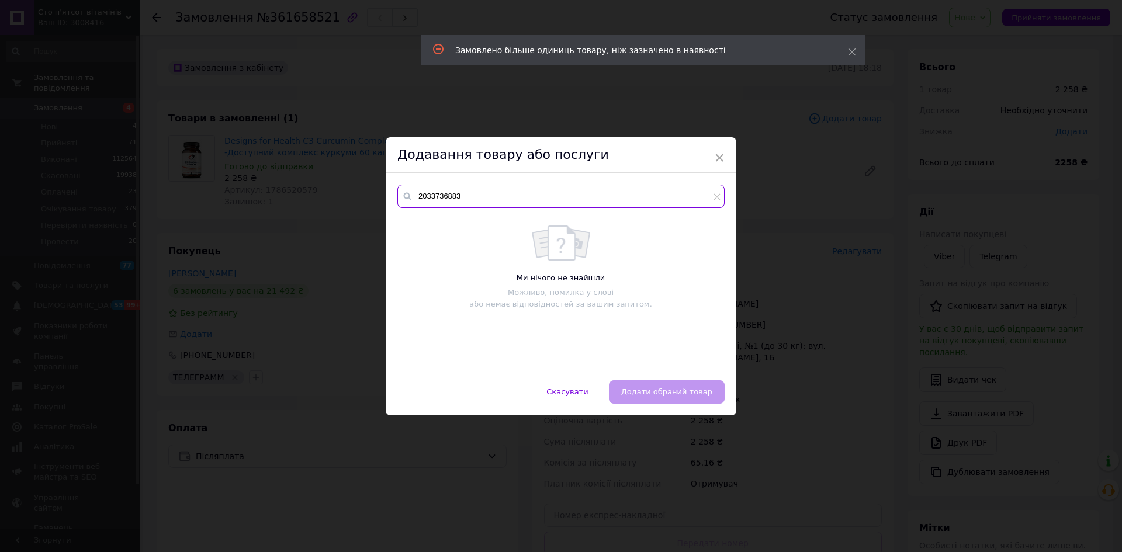
type input "2033736883"
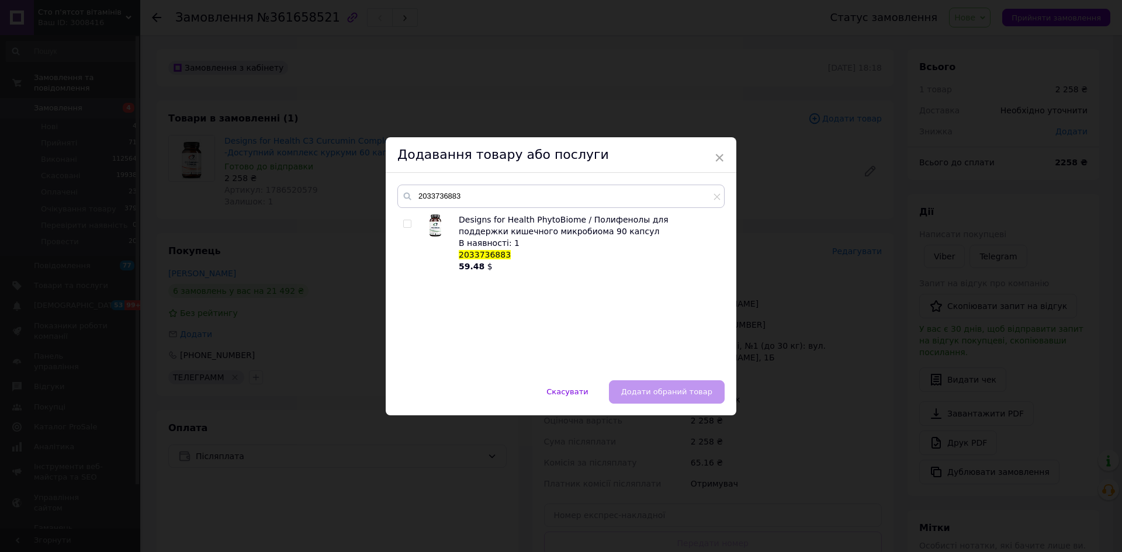
click at [406, 222] on input "checkbox" at bounding box center [407, 224] width 8 height 8
checkbox input "true"
click at [642, 389] on span "Додати обраний товар" at bounding box center [666, 392] width 91 height 9
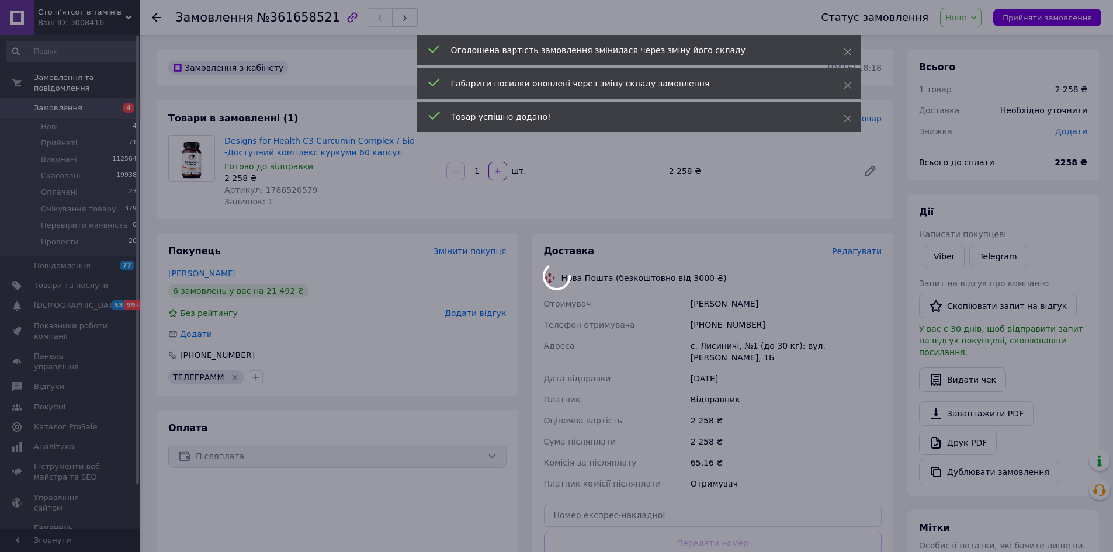
scroll to position [9, 0]
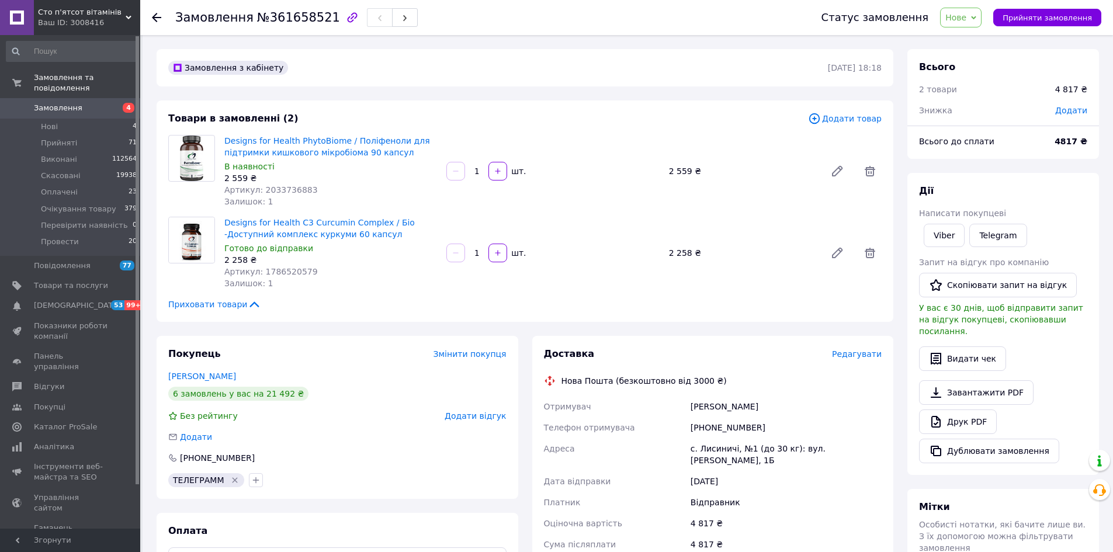
click at [852, 120] on span "Додати товар" at bounding box center [845, 118] width 74 height 13
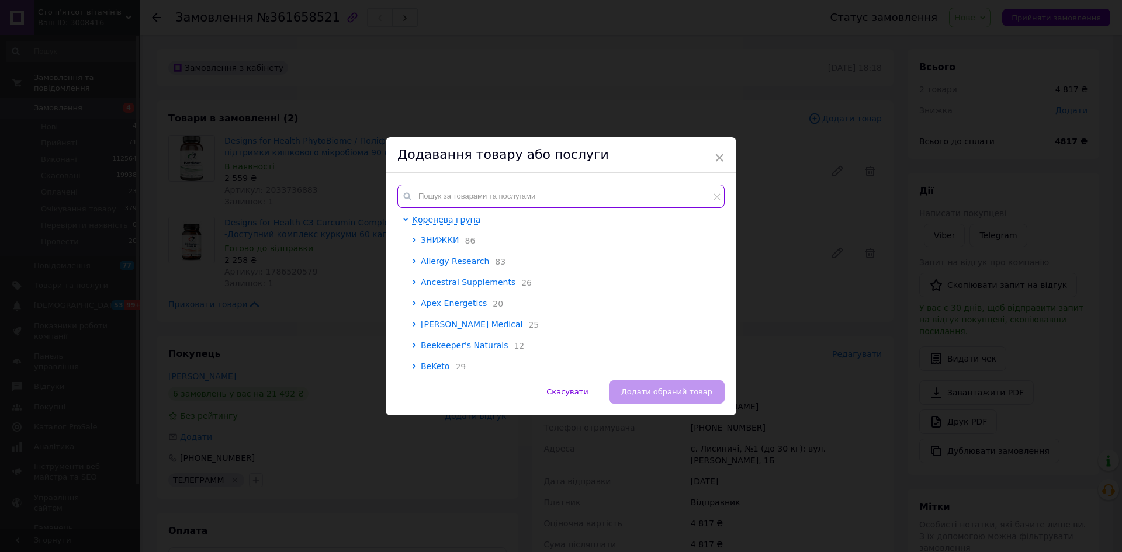
click at [501, 193] on input "text" at bounding box center [560, 196] width 327 height 23
paste input "20000000430"
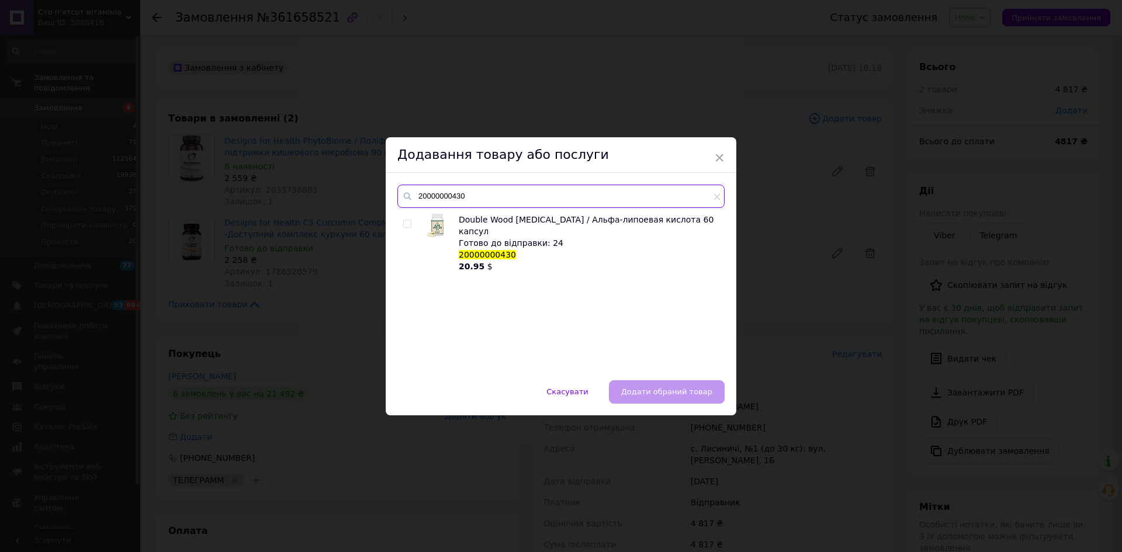
type input "20000000430"
click at [405, 224] on input "checkbox" at bounding box center [407, 224] width 8 height 8
checkbox input "true"
click at [684, 389] on span "Додати обраний товар" at bounding box center [666, 392] width 91 height 9
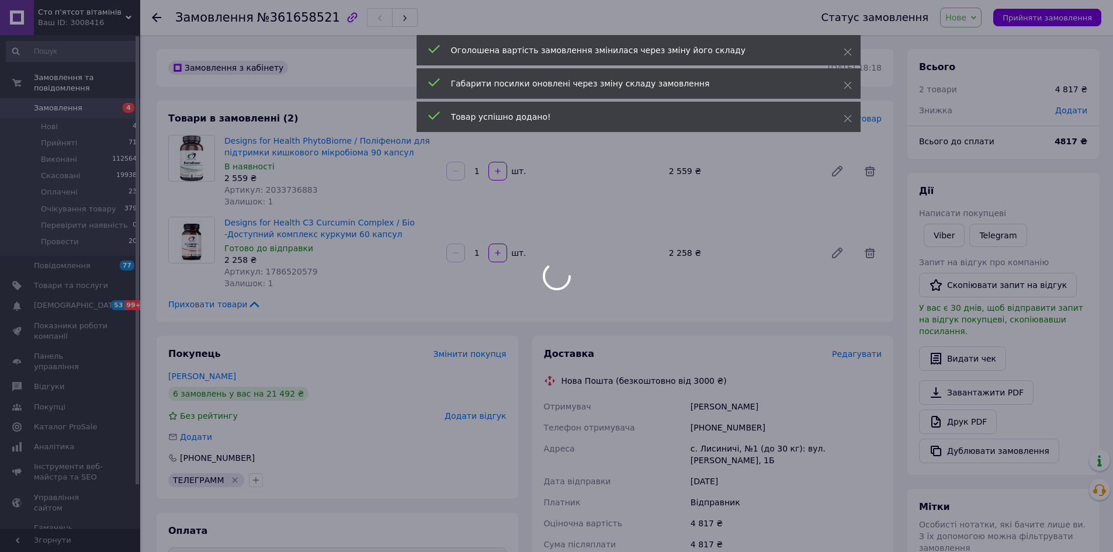
scroll to position [65, 0]
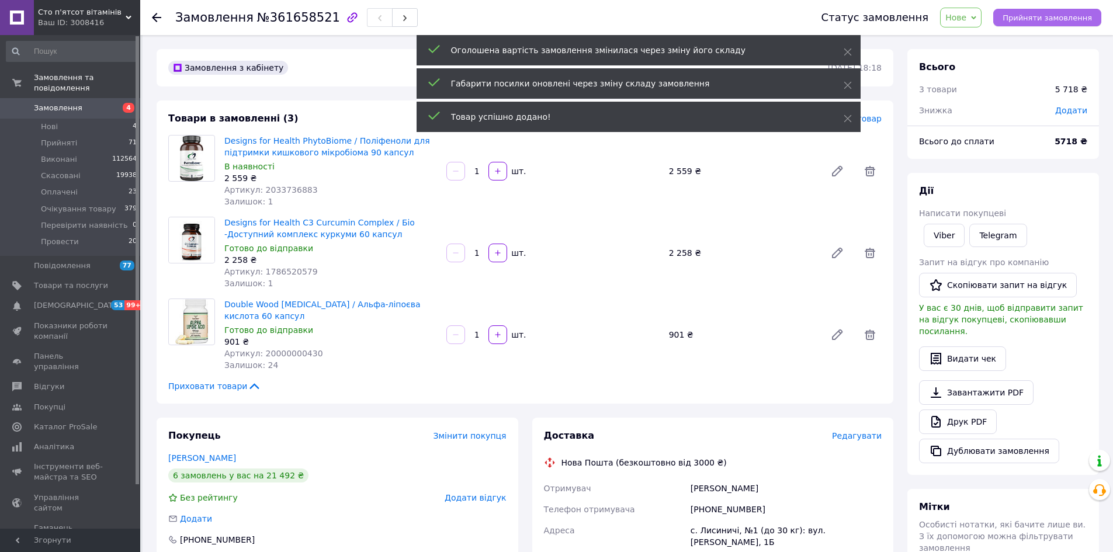
click at [1019, 22] on span "Прийняти замовлення" at bounding box center [1047, 17] width 89 height 9
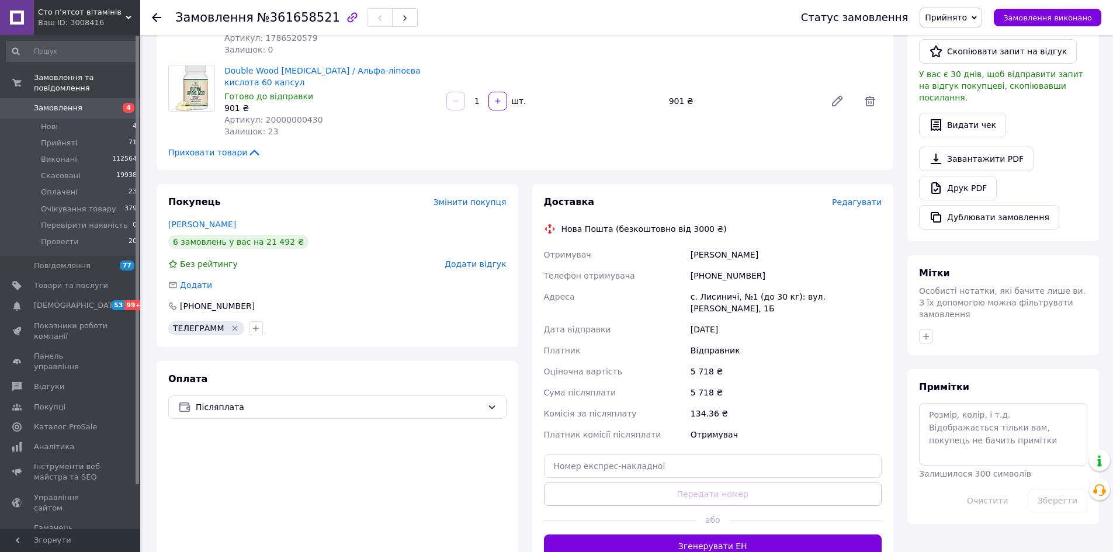
scroll to position [351, 0]
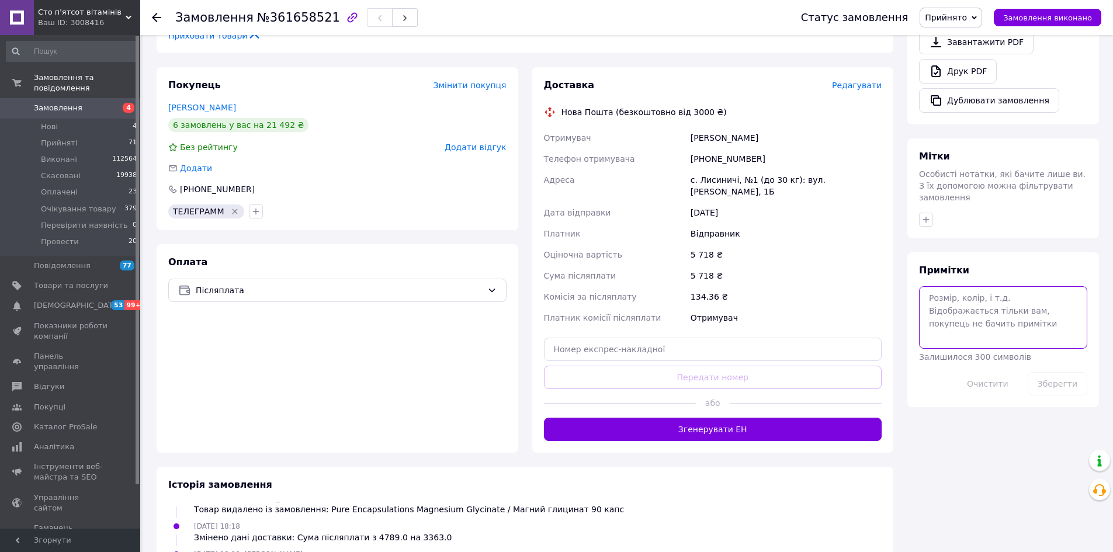
click at [954, 286] on textarea at bounding box center [1003, 317] width 168 height 62
type textarea "12.09 [PERSON_NAME]"
click at [1057, 372] on button "Зберегти" at bounding box center [1058, 383] width 60 height 23
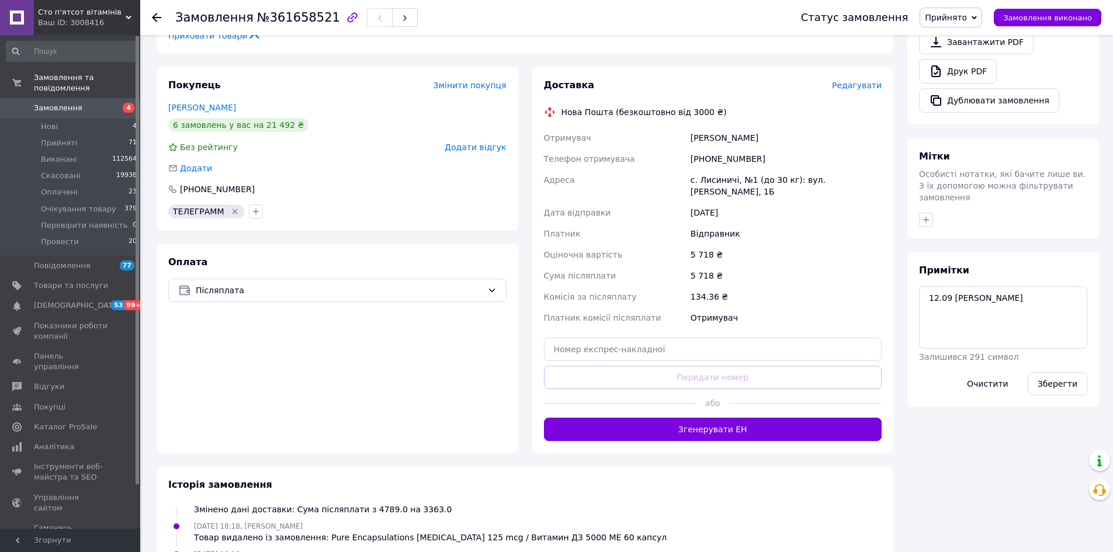
scroll to position [409, 0]
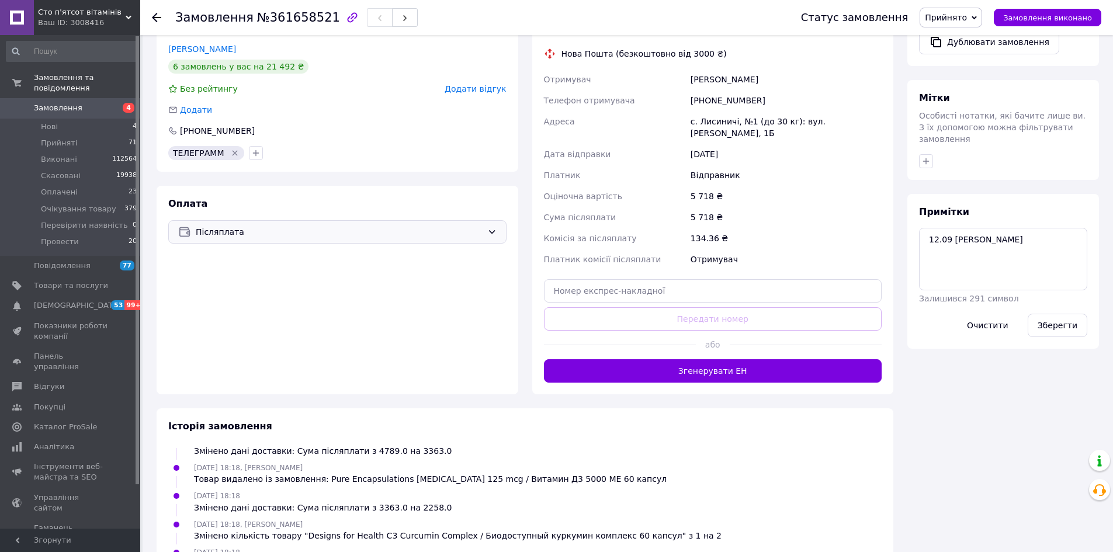
click at [349, 242] on div "Післяплата" at bounding box center [337, 231] width 338 height 23
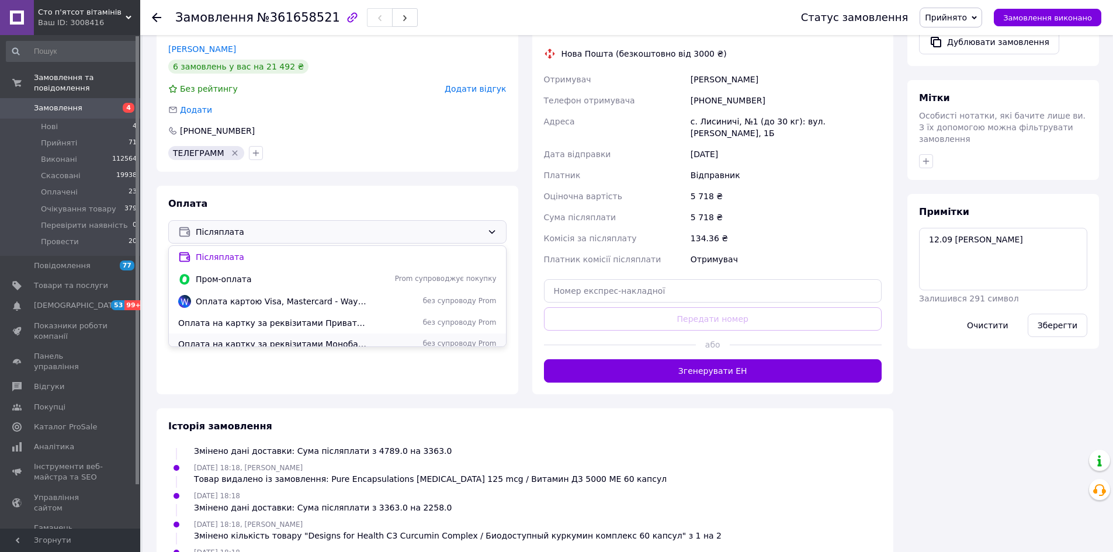
click at [320, 345] on span "Оплата на картку за реквізитами Монобанк" at bounding box center [272, 344] width 189 height 12
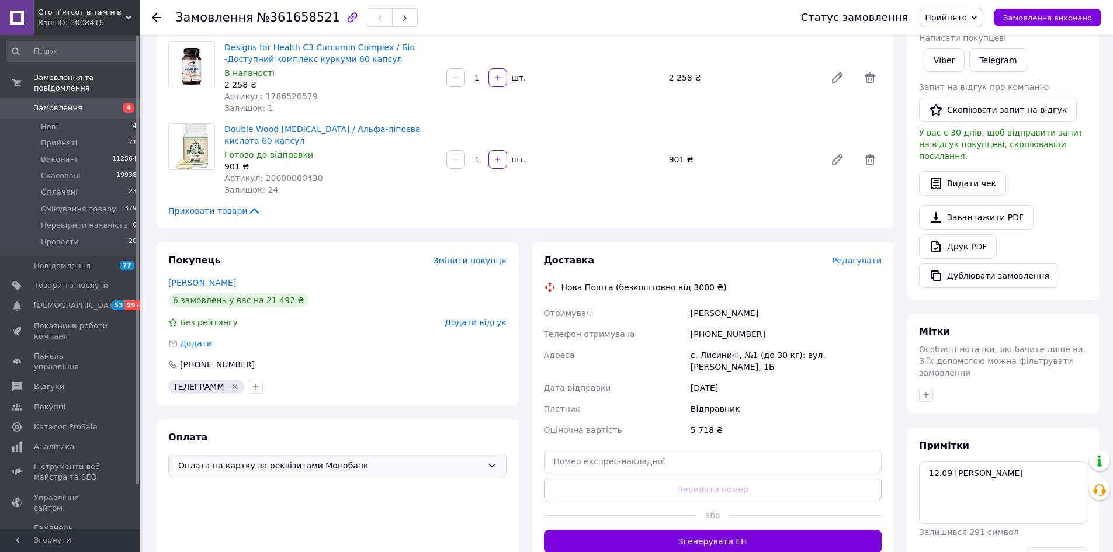
scroll to position [150, 0]
click at [307, 6] on div "Замовлення №361658521" at bounding box center [476, 17] width 603 height 35
click at [303, 19] on span "№361658521" at bounding box center [298, 18] width 83 height 14
copy span "361658521"
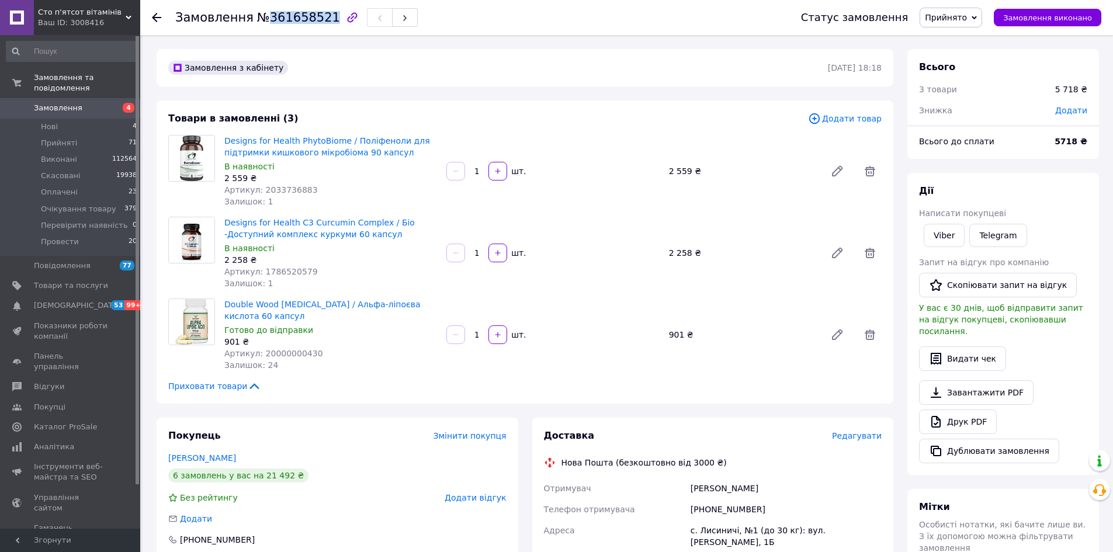
scroll to position [58, 0]
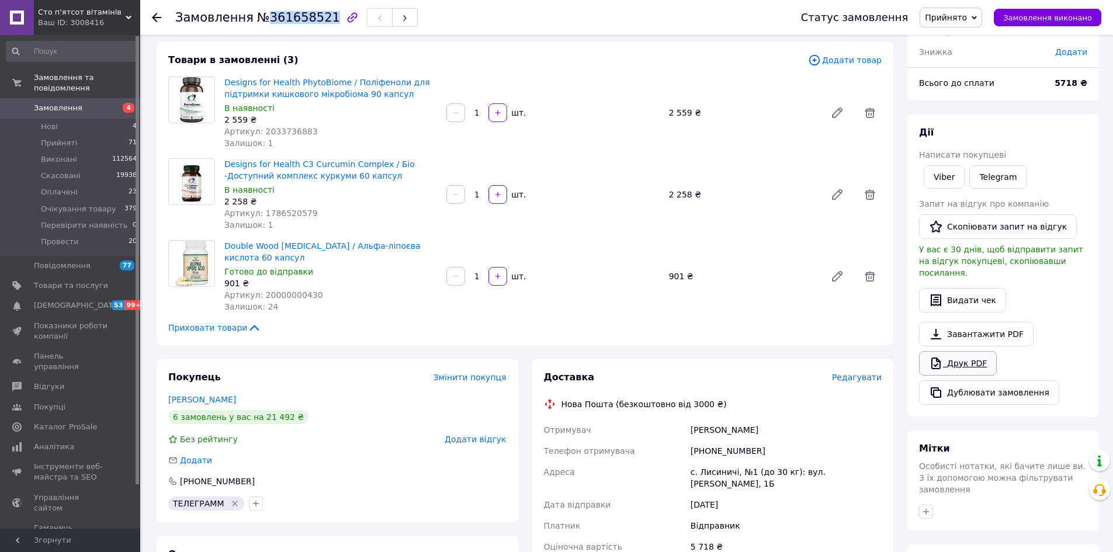
click at [950, 354] on link "Друк PDF" at bounding box center [958, 363] width 78 height 25
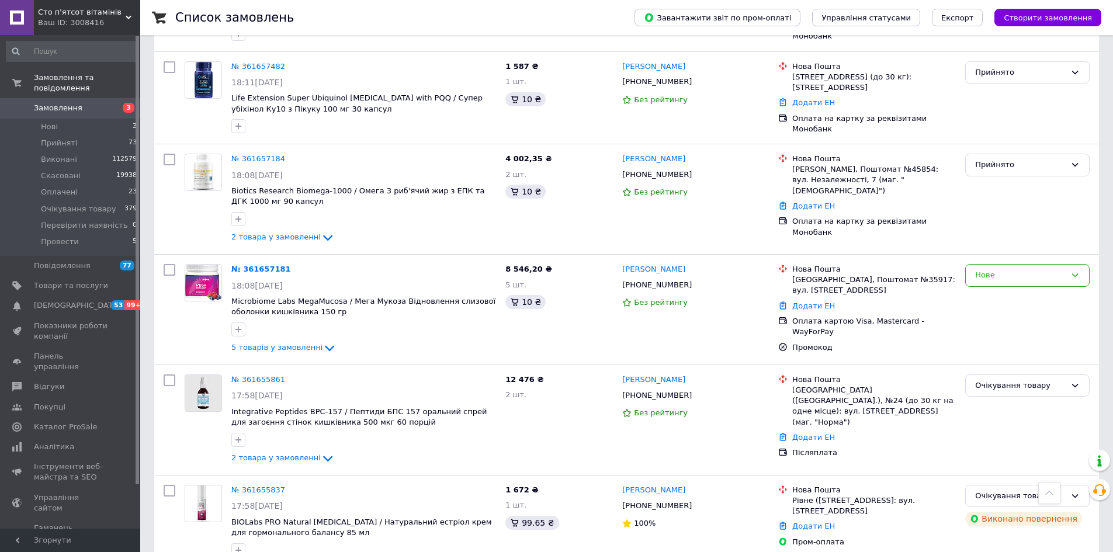
scroll to position [526, 0]
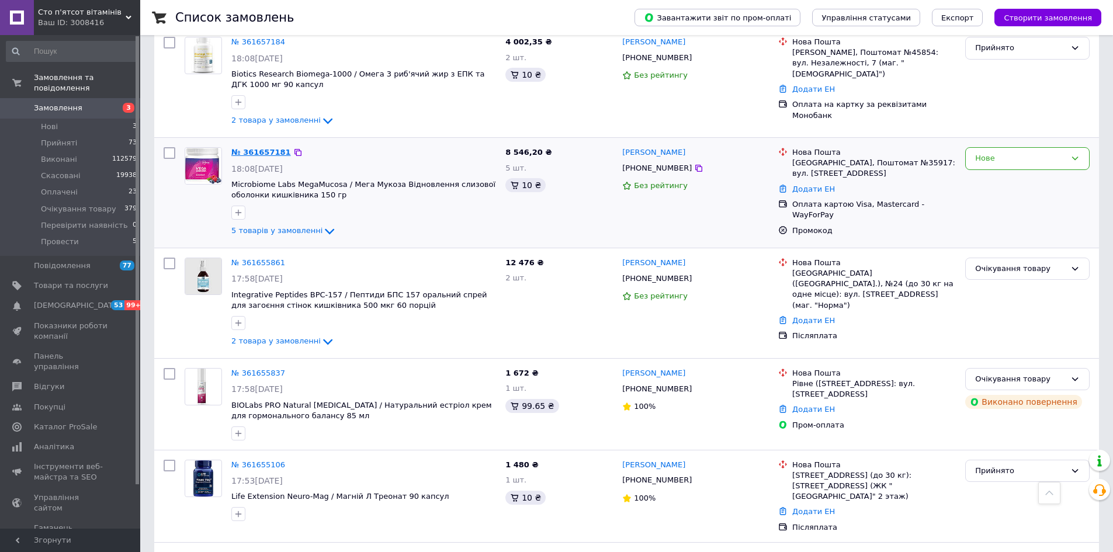
click at [270, 150] on link "№ 361657181" at bounding box center [261, 152] width 60 height 9
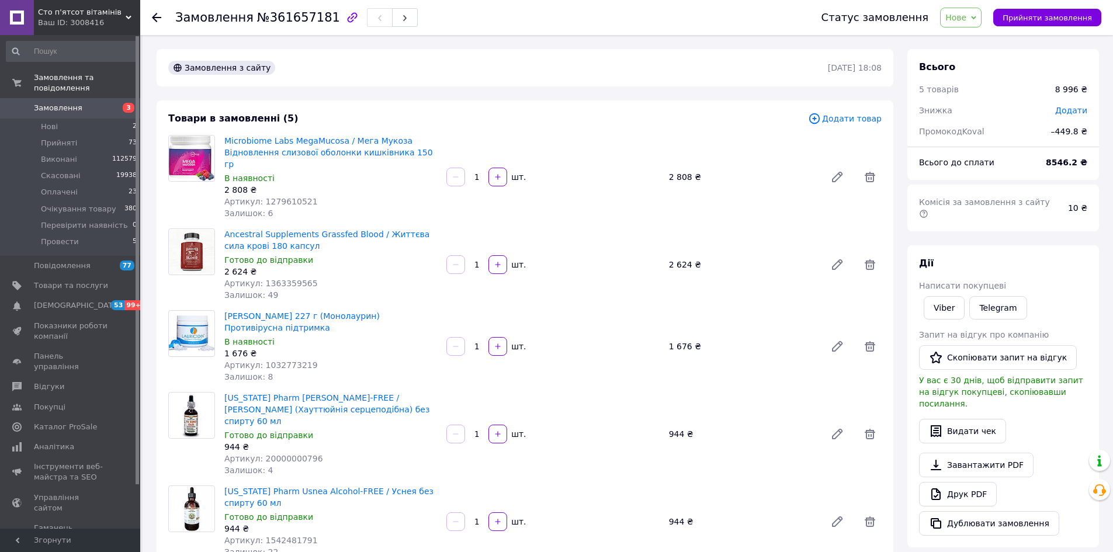
scroll to position [117, 0]
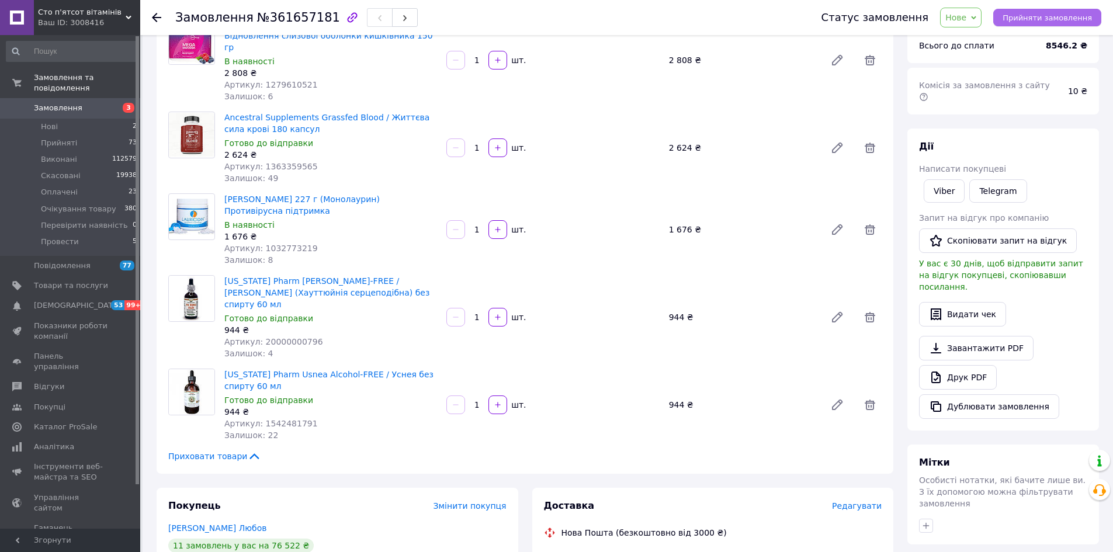
click at [1046, 23] on button "Прийняти замовлення" at bounding box center [1048, 18] width 108 height 18
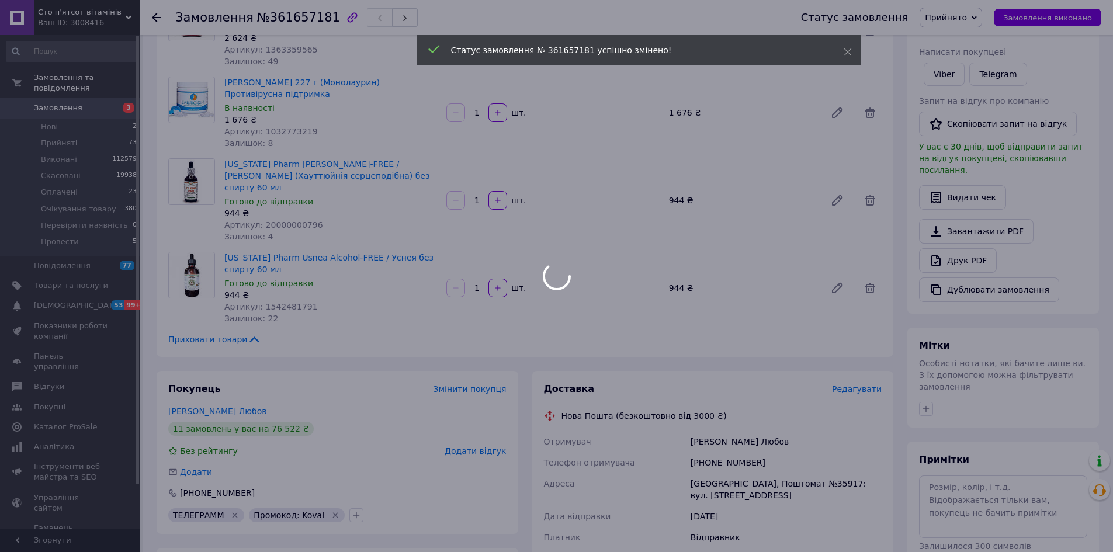
scroll to position [409, 0]
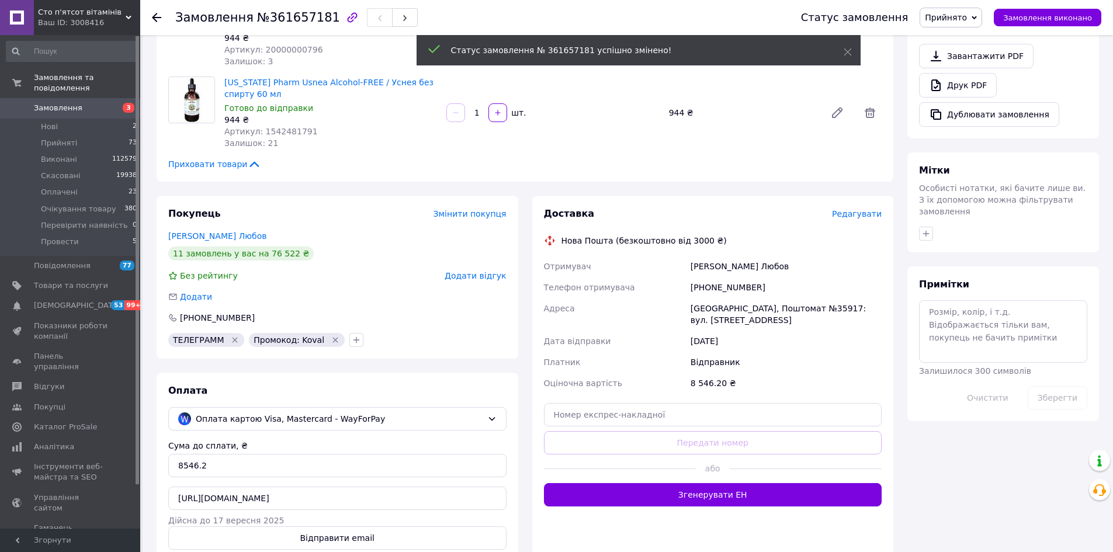
click at [292, 12] on span "№361657181" at bounding box center [298, 18] width 83 height 14
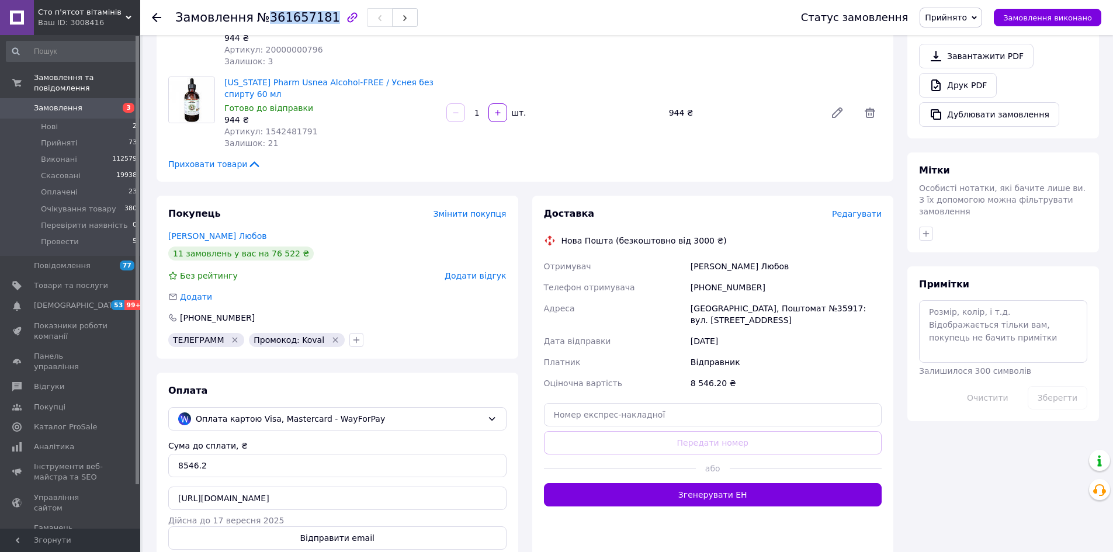
copy span "361657181"
click at [1001, 309] on textarea at bounding box center [1003, 331] width 168 height 62
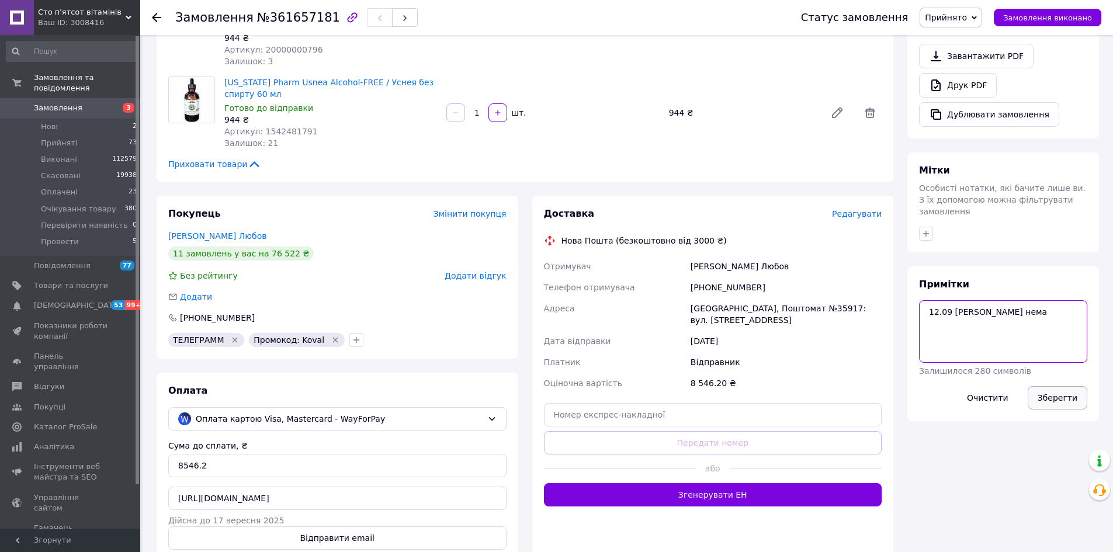
type textarea "12.09 [PERSON_NAME] нема"
click at [1067, 386] on button "Зберегти" at bounding box center [1058, 397] width 60 height 23
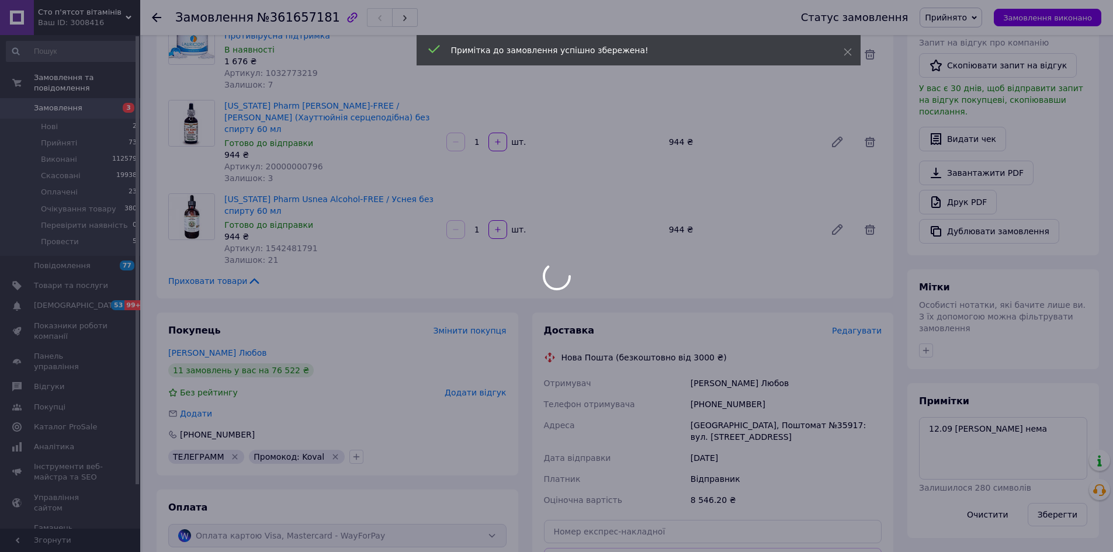
scroll to position [175, 0]
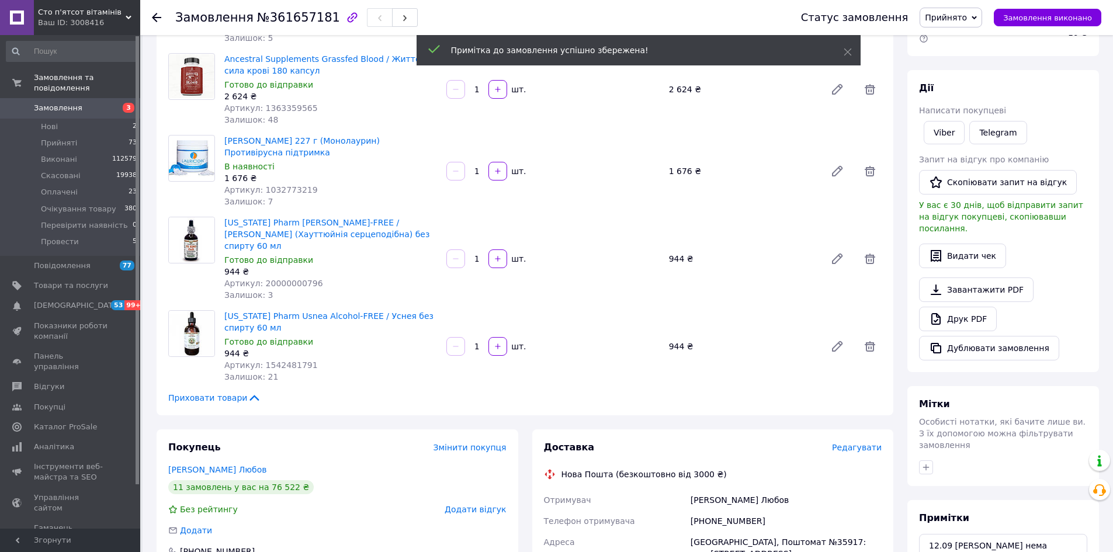
click at [714, 511] on div "[PHONE_NUMBER]" at bounding box center [787, 521] width 196 height 21
copy div "380661095377"
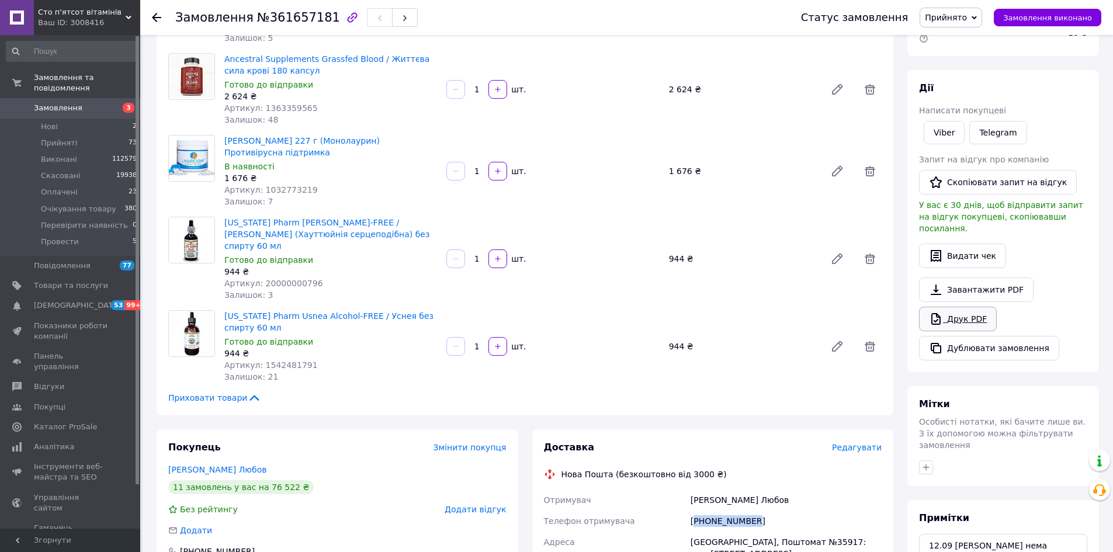
click at [964, 307] on link "Друк PDF" at bounding box center [958, 319] width 78 height 25
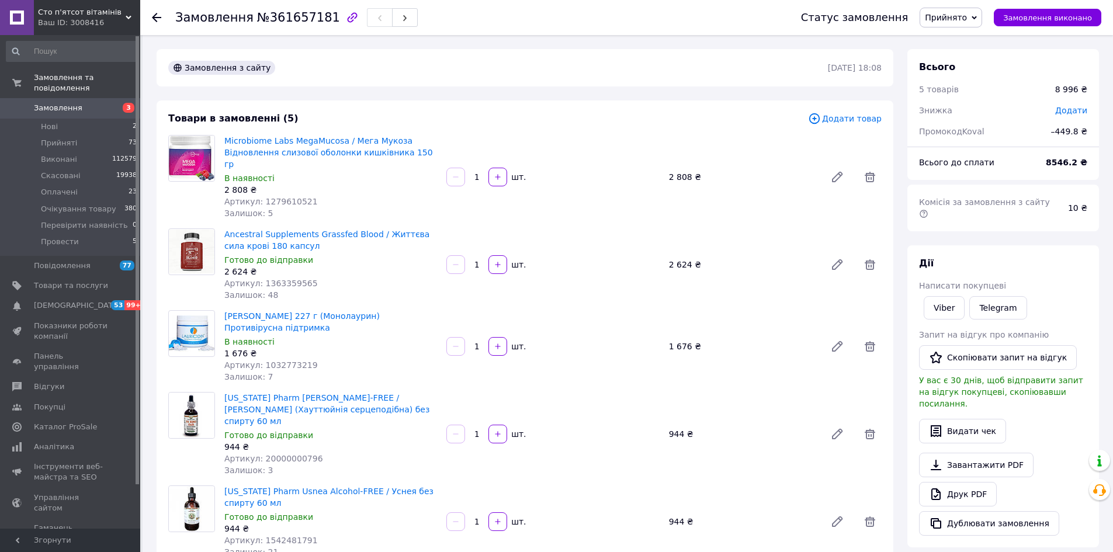
click at [74, 103] on span "Замовлення" at bounding box center [58, 108] width 49 height 11
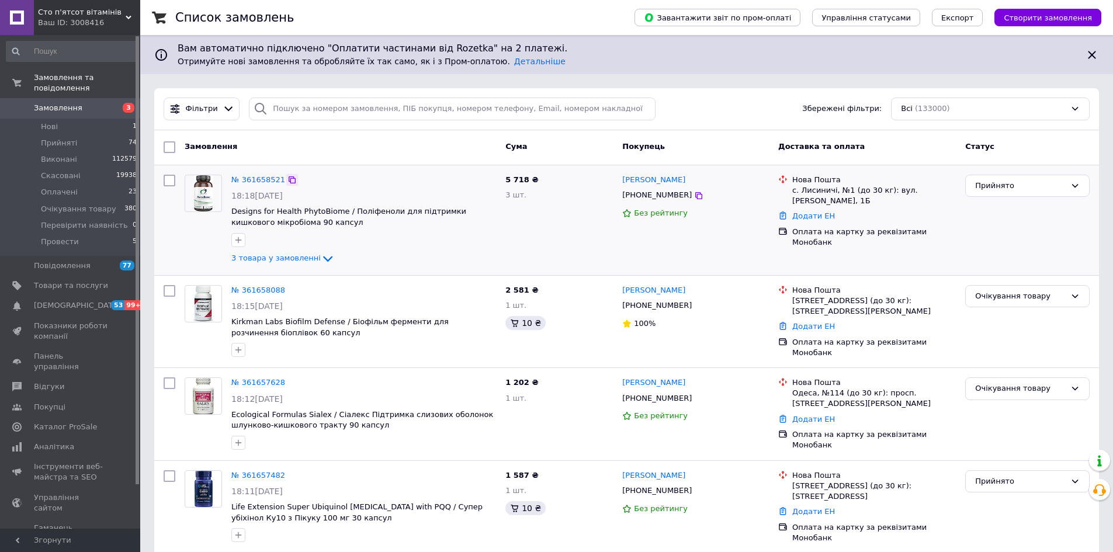
click at [288, 179] on icon at bounding box center [292, 179] width 9 height 9
click at [638, 184] on link "[PERSON_NAME]" at bounding box center [653, 180] width 63 height 11
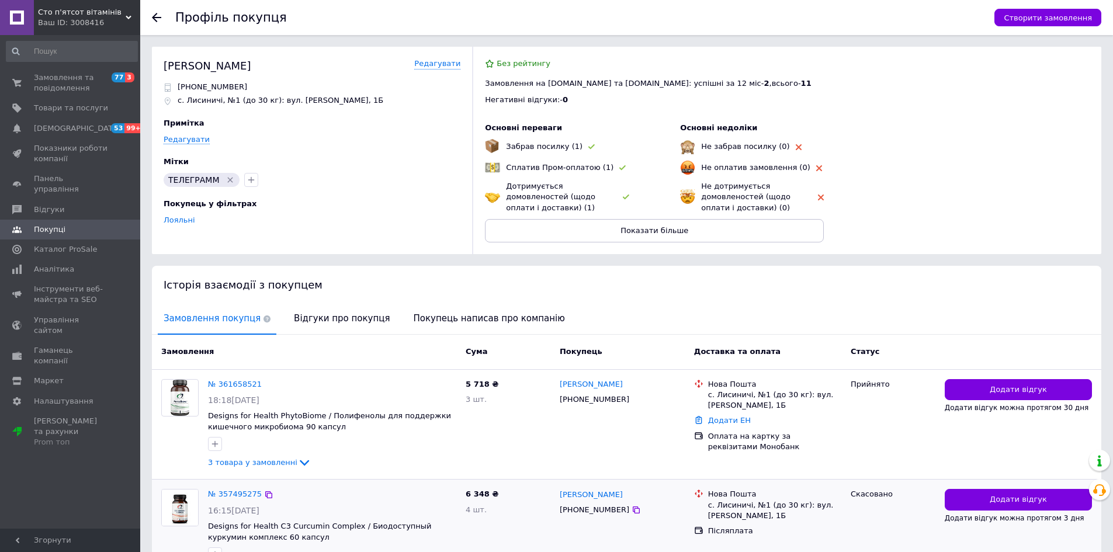
scroll to position [292, 0]
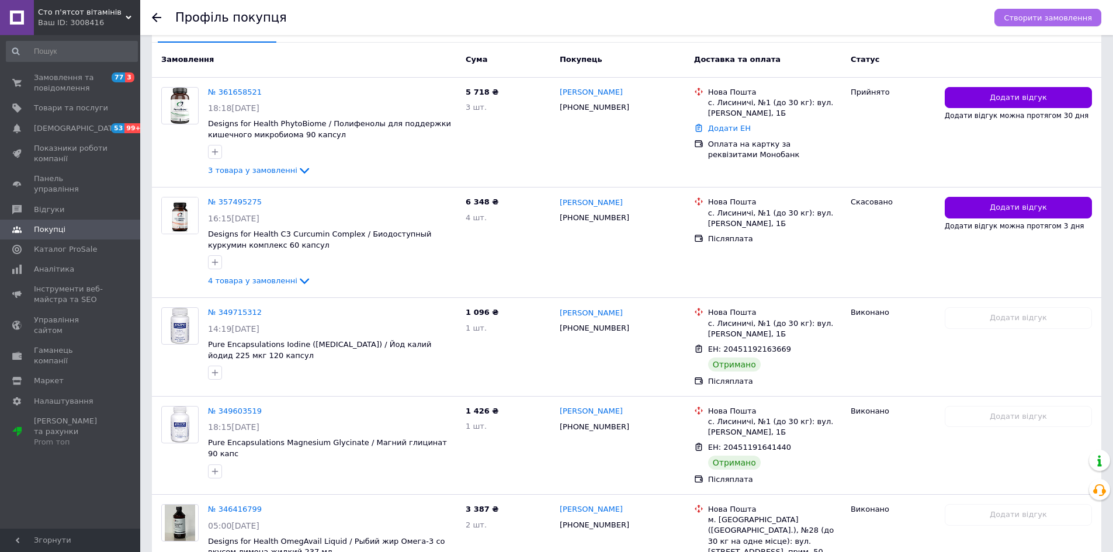
click at [1031, 16] on span "Створити замовлення" at bounding box center [1048, 17] width 88 height 9
click at [55, 80] on span "Замовлення та повідомлення" at bounding box center [71, 82] width 74 height 21
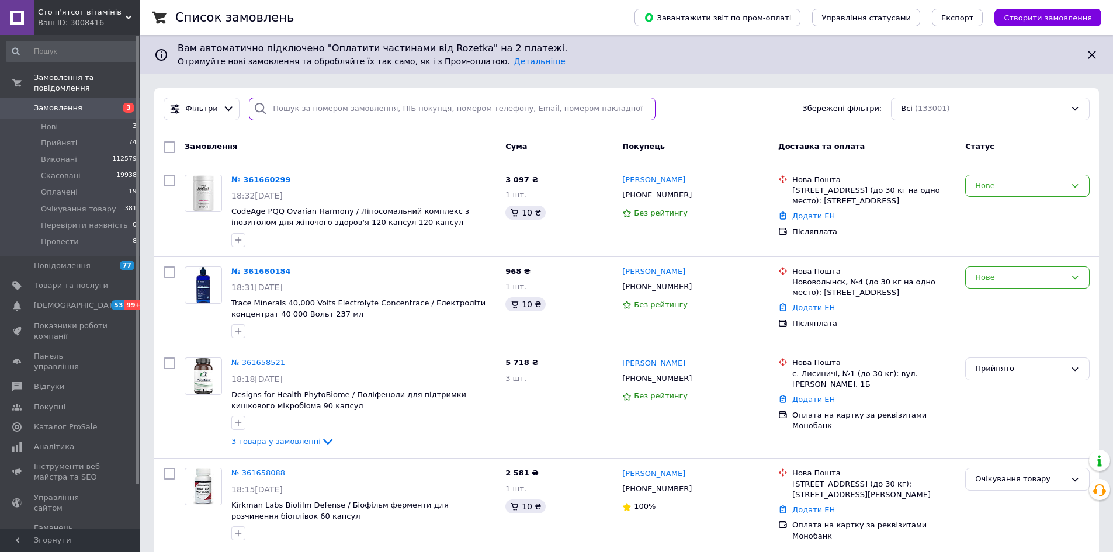
click at [373, 114] on input "search" at bounding box center [452, 109] width 407 height 23
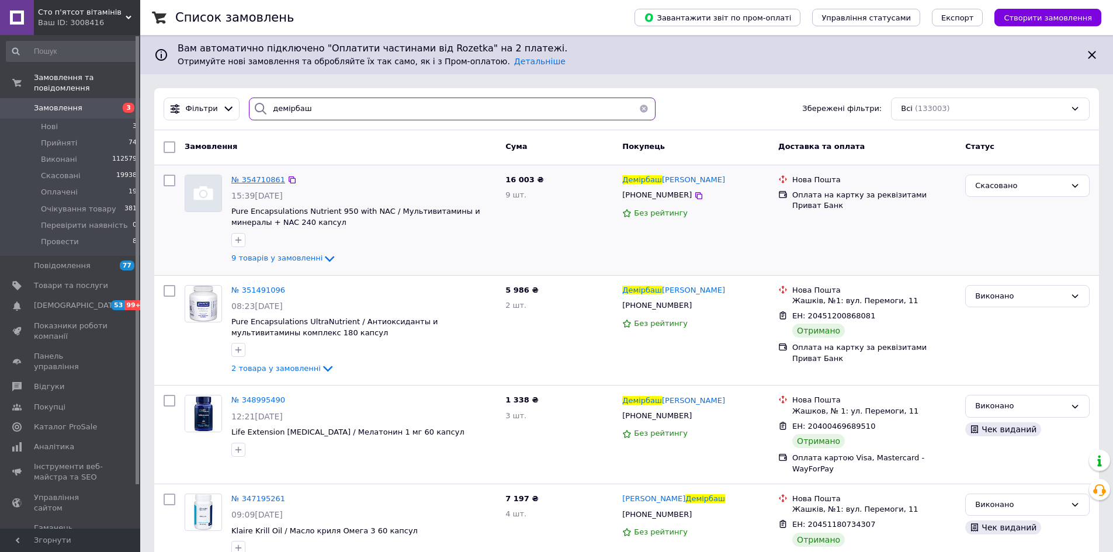
type input "демірбаш"
click at [250, 179] on span "№ 354710861" at bounding box center [258, 179] width 54 height 9
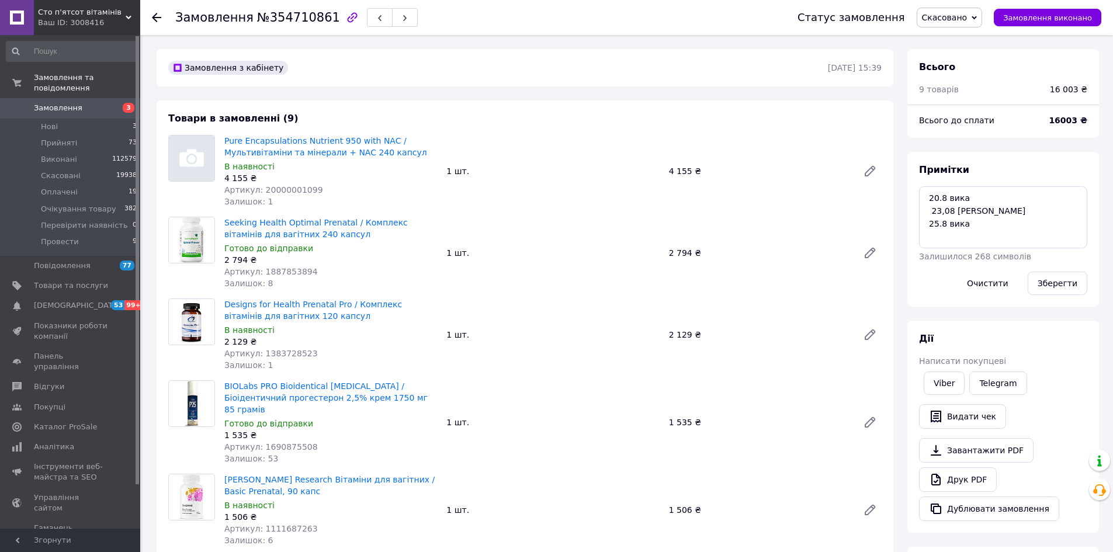
scroll to position [234, 0]
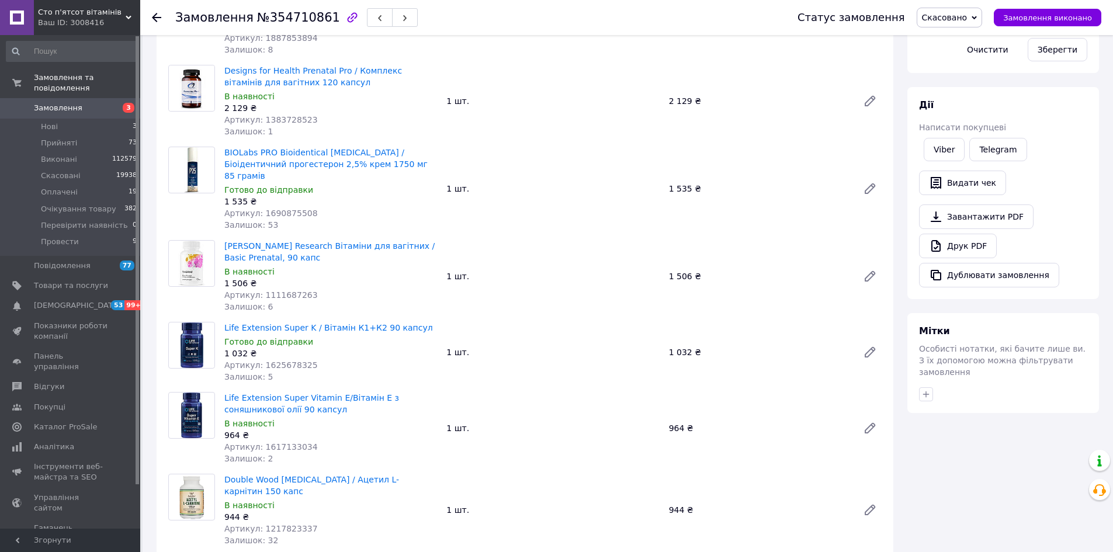
click at [969, 7] on div "Статус замовлення Скасовано Прийнято Виконано Оплачено Очікування товару Переві…" at bounding box center [937, 17] width 327 height 35
click at [966, 22] on span "Скасовано" at bounding box center [945, 17] width 46 height 9
click at [951, 37] on li "Прийнято" at bounding box center [967, 41] width 99 height 18
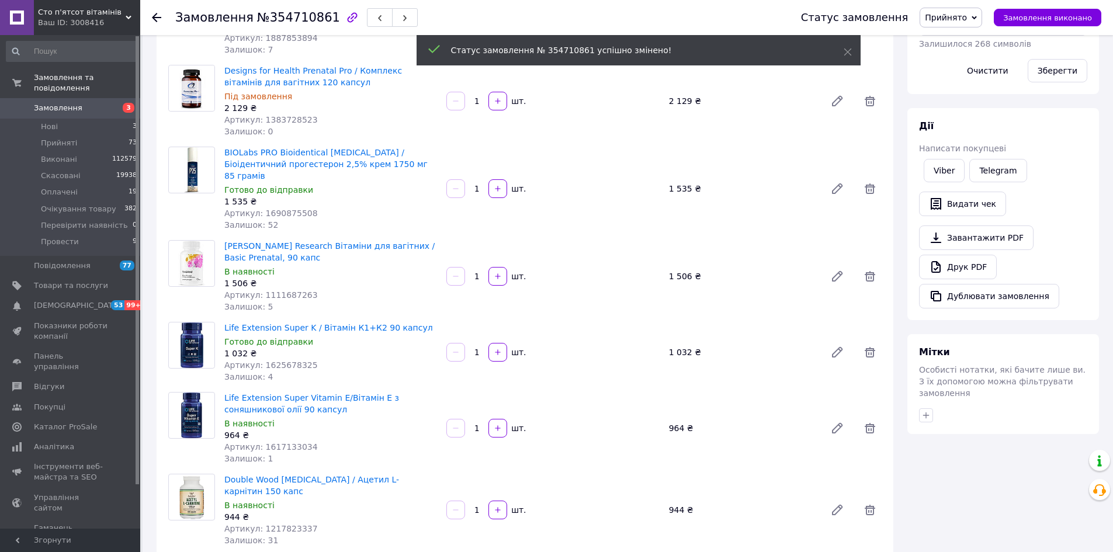
scroll to position [0, 0]
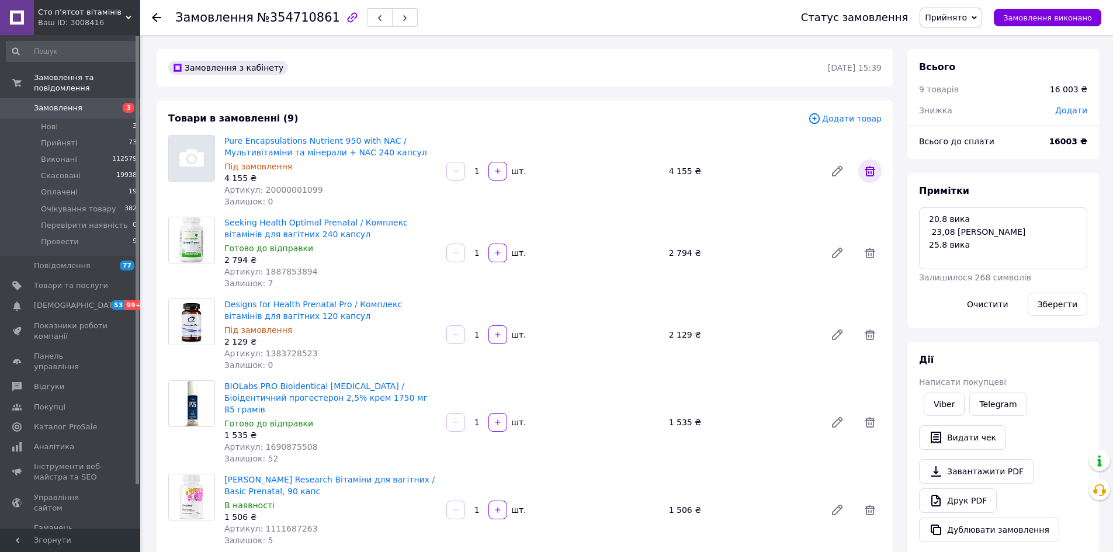
click at [872, 172] on icon at bounding box center [870, 171] width 11 height 11
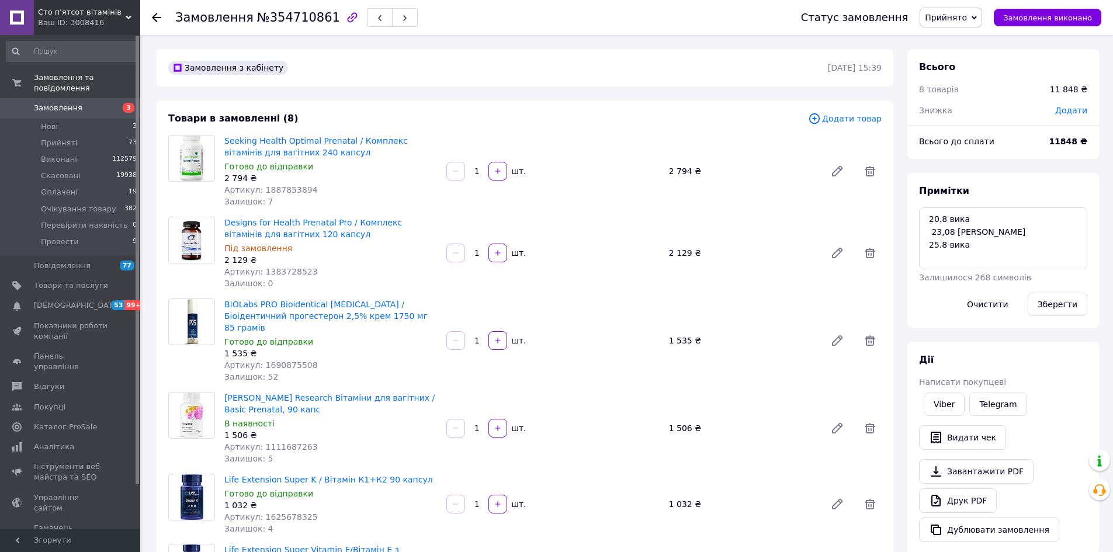
scroll to position [58, 0]
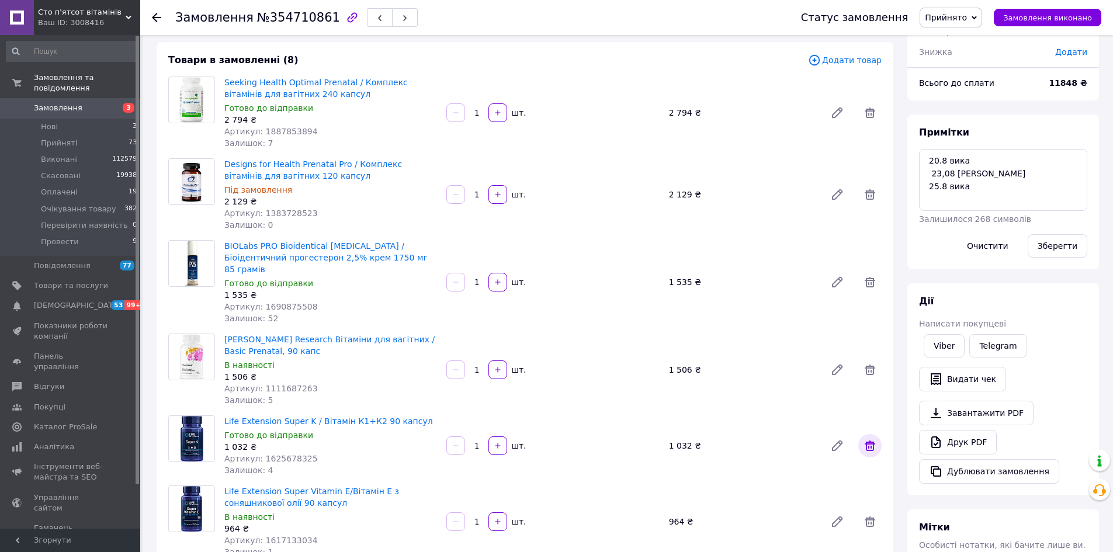
click at [864, 439] on icon at bounding box center [870, 446] width 14 height 14
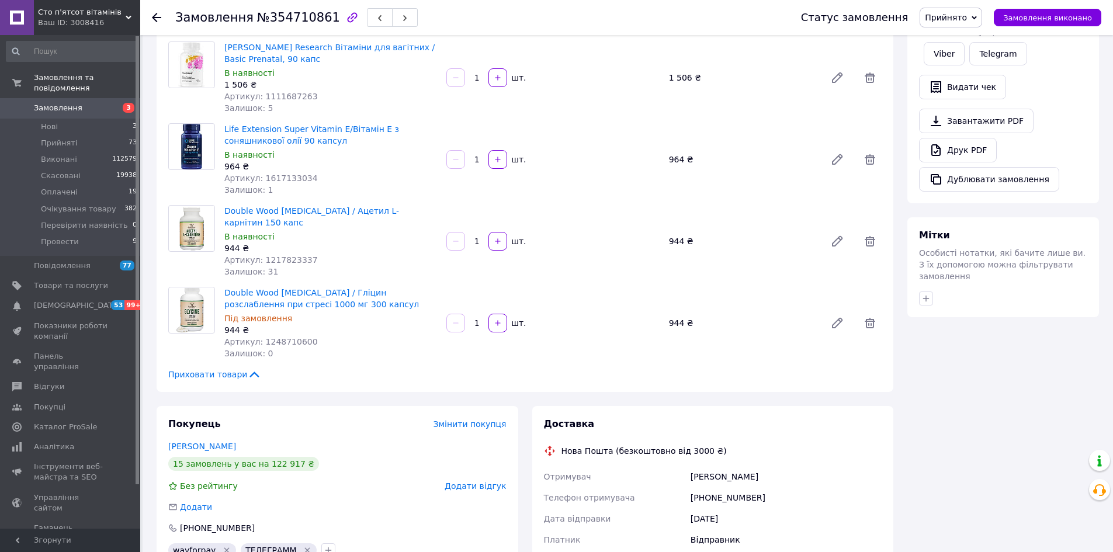
scroll to position [292, 0]
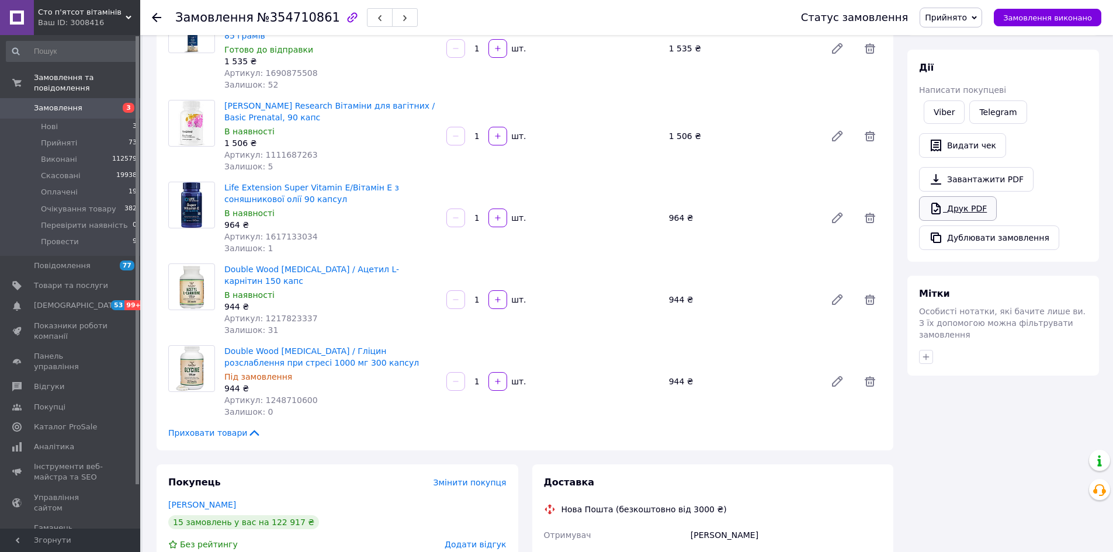
click at [954, 207] on link "Друк PDF" at bounding box center [958, 208] width 78 height 25
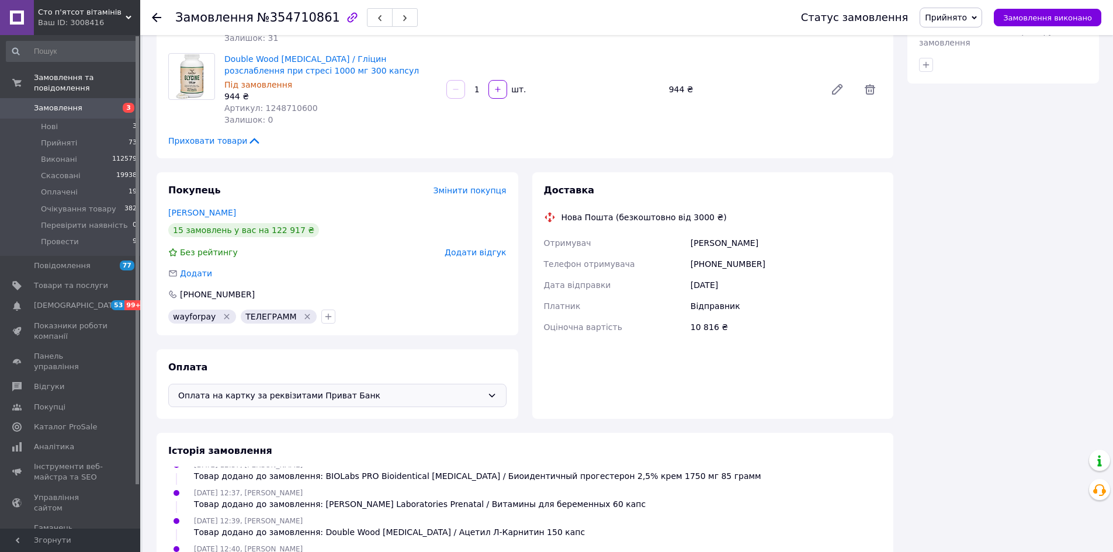
click at [333, 389] on span "Оплата на картку за реквізитами Приват Банк" at bounding box center [330, 395] width 305 height 13
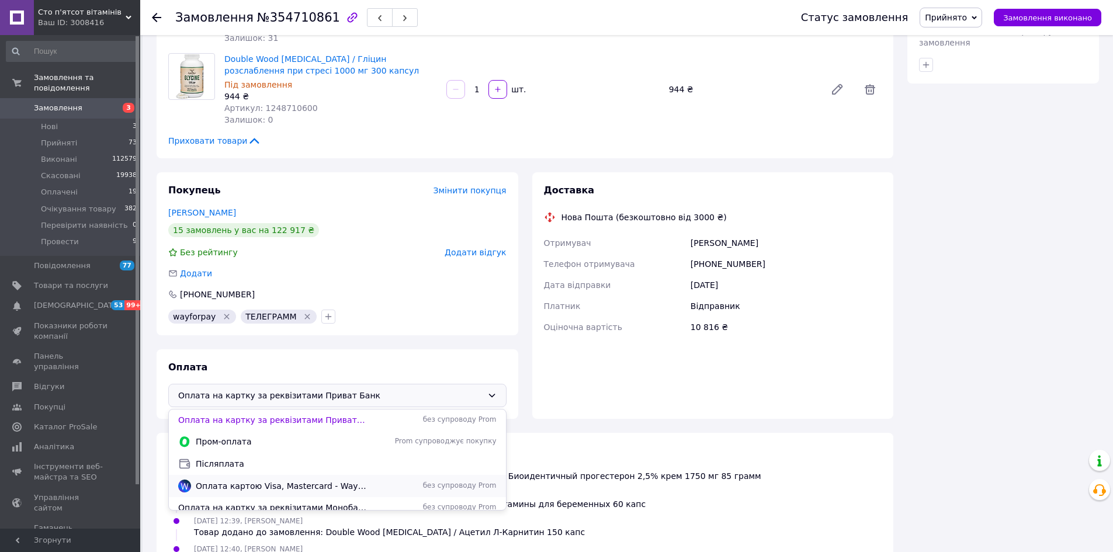
click at [334, 480] on span "Оплата картою Visa, Mastercard - WayForPay" at bounding box center [282, 486] width 172 height 12
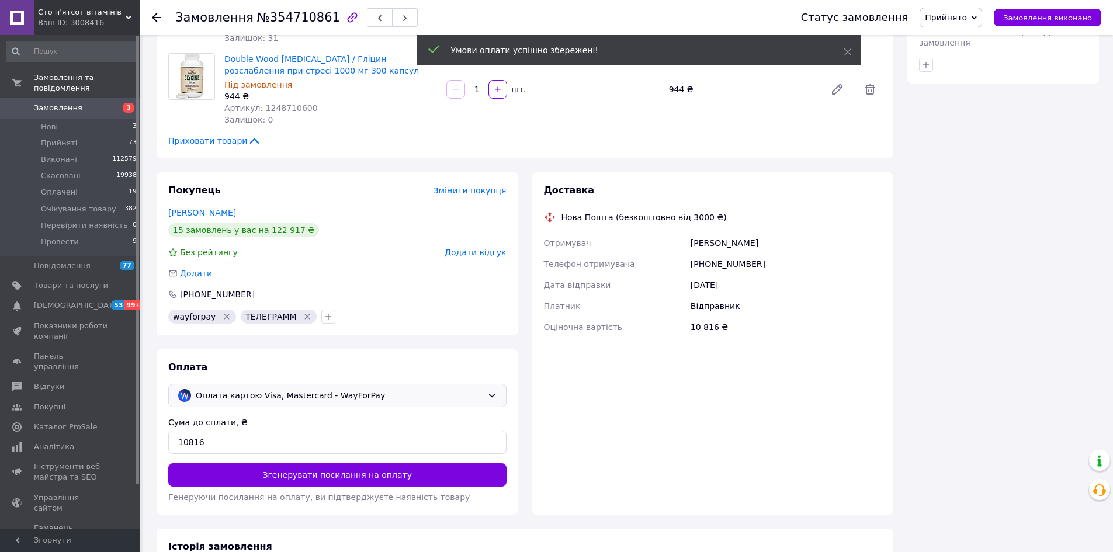
scroll to position [760, 0]
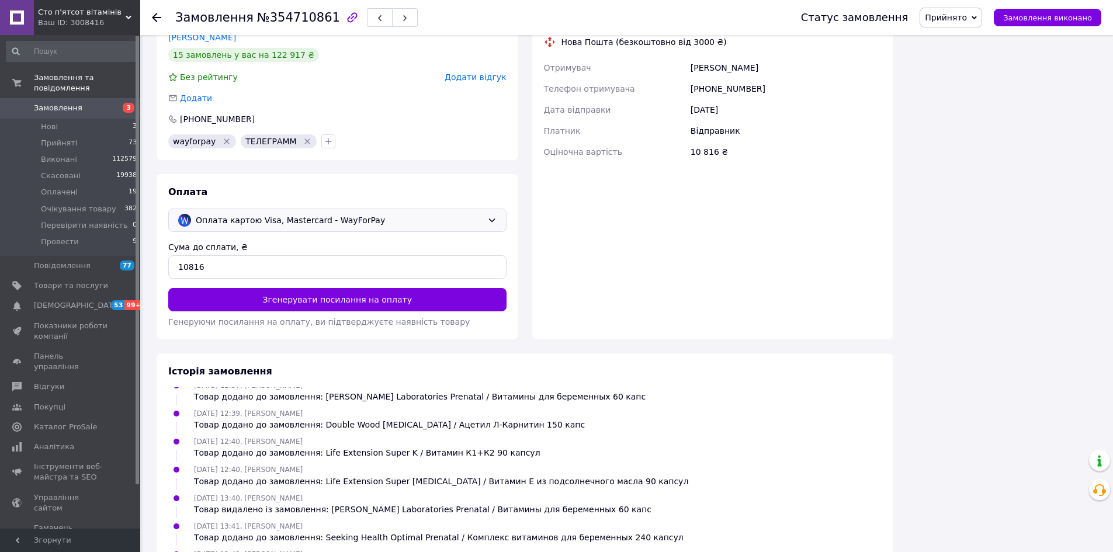
click at [421, 301] on div "Сума до сплати, ₴ 10816 Згенерувати посилання на оплату Генеруючи посилання на …" at bounding box center [337, 284] width 338 height 87
click at [427, 289] on button "Згенерувати посилання на оплату" at bounding box center [337, 299] width 338 height 23
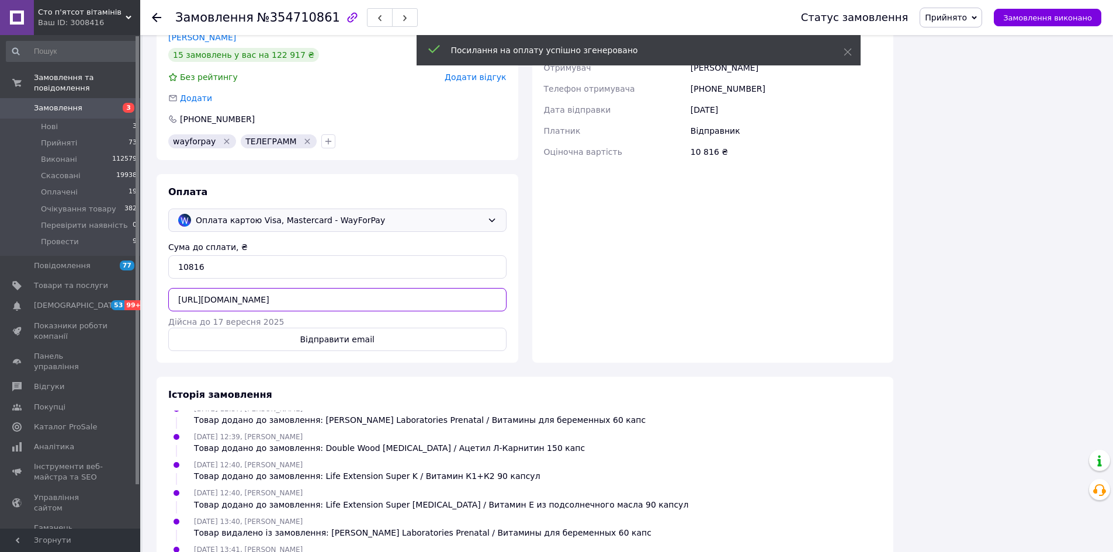
click at [353, 289] on input "https://secure.wayforpay.com/invoice/i086e23c9b6a0" at bounding box center [337, 299] width 338 height 23
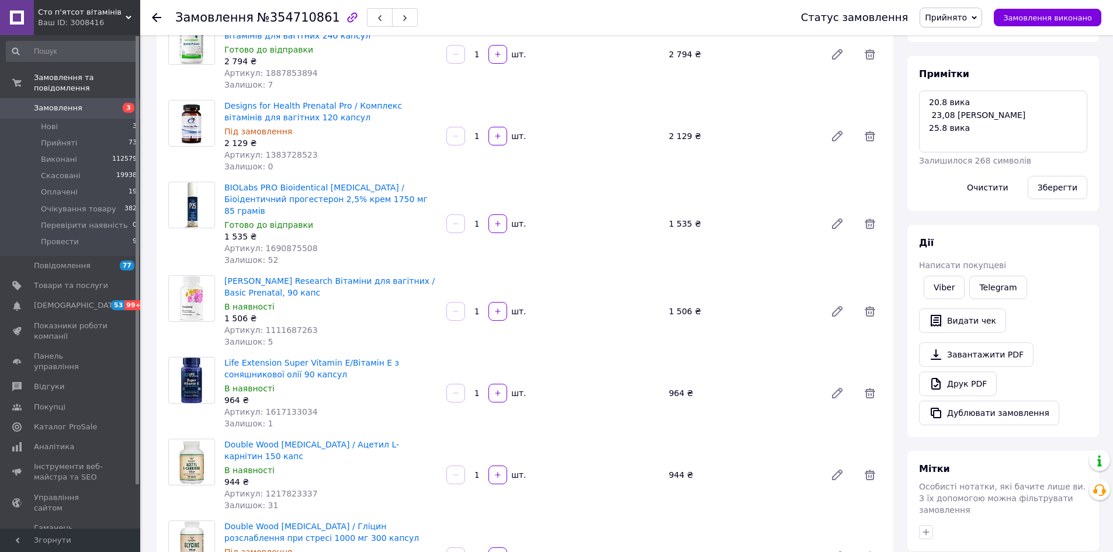
scroll to position [0, 0]
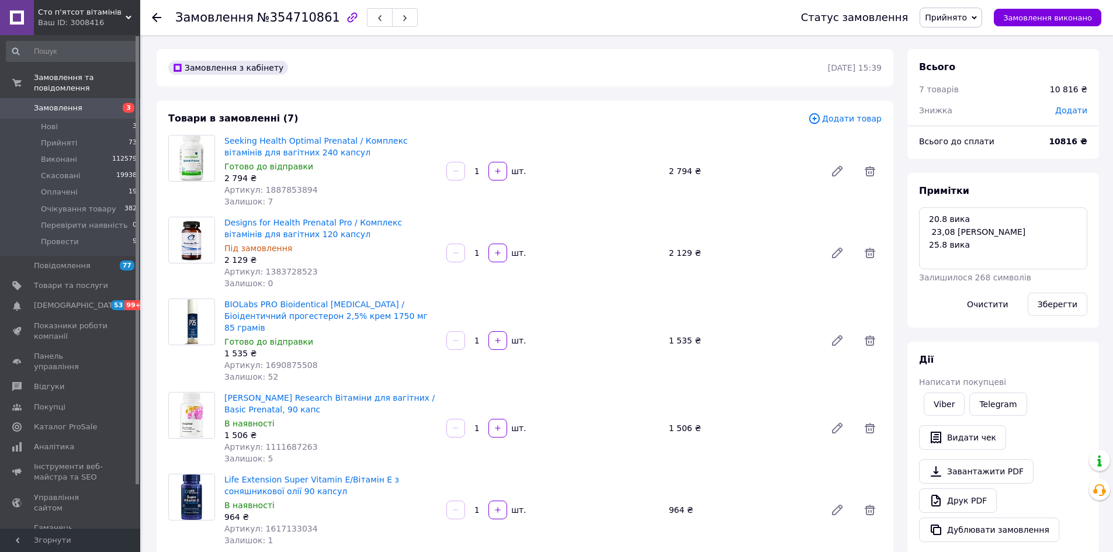
click at [60, 103] on span "Замовлення" at bounding box center [58, 108] width 49 height 11
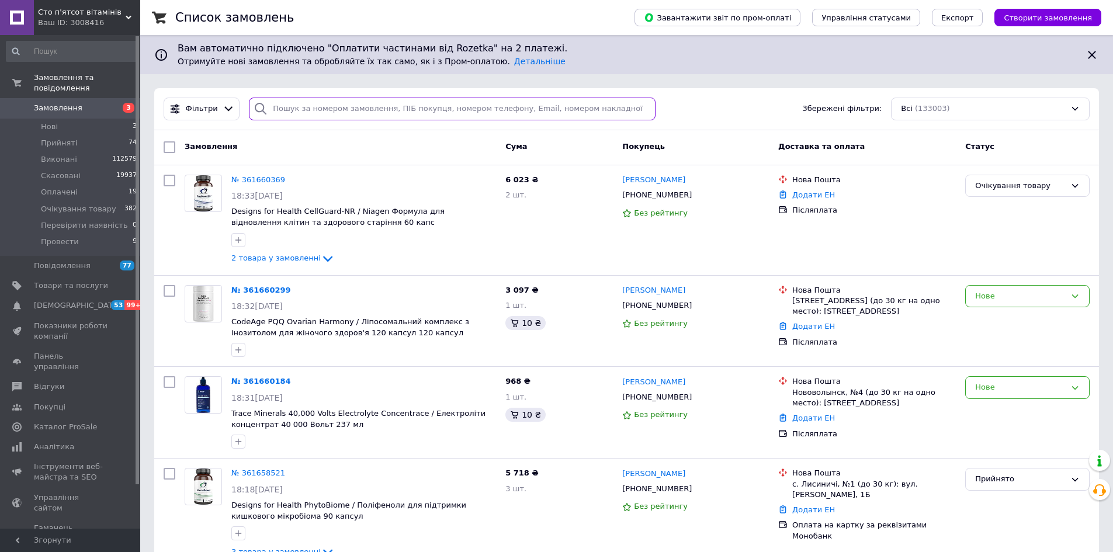
click at [375, 103] on input "search" at bounding box center [452, 109] width 407 height 23
paste input "380960289685"
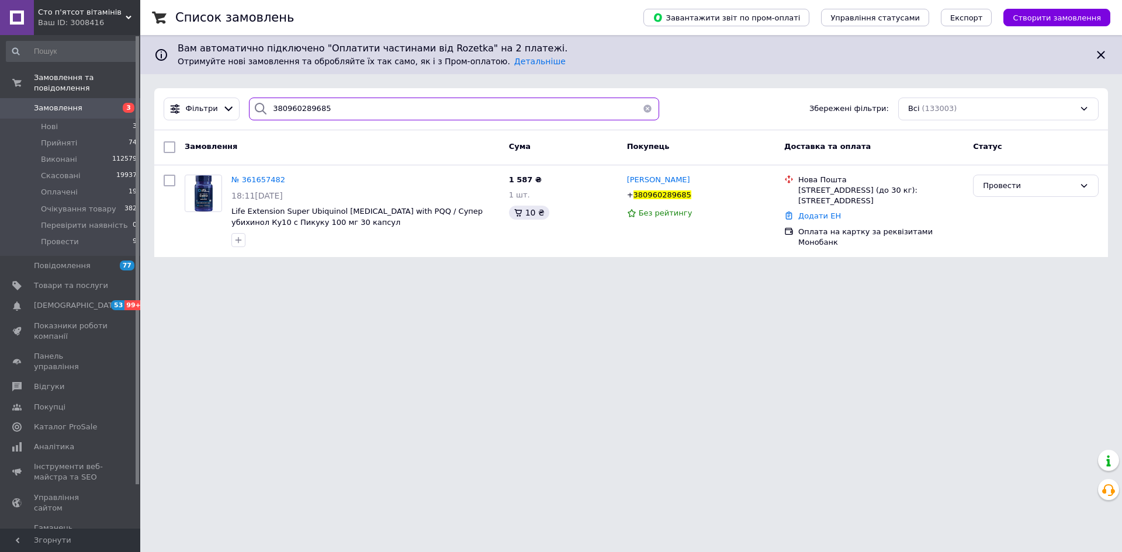
type input "380960289685"
click at [78, 103] on span "Замовлення" at bounding box center [71, 108] width 74 height 11
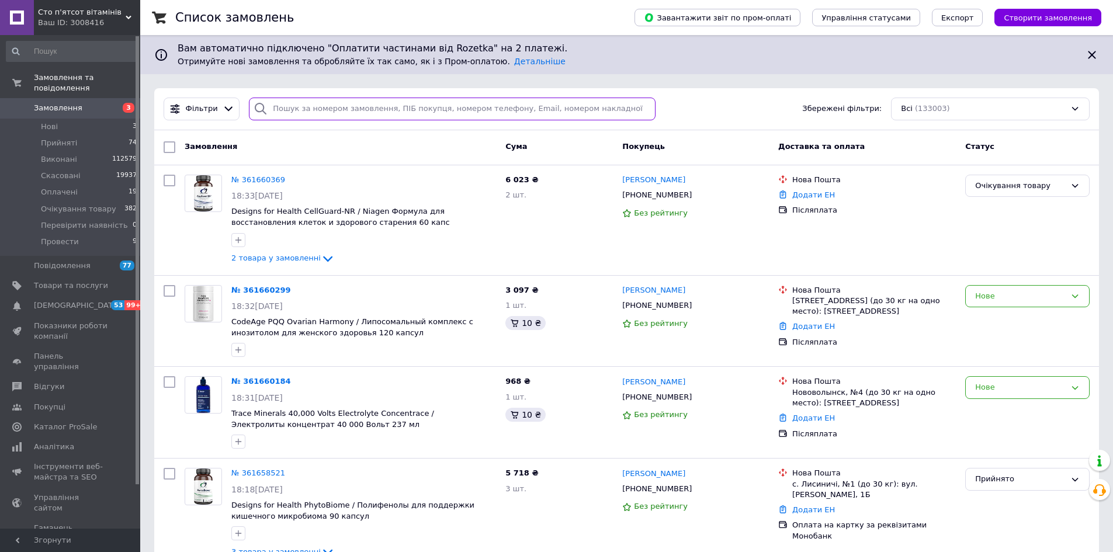
click at [421, 107] on input "search" at bounding box center [452, 109] width 407 height 23
paste input "380982397733"
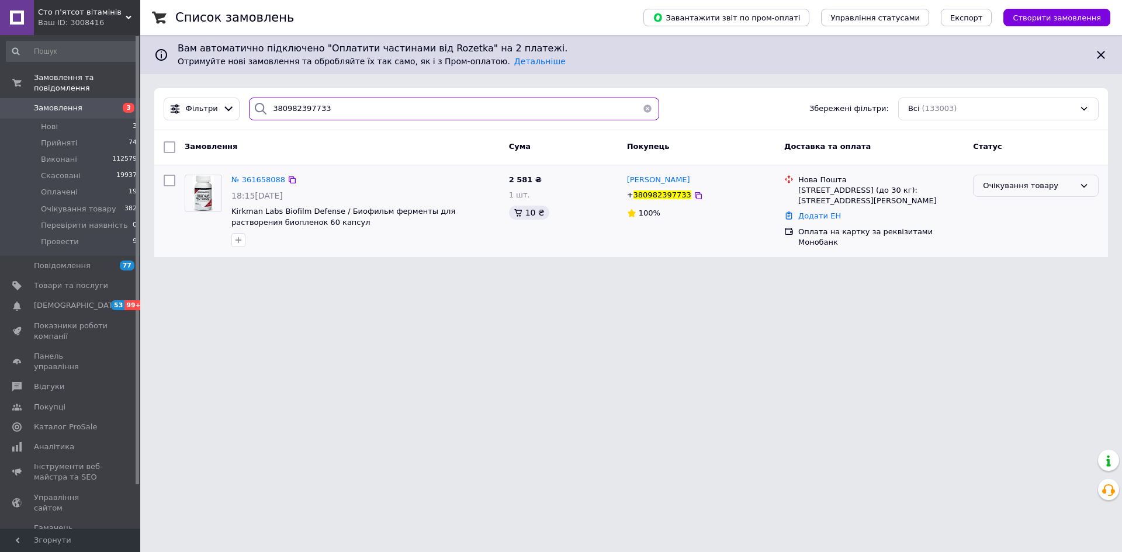
type input "380982397733"
click at [1012, 185] on div "Очікування товару" at bounding box center [1029, 186] width 92 height 12
click at [996, 248] on li "Скасовано" at bounding box center [1036, 253] width 124 height 22
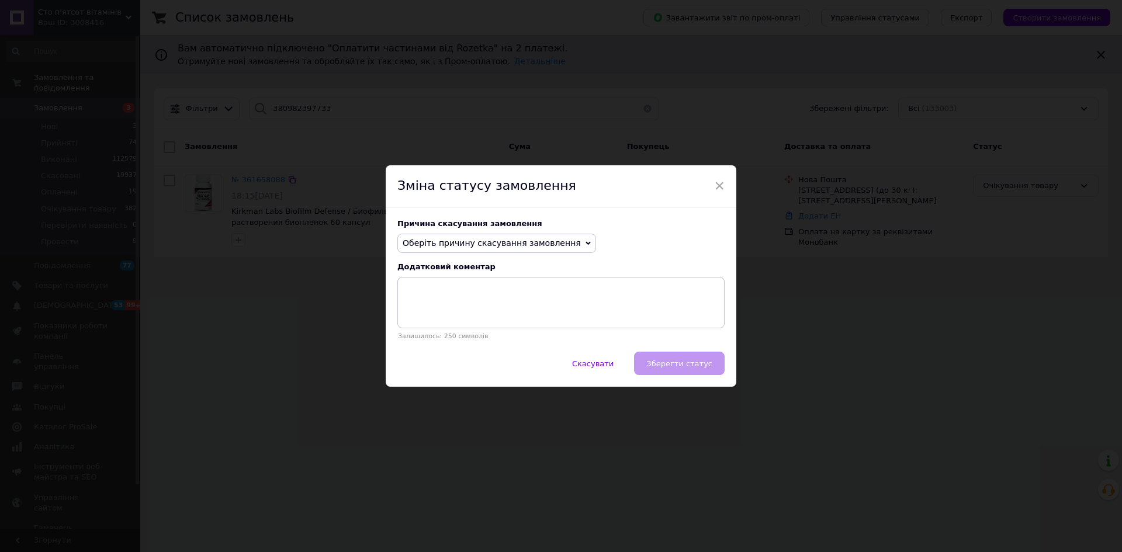
click at [466, 244] on span "Оберіть причину скасування замовлення" at bounding box center [492, 242] width 178 height 9
click at [440, 319] on li "На прохання покупця" at bounding box center [497, 315] width 198 height 16
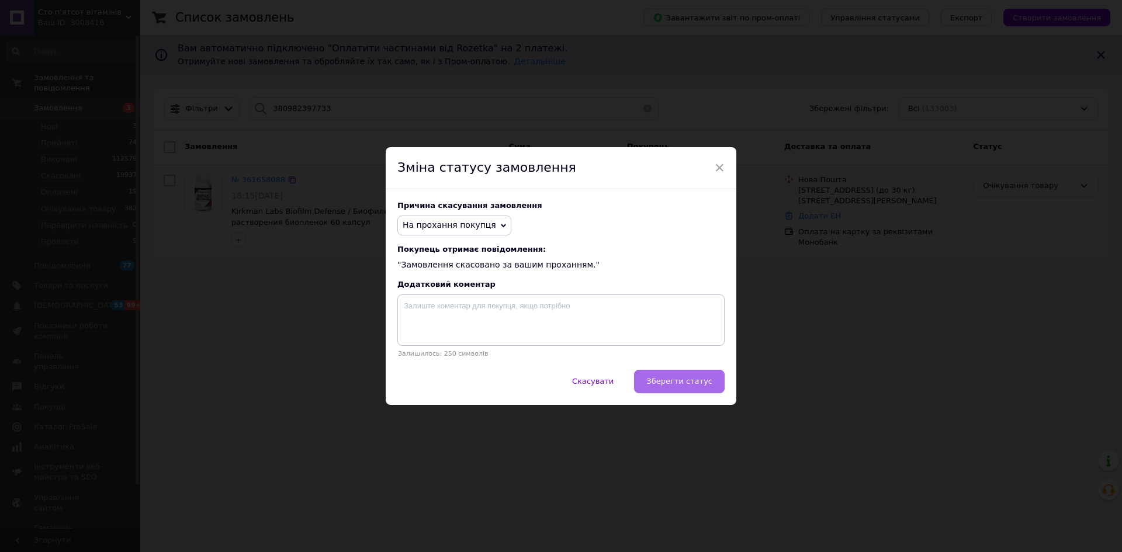
click at [687, 385] on span "Зберегти статус" at bounding box center [679, 381] width 66 height 9
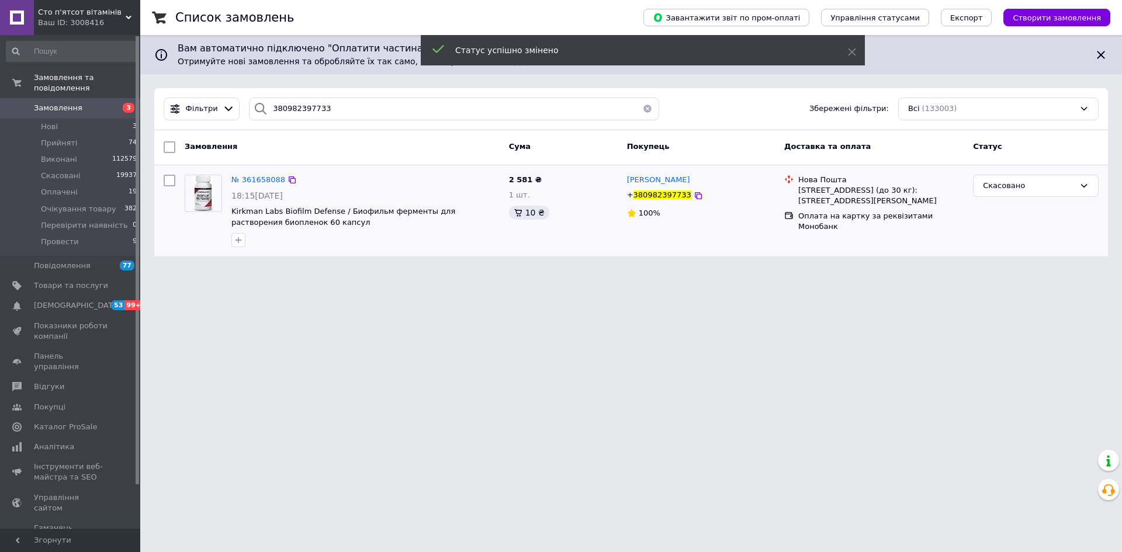
click at [61, 103] on span "Замовлення" at bounding box center [58, 108] width 49 height 11
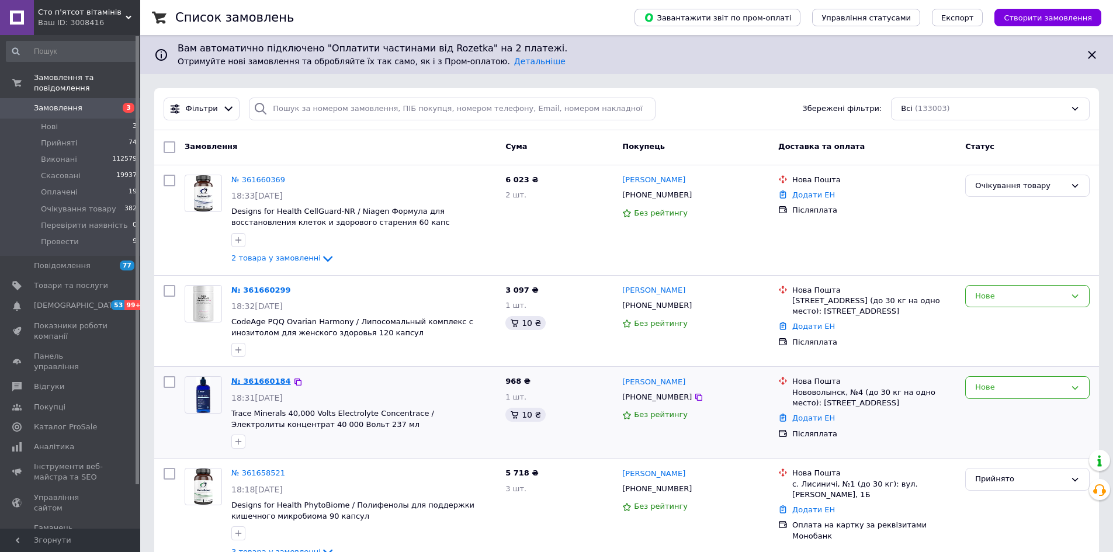
click at [262, 383] on link "№ 361660184" at bounding box center [261, 381] width 60 height 9
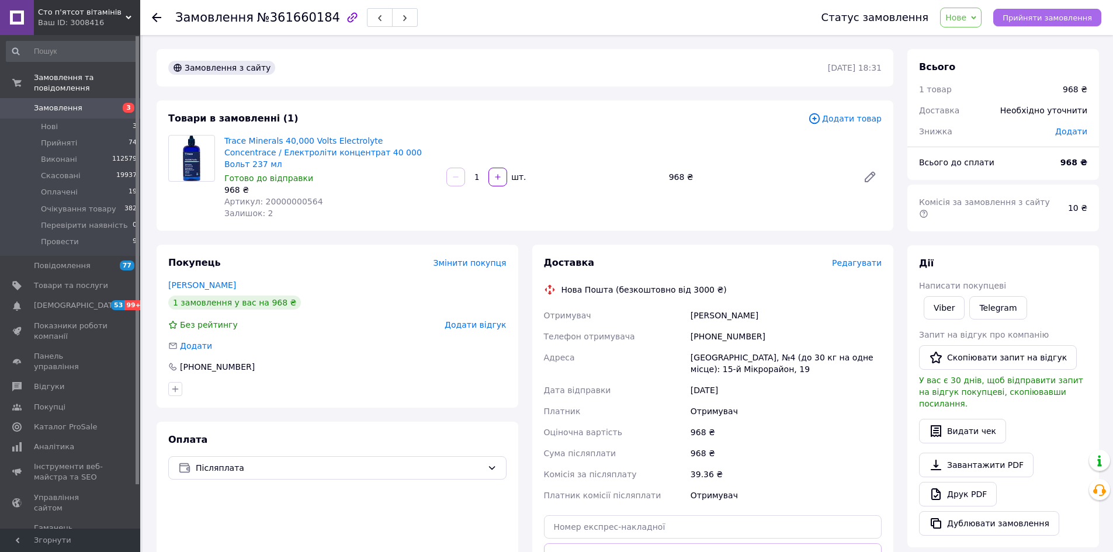
click at [1030, 13] on span "Прийняти замовлення" at bounding box center [1047, 17] width 89 height 9
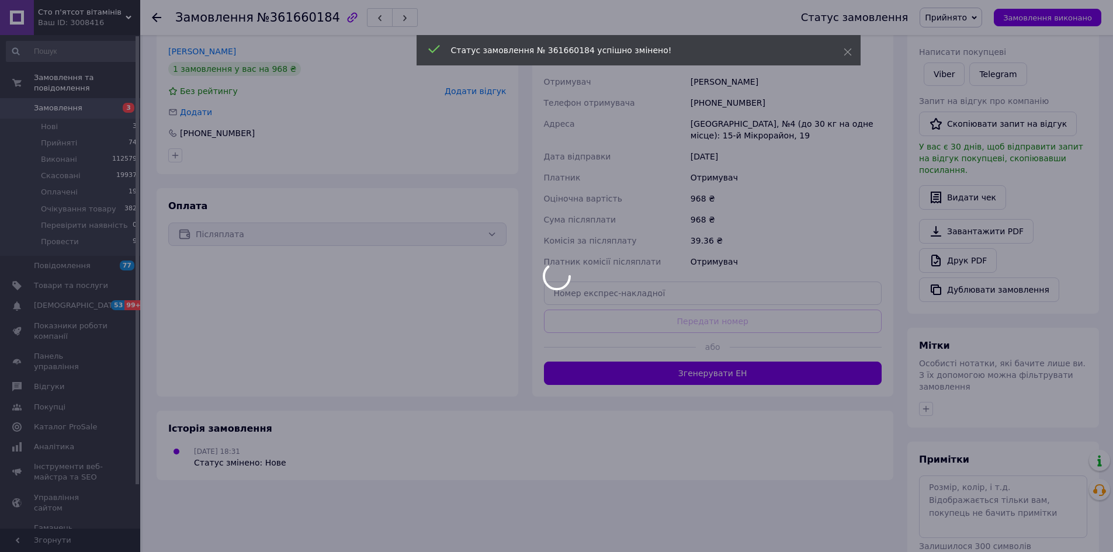
scroll to position [236, 0]
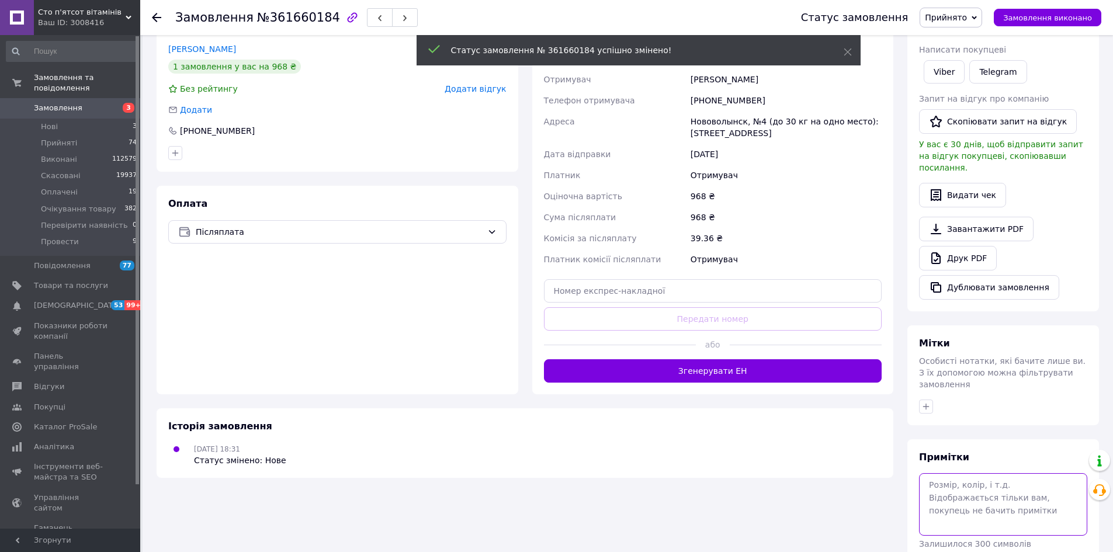
click at [978, 473] on textarea at bounding box center [1003, 504] width 168 height 62
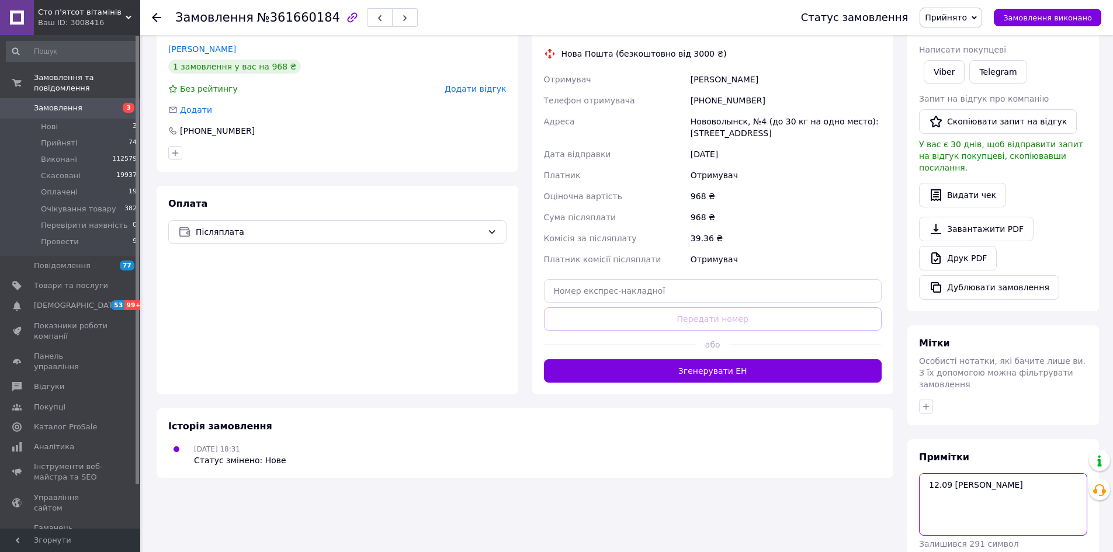
type textarea "12.09 юля"
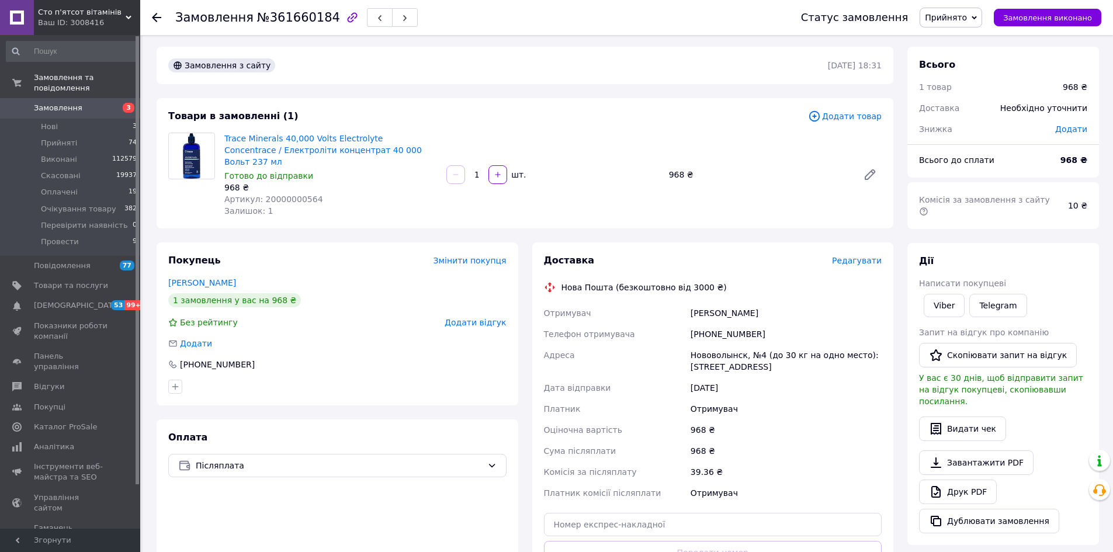
scroll to position [0, 0]
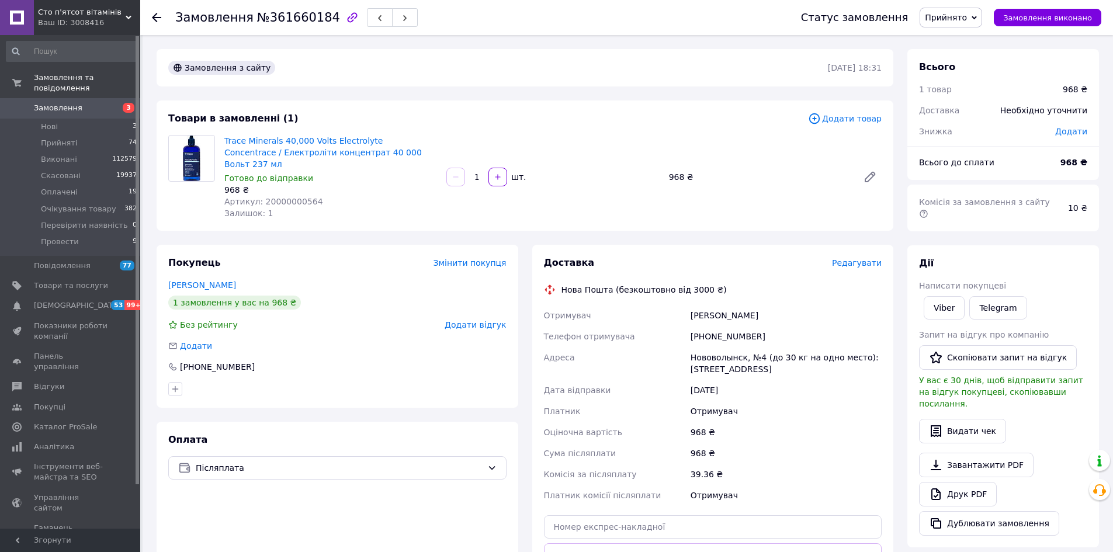
click at [722, 328] on div "+380673321706" at bounding box center [787, 336] width 196 height 21
copy div "380673321706"
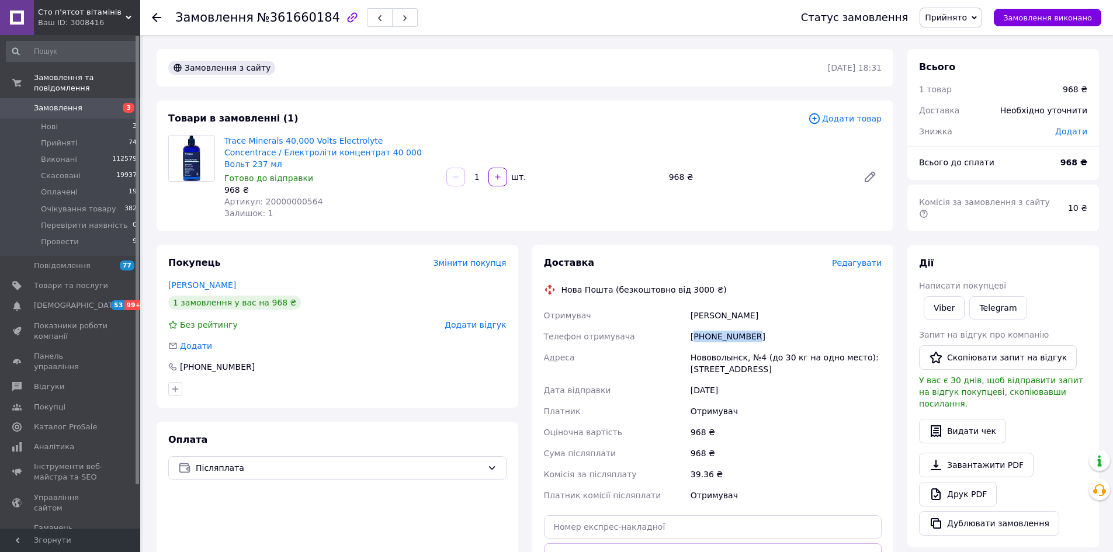
copy div "380673321706"
click at [946, 482] on link "Друк PDF" at bounding box center [958, 494] width 78 height 25
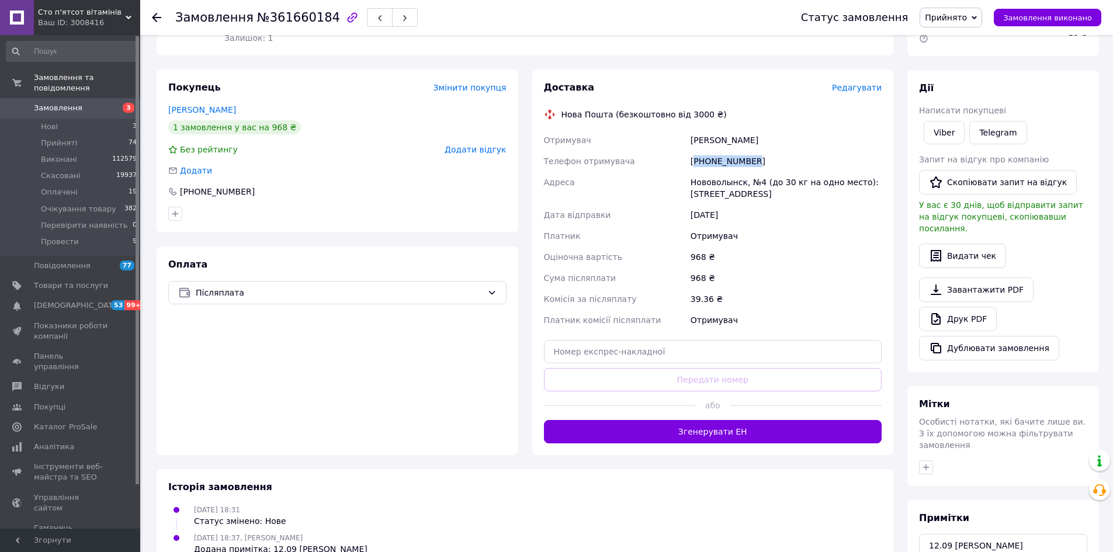
scroll to position [234, 0]
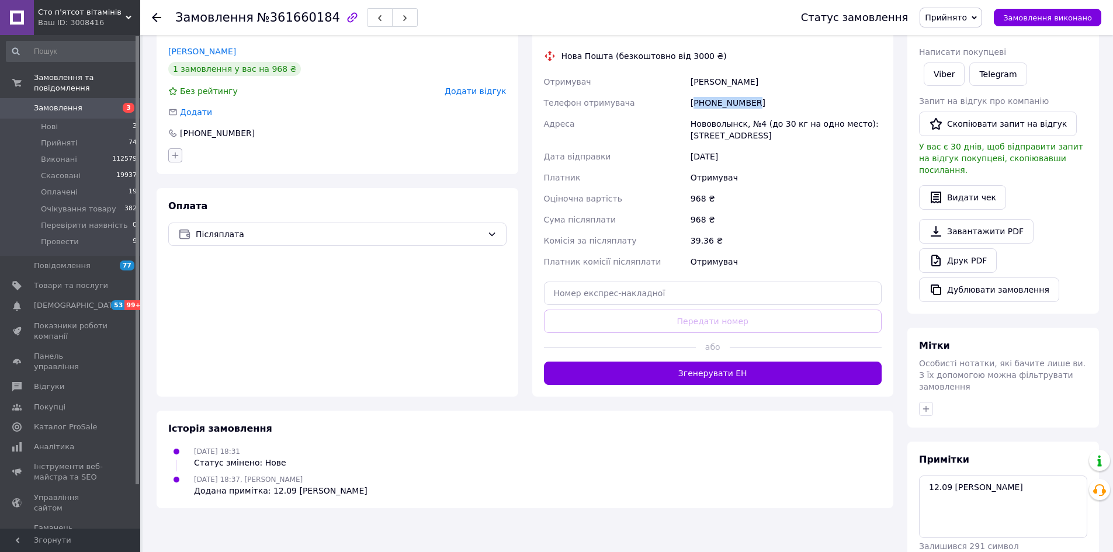
click at [173, 151] on icon "button" at bounding box center [175, 155] width 9 height 9
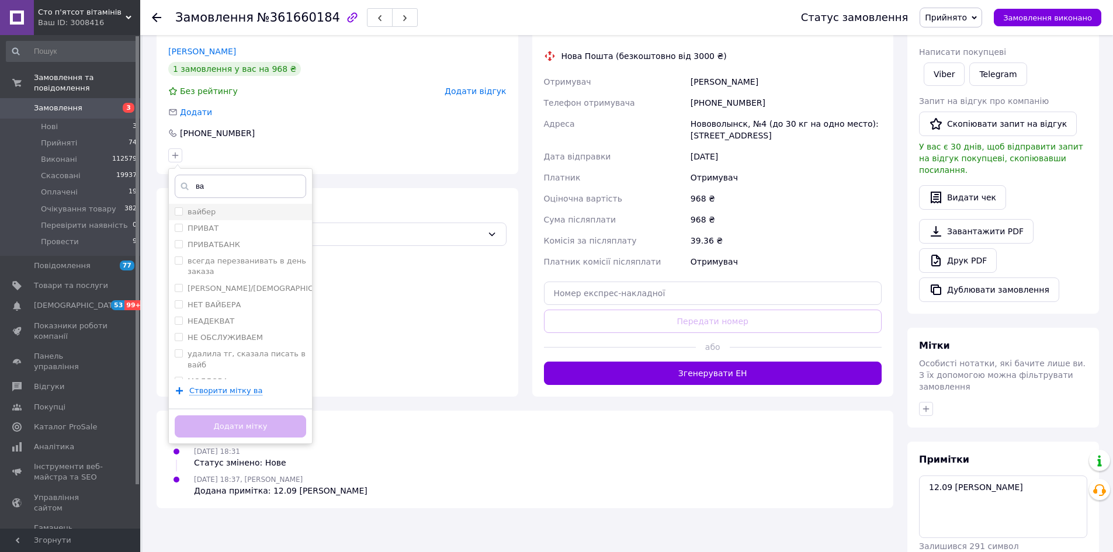
type input "ва"
click at [228, 207] on div "вайбер" at bounding box center [241, 212] width 132 height 11
checkbox input "true"
click at [247, 416] on button "Додати мітку" at bounding box center [241, 427] width 132 height 23
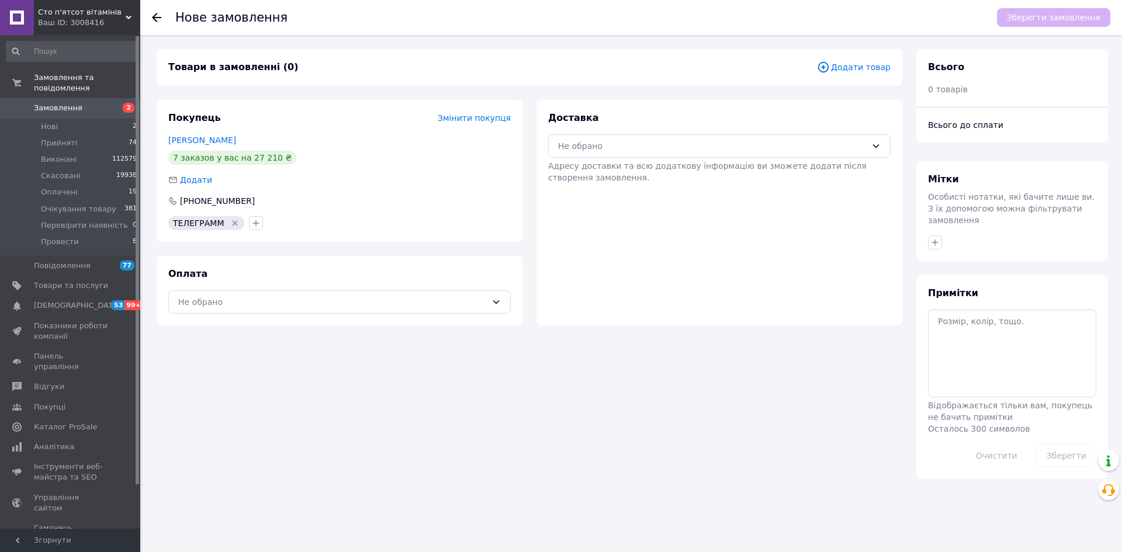
click at [867, 66] on span "Додати товар" at bounding box center [854, 67] width 74 height 13
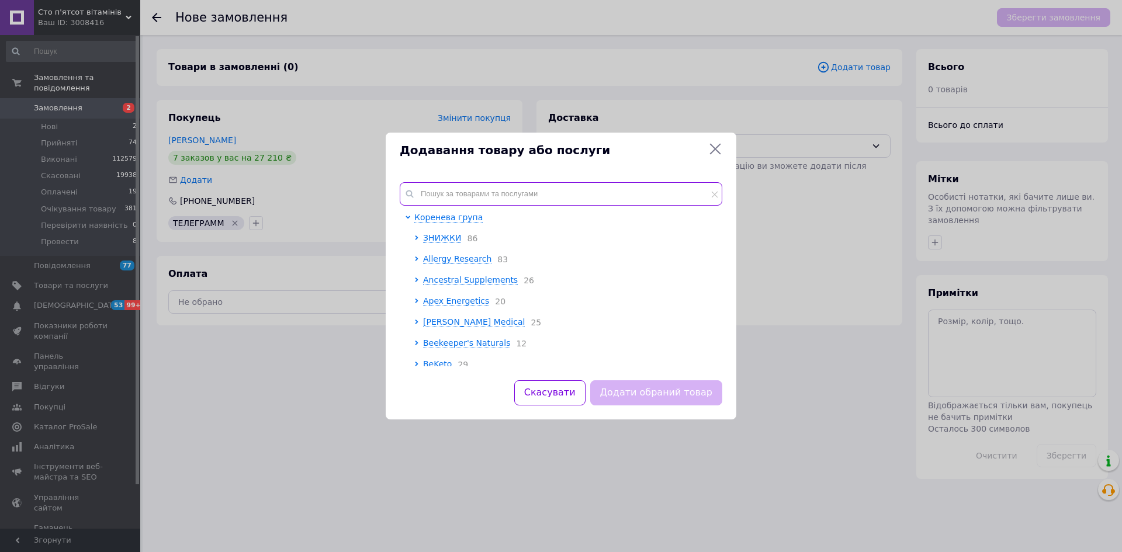
click at [527, 195] on input "text" at bounding box center [561, 193] width 323 height 23
paste input "1704008932"
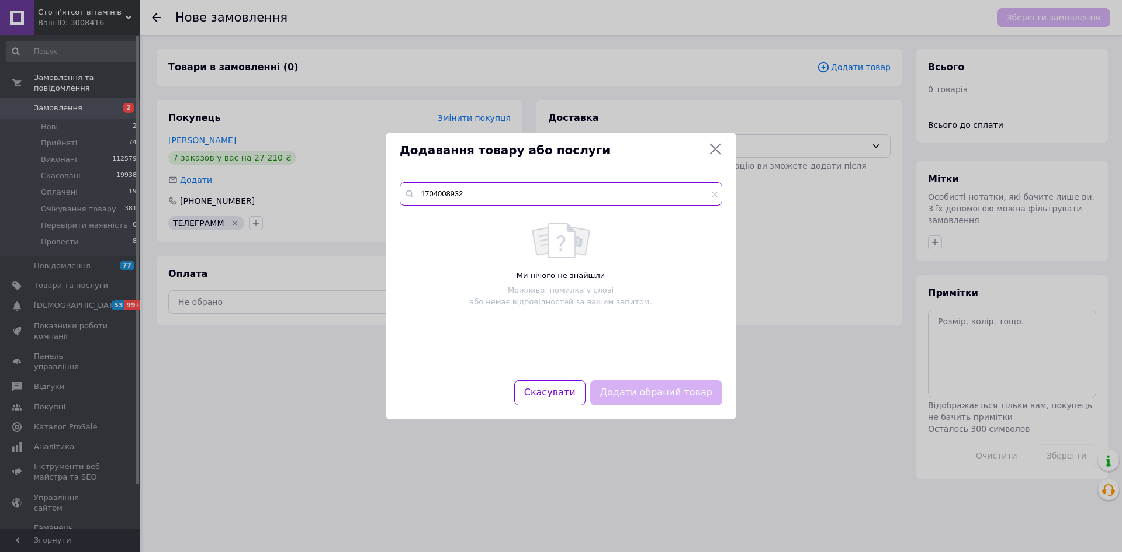
type input "1704008932"
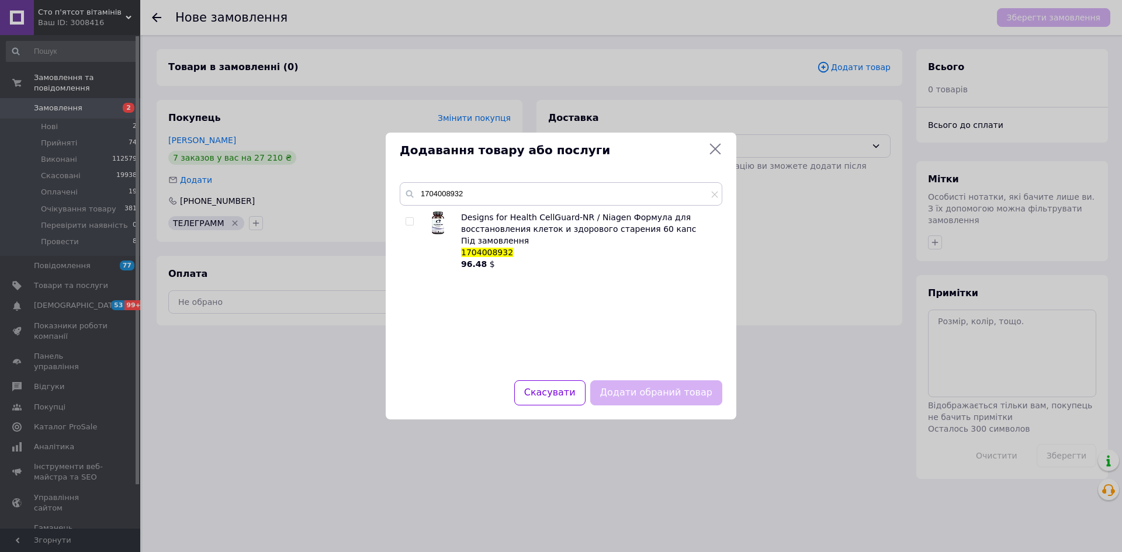
click at [409, 222] on input "checkbox" at bounding box center [410, 222] width 8 height 8
checkbox input "true"
click at [436, 196] on input "1704008932" at bounding box center [561, 193] width 323 height 23
paste input "2000000039"
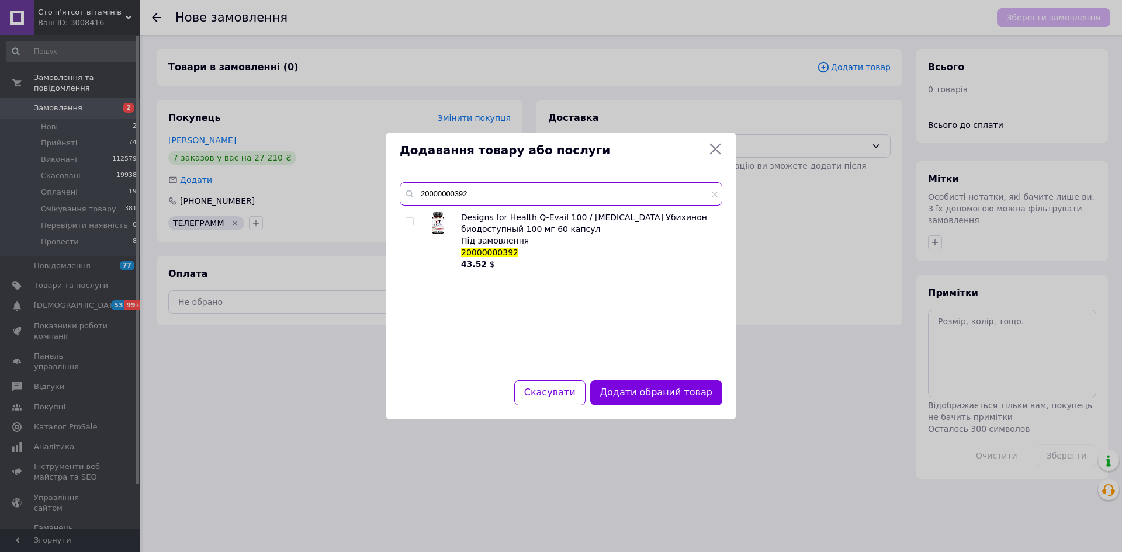
type input "20000000392"
click at [409, 222] on input "checkbox" at bounding box center [410, 222] width 8 height 8
checkbox input "true"
click at [659, 392] on button "Додати обрані товари" at bounding box center [658, 392] width 129 height 25
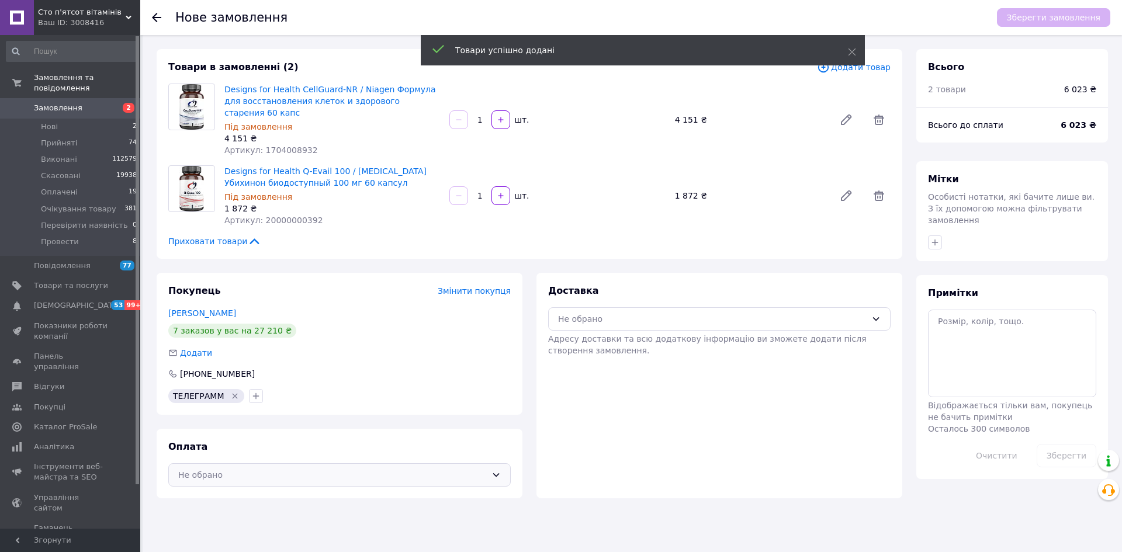
click at [352, 469] on div "Не обрано" at bounding box center [332, 475] width 309 height 13
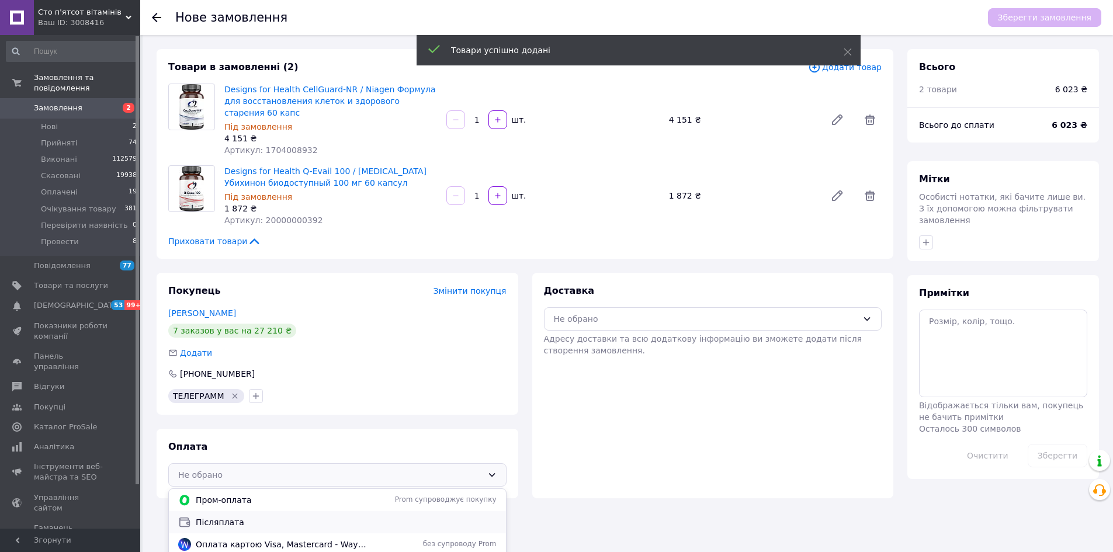
click at [303, 517] on span "Післяплата" at bounding box center [346, 523] width 301 height 12
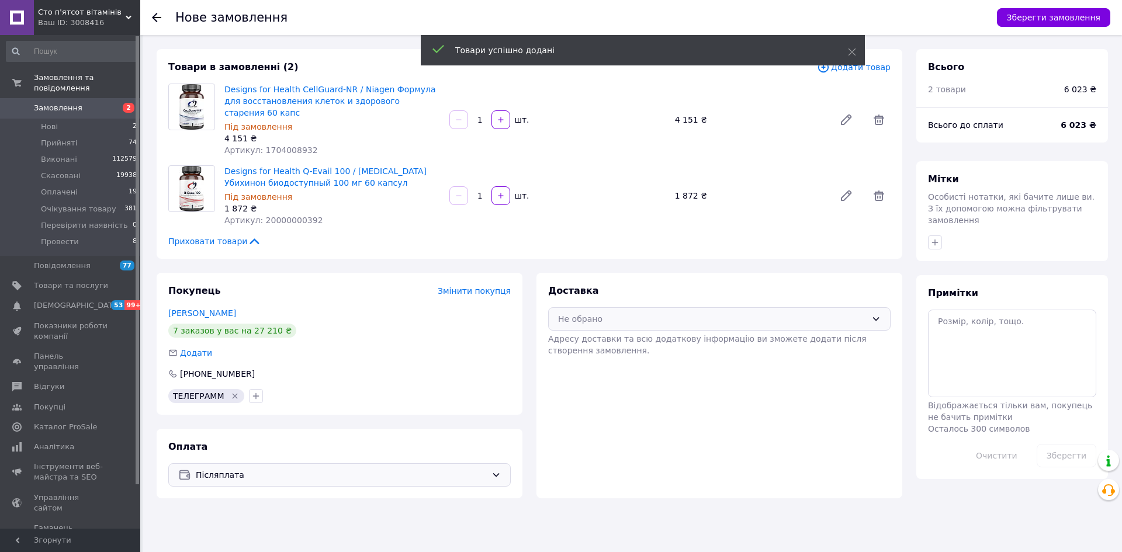
click at [617, 313] on div "Не обрано" at bounding box center [712, 319] width 309 height 13
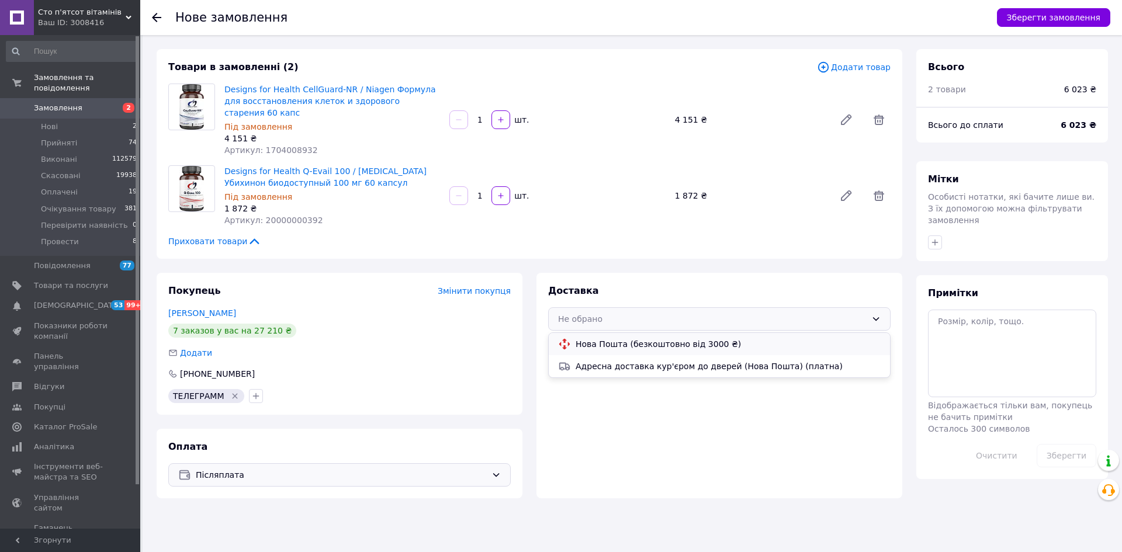
click at [593, 338] on span "Нова Пошта (безкоштовно від 3000 ₴)" at bounding box center [728, 344] width 305 height 12
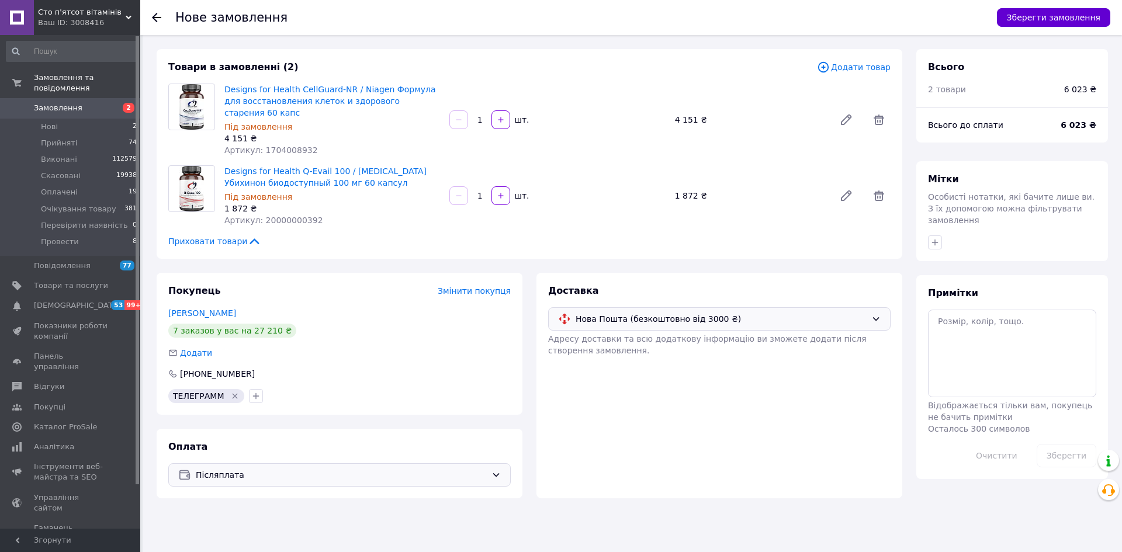
click at [1031, 20] on button "Зберегти замовлення" at bounding box center [1053, 17] width 113 height 19
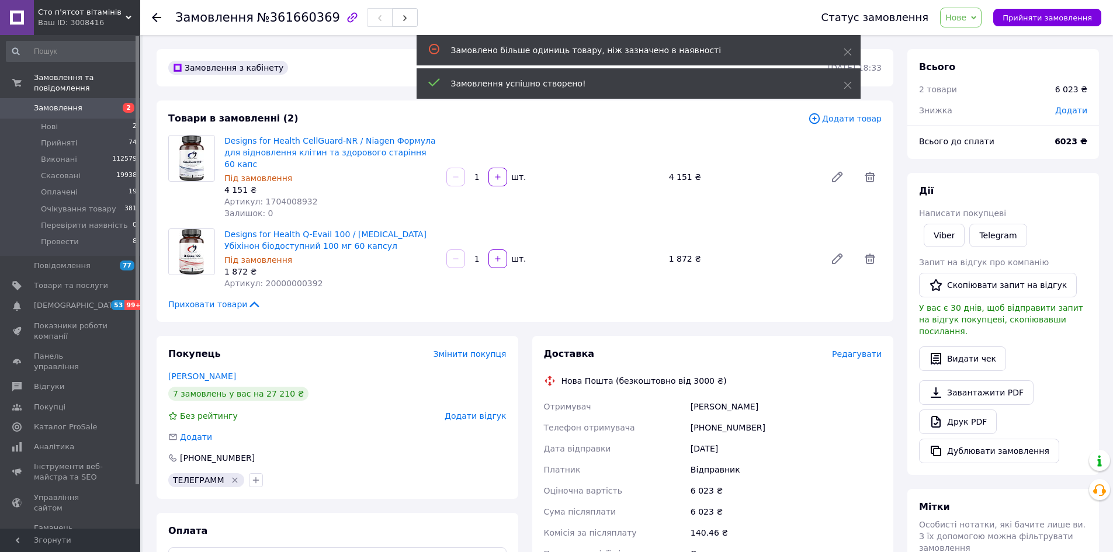
click at [967, 18] on span "Нове" at bounding box center [956, 17] width 21 height 9
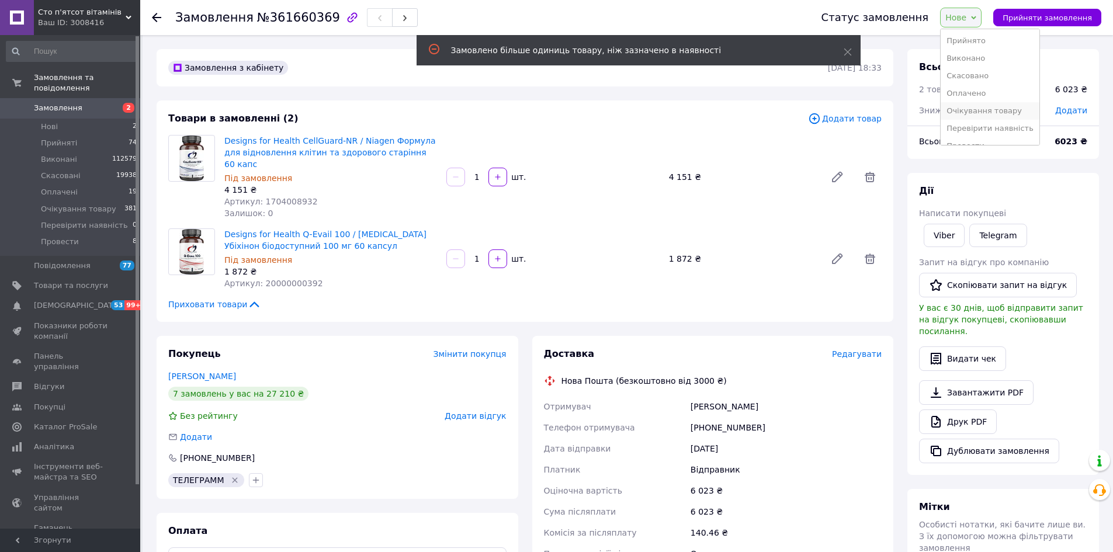
click at [979, 109] on li "Очікування товару" at bounding box center [990, 111] width 99 height 18
